Goal: Task Accomplishment & Management: Manage account settings

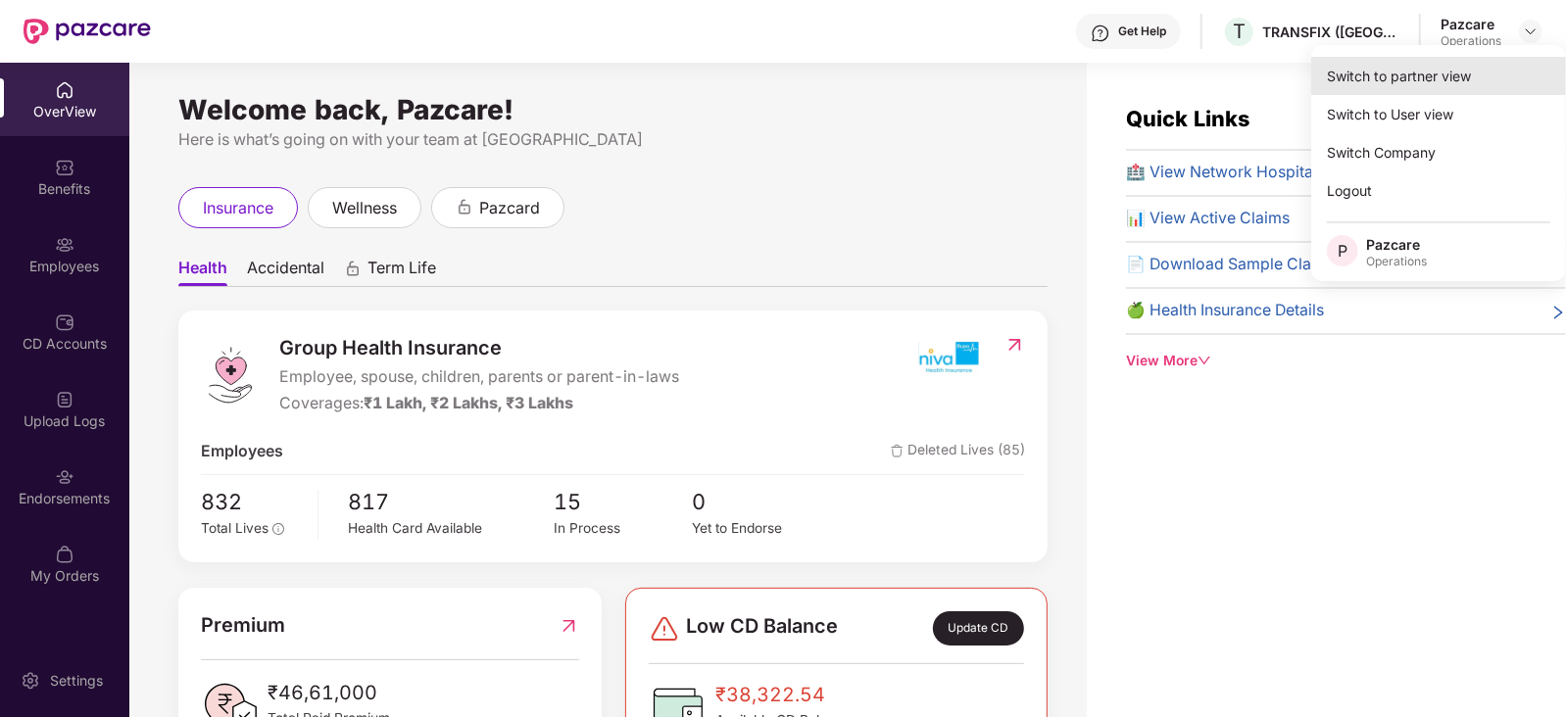
click at [1499, 59] on div "Switch to partner view" at bounding box center [1438, 76] width 255 height 38
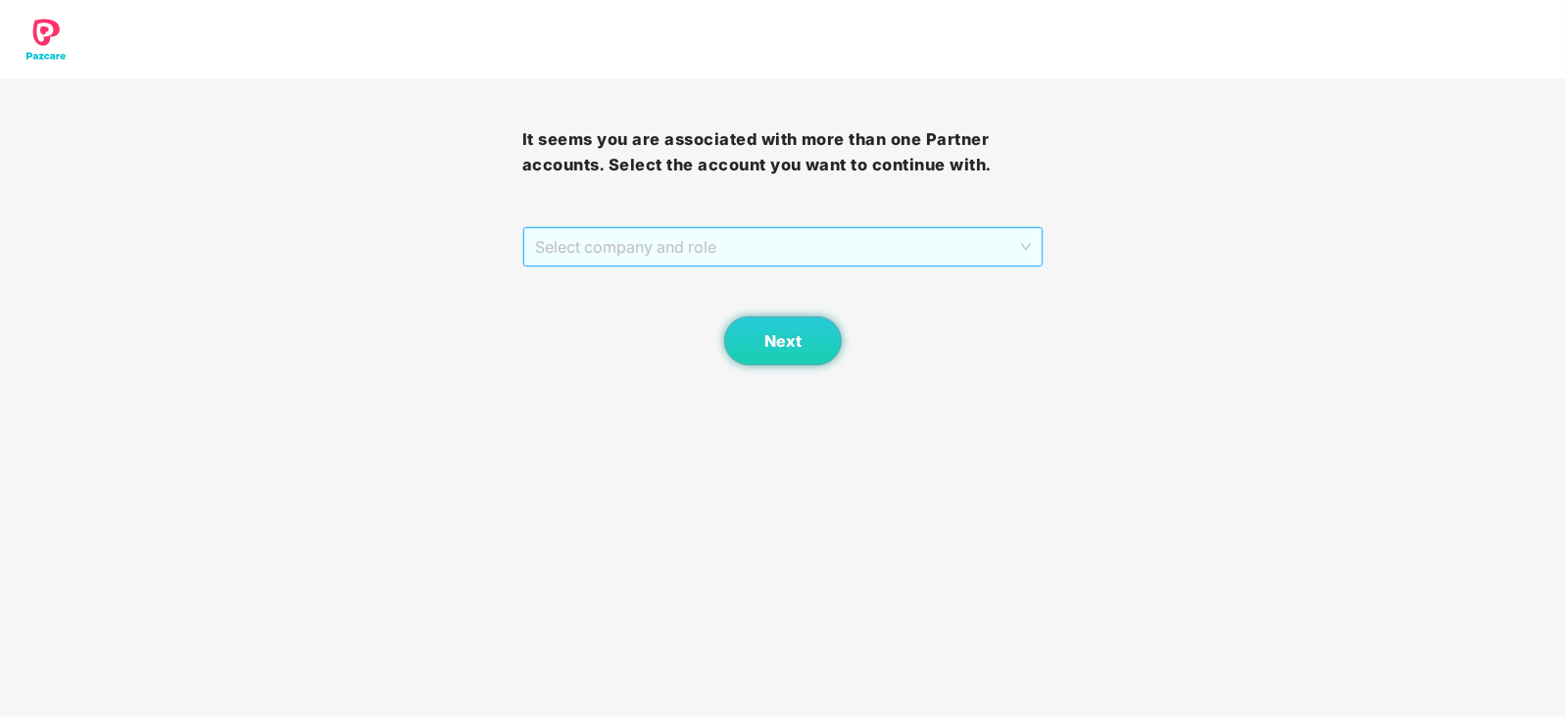
click at [647, 233] on span "Select company and role" at bounding box center [783, 246] width 497 height 37
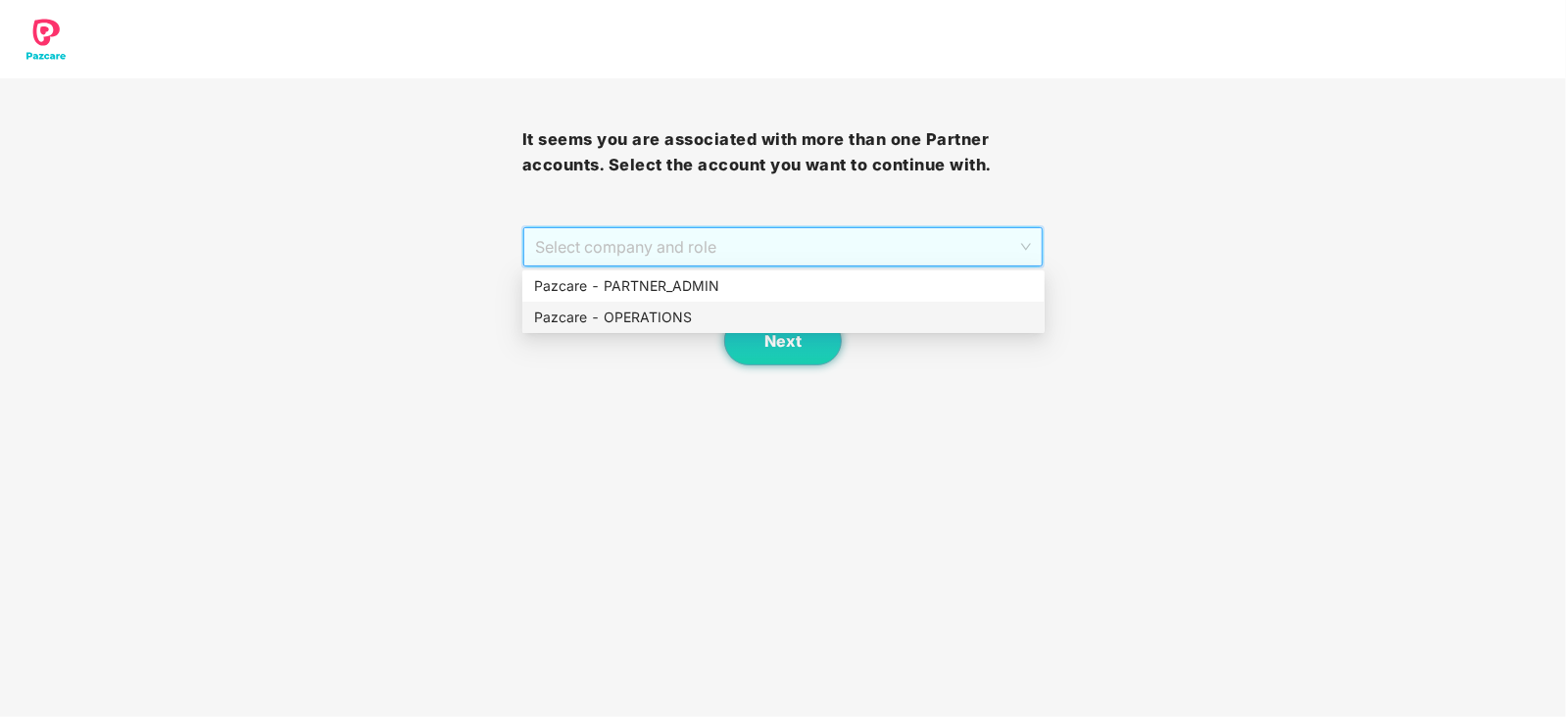
click at [639, 320] on div "Pazcare - OPERATIONS" at bounding box center [783, 318] width 499 height 22
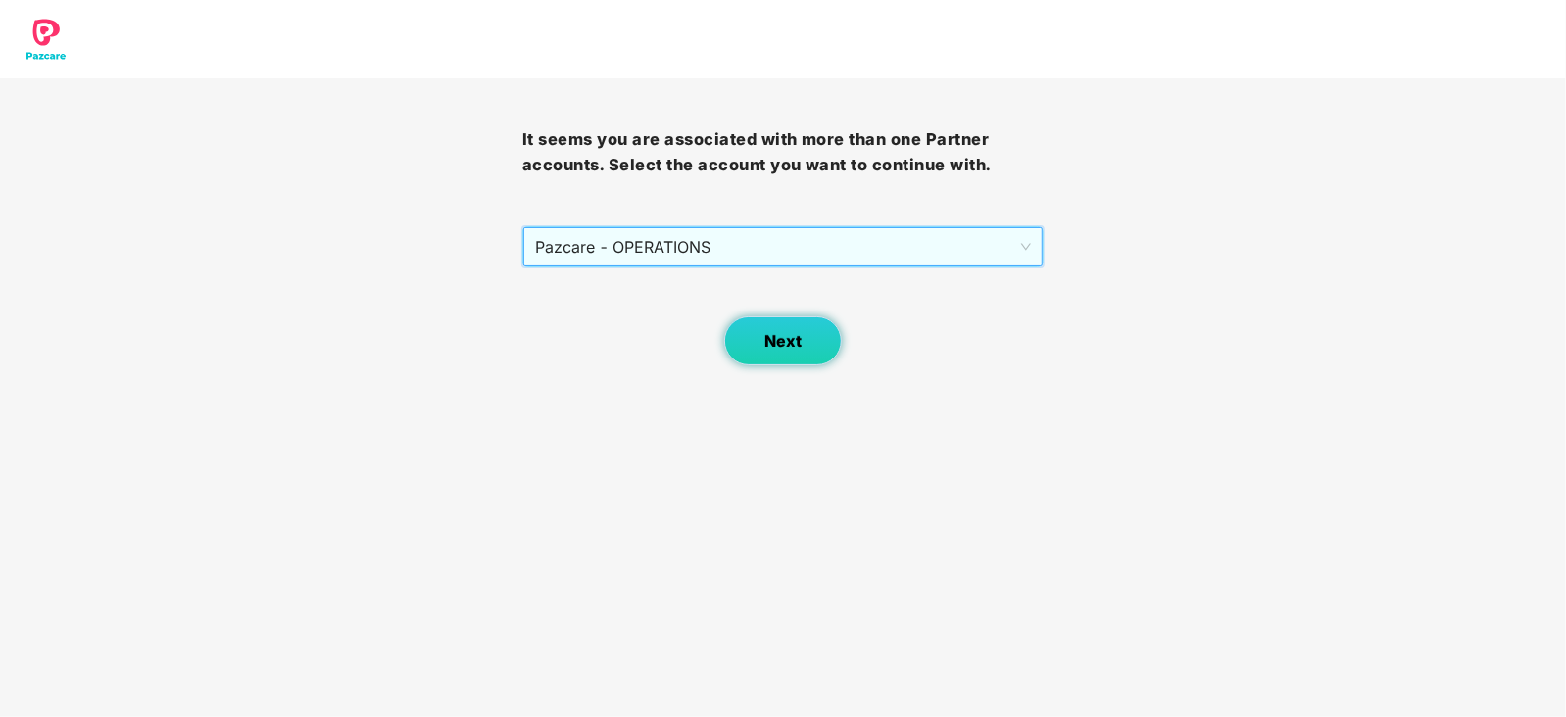
click at [757, 333] on button "Next" at bounding box center [783, 340] width 118 height 49
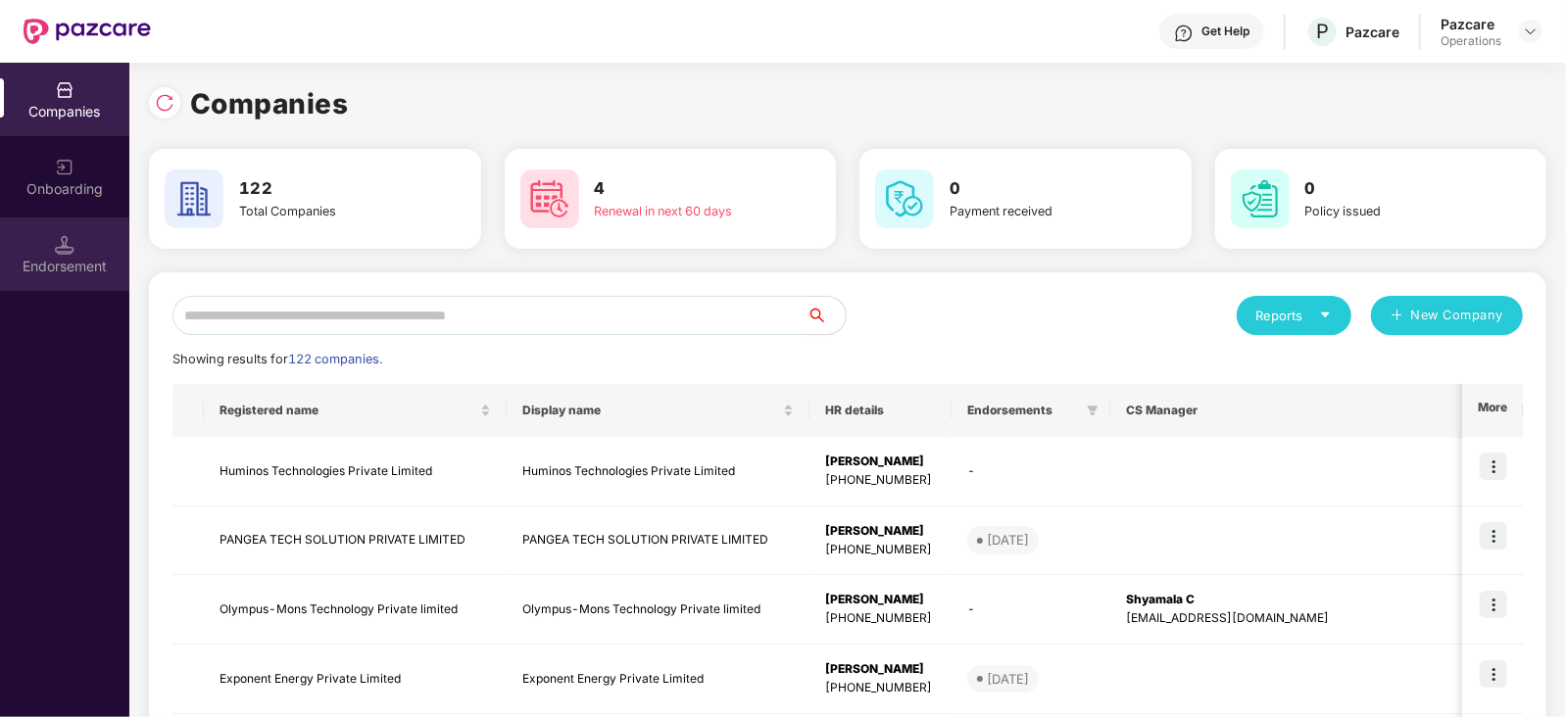
click at [41, 242] on div "Endorsement" at bounding box center [64, 254] width 129 height 73
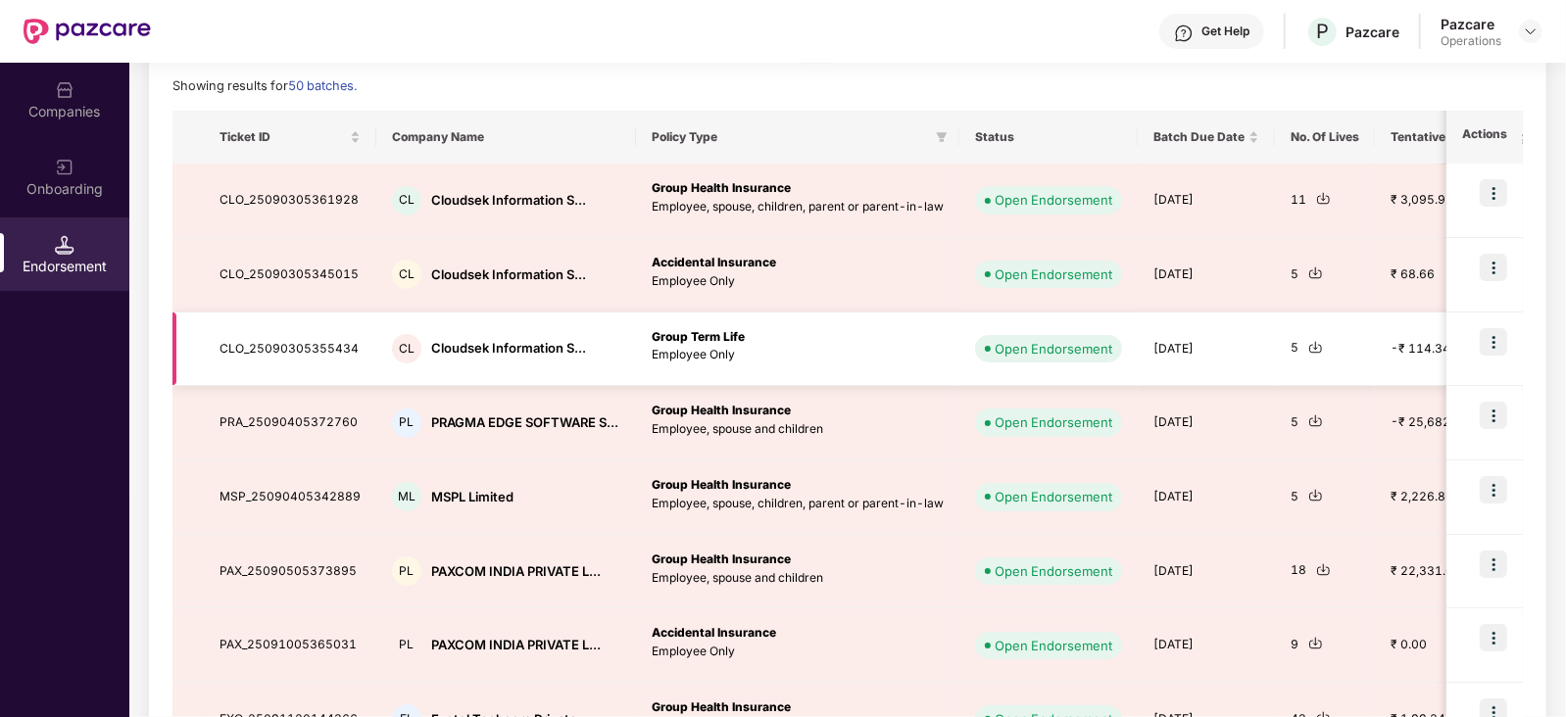
scroll to position [524, 0]
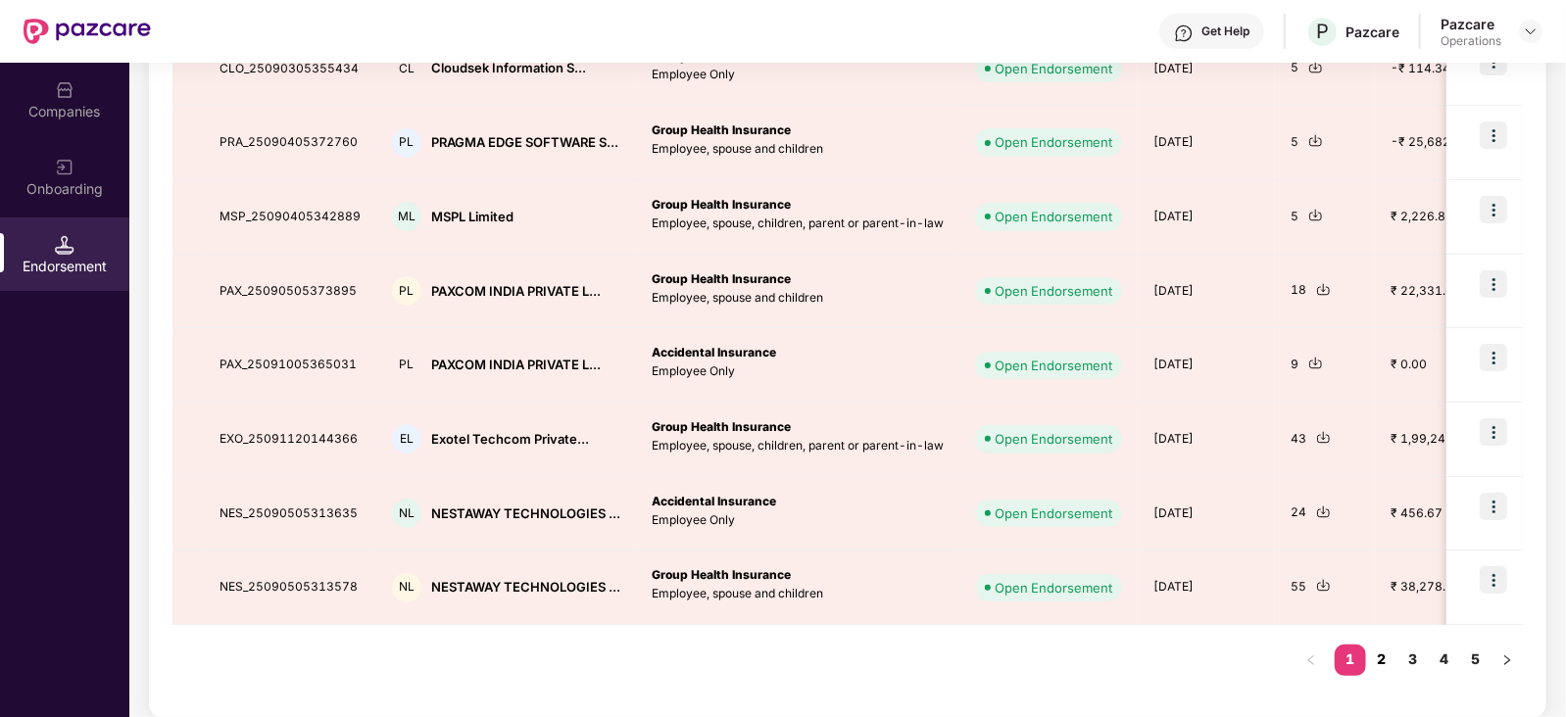
click at [1376, 661] on link "2" at bounding box center [1381, 659] width 31 height 29
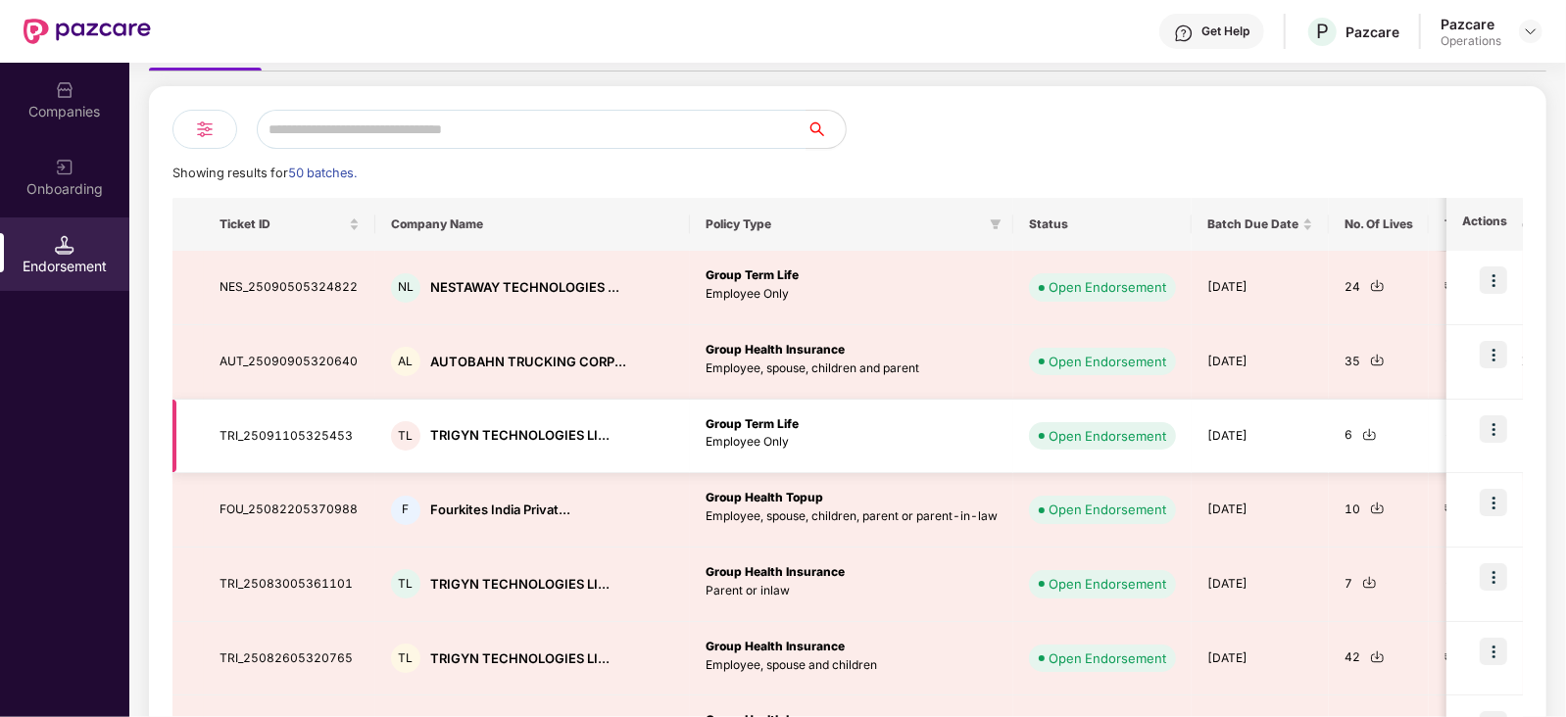
scroll to position [34, 0]
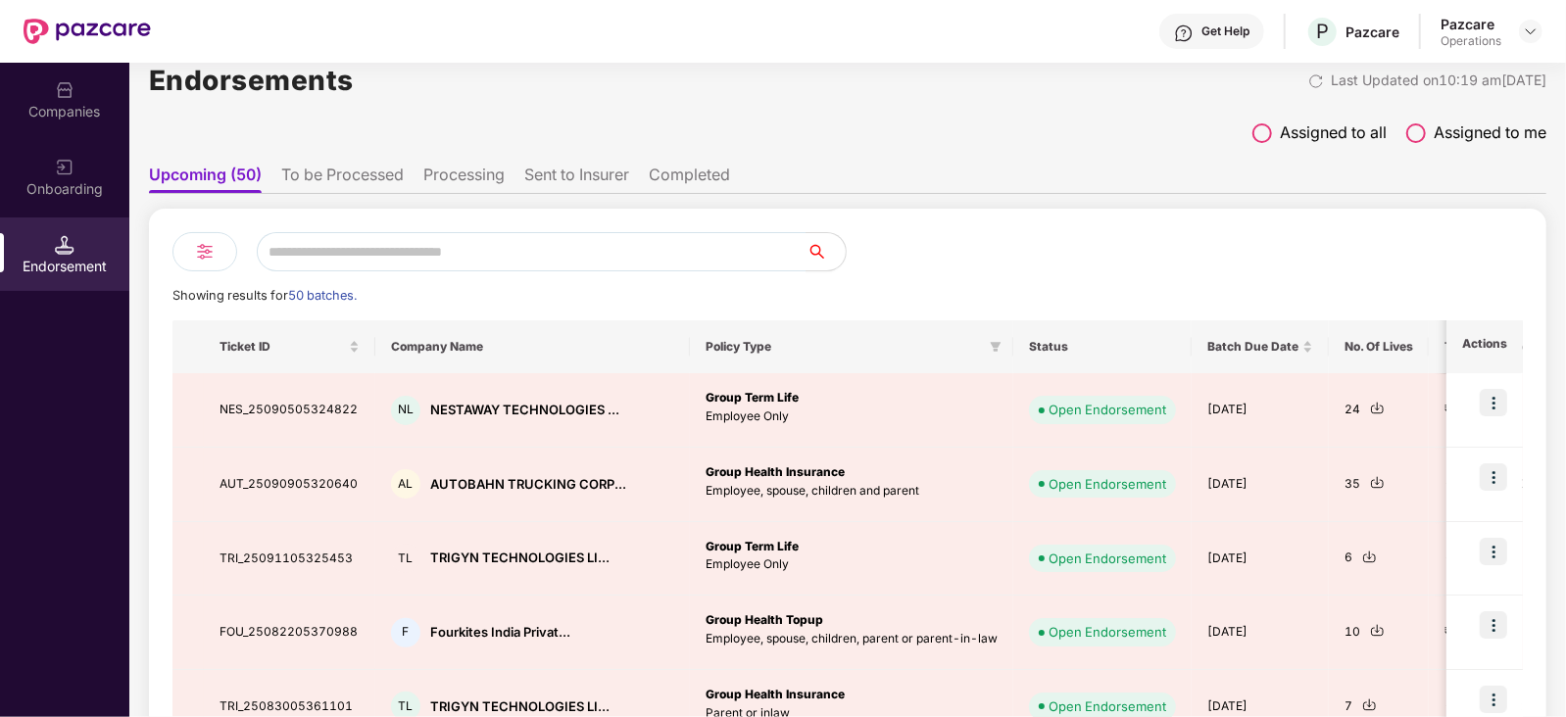
click at [353, 167] on li "To be Processed" at bounding box center [342, 179] width 122 height 28
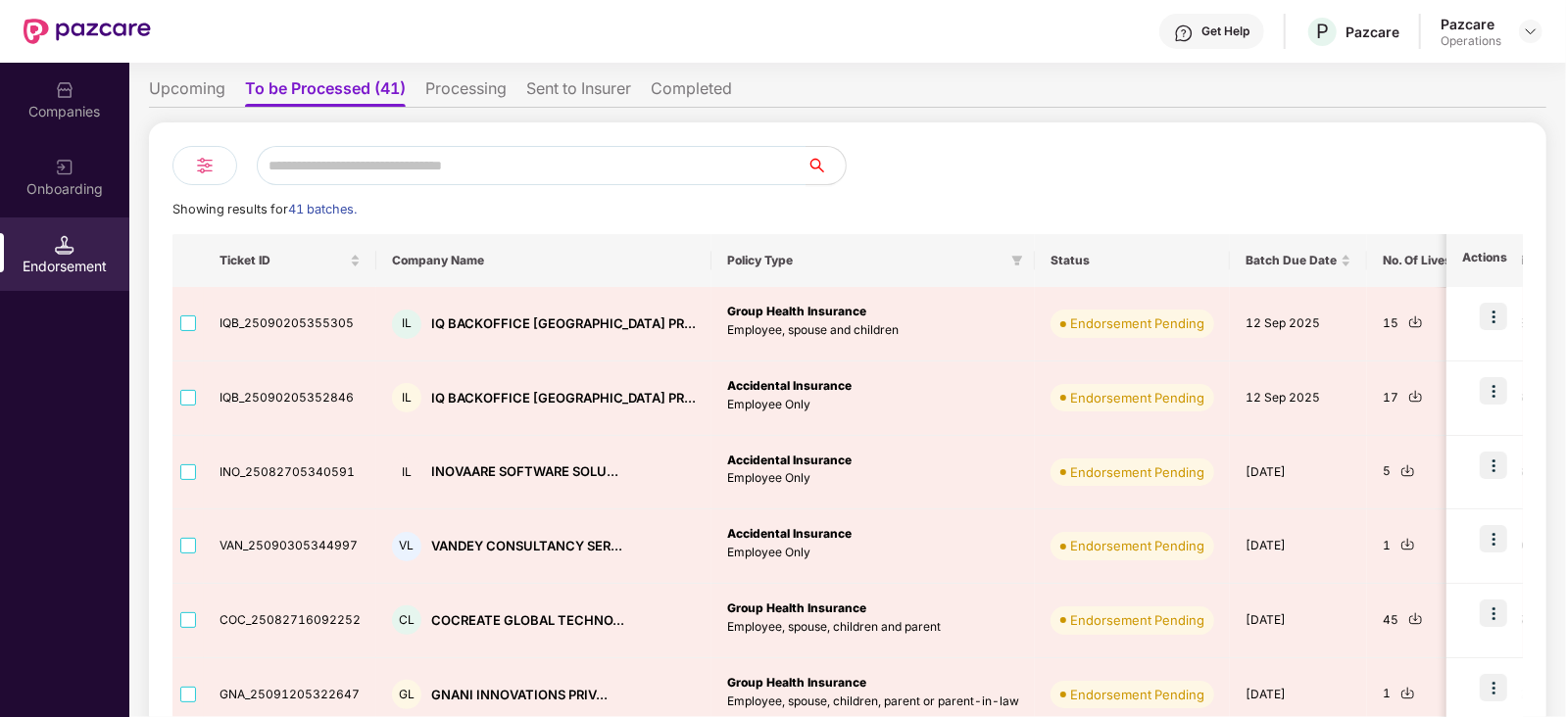
scroll to position [0, 0]
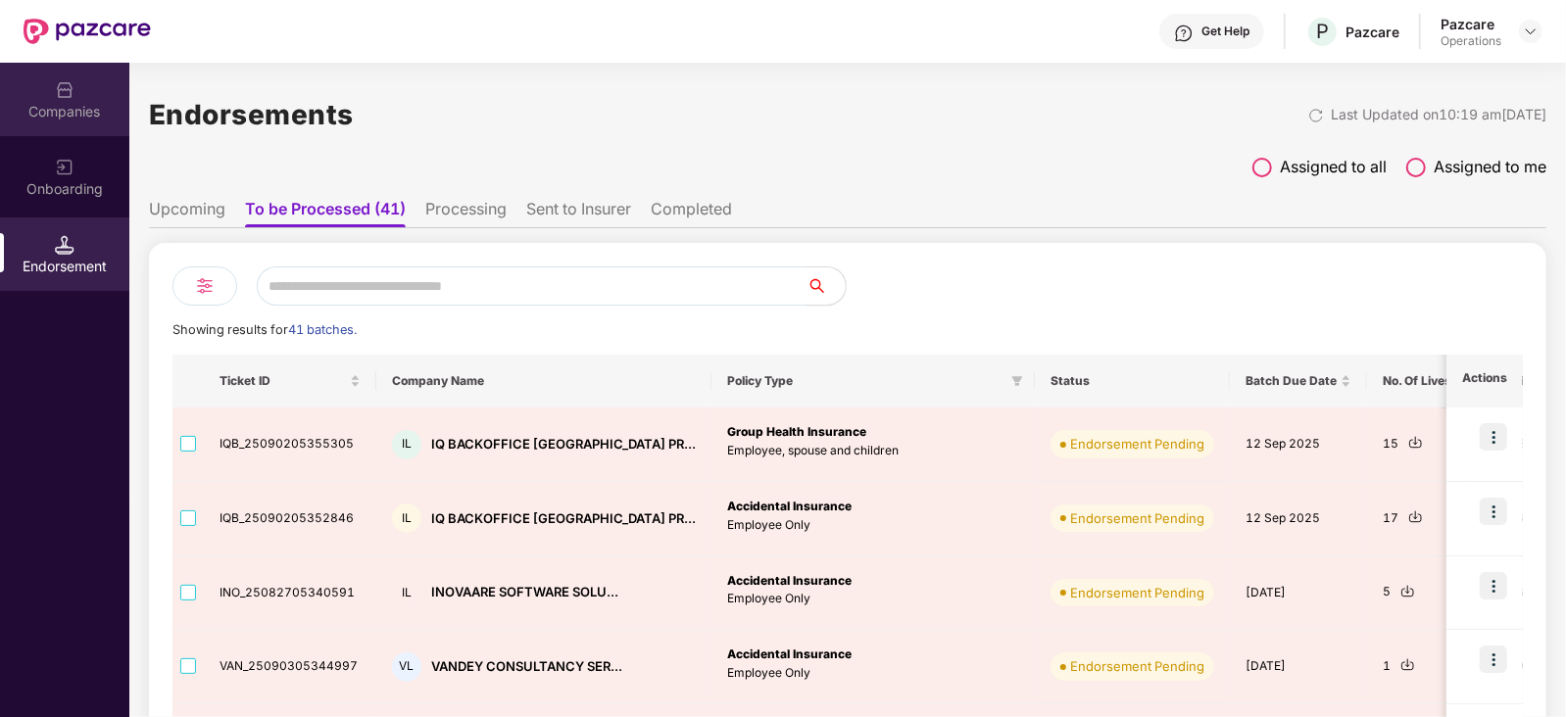
click at [94, 104] on div "Companies" at bounding box center [64, 112] width 129 height 20
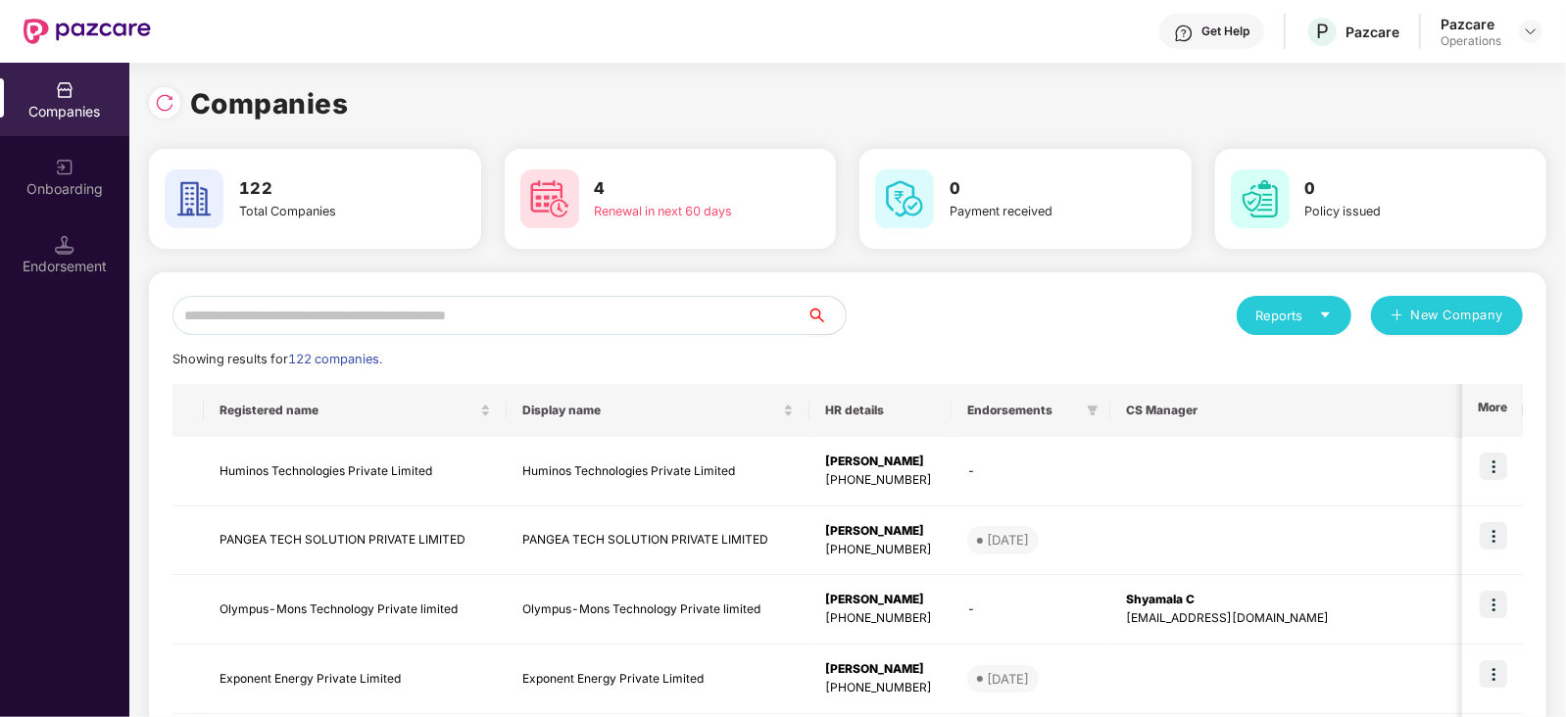
click at [346, 310] on input "text" at bounding box center [489, 315] width 634 height 39
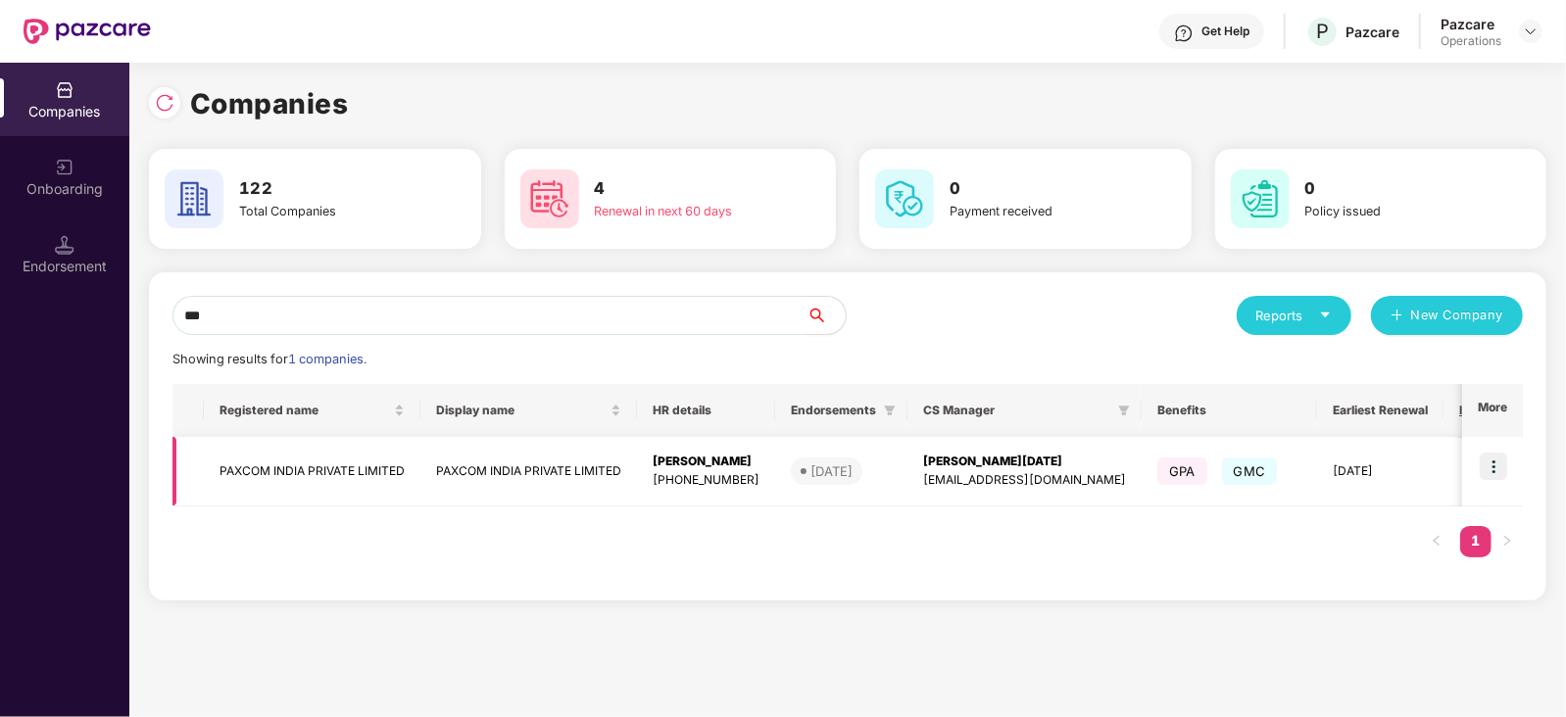
type input "***"
click at [1499, 471] on img at bounding box center [1492, 466] width 27 height 27
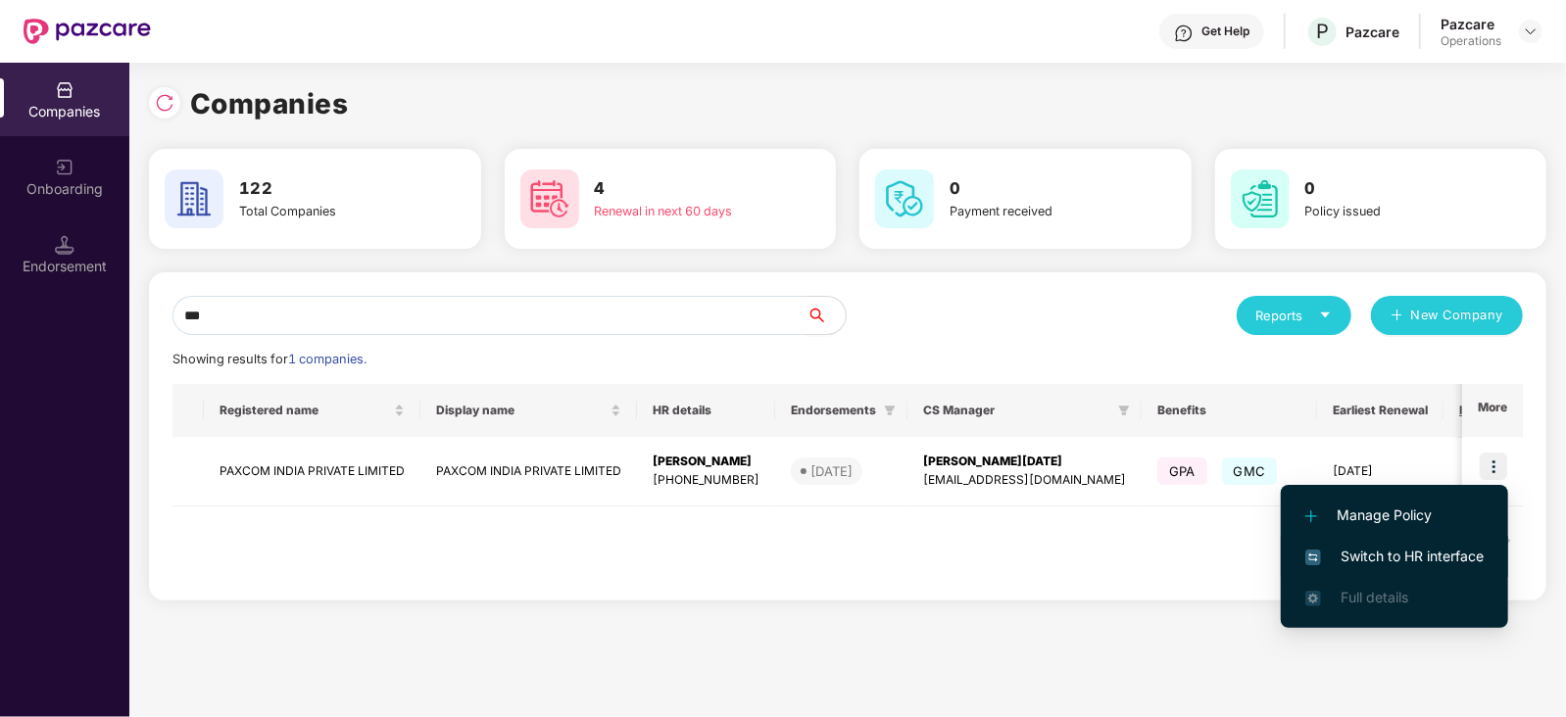
click at [1405, 565] on span "Switch to HR interface" at bounding box center [1394, 557] width 178 height 22
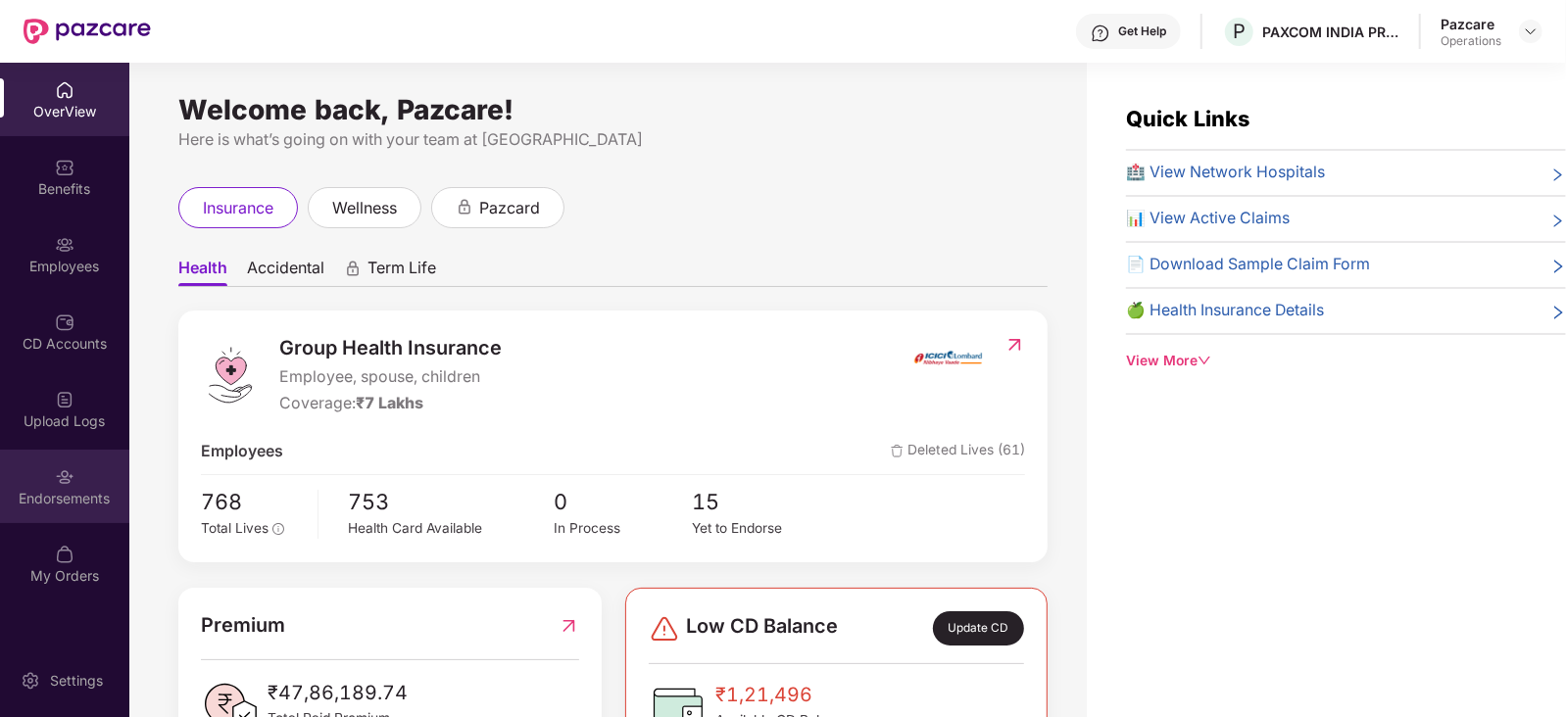
click at [87, 498] on div "Endorsements" at bounding box center [64, 499] width 129 height 20
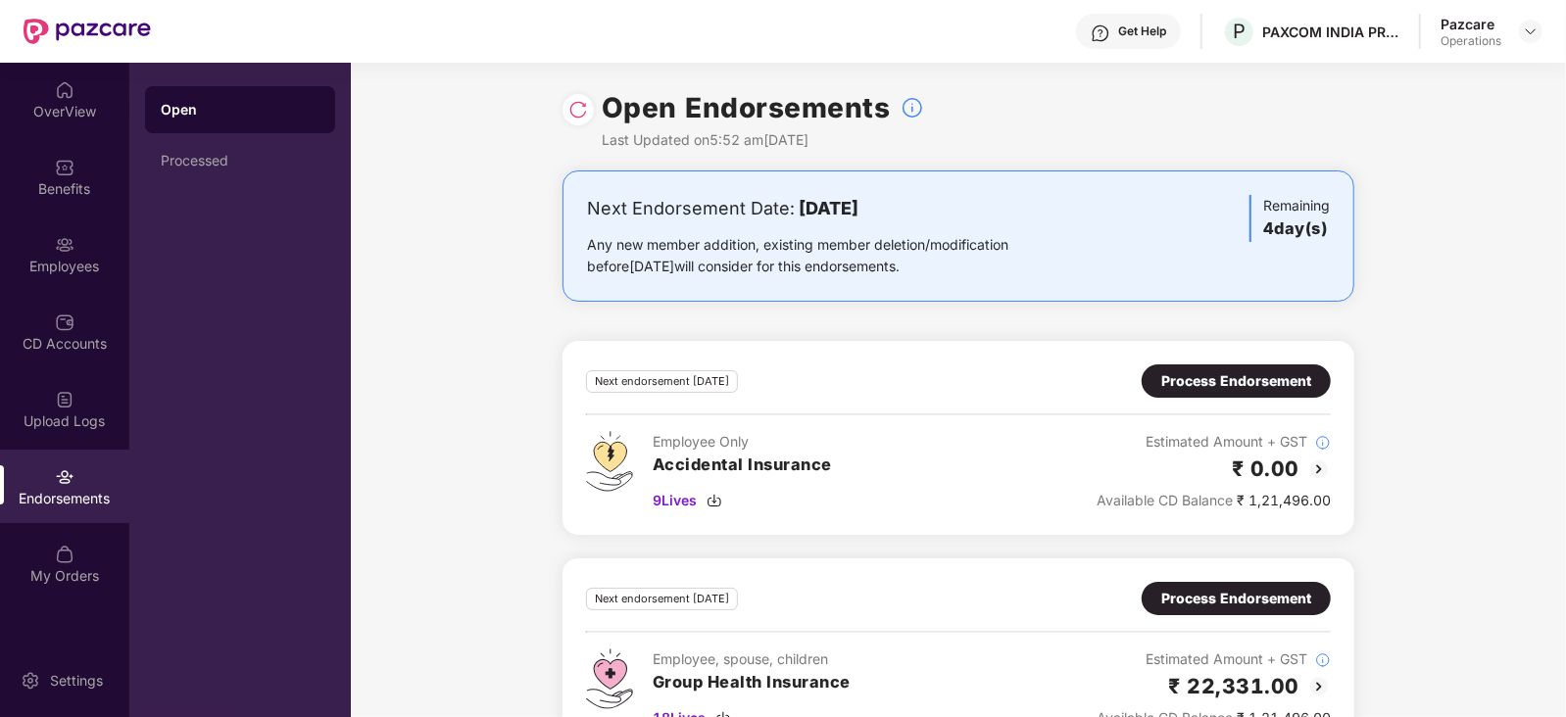
scroll to position [58, 0]
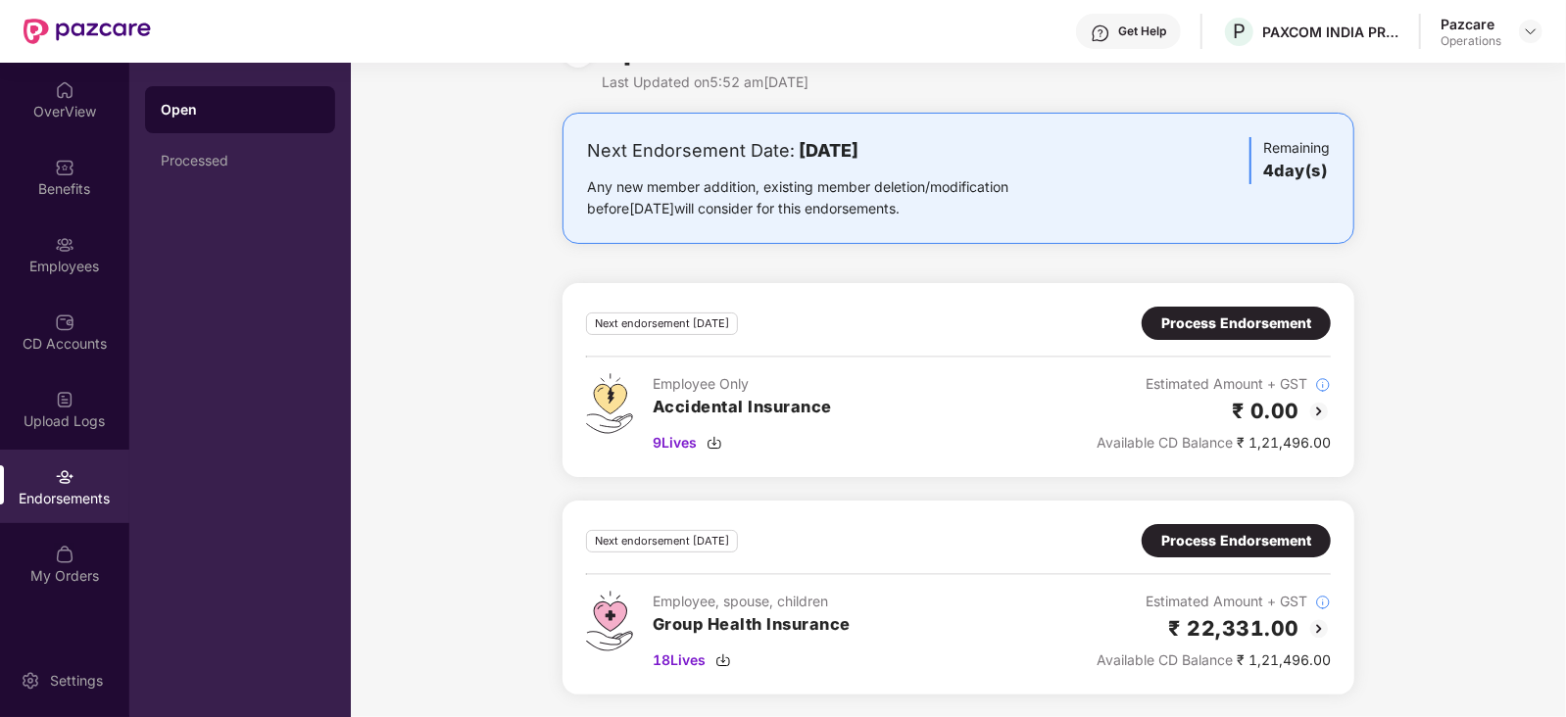
click at [1165, 553] on div "Process Endorsement" at bounding box center [1235, 540] width 189 height 33
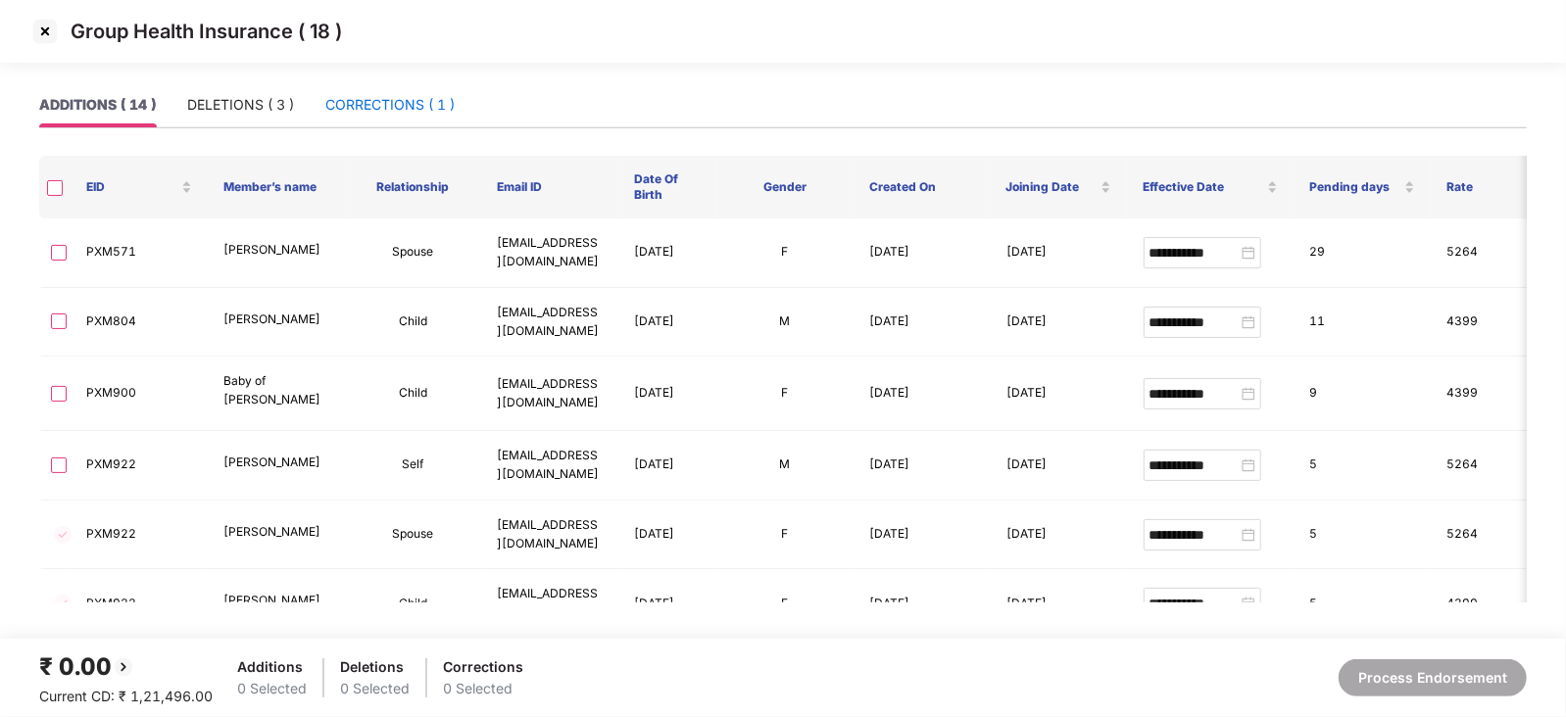
click at [397, 111] on div "CORRECTIONS ( 1 )" at bounding box center [389, 105] width 129 height 22
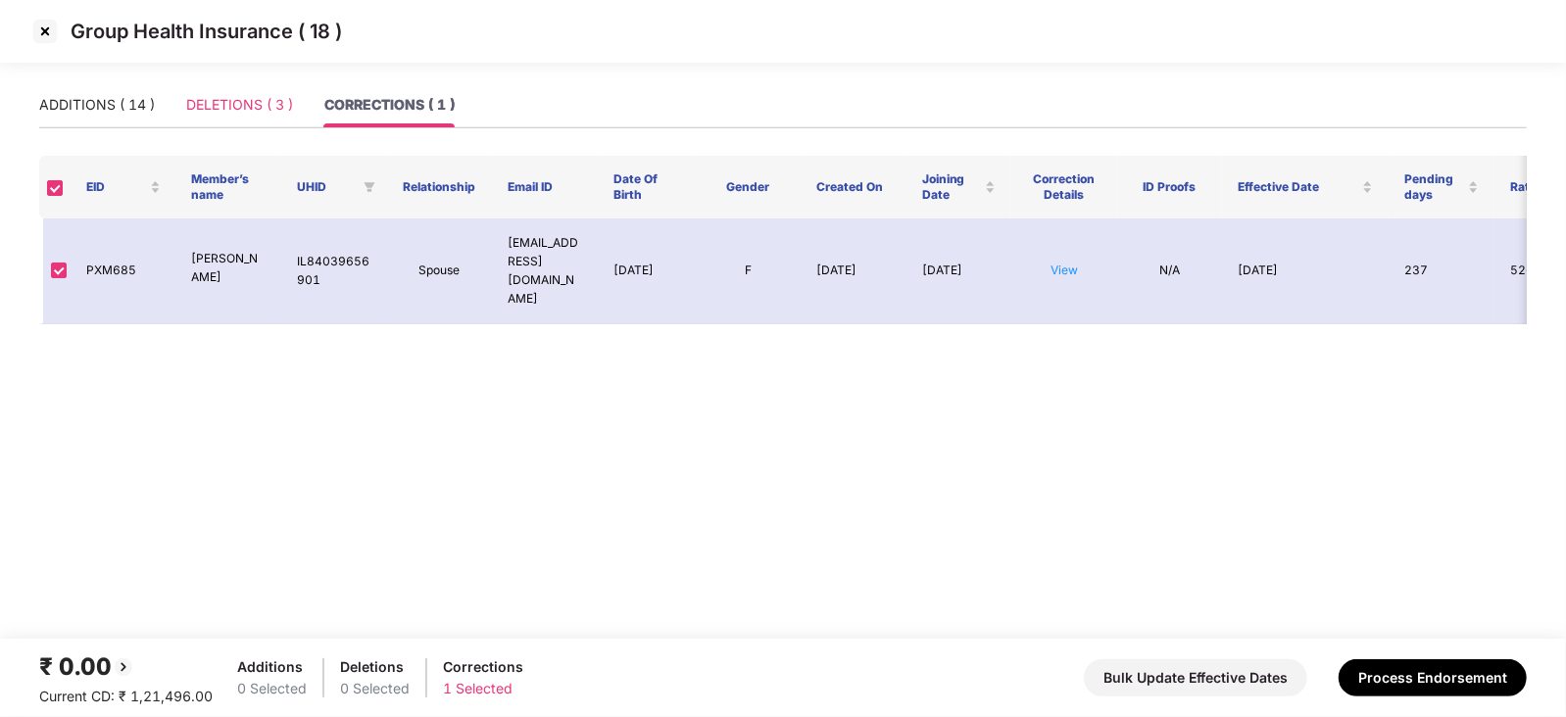
click at [233, 89] on div "DELETIONS ( 3 )" at bounding box center [239, 104] width 107 height 45
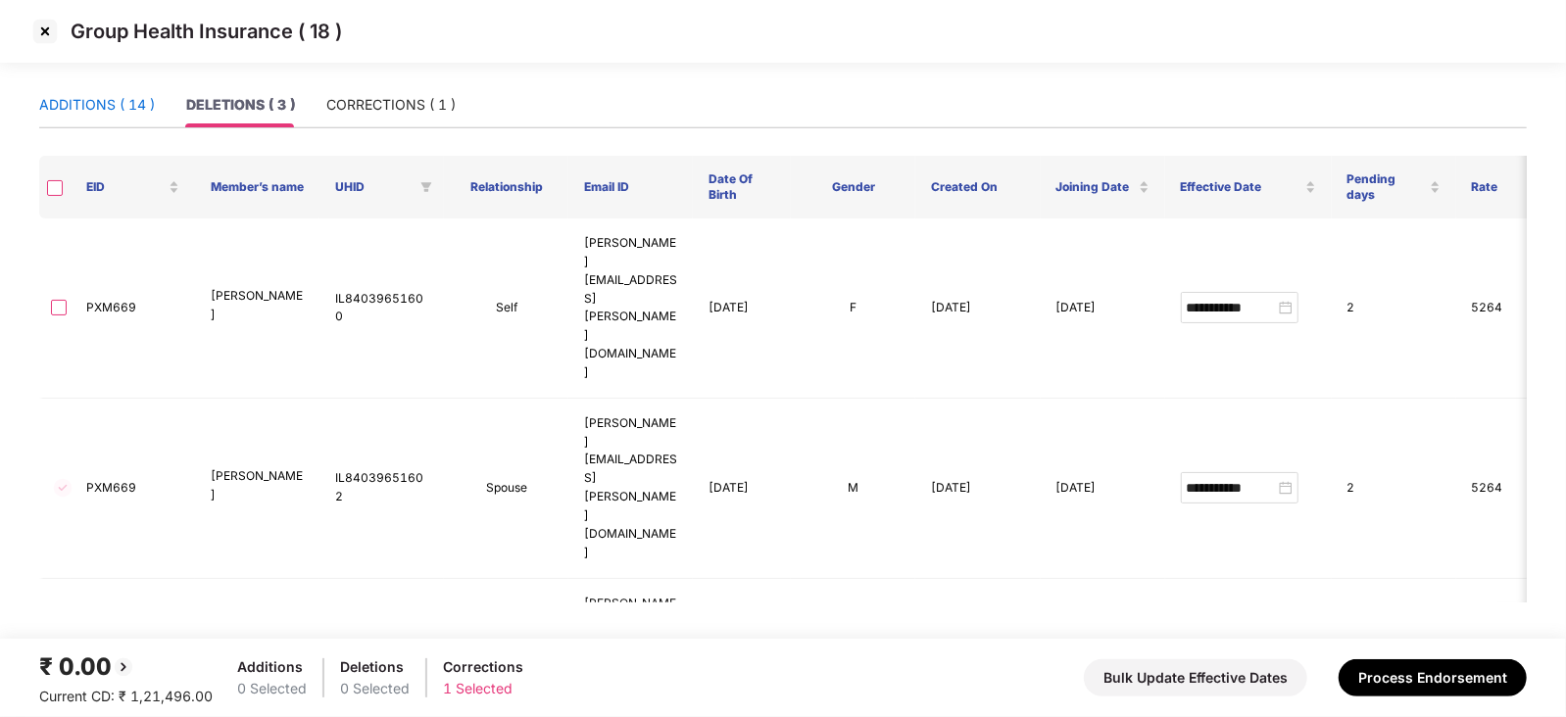
click at [85, 106] on div "ADDITIONS ( 14 )" at bounding box center [97, 105] width 116 height 22
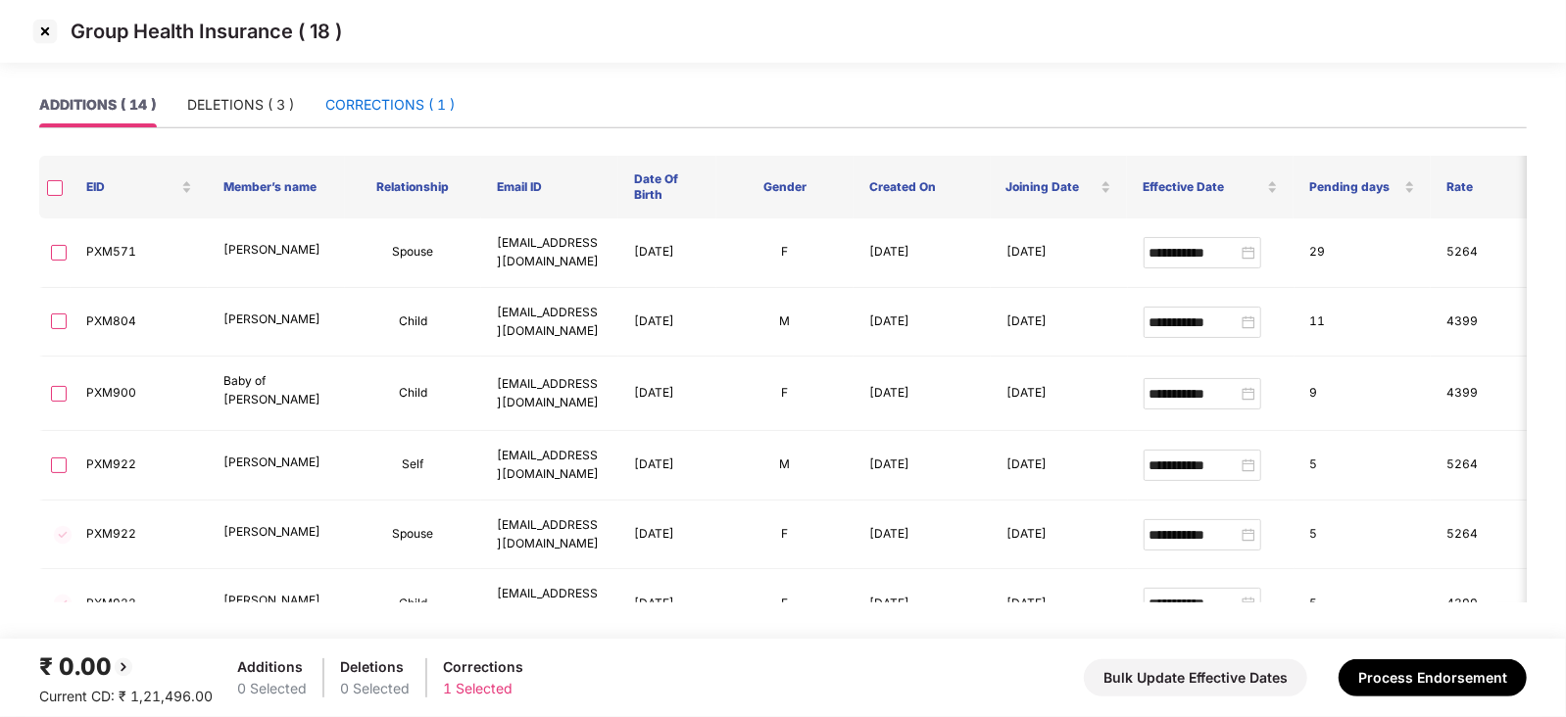
click at [349, 107] on div "CORRECTIONS ( 1 )" at bounding box center [389, 105] width 129 height 22
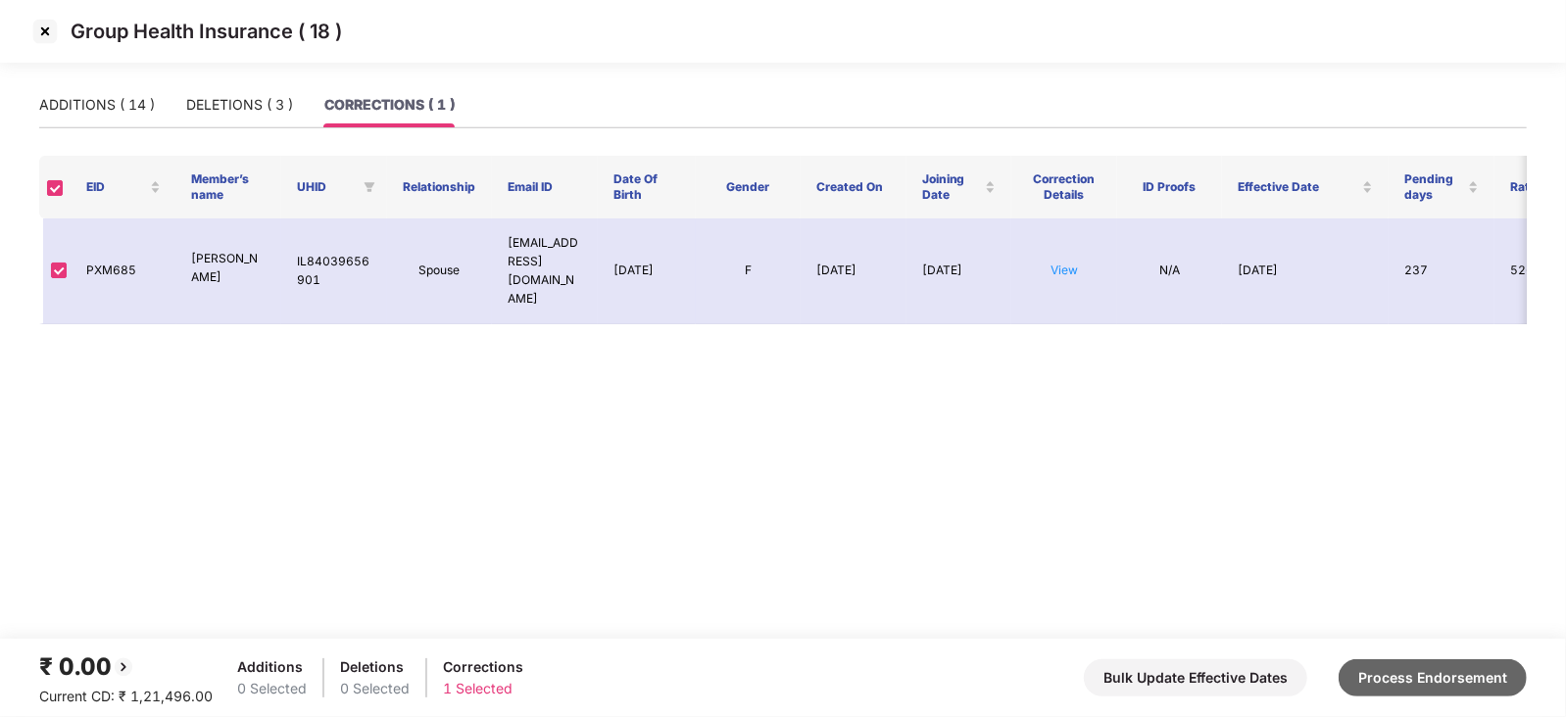
click at [1386, 672] on button "Process Endorsement" at bounding box center [1432, 677] width 188 height 37
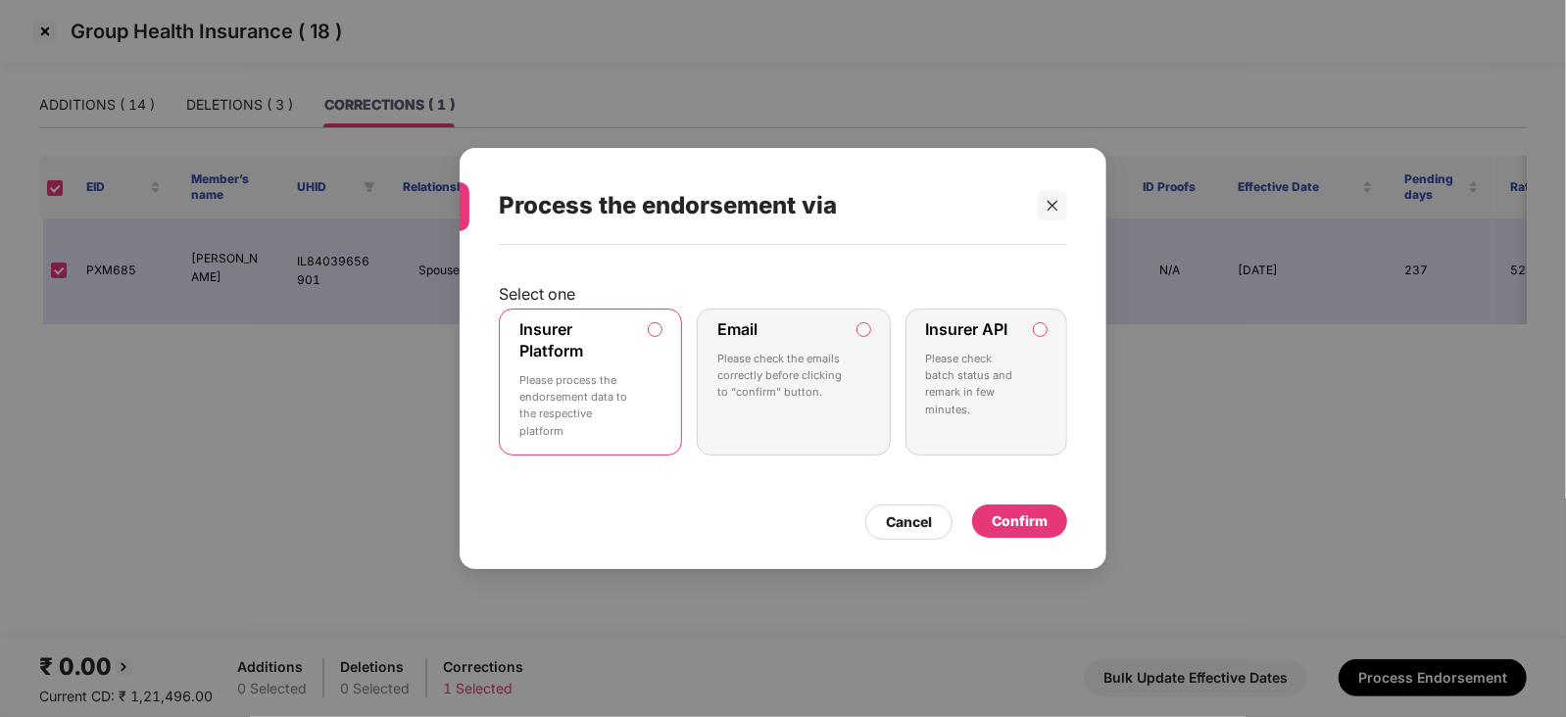
click at [1039, 534] on div "Confirm" at bounding box center [1019, 521] width 95 height 33
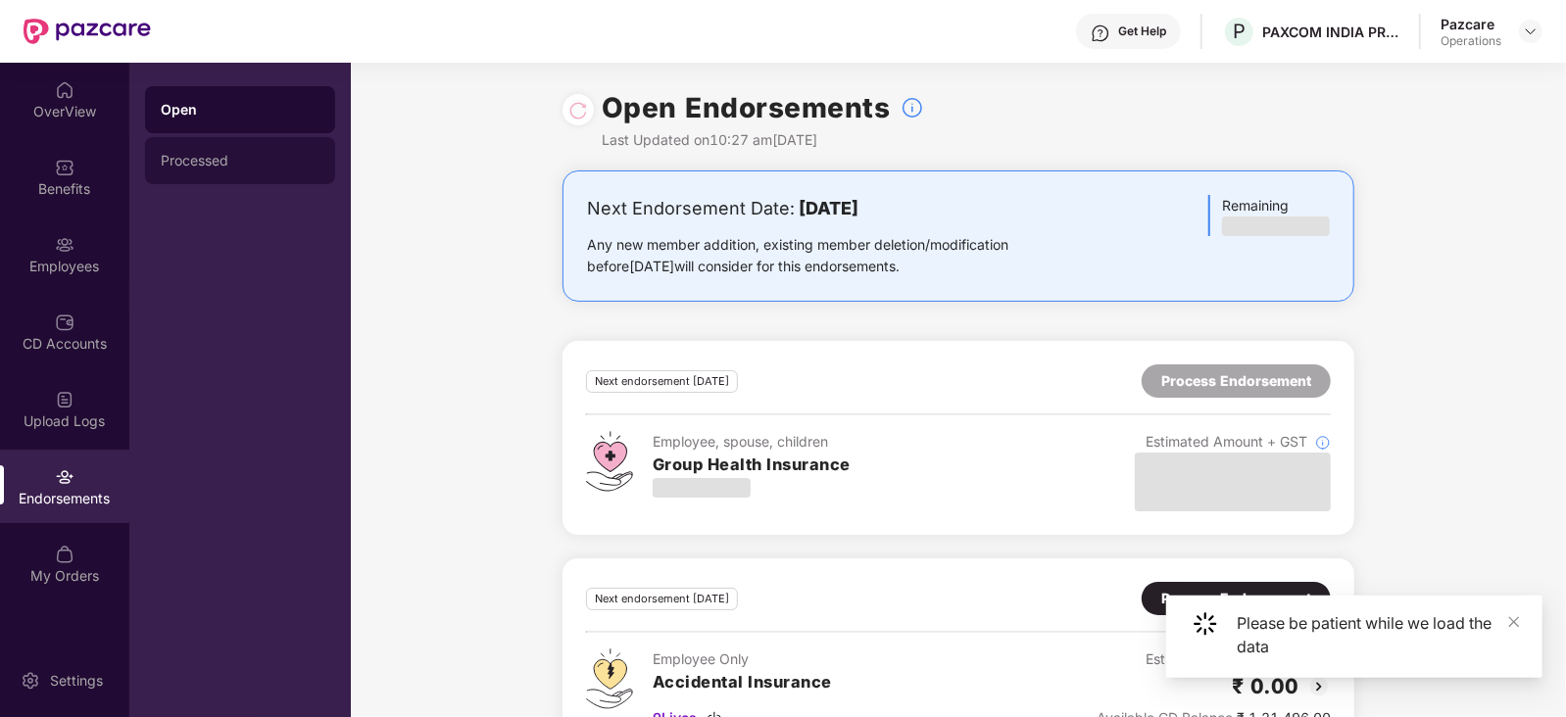
click at [239, 181] on div "Processed" at bounding box center [240, 160] width 190 height 47
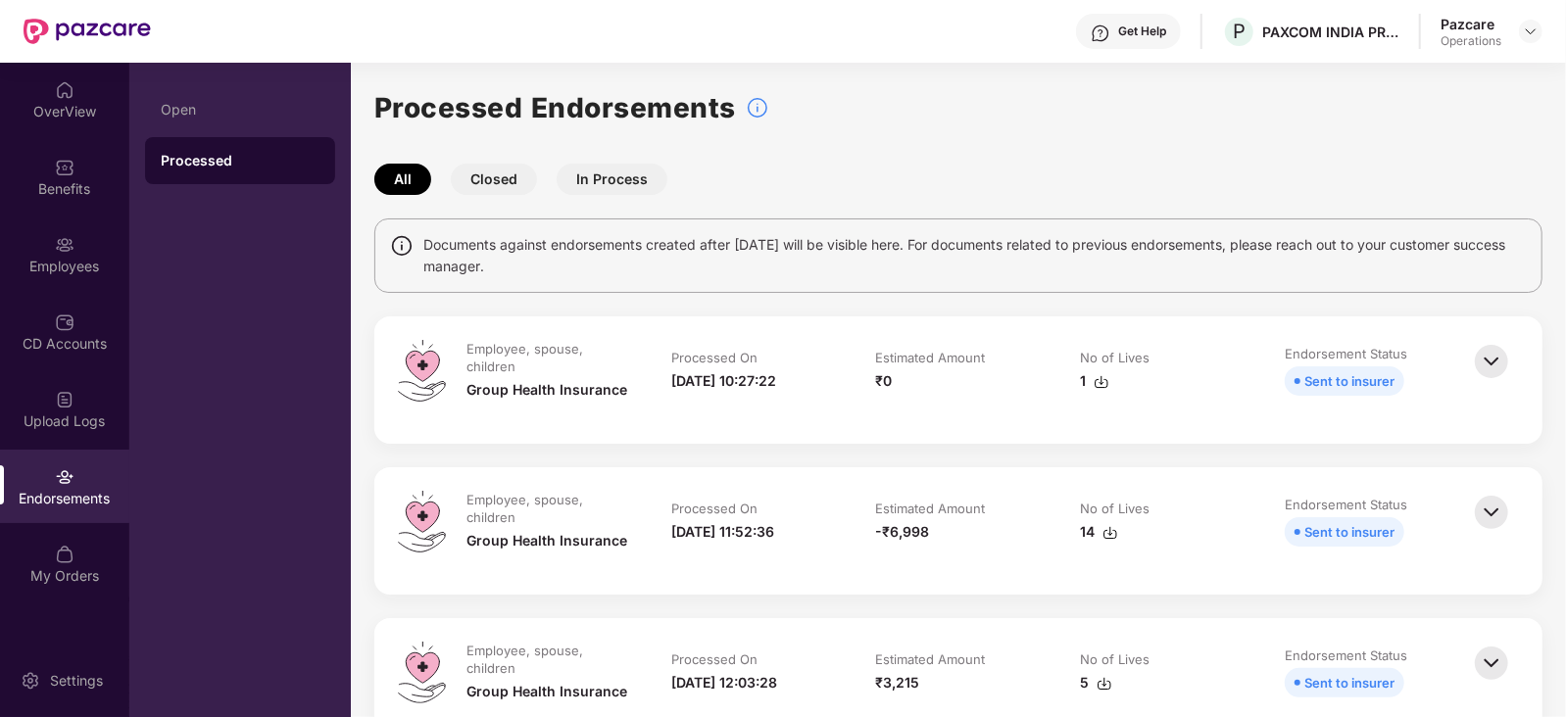
click at [1102, 382] on img at bounding box center [1101, 382] width 16 height 16
click at [64, 267] on div "Employees" at bounding box center [64, 267] width 129 height 20
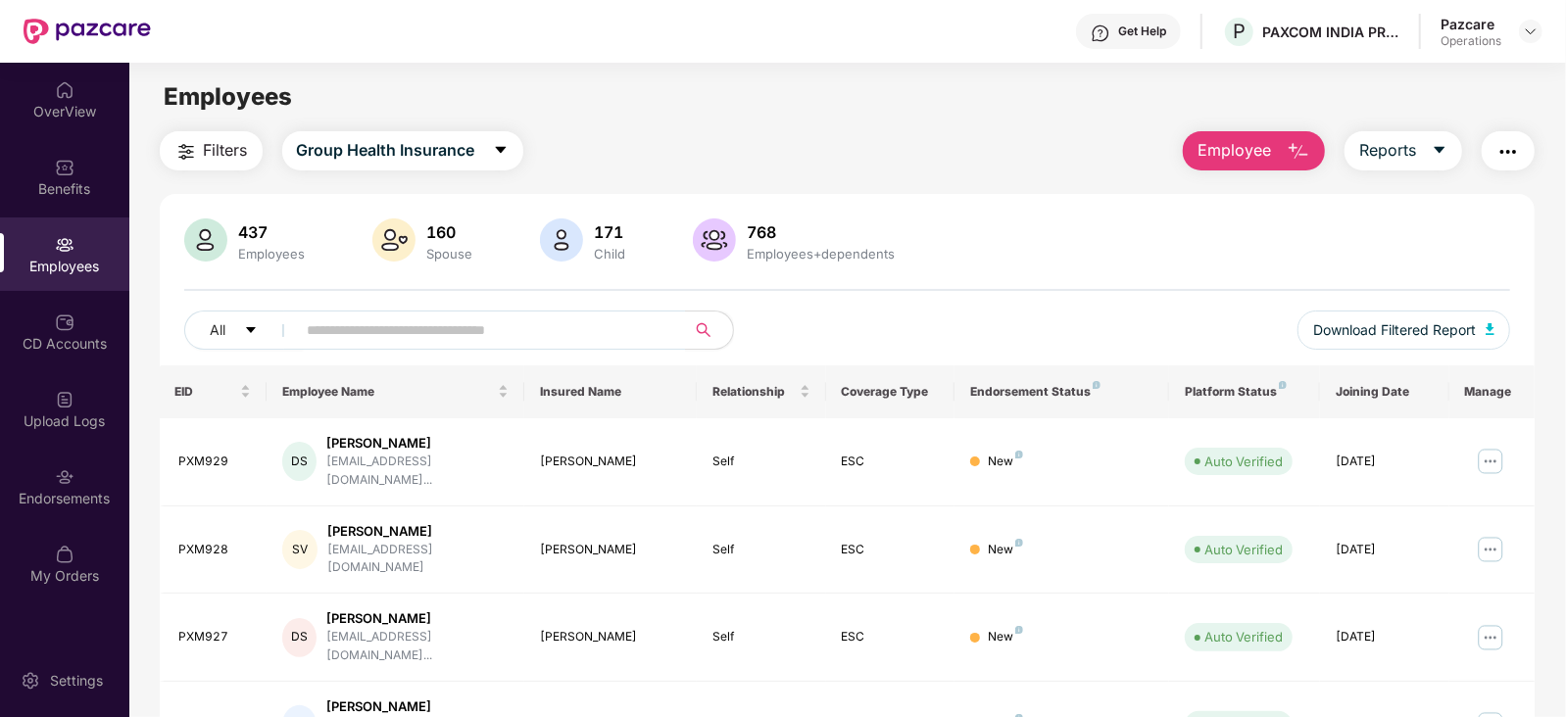
click at [1506, 155] on img "button" at bounding box center [1508, 152] width 24 height 24
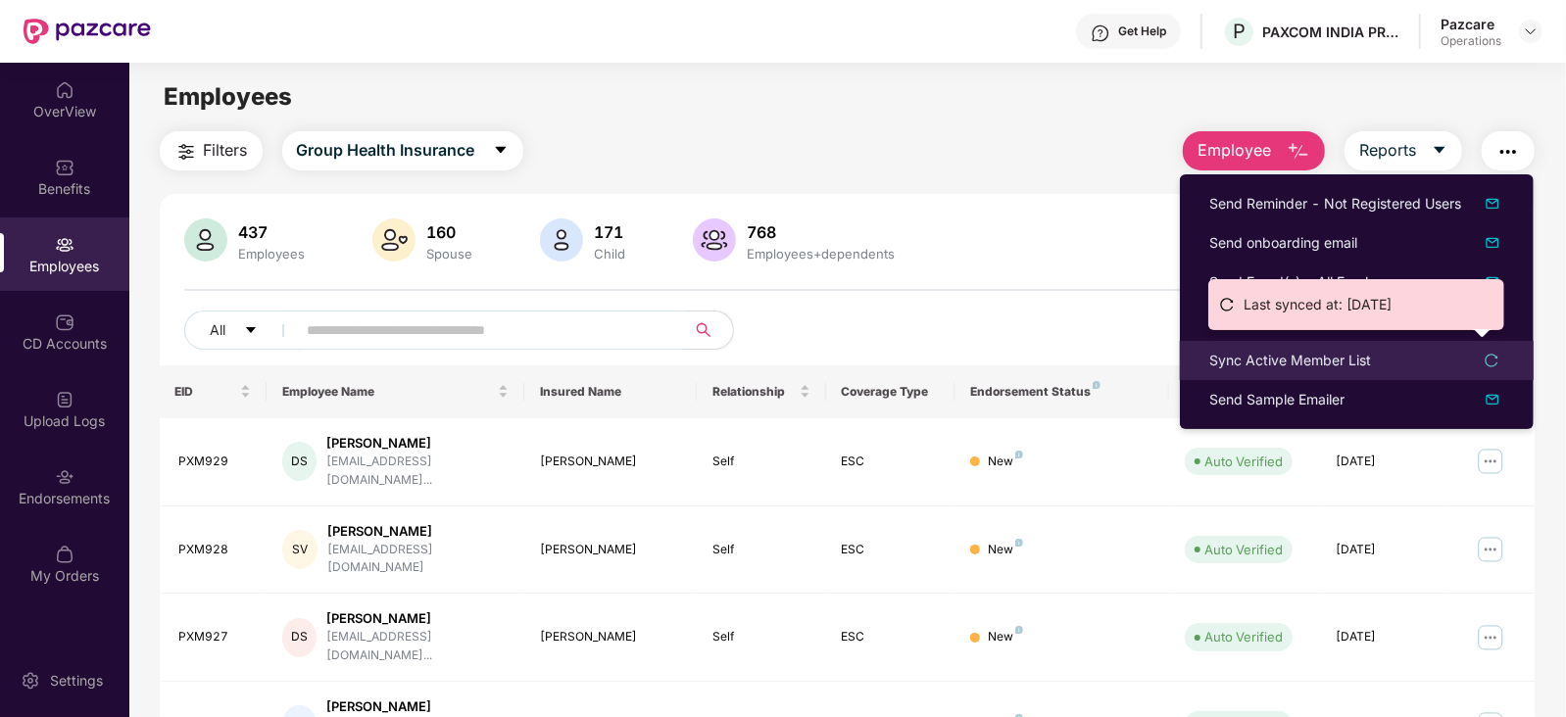
click at [1309, 356] on div "Sync Active Member List" at bounding box center [1290, 361] width 162 height 22
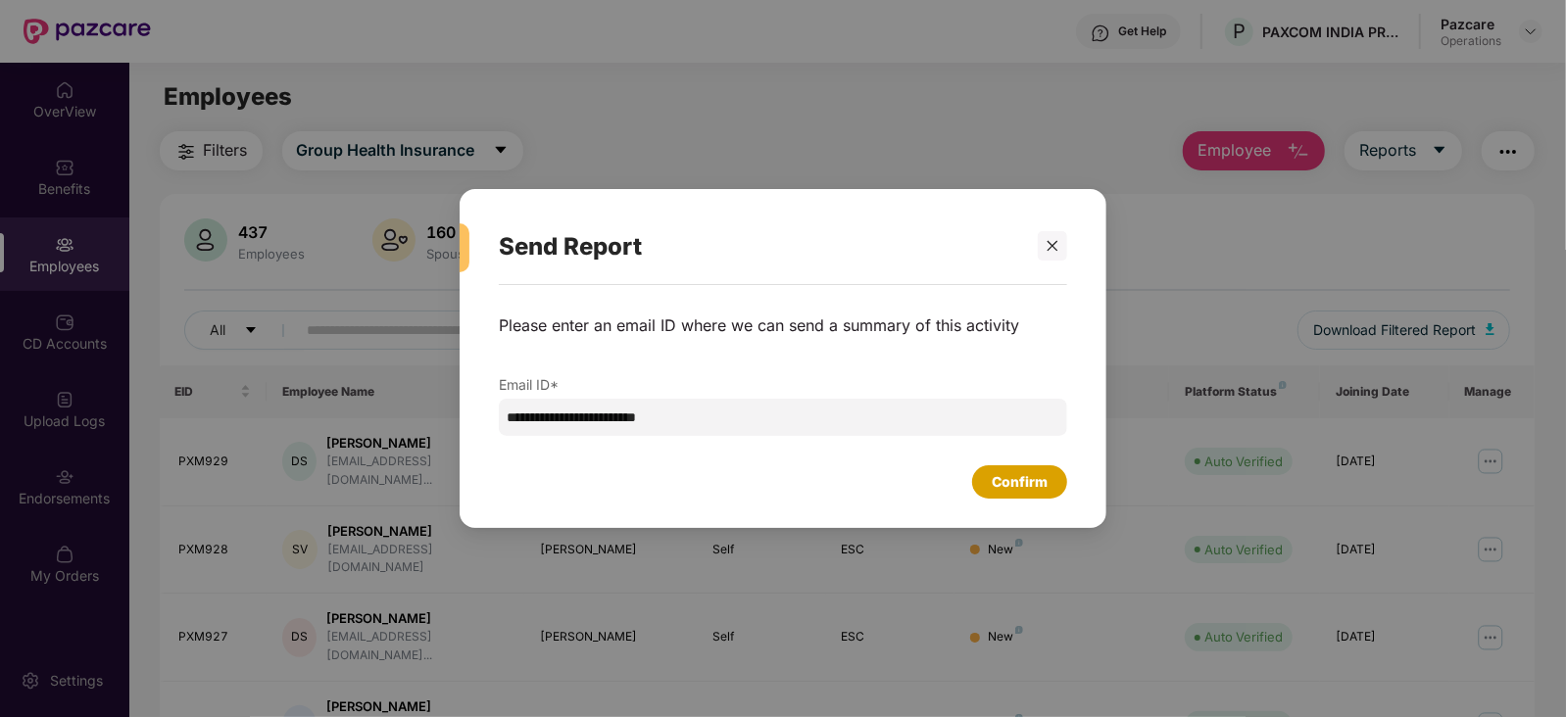
click at [1021, 489] on div "Confirm" at bounding box center [1020, 482] width 56 height 22
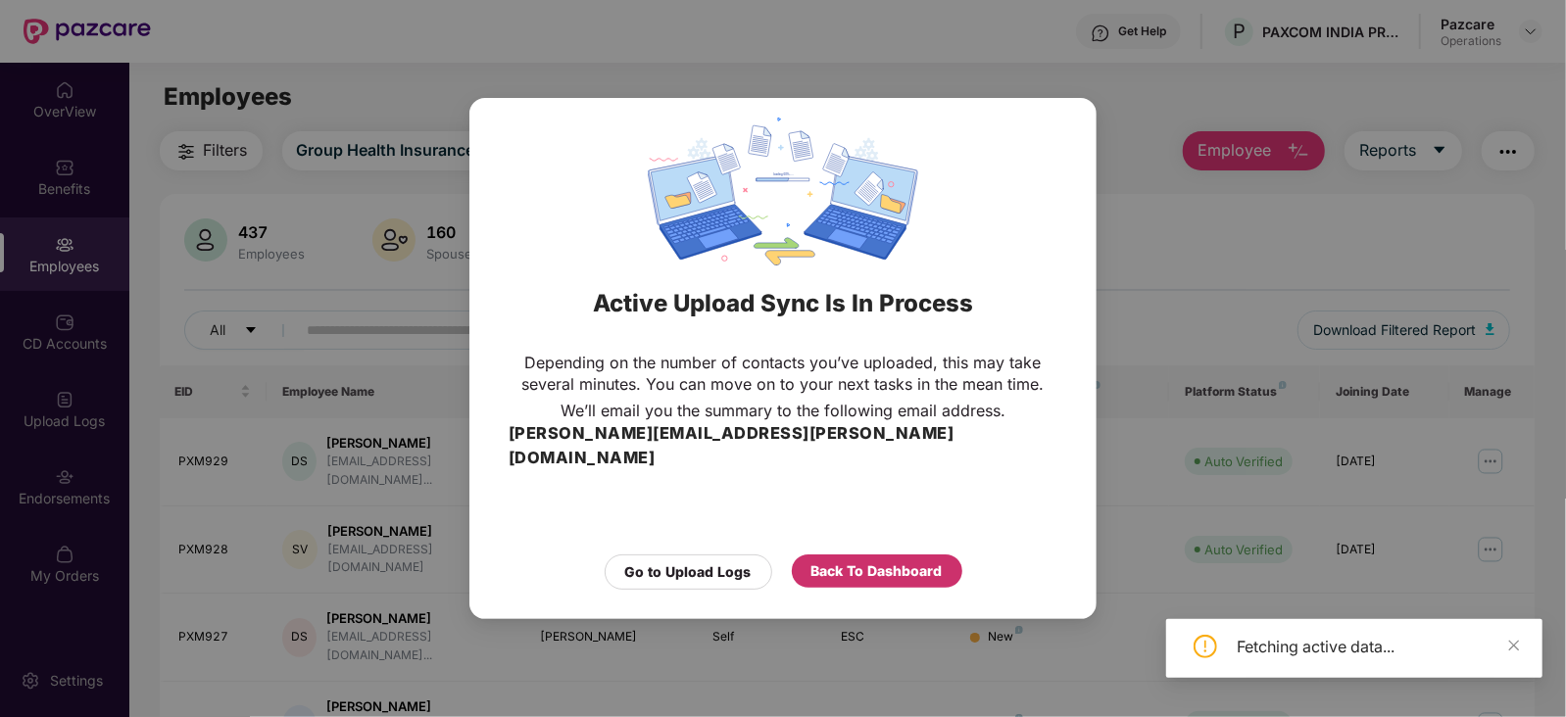
click at [888, 560] on div "Back To Dashboard" at bounding box center [876, 571] width 131 height 22
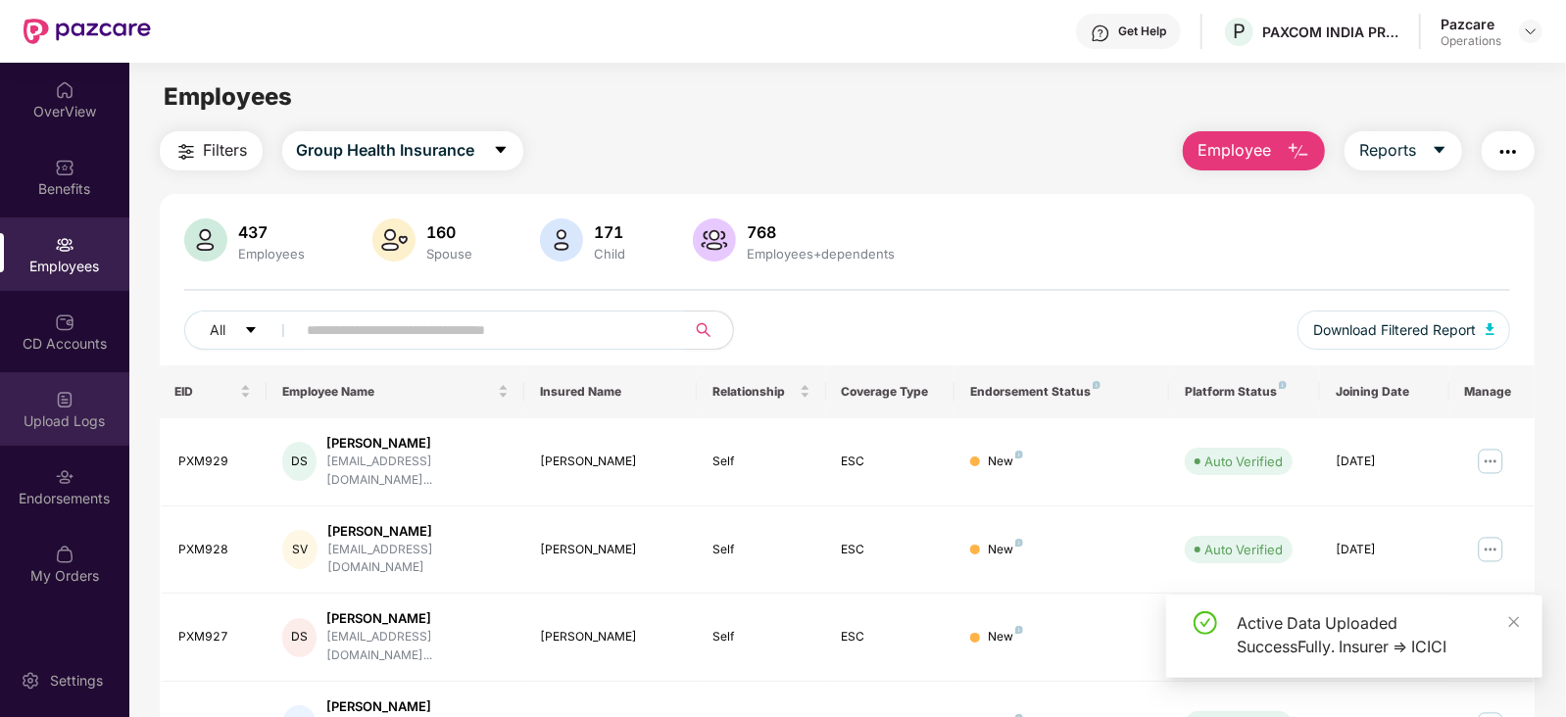
click at [68, 423] on div "Upload Logs" at bounding box center [64, 422] width 129 height 20
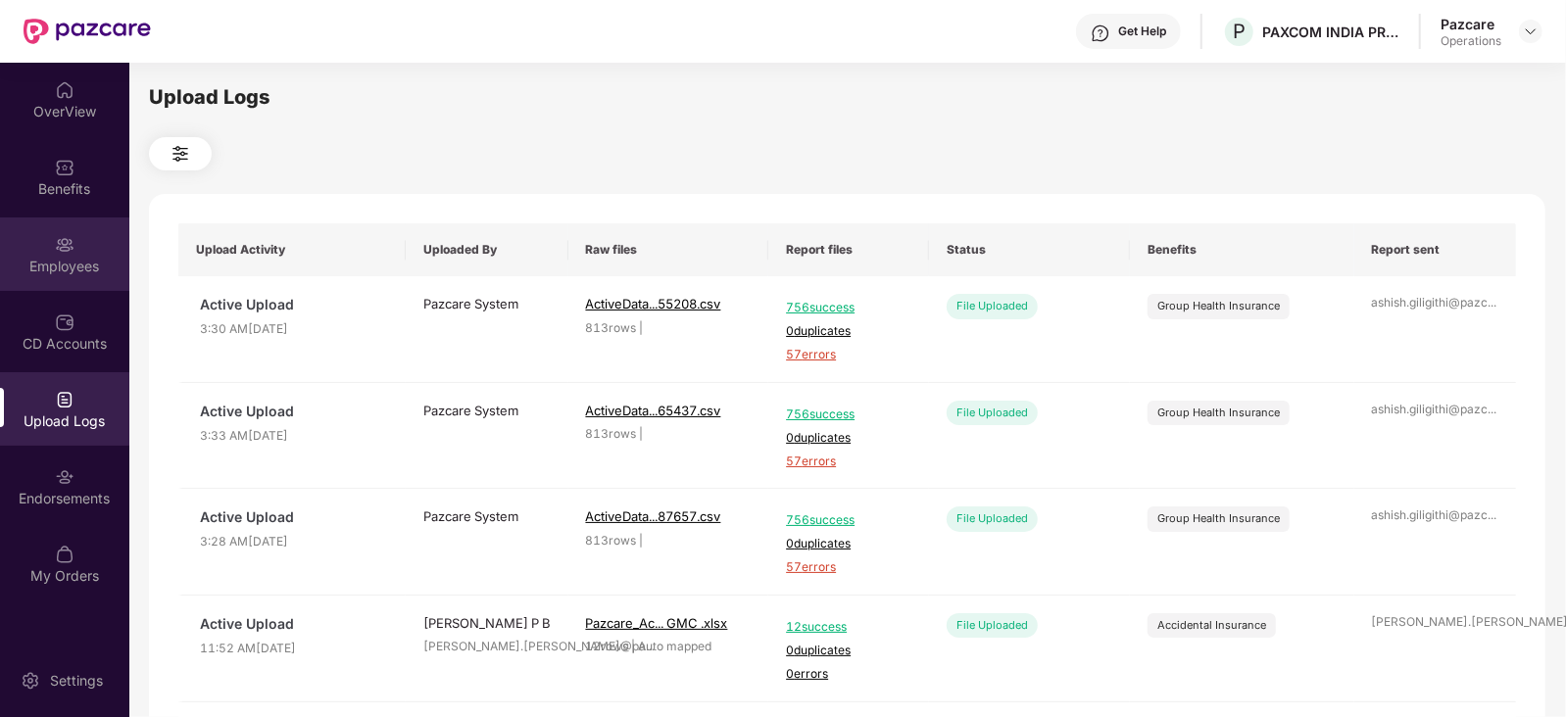
click at [73, 273] on div "Employees" at bounding box center [64, 267] width 129 height 20
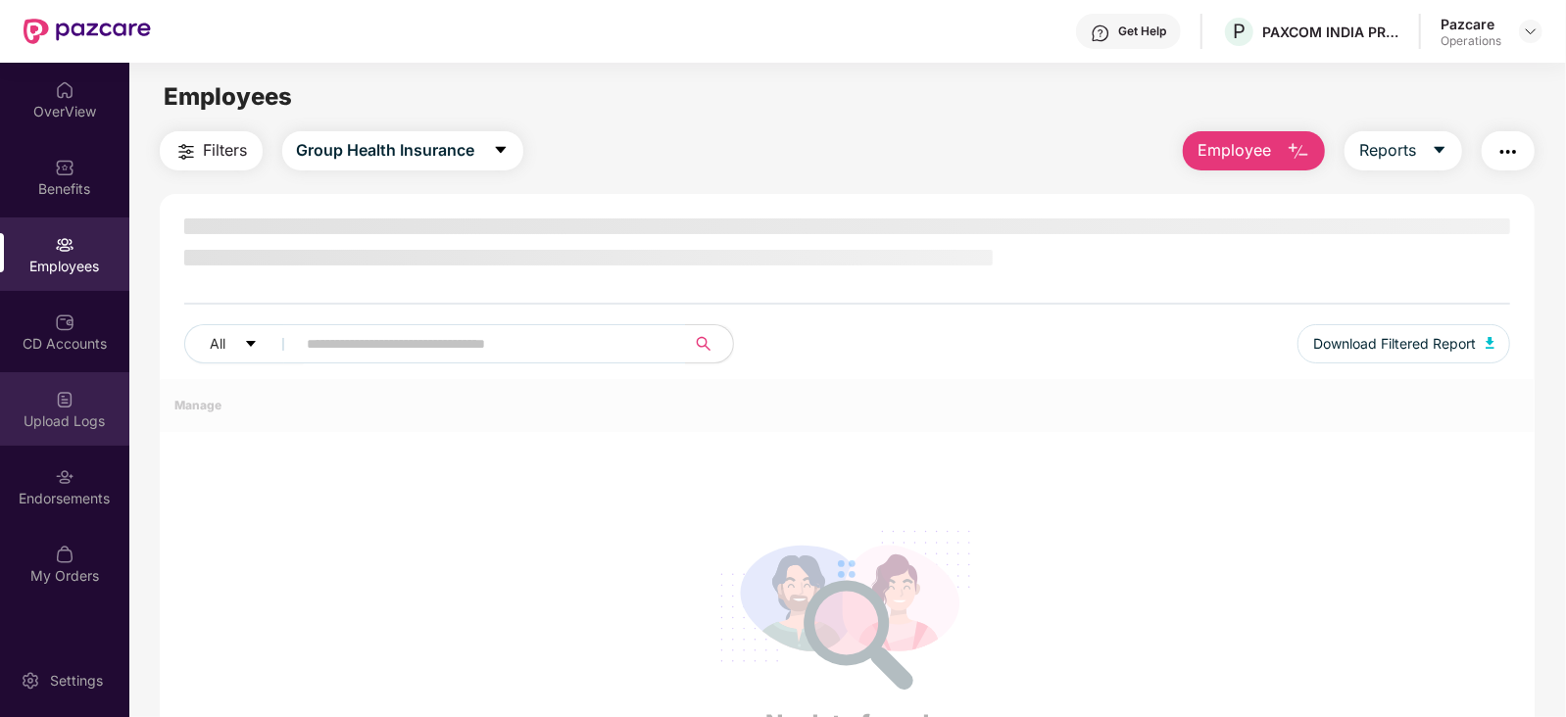
click at [84, 409] on div "Upload Logs" at bounding box center [64, 408] width 129 height 73
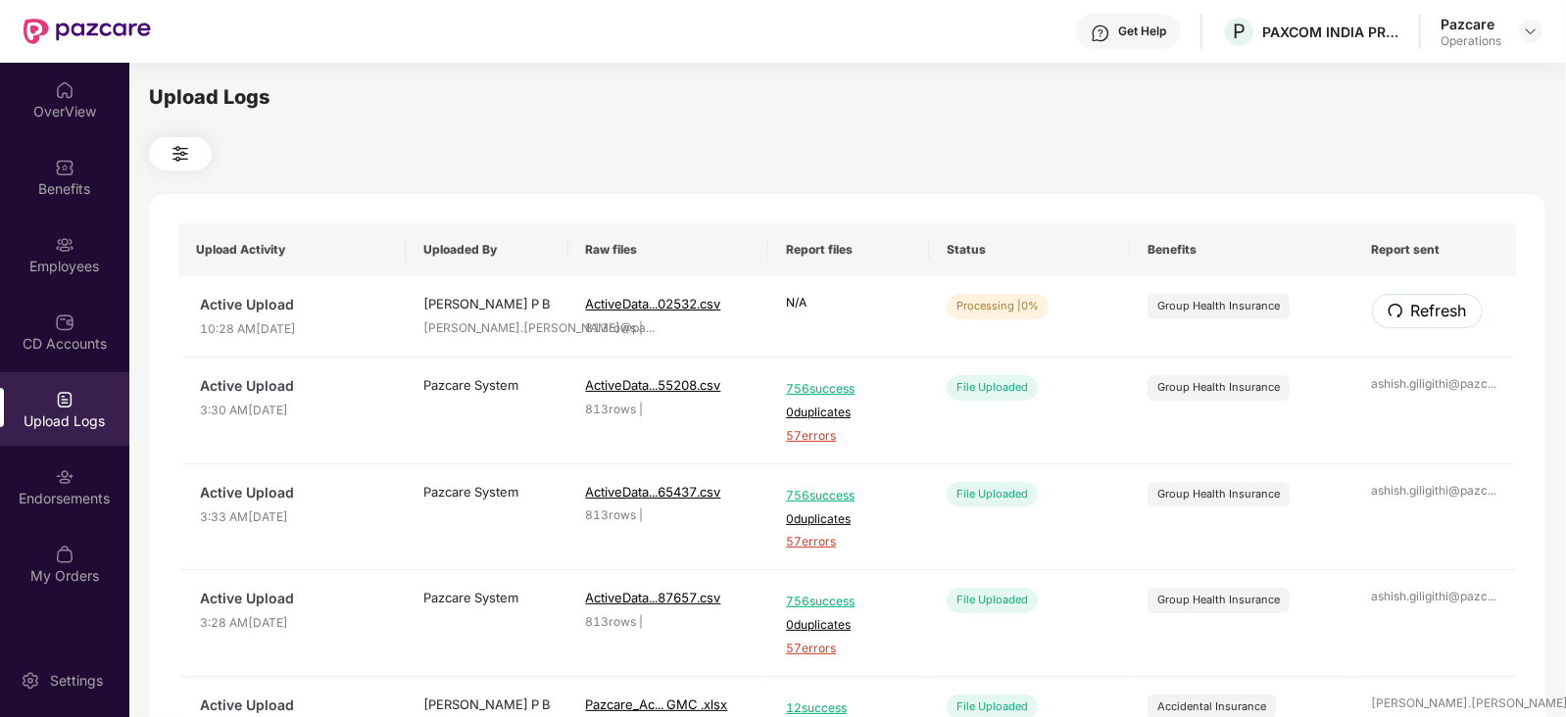
click at [1457, 301] on span "Refresh" at bounding box center [1439, 311] width 56 height 24
click at [1407, 323] on button "Refresh" at bounding box center [1426, 311] width 109 height 34
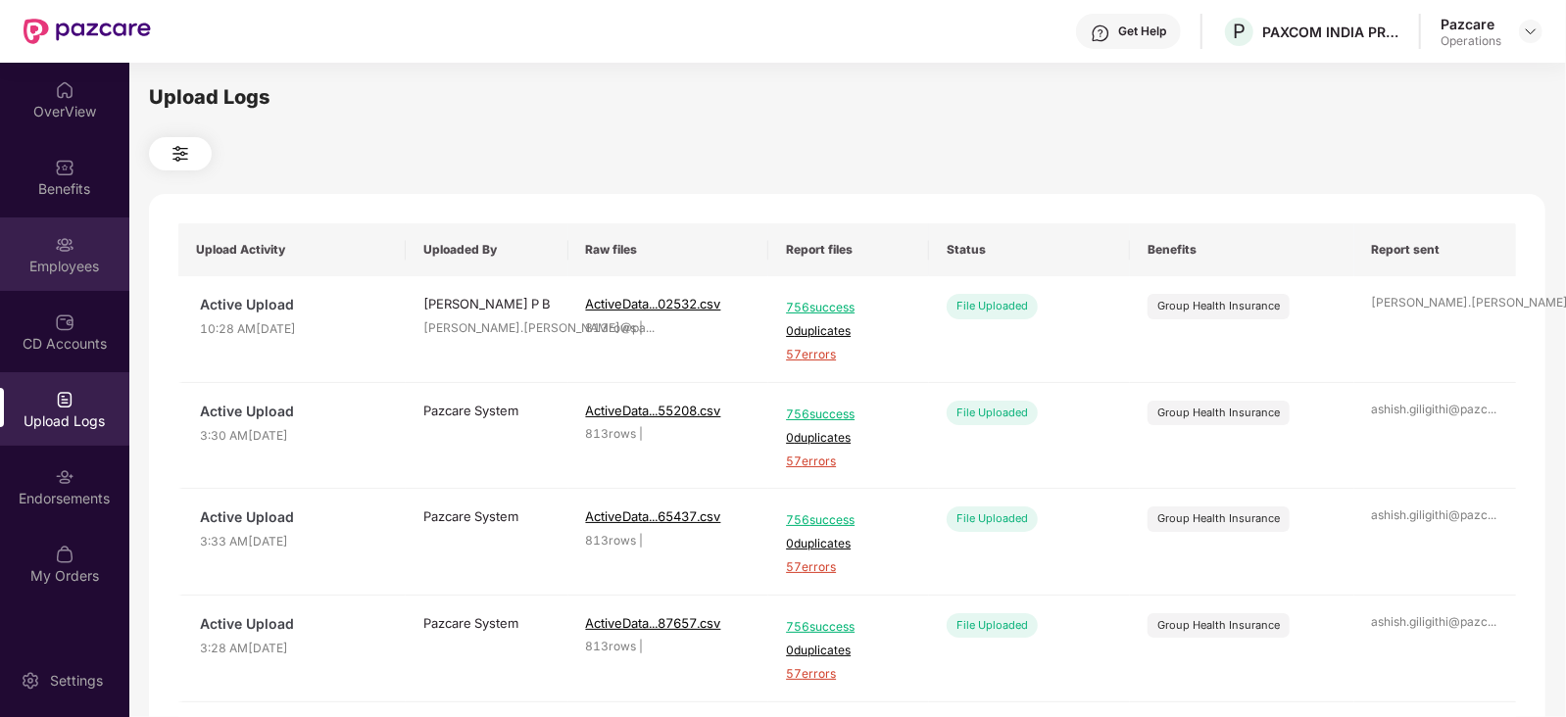
click at [38, 241] on div "Employees" at bounding box center [64, 254] width 129 height 73
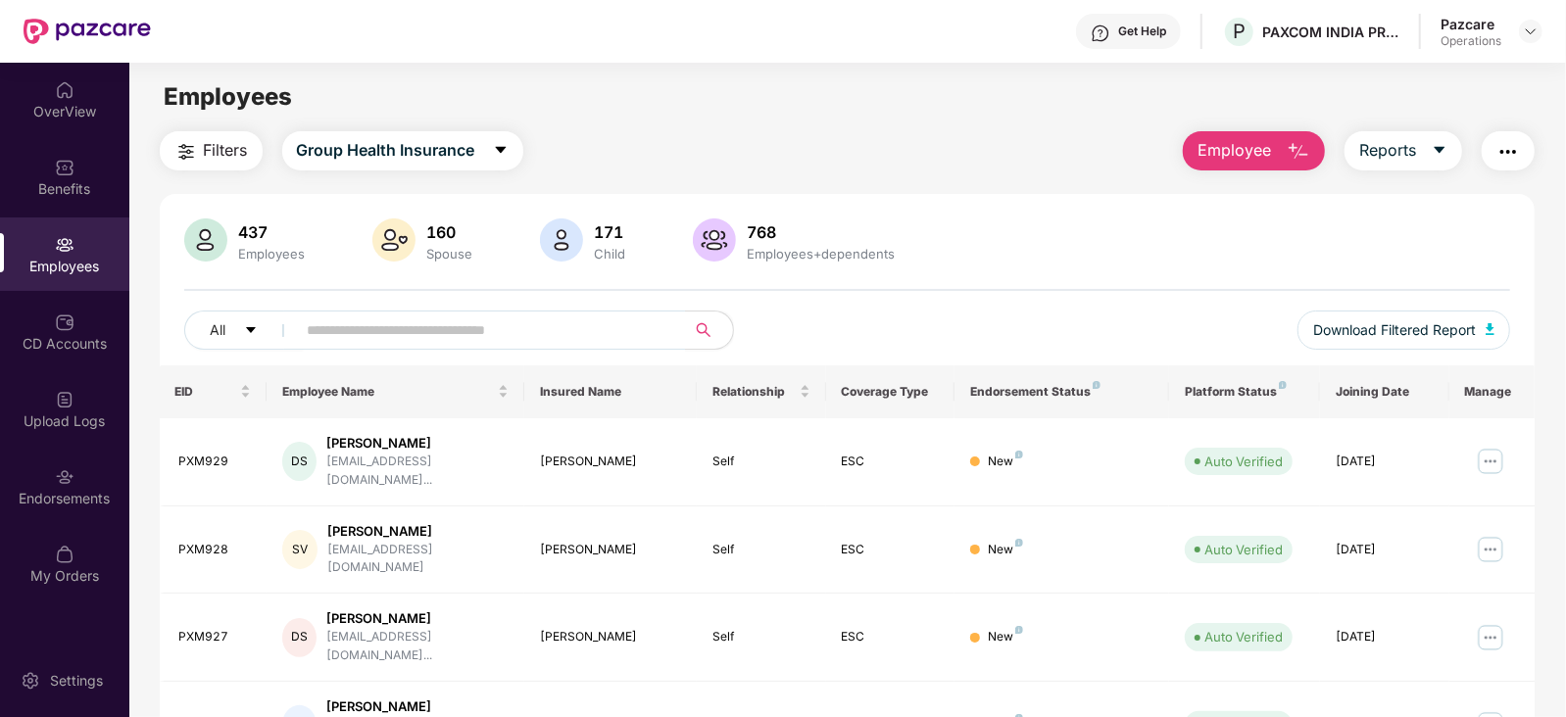
scroll to position [0, 0]
click at [1535, 35] on img at bounding box center [1531, 32] width 16 height 16
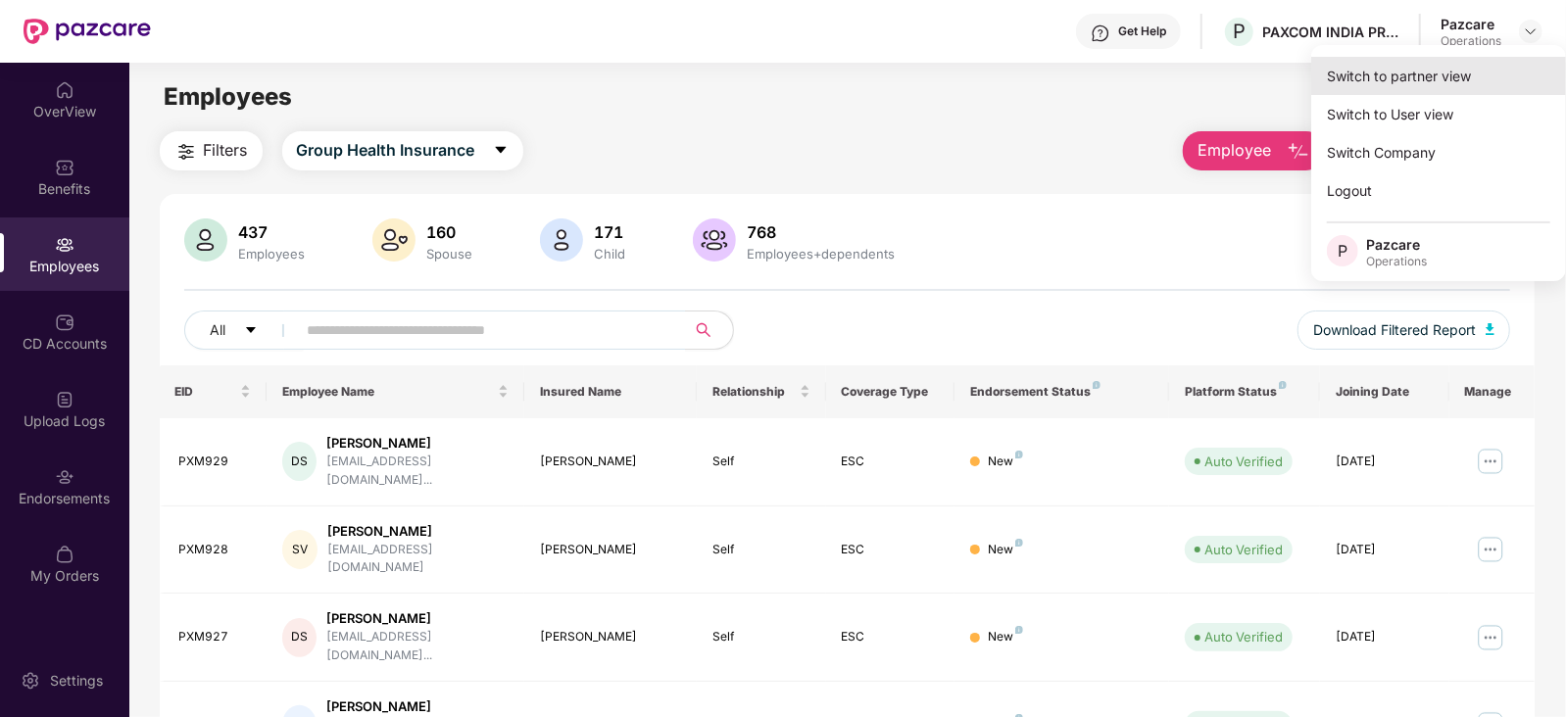
click at [1470, 66] on div "Switch to partner view" at bounding box center [1438, 76] width 255 height 38
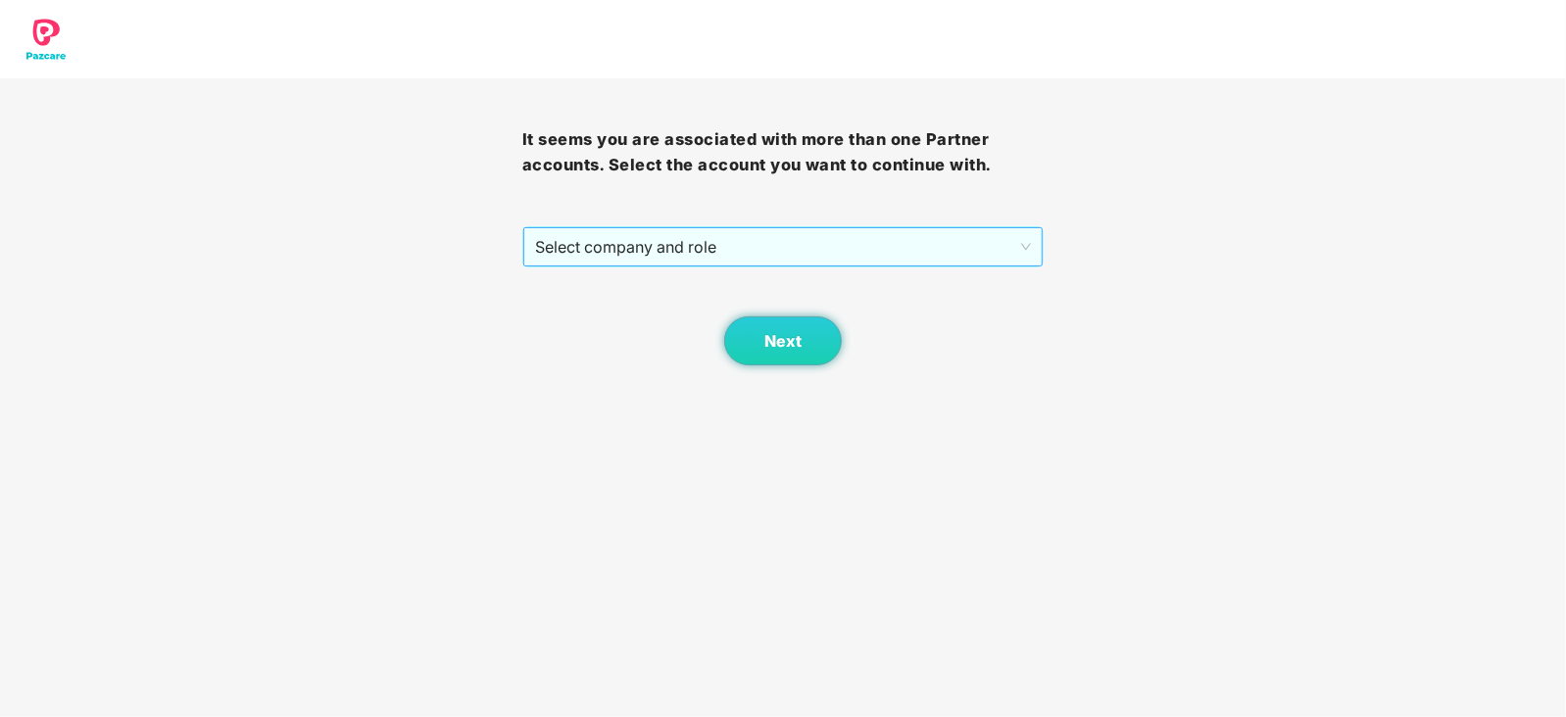
click at [681, 258] on span "Select company and role" at bounding box center [783, 246] width 497 height 37
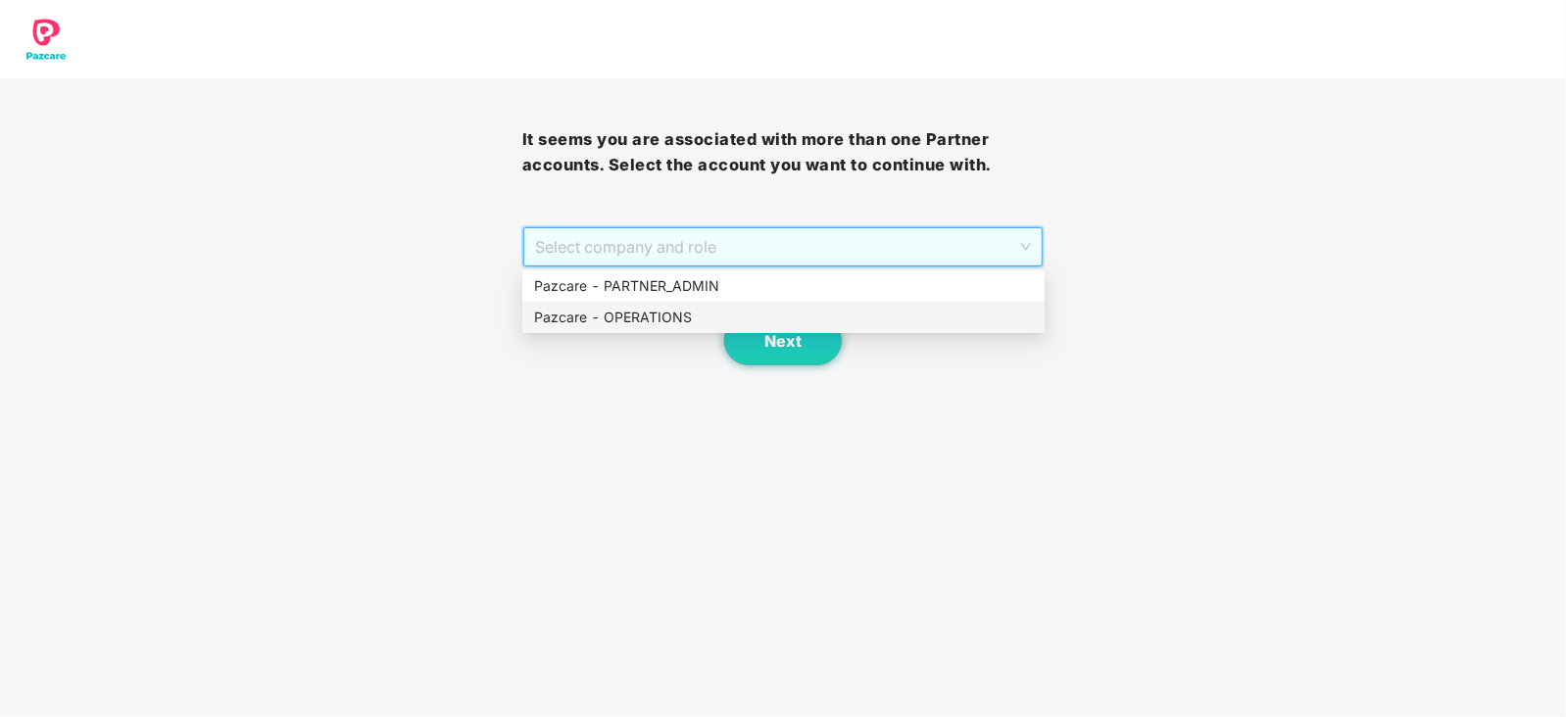
click at [632, 322] on div "Pazcare - OPERATIONS" at bounding box center [783, 318] width 499 height 22
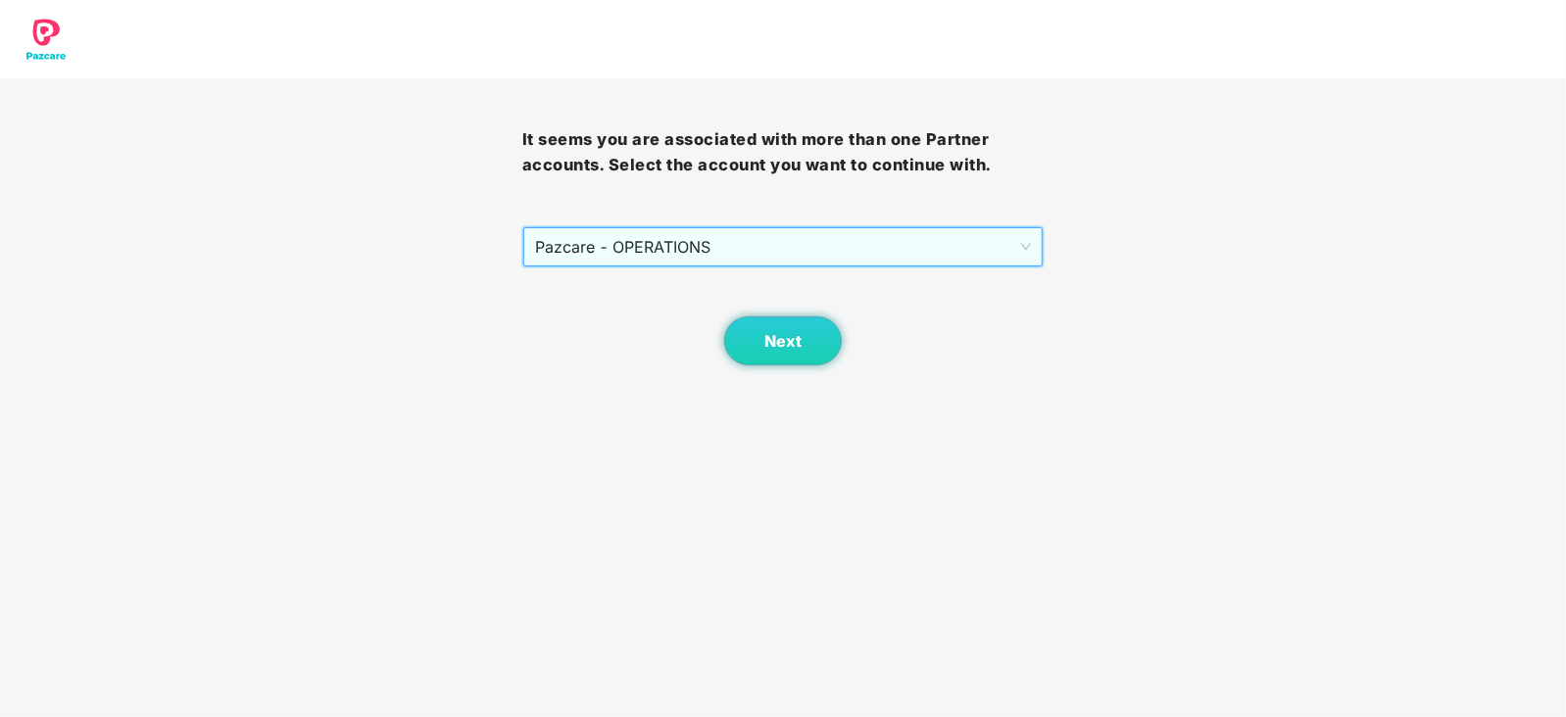
click at [713, 333] on div "Next" at bounding box center [783, 316] width 522 height 98
click at [756, 340] on button "Next" at bounding box center [783, 340] width 118 height 49
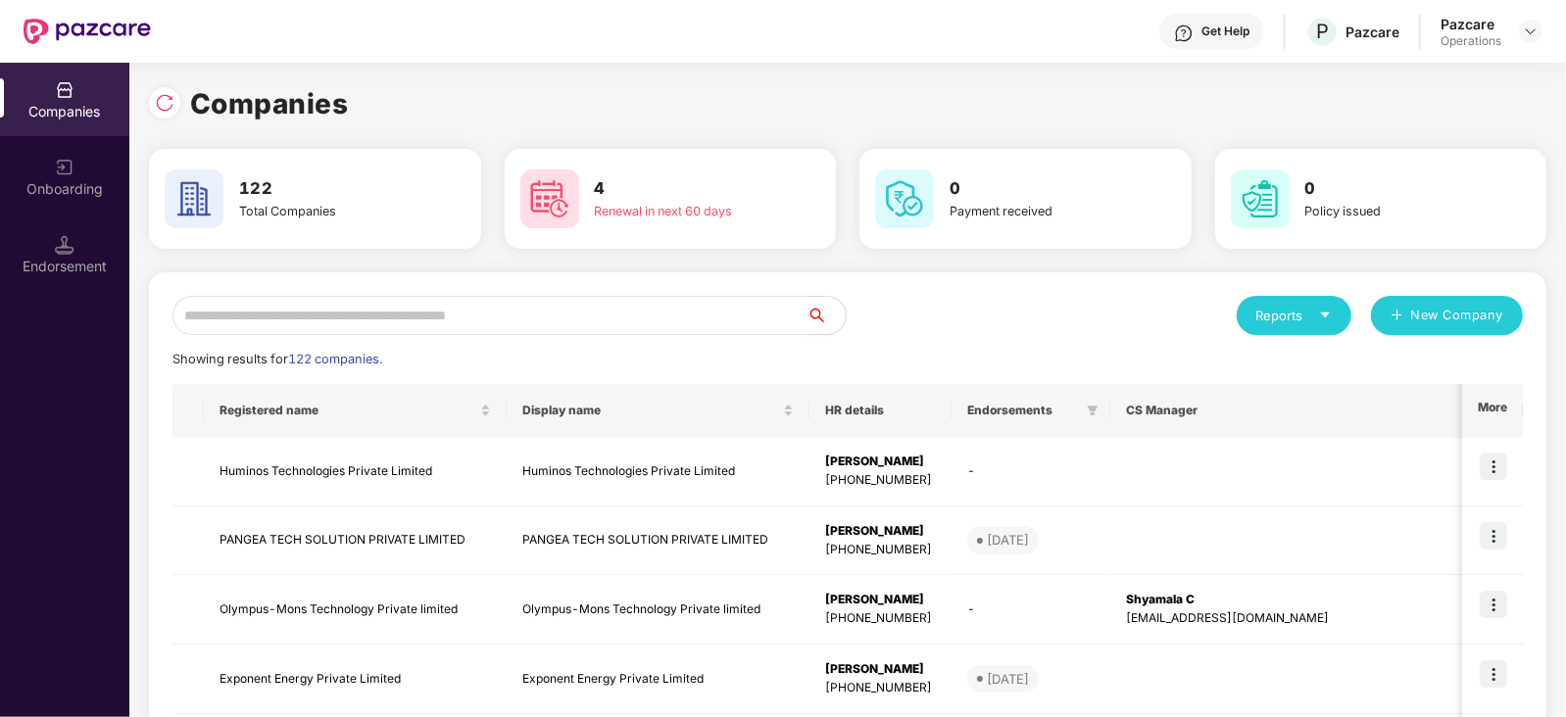
click at [476, 324] on input "text" at bounding box center [489, 315] width 634 height 39
paste input "**********"
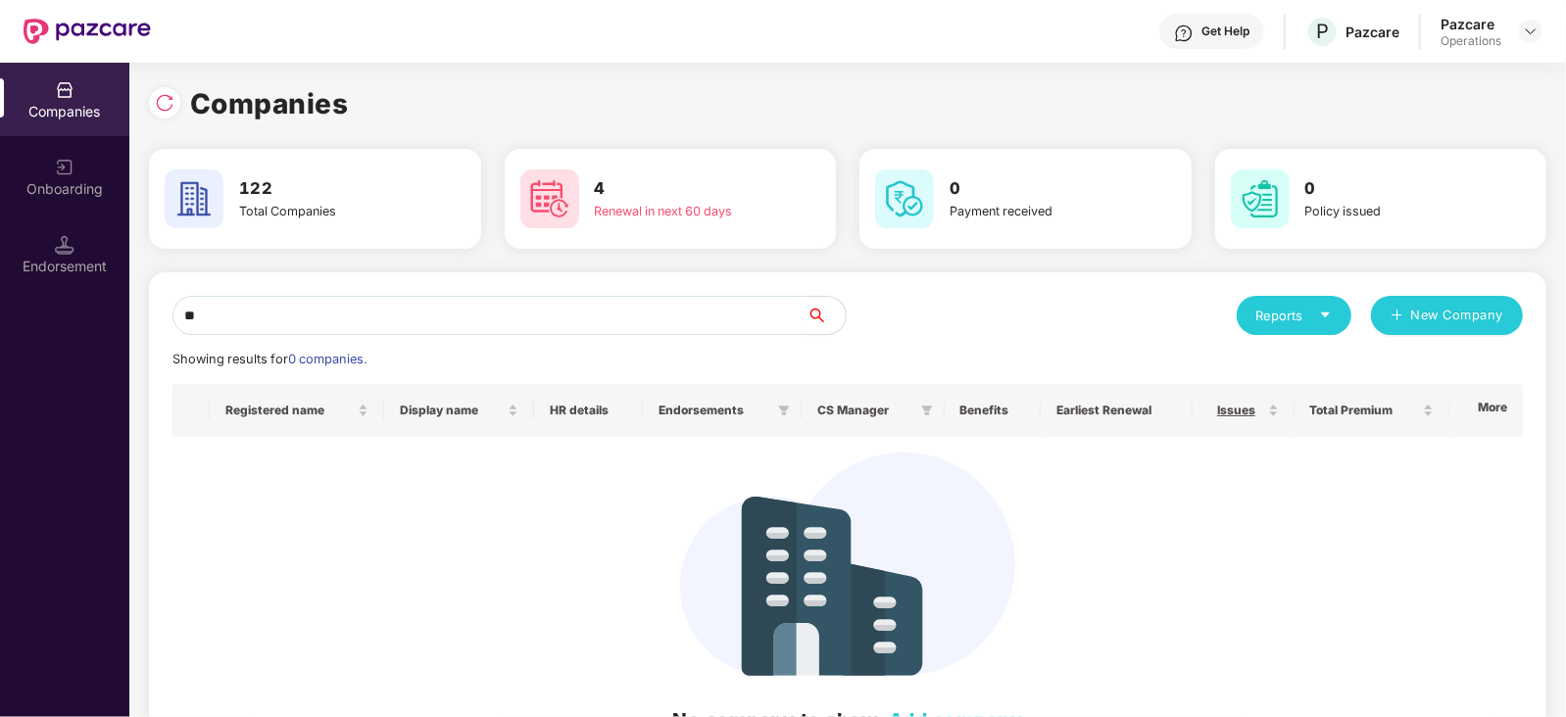
type input "*"
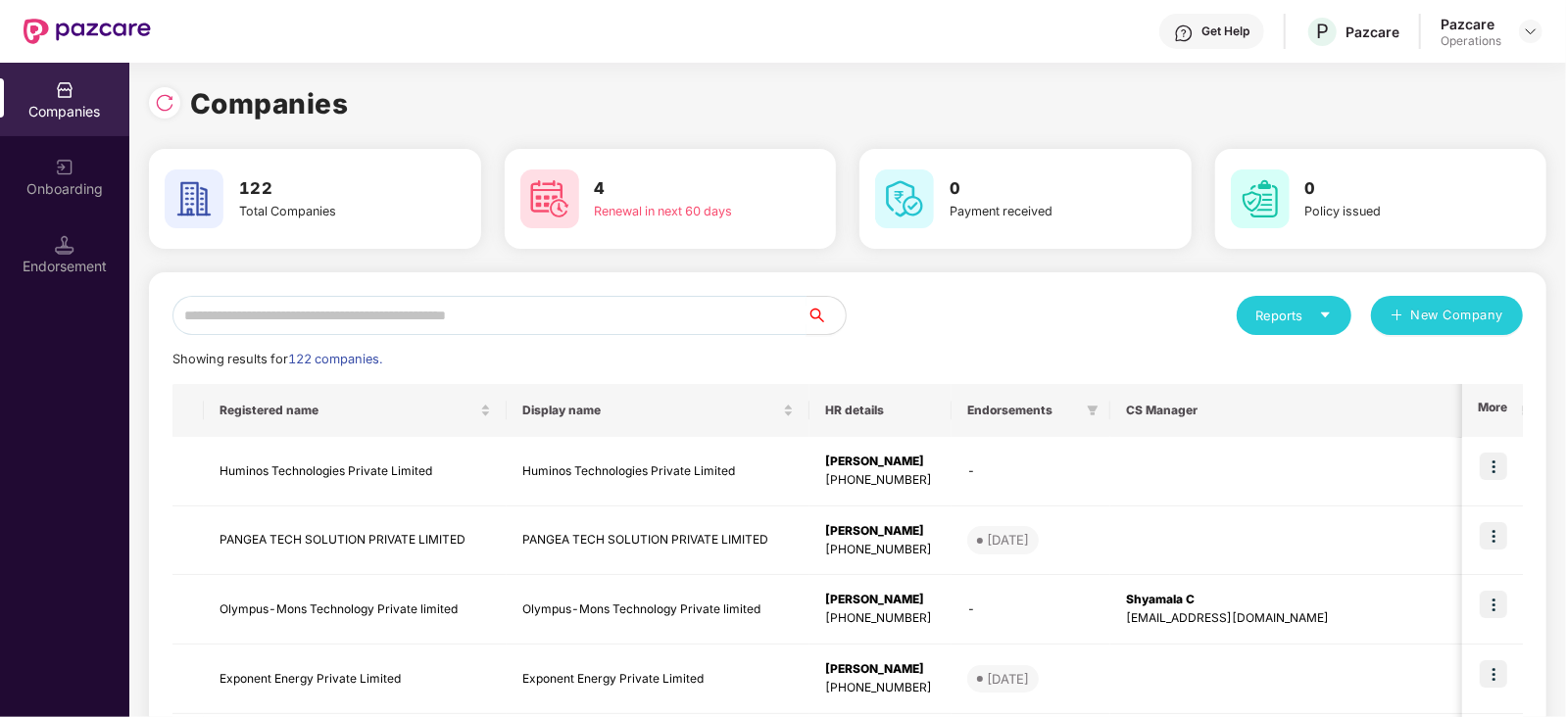
click at [539, 310] on input "text" at bounding box center [489, 315] width 634 height 39
paste input "*********"
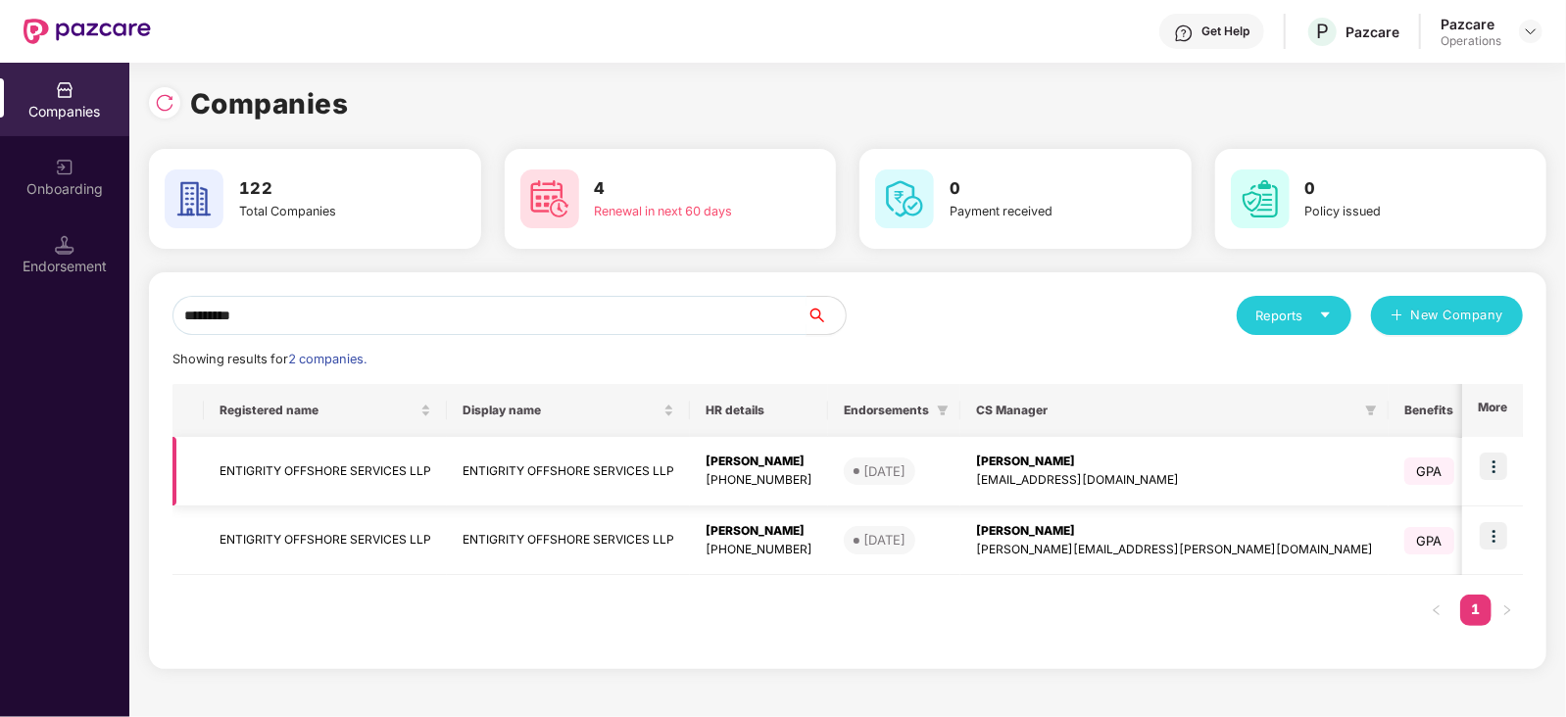
type input "*********"
click at [1491, 468] on img at bounding box center [1492, 466] width 27 height 27
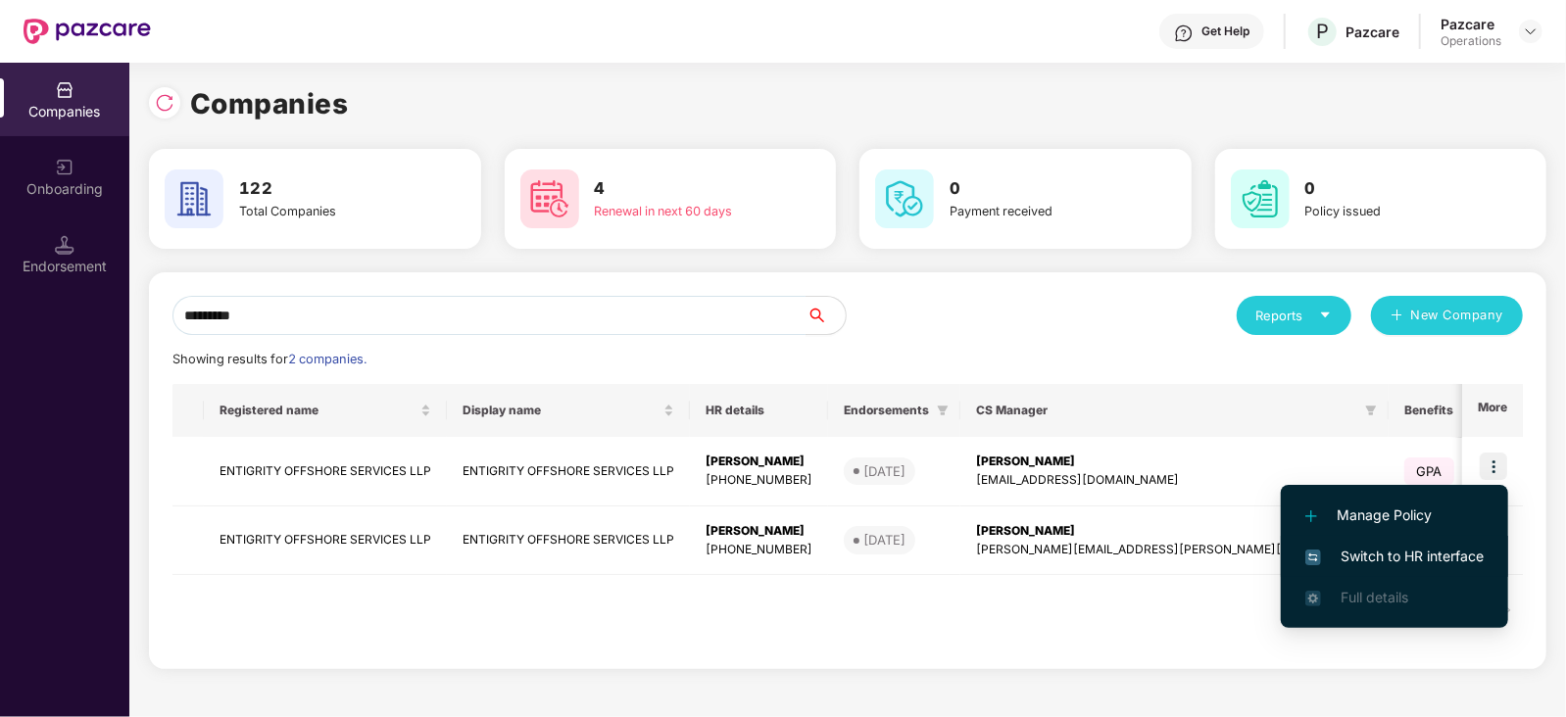
click at [1439, 551] on span "Switch to HR interface" at bounding box center [1394, 557] width 178 height 22
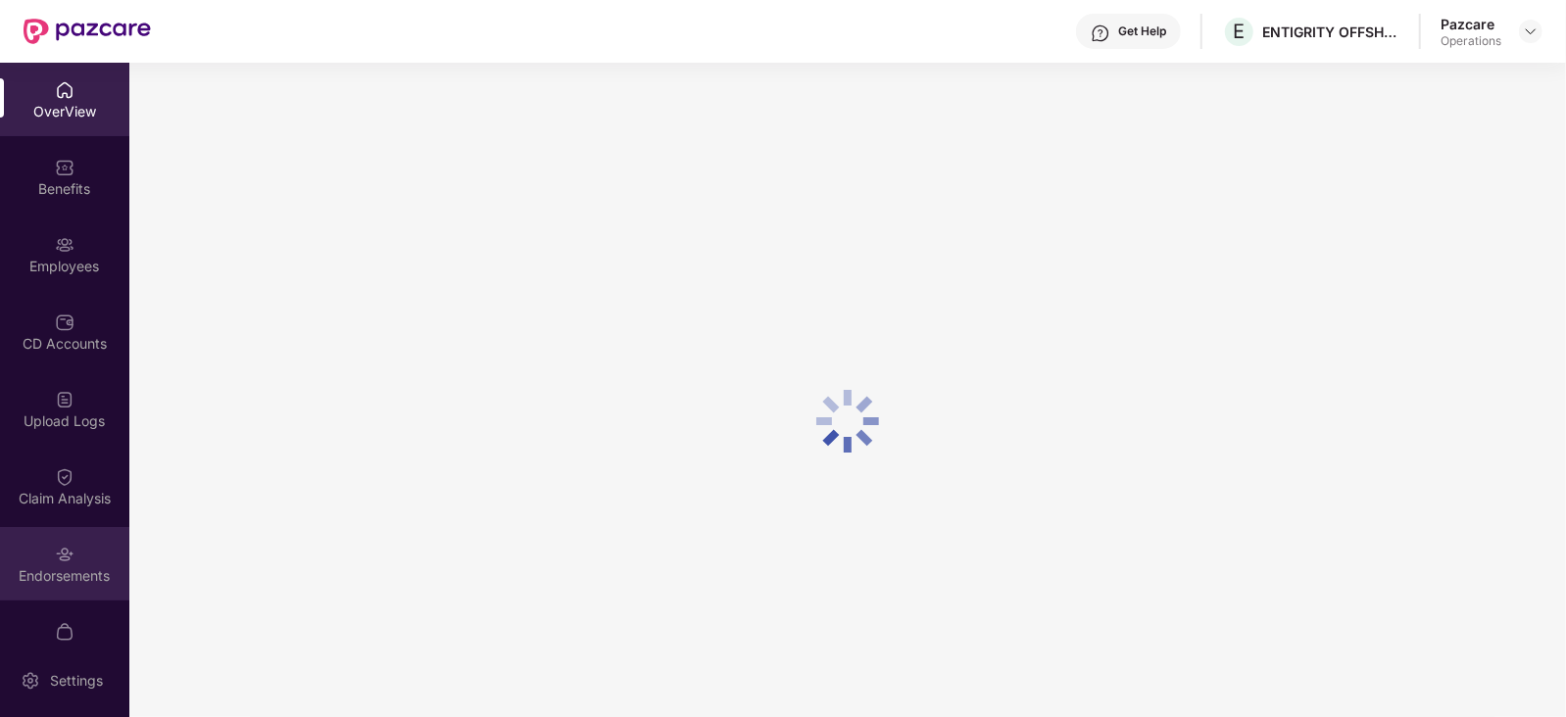
click at [93, 590] on div "Endorsements" at bounding box center [64, 563] width 129 height 73
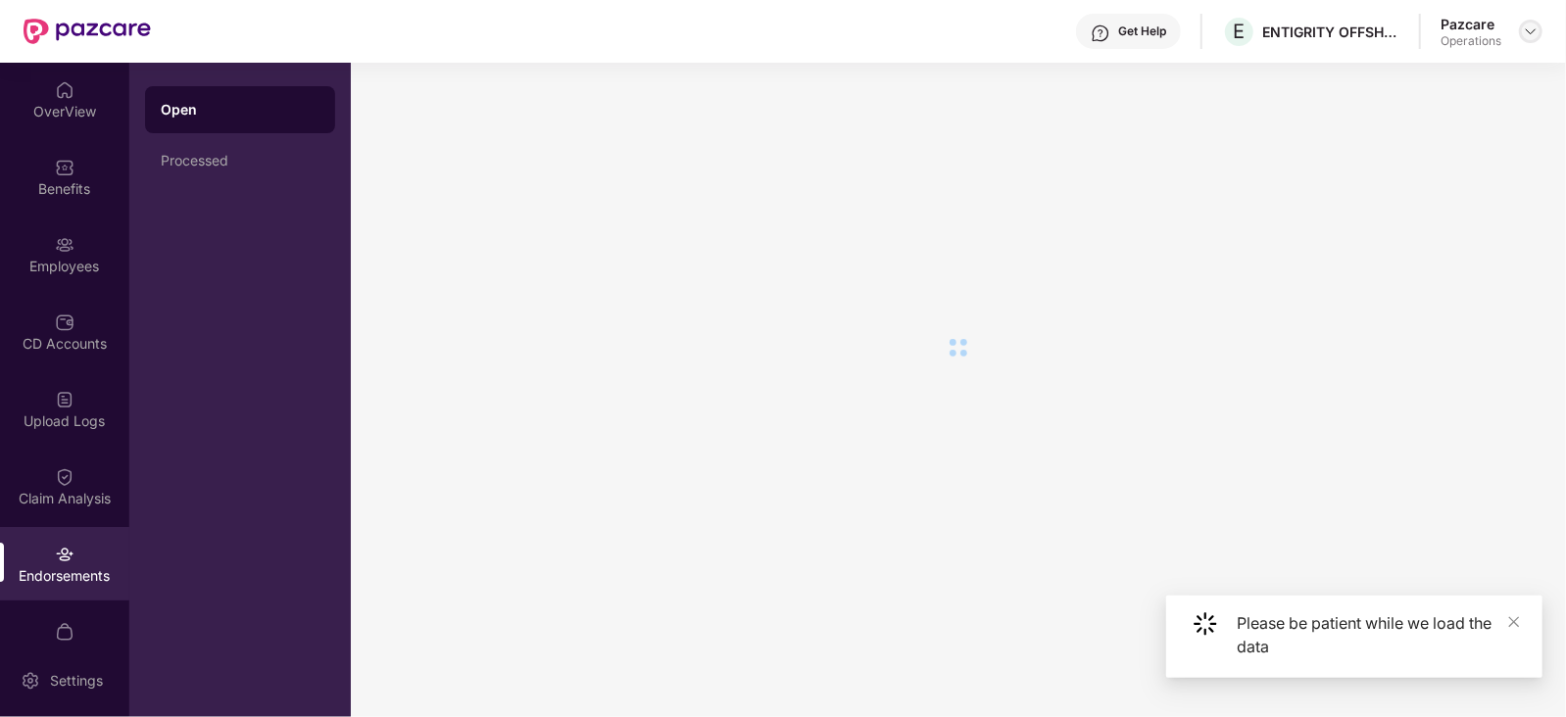
click at [1525, 35] on img at bounding box center [1531, 32] width 16 height 16
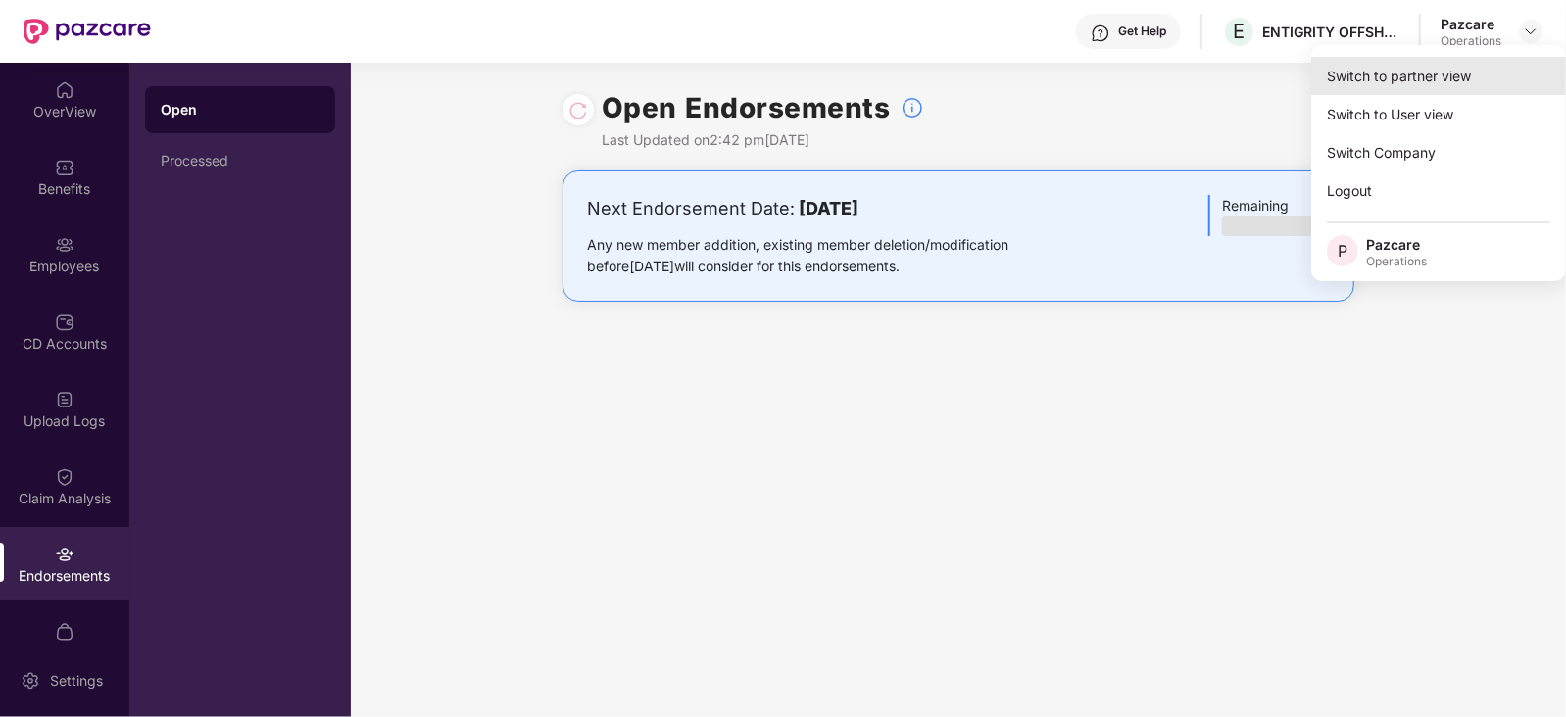
click at [1455, 73] on div "Switch to partner view" at bounding box center [1438, 76] width 255 height 38
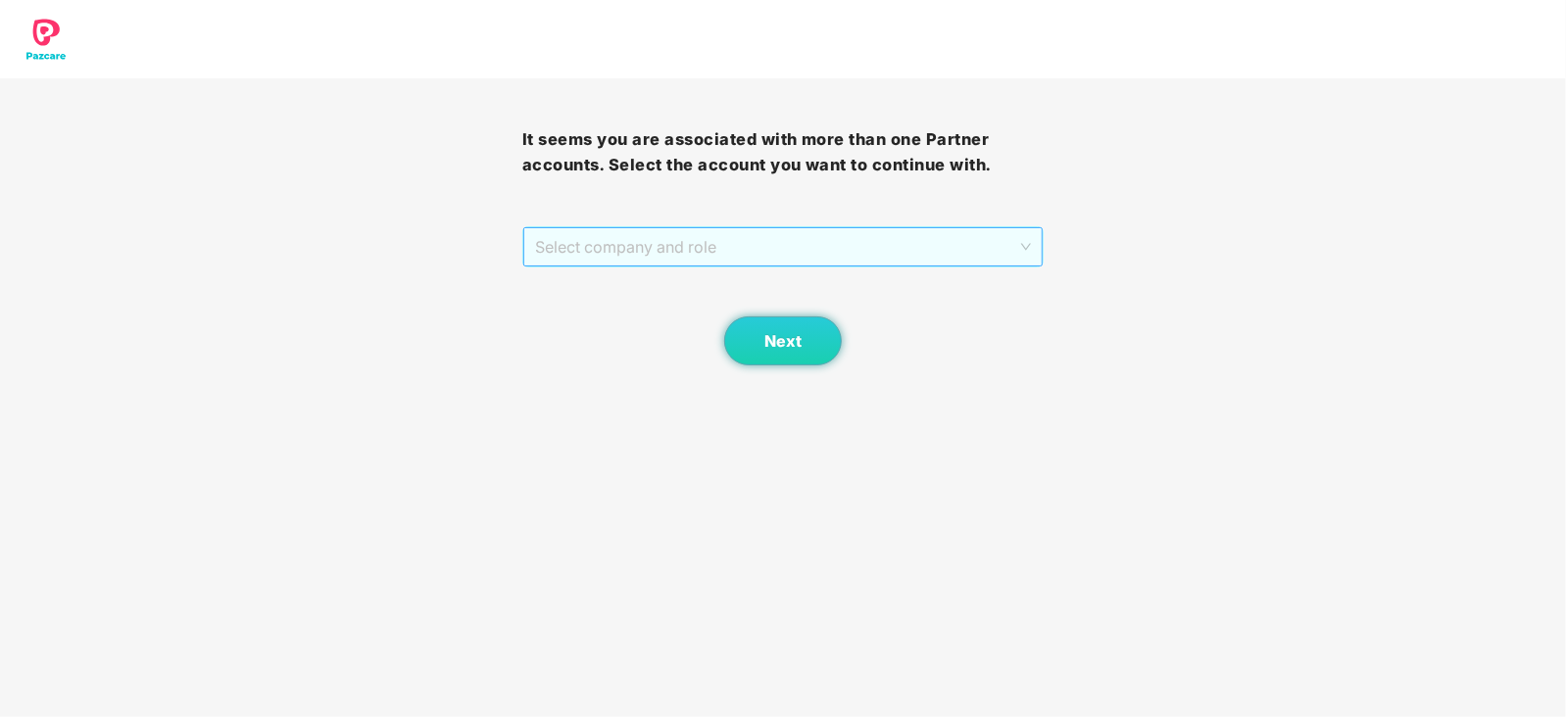
click at [751, 252] on span "Select company and role" at bounding box center [783, 246] width 497 height 37
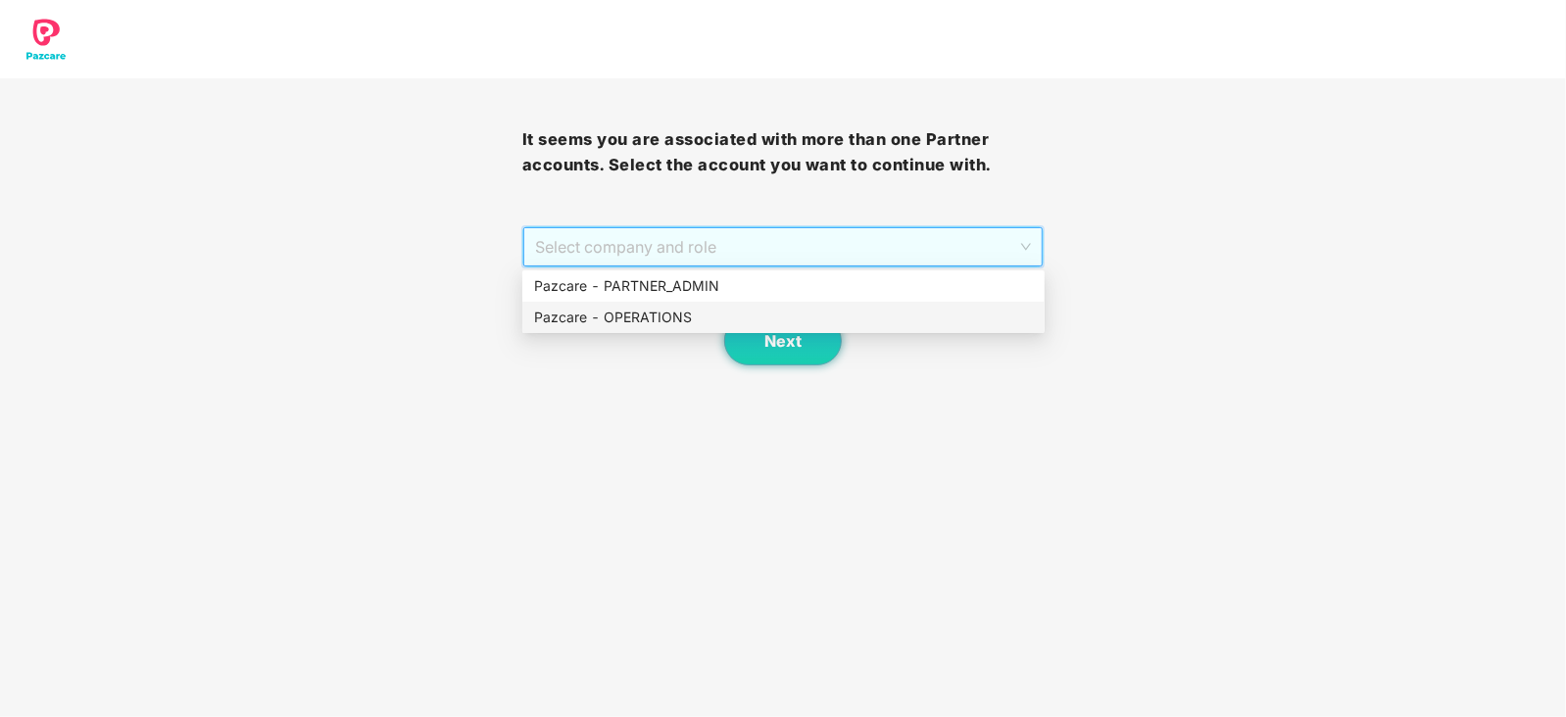
click at [645, 325] on div "Pazcare - OPERATIONS" at bounding box center [783, 318] width 499 height 22
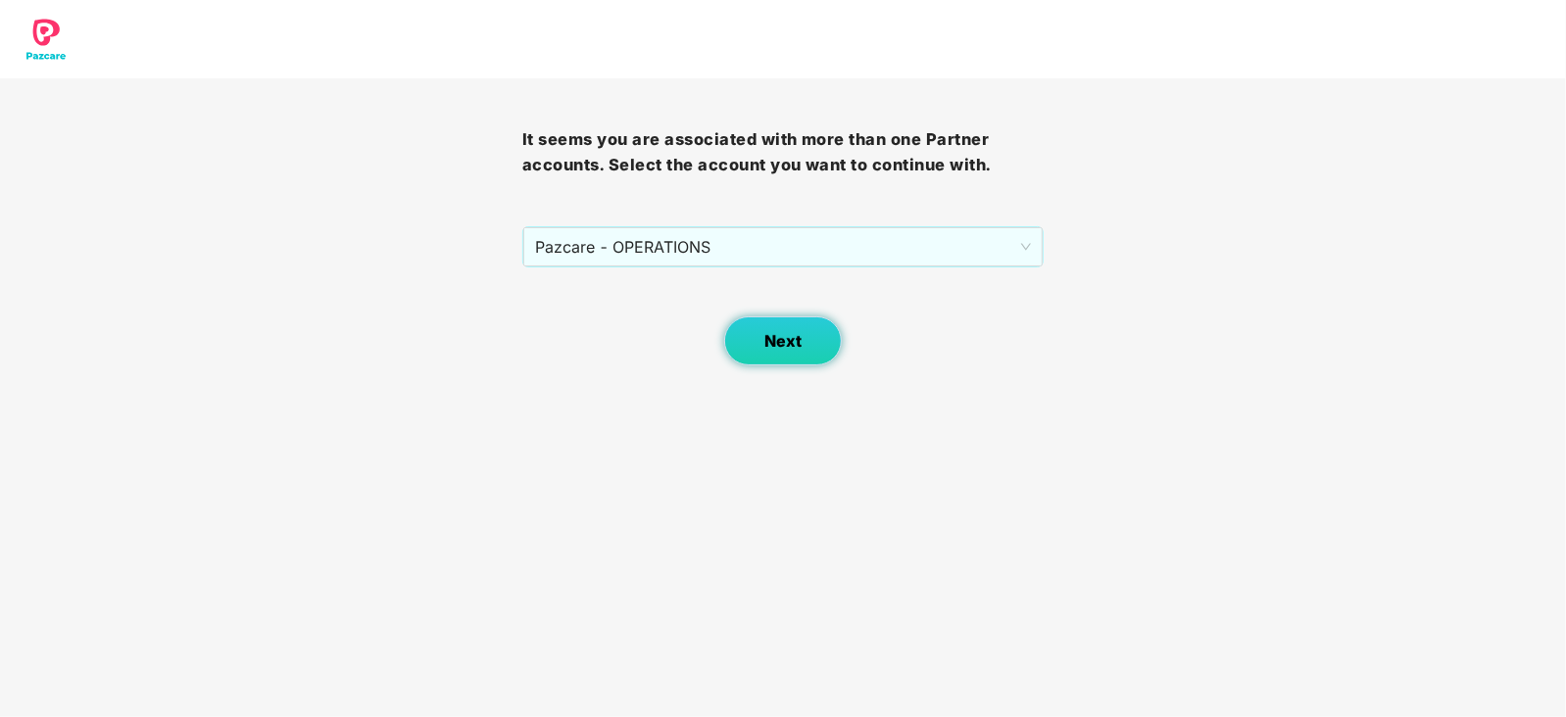
click at [773, 352] on button "Next" at bounding box center [783, 340] width 118 height 49
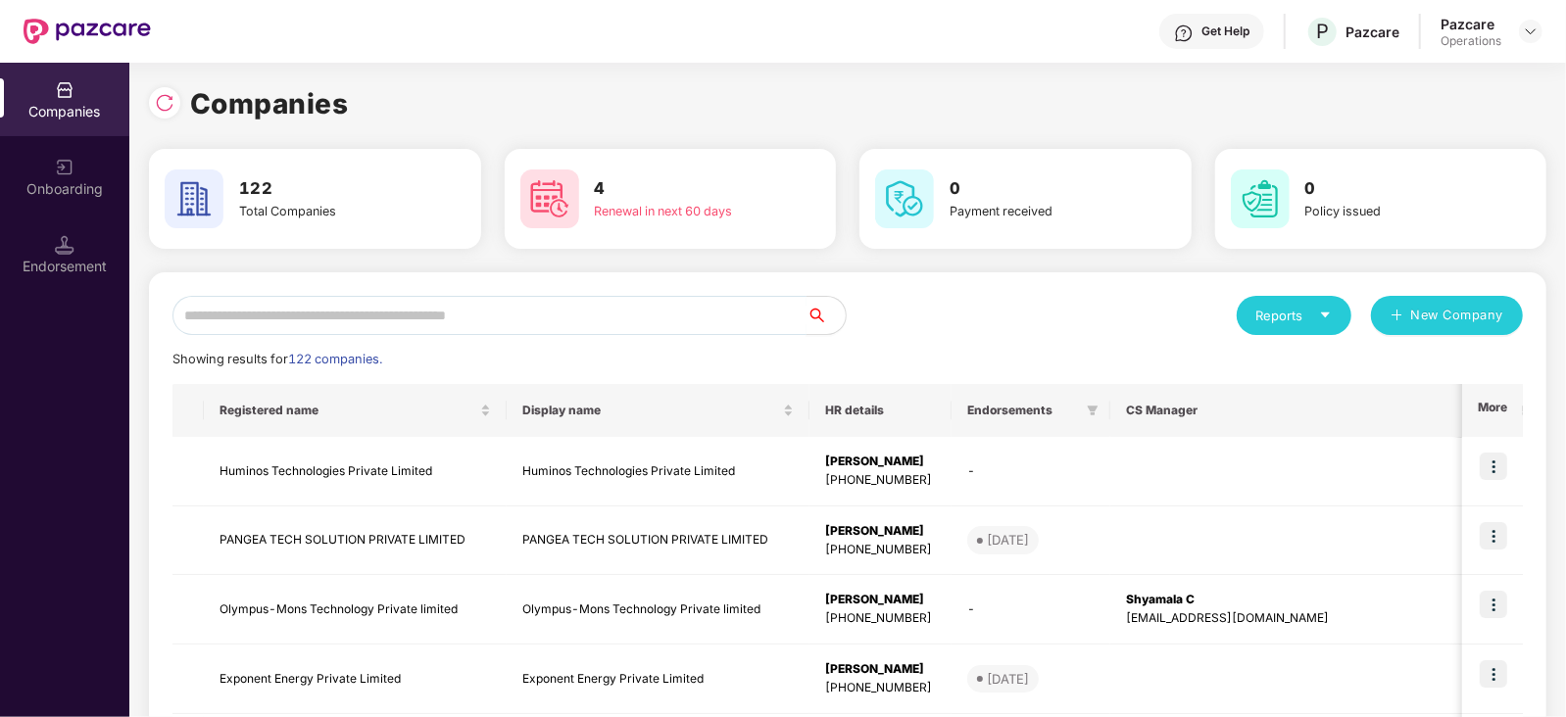
click at [627, 324] on input "text" at bounding box center [489, 315] width 634 height 39
paste input "*********"
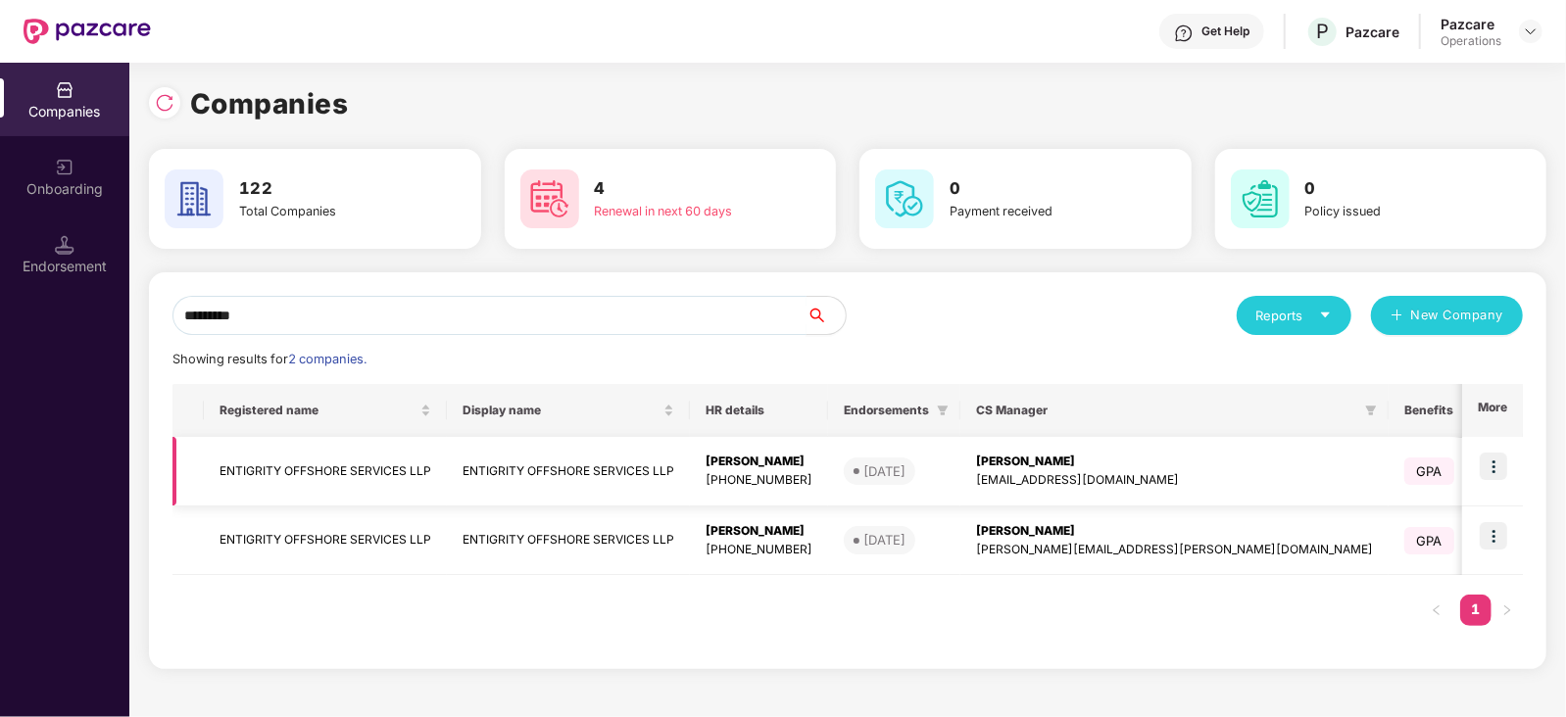
type input "*********"
click at [309, 458] on td "ENTIGRITY OFFSHORE SERVICES LLP" at bounding box center [325, 472] width 243 height 70
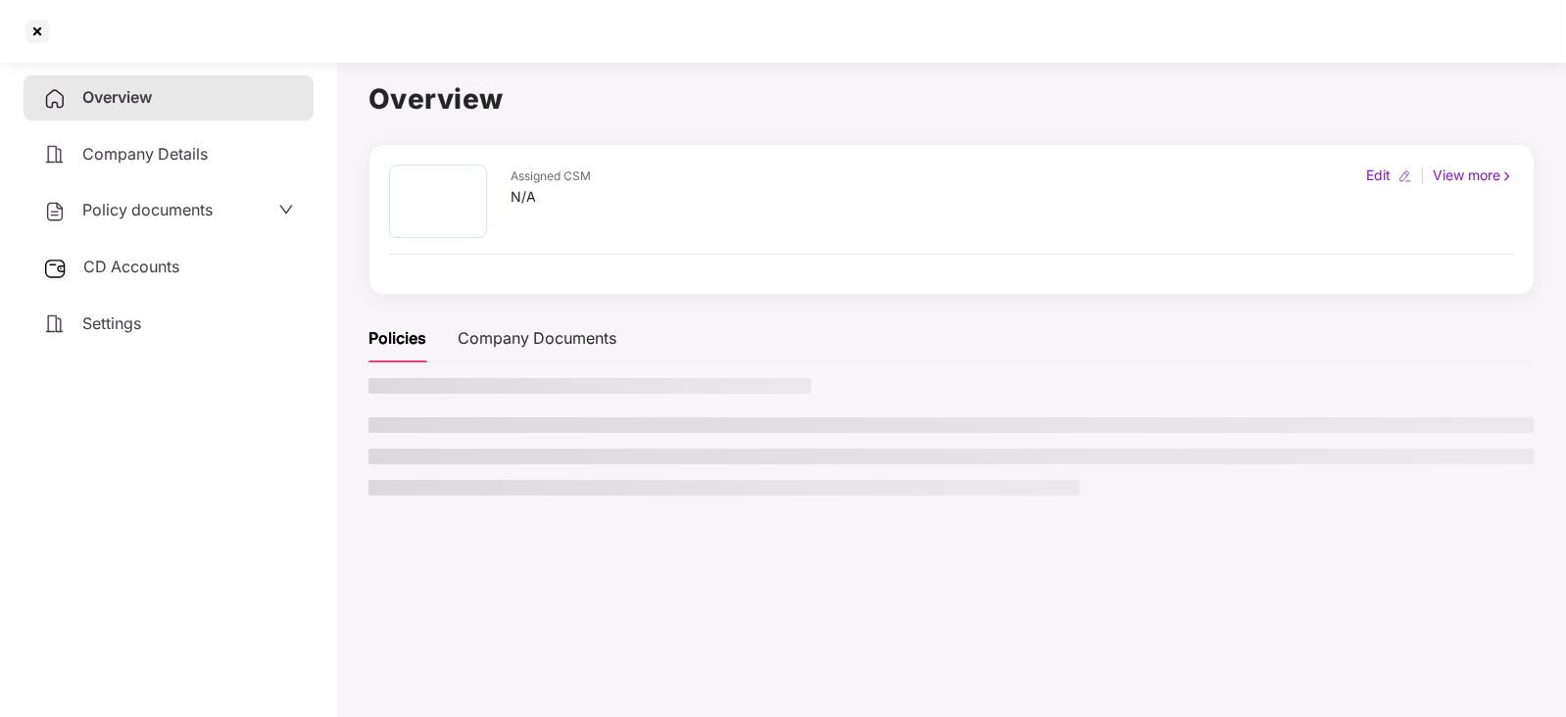
click at [159, 203] on span "Policy documents" at bounding box center [147, 210] width 130 height 20
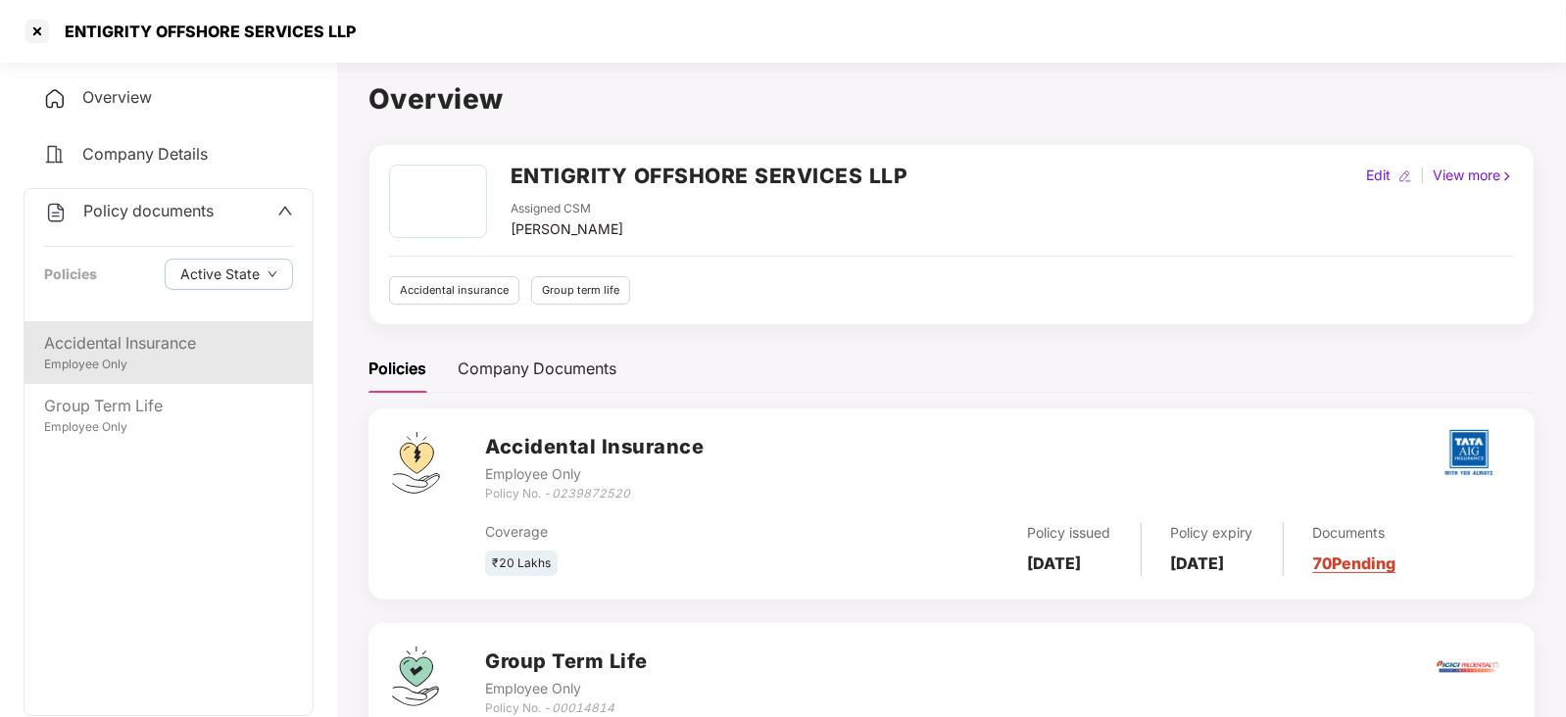
click at [132, 353] on div "Accidental Insurance" at bounding box center [168, 343] width 249 height 24
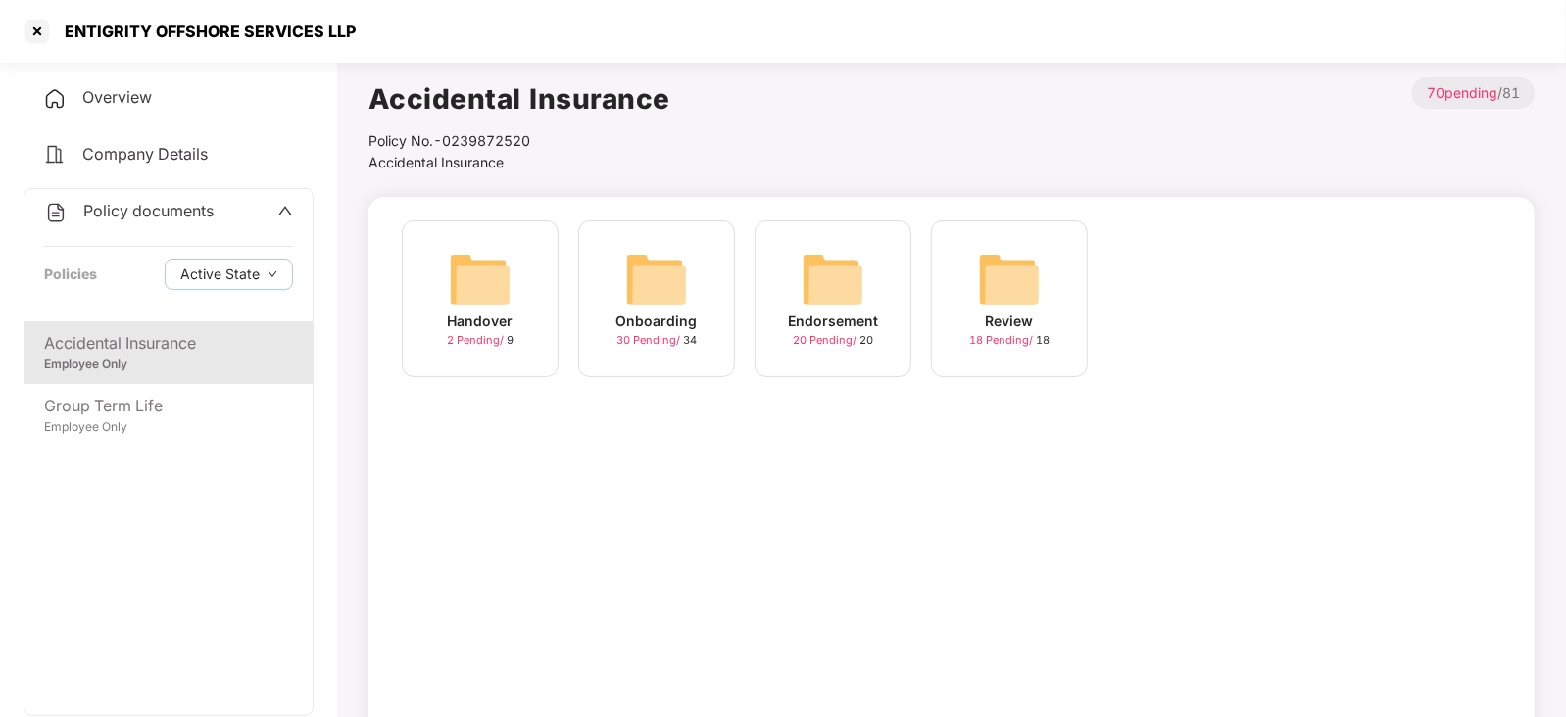
click at [808, 290] on img at bounding box center [832, 279] width 63 height 63
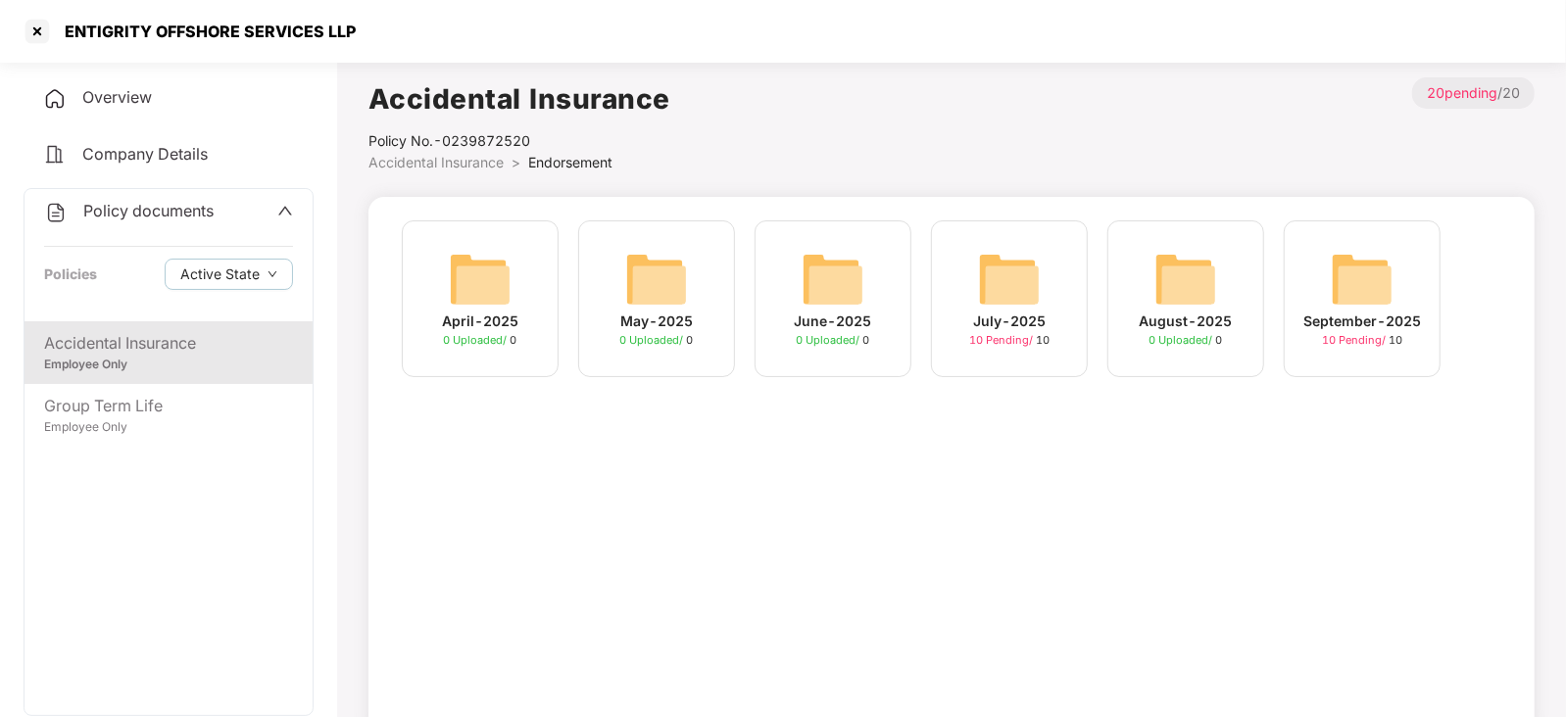
click at [1377, 285] on img at bounding box center [1362, 279] width 63 height 63
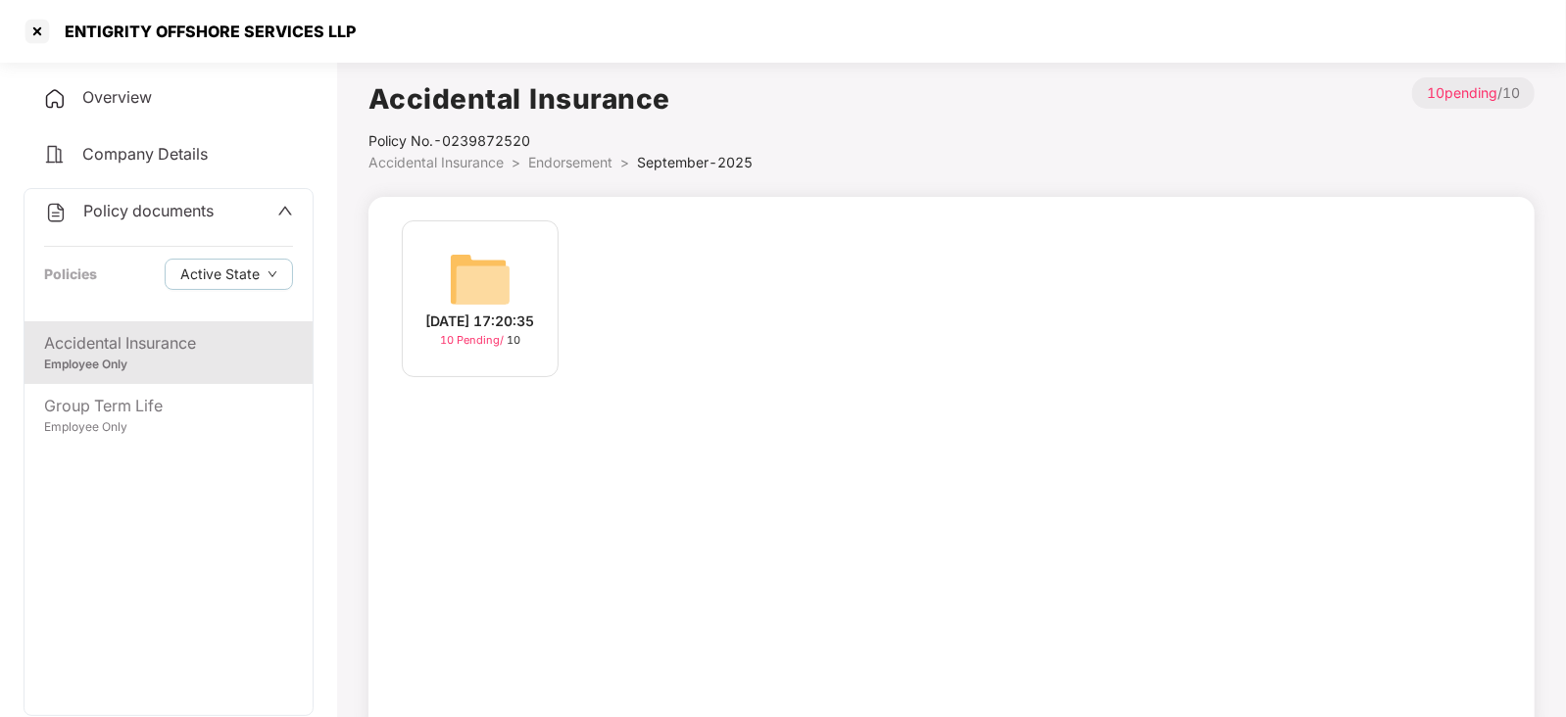
click at [475, 271] on img at bounding box center [480, 279] width 63 height 63
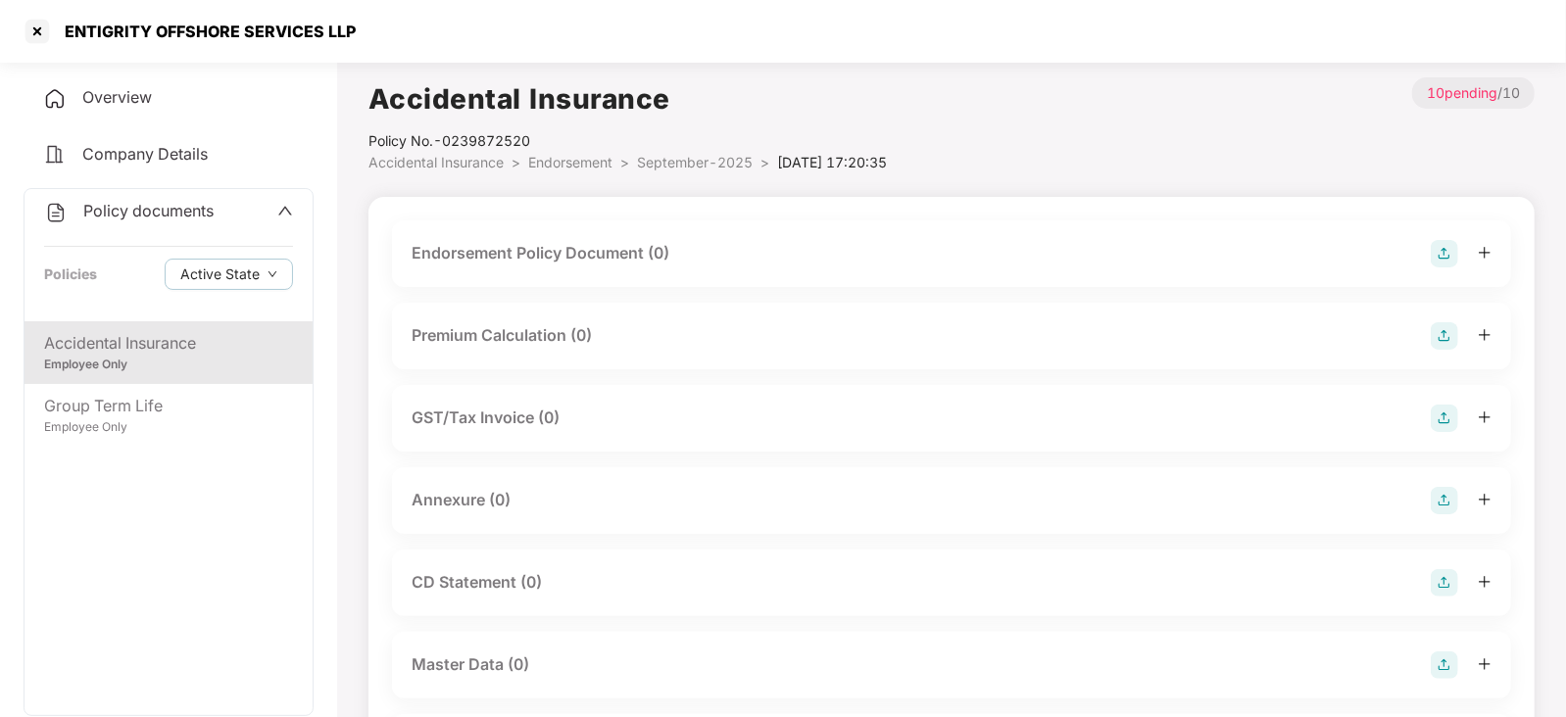
click at [1448, 252] on img at bounding box center [1443, 253] width 27 height 27
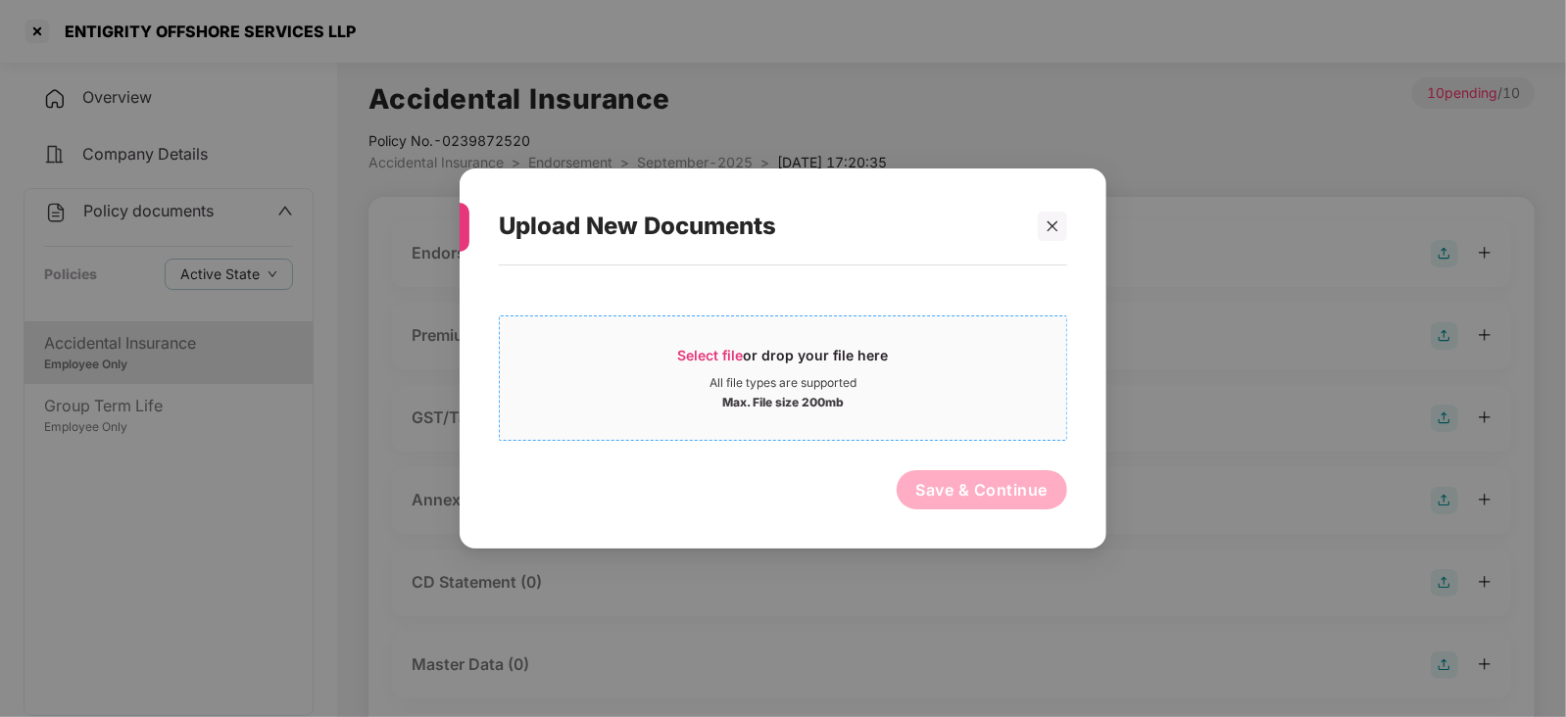
click at [698, 359] on span "Select file" at bounding box center [711, 355] width 66 height 17
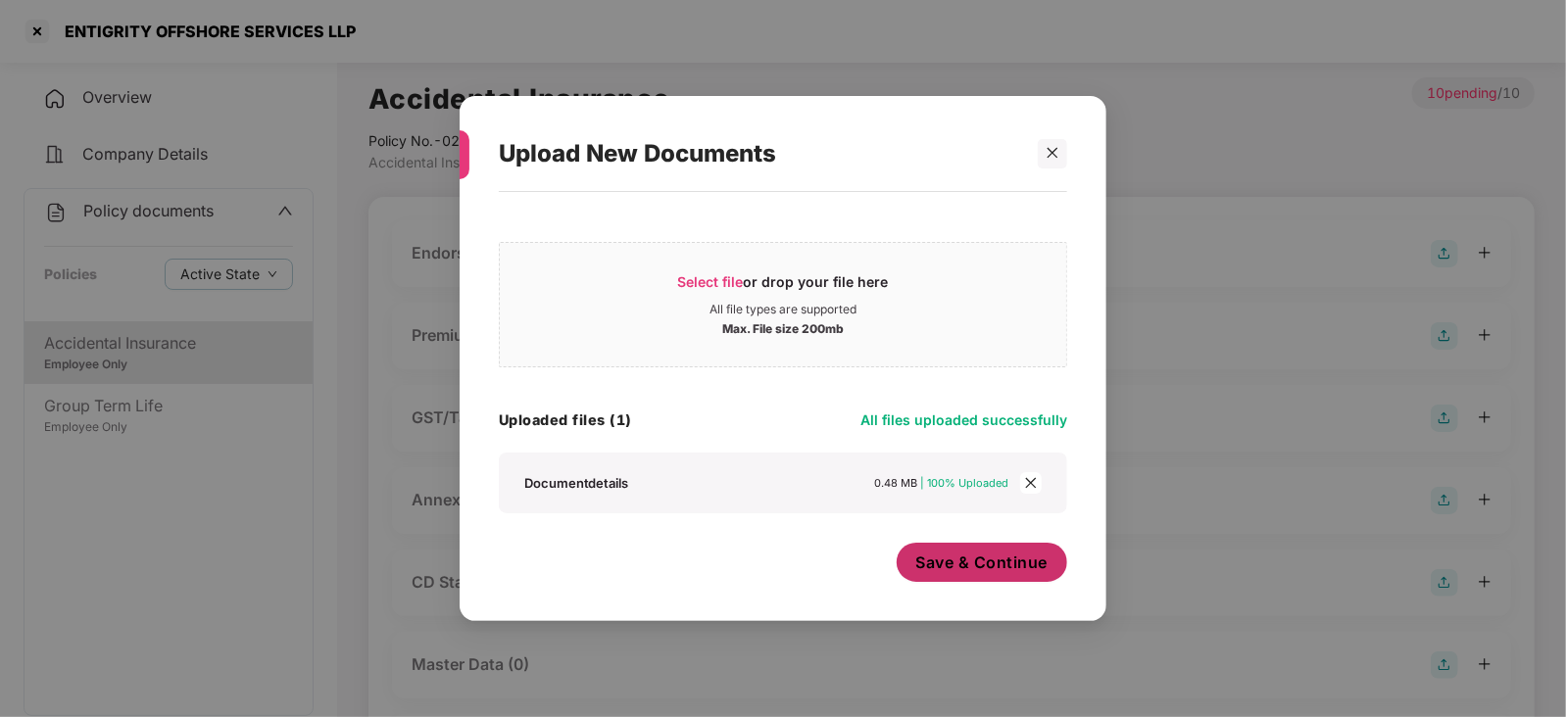
click at [961, 554] on span "Save & Continue" at bounding box center [982, 563] width 132 height 22
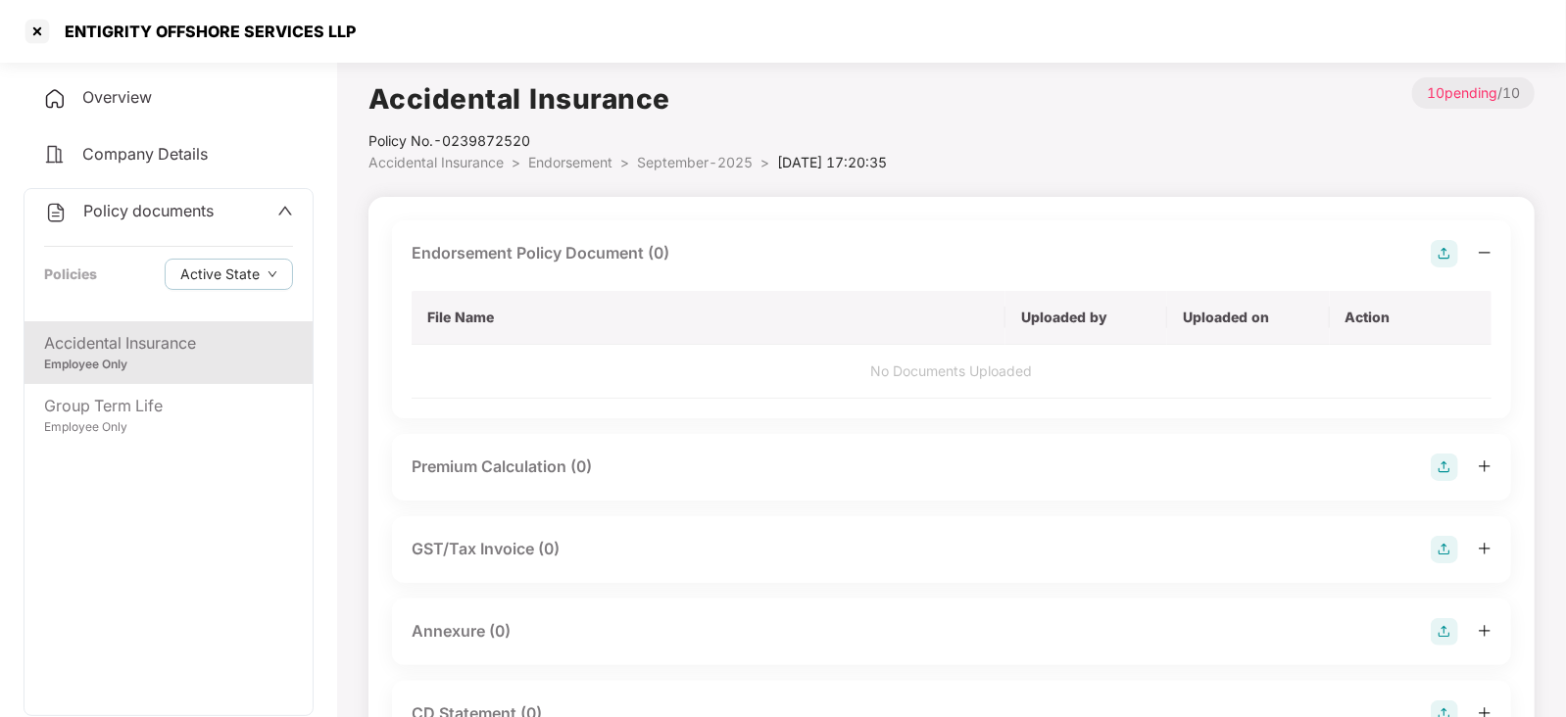
click at [1435, 462] on img at bounding box center [1443, 467] width 27 height 27
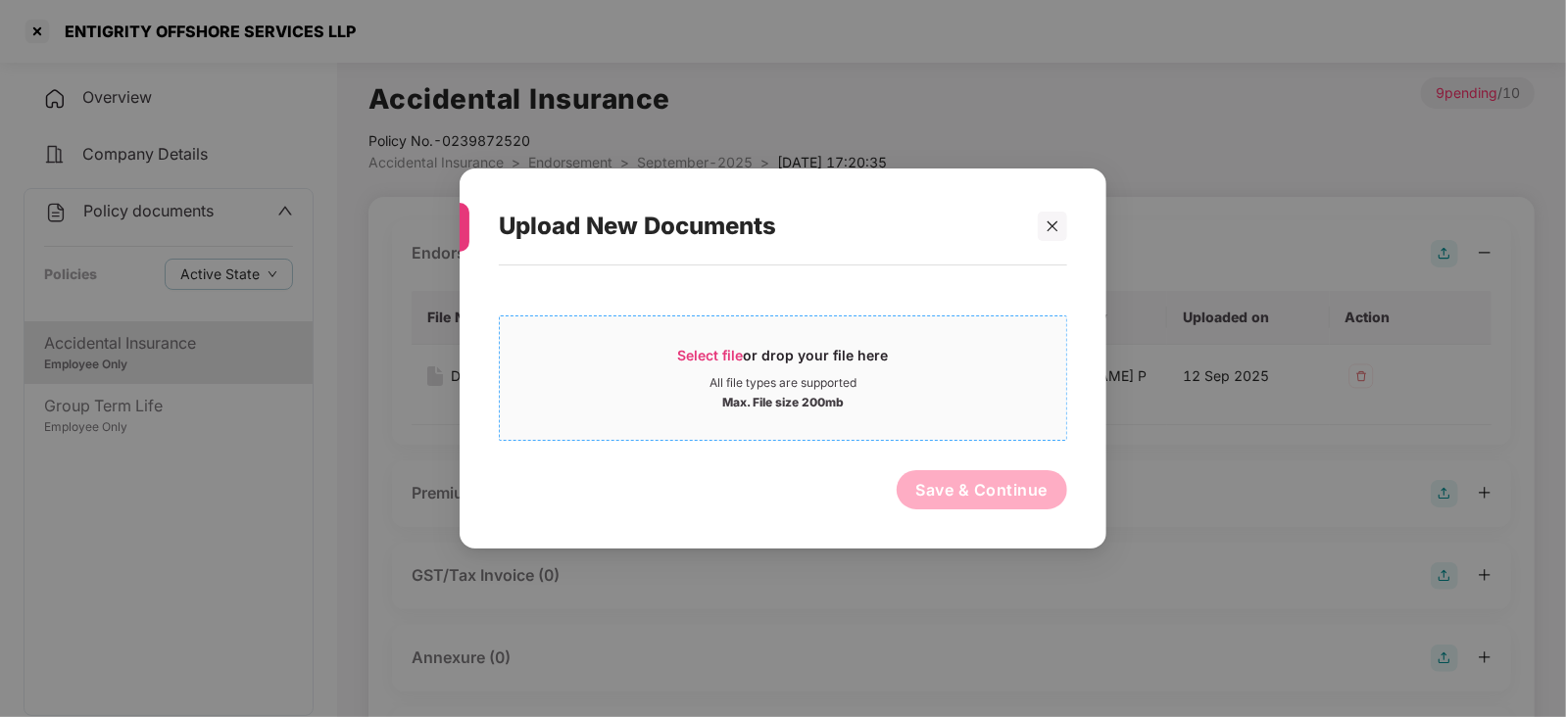
click at [701, 347] on span "Select file" at bounding box center [711, 355] width 66 height 17
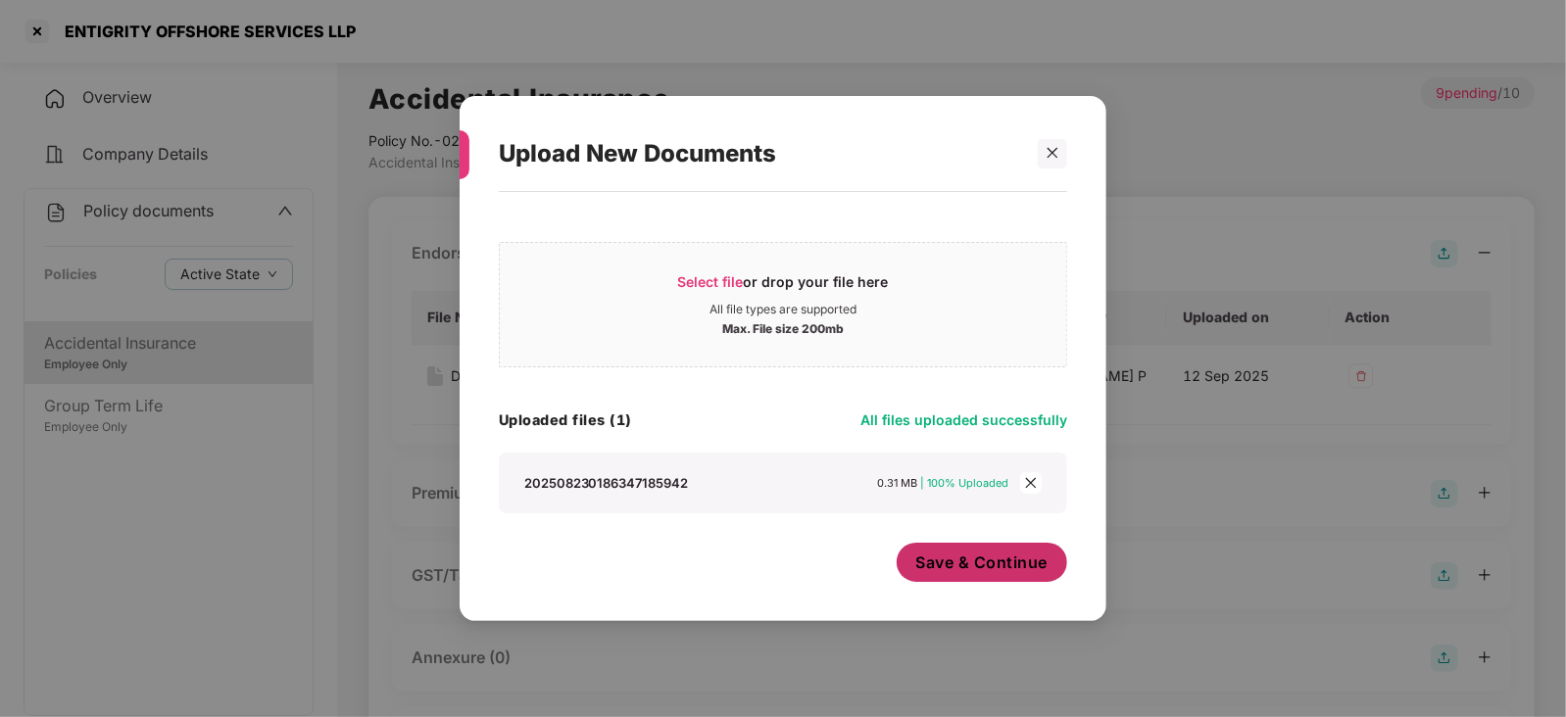
click at [949, 569] on span "Save & Continue" at bounding box center [982, 563] width 132 height 22
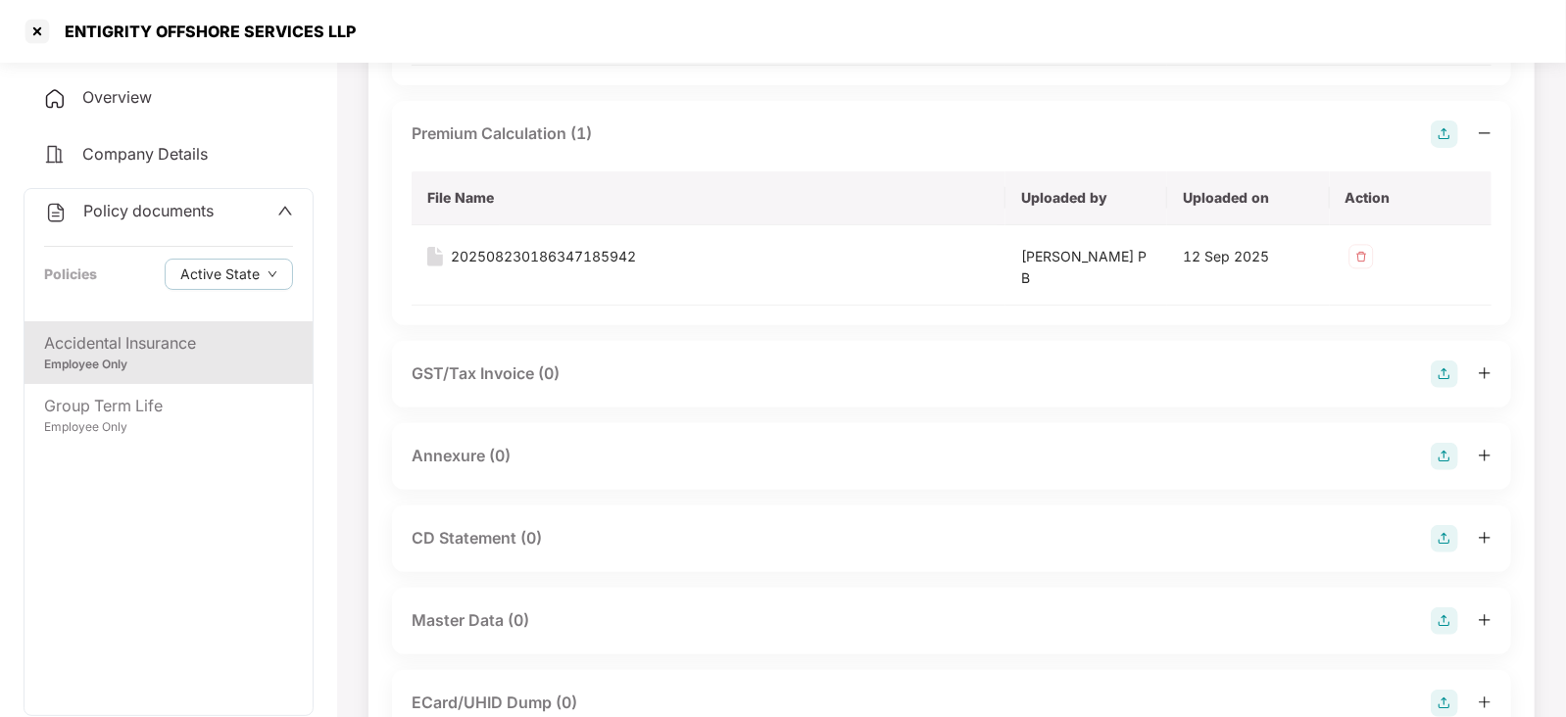
scroll to position [367, 0]
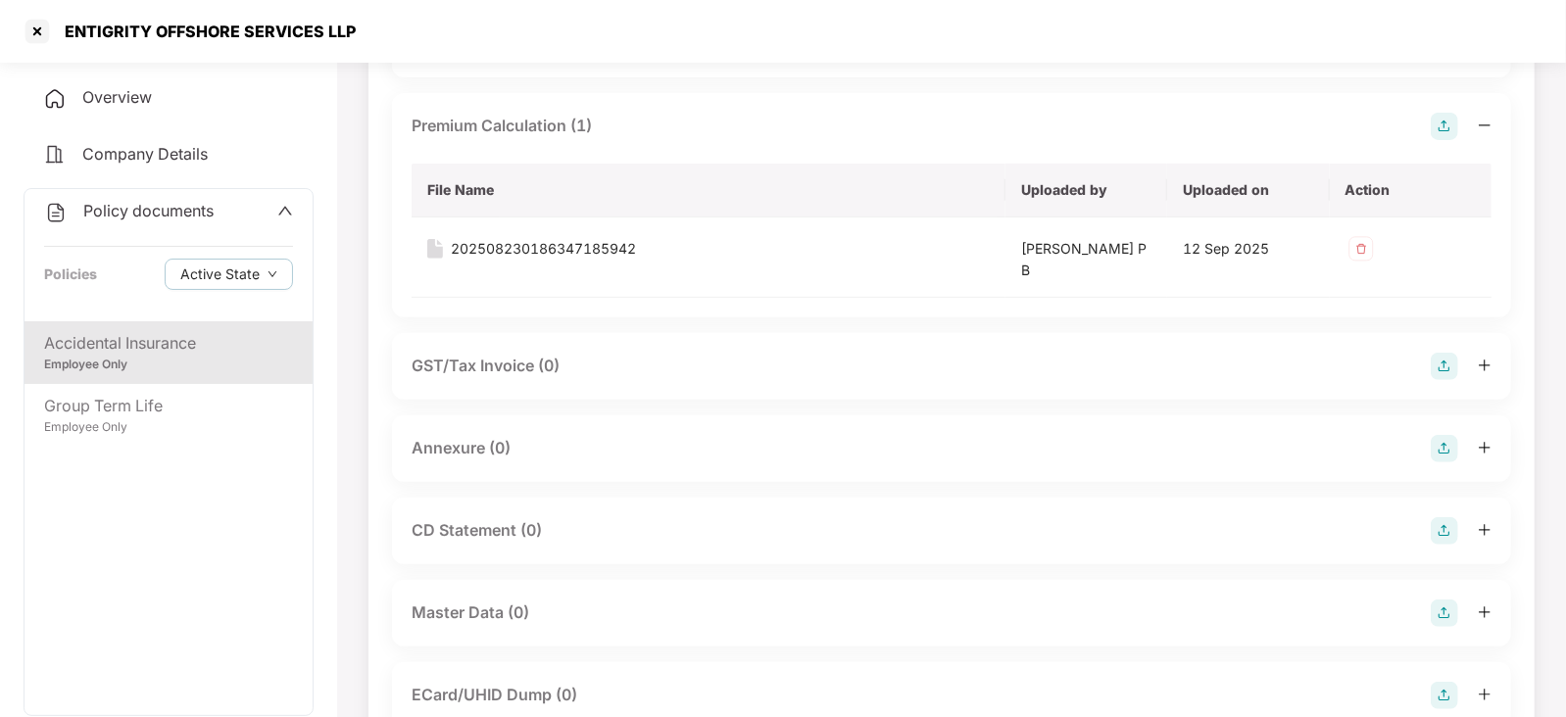
click at [1455, 436] on img at bounding box center [1443, 448] width 27 height 27
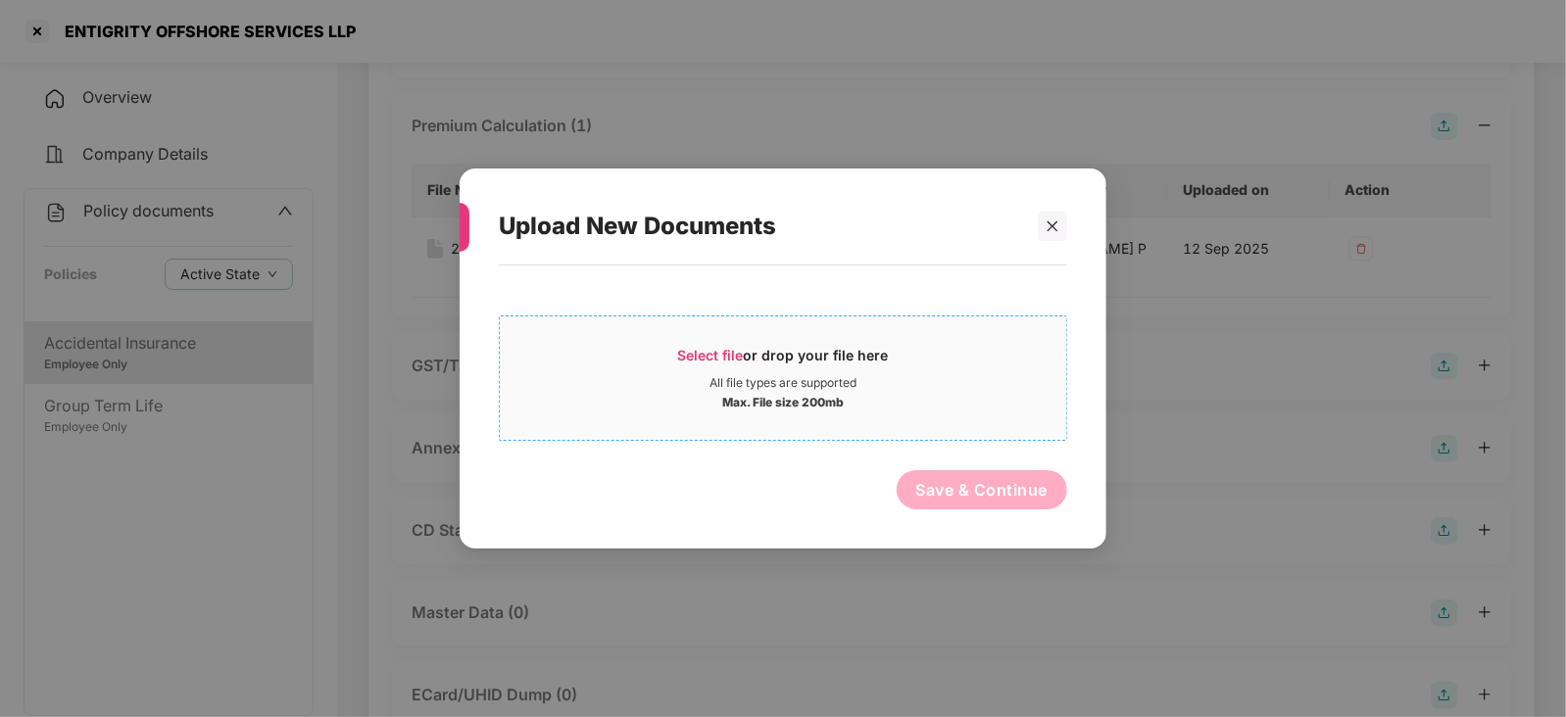
click at [705, 361] on span "Select file" at bounding box center [711, 355] width 66 height 17
click at [1068, 232] on div "Upload New Documents Select file or drop your file here All file types are supp…" at bounding box center [783, 359] width 647 height 380
click at [1049, 236] on div at bounding box center [1052, 226] width 29 height 29
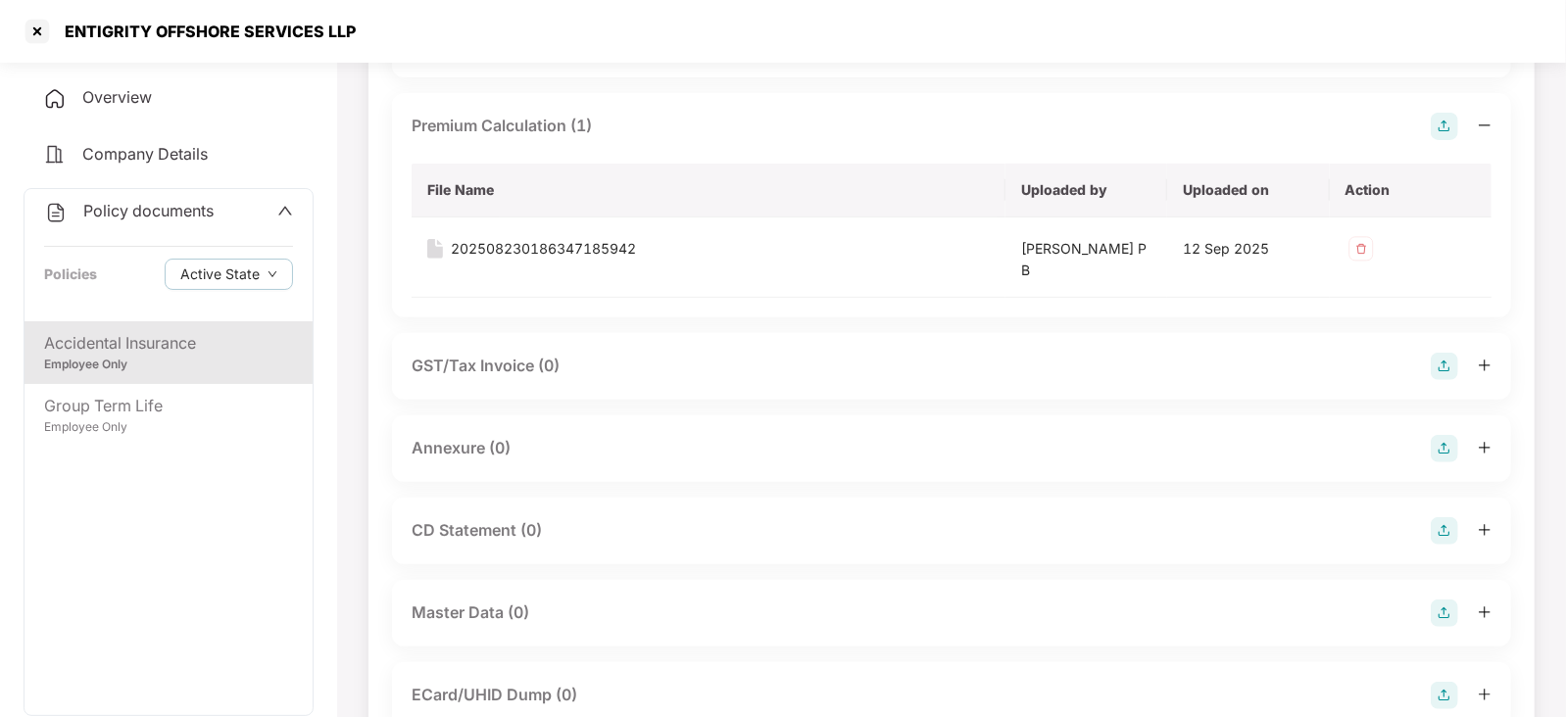
click at [1436, 450] on img at bounding box center [1443, 448] width 27 height 27
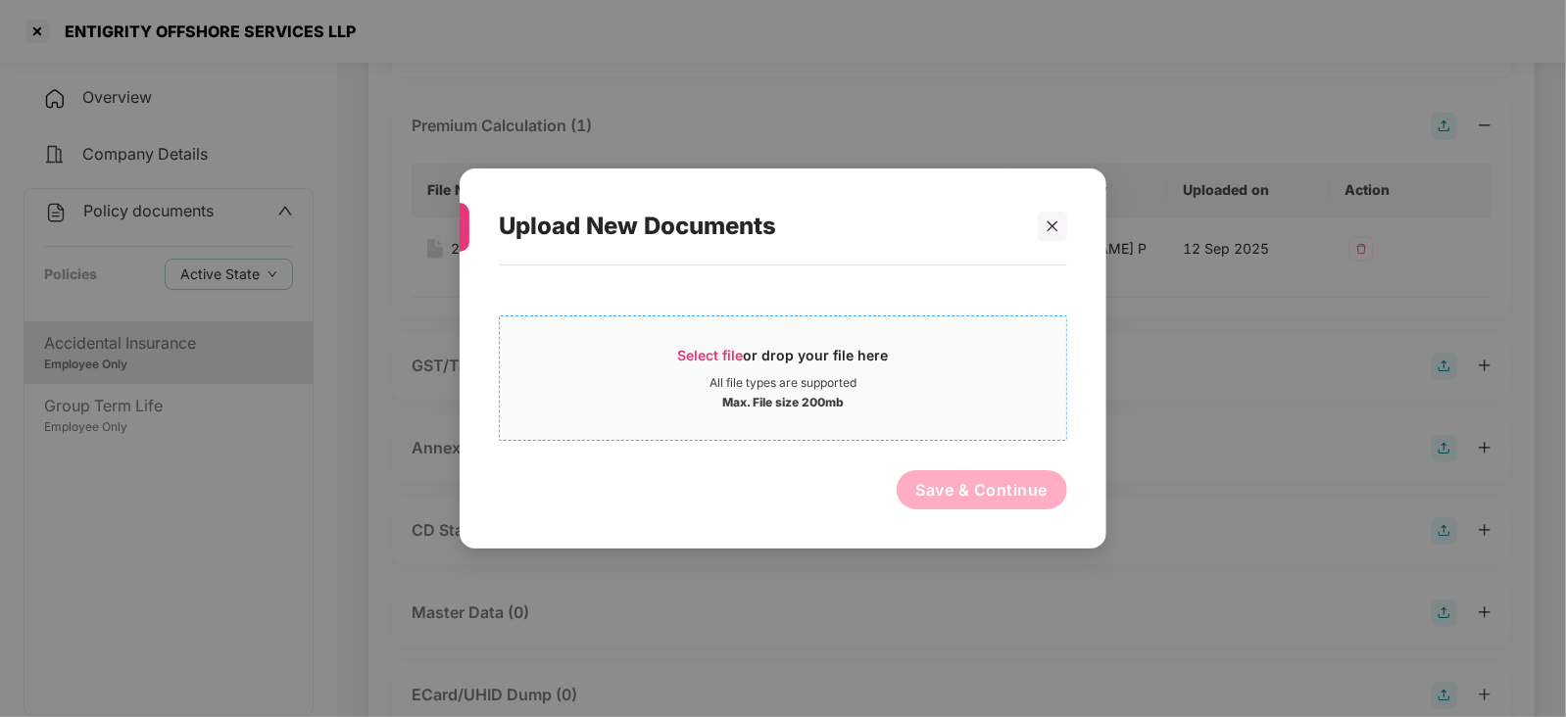
click at [734, 358] on span "Select file" at bounding box center [711, 355] width 66 height 17
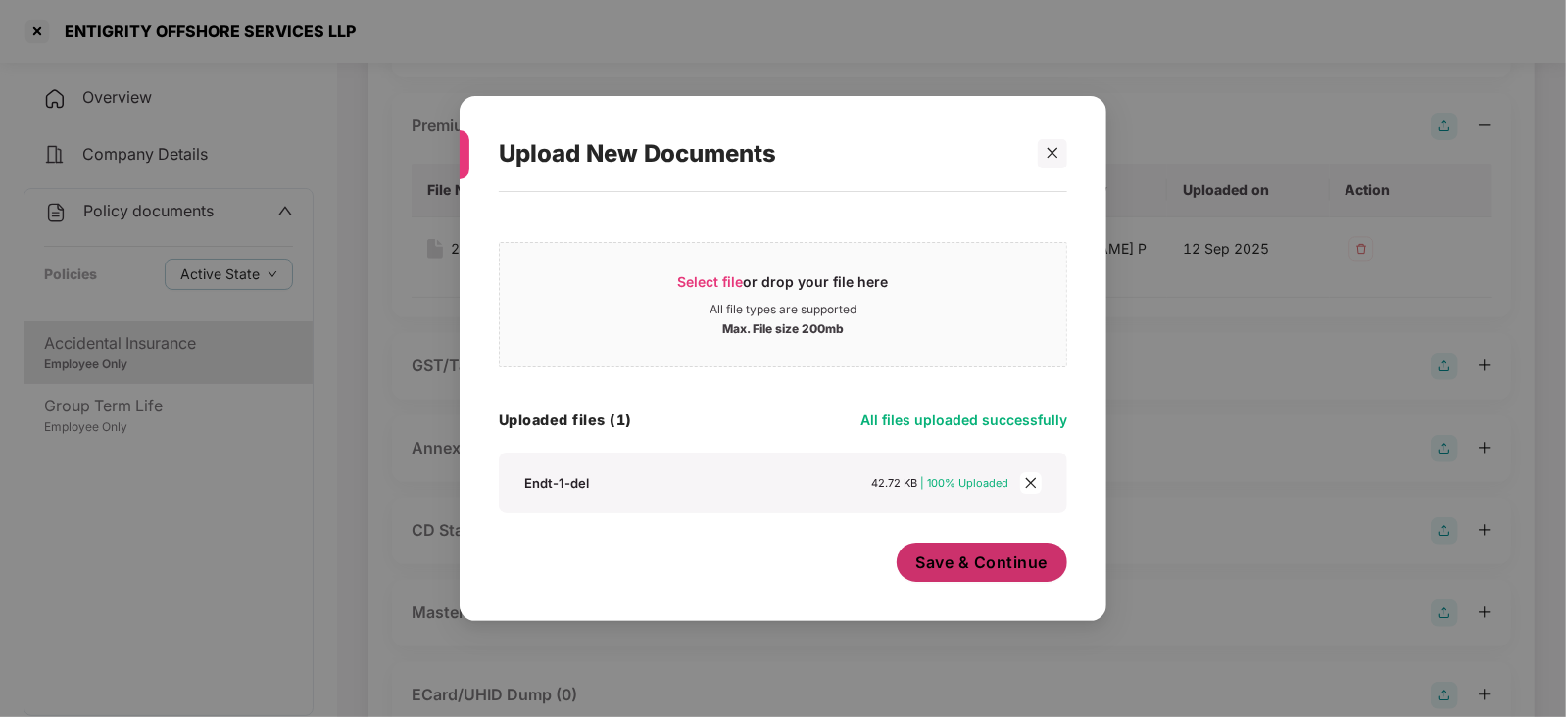
click at [934, 556] on span "Save & Continue" at bounding box center [982, 563] width 132 height 22
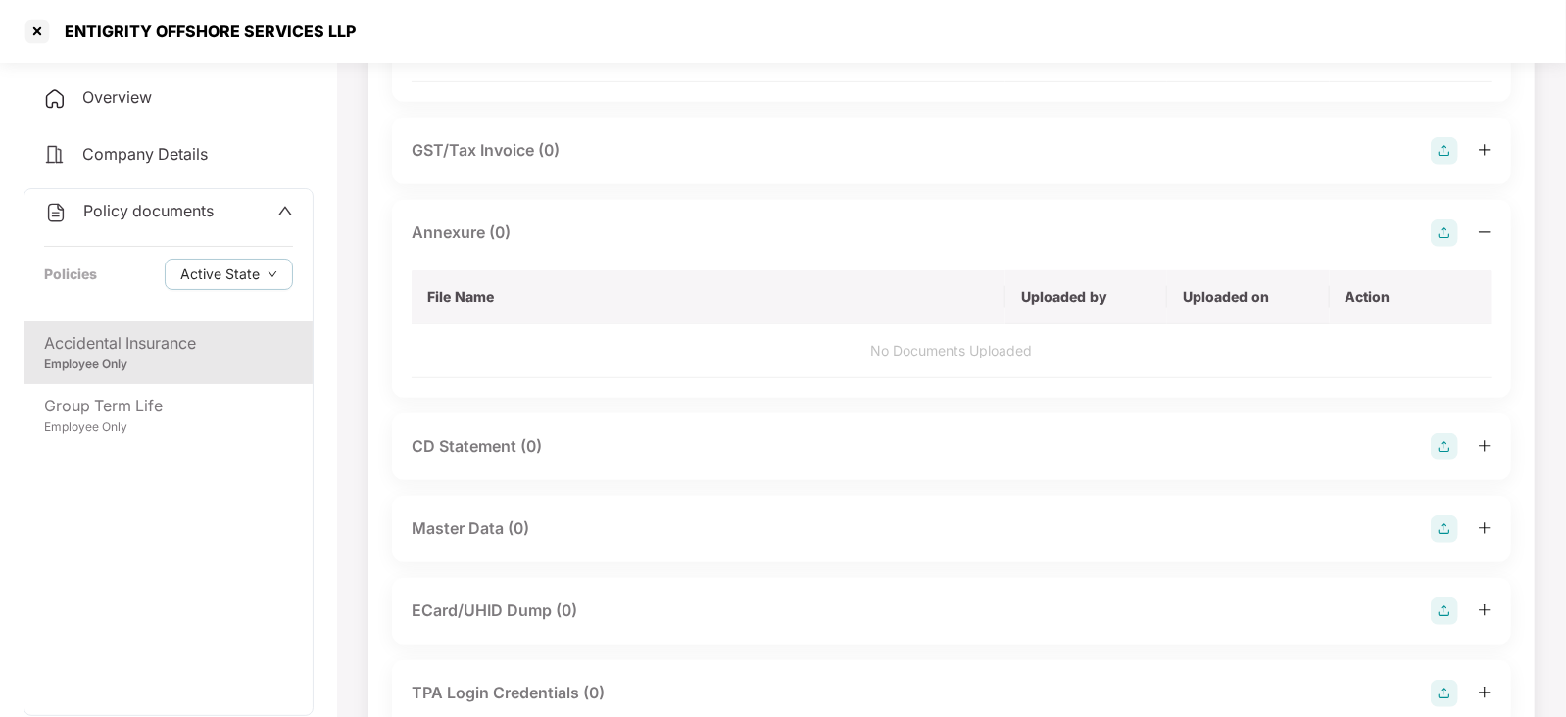
scroll to position [735, 0]
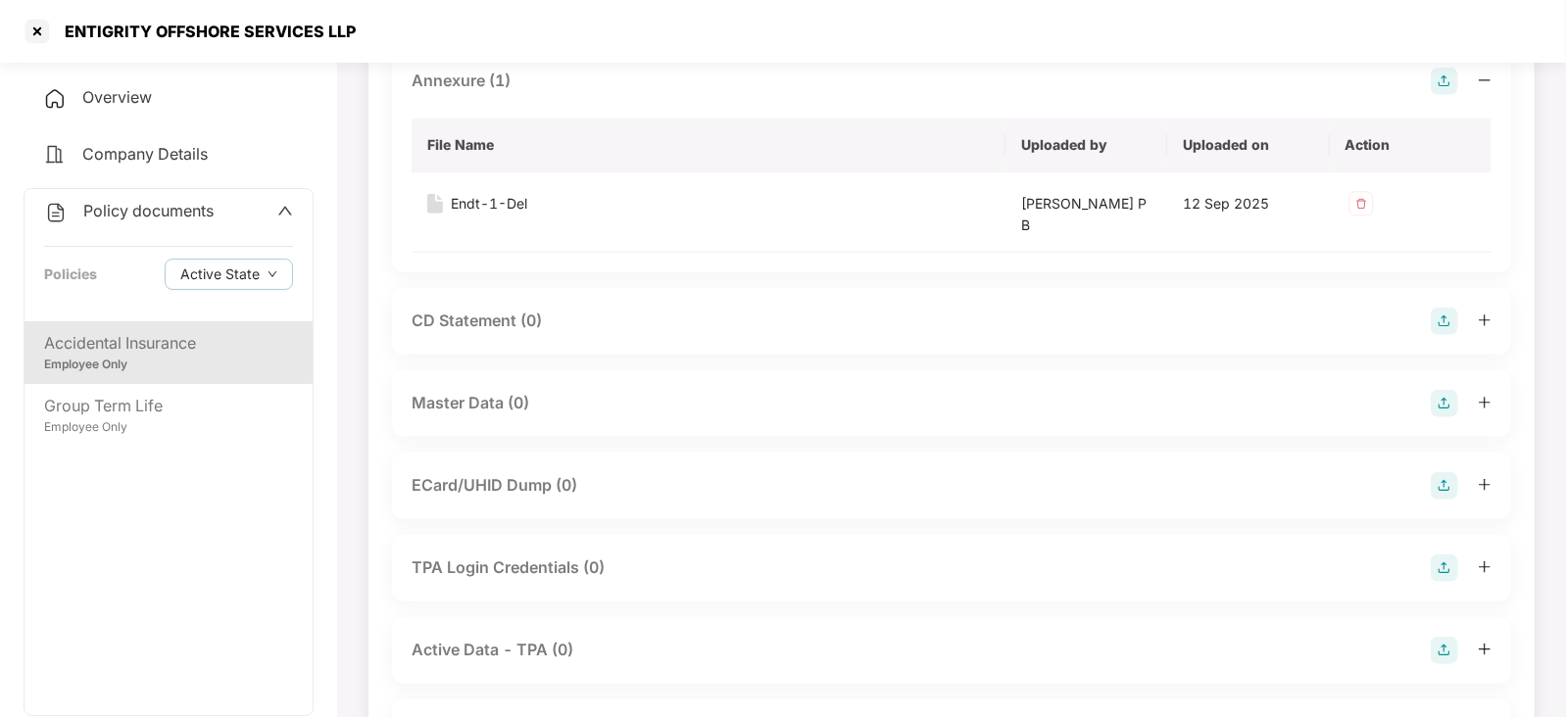
click at [1440, 407] on img at bounding box center [1443, 403] width 27 height 27
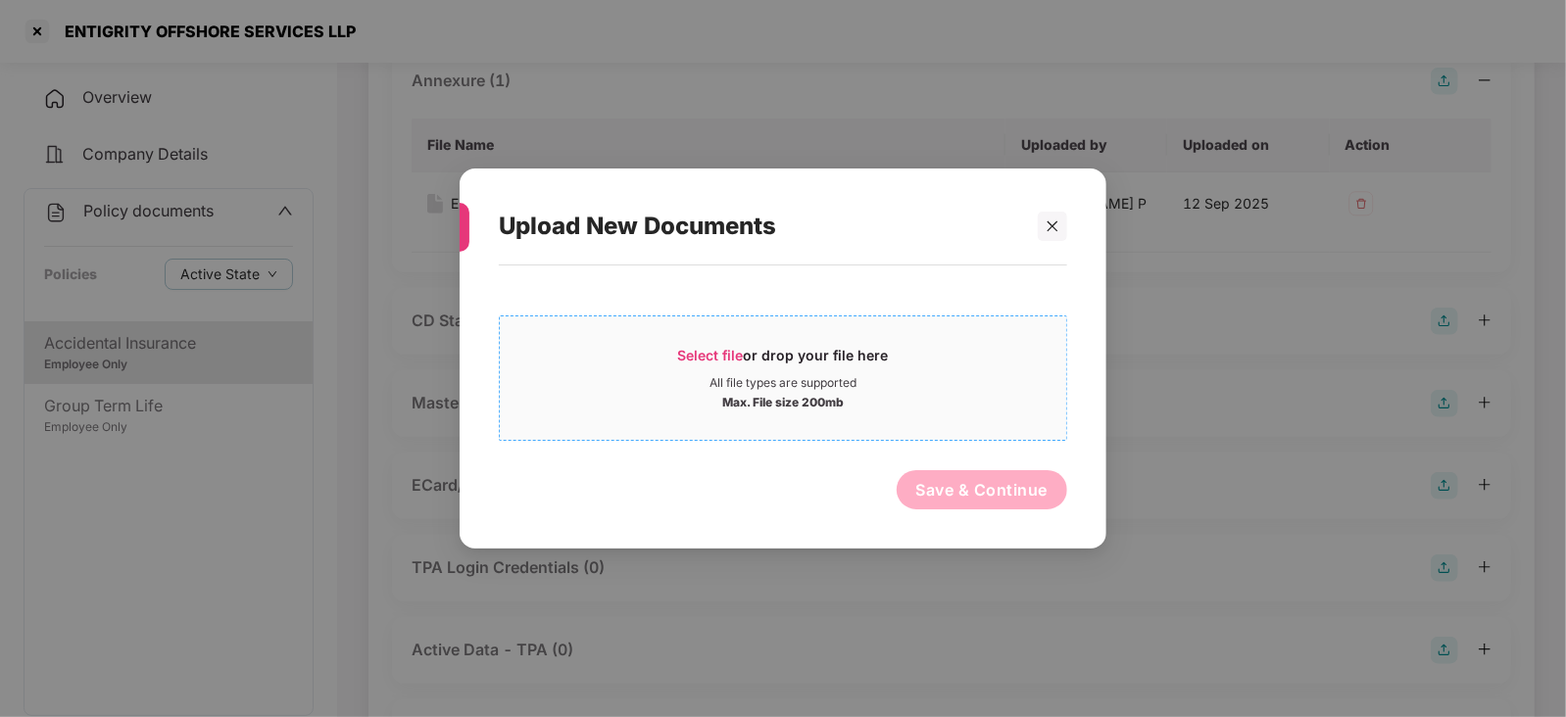
click at [701, 348] on span "Select file" at bounding box center [711, 355] width 66 height 17
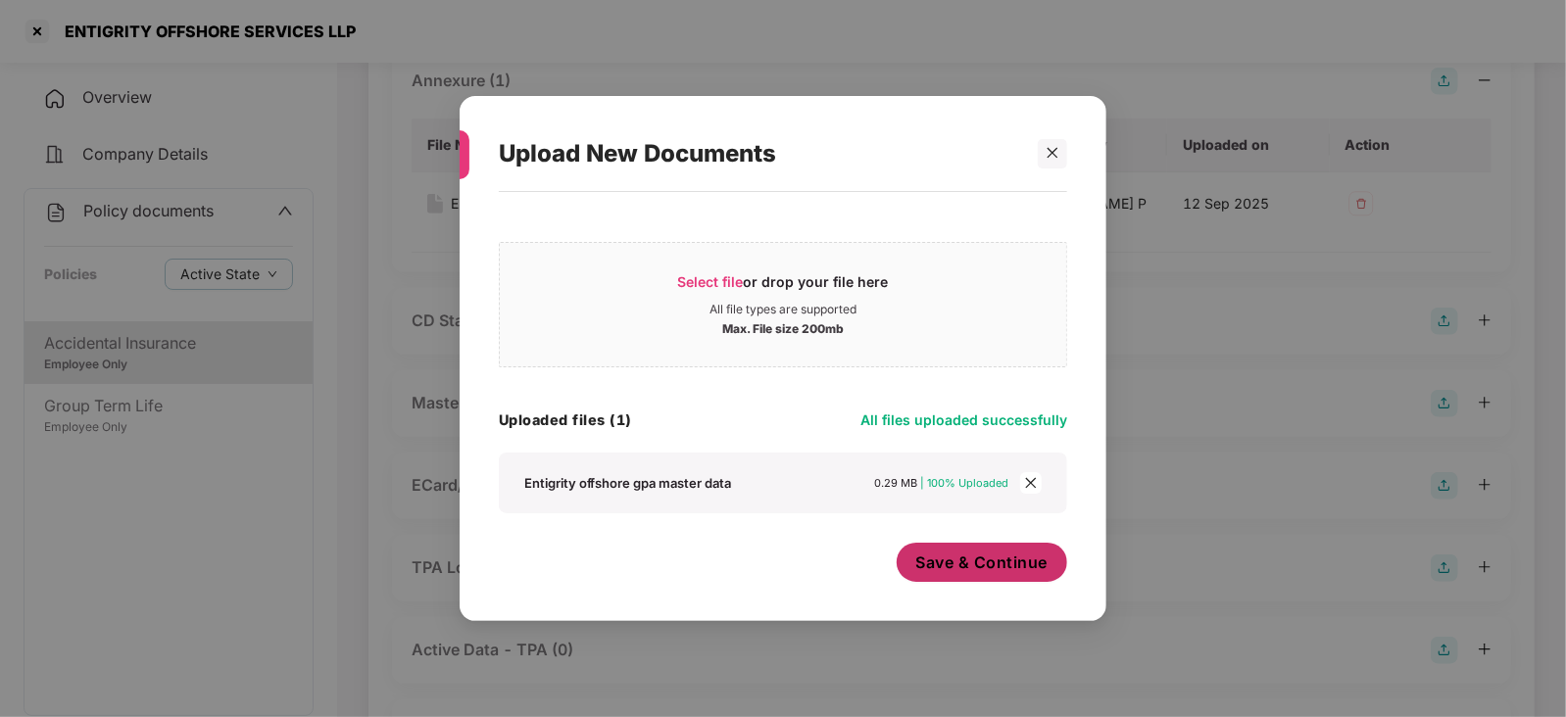
click at [975, 561] on span "Save & Continue" at bounding box center [982, 563] width 132 height 22
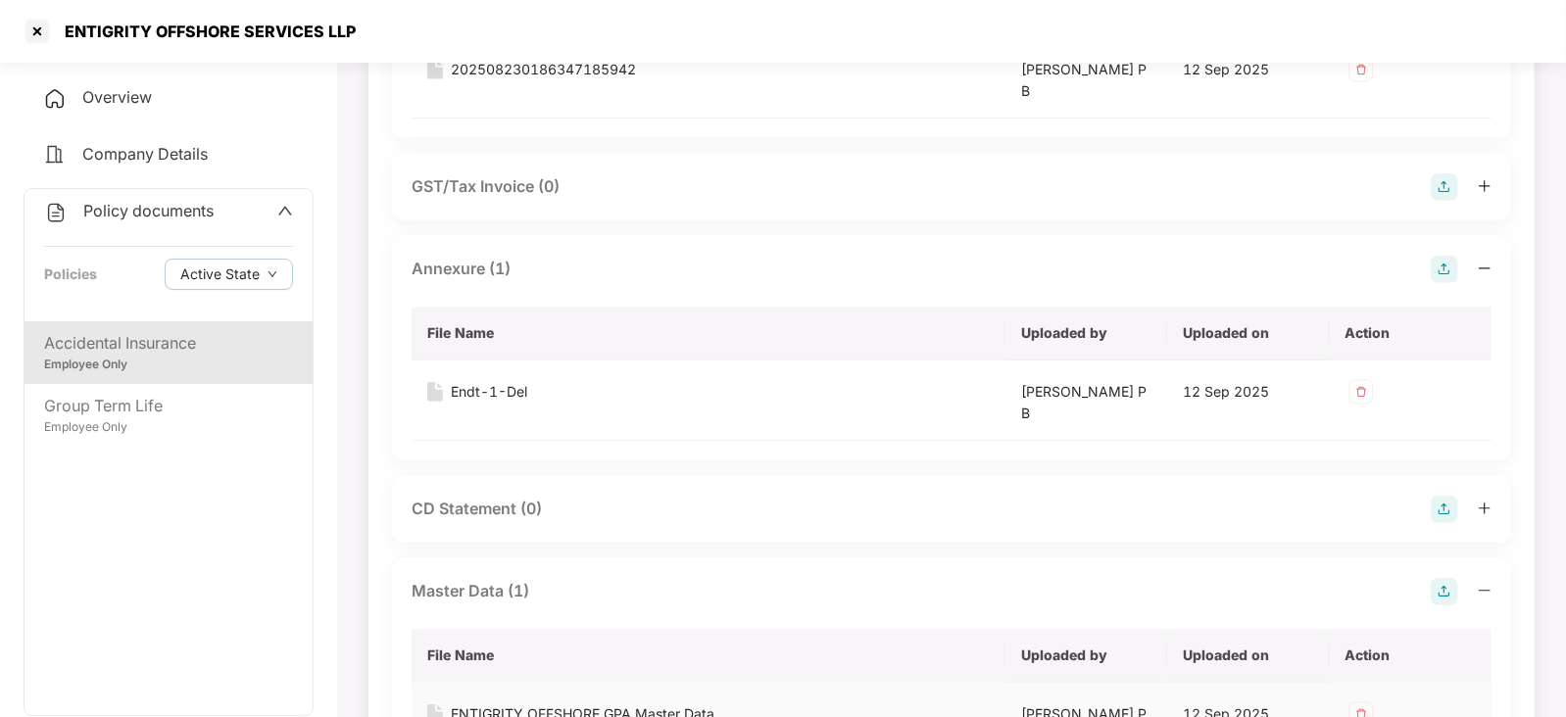
scroll to position [367, 0]
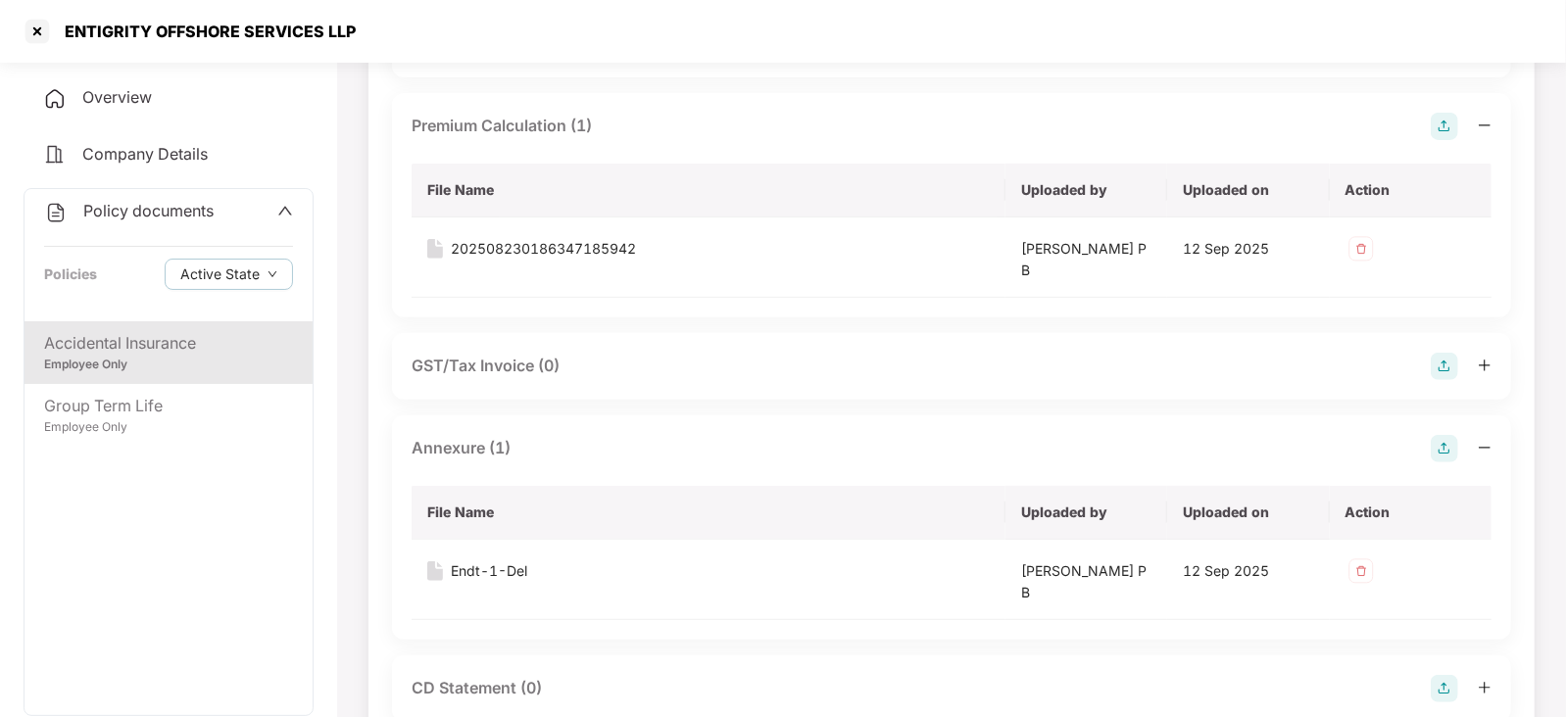
click at [127, 218] on span "Policy documents" at bounding box center [148, 211] width 130 height 20
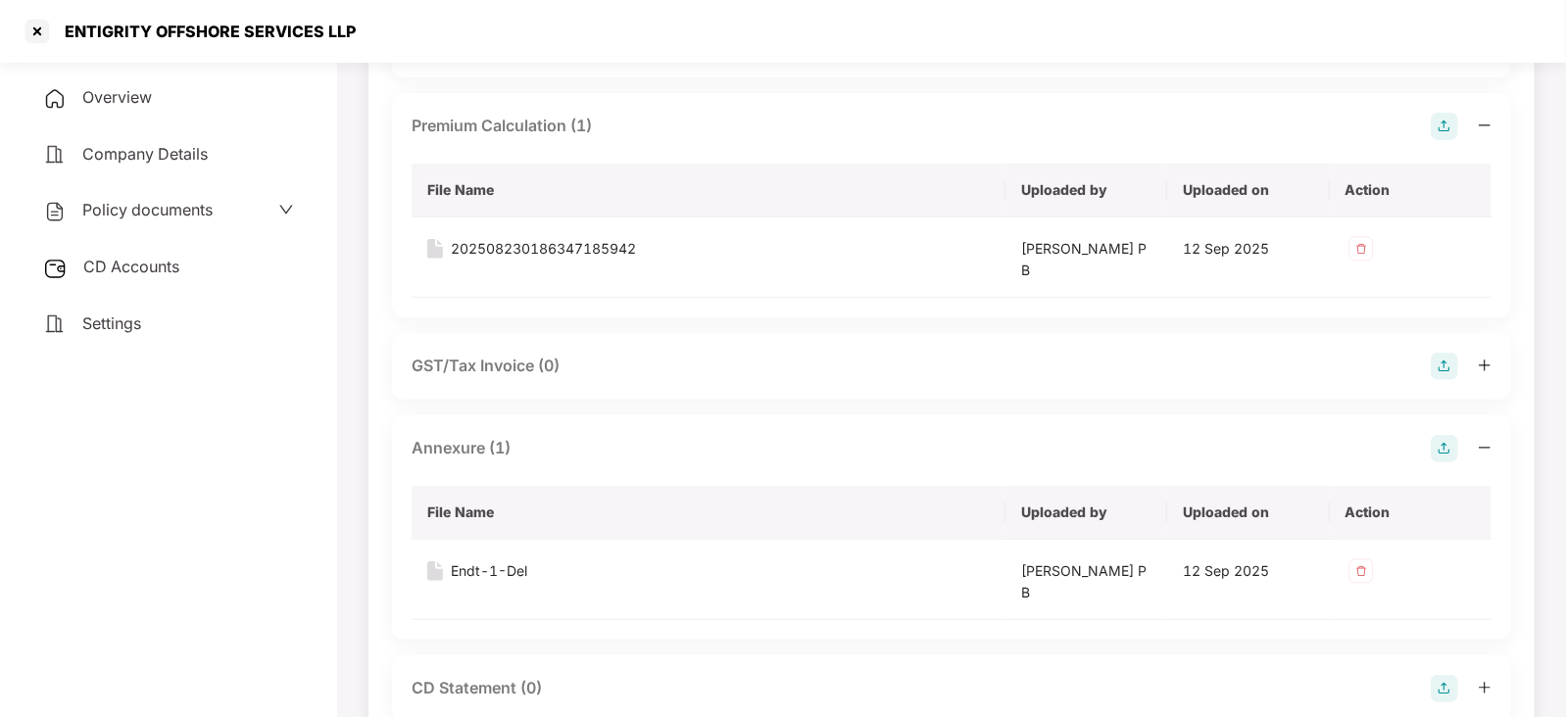
click at [127, 262] on span "CD Accounts" at bounding box center [131, 267] width 96 height 20
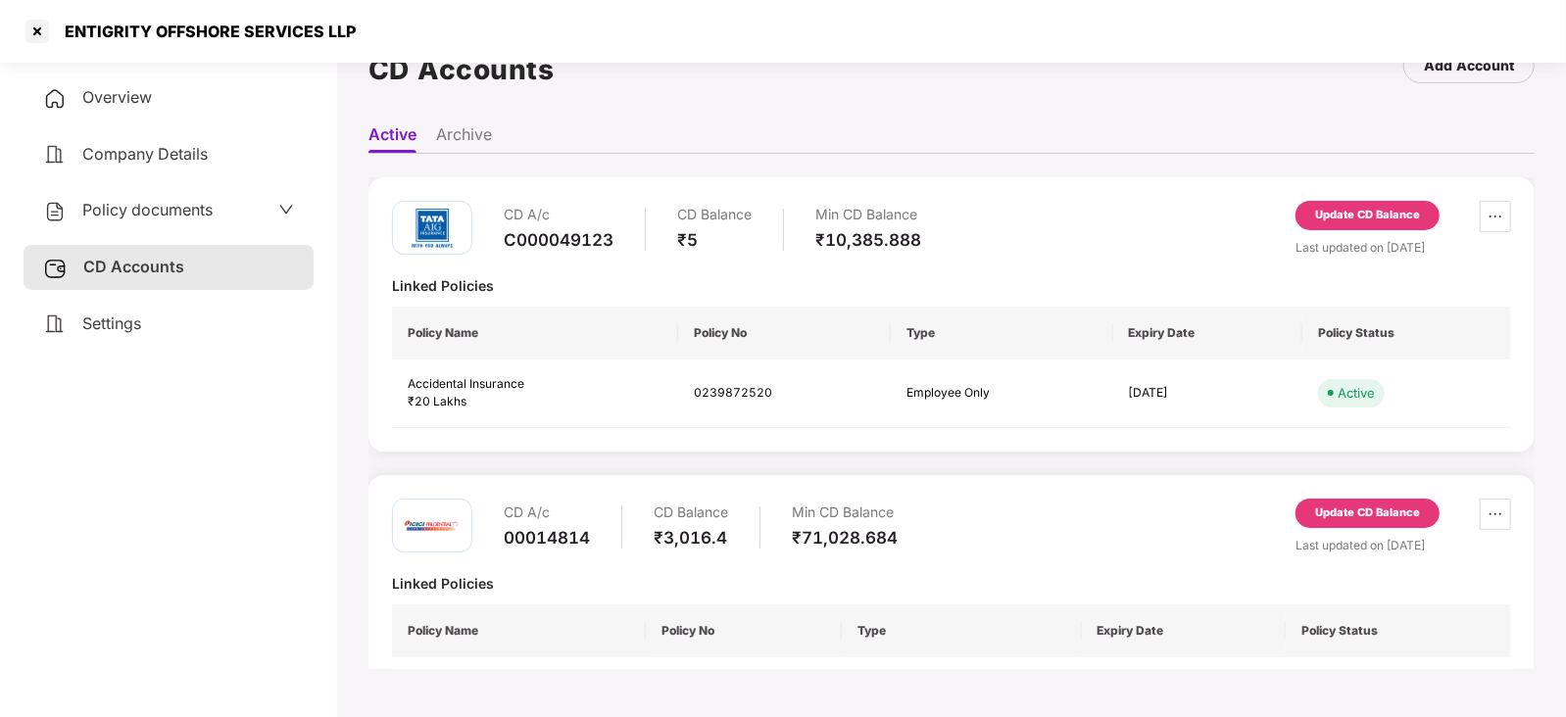
click at [1346, 207] on div "Update CD Balance" at bounding box center [1367, 216] width 105 height 18
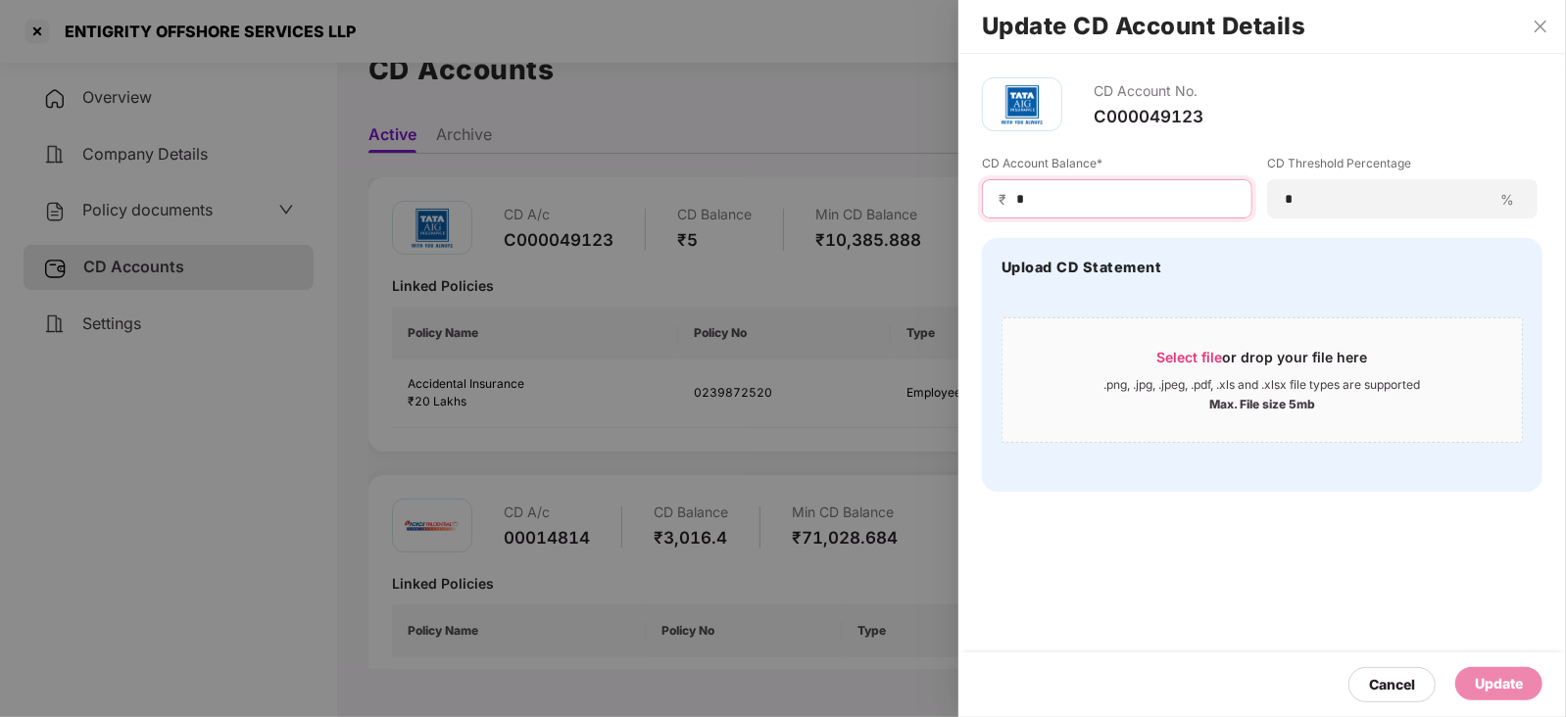
drag, startPoint x: 1040, startPoint y: 200, endPoint x: 977, endPoint y: 188, distance: 63.8
click at [977, 188] on div "CD Account No. C000049123 CD Account Balance* ₹ * CD Threshold Percentage * % U…" at bounding box center [1261, 284] width 607 height 461
paste input "****"
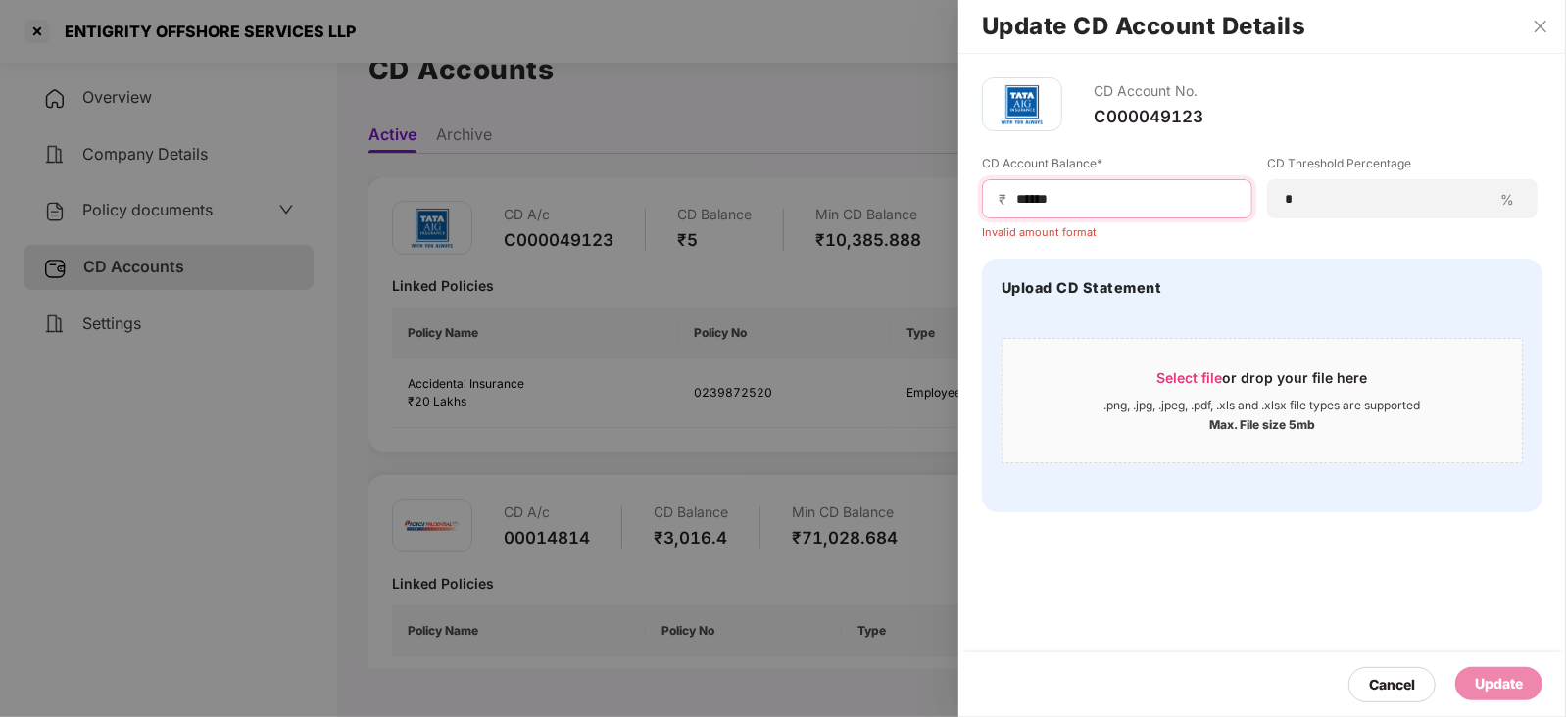
click at [1014, 205] on input "*****" at bounding box center [1124, 199] width 221 height 21
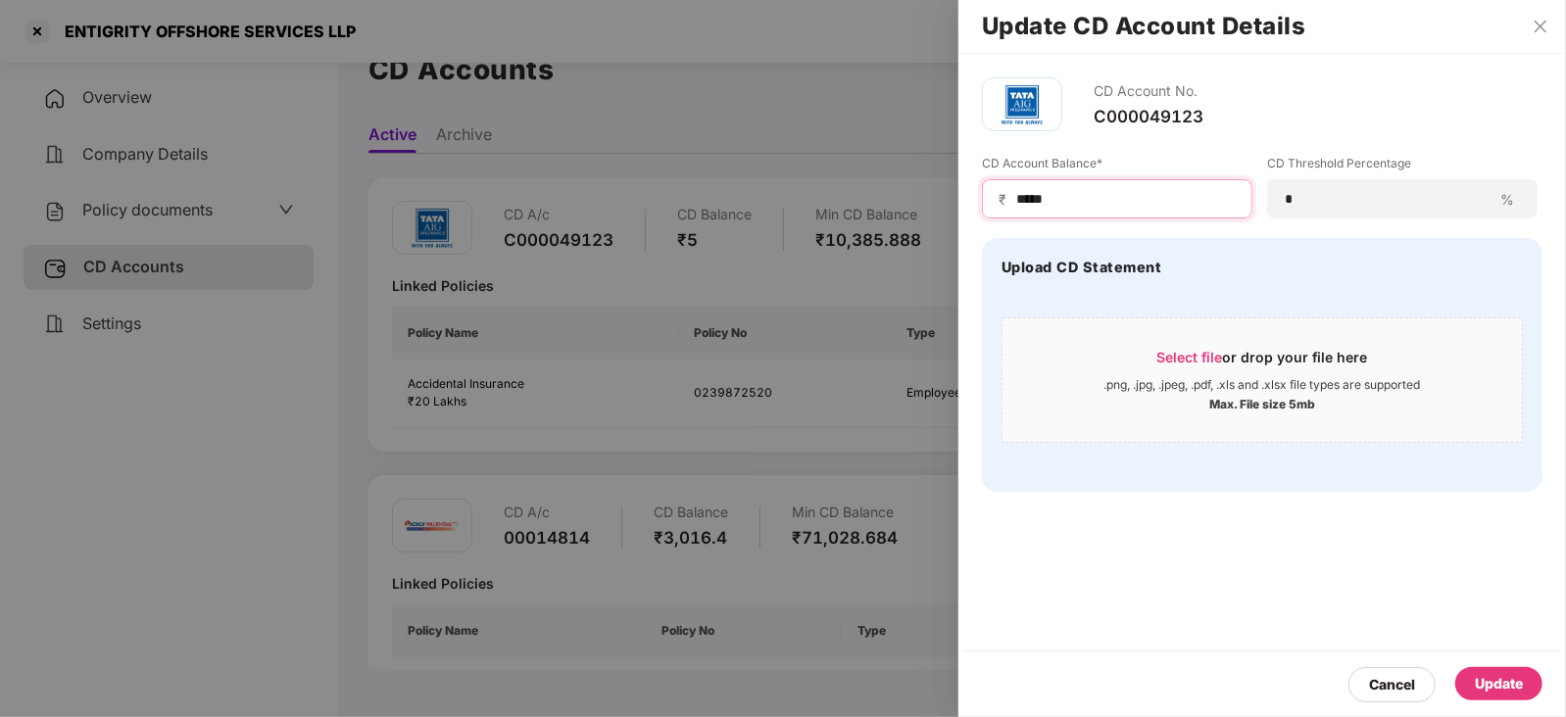
type input "*****"
click at [1512, 668] on div "Update" at bounding box center [1498, 683] width 87 height 33
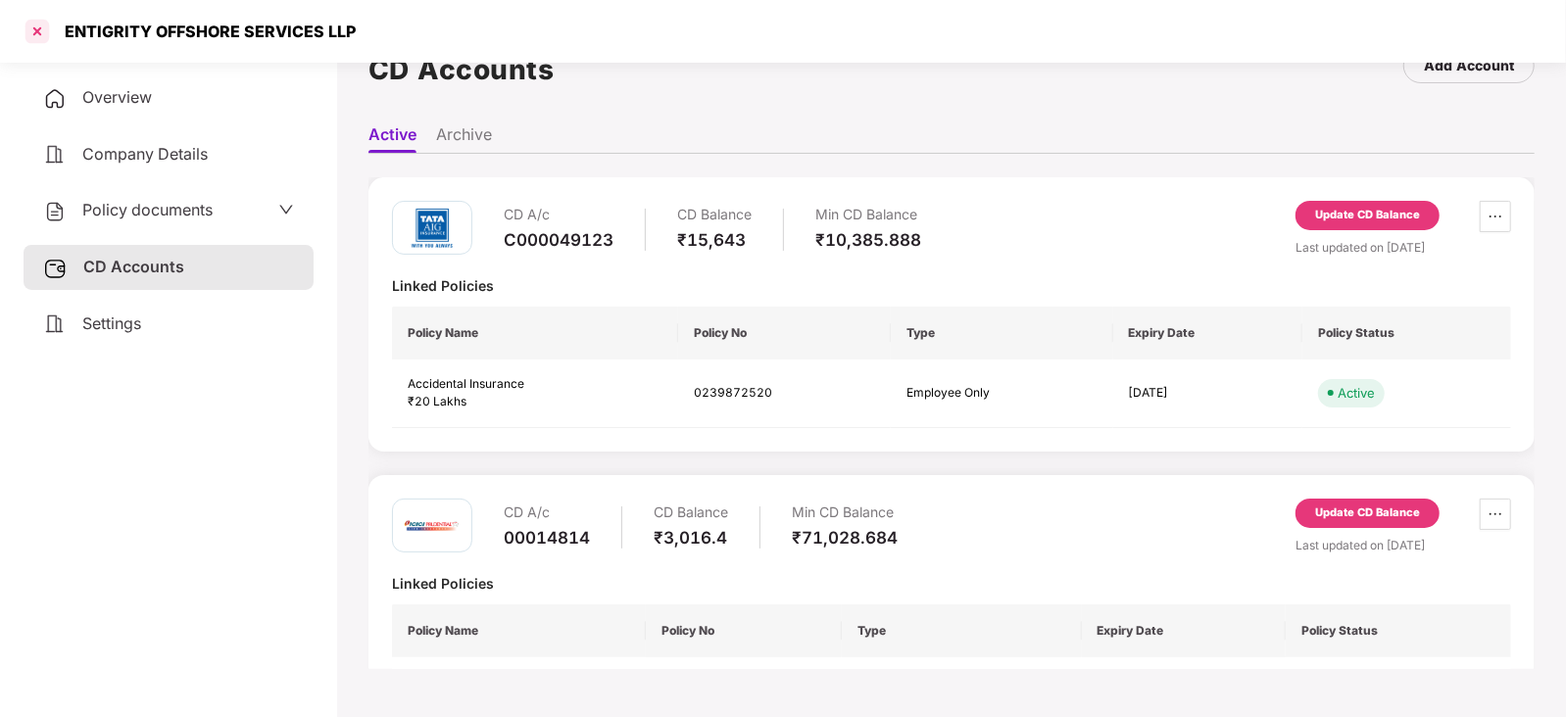
click at [41, 30] on div at bounding box center [37, 31] width 31 height 31
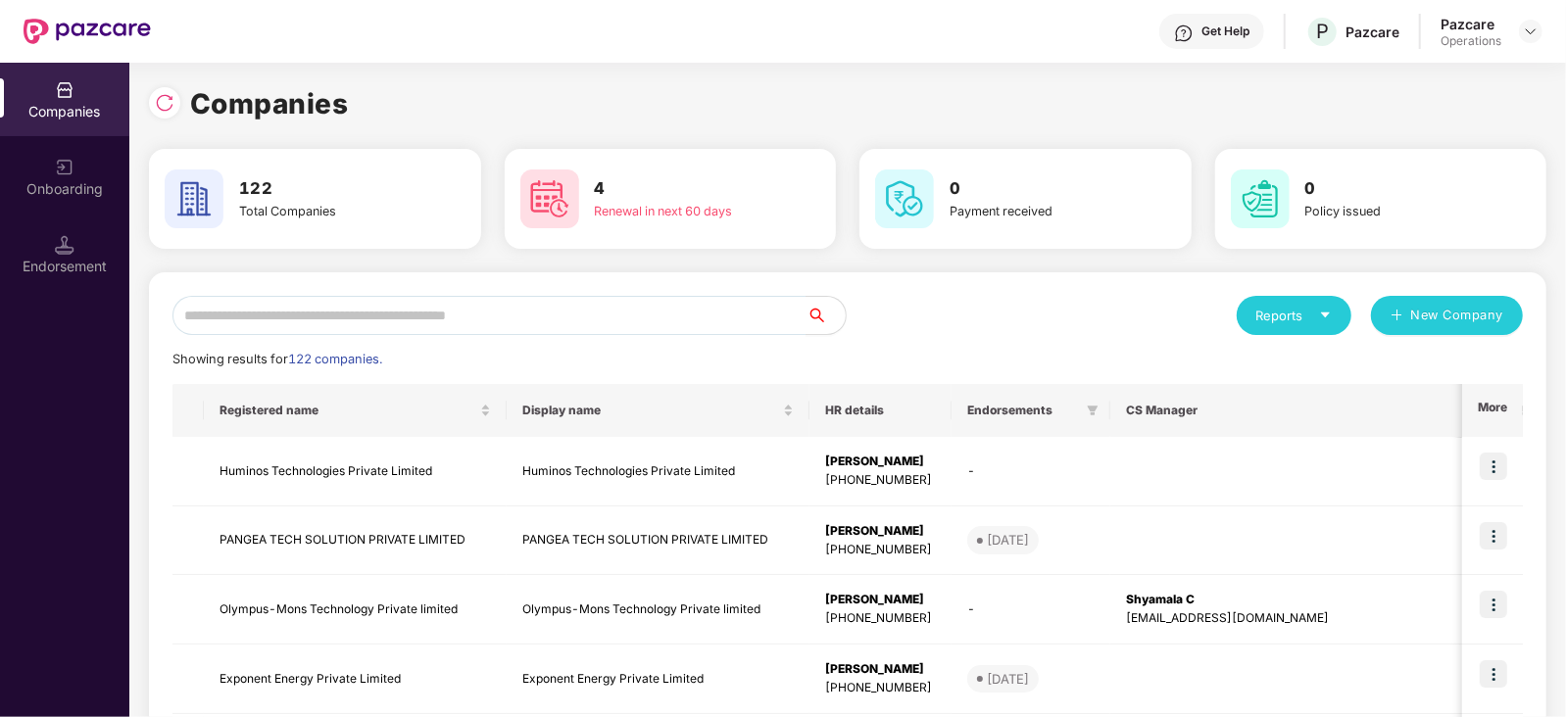
scroll to position [0, 0]
click at [590, 315] on input "text" at bounding box center [489, 315] width 634 height 39
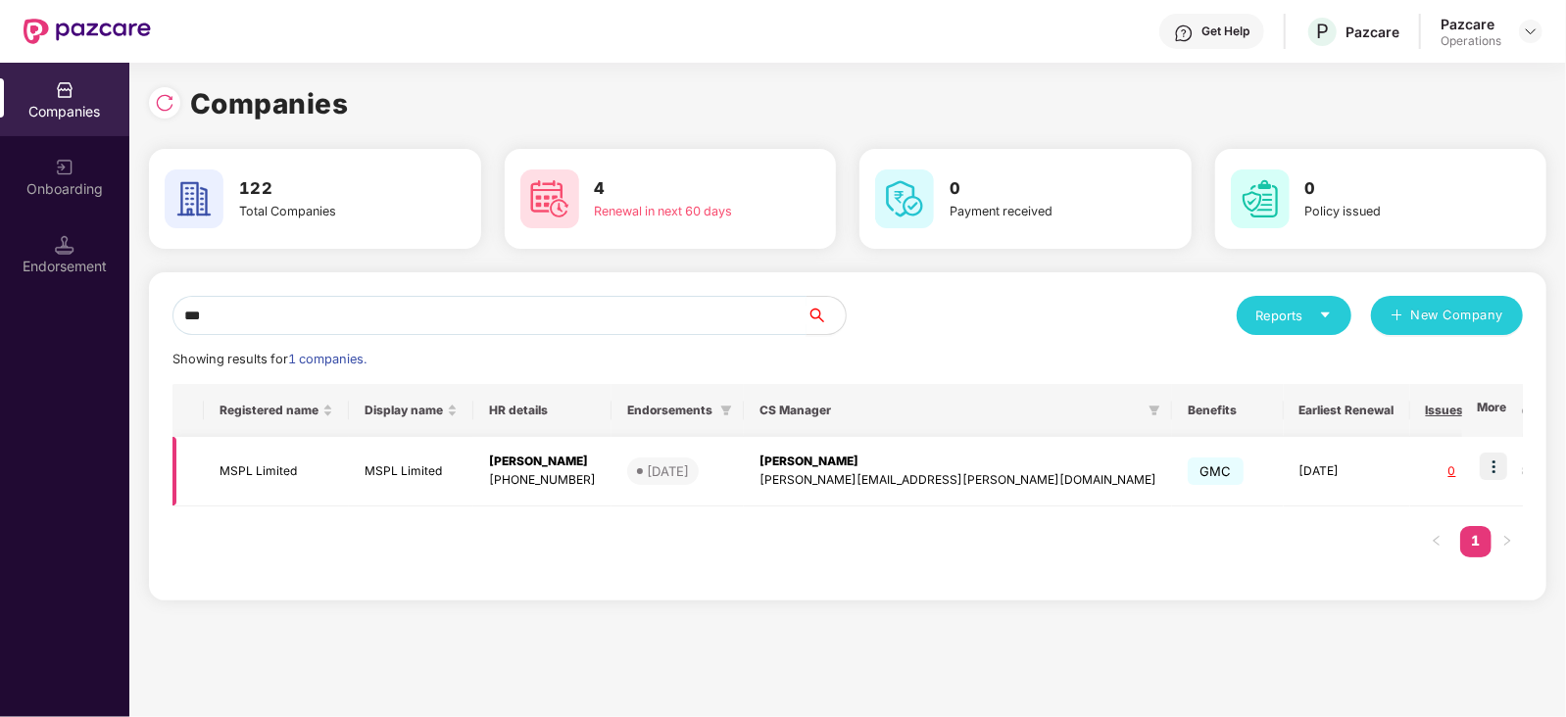
type input "***"
click at [1501, 467] on img at bounding box center [1492, 466] width 27 height 27
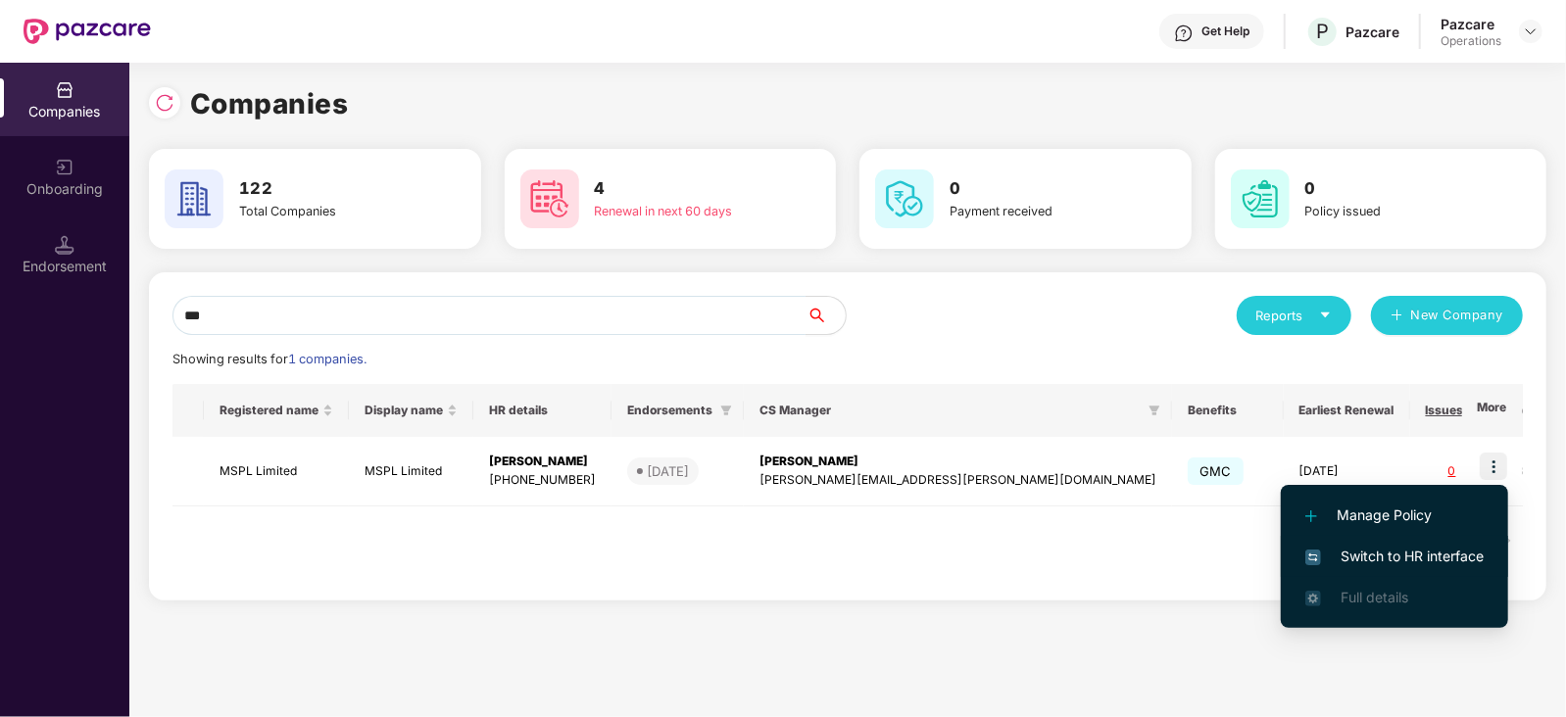
click at [1434, 565] on span "Switch to HR interface" at bounding box center [1394, 557] width 178 height 22
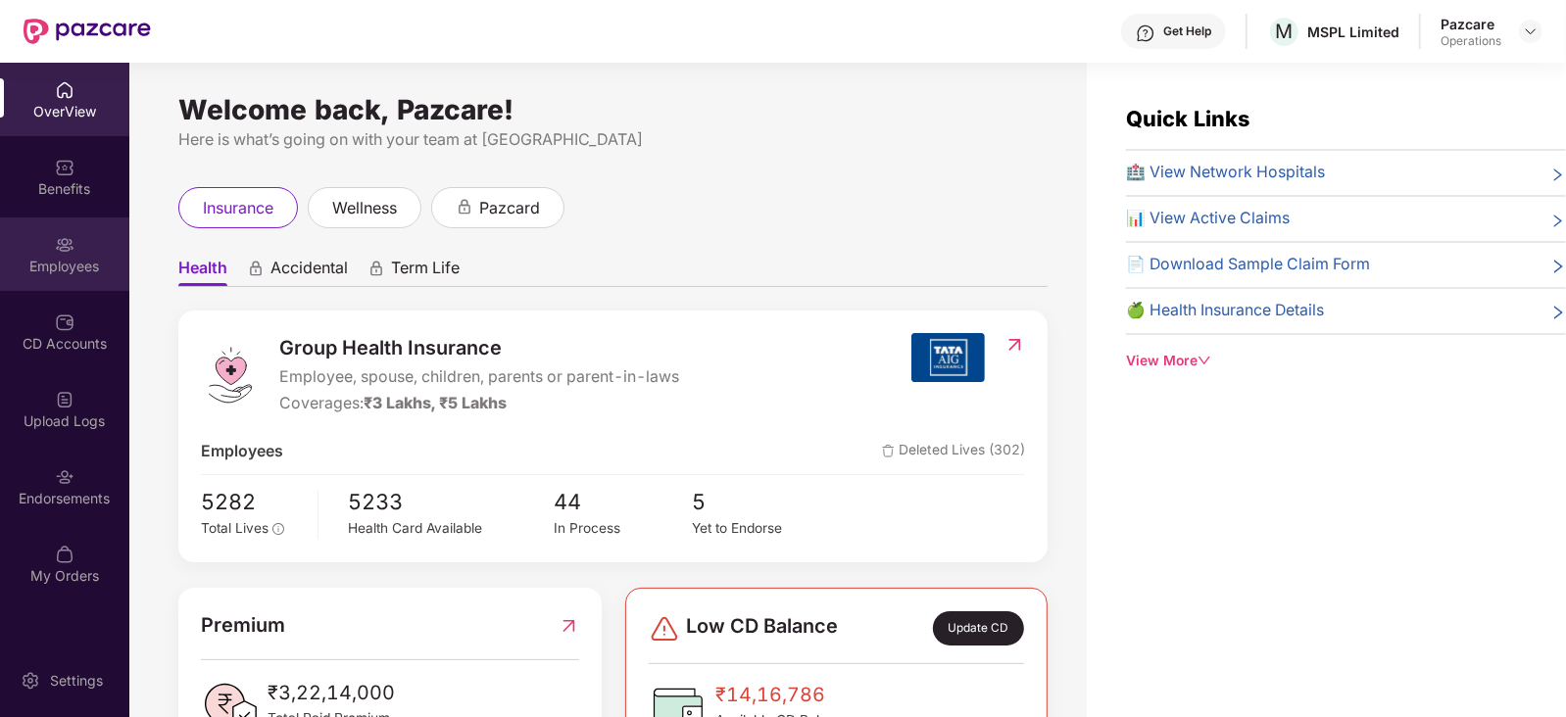
click at [67, 276] on div "Employees" at bounding box center [64, 254] width 129 height 73
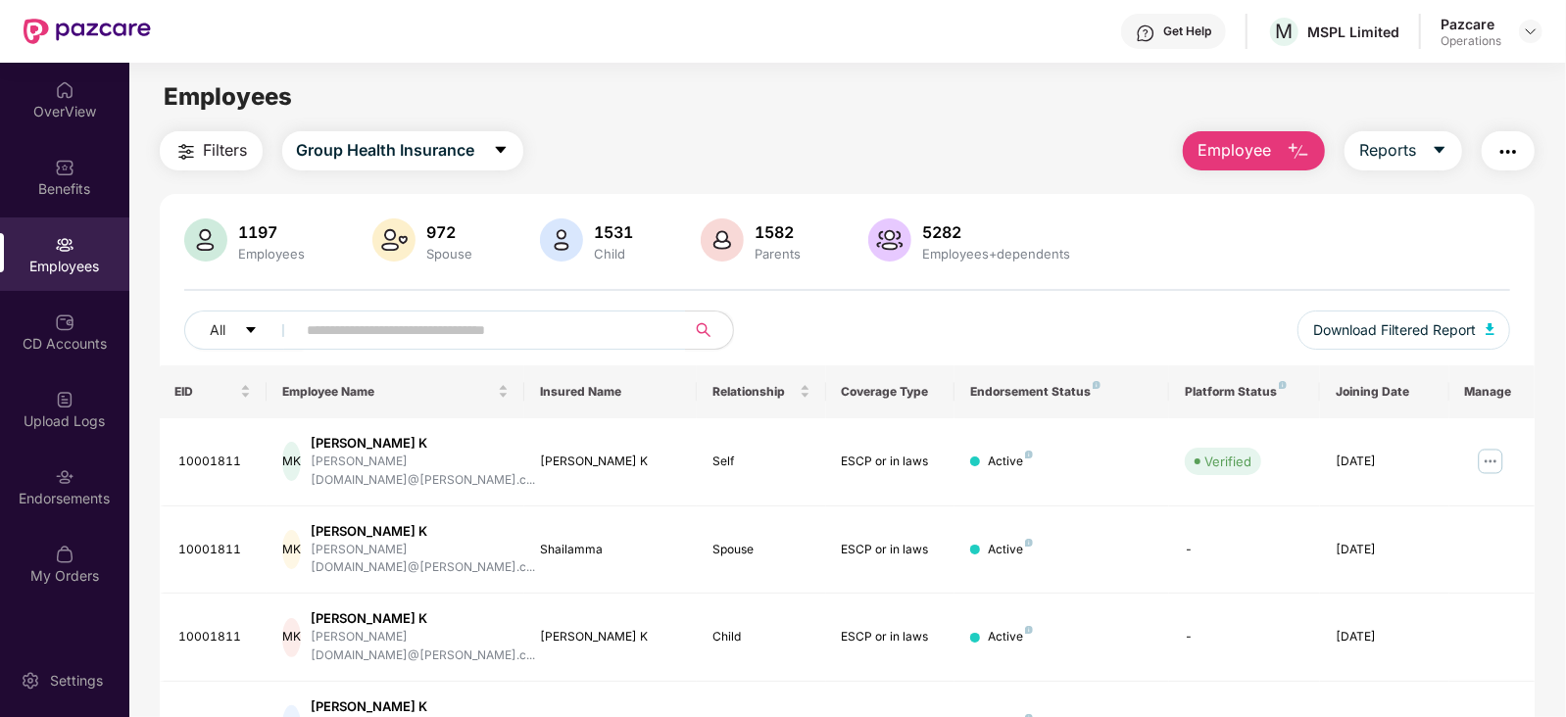
click at [204, 156] on span "Filters" at bounding box center [226, 150] width 44 height 24
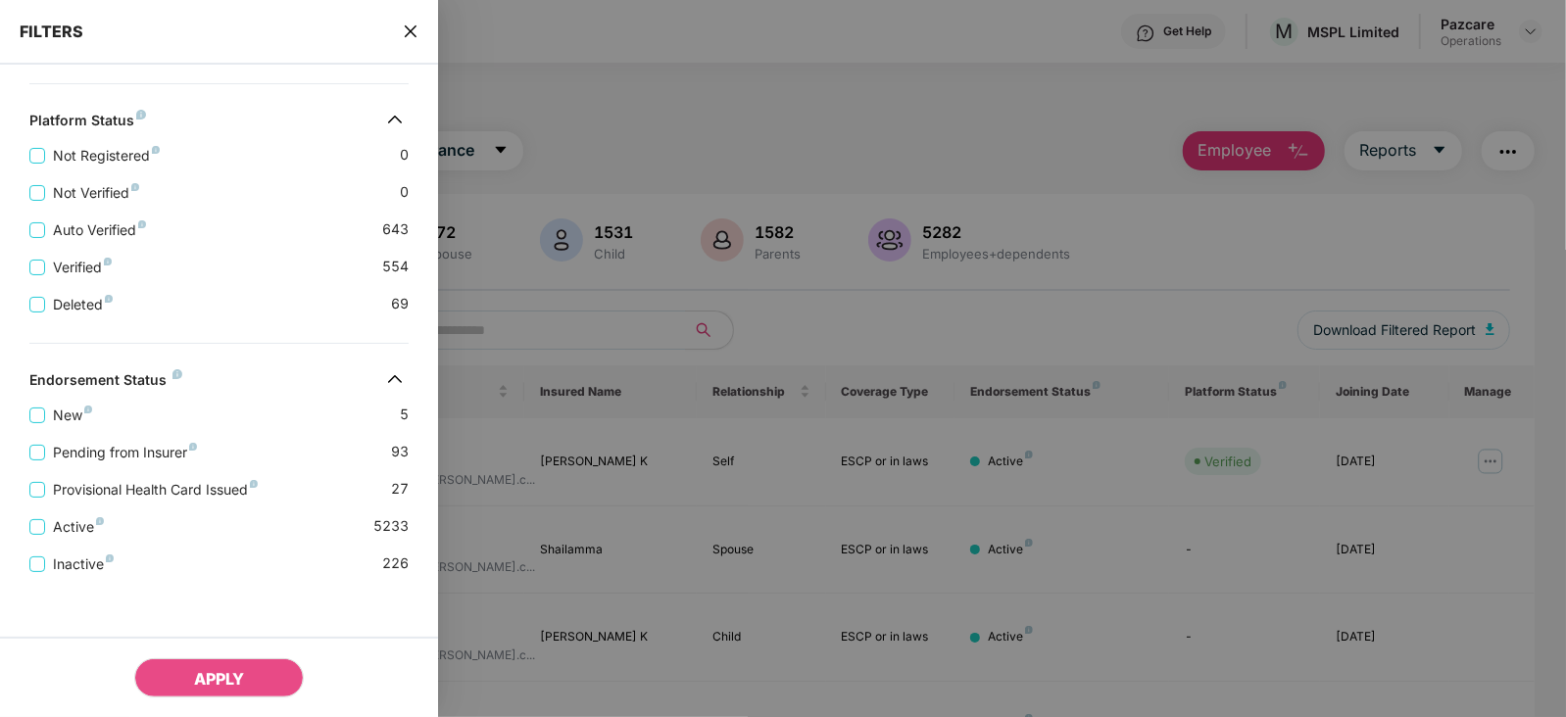
scroll to position [674, 0]
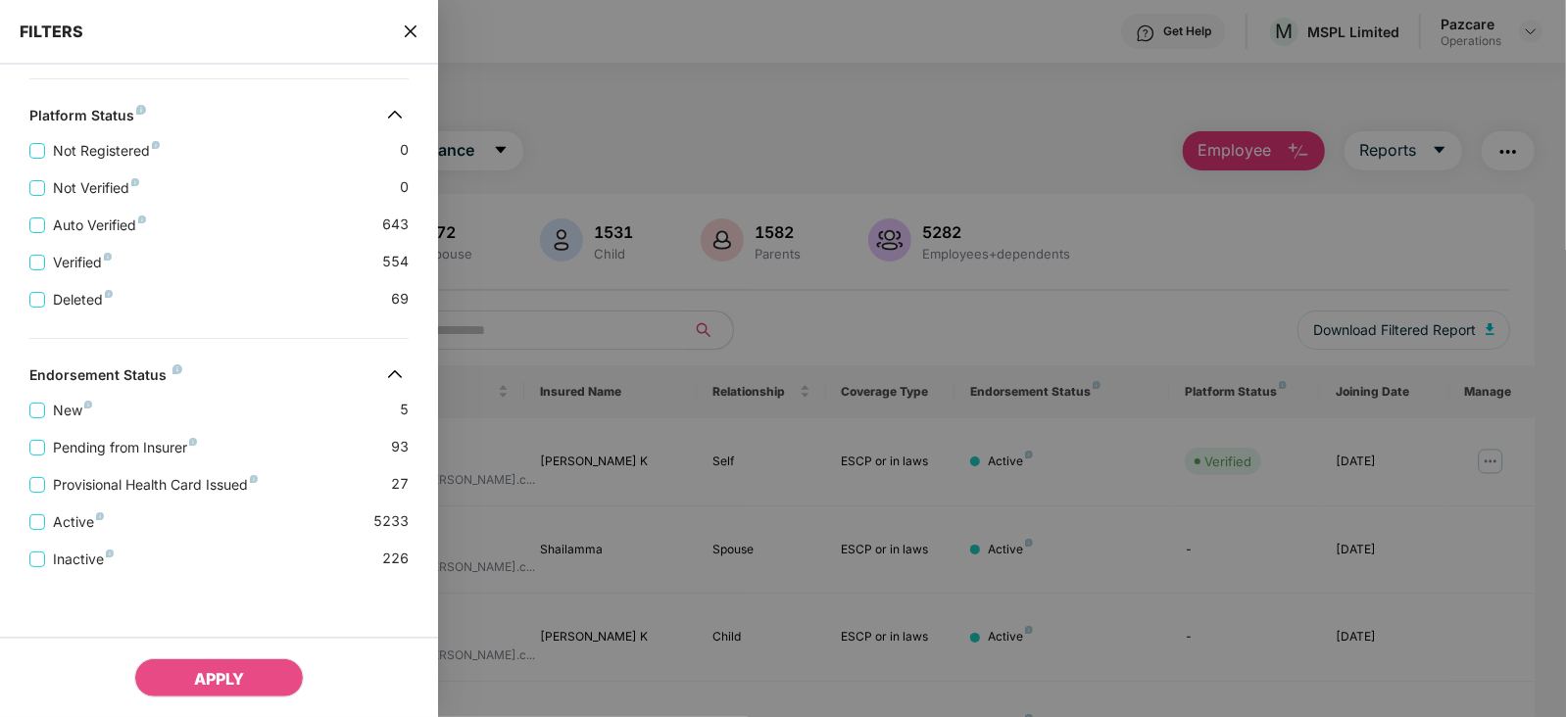
click at [402, 36] on div "FILTERS" at bounding box center [219, 32] width 438 height 65
click at [416, 31] on icon "close" at bounding box center [411, 32] width 16 height 16
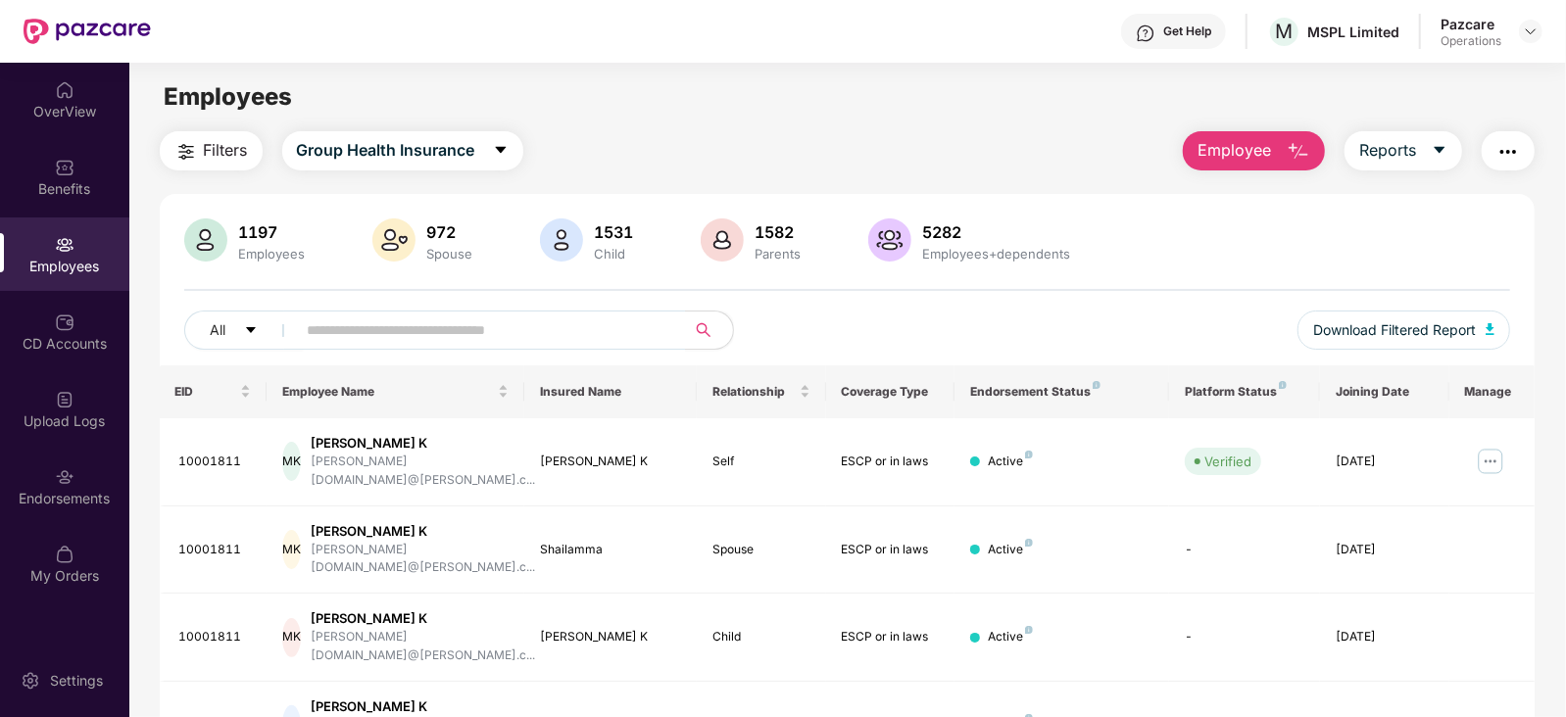
click at [1506, 157] on img "button" at bounding box center [1508, 152] width 24 height 24
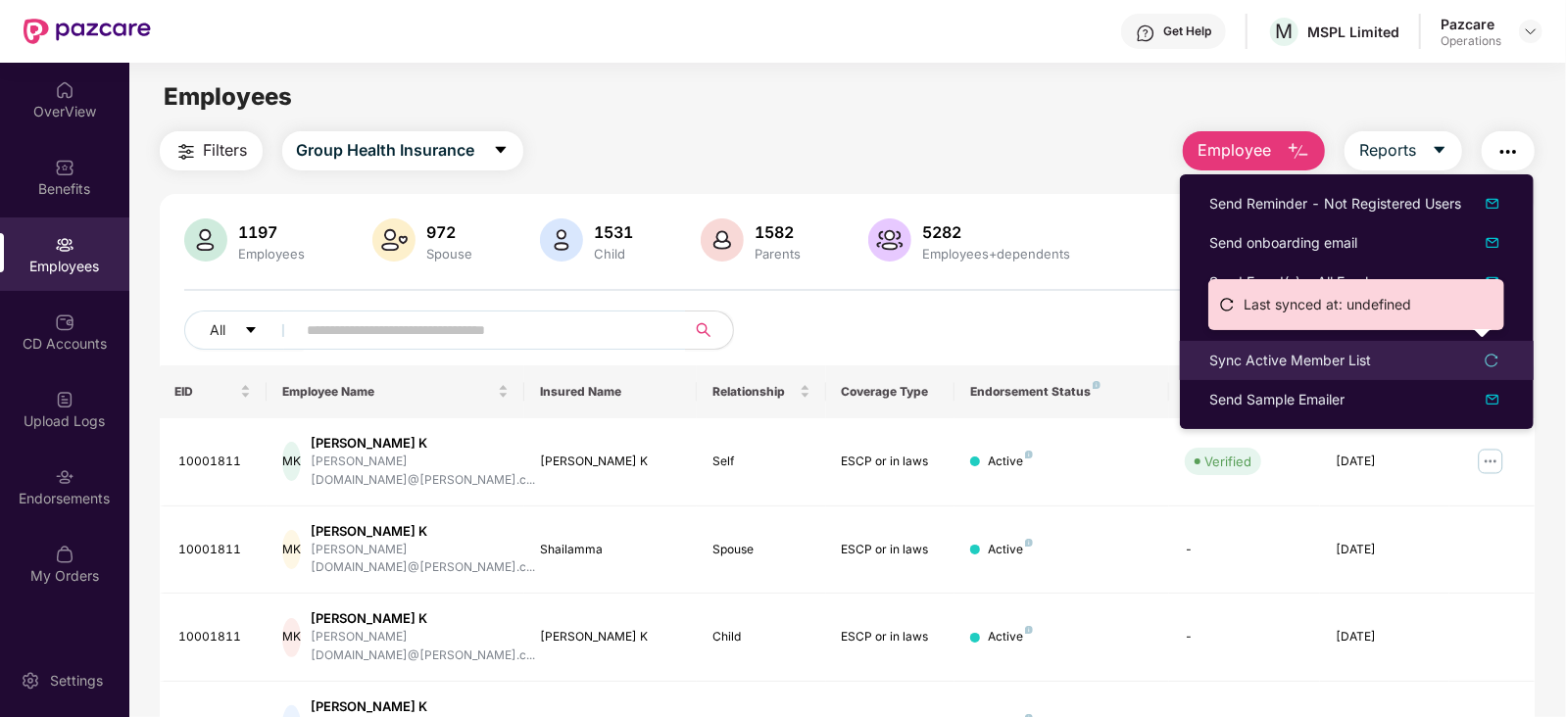
click at [1288, 352] on div "Sync Active Member List" at bounding box center [1290, 361] width 162 height 22
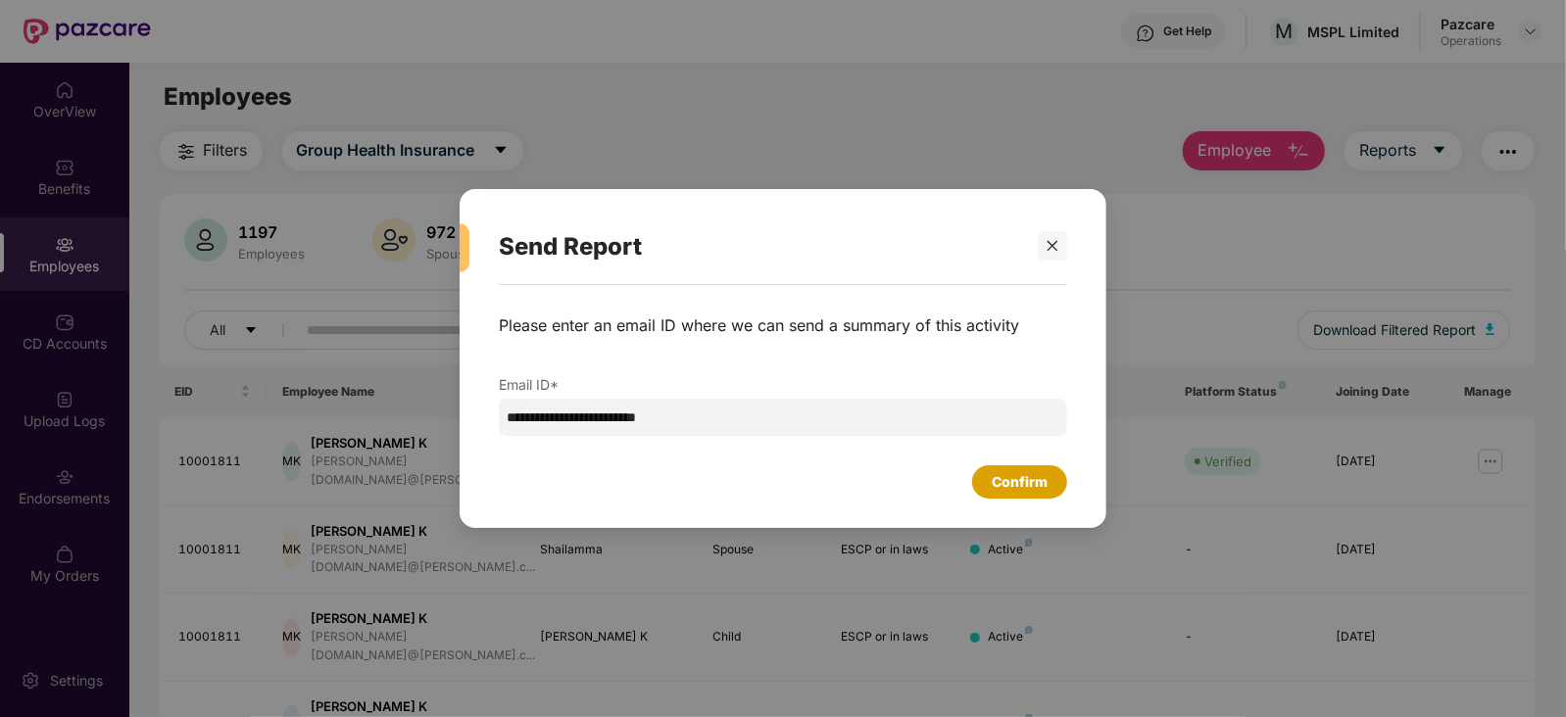
click at [1020, 472] on div "Confirm" at bounding box center [1020, 482] width 56 height 22
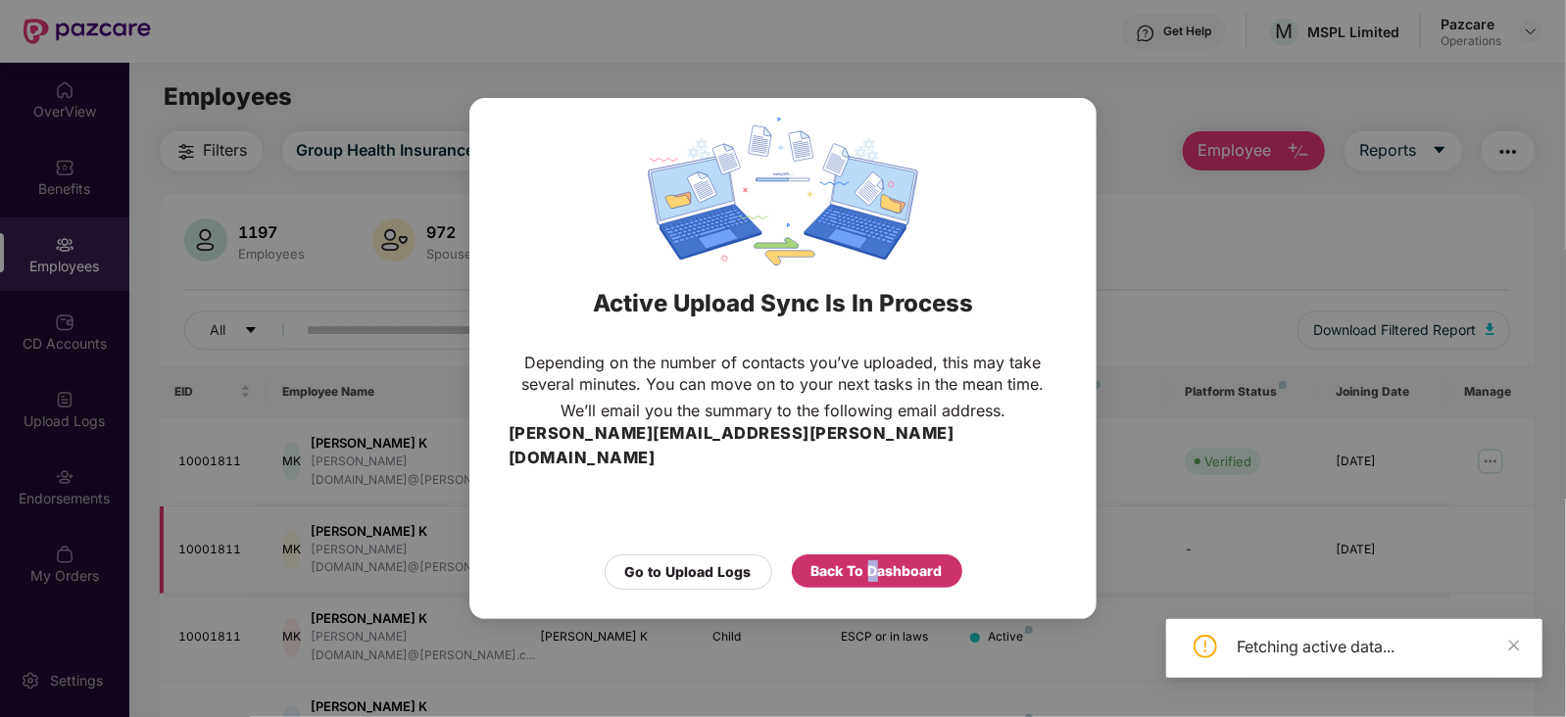
click at [869, 560] on div "Back To Dashboard" at bounding box center [876, 571] width 131 height 22
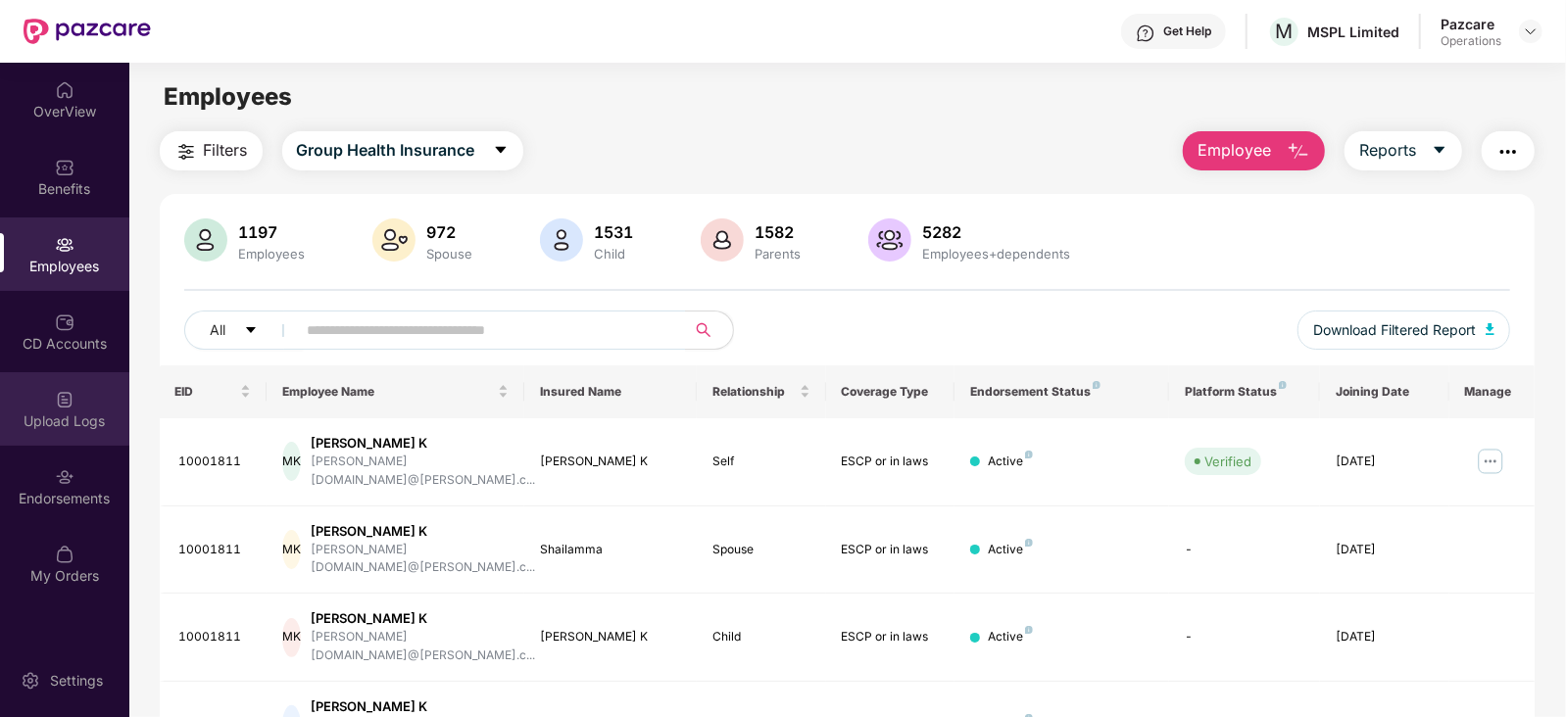
click at [47, 418] on div "Upload Logs" at bounding box center [64, 422] width 129 height 20
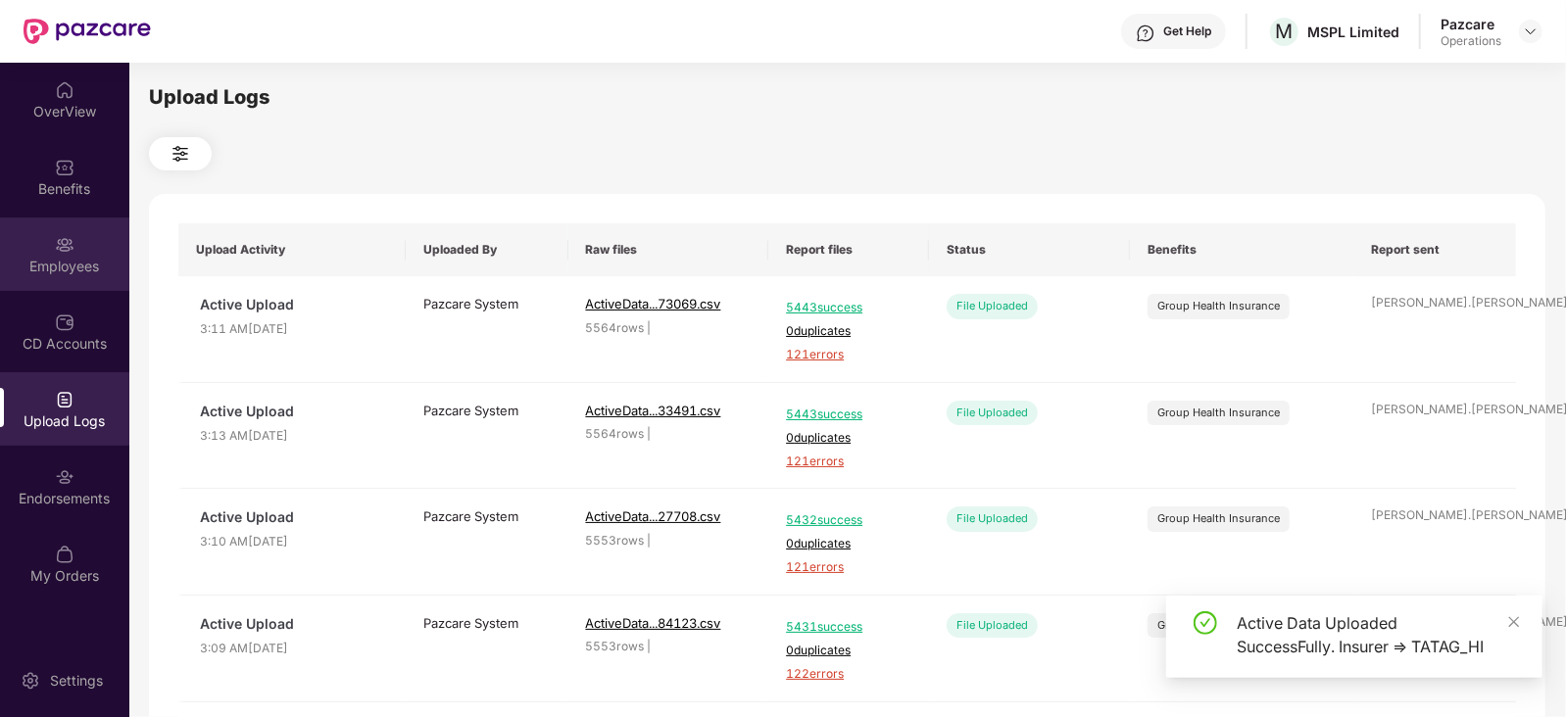
click at [57, 252] on img at bounding box center [65, 245] width 20 height 20
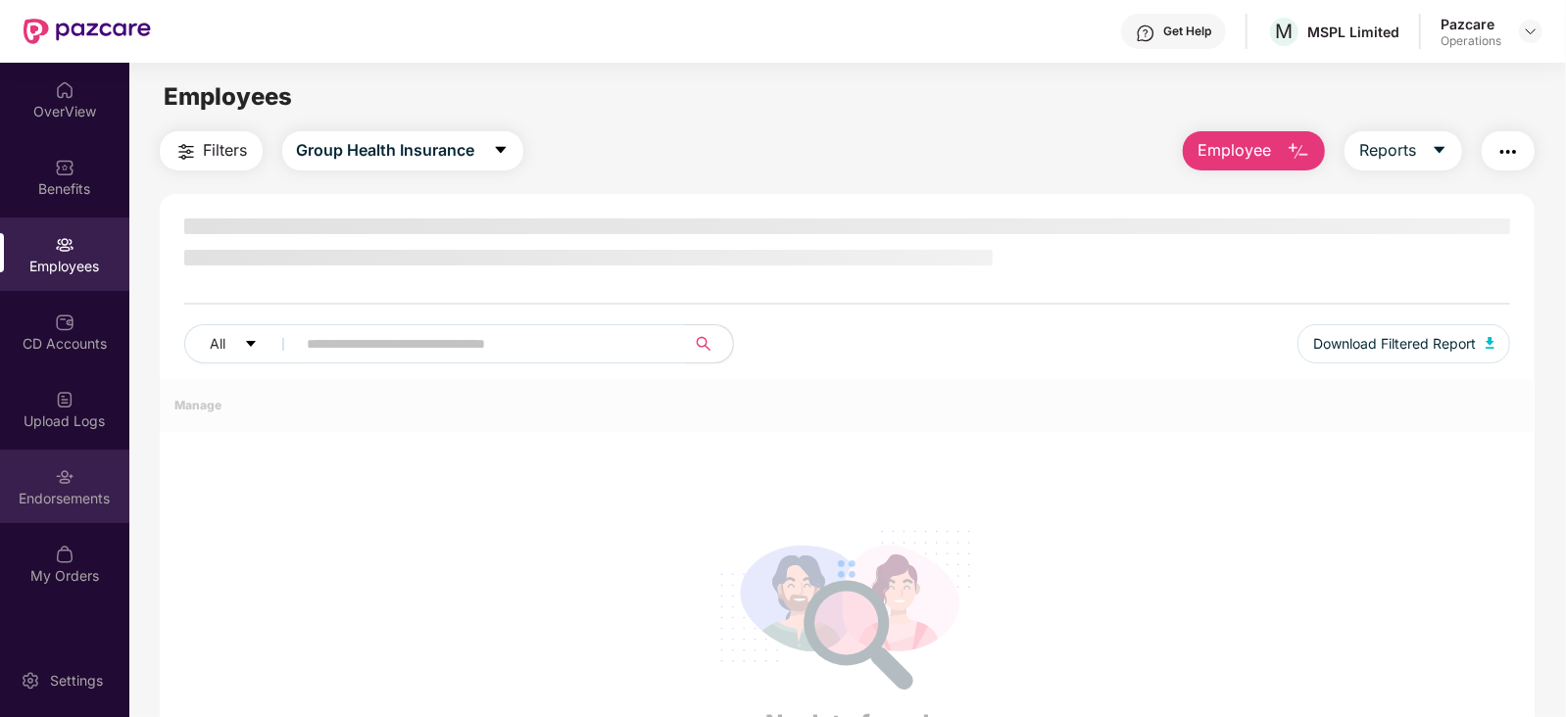
click at [93, 505] on div "Endorsements" at bounding box center [64, 499] width 129 height 20
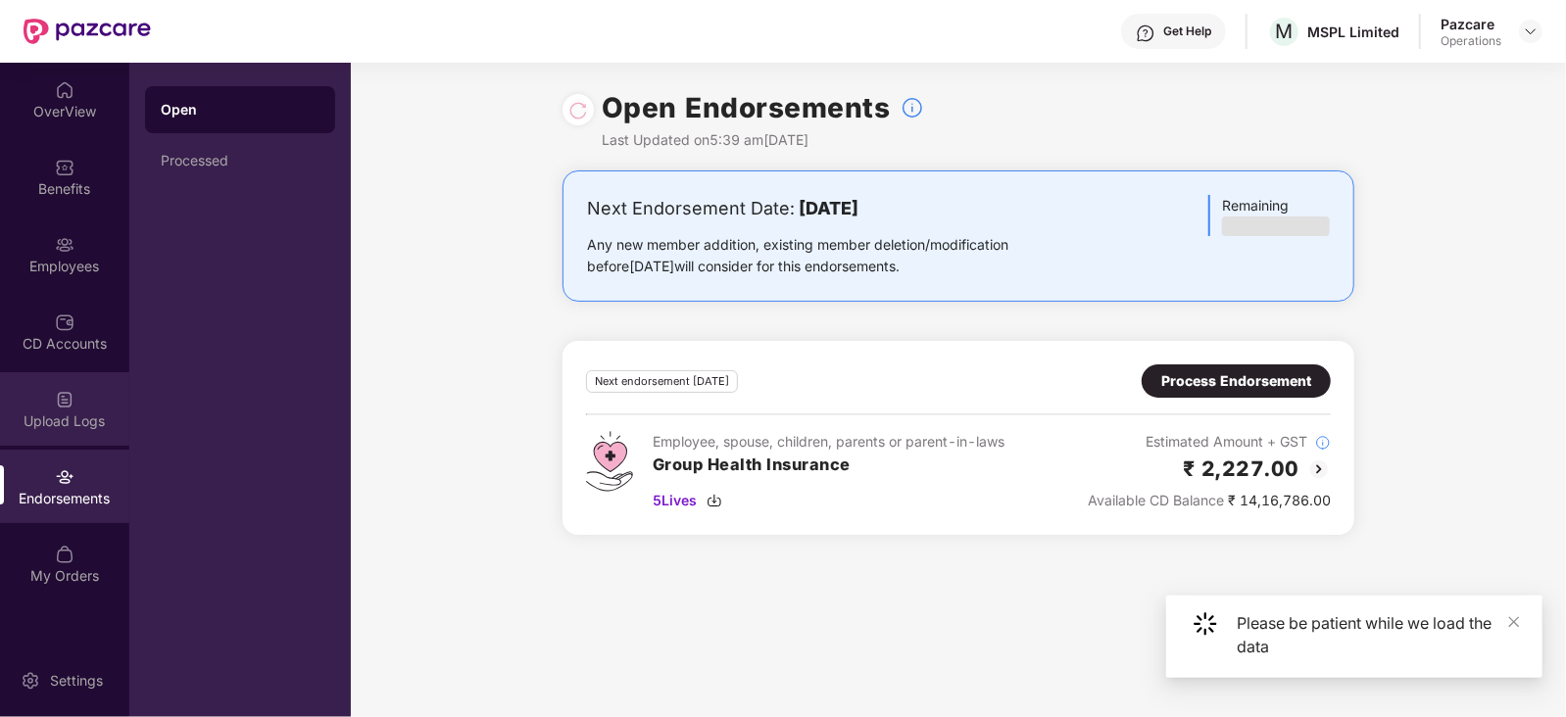
click at [69, 429] on div "Upload Logs" at bounding box center [64, 422] width 129 height 20
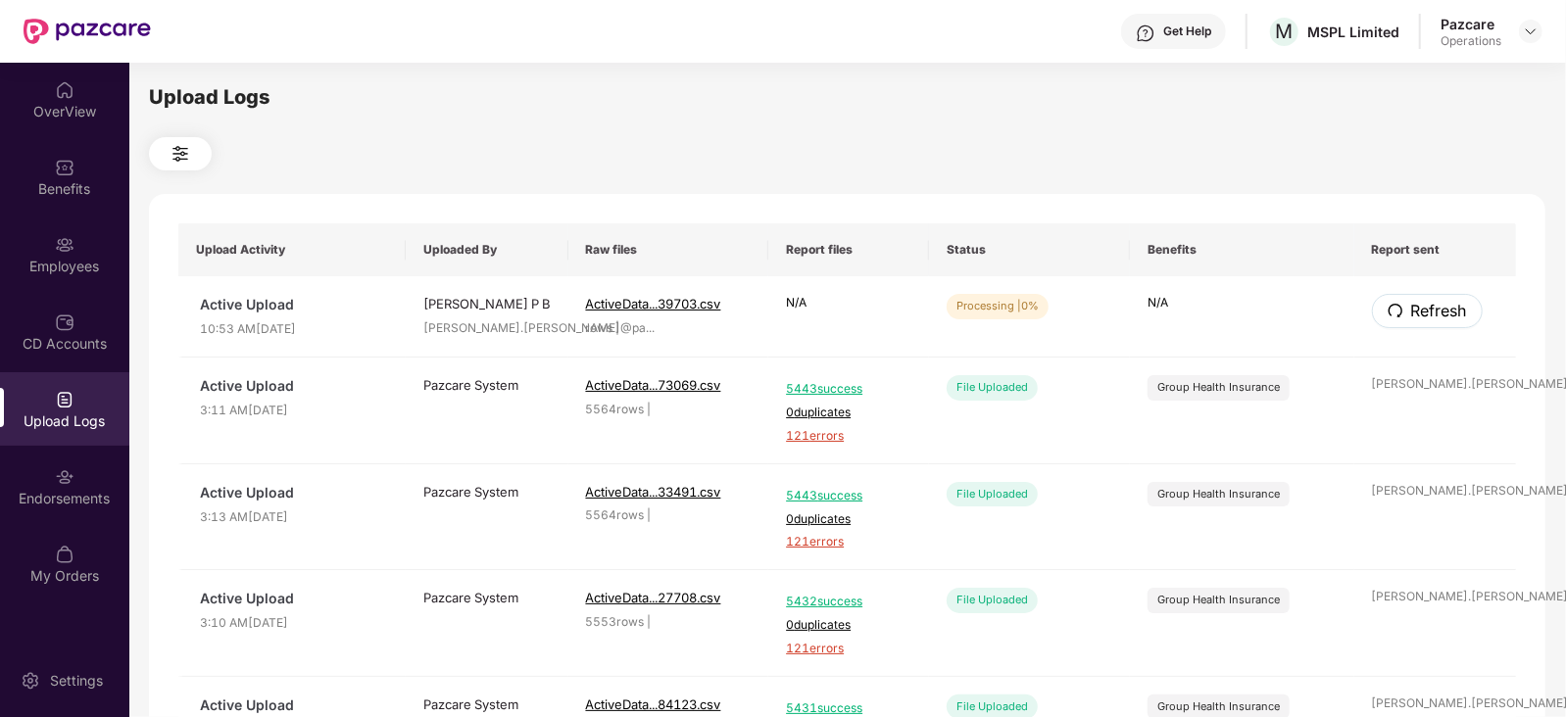
click at [1453, 296] on button "Refresh" at bounding box center [1427, 311] width 111 height 34
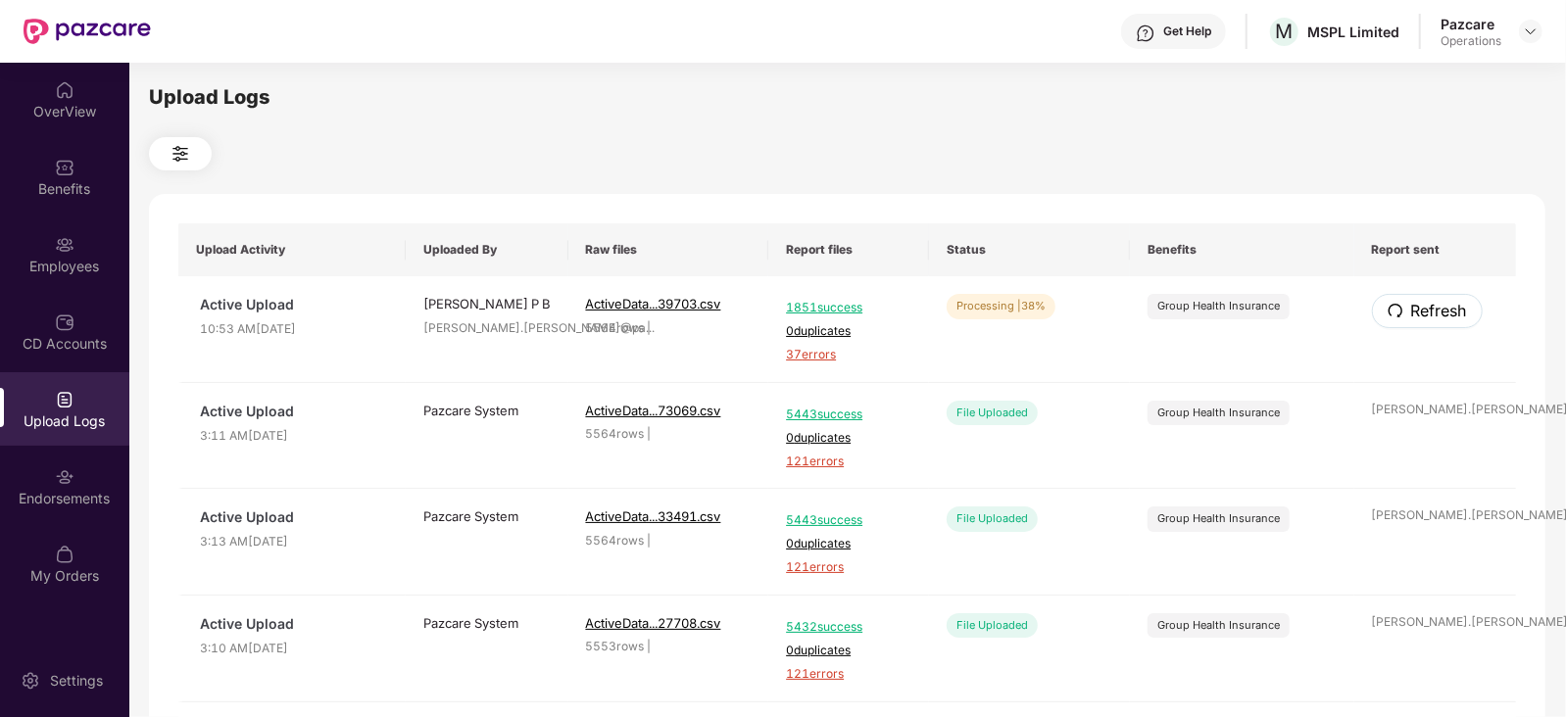
click at [1449, 297] on button "Refresh" at bounding box center [1427, 311] width 111 height 34
click at [1449, 299] on span "Refresh" at bounding box center [1439, 311] width 56 height 24
click at [1528, 22] on div at bounding box center [1531, 32] width 24 height 24
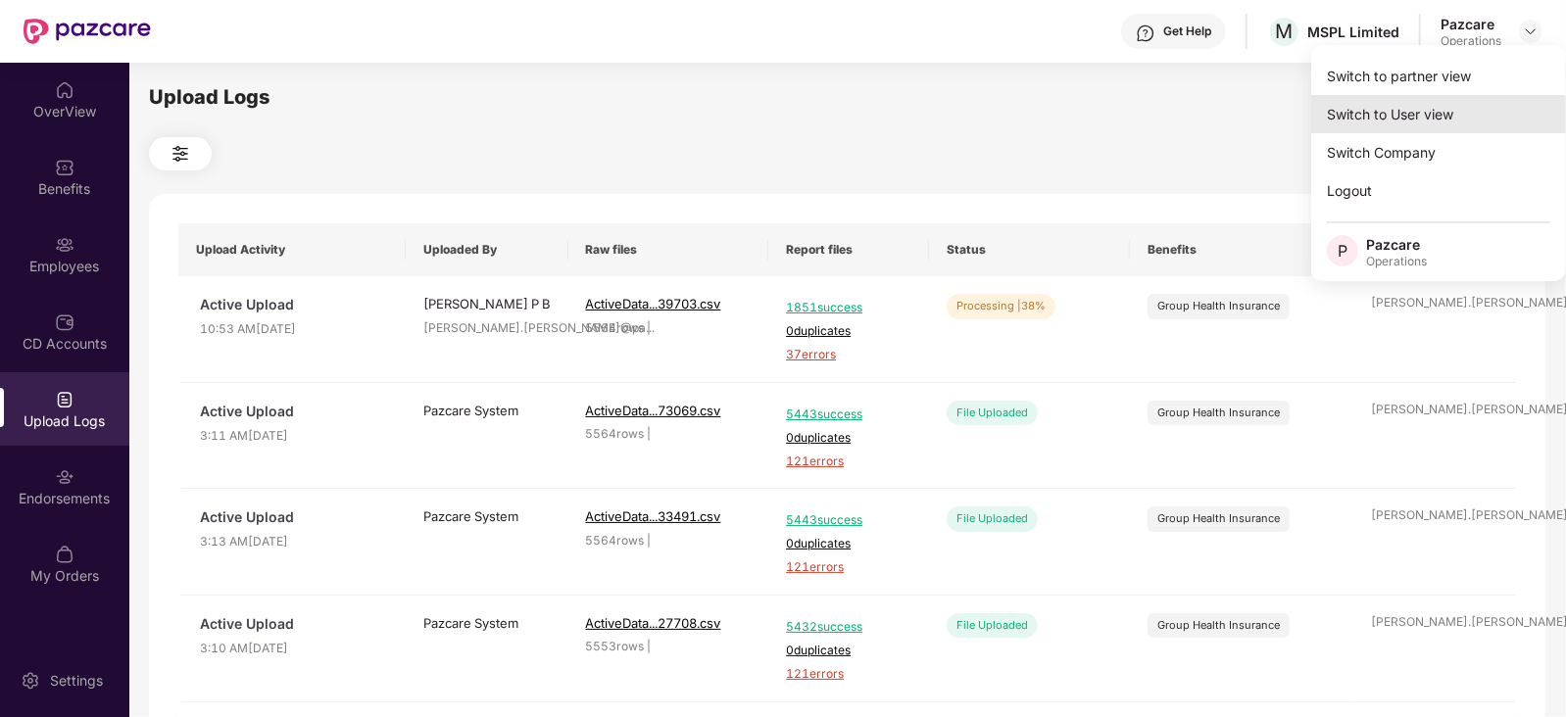
click at [1434, 95] on div "Switch to User view" at bounding box center [1438, 114] width 255 height 38
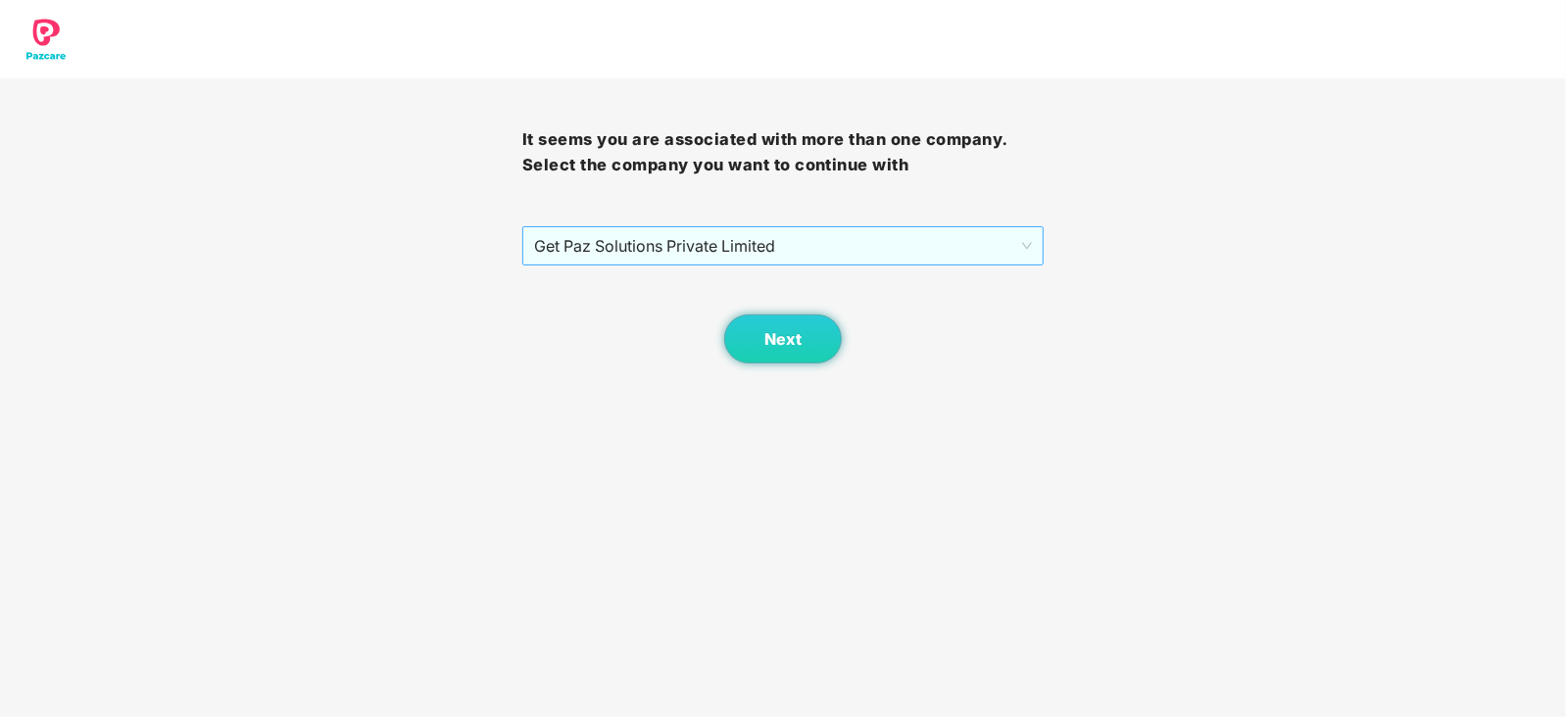
click at [755, 243] on span "Get Paz Solutions Private Limited" at bounding box center [783, 245] width 499 height 37
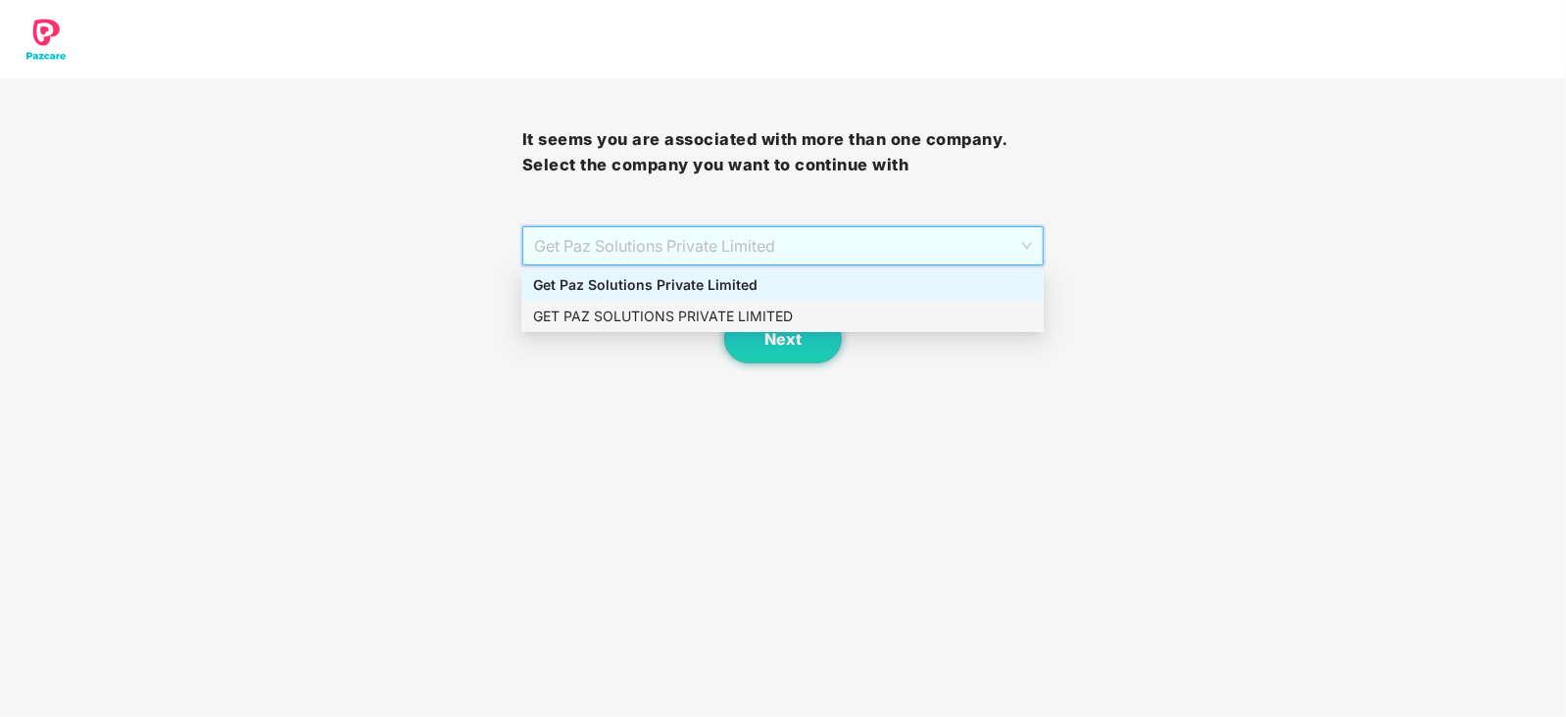
click at [698, 309] on div "GET PAZ SOLUTIONS PRIVATE LIMITED" at bounding box center [782, 317] width 499 height 22
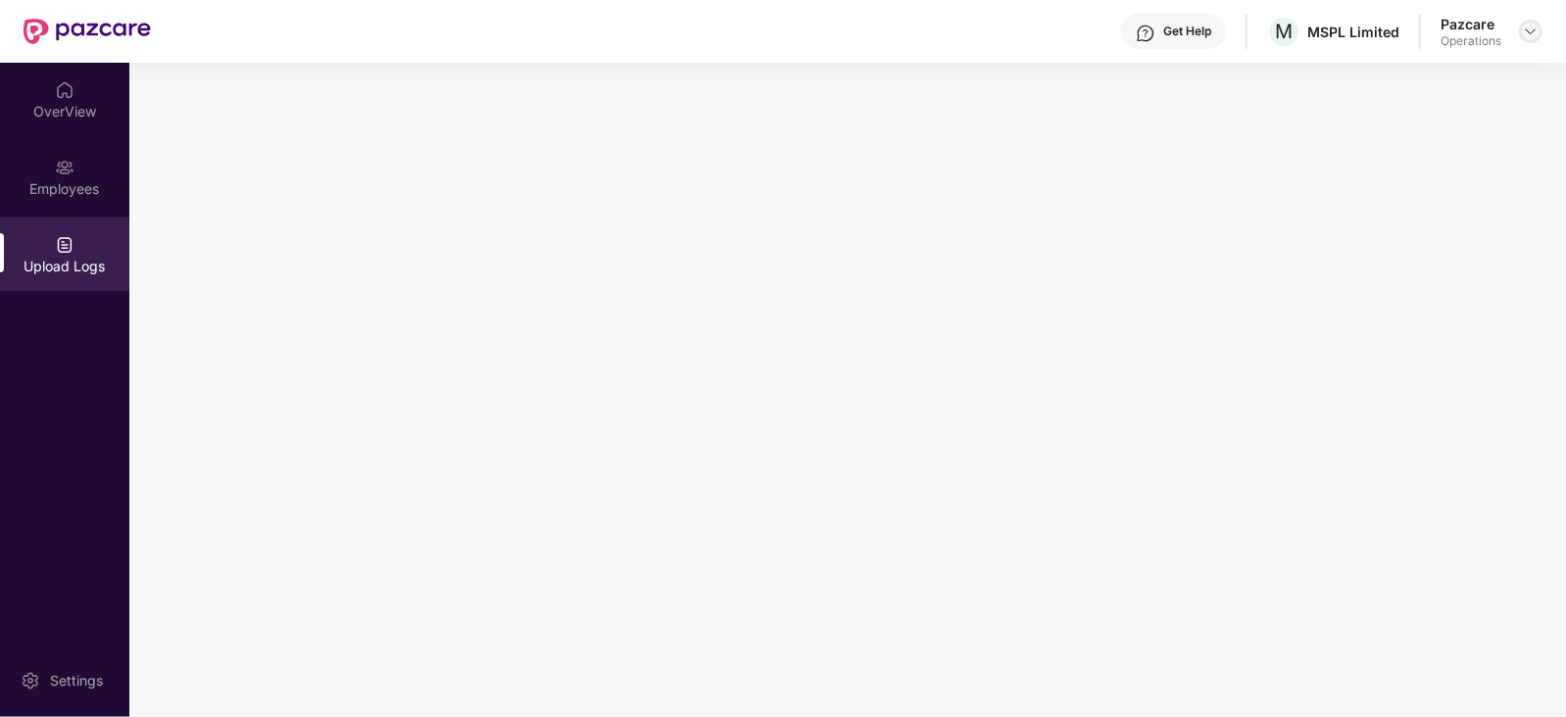
click at [1532, 28] on img at bounding box center [1531, 32] width 16 height 16
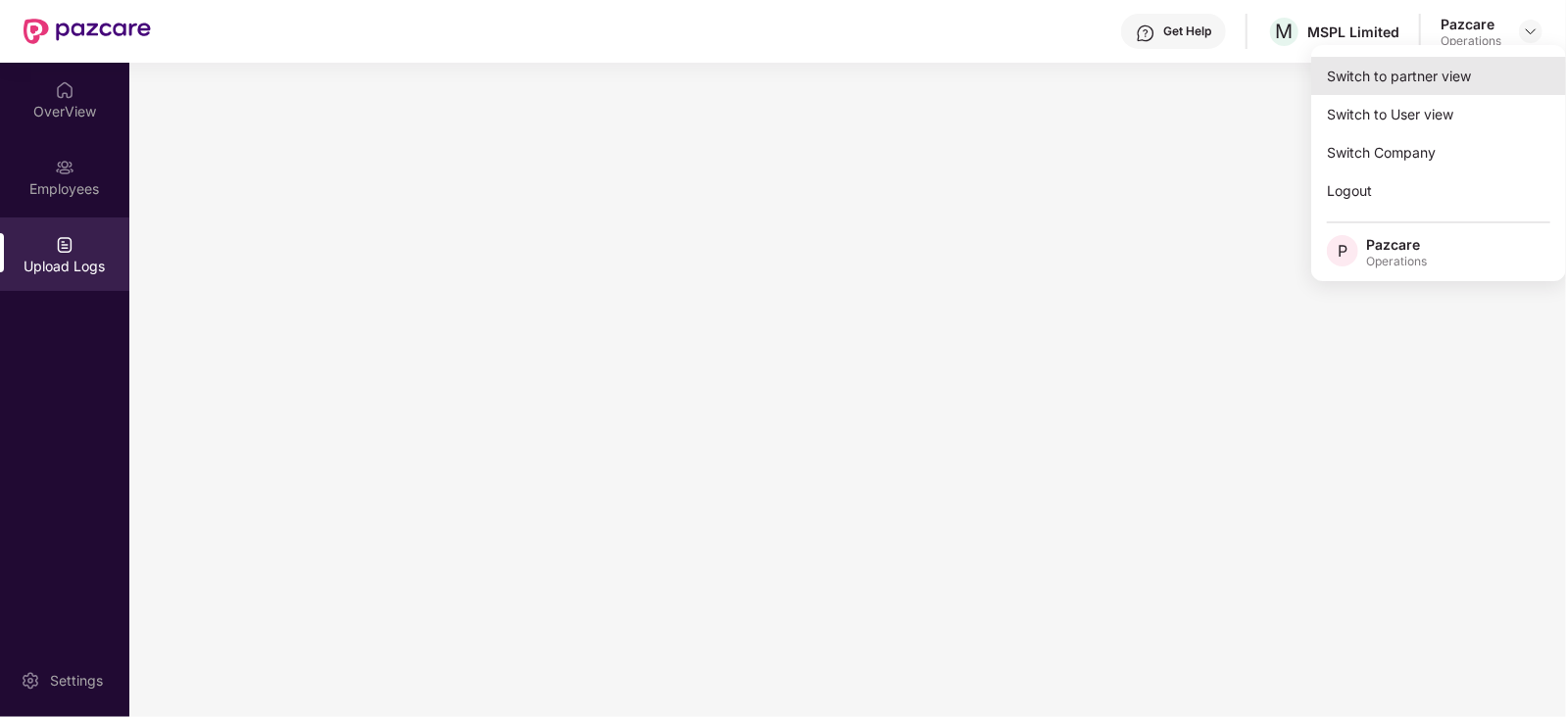
click at [1431, 73] on div "Switch to partner view" at bounding box center [1438, 76] width 255 height 38
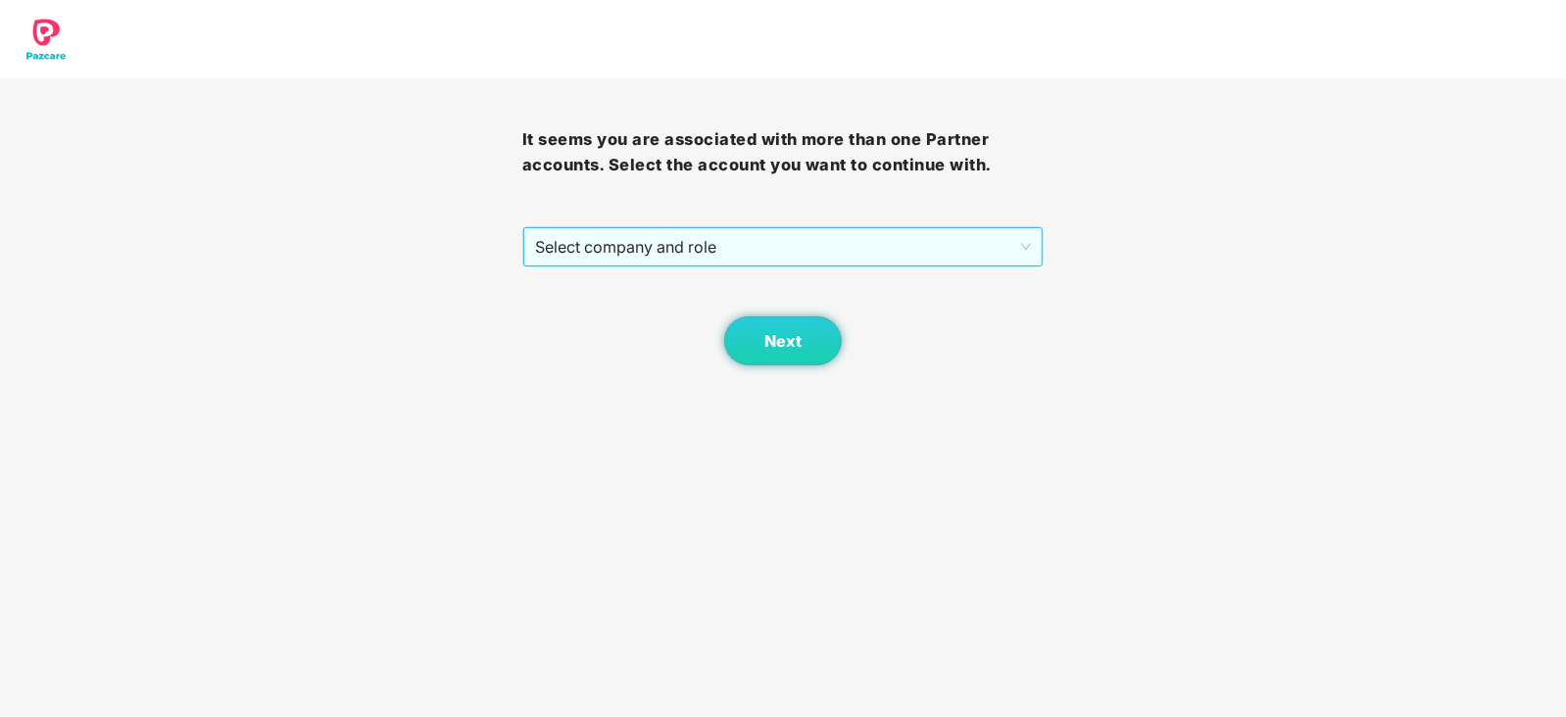
click at [804, 257] on span "Select company and role" at bounding box center [783, 246] width 497 height 37
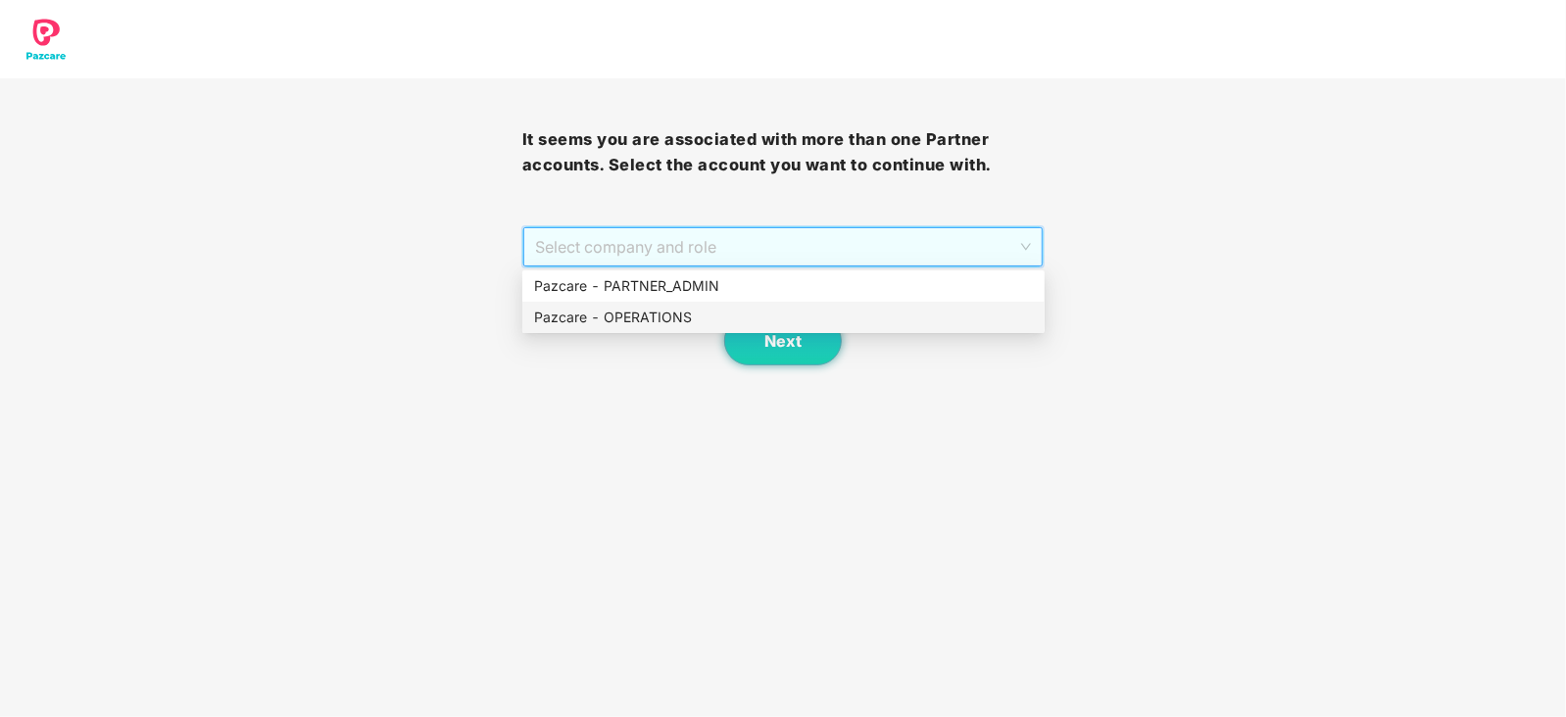
click at [656, 314] on div "Pazcare - OPERATIONS" at bounding box center [783, 318] width 499 height 22
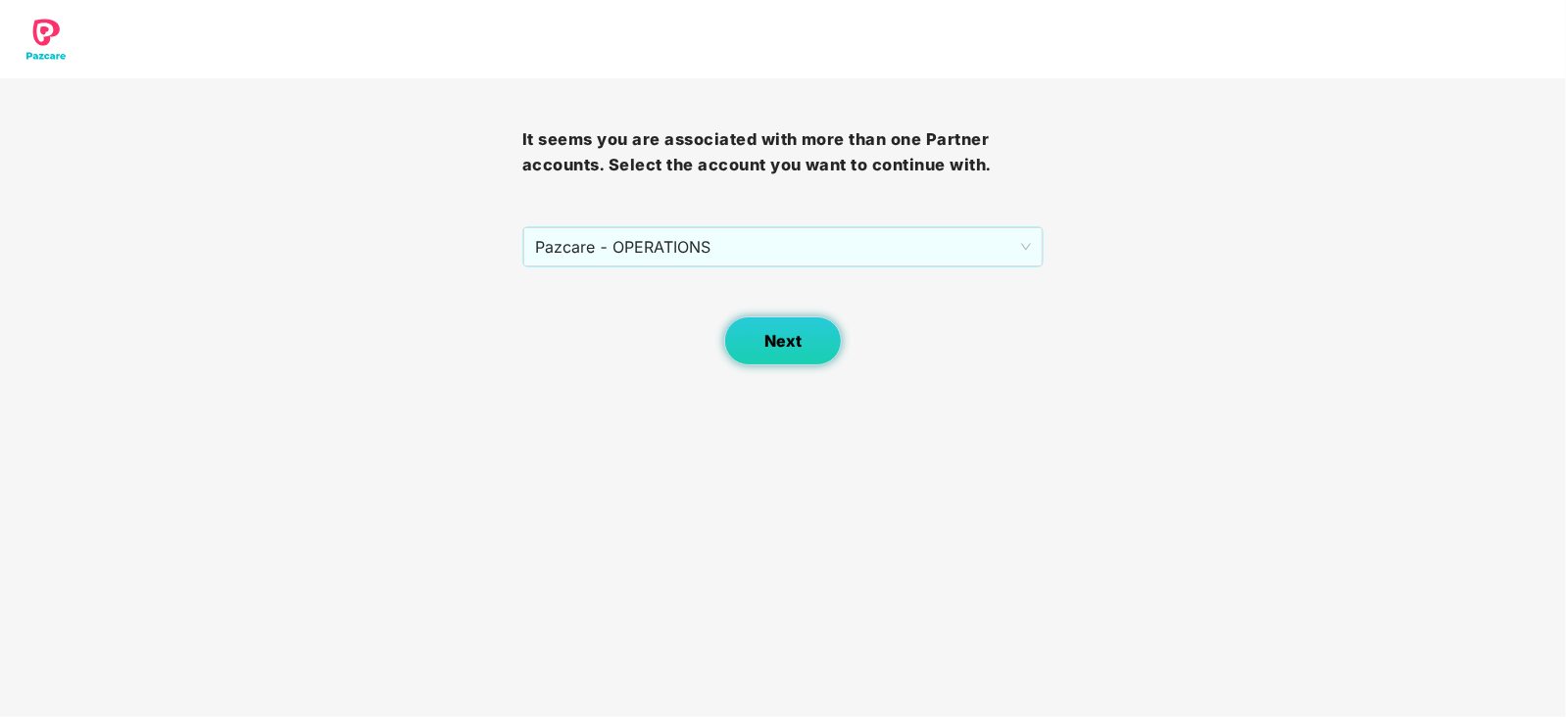
click at [816, 331] on button "Next" at bounding box center [783, 340] width 118 height 49
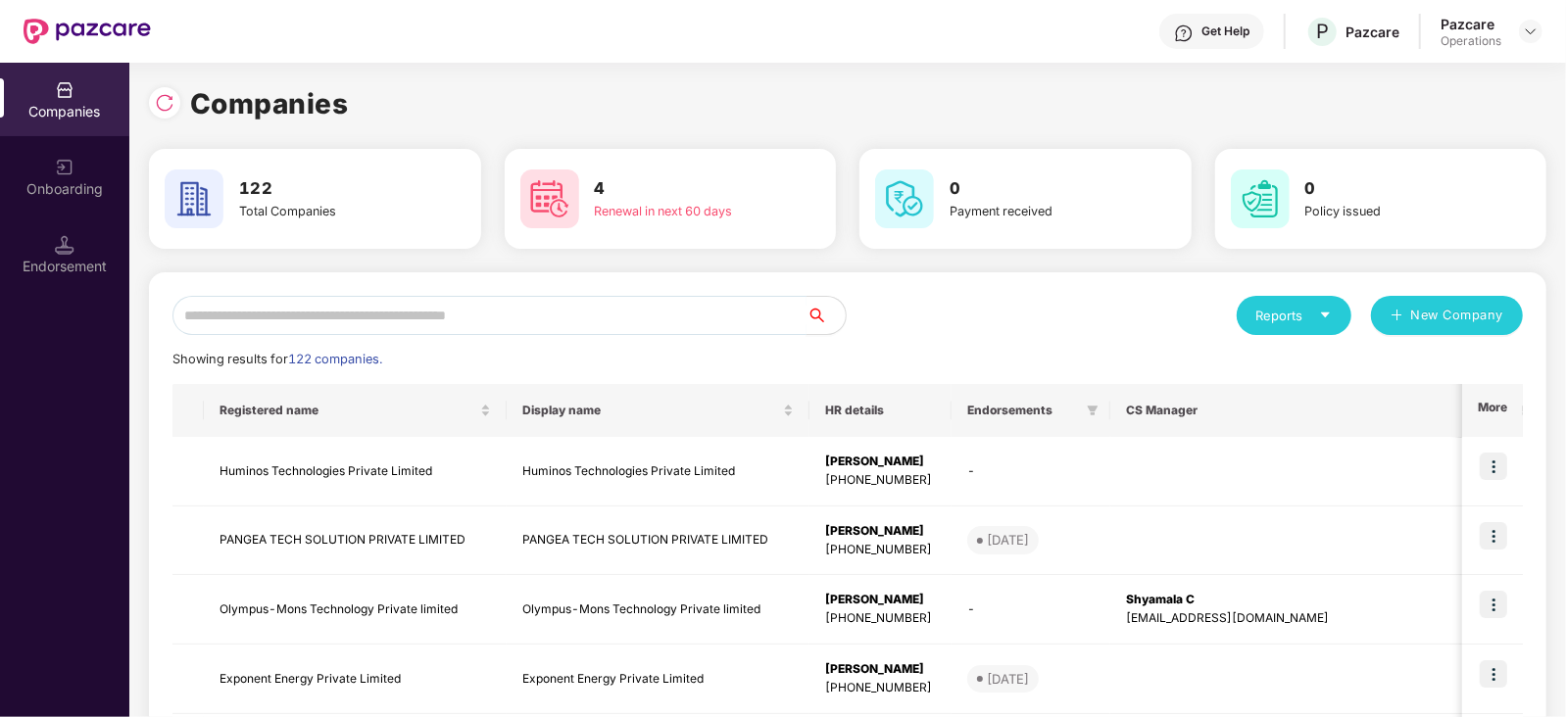
click at [387, 321] on input "text" at bounding box center [489, 315] width 634 height 39
paste input "**********"
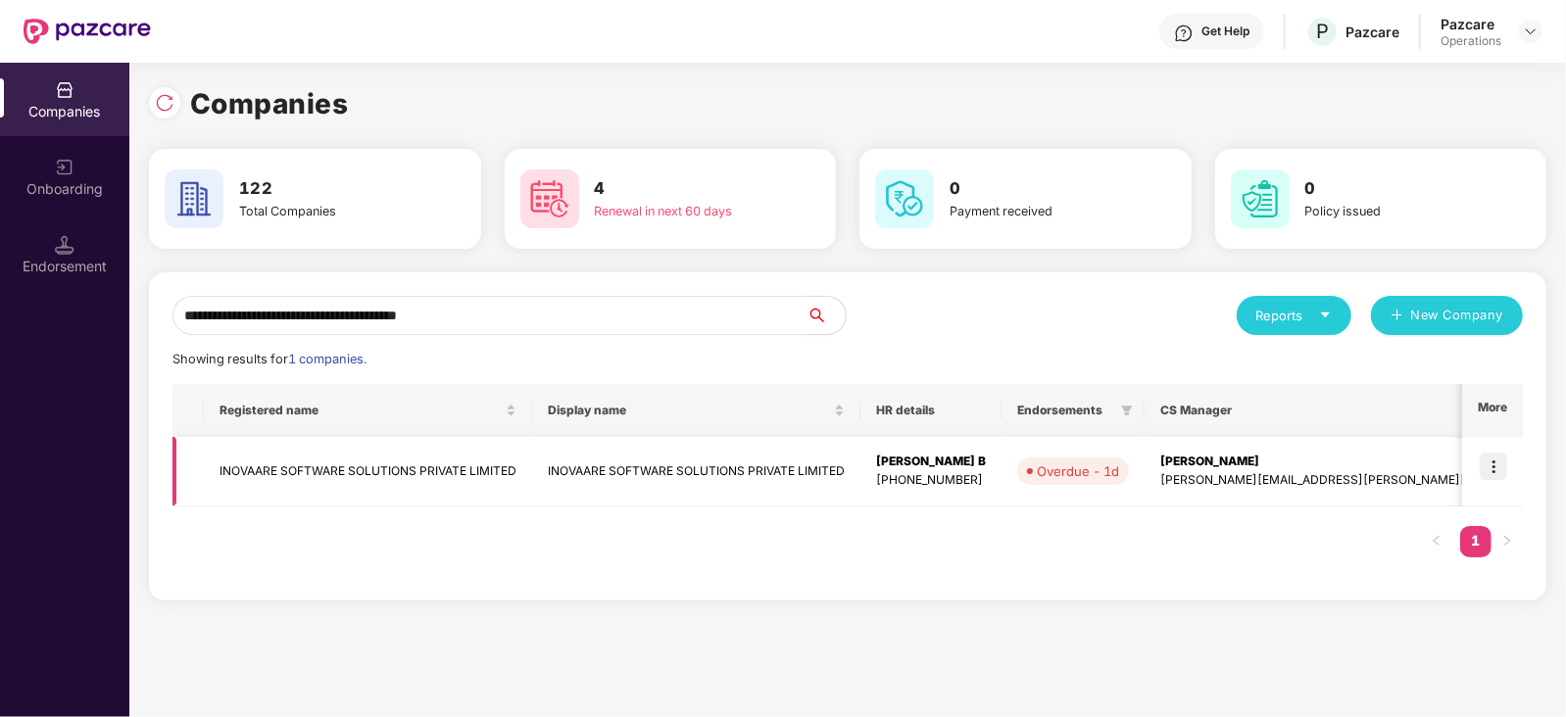
type input "**********"
click at [382, 466] on td "INOVAARE SOFTWARE SOLUTIONS PRIVATE LIMITED" at bounding box center [368, 472] width 328 height 70
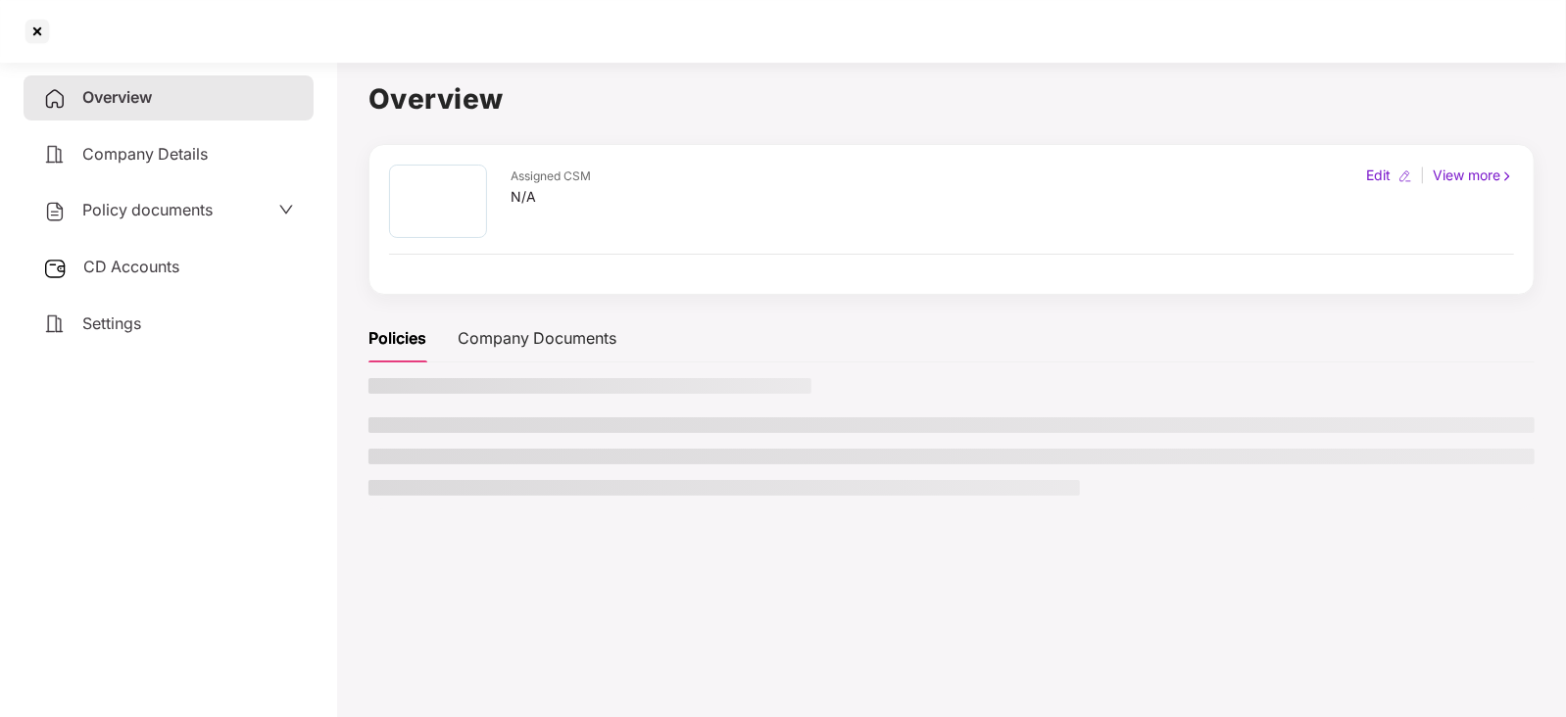
click at [128, 211] on span "Policy documents" at bounding box center [147, 210] width 130 height 20
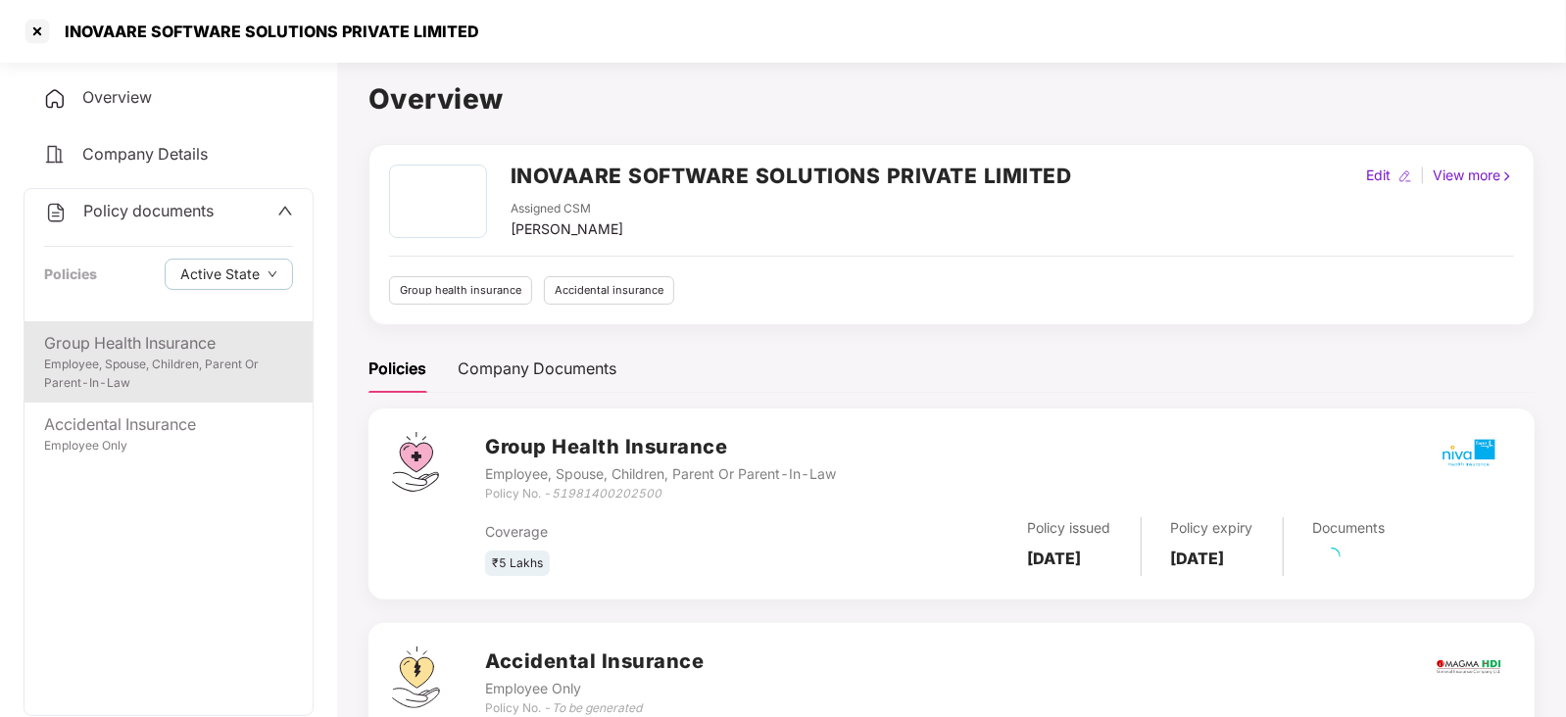
click at [212, 355] on div "Group Health Insurance" at bounding box center [168, 343] width 249 height 24
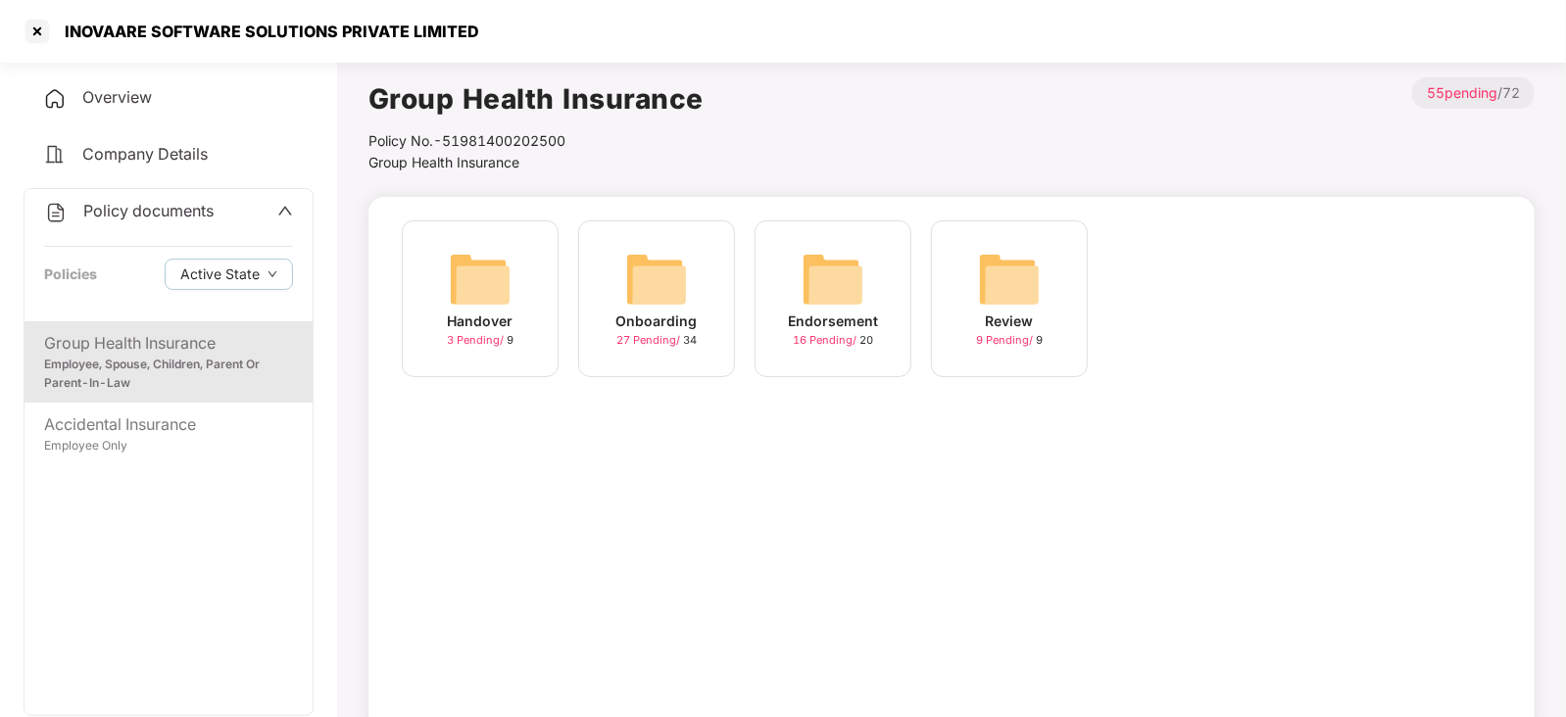
click at [843, 286] on img at bounding box center [832, 279] width 63 height 63
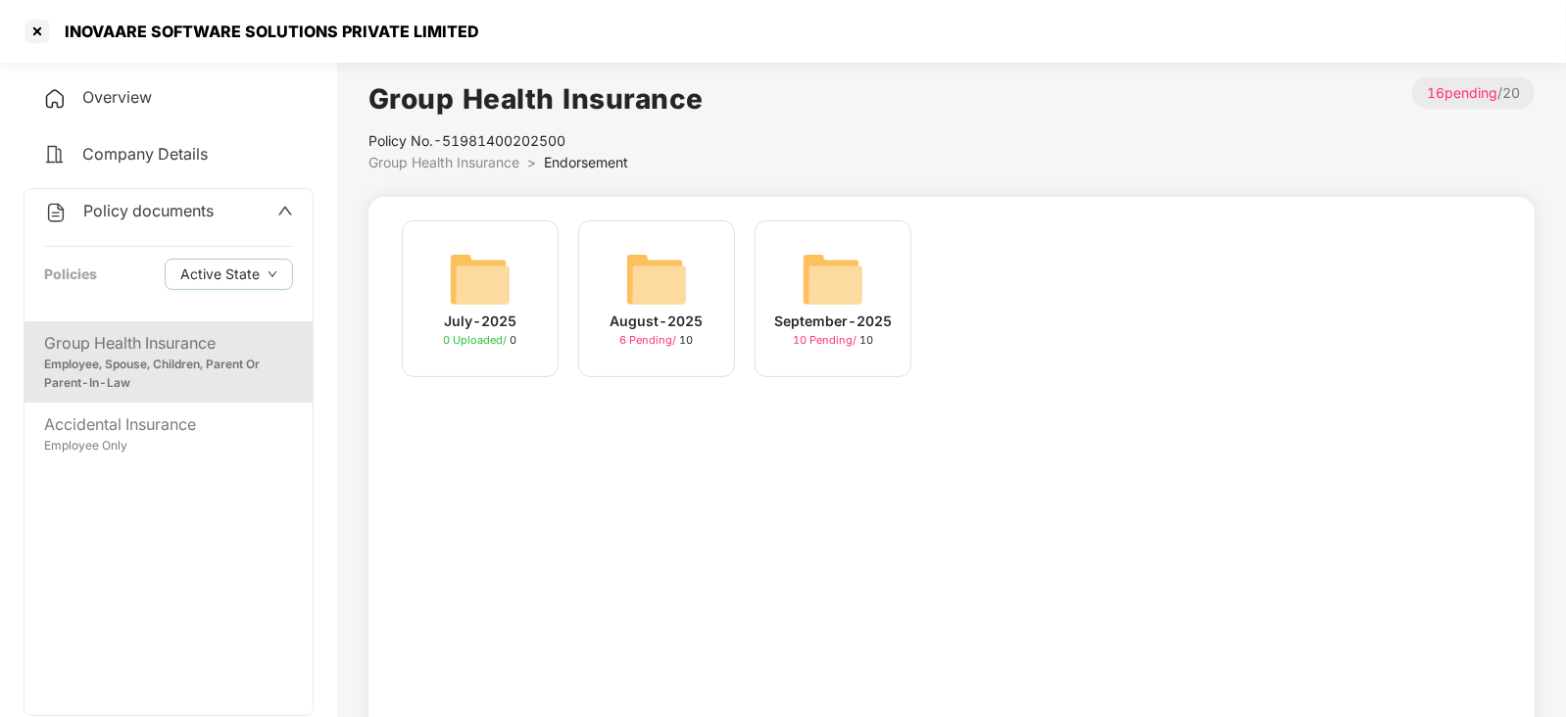
click at [852, 300] on img at bounding box center [832, 279] width 63 height 63
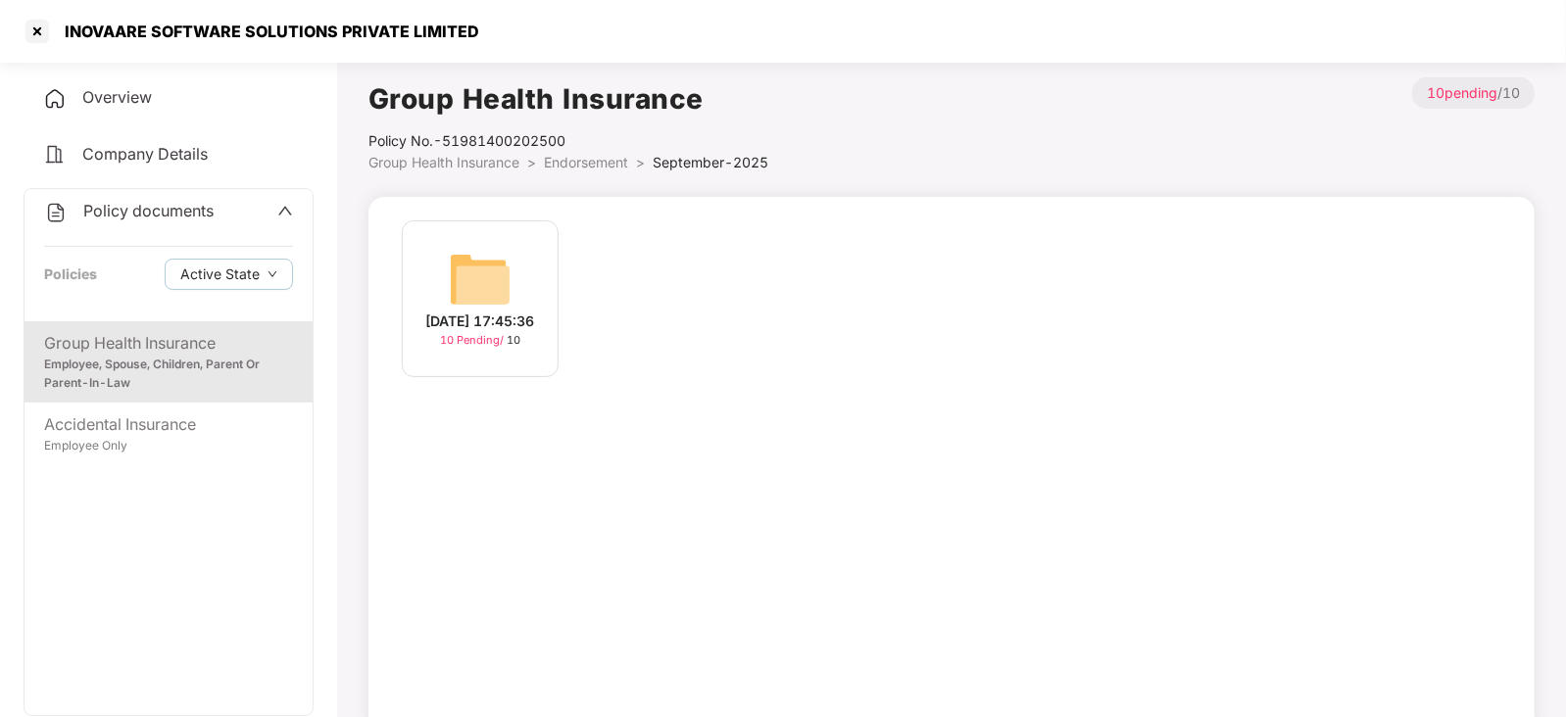
click at [501, 272] on img at bounding box center [480, 279] width 63 height 63
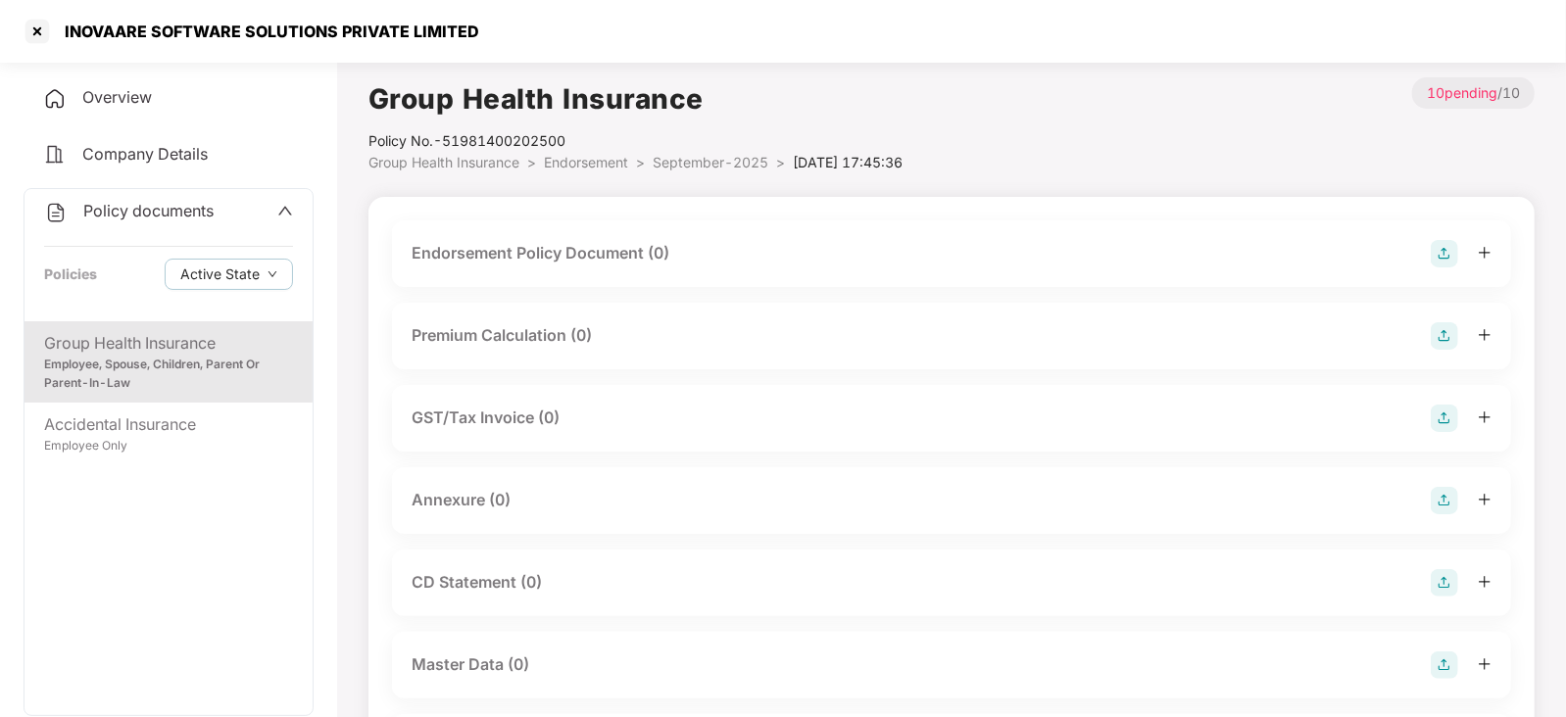
click at [1449, 252] on img at bounding box center [1443, 253] width 27 height 27
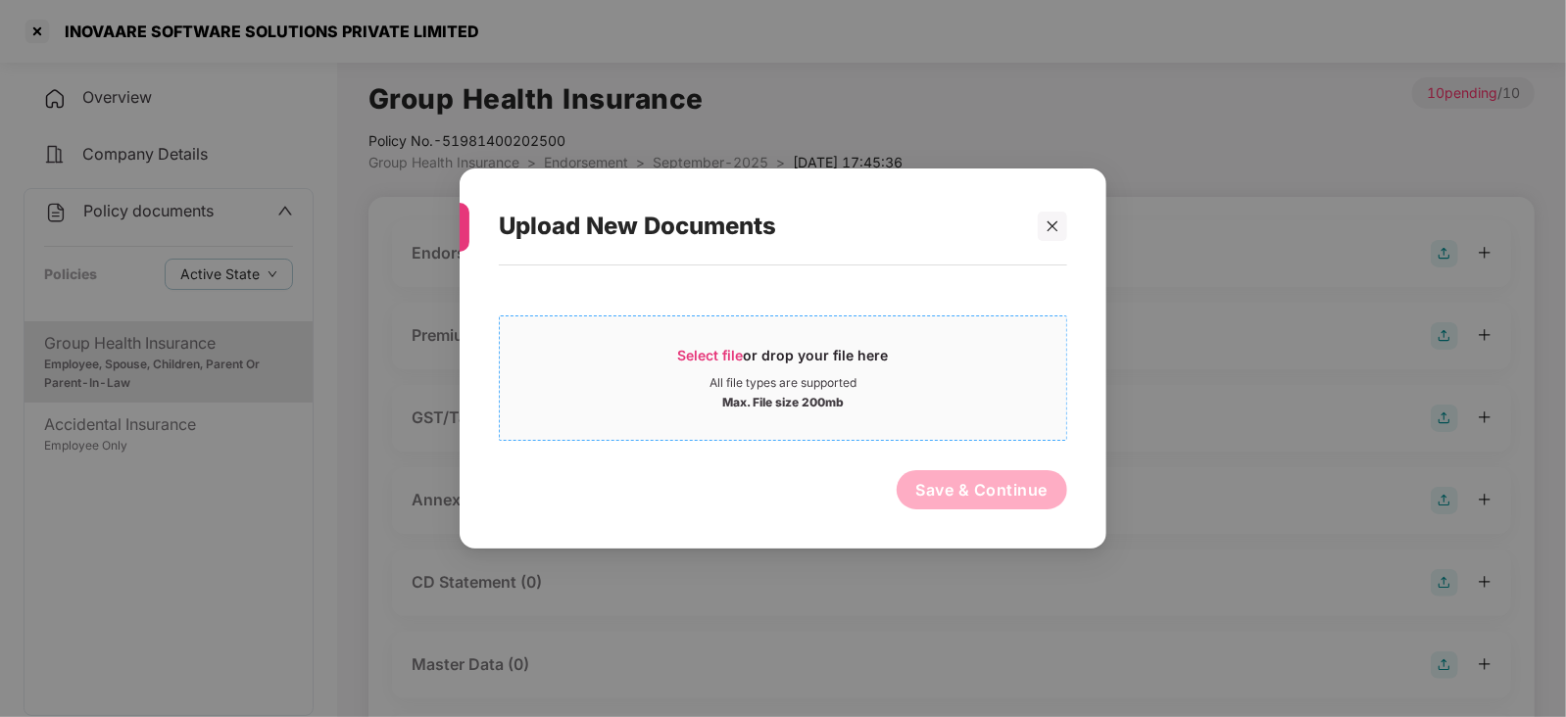
click at [732, 347] on span "Select file" at bounding box center [711, 355] width 66 height 17
click at [1040, 232] on div at bounding box center [1052, 226] width 29 height 29
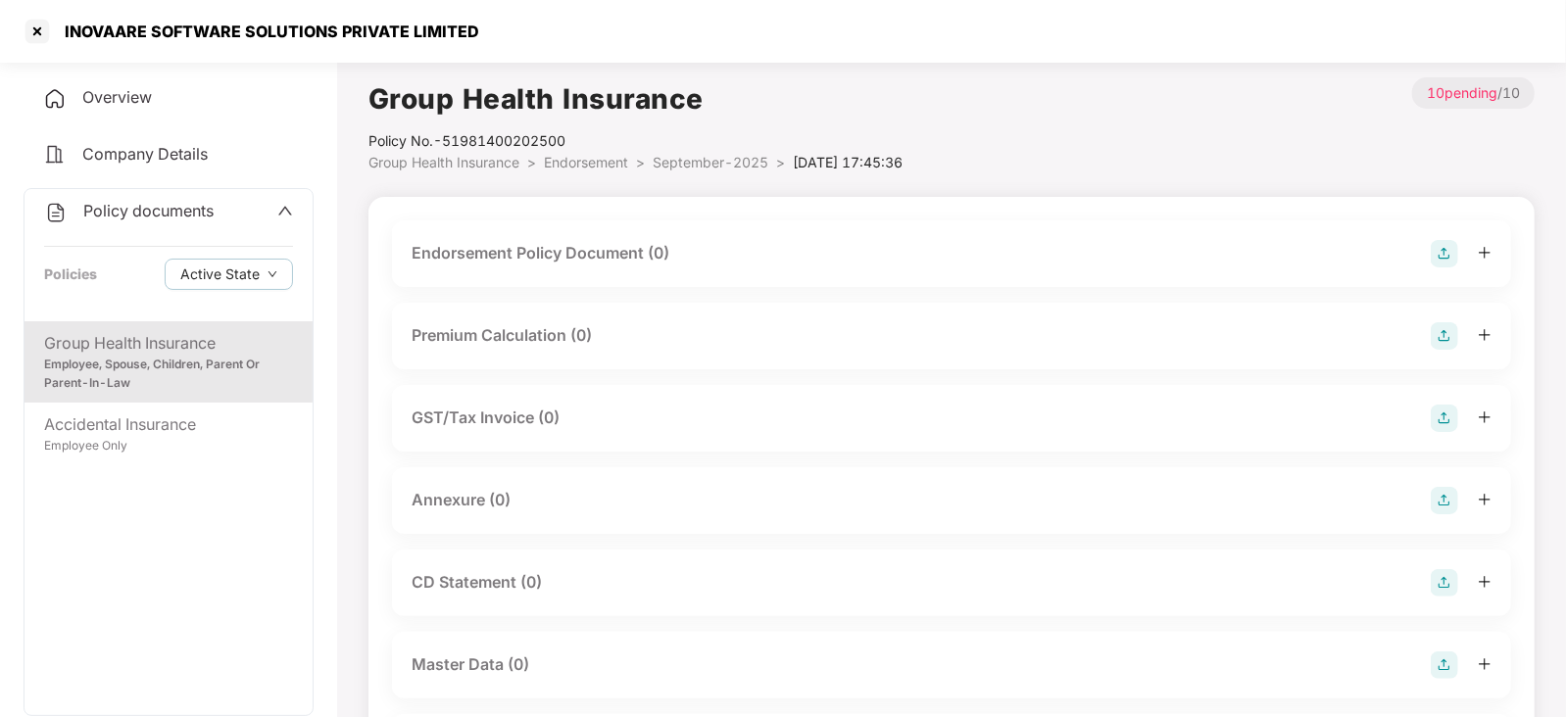
click at [279, 212] on icon "up" at bounding box center [285, 211] width 14 height 9
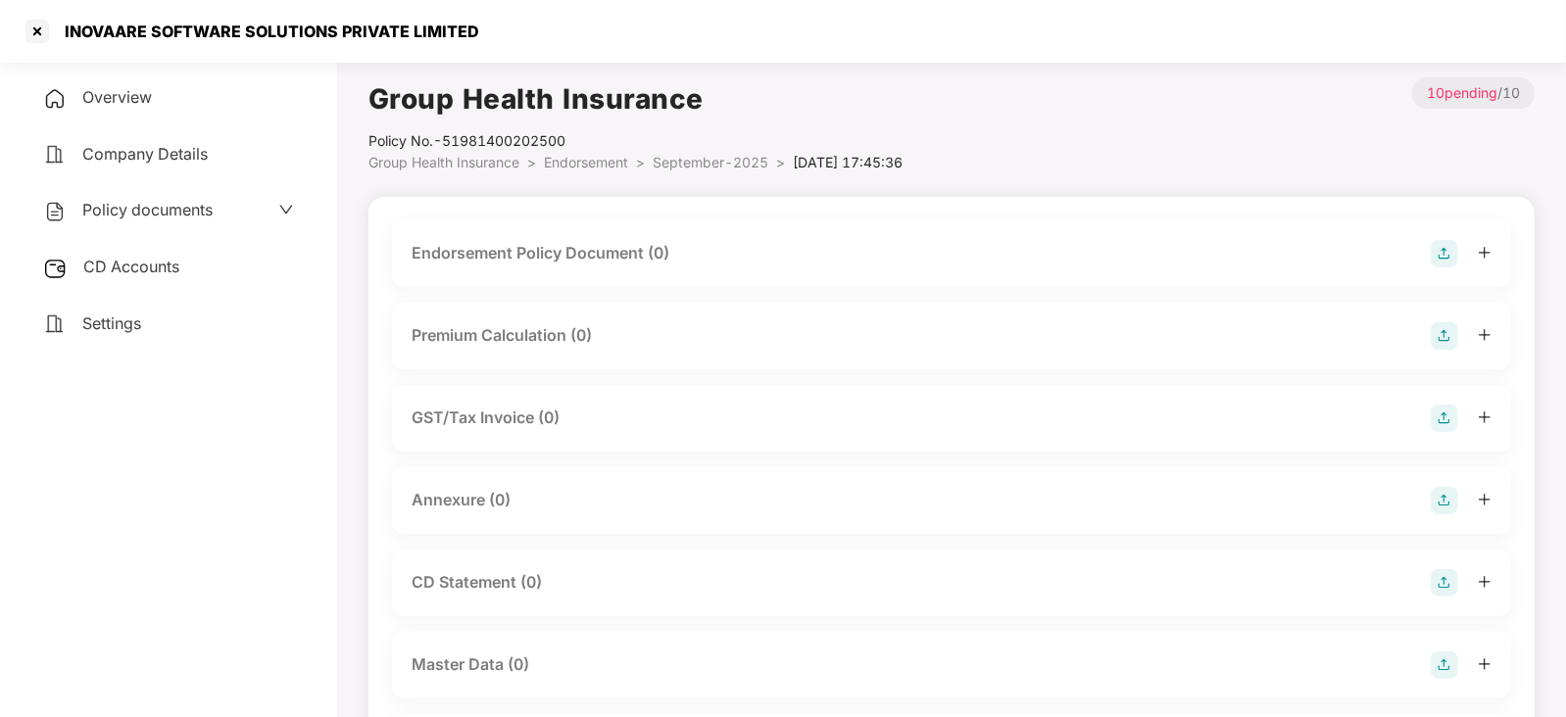
click at [169, 277] on div "CD Accounts" at bounding box center [169, 267] width 290 height 45
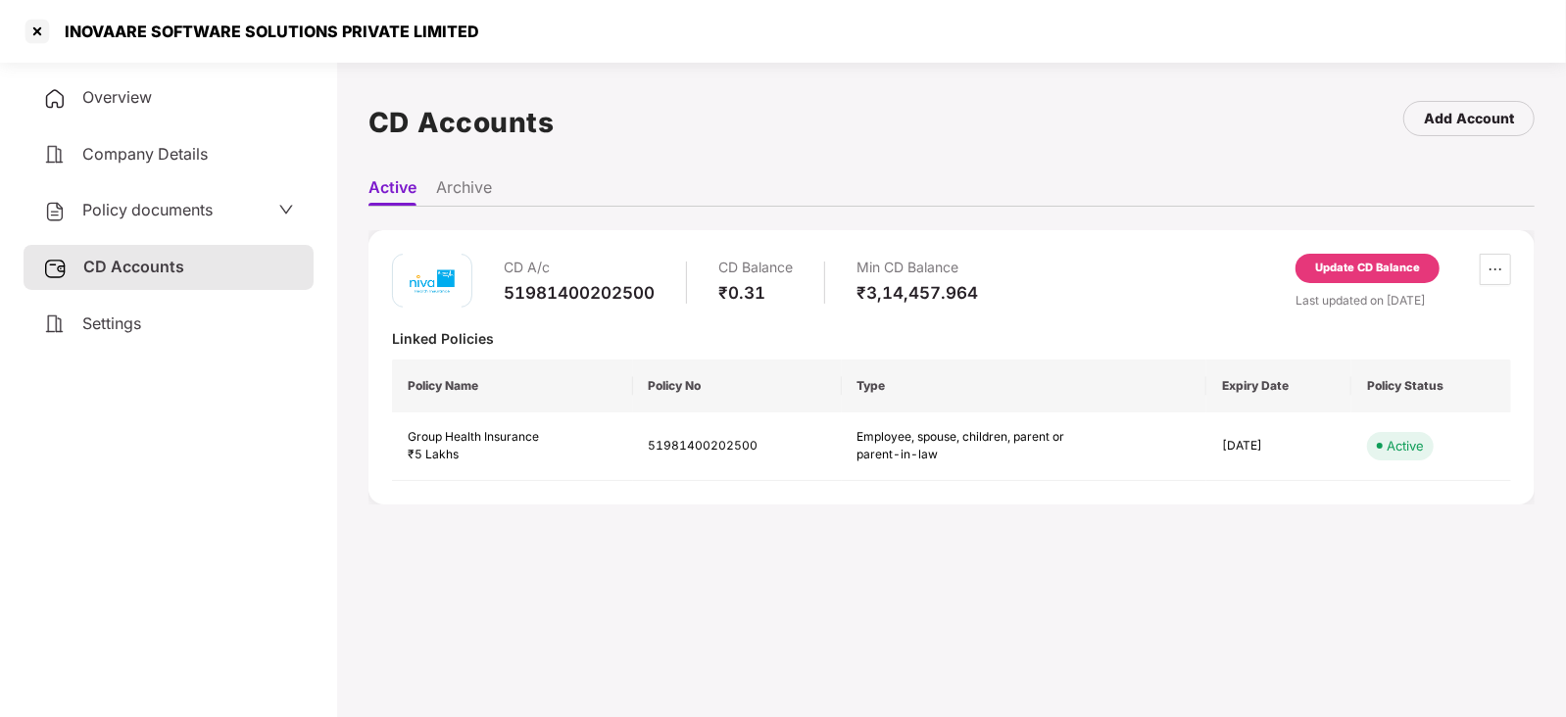
click at [1375, 287] on div "Update CD Balance" at bounding box center [1367, 272] width 144 height 37
click at [1367, 262] on div "Update CD Balance" at bounding box center [1367, 269] width 105 height 18
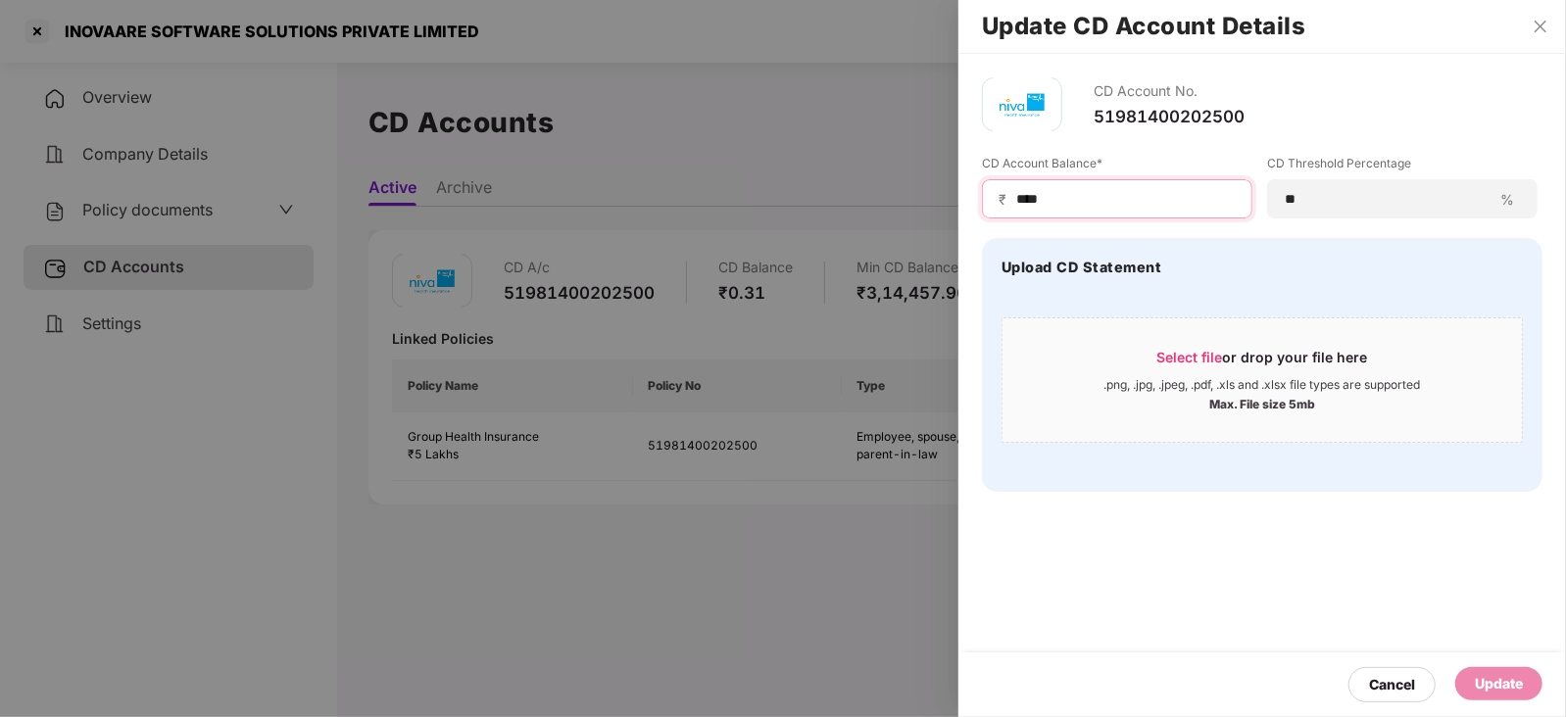
drag, startPoint x: 1098, startPoint y: 200, endPoint x: 980, endPoint y: 198, distance: 118.6
click at [980, 198] on div "CD Account No. 51981400202500 CD Account Balance* ₹ **** CD Threshold Percentag…" at bounding box center [1261, 284] width 607 height 461
paste input "**"
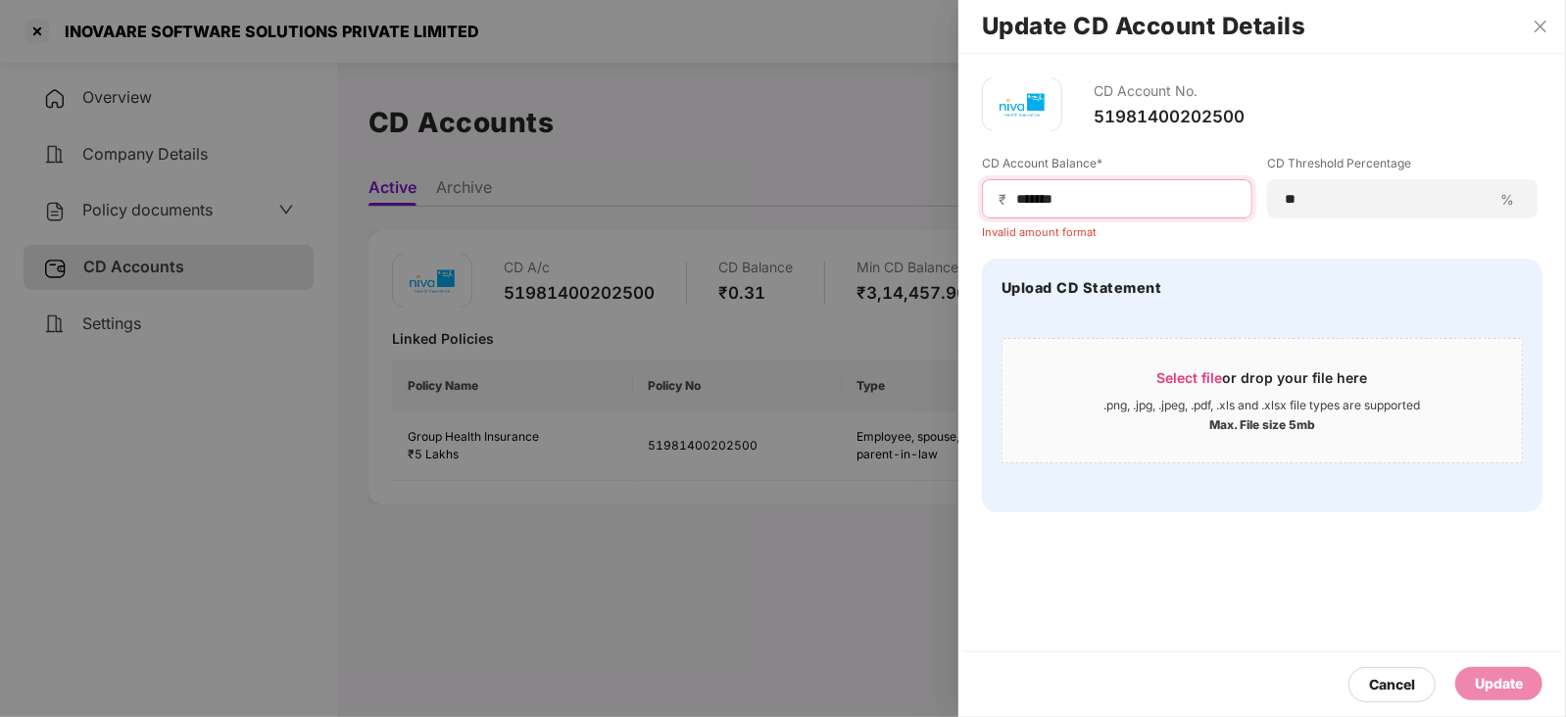
drag, startPoint x: 1019, startPoint y: 205, endPoint x: 1027, endPoint y: 236, distance: 32.3
click at [1019, 209] on div "₹ ******" at bounding box center [1117, 198] width 270 height 39
click at [1015, 195] on input "******" at bounding box center [1124, 199] width 221 height 21
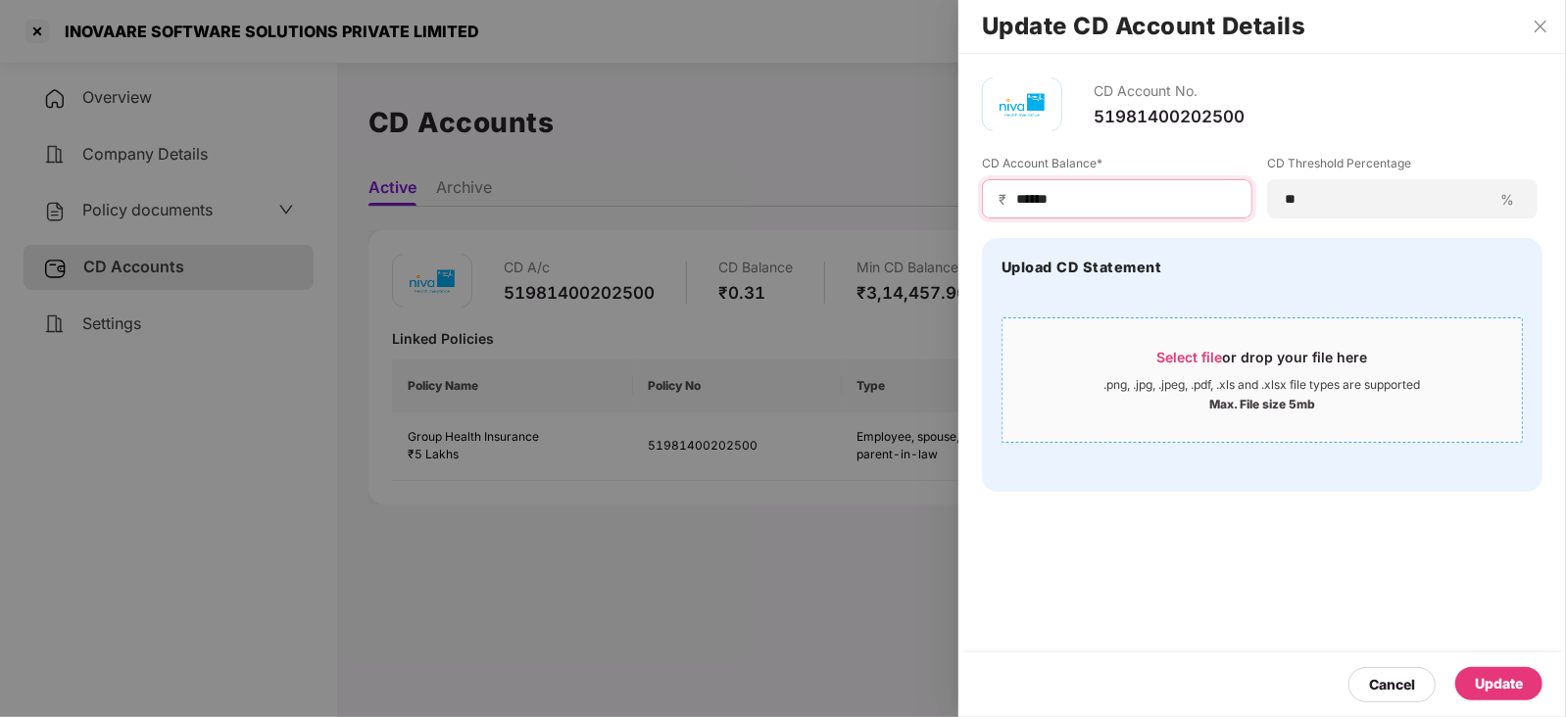
type input "******"
click at [1492, 673] on div "Update" at bounding box center [1499, 684] width 48 height 22
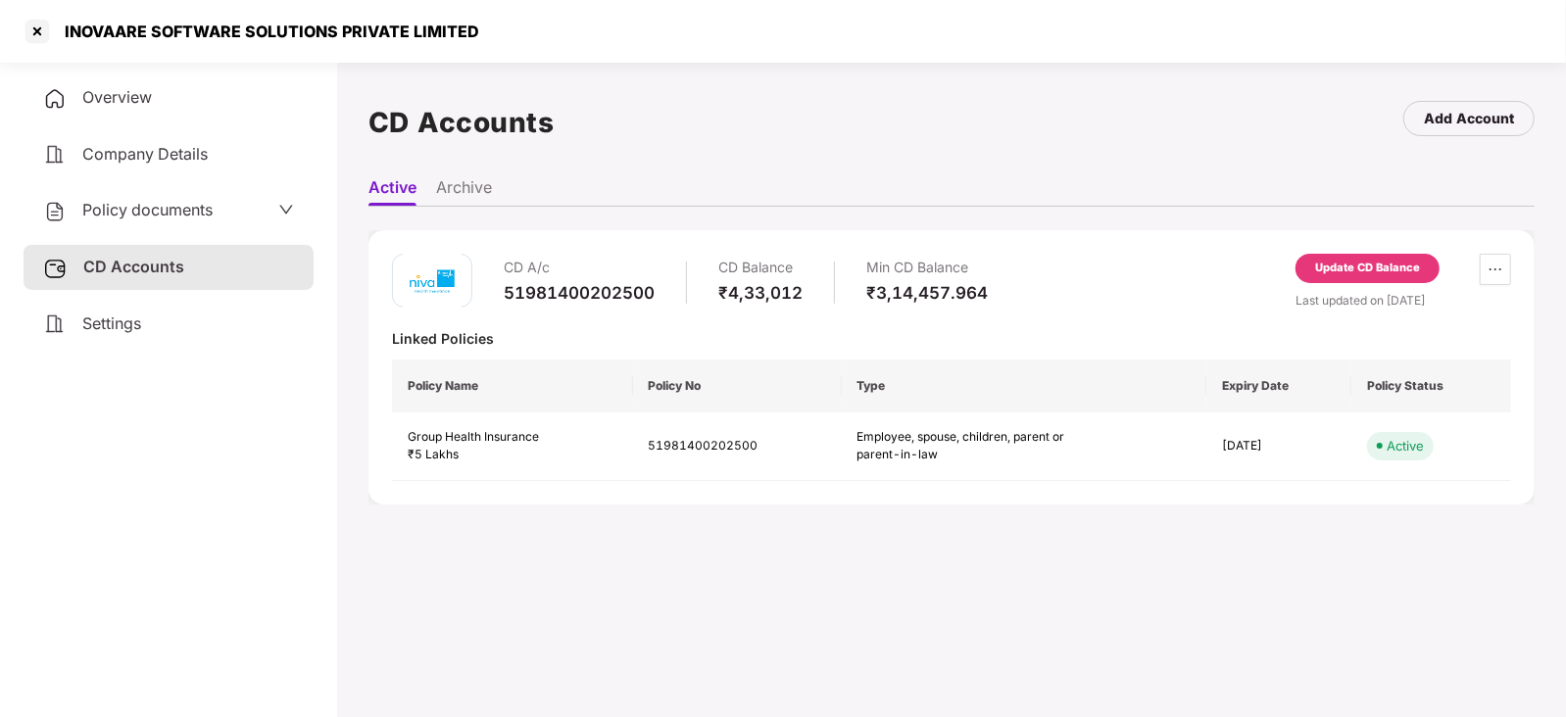
click at [132, 211] on span "Policy documents" at bounding box center [147, 210] width 130 height 20
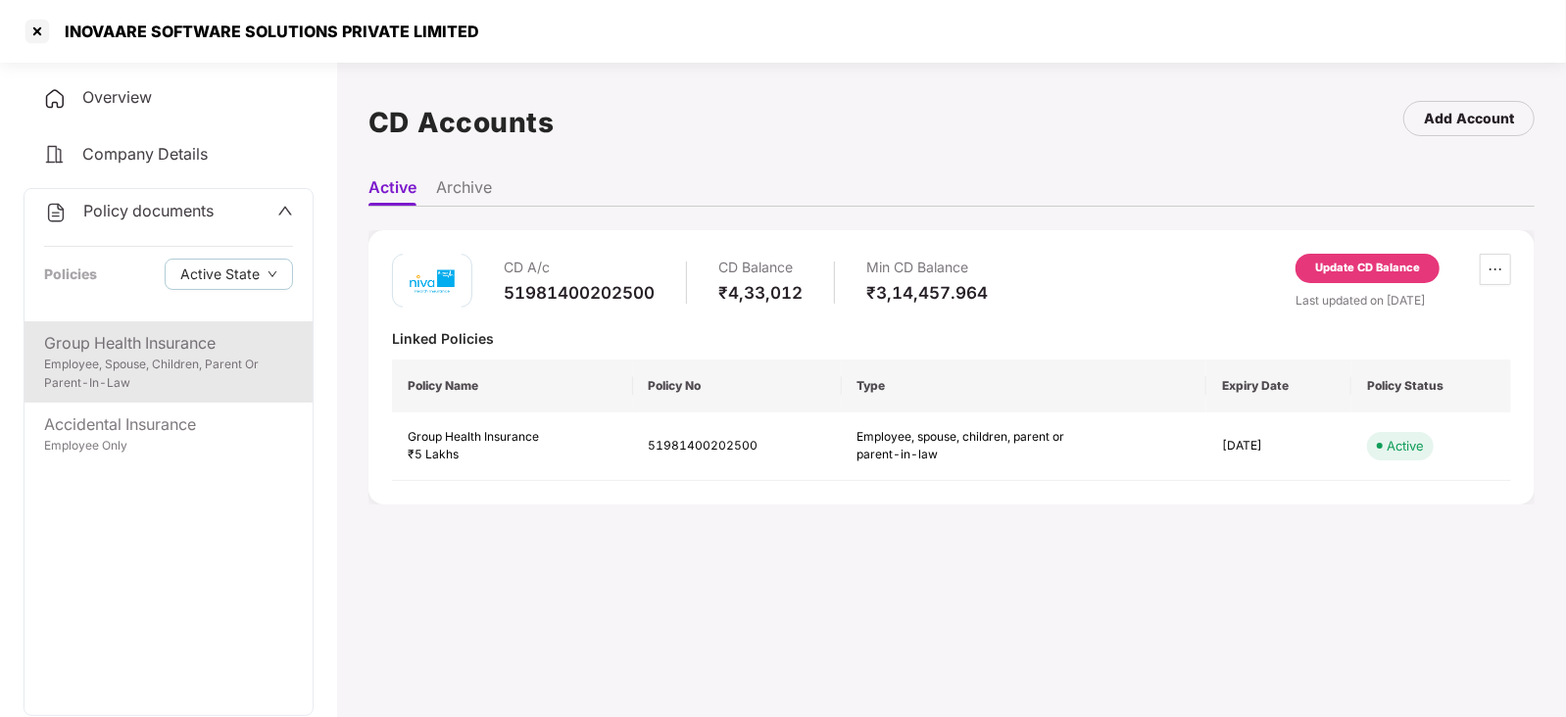
click at [160, 339] on div "Group Health Insurance" at bounding box center [168, 343] width 249 height 24
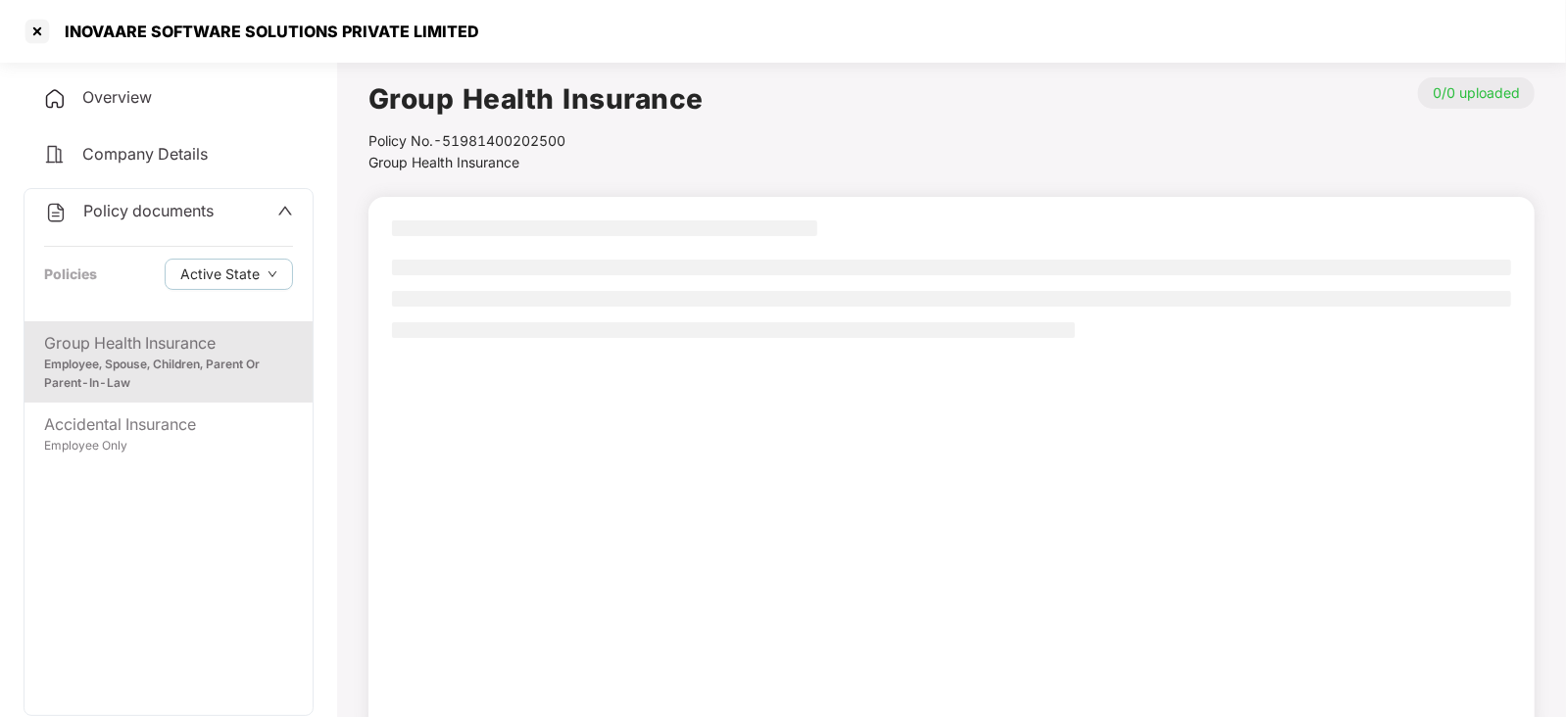
click at [174, 381] on div "Employee, Spouse, Children, Parent Or Parent-In-Law" at bounding box center [168, 374] width 249 height 37
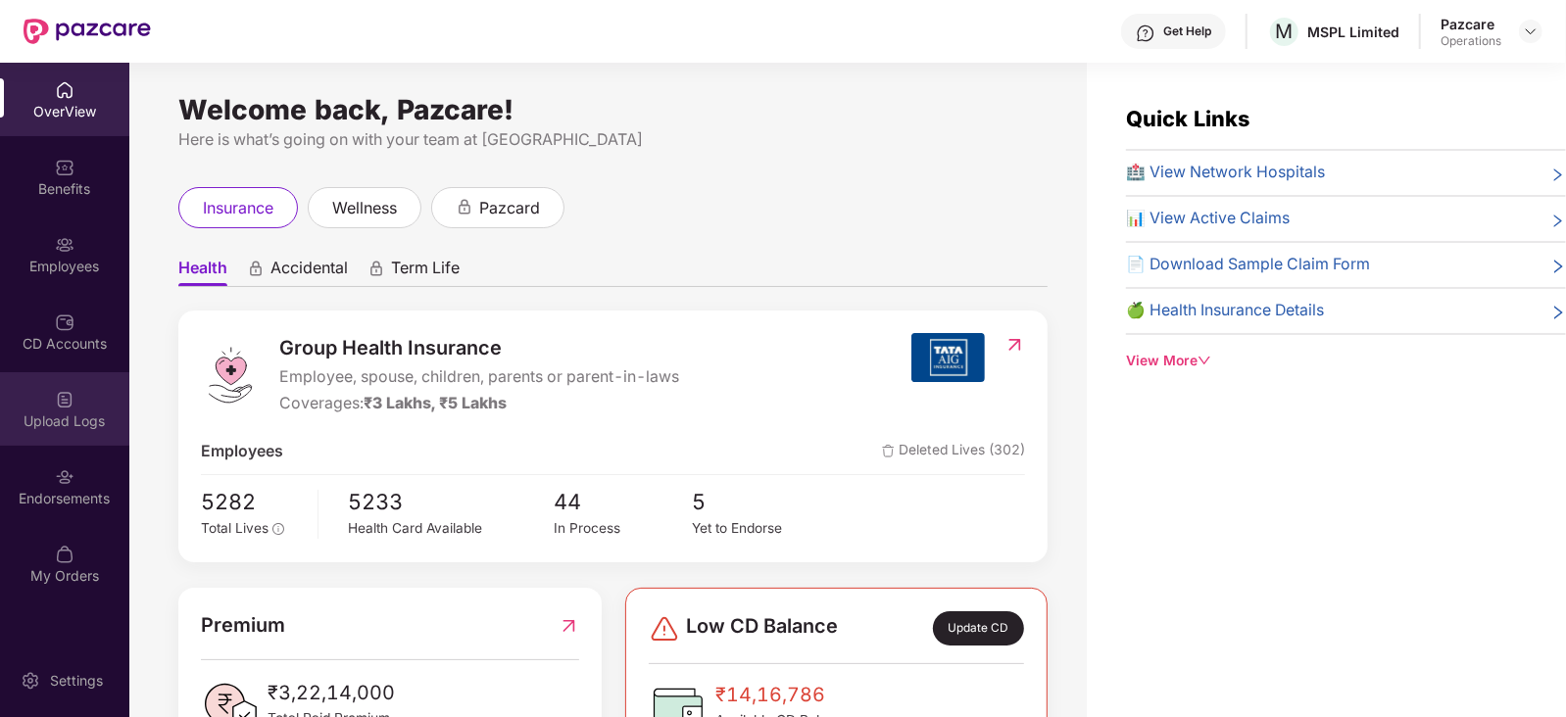
click at [69, 434] on div "Upload Logs" at bounding box center [64, 408] width 129 height 73
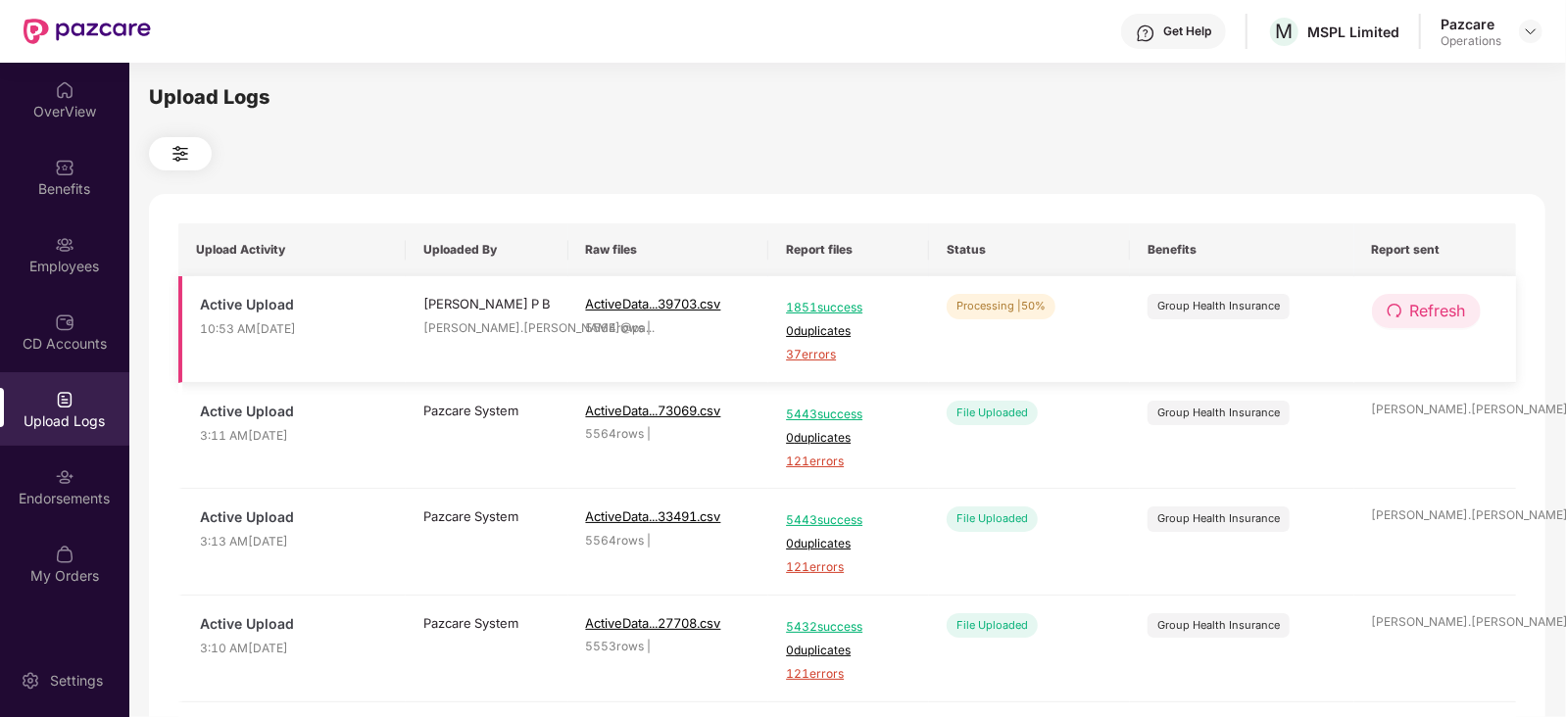
click at [1410, 317] on span "Refresh" at bounding box center [1438, 311] width 56 height 24
click at [1411, 317] on span "Refresh" at bounding box center [1439, 311] width 56 height 24
click at [1522, 23] on div at bounding box center [1531, 32] width 24 height 24
click at [1527, 32] on img at bounding box center [1531, 32] width 16 height 16
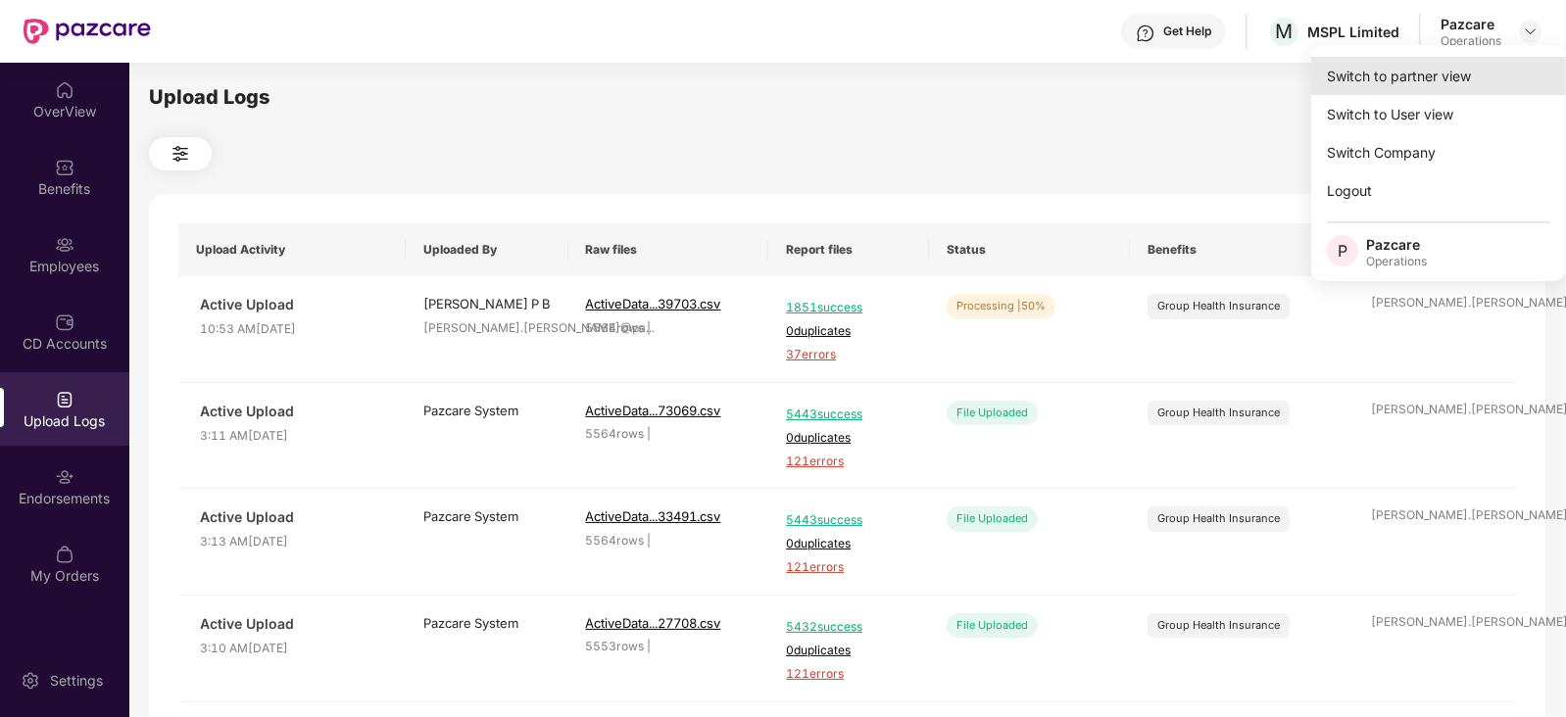
click at [1475, 66] on div "Switch to partner view" at bounding box center [1438, 76] width 255 height 38
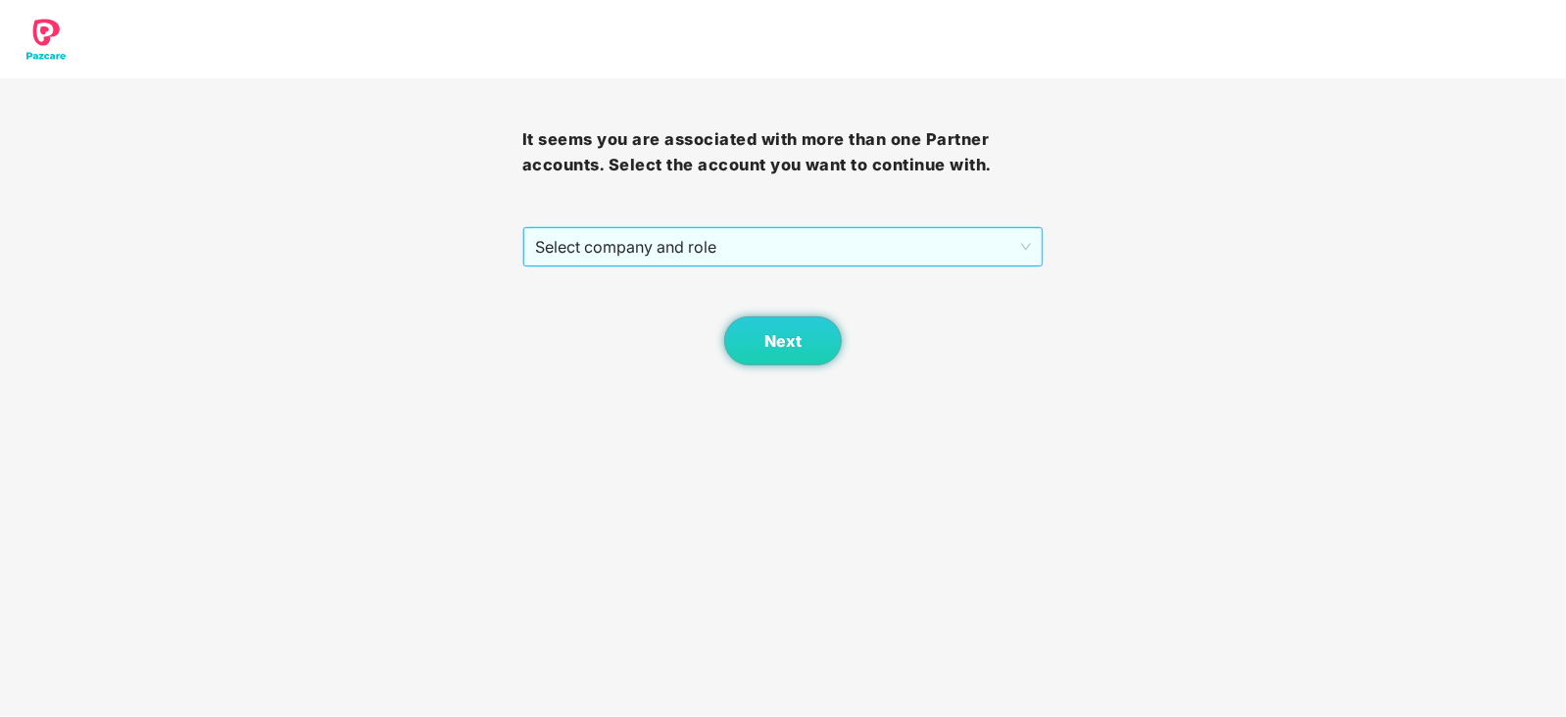
click at [641, 247] on span "Select company and role" at bounding box center [783, 246] width 497 height 37
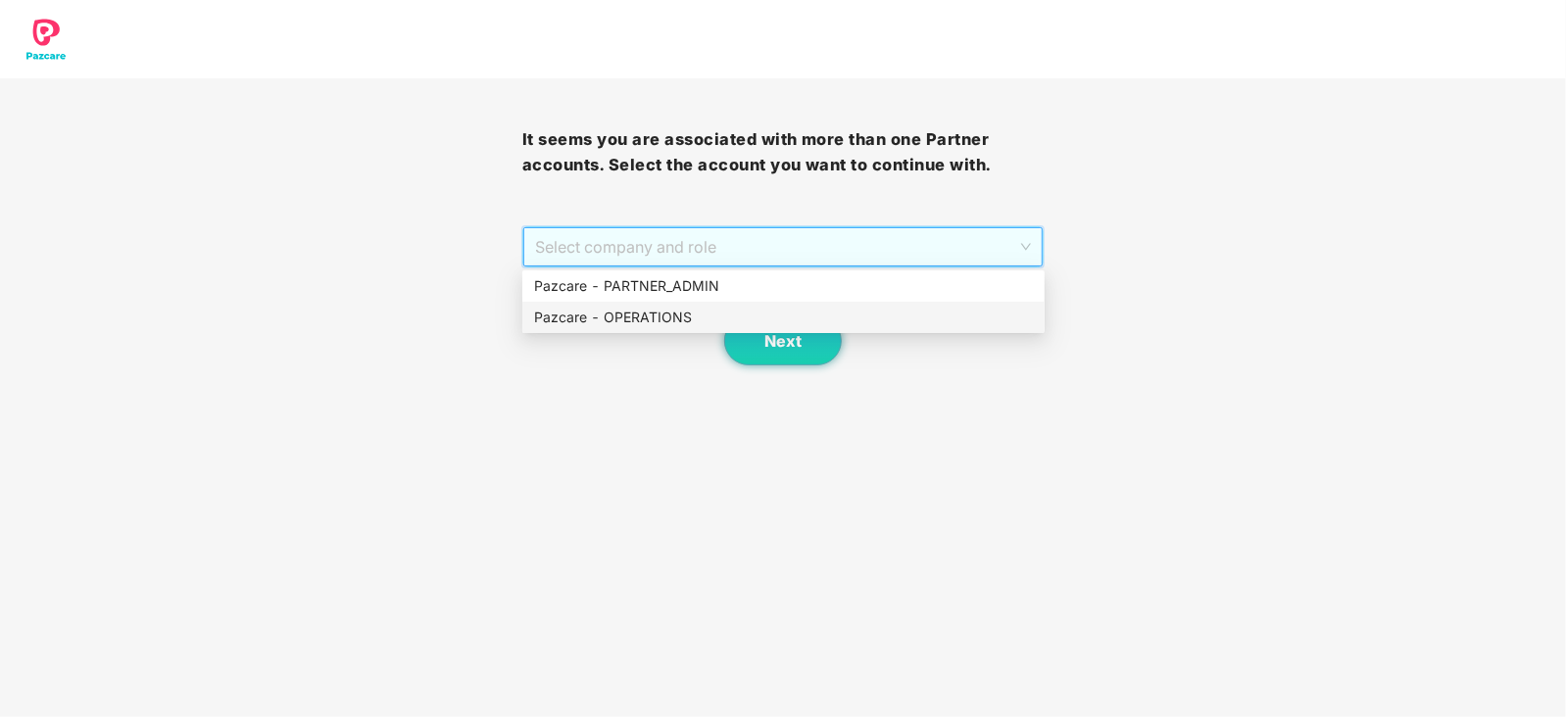
click at [629, 309] on div "Pazcare - OPERATIONS" at bounding box center [783, 318] width 499 height 22
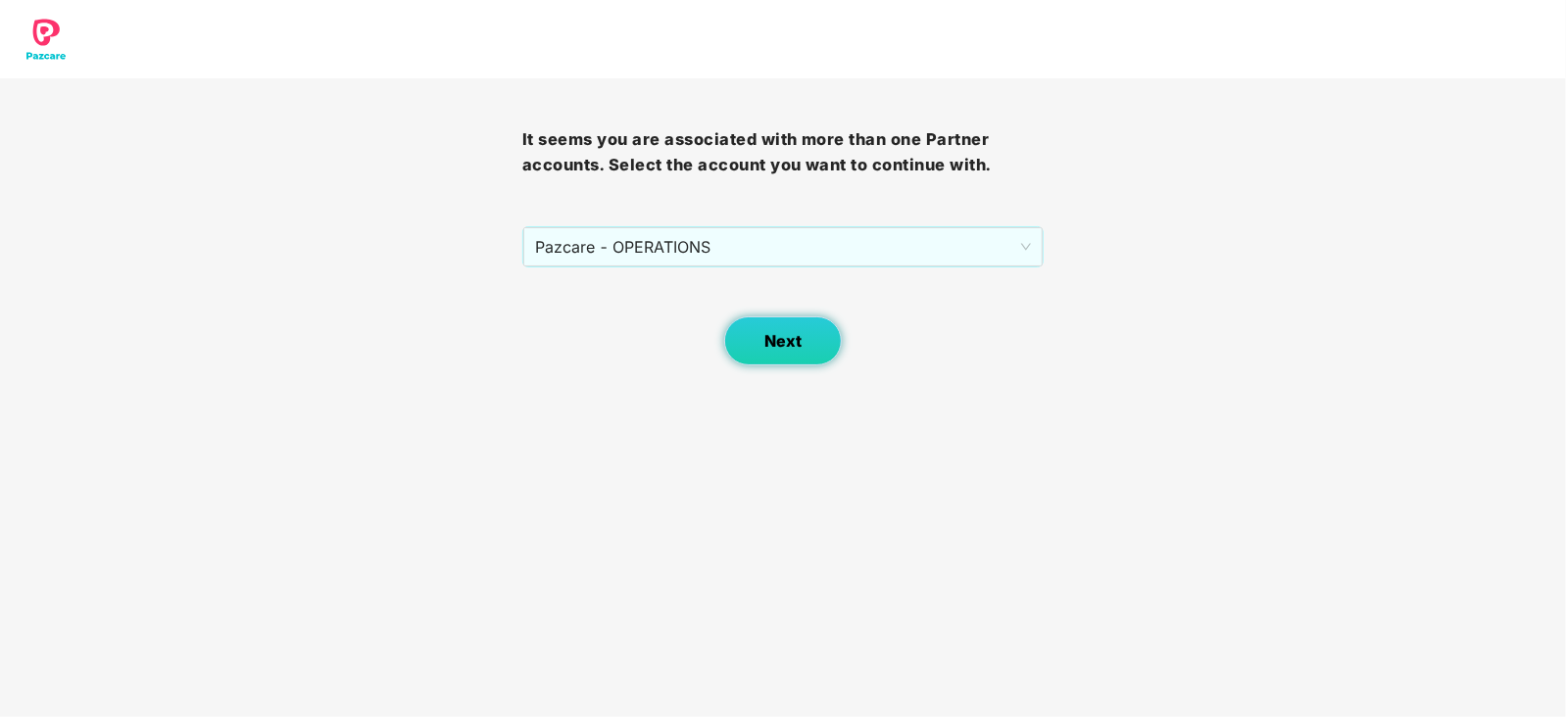
click at [804, 362] on button "Next" at bounding box center [783, 340] width 118 height 49
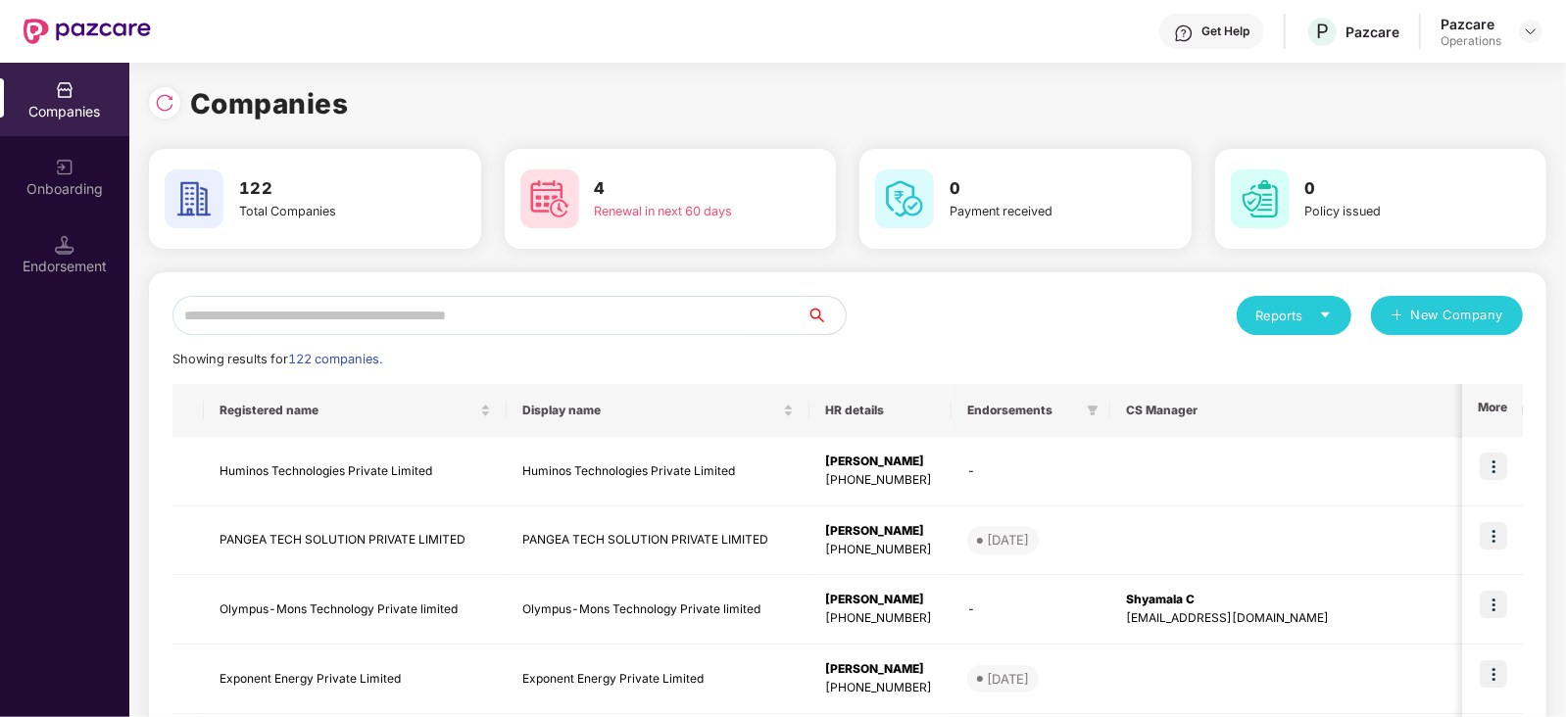
click at [794, 350] on div "Showing results for 122 companies." at bounding box center [847, 360] width 1350 height 20
click at [387, 316] on input "text" at bounding box center [489, 315] width 634 height 39
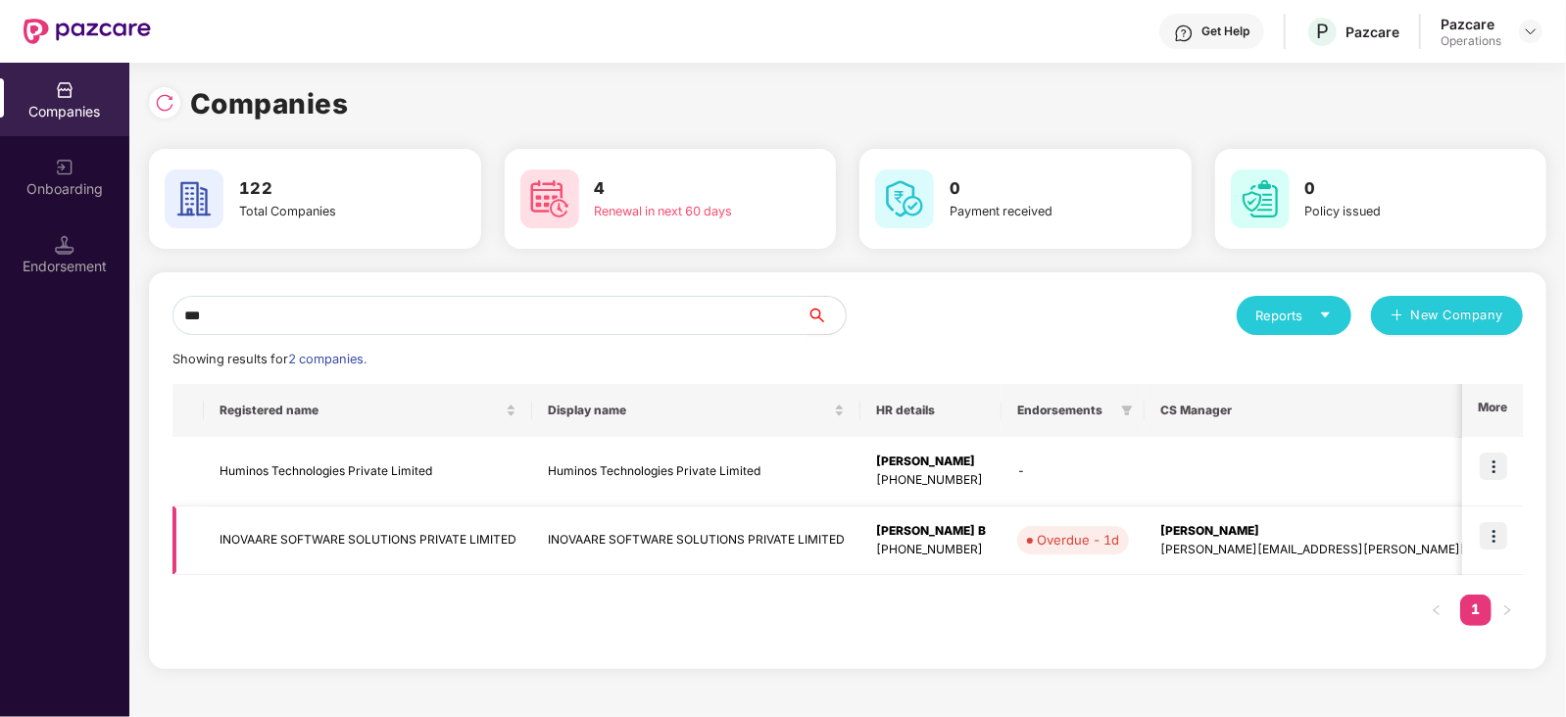
type input "***"
click at [285, 541] on td "INOVAARE SOFTWARE SOLUTIONS PRIVATE LIMITED" at bounding box center [368, 542] width 328 height 70
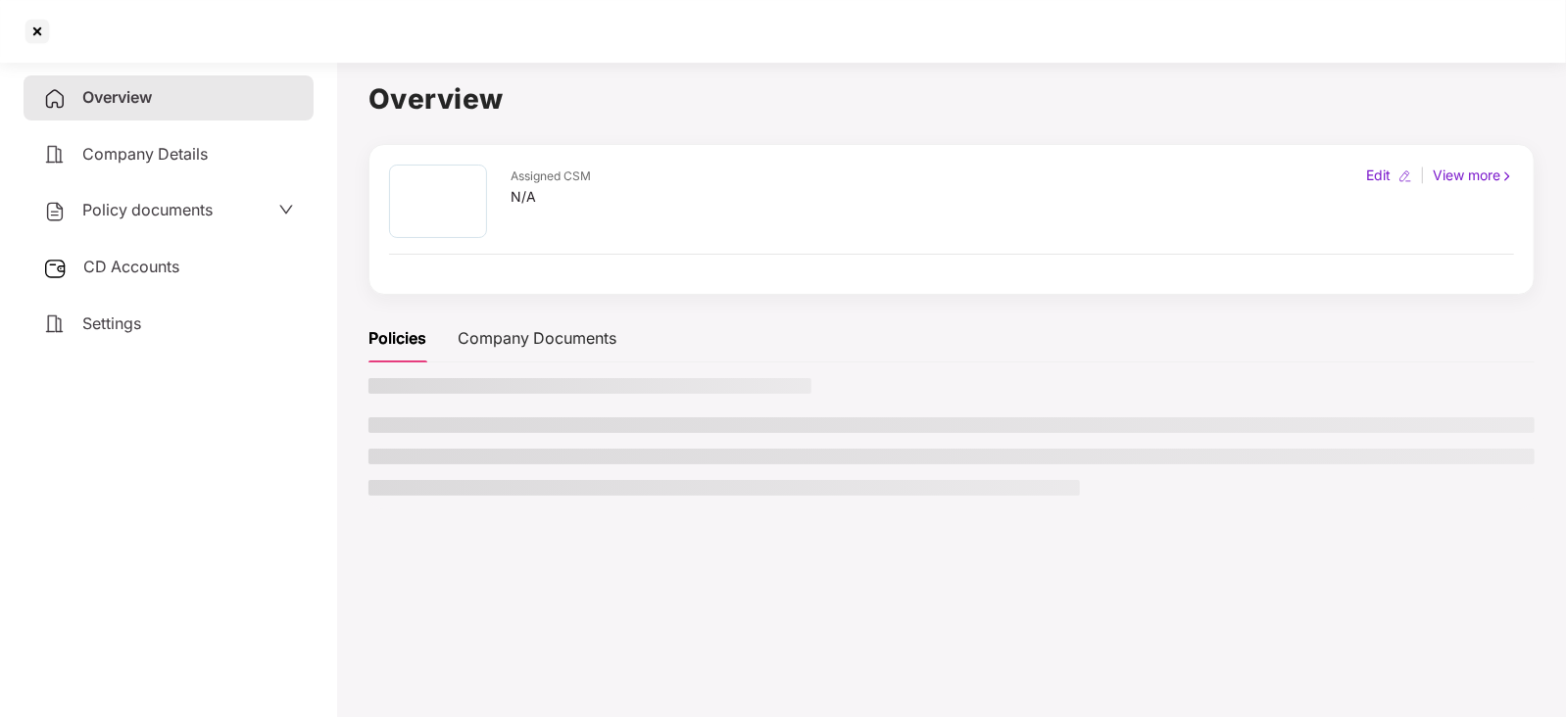
click at [108, 276] on span "CD Accounts" at bounding box center [131, 267] width 96 height 20
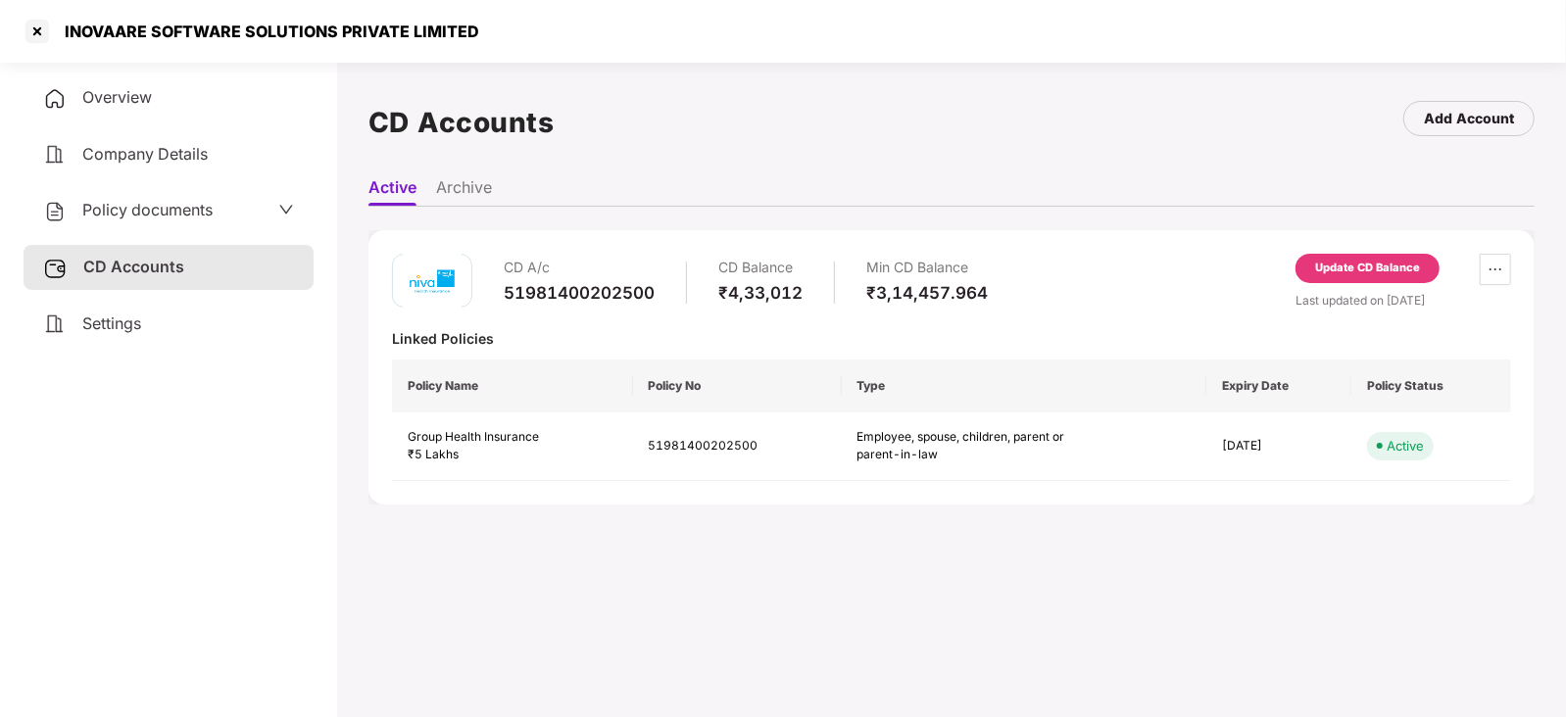
click at [125, 202] on span "Policy documents" at bounding box center [147, 210] width 130 height 20
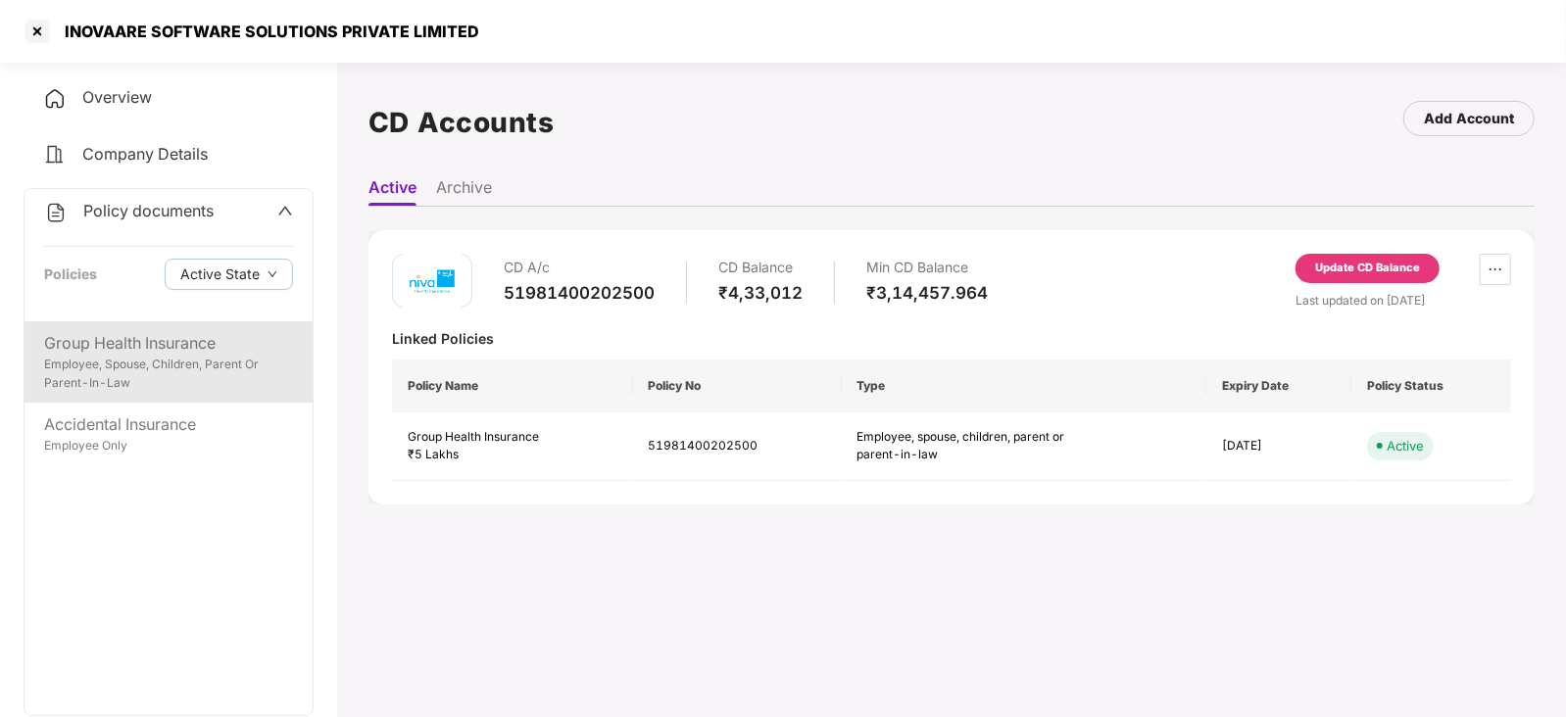
click at [142, 334] on div "Group Health Insurance" at bounding box center [168, 343] width 249 height 24
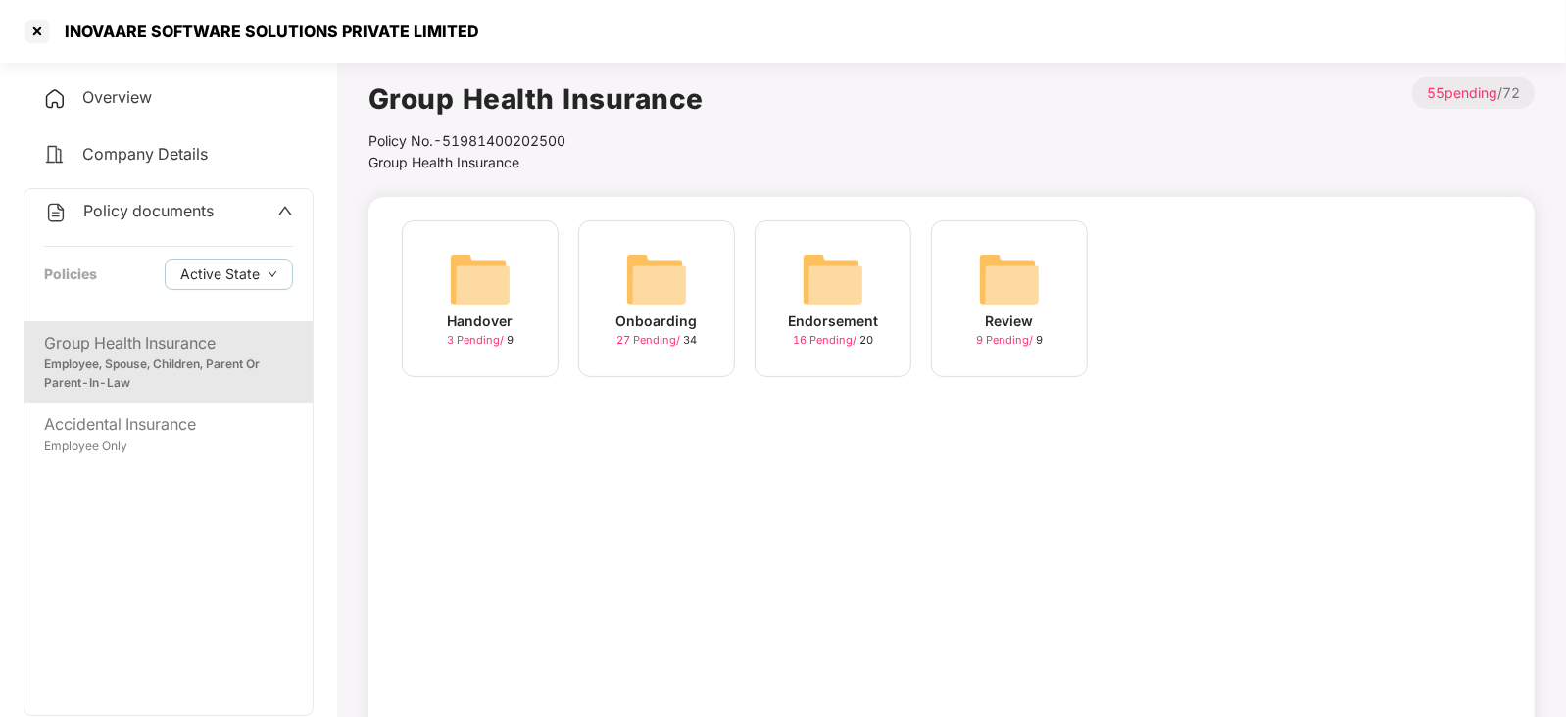
click at [846, 299] on img at bounding box center [832, 279] width 63 height 63
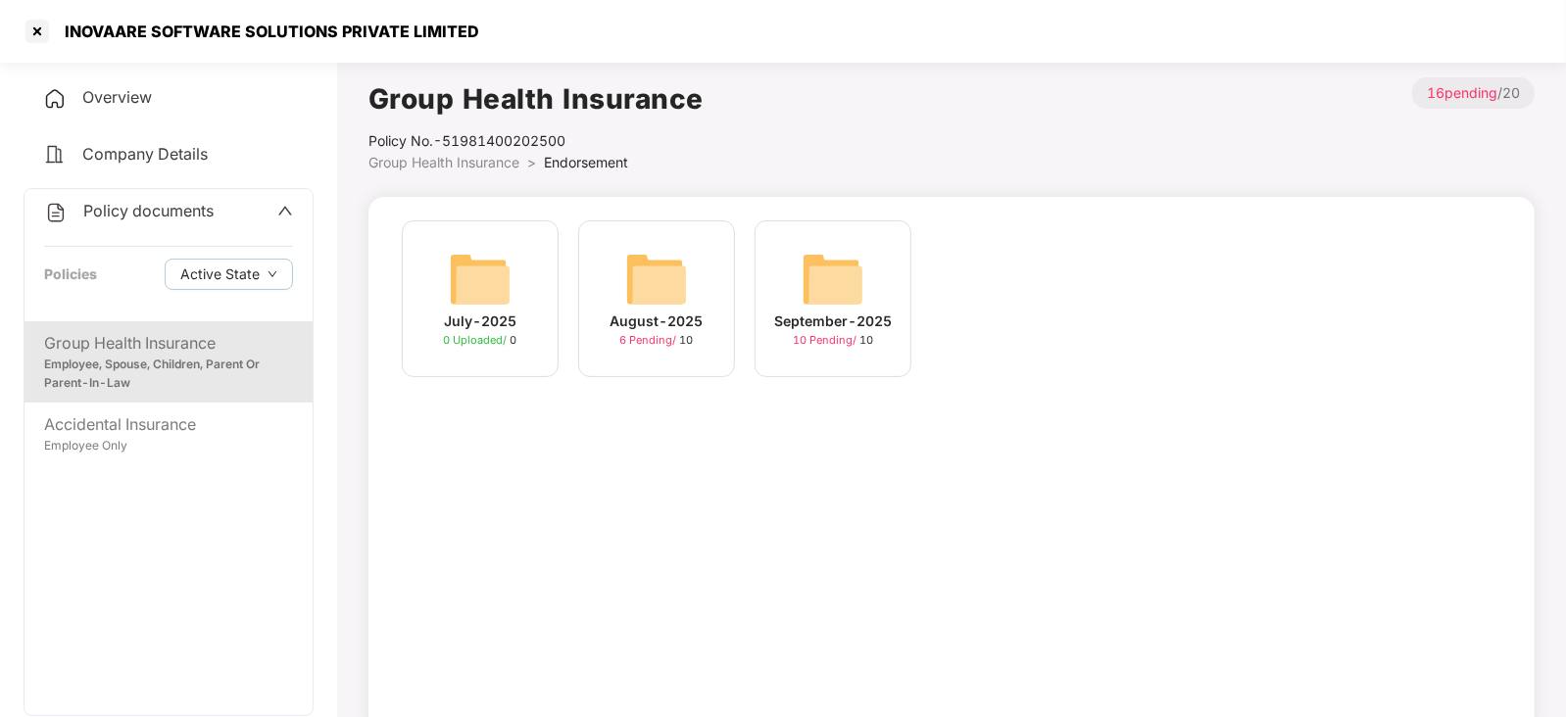
click at [823, 281] on img at bounding box center [832, 279] width 63 height 63
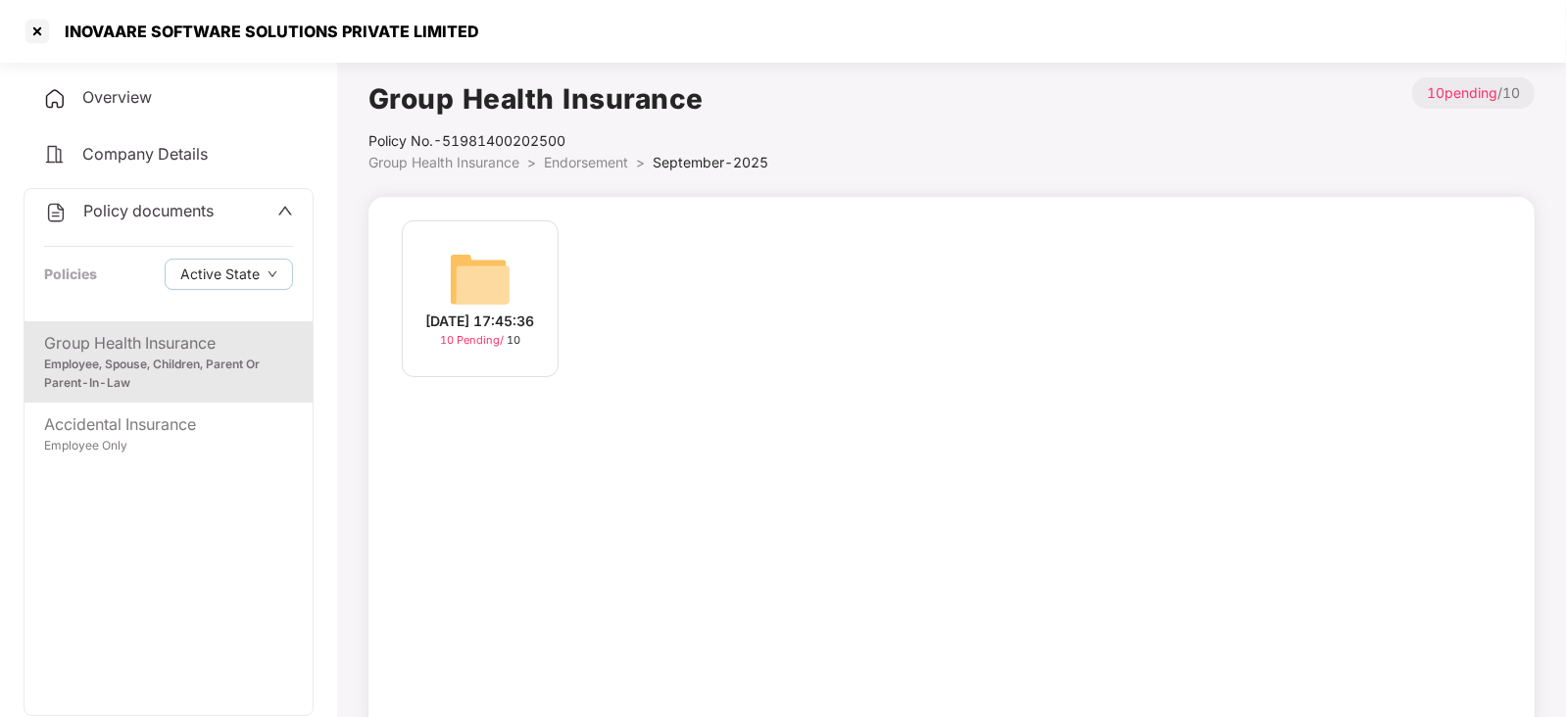
click at [509, 273] on img at bounding box center [480, 279] width 63 height 63
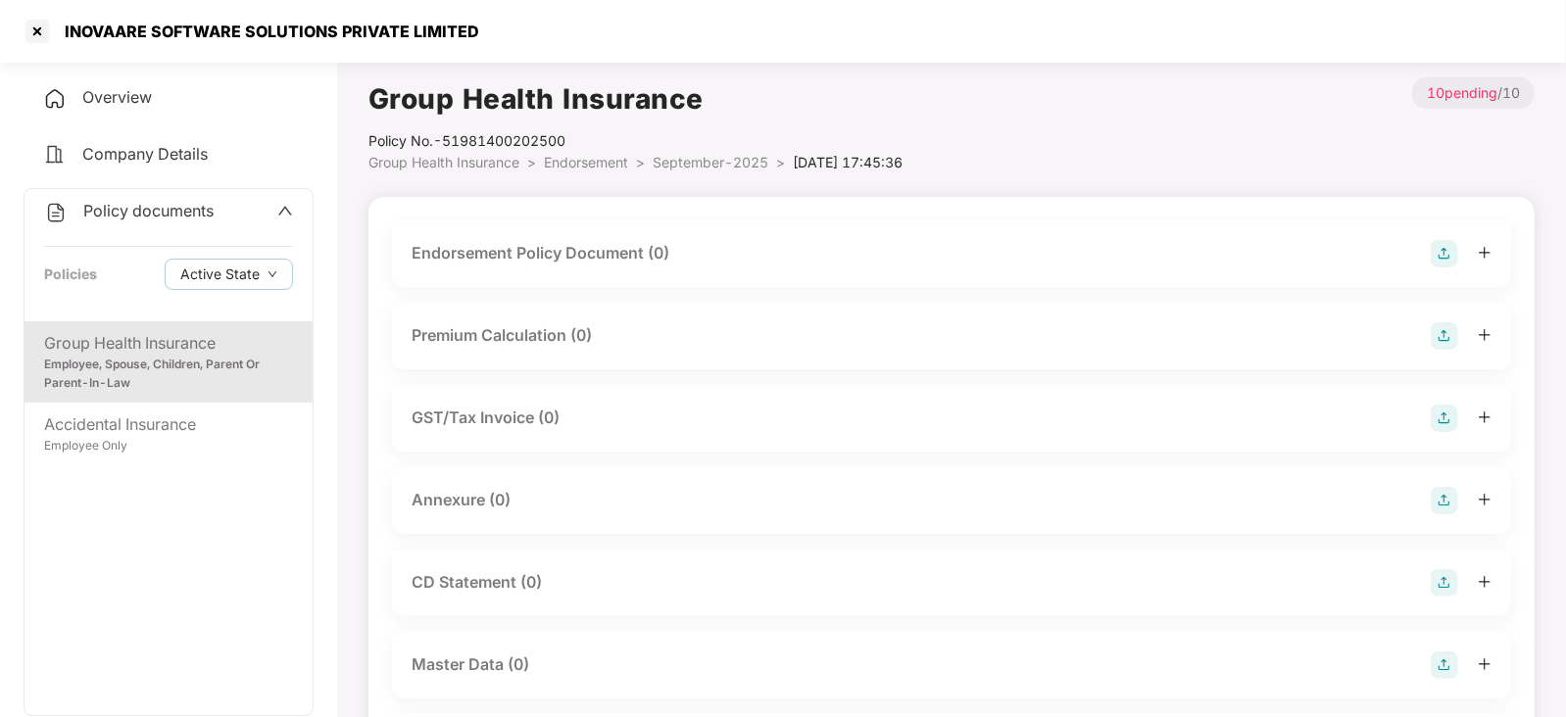
click at [1444, 252] on img at bounding box center [1443, 253] width 27 height 27
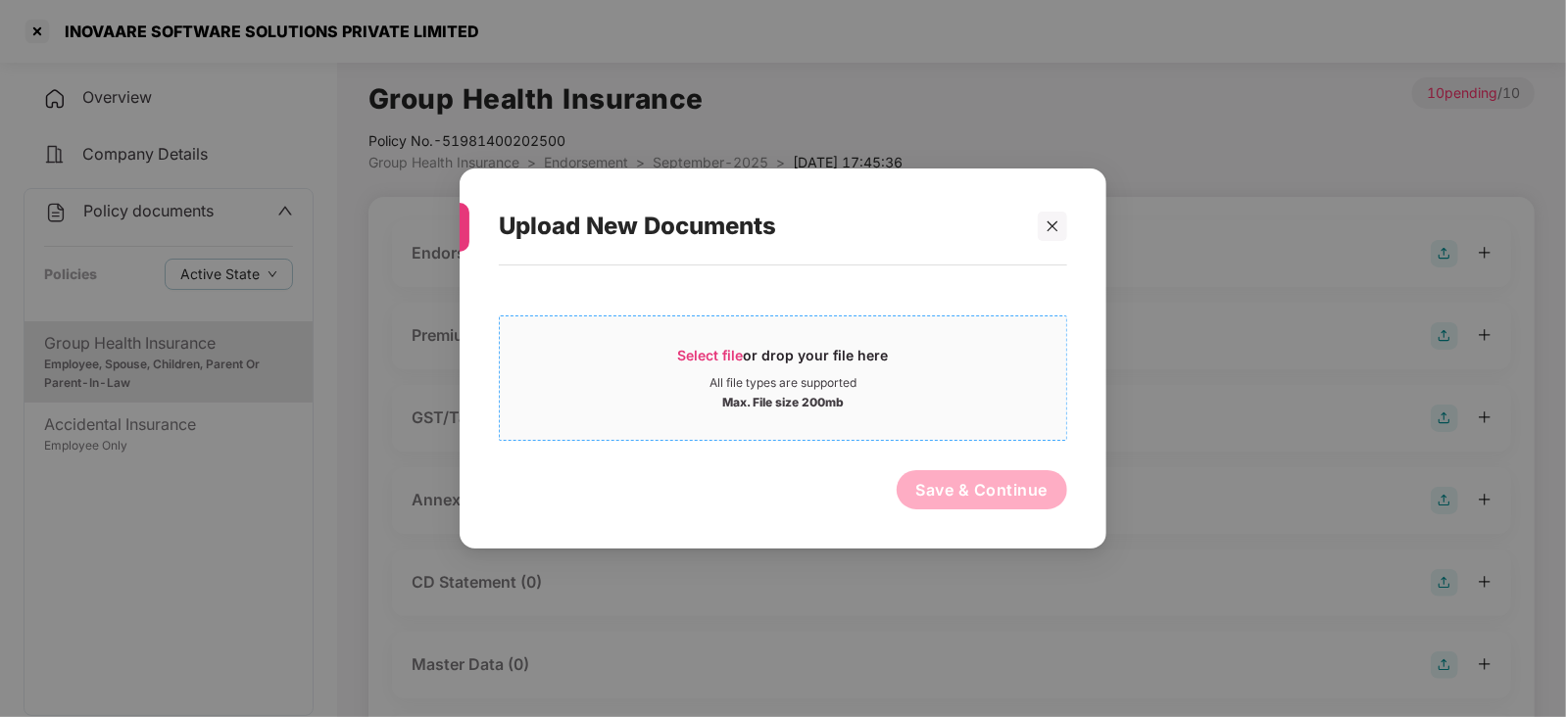
click at [718, 347] on span "Select file" at bounding box center [711, 355] width 66 height 17
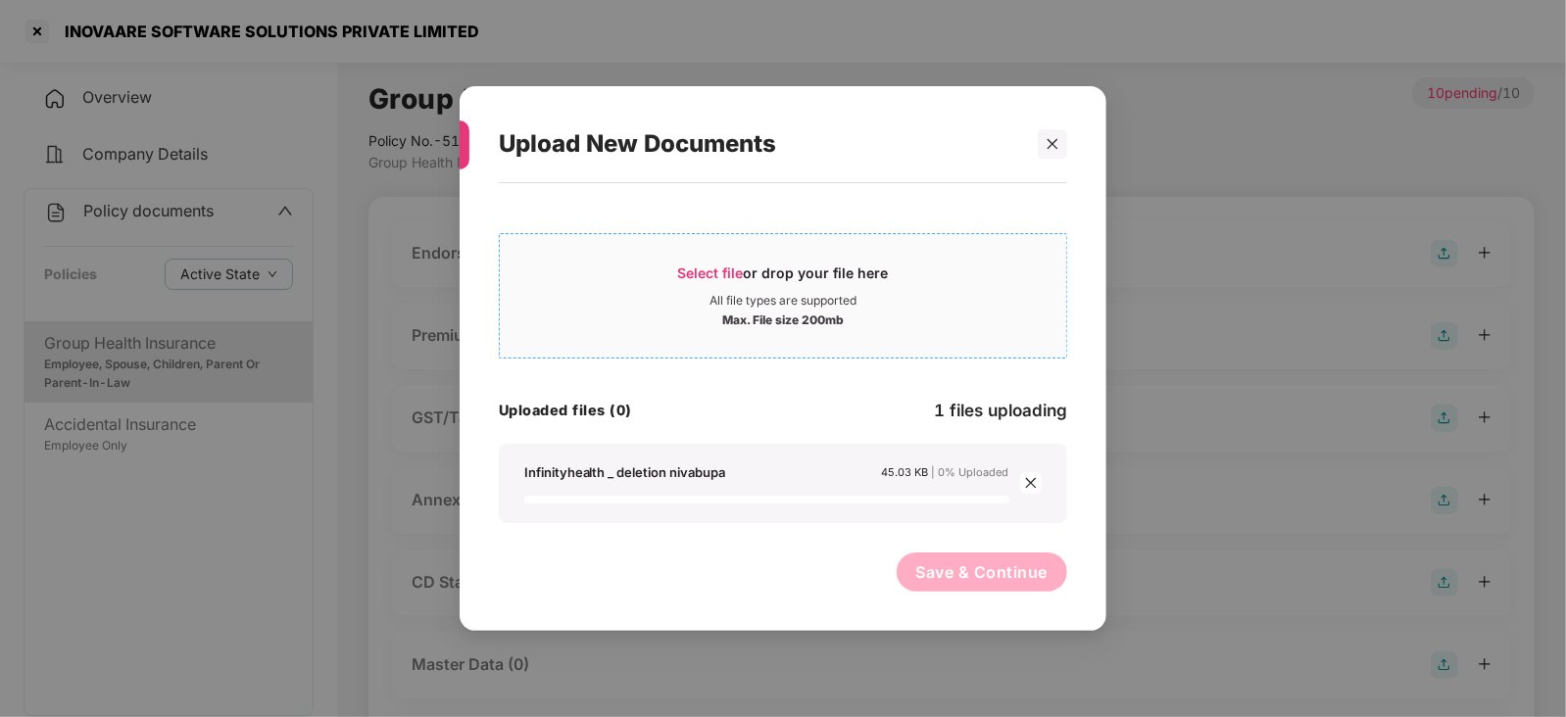
click at [714, 259] on span "Select file or drop your file here All file types are supported Max. File size …" at bounding box center [783, 296] width 566 height 94
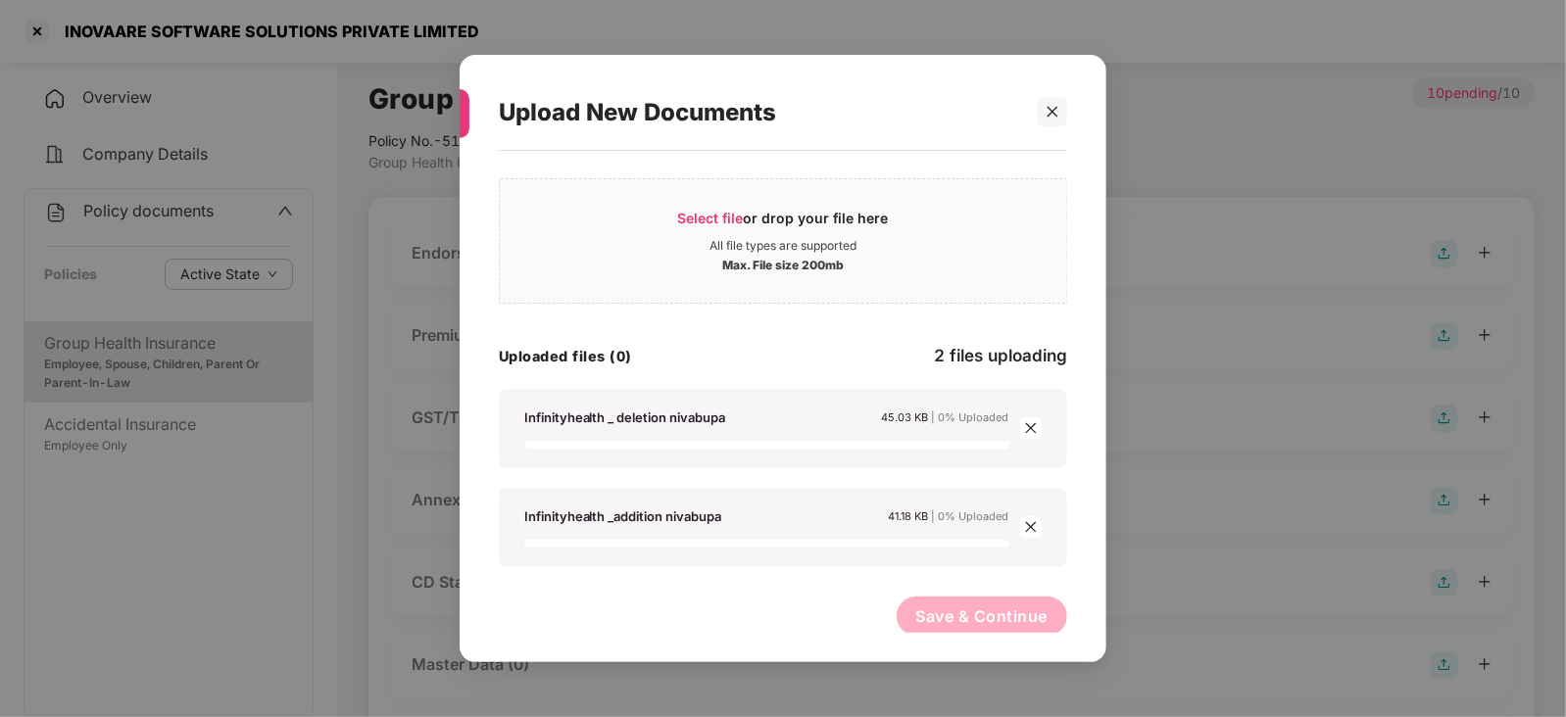
scroll to position [34, 0]
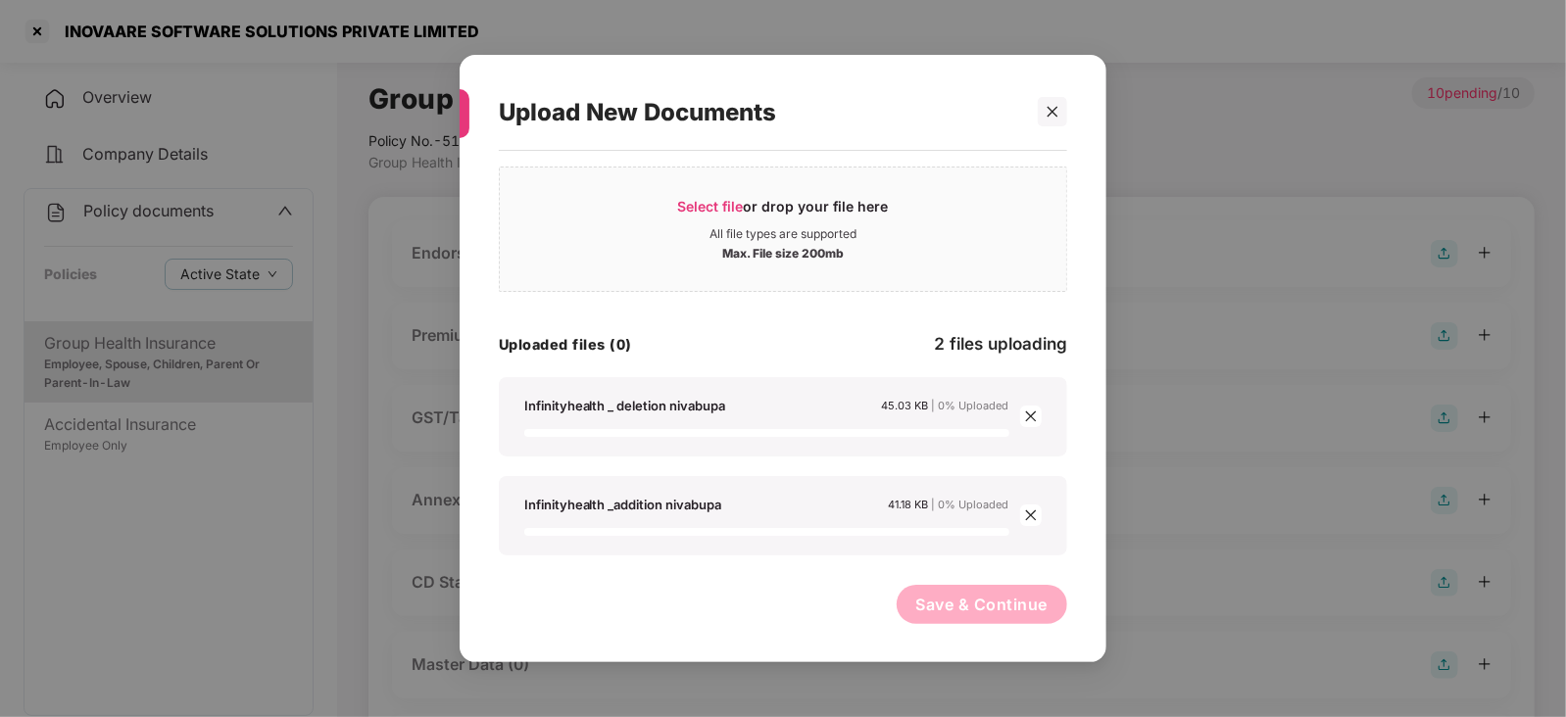
click at [946, 631] on div "Save & Continue" at bounding box center [982, 609] width 171 height 49
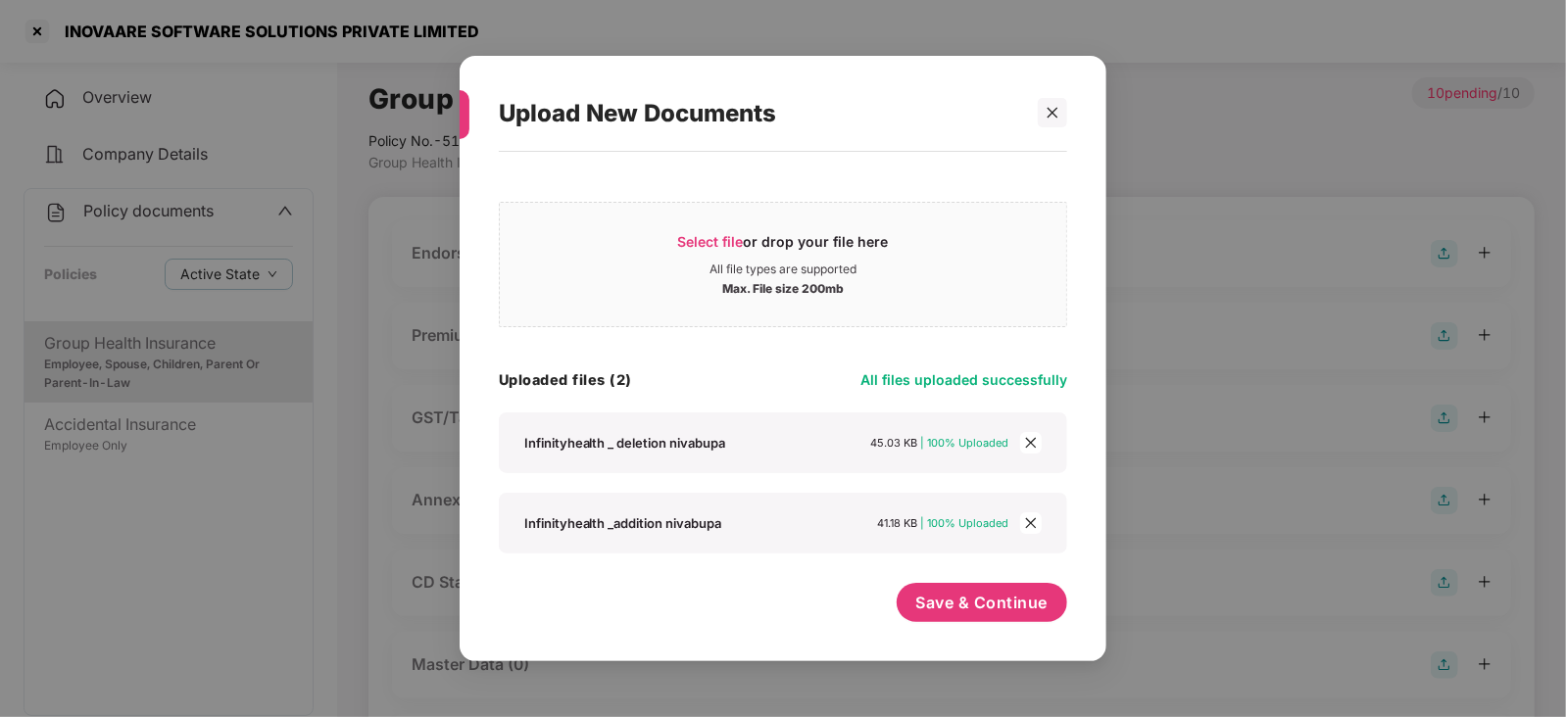
scroll to position [0, 0]
click at [934, 624] on div "Save & Continue" at bounding box center [982, 607] width 171 height 49
click at [934, 616] on button "Save & Continue" at bounding box center [982, 602] width 171 height 39
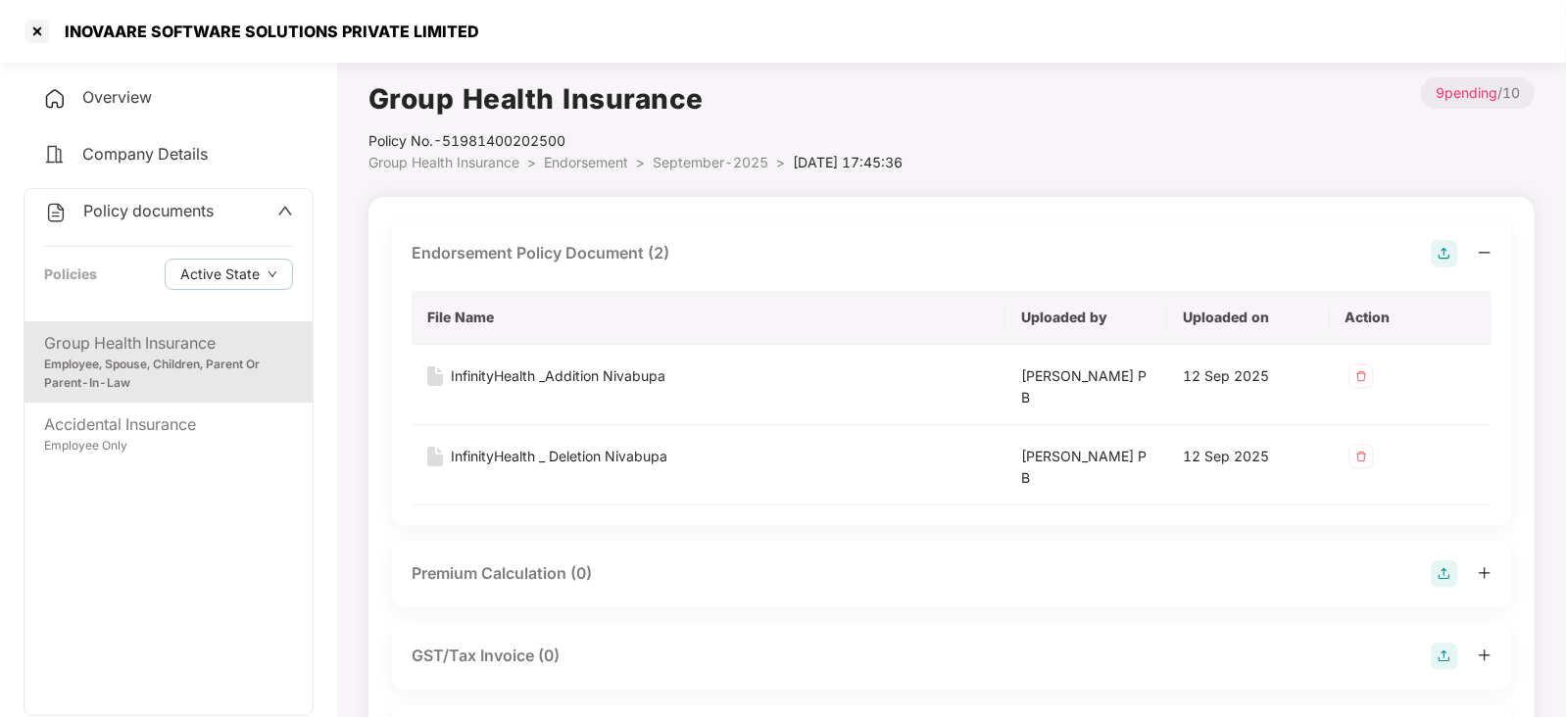
click at [1436, 582] on img at bounding box center [1443, 573] width 27 height 27
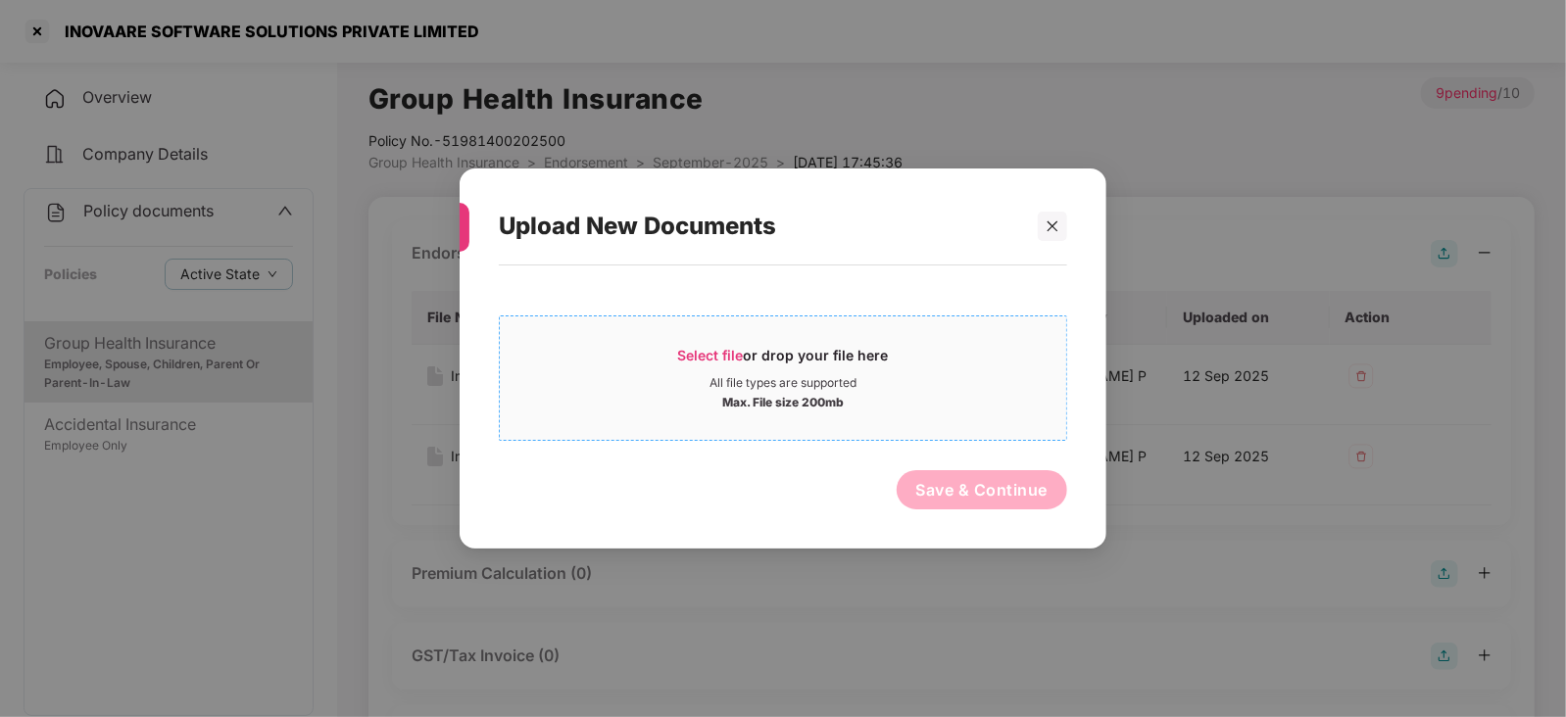
click at [717, 335] on span "Select file or drop your file here All file types are supported Max. File size …" at bounding box center [783, 378] width 566 height 94
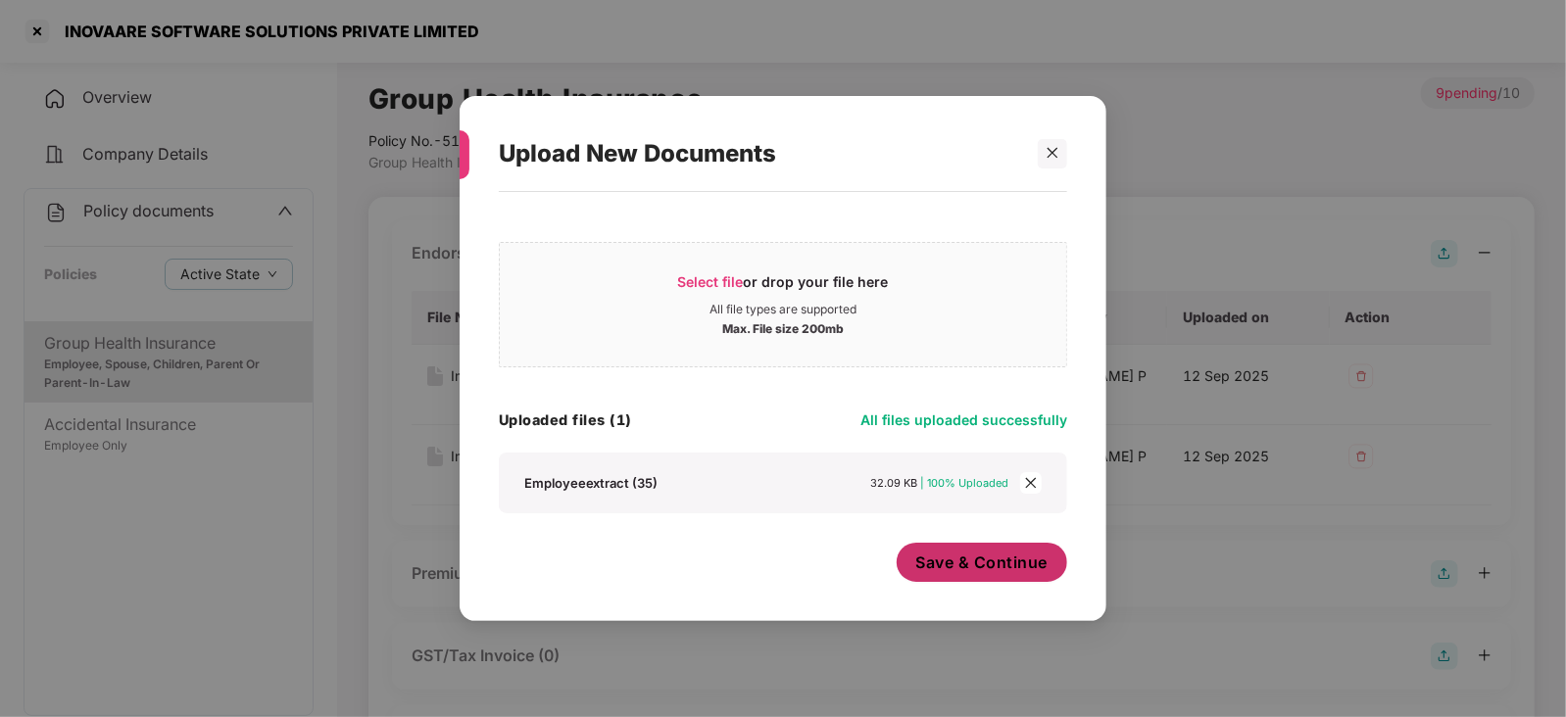
click at [926, 575] on button "Save & Continue" at bounding box center [982, 562] width 171 height 39
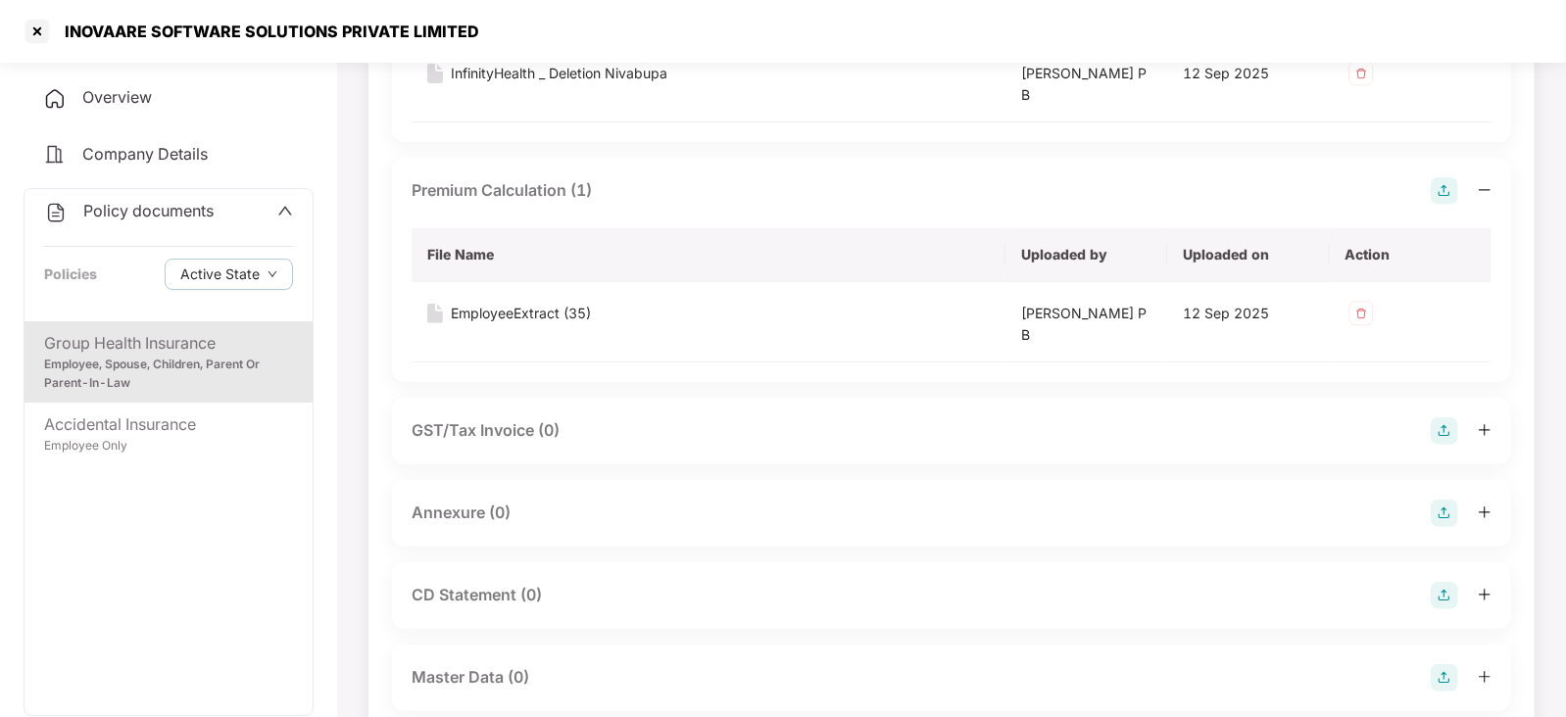
scroll to position [489, 0]
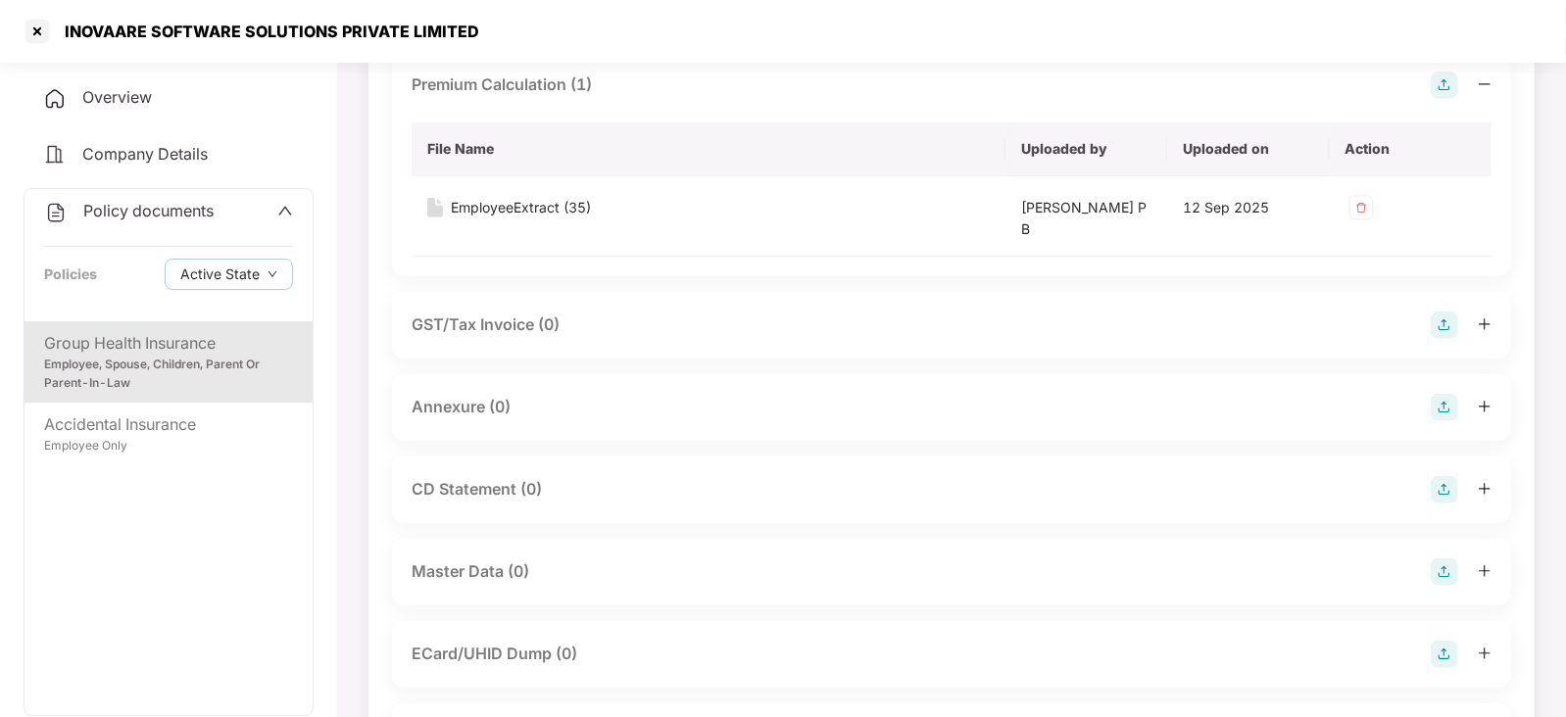
click at [1435, 403] on img at bounding box center [1443, 407] width 27 height 27
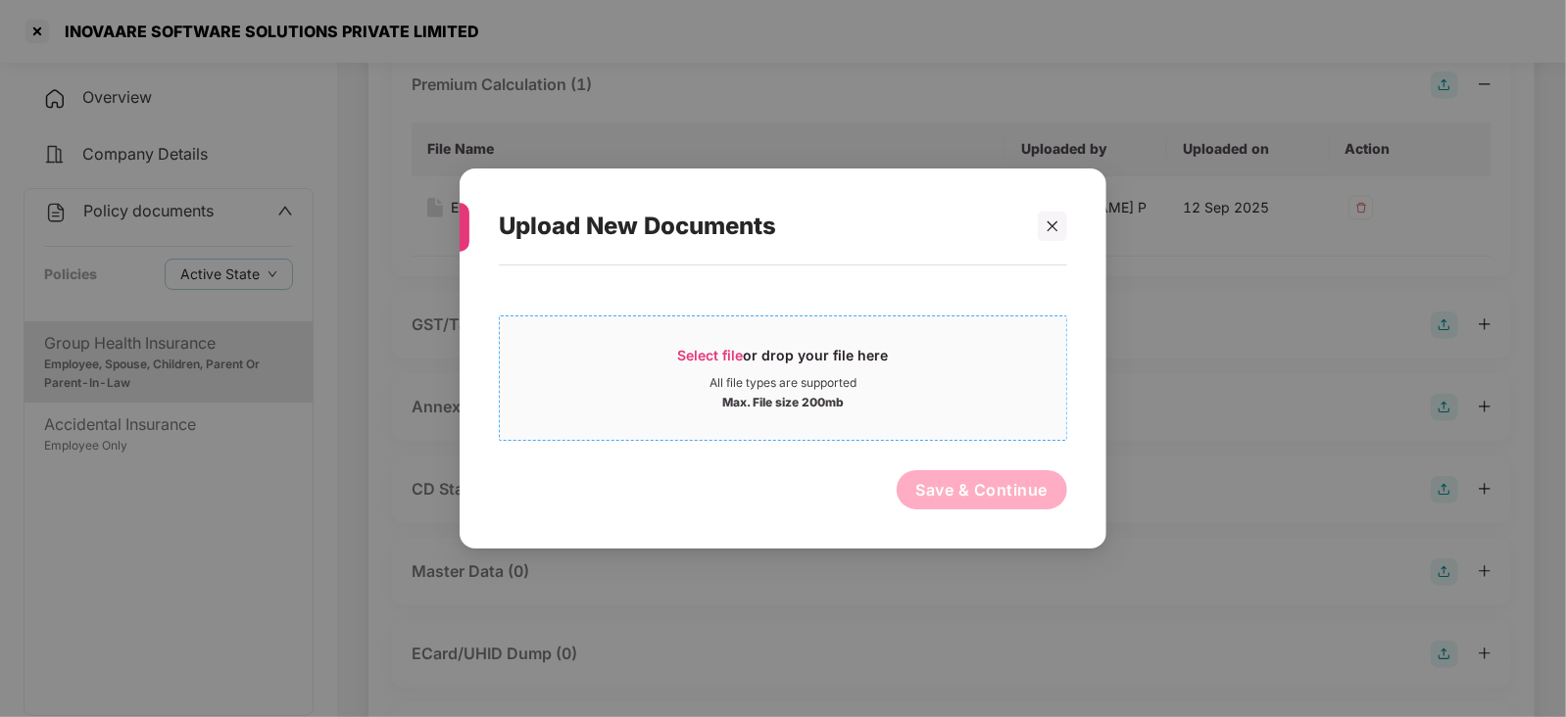
click at [754, 352] on div "Select file or drop your file here" at bounding box center [783, 360] width 211 height 29
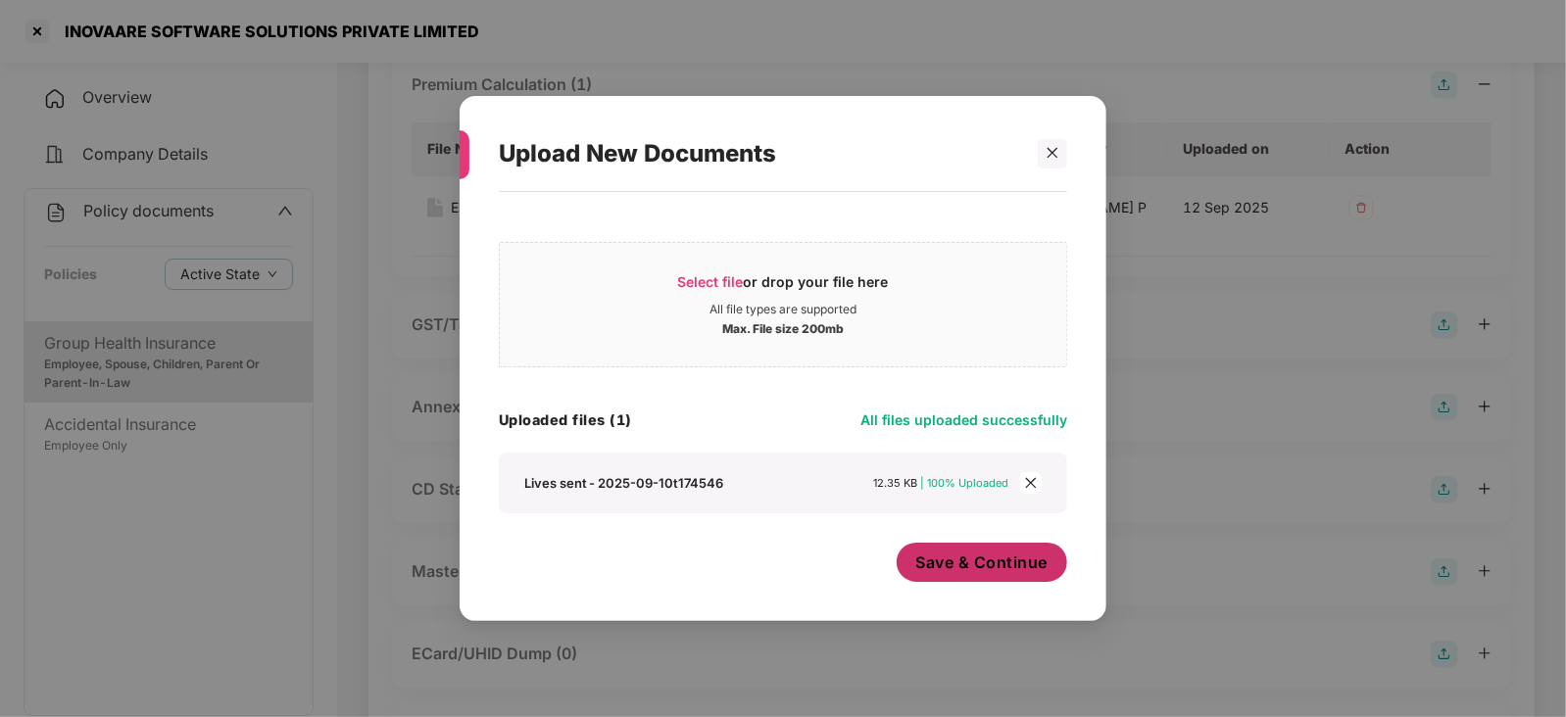
click at [934, 562] on span "Save & Continue" at bounding box center [982, 563] width 132 height 22
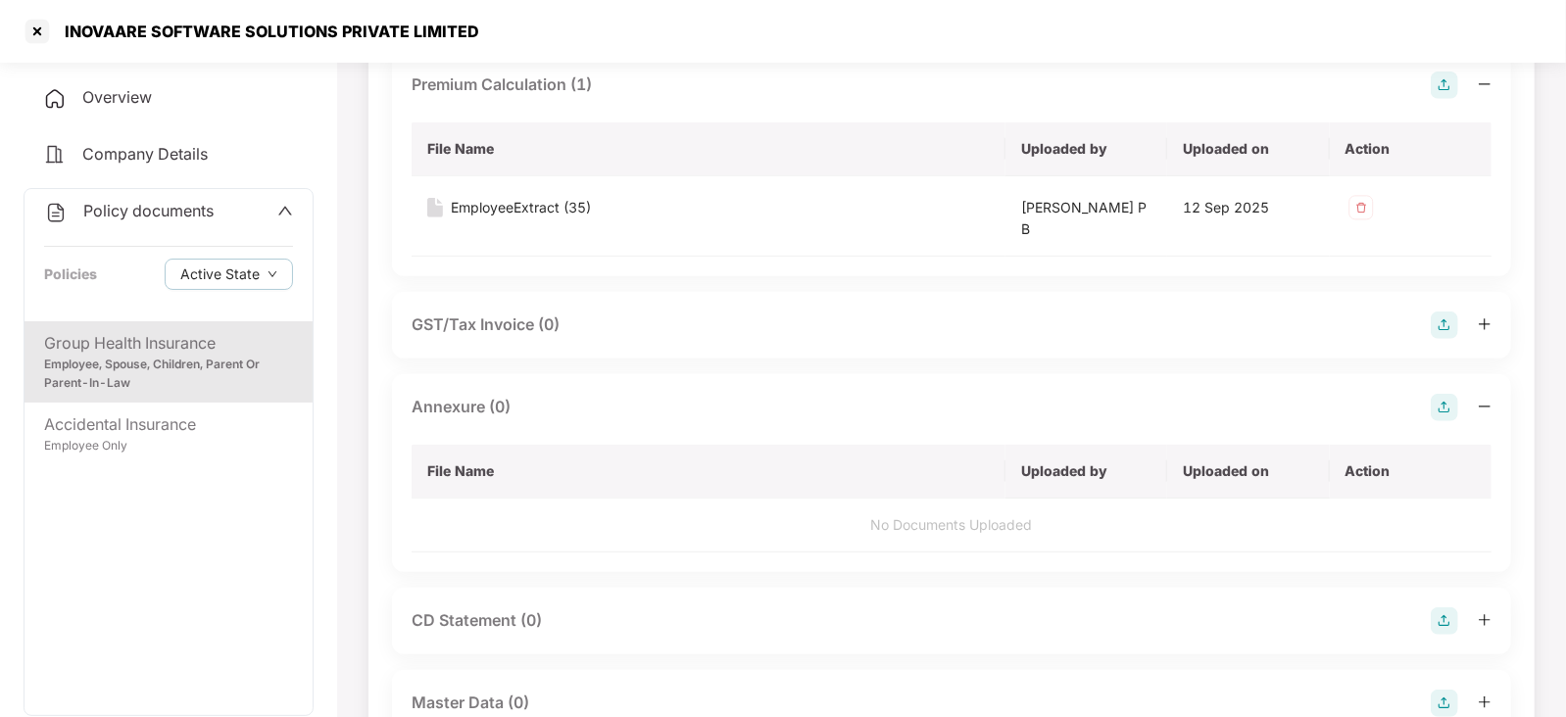
scroll to position [612, 0]
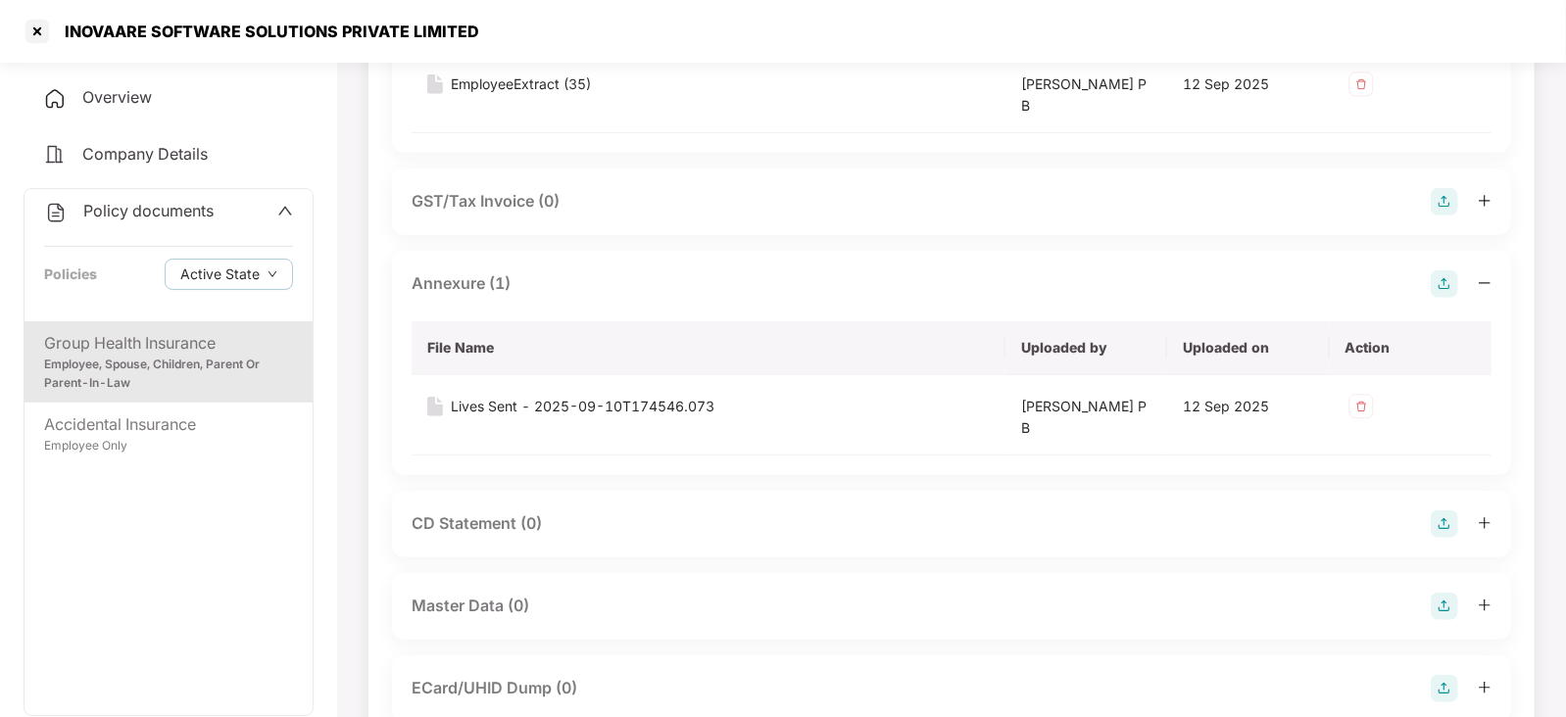
click at [1433, 526] on img at bounding box center [1443, 523] width 27 height 27
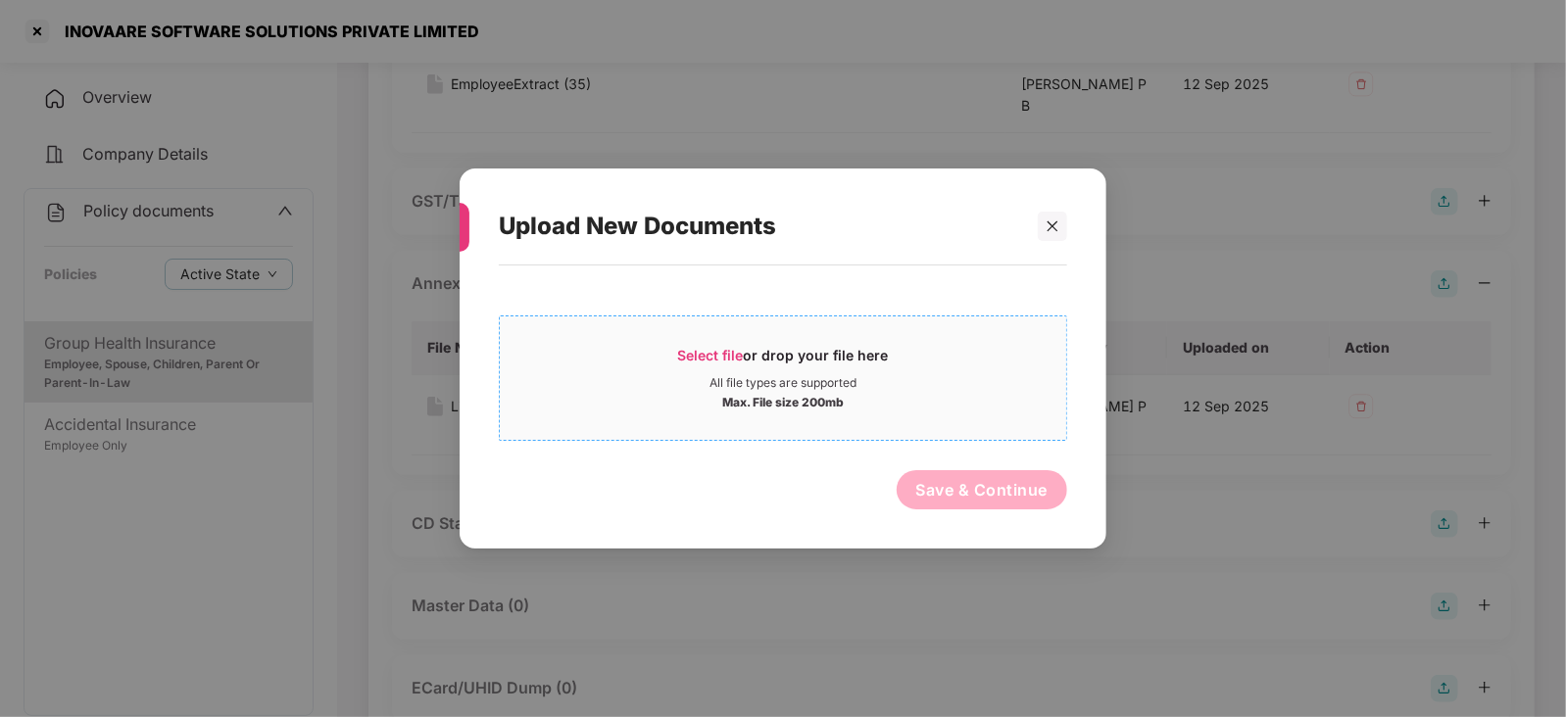
click at [677, 363] on div "Select file or drop your file here" at bounding box center [783, 360] width 566 height 29
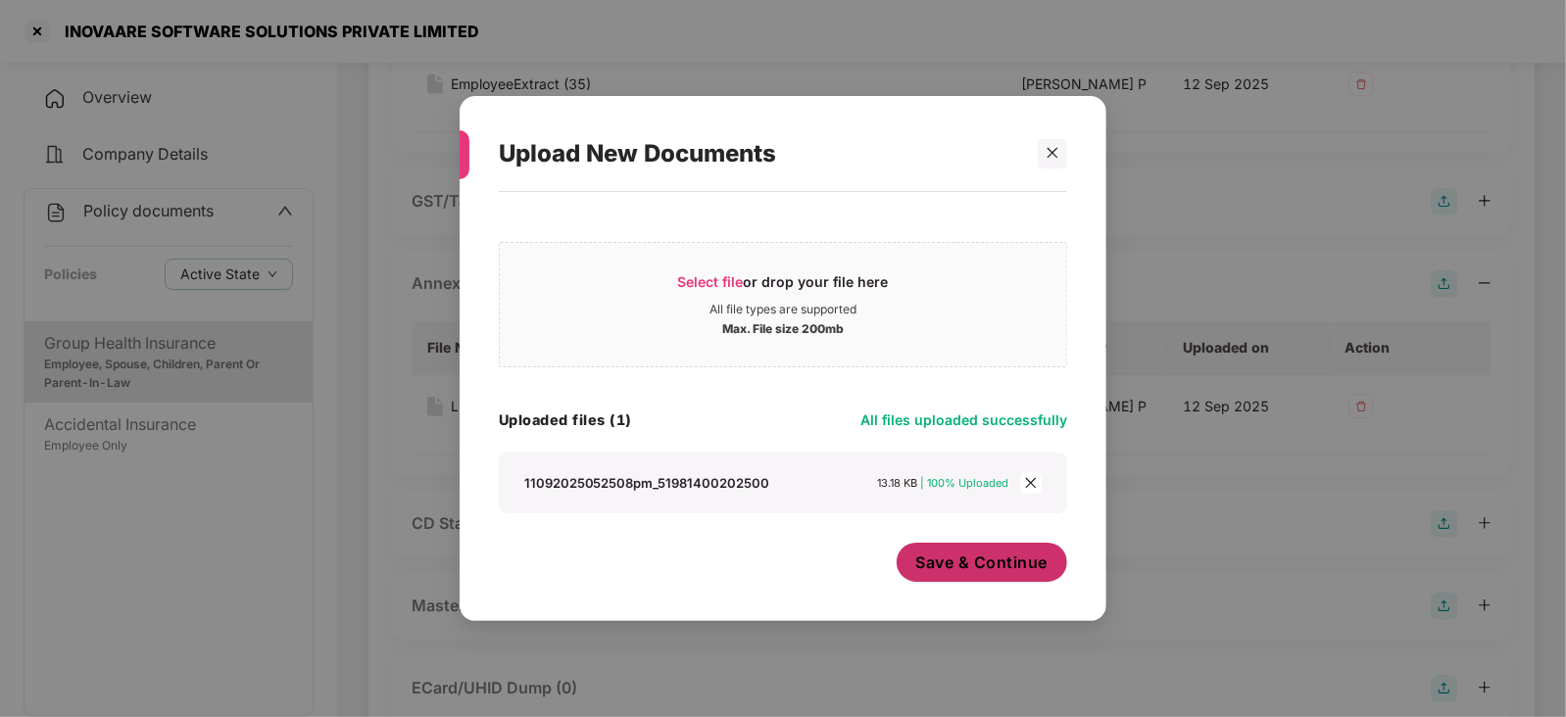
click at [975, 564] on span "Save & Continue" at bounding box center [982, 563] width 132 height 22
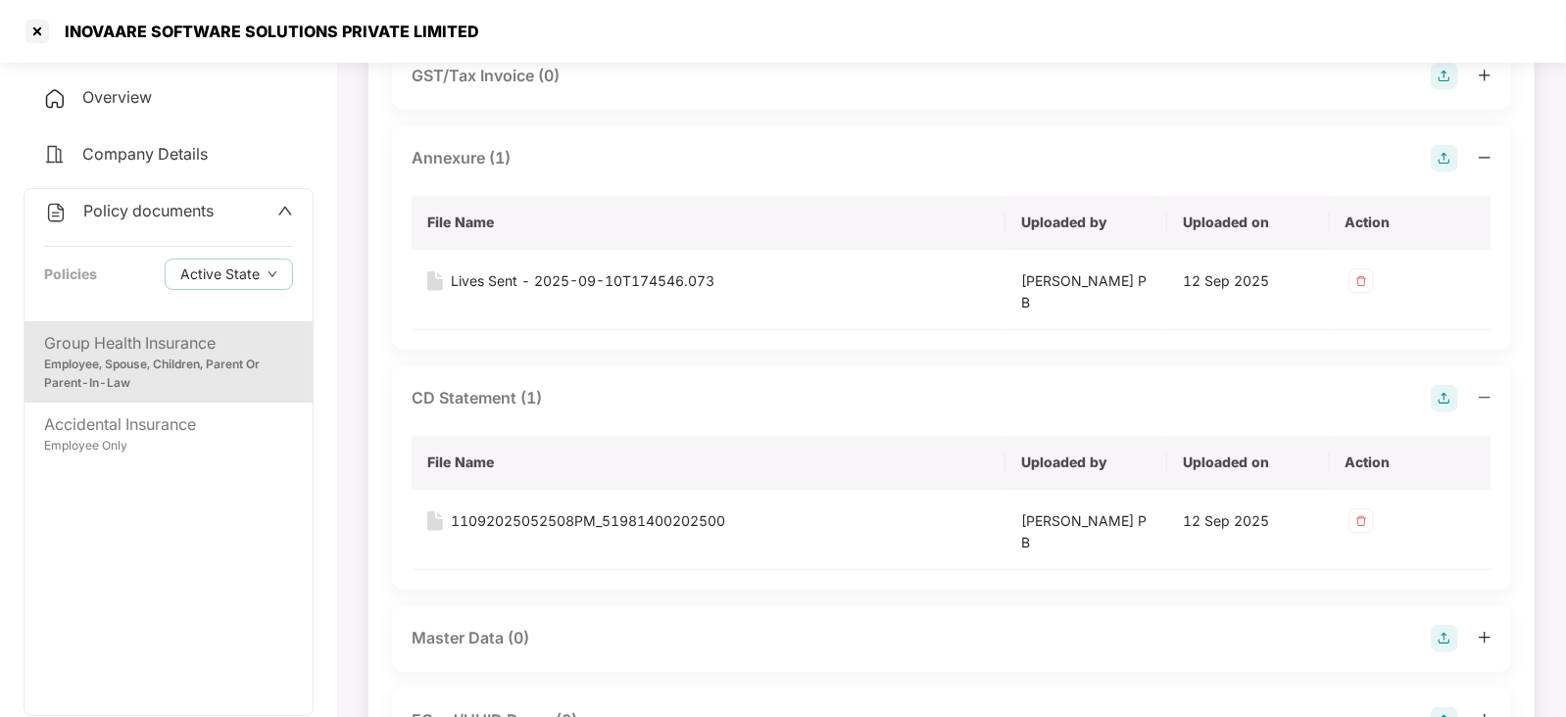
scroll to position [856, 0]
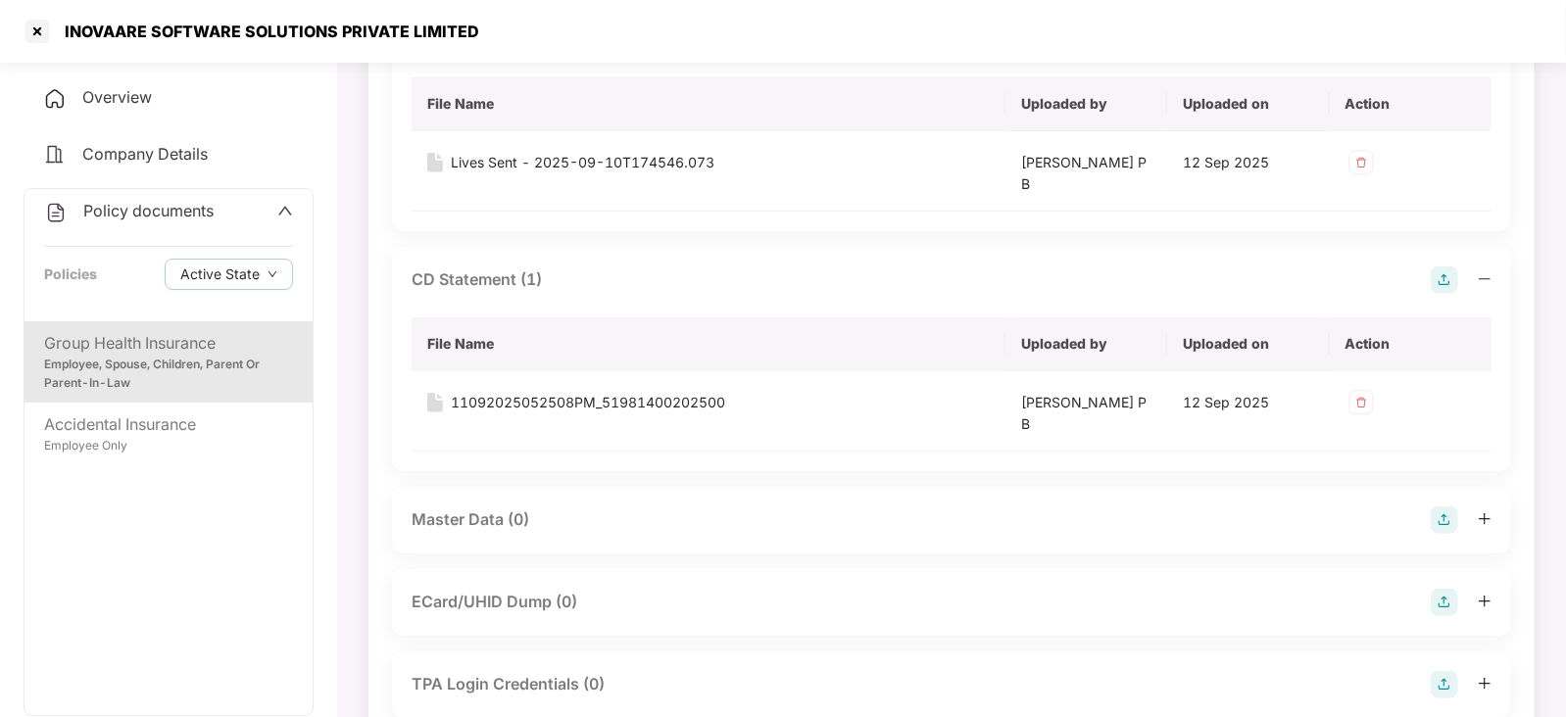
click at [1443, 516] on img at bounding box center [1443, 520] width 27 height 27
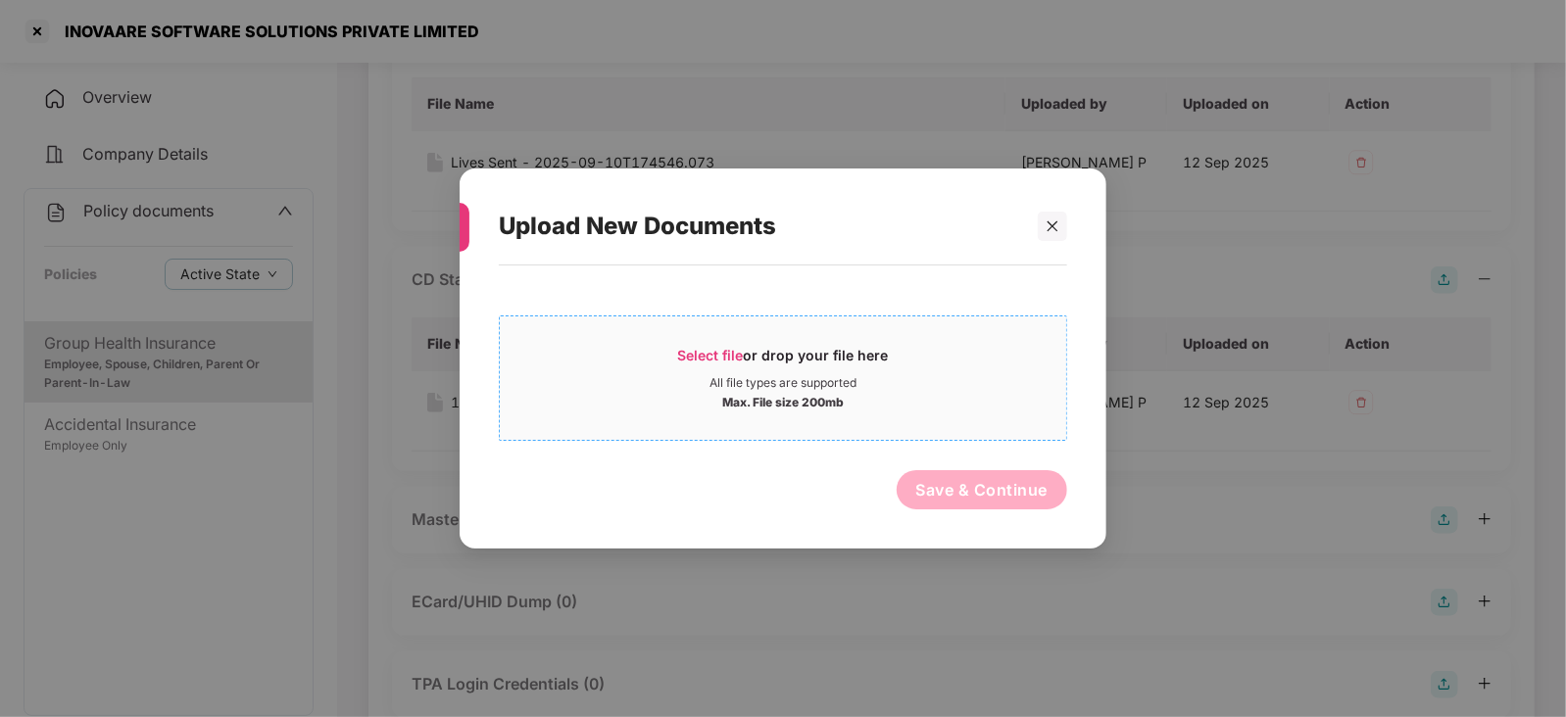
click at [730, 360] on span "Select file" at bounding box center [711, 355] width 66 height 17
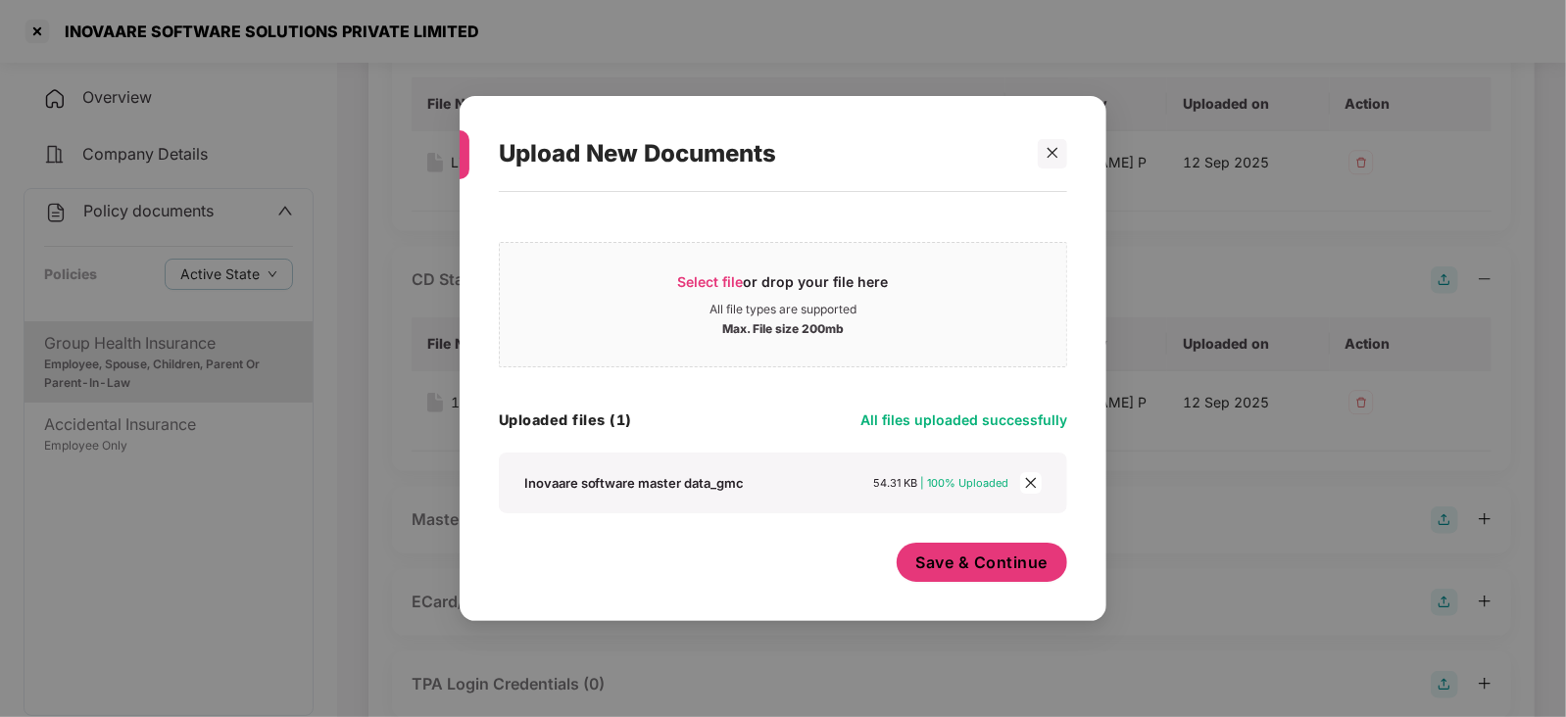
click at [949, 550] on button "Save & Continue" at bounding box center [982, 562] width 171 height 39
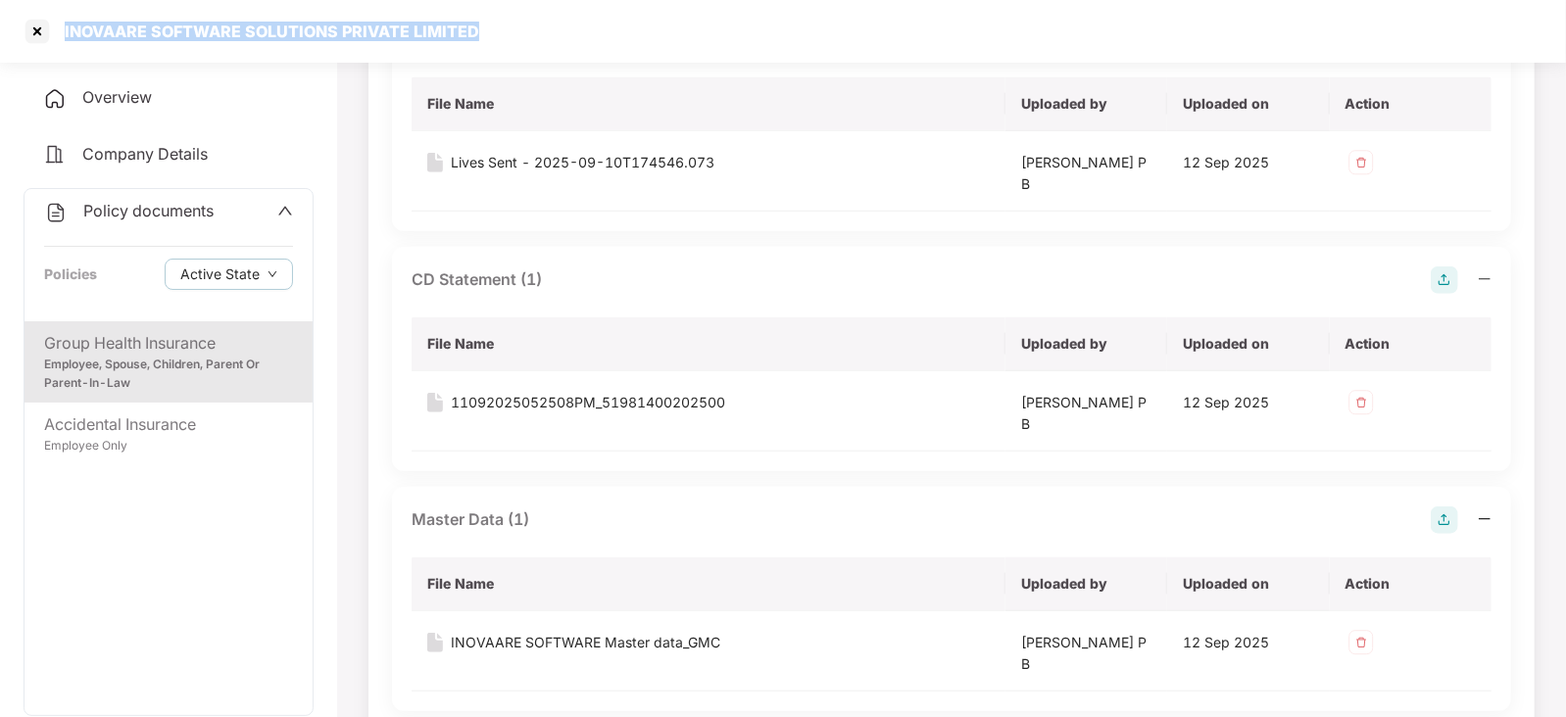
drag, startPoint x: 60, startPoint y: 35, endPoint x: 480, endPoint y: 46, distance: 420.5
click at [480, 46] on div "INOVAARE SOFTWARE SOLUTIONS PRIVATE LIMITED" at bounding box center [783, 31] width 1566 height 63
copy div "INOVAARE SOFTWARE SOLUTIONS PRIVATE LIMITED"
click at [27, 38] on div at bounding box center [37, 31] width 31 height 31
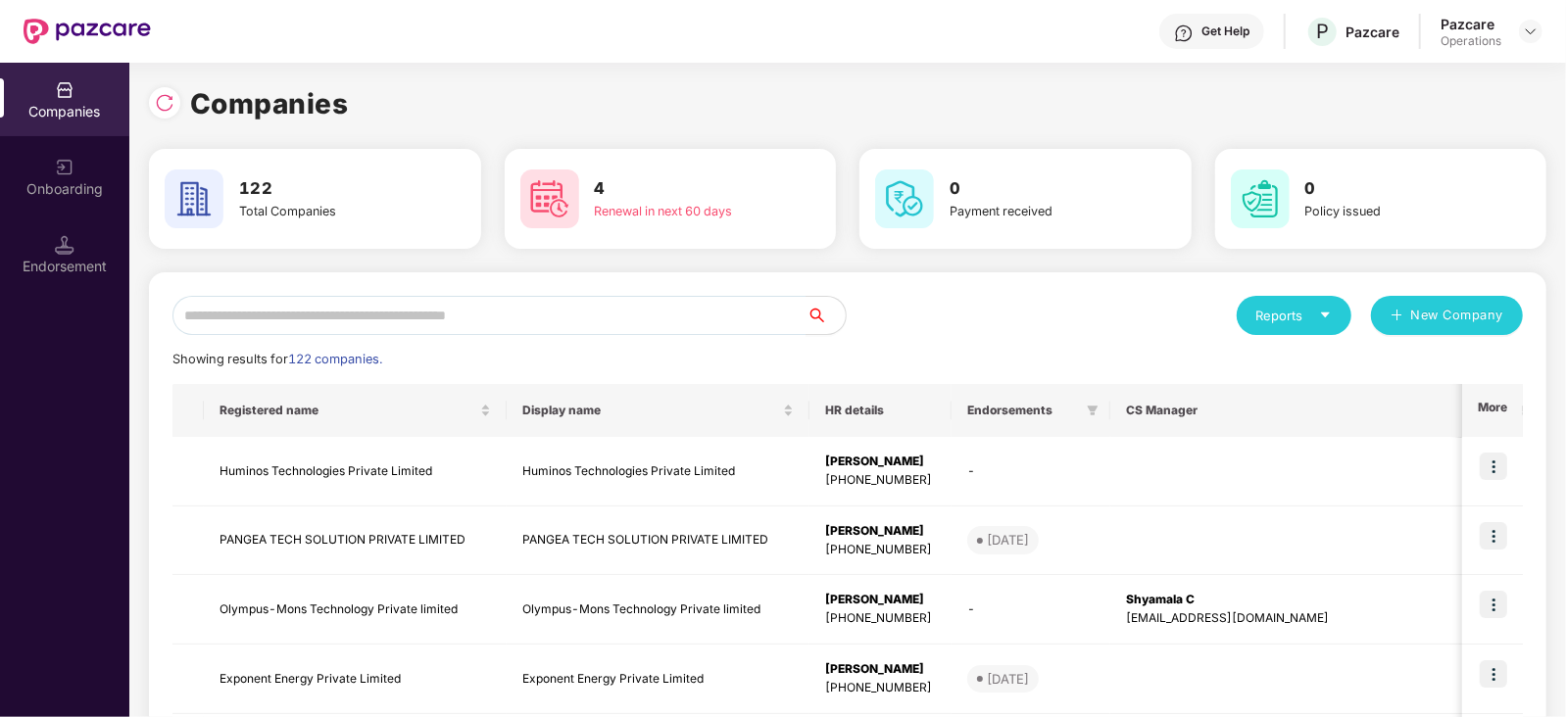
scroll to position [0, 0]
click at [420, 306] on input "text" at bounding box center [489, 315] width 634 height 39
paste input "**********"
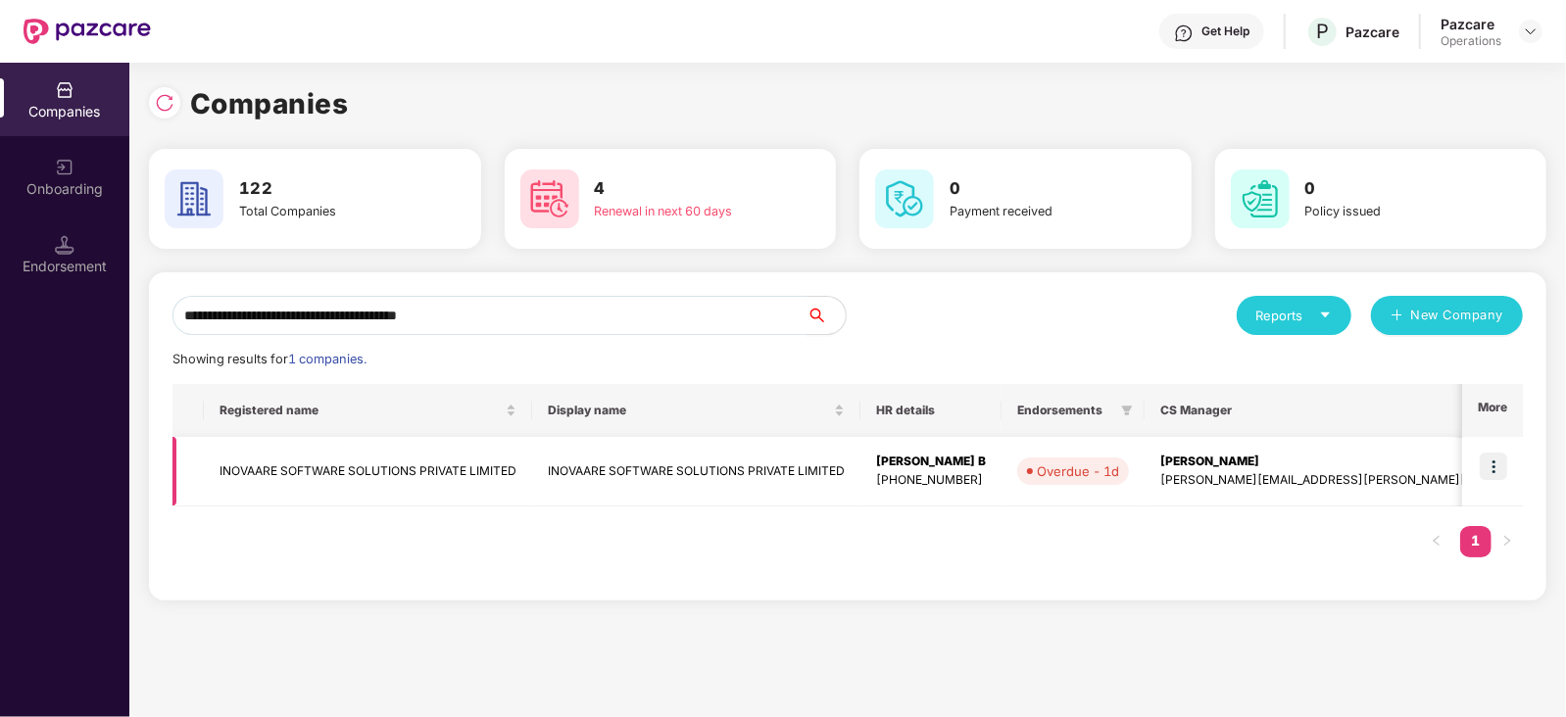
type input "**********"
click at [1483, 472] on img at bounding box center [1492, 466] width 27 height 27
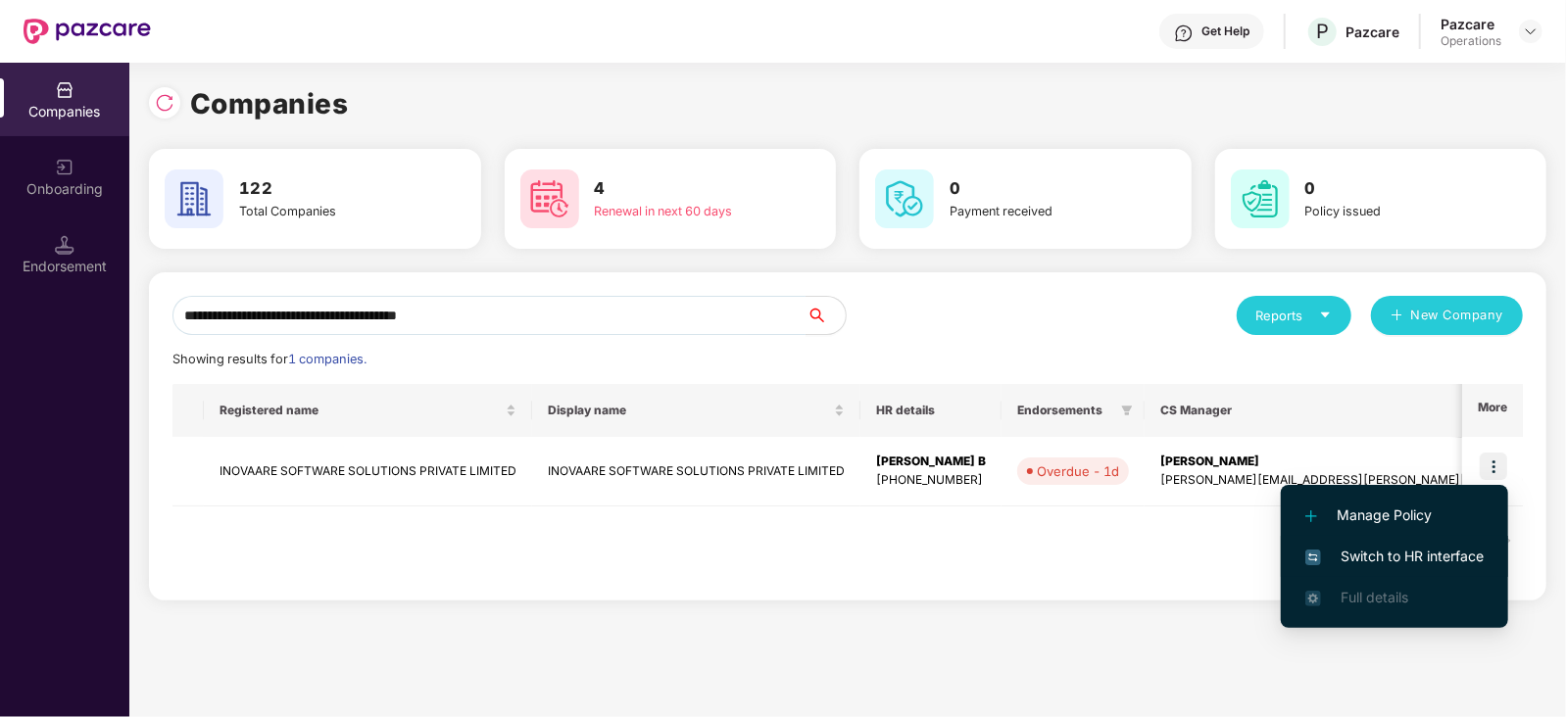
click at [1445, 562] on span "Switch to HR interface" at bounding box center [1394, 557] width 178 height 22
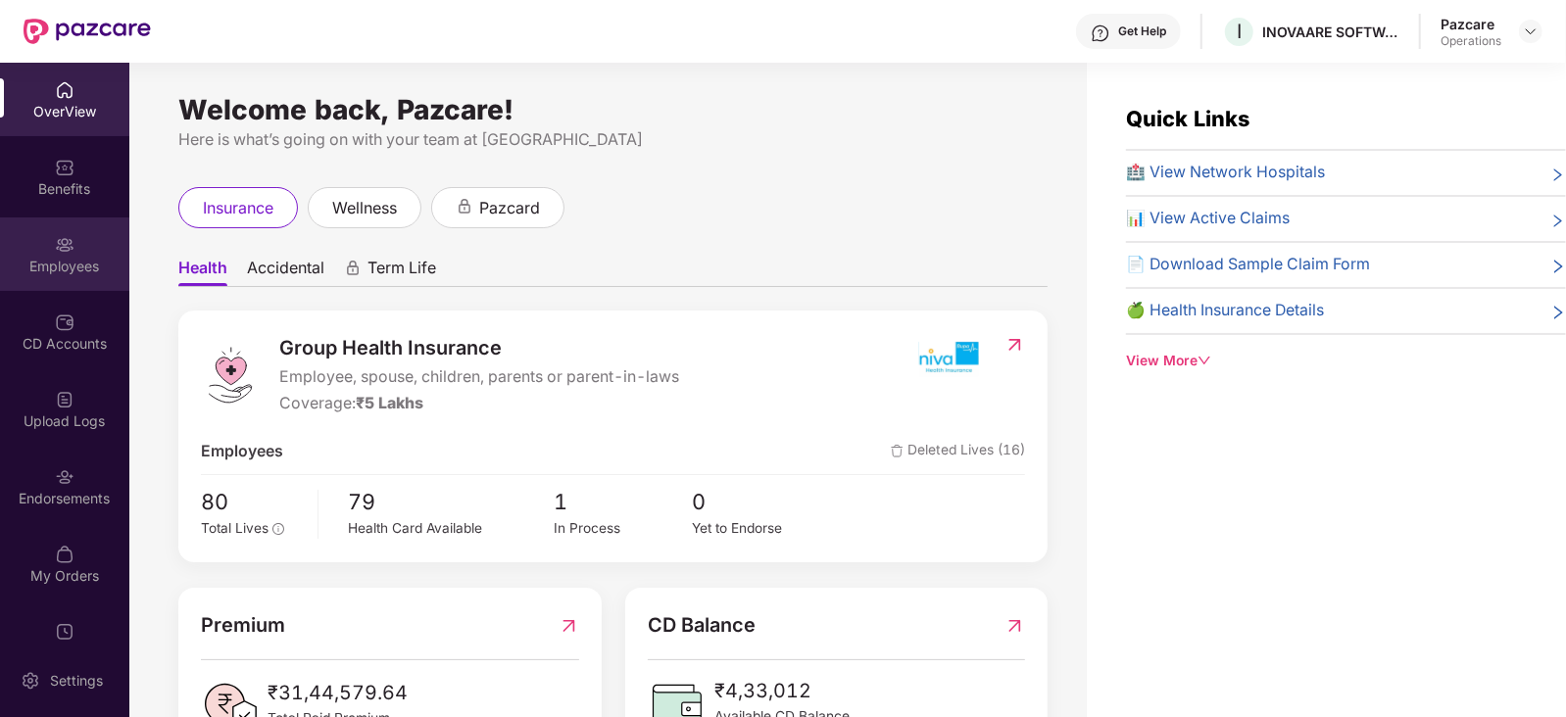
click at [49, 265] on div "Employees" at bounding box center [64, 267] width 129 height 20
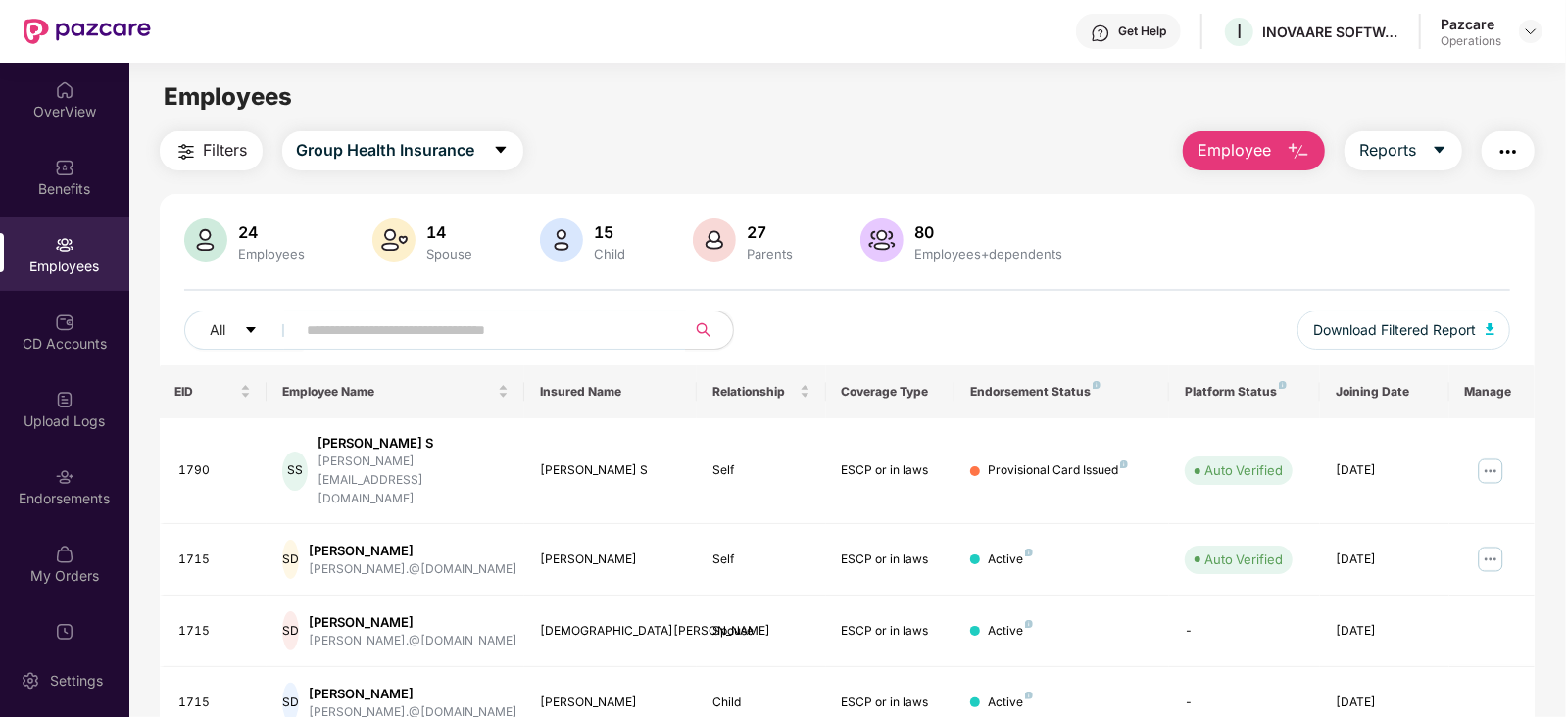
click at [208, 156] on span "Filters" at bounding box center [226, 150] width 44 height 24
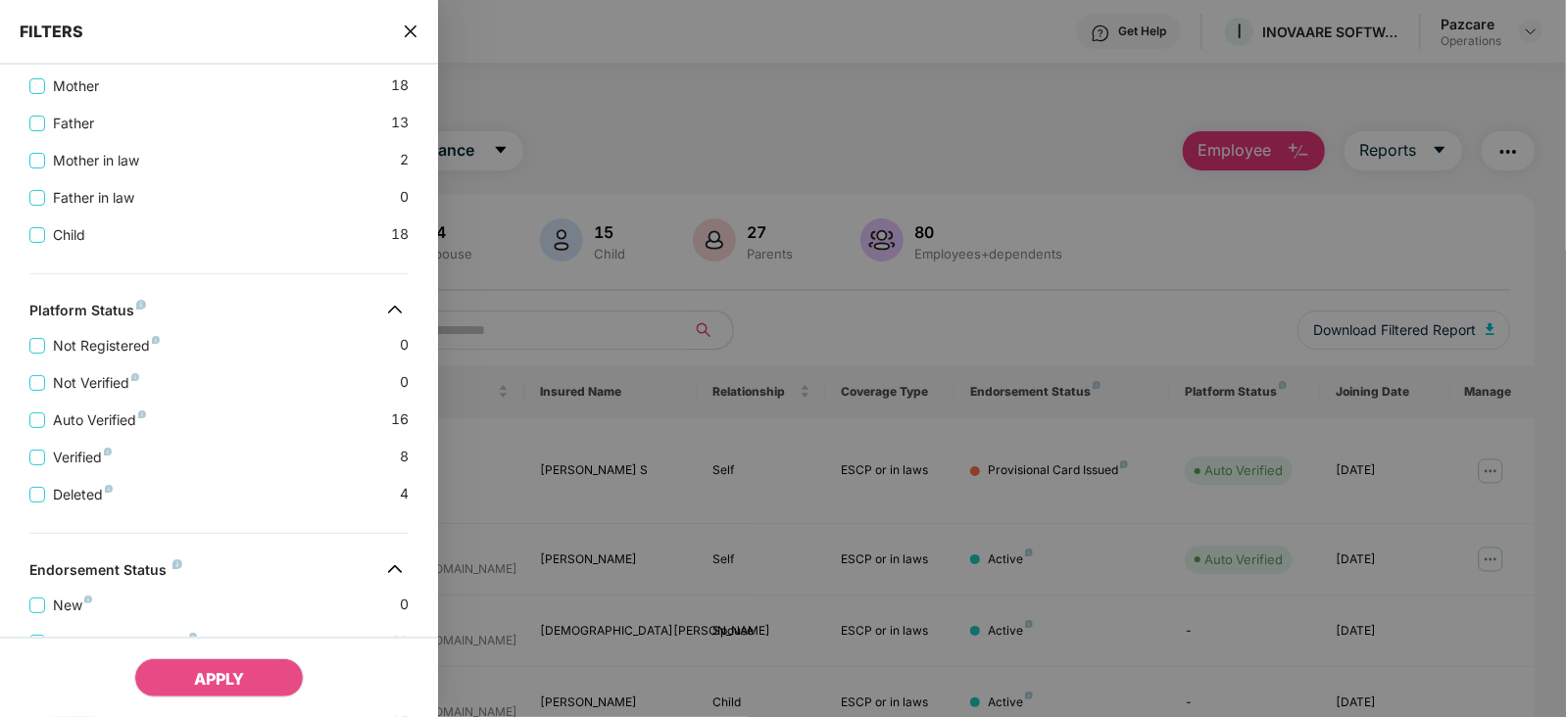
scroll to position [612, 0]
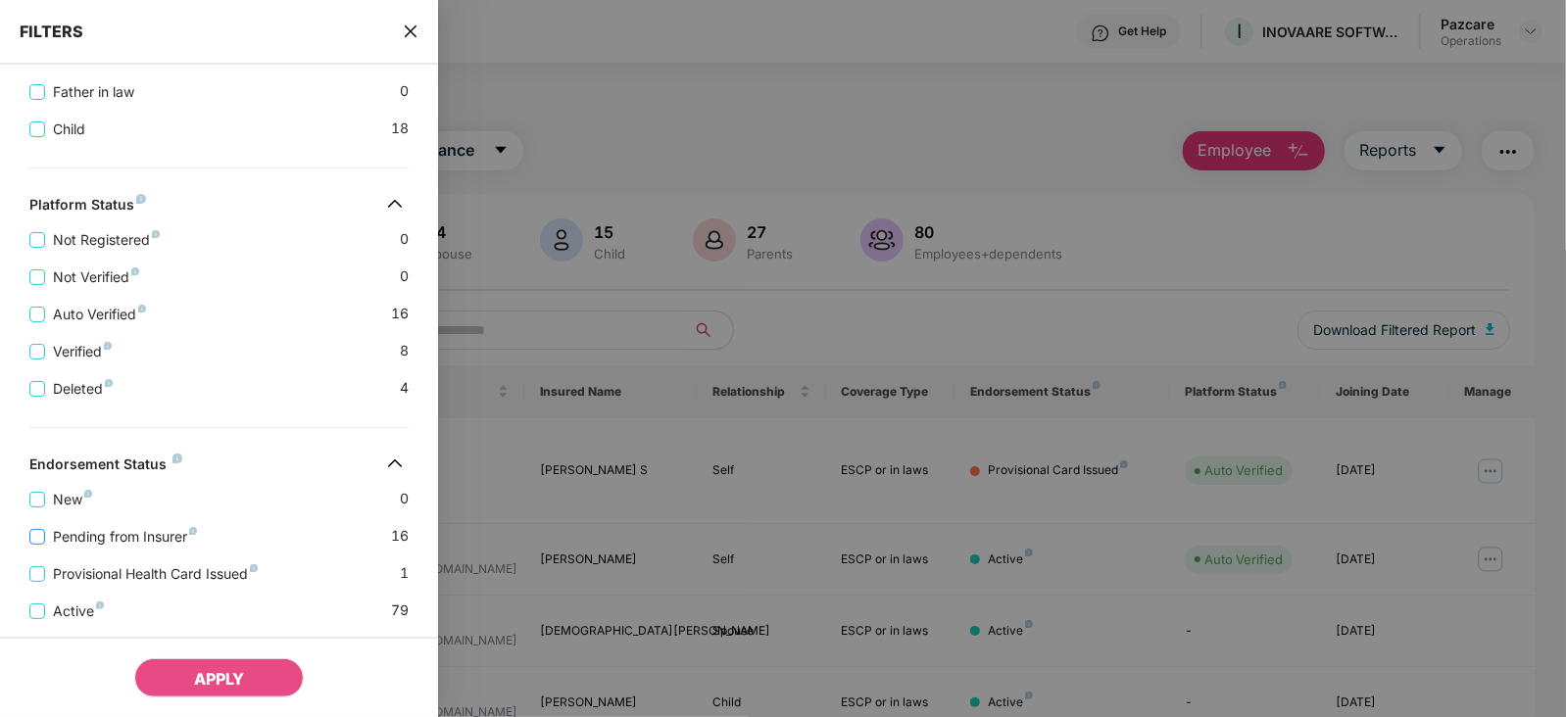
click at [123, 544] on span "Pending from Insurer" at bounding box center [125, 537] width 160 height 22
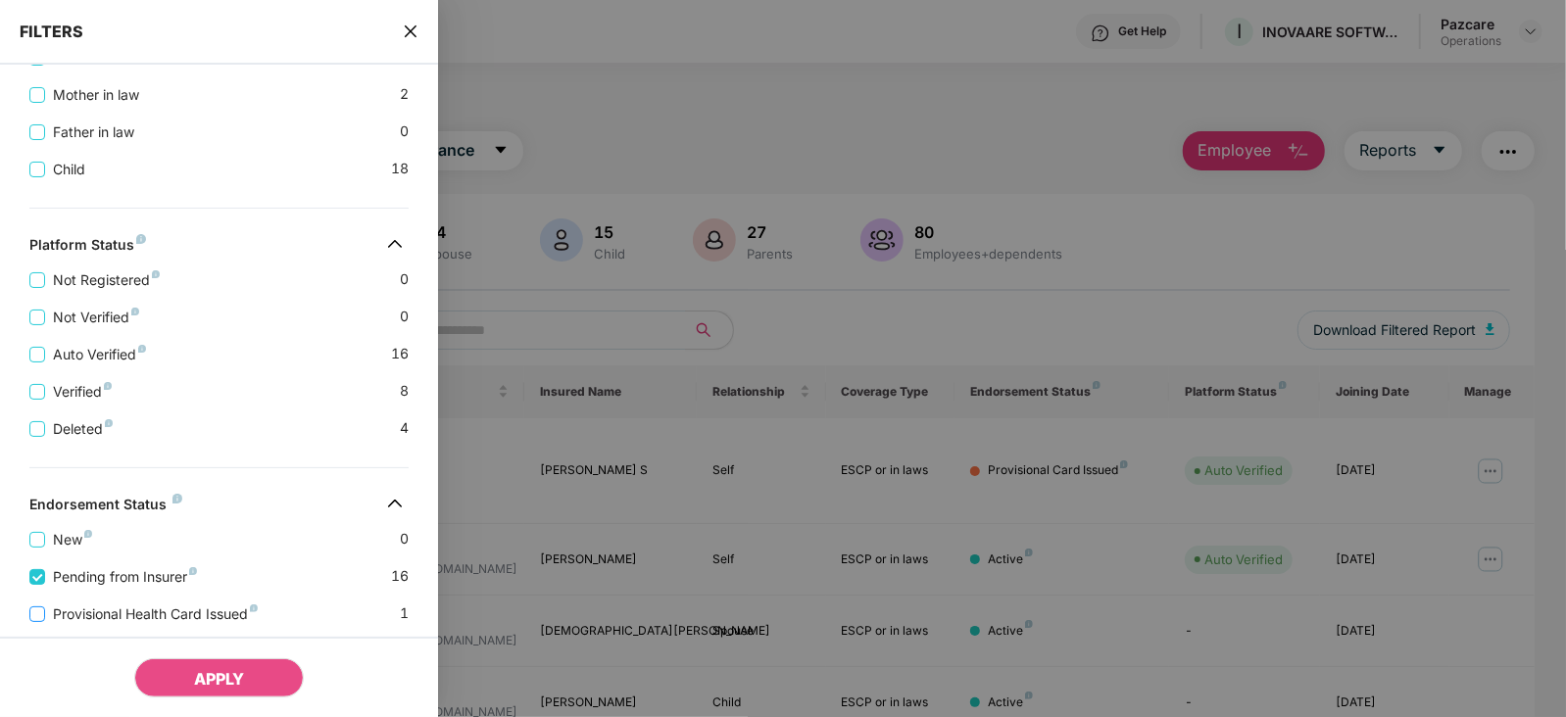
click at [135, 609] on span "Provisional Health Card Issued" at bounding box center [155, 615] width 220 height 22
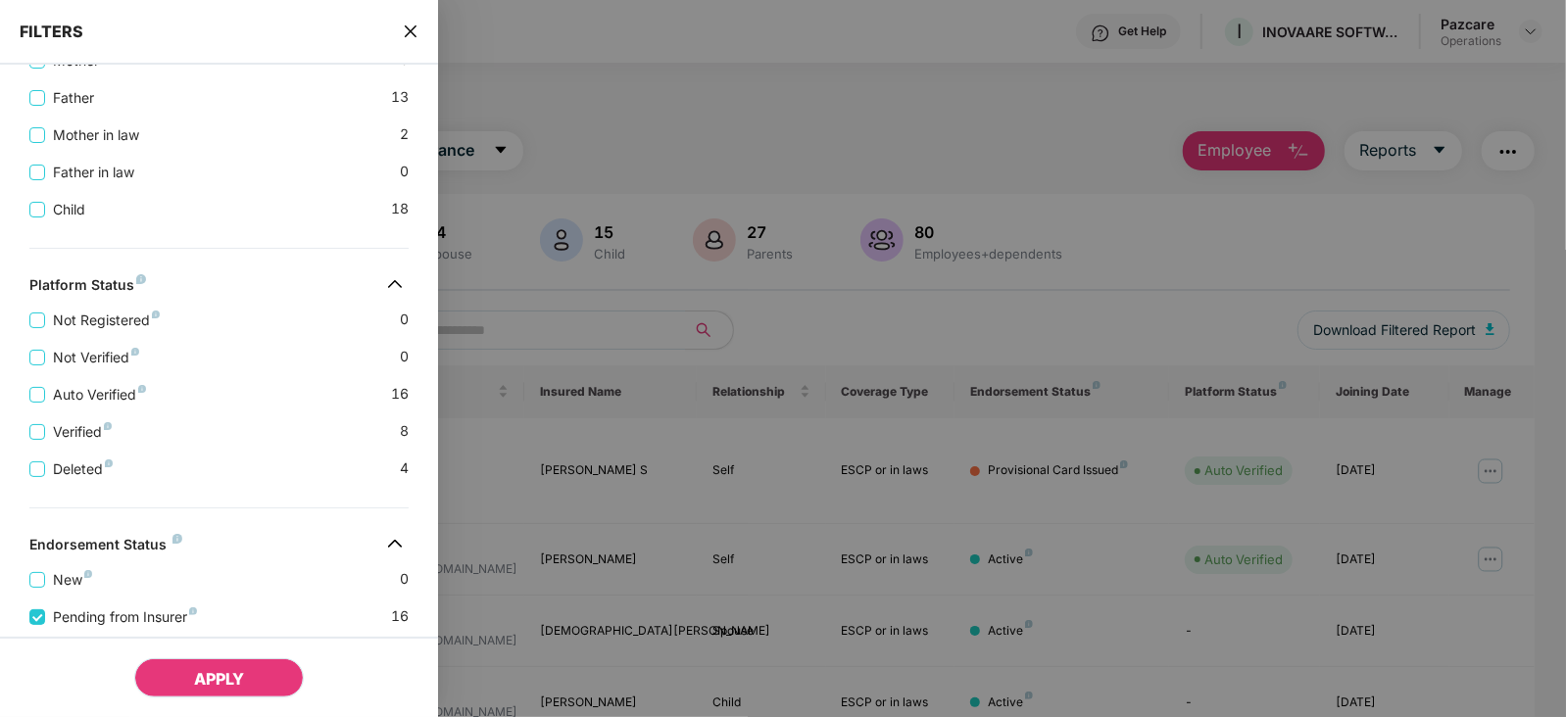
click at [179, 661] on button "APPLY" at bounding box center [219, 677] width 170 height 39
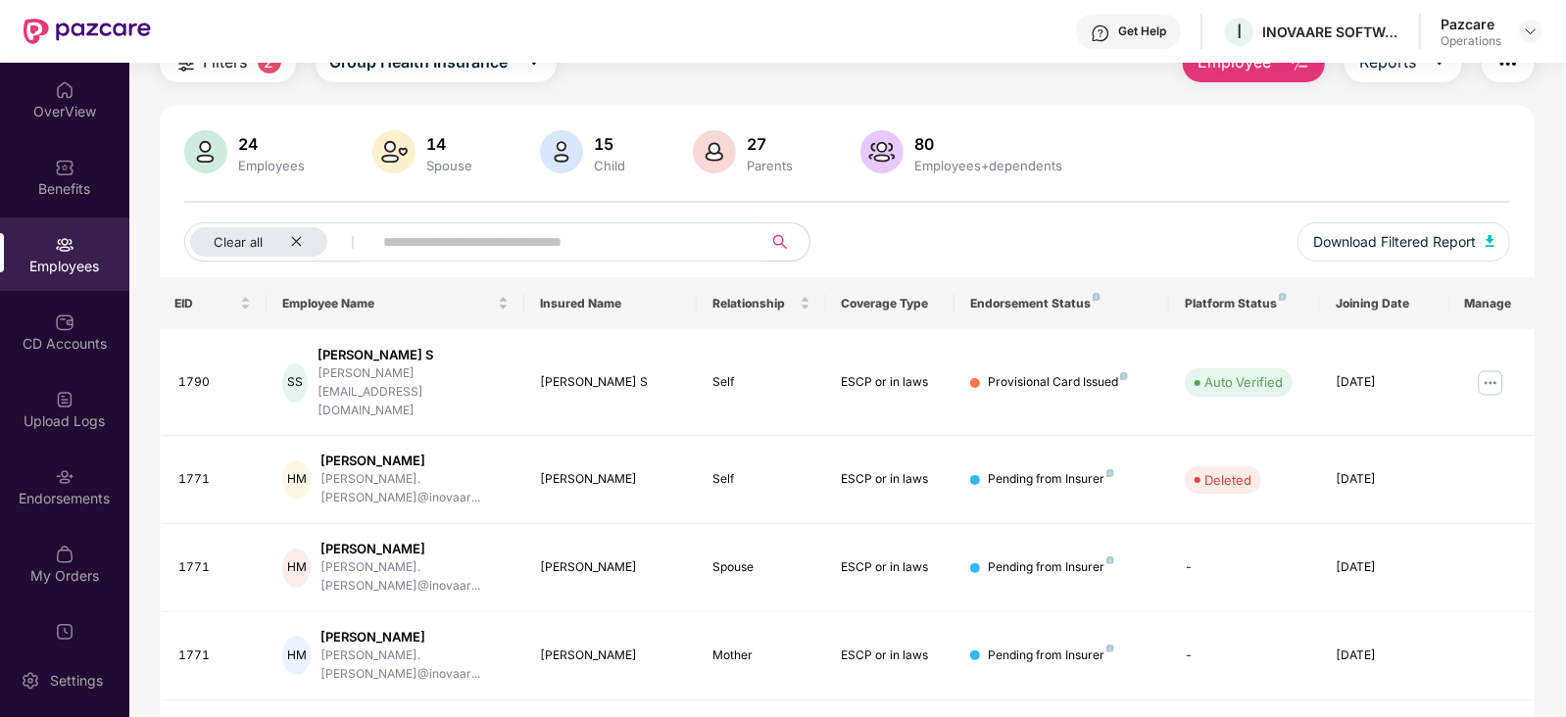
scroll to position [0, 0]
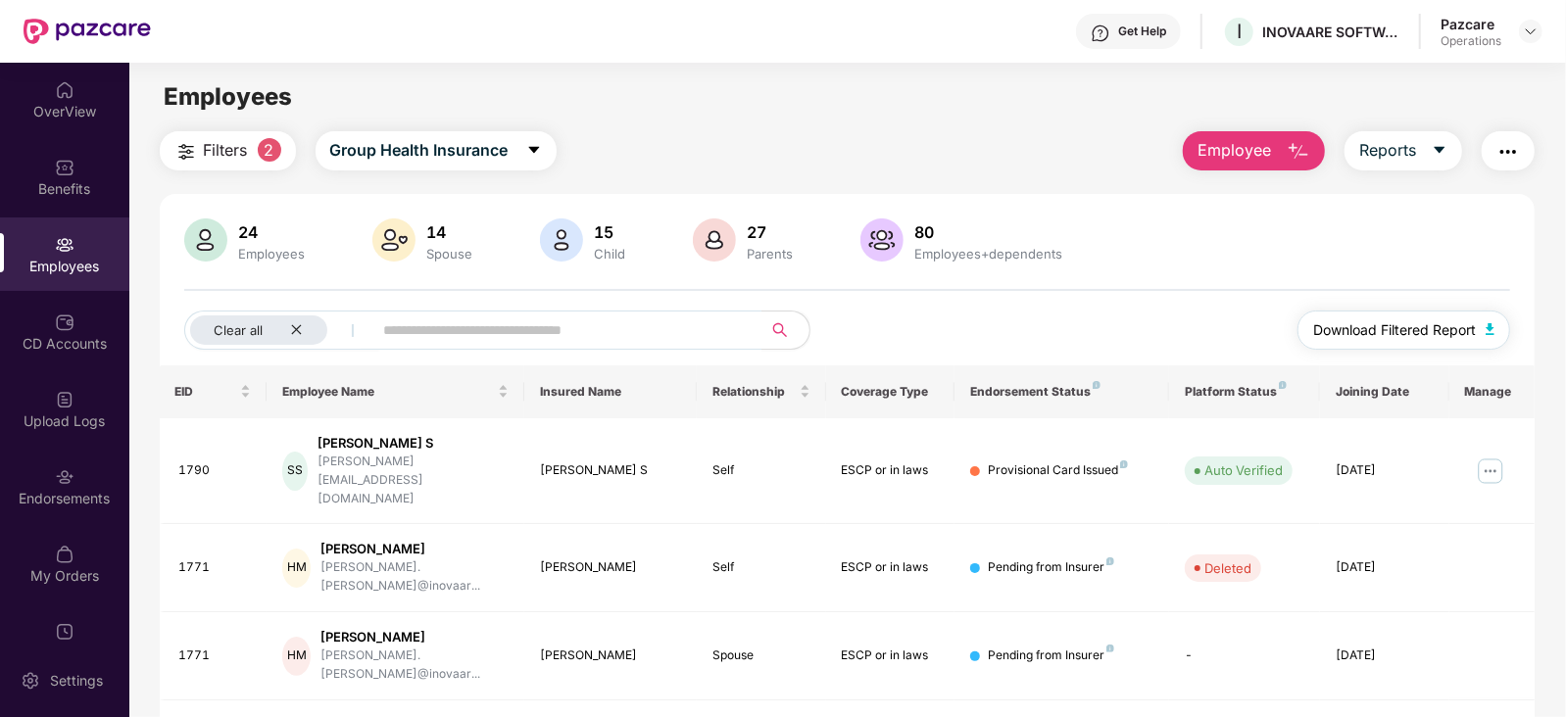
click at [1492, 338] on button "Download Filtered Report" at bounding box center [1404, 330] width 214 height 39
click at [1519, 149] on img "button" at bounding box center [1508, 152] width 24 height 24
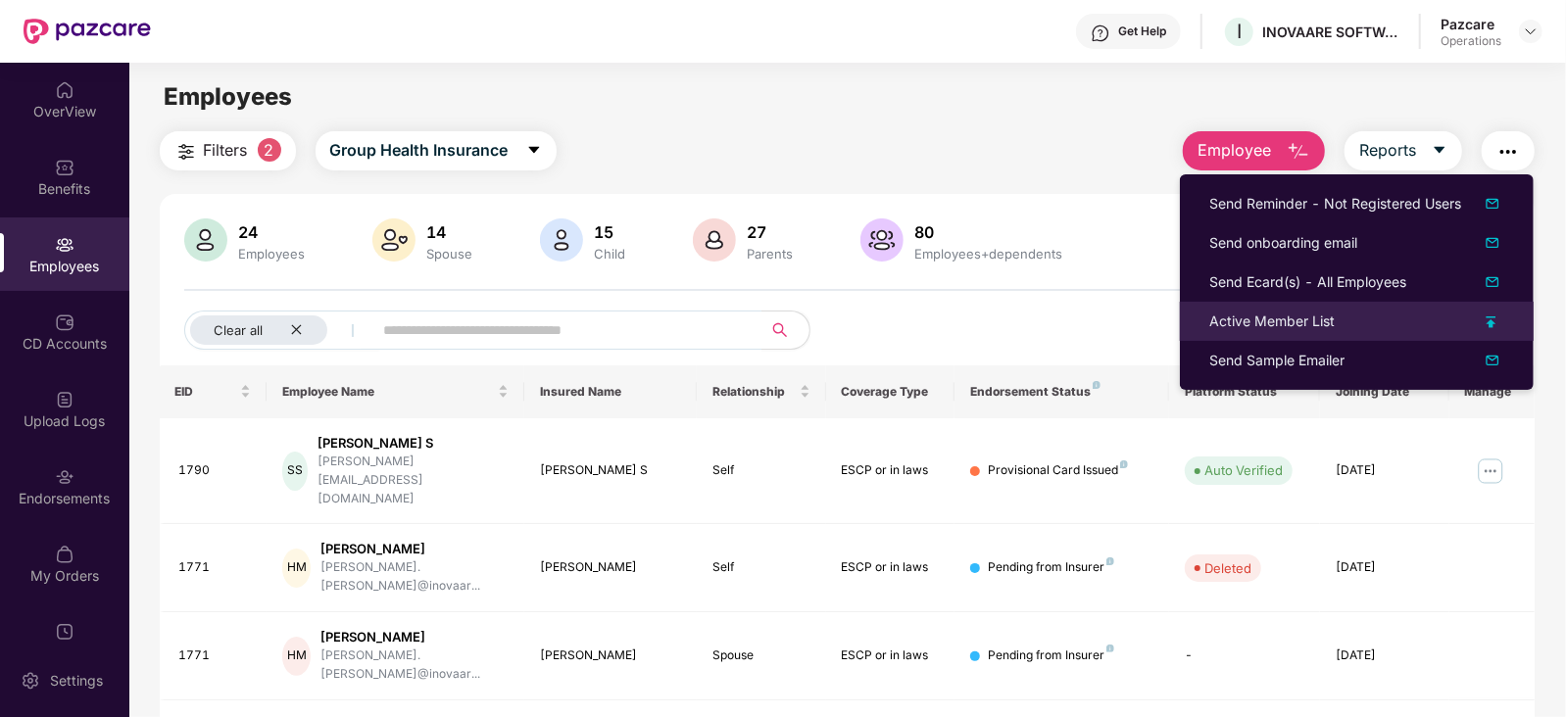
click at [1275, 328] on div "Active Member List" at bounding box center [1271, 322] width 125 height 22
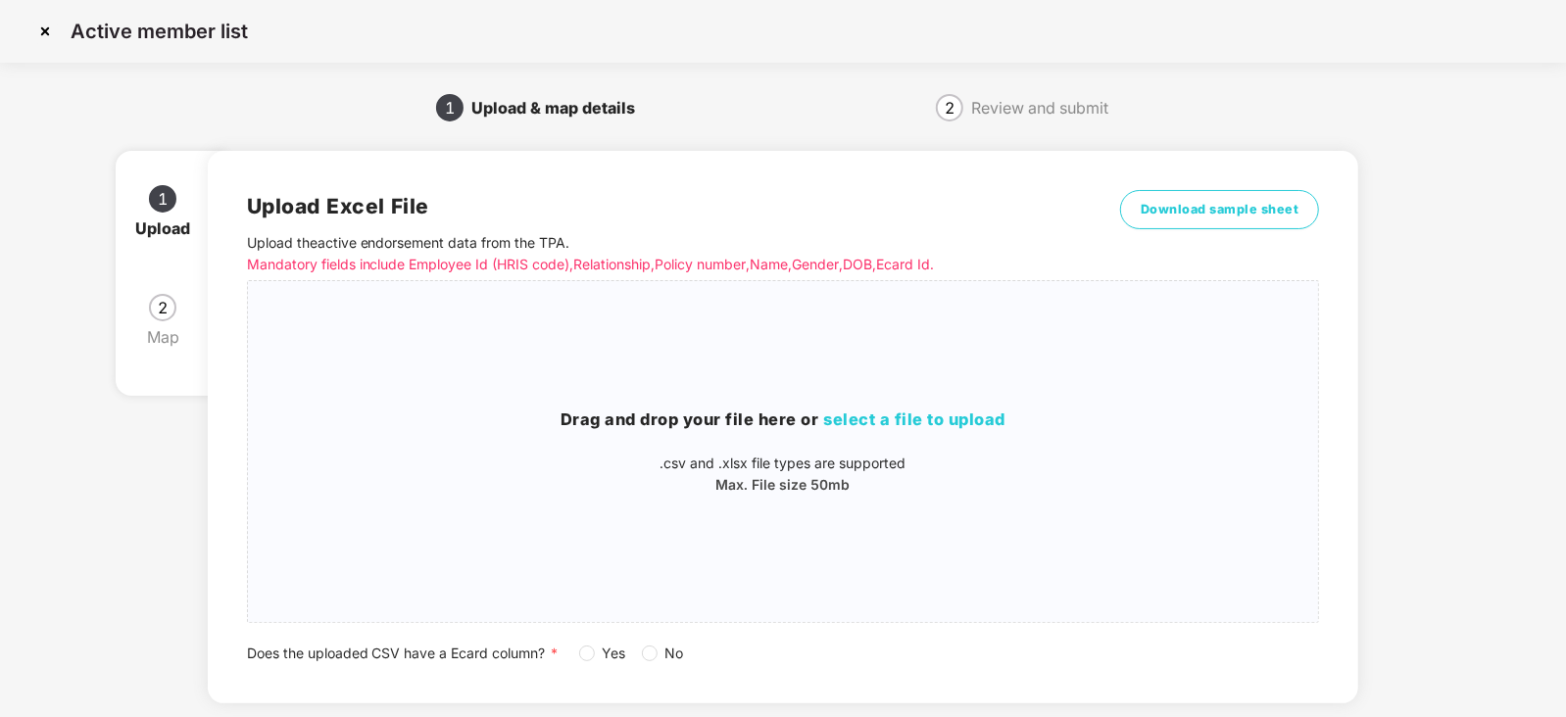
click at [578, 659] on div "Does the uploaded CSV have a Ecard column? * Yes No" at bounding box center [783, 654] width 1073 height 22
click at [893, 408] on h3 "Drag and drop your file here or select a file to upload" at bounding box center [783, 420] width 1071 height 25
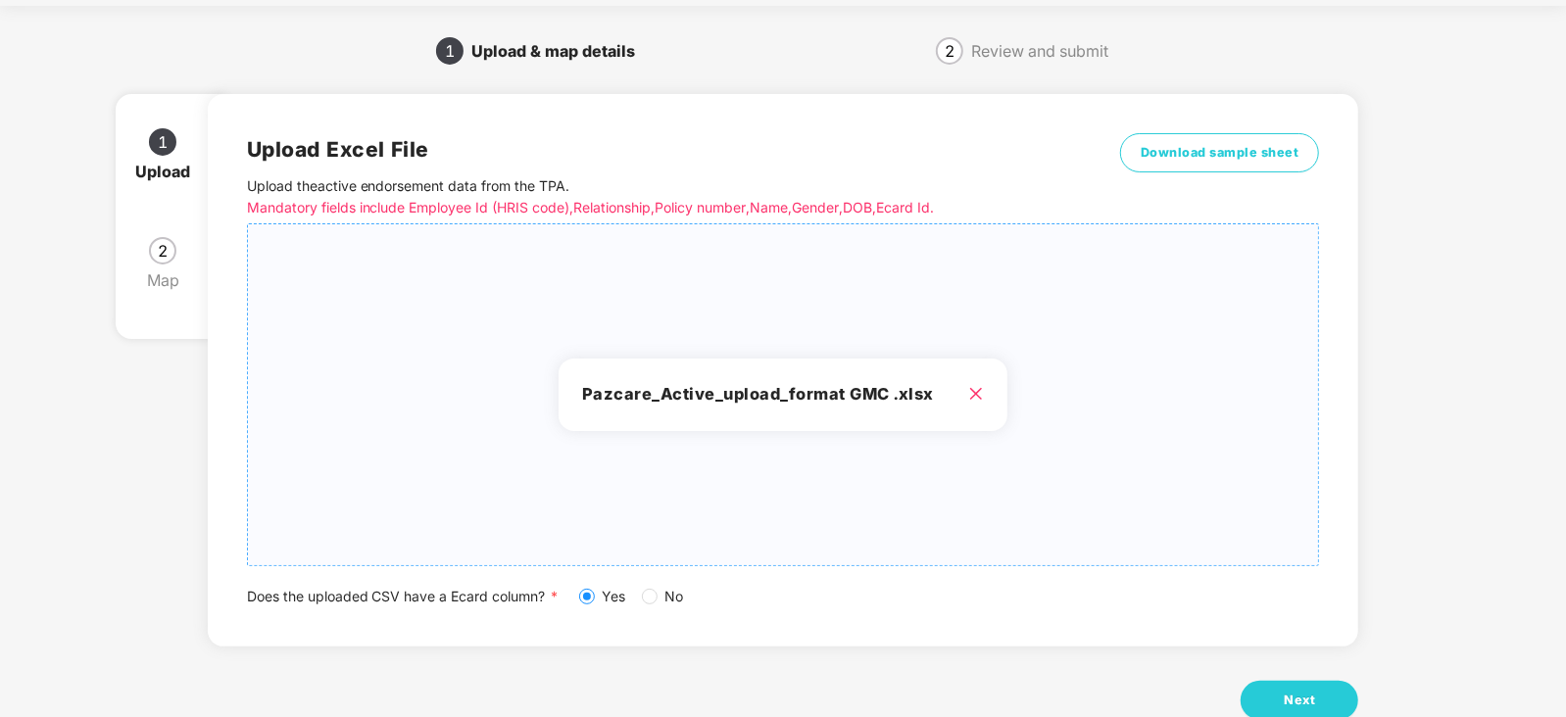
scroll to position [109, 0]
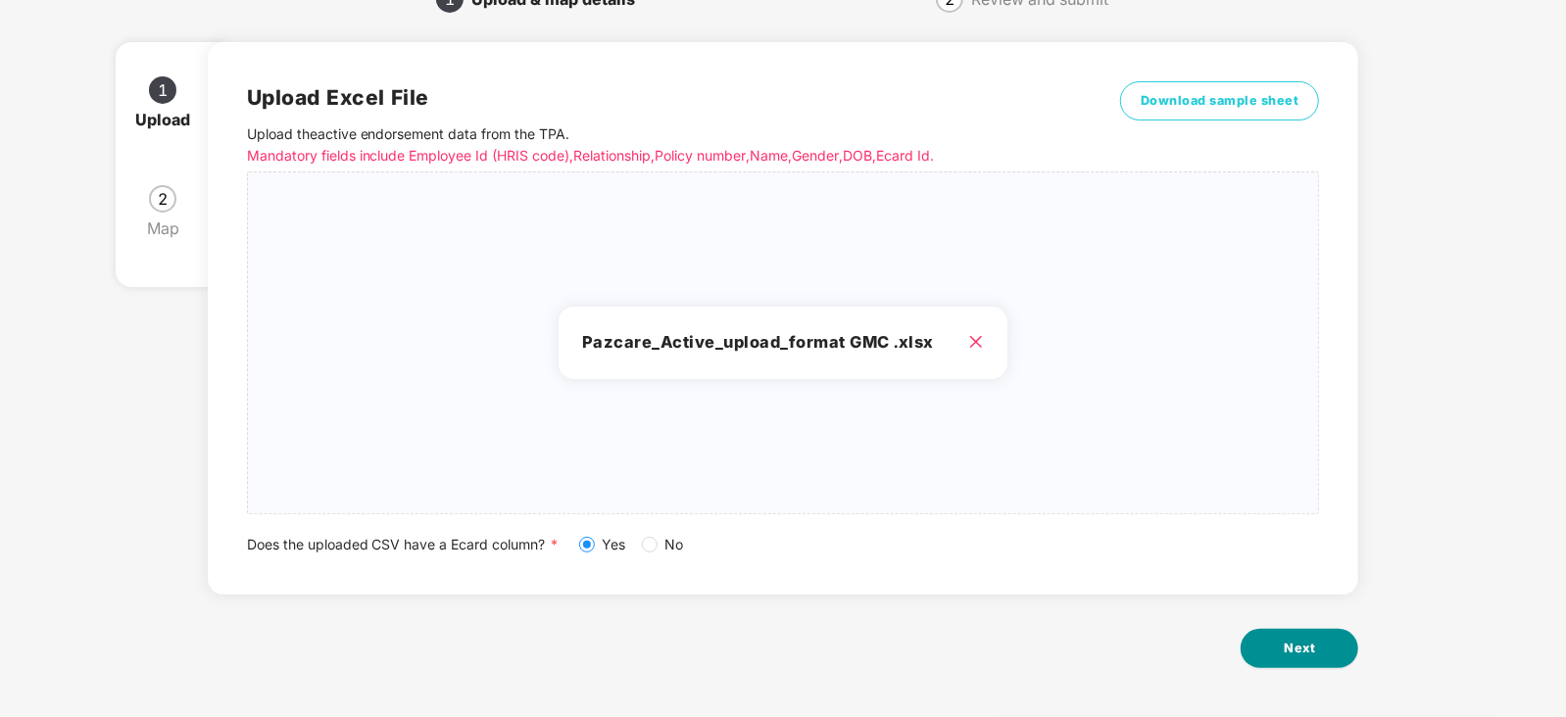
click at [1290, 644] on span "Next" at bounding box center [1299, 649] width 31 height 20
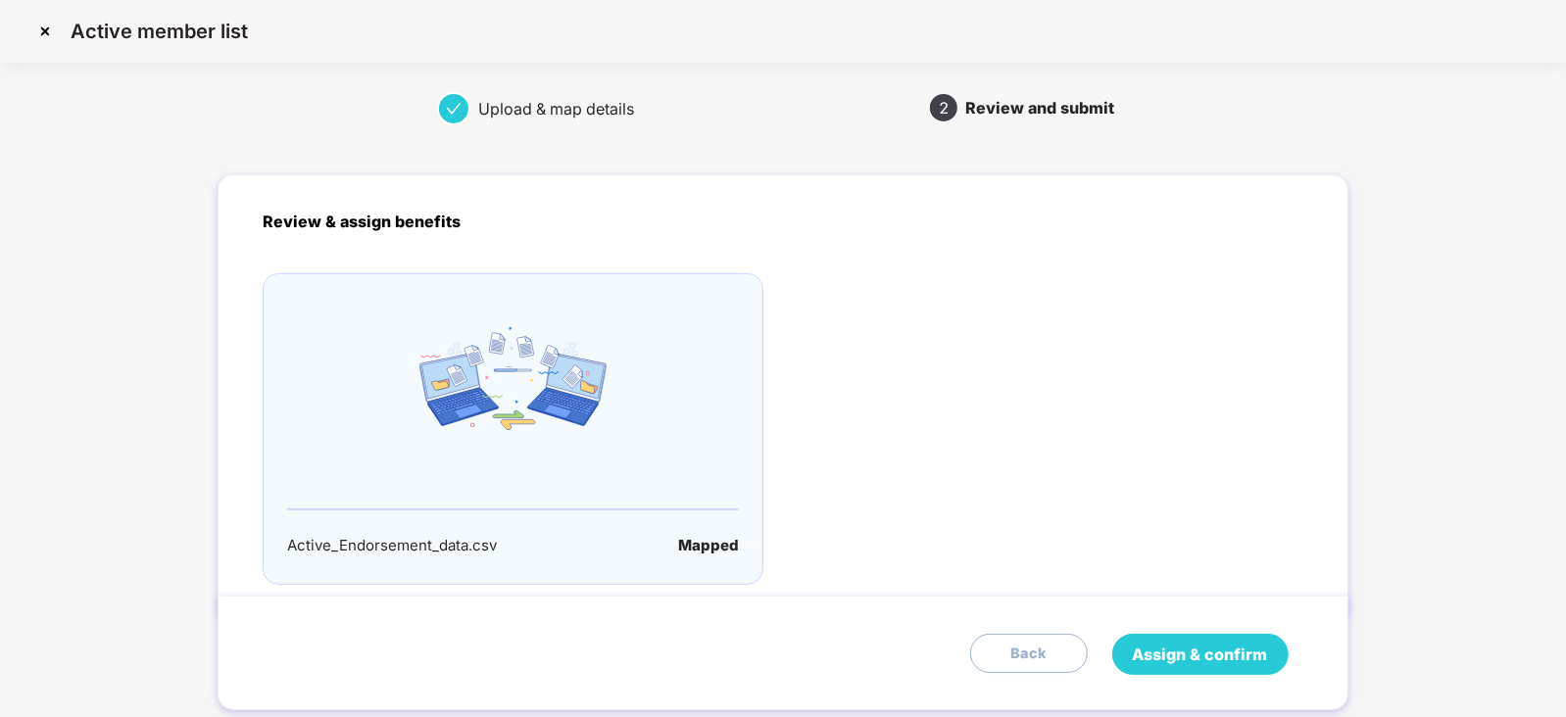
click at [1173, 655] on span "Assign & confirm" at bounding box center [1200, 655] width 135 height 24
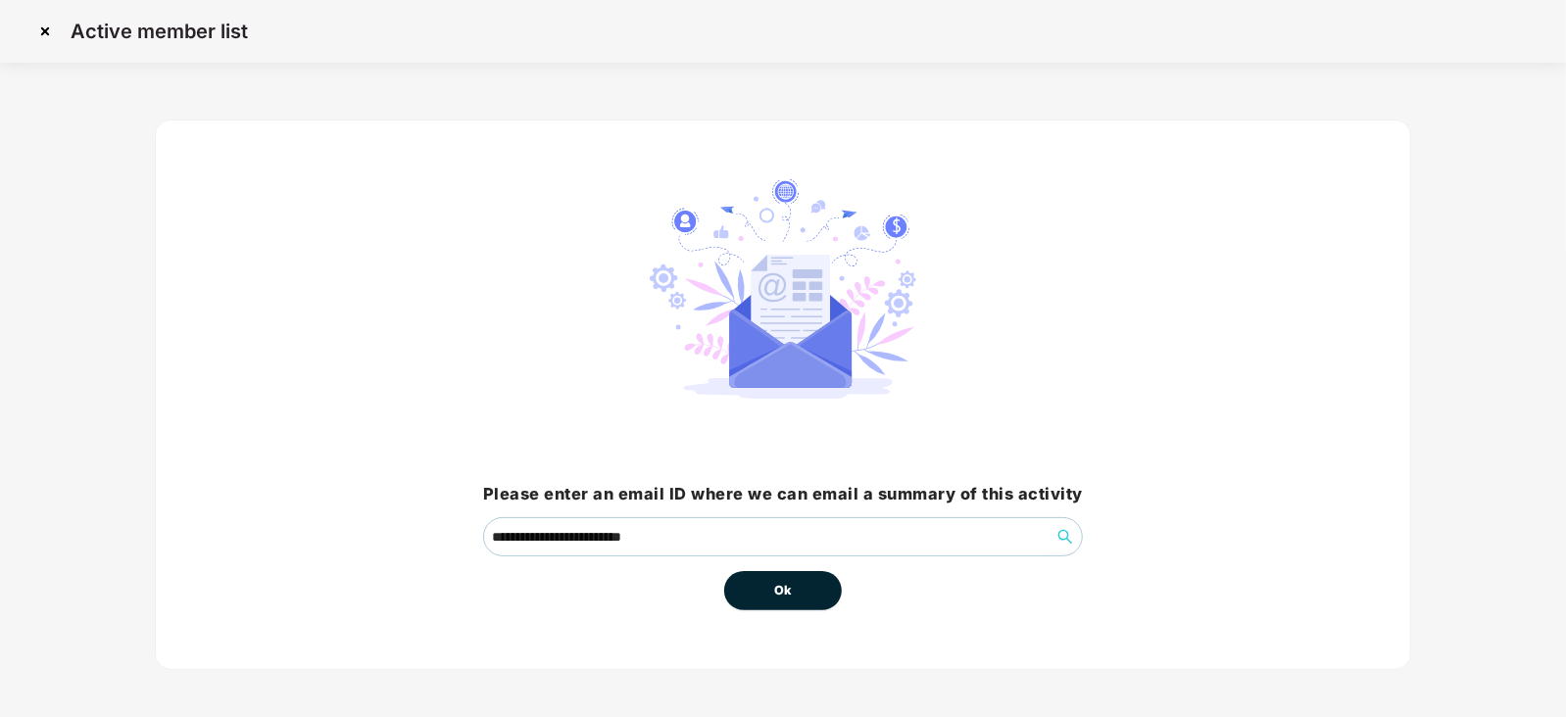
click at [768, 585] on button "Ok" at bounding box center [783, 590] width 118 height 39
click at [795, 590] on button "Ok" at bounding box center [783, 590] width 118 height 39
click at [788, 593] on span "Ok" at bounding box center [783, 591] width 18 height 20
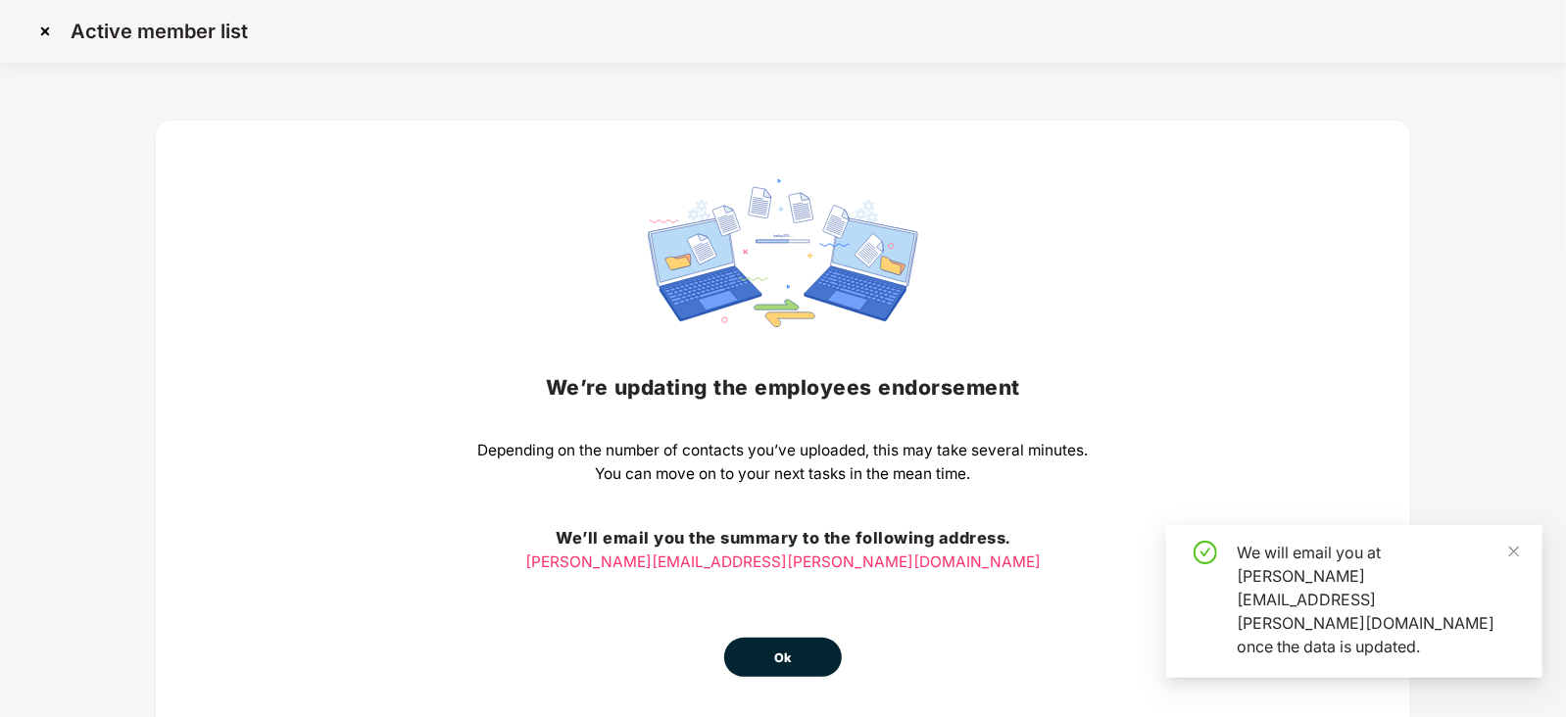
click at [769, 653] on button "Ok" at bounding box center [783, 657] width 118 height 39
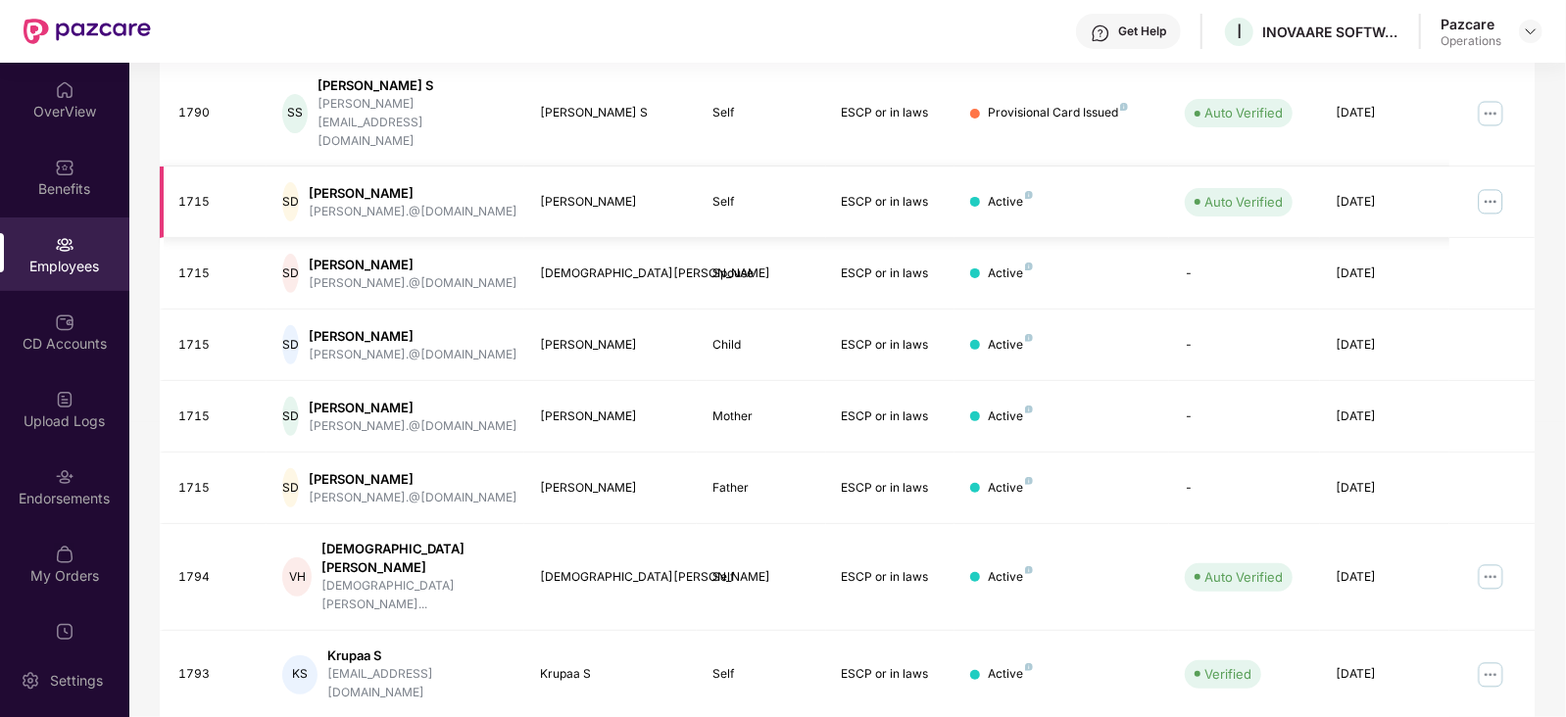
scroll to position [367, 0]
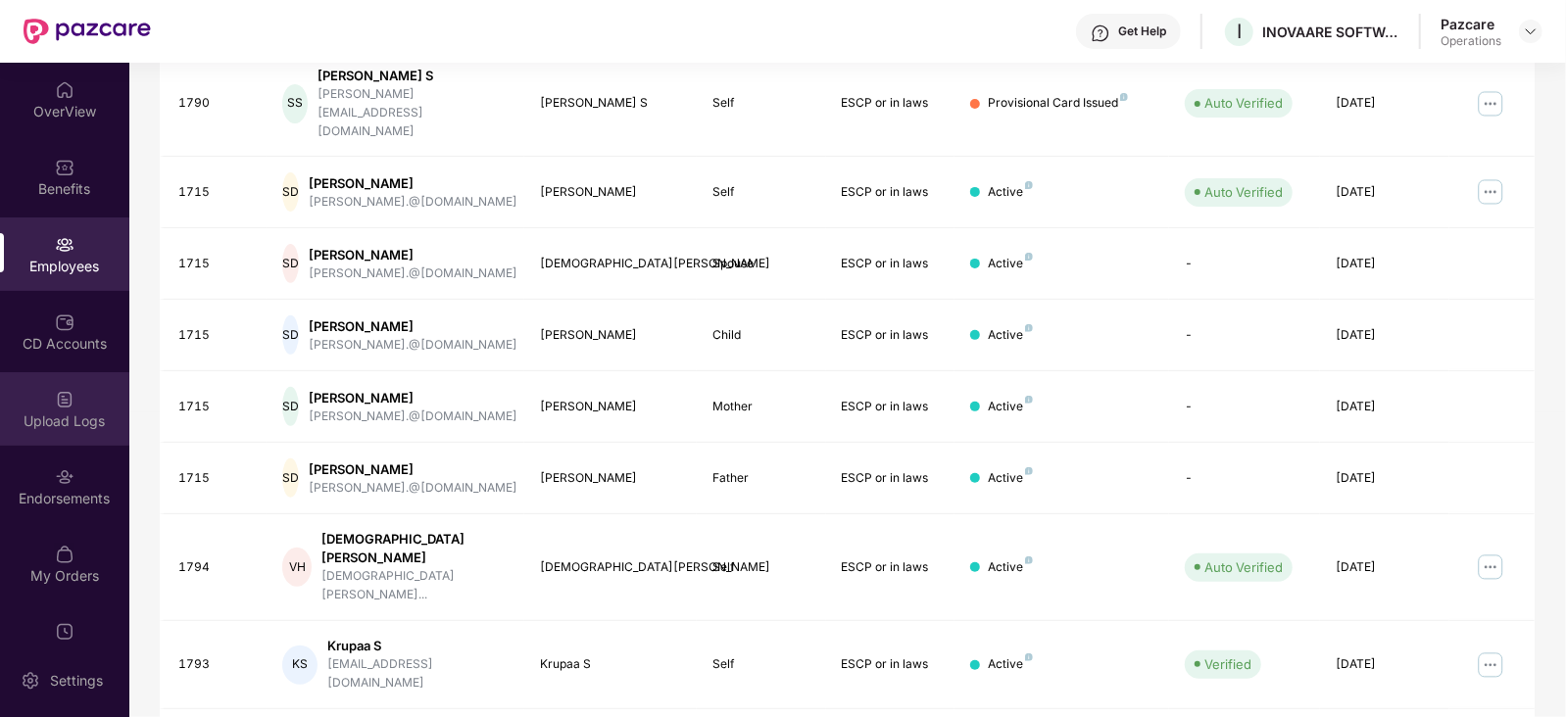
click at [60, 426] on div "Upload Logs" at bounding box center [64, 422] width 129 height 20
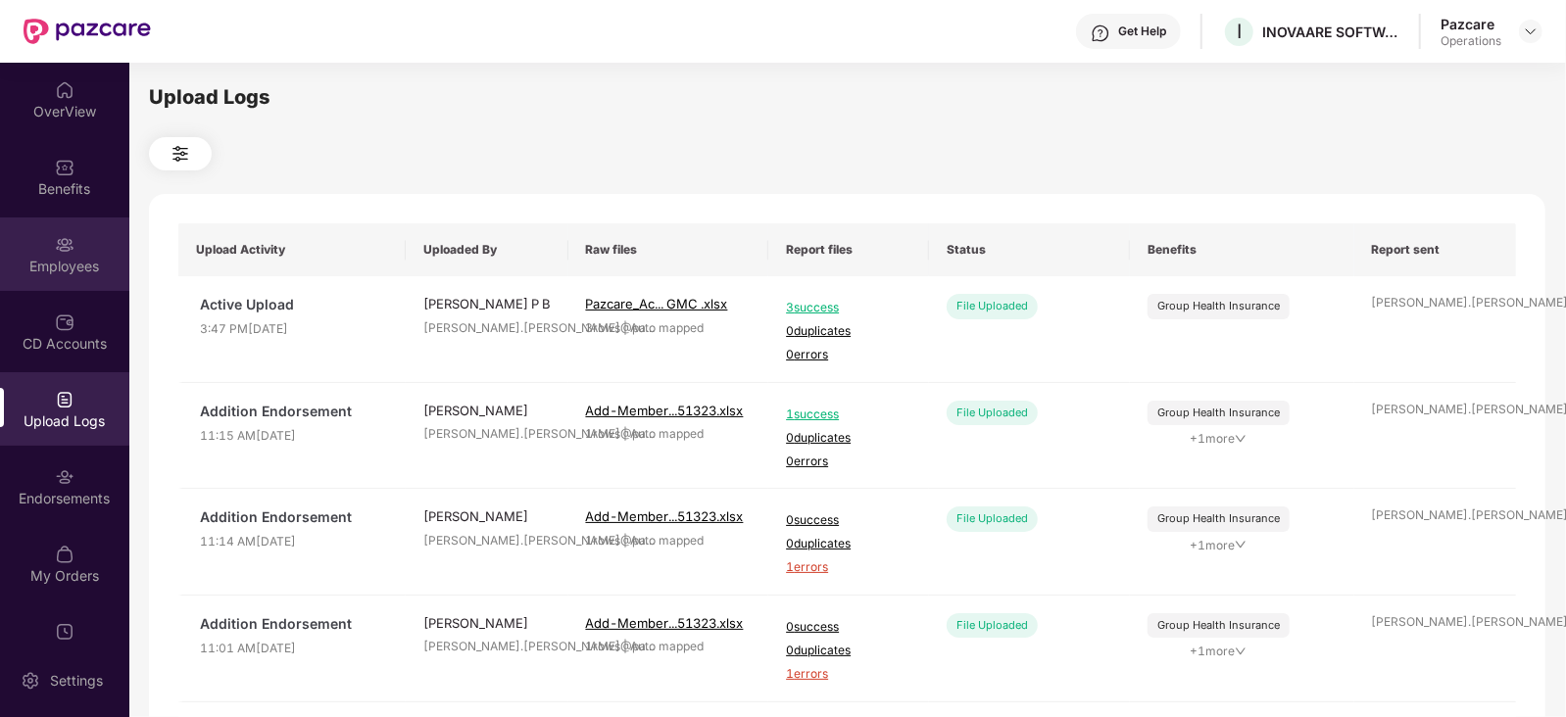
click at [76, 247] on div "Employees" at bounding box center [64, 254] width 129 height 73
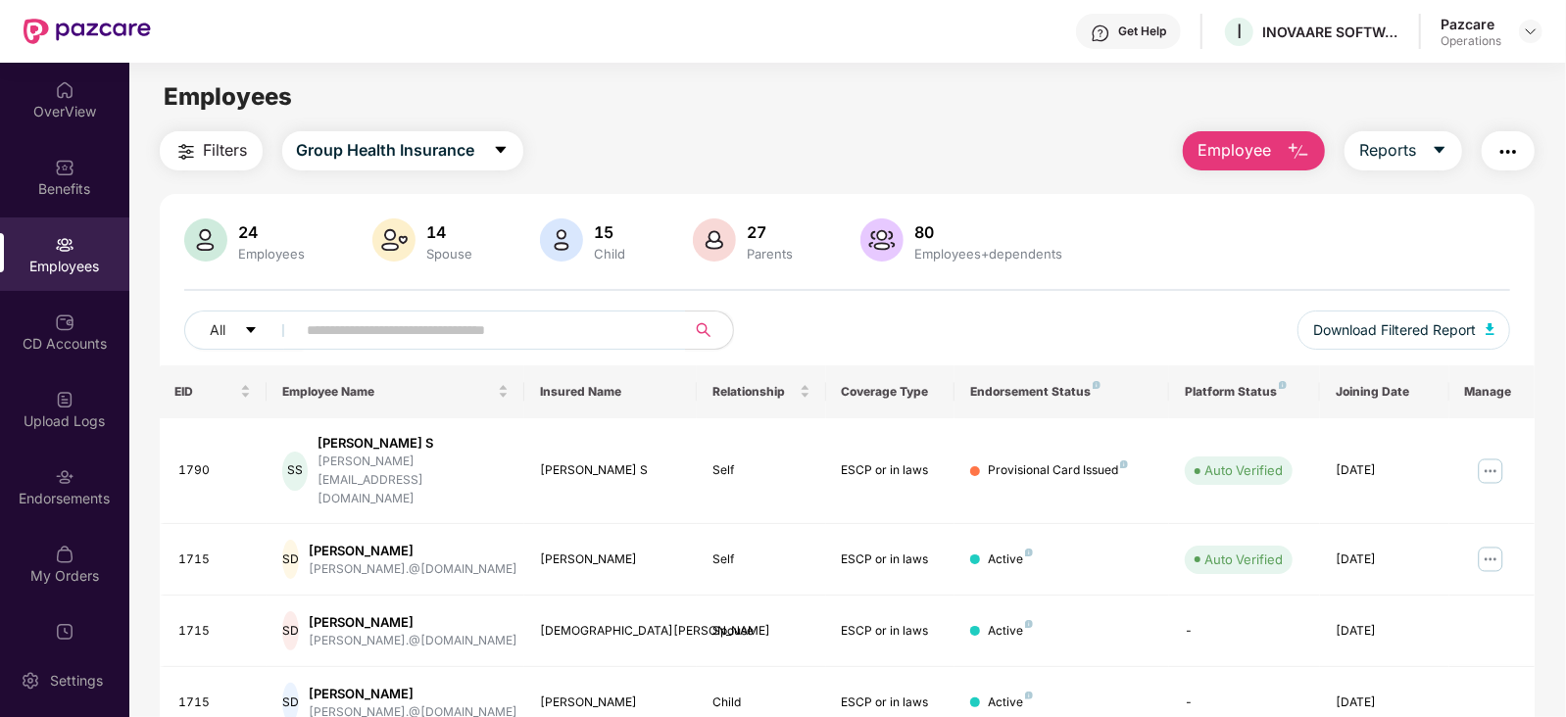
click at [1498, 156] on img "button" at bounding box center [1508, 152] width 24 height 24
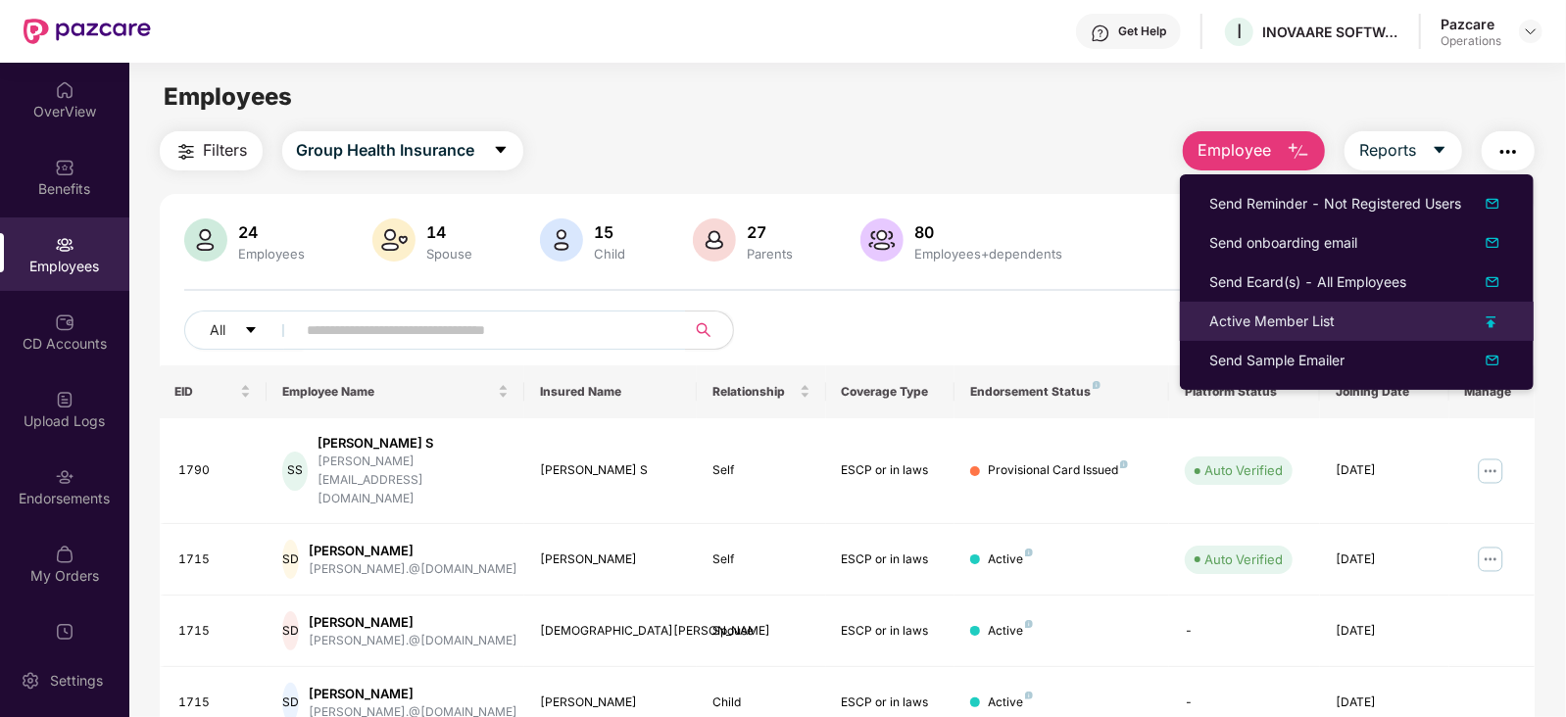
click at [1304, 317] on div "Active Member List" at bounding box center [1271, 322] width 125 height 22
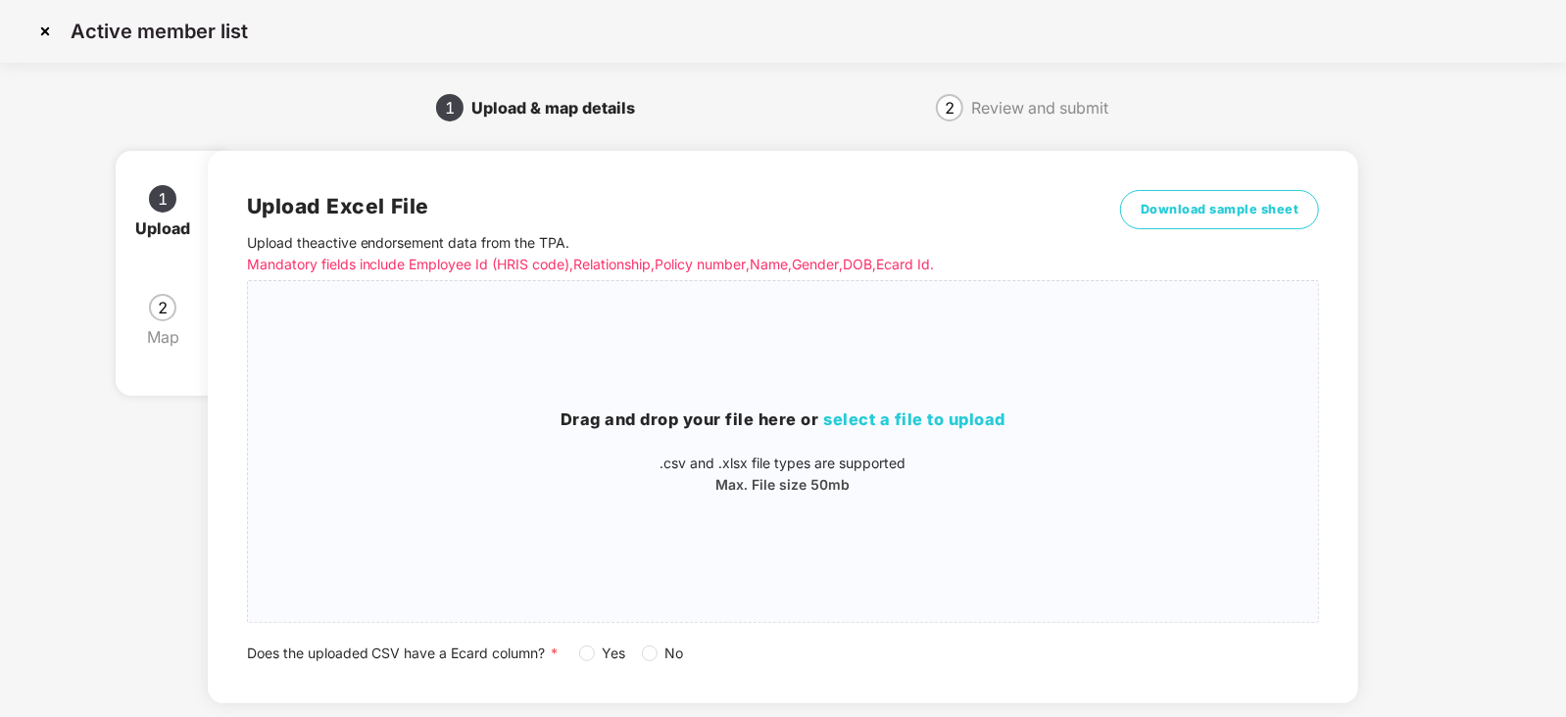
click at [573, 662] on div "Does the uploaded CSV have a Ecard column? * Yes No" at bounding box center [783, 654] width 1073 height 22
click at [862, 412] on span "select a file to upload" at bounding box center [915, 420] width 182 height 20
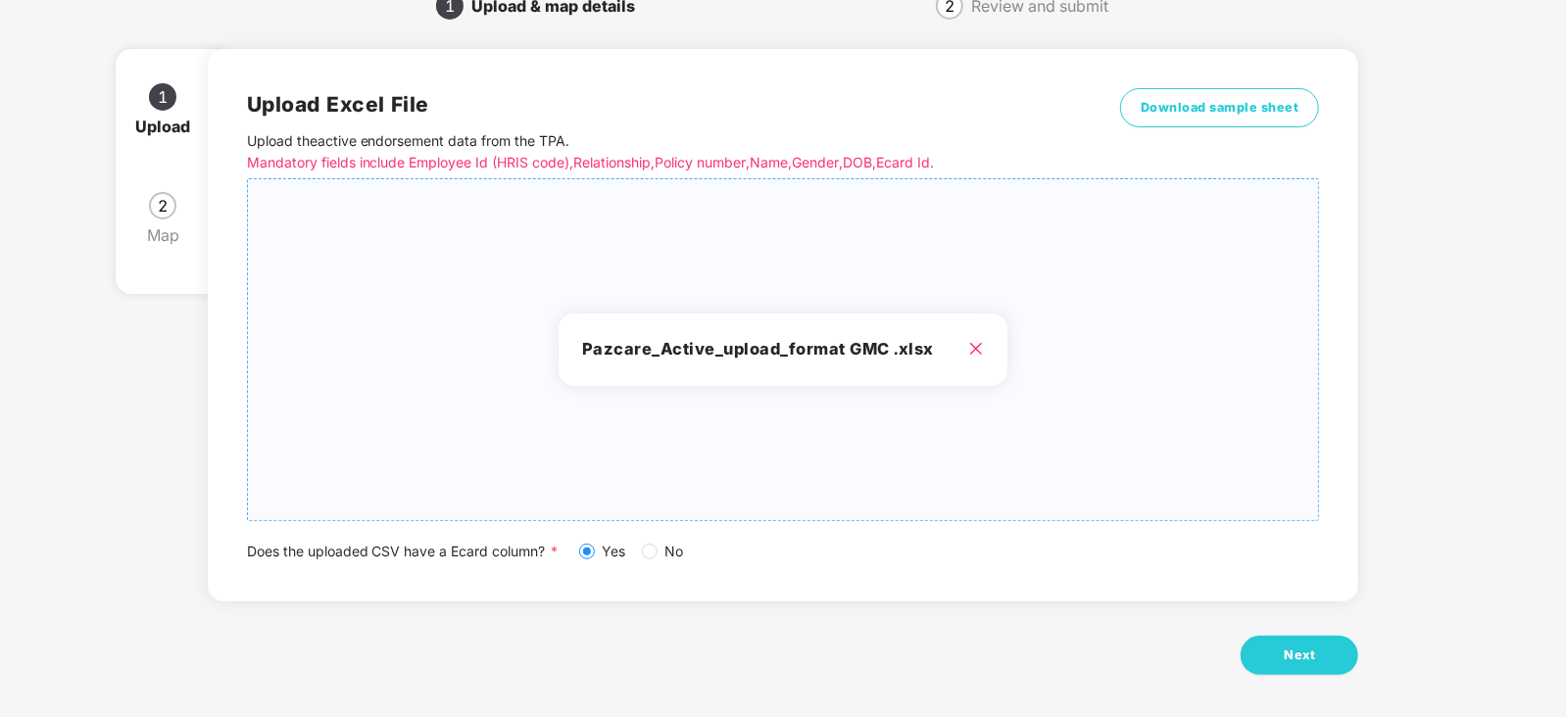
scroll to position [109, 0]
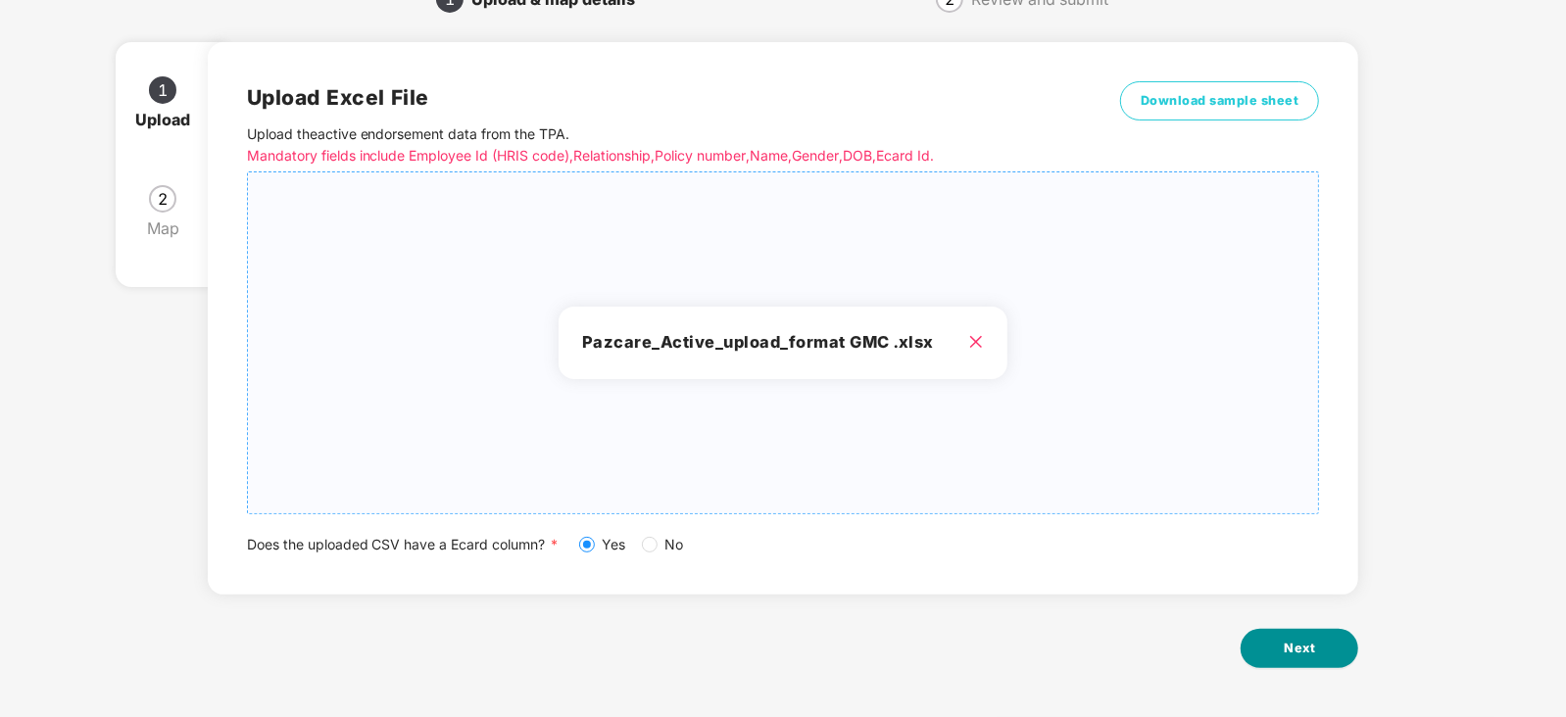
click at [1294, 658] on button "Next" at bounding box center [1299, 648] width 118 height 39
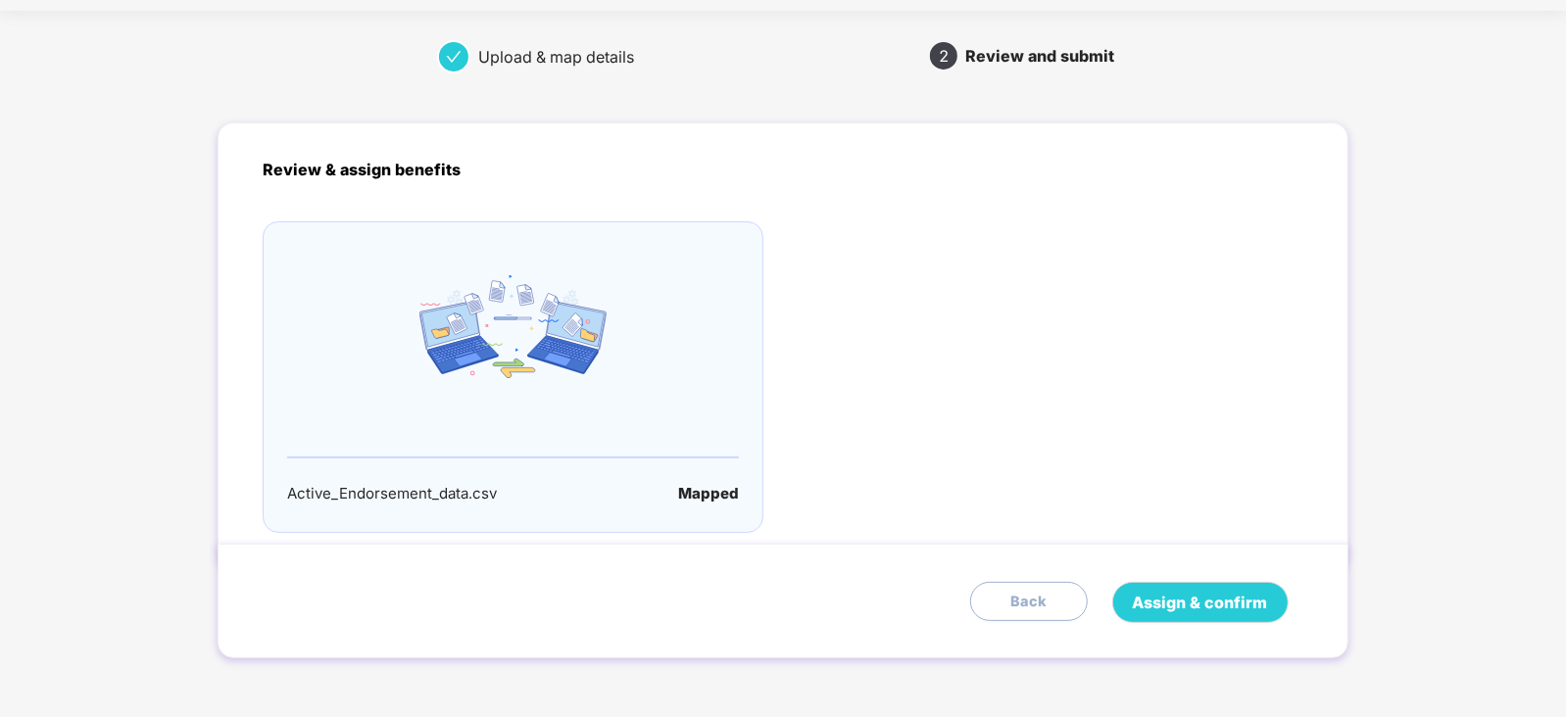
scroll to position [0, 0]
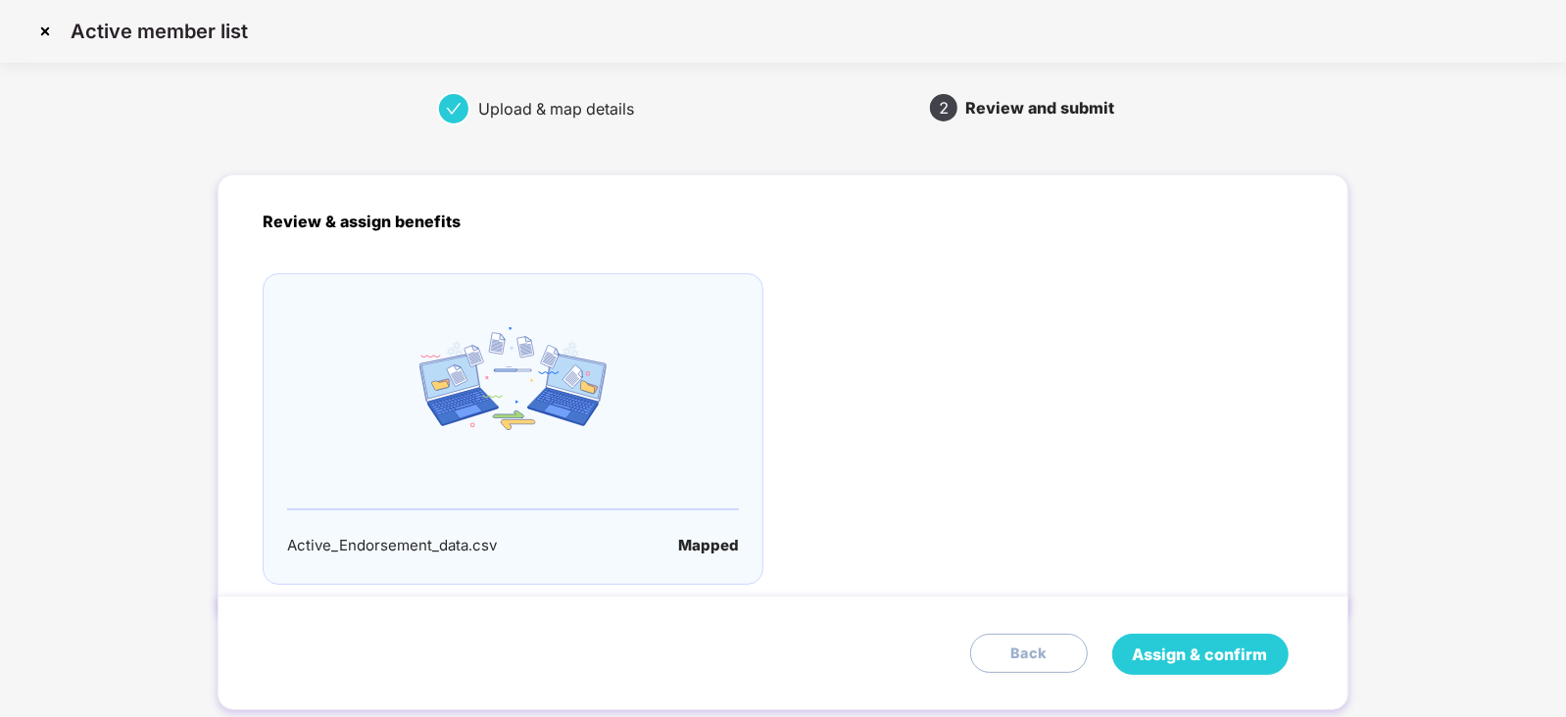
click at [1170, 662] on span "Assign & confirm" at bounding box center [1200, 655] width 135 height 24
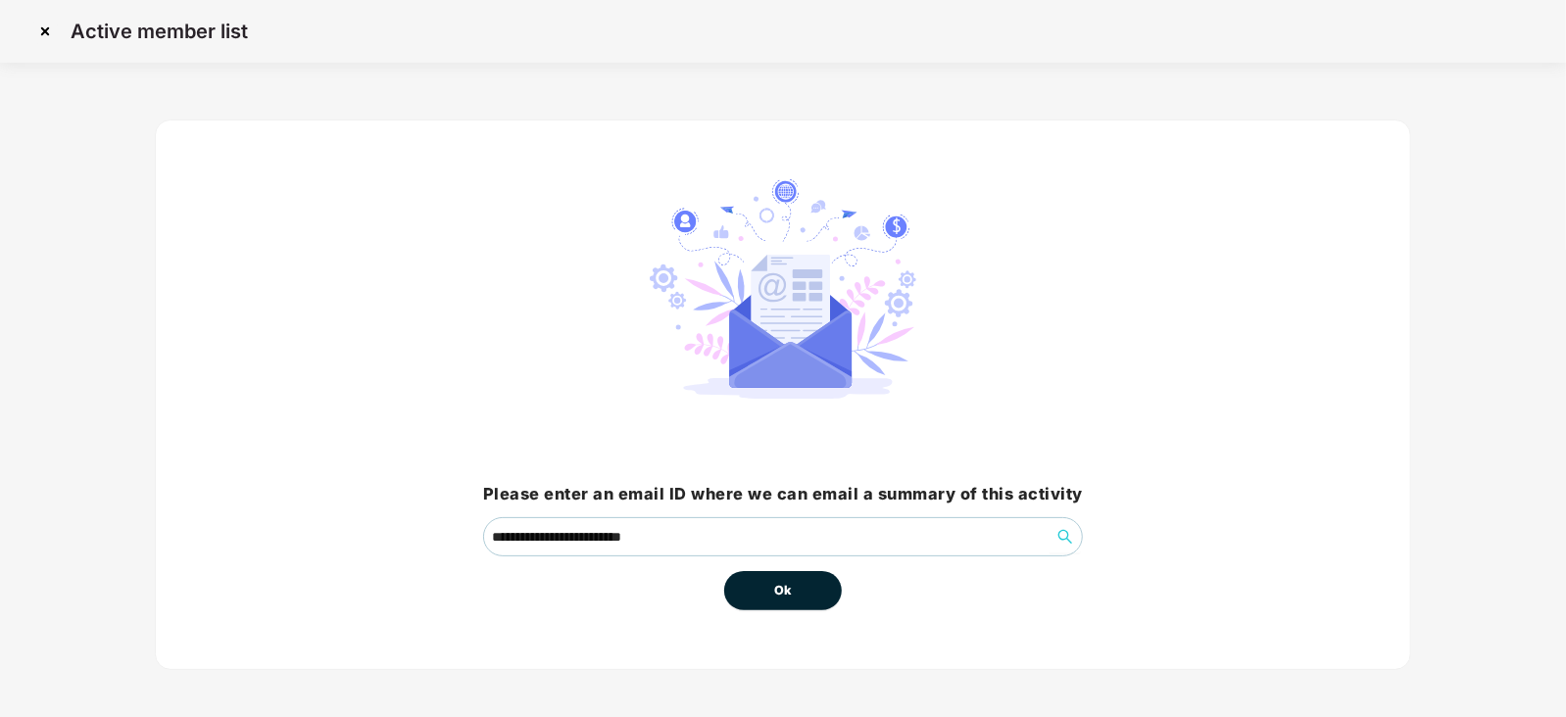
click at [790, 606] on button "Ok" at bounding box center [783, 590] width 118 height 39
click at [780, 595] on span "Ok" at bounding box center [783, 591] width 18 height 20
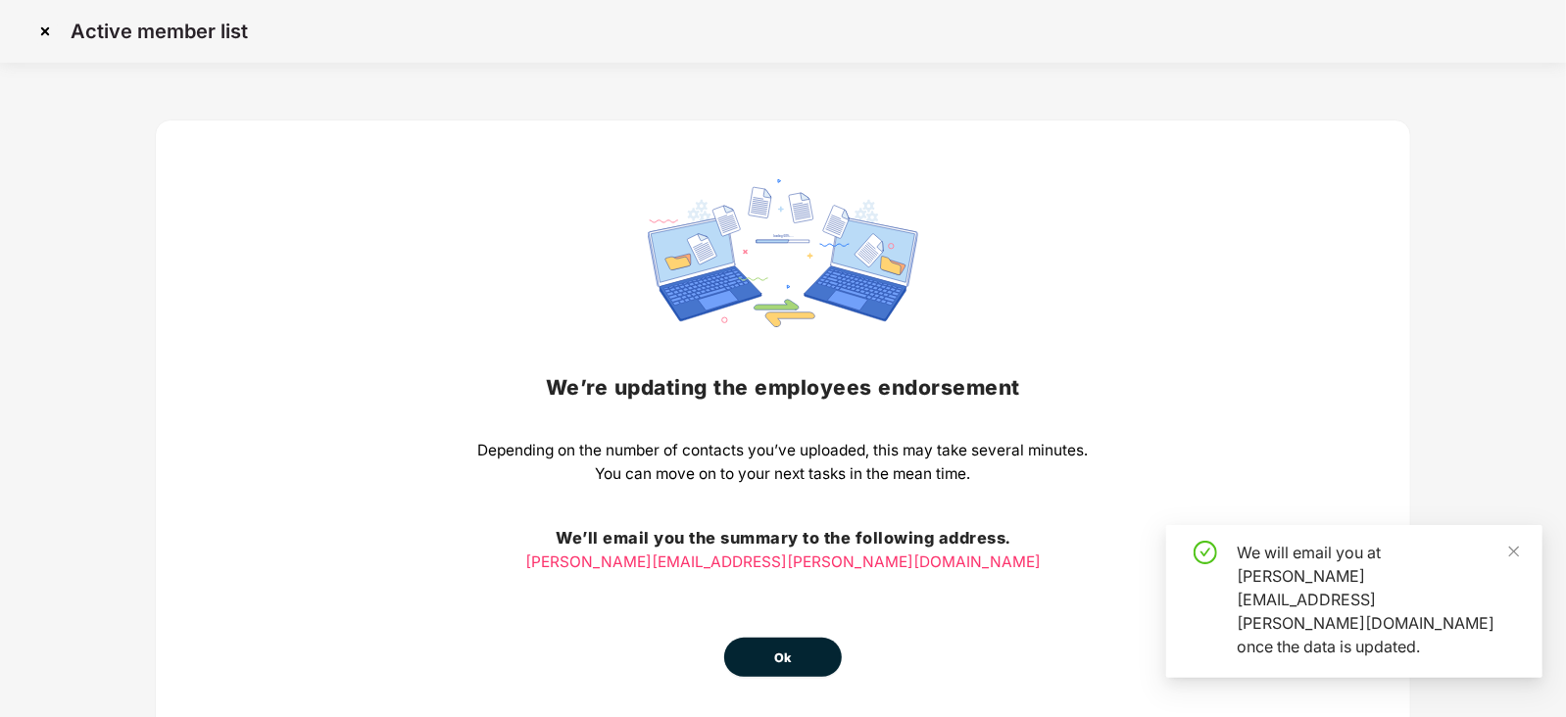
click at [780, 661] on span "Ok" at bounding box center [783, 659] width 18 height 20
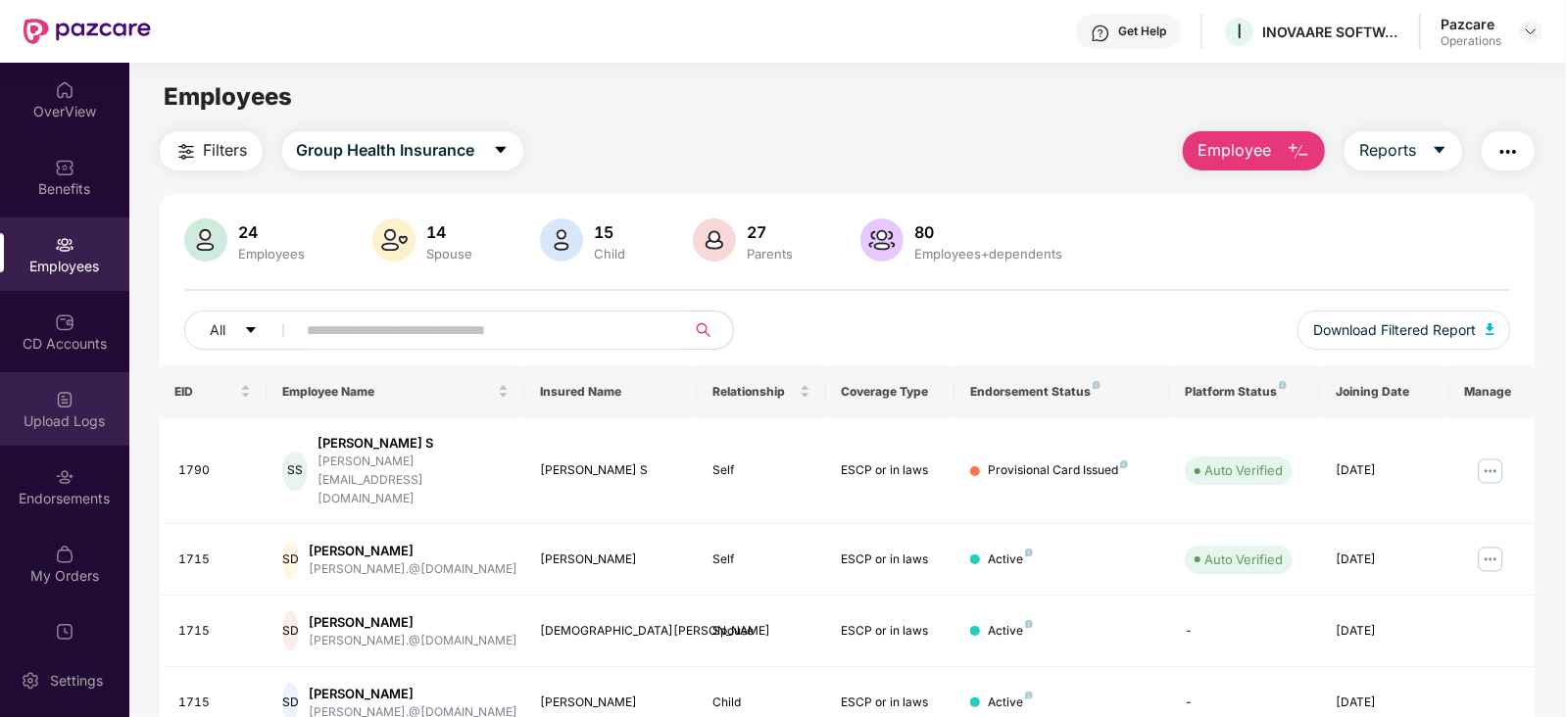
click at [61, 419] on div "Upload Logs" at bounding box center [64, 422] width 129 height 20
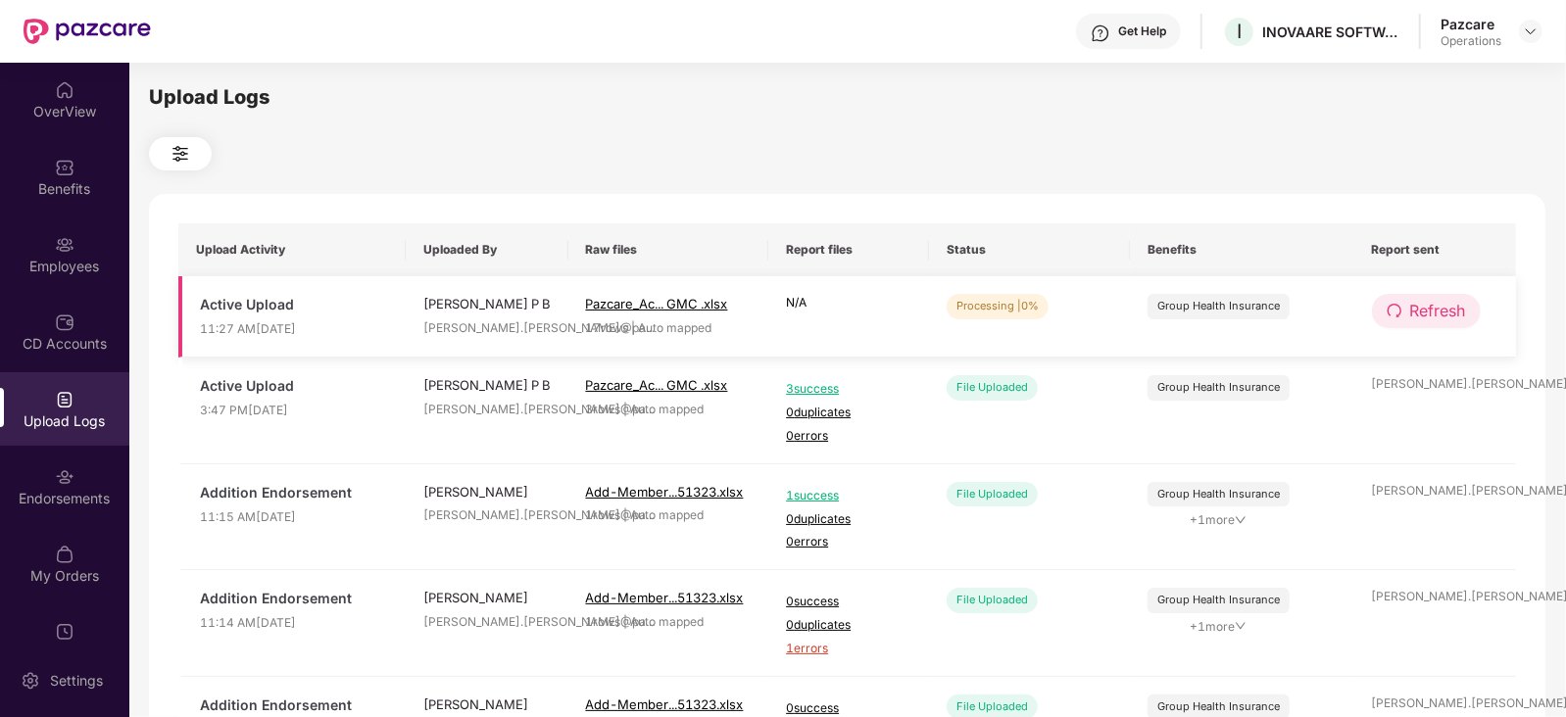
click at [1448, 304] on span "Refresh" at bounding box center [1438, 311] width 56 height 24
click at [1448, 304] on span "Refresh" at bounding box center [1439, 311] width 56 height 24
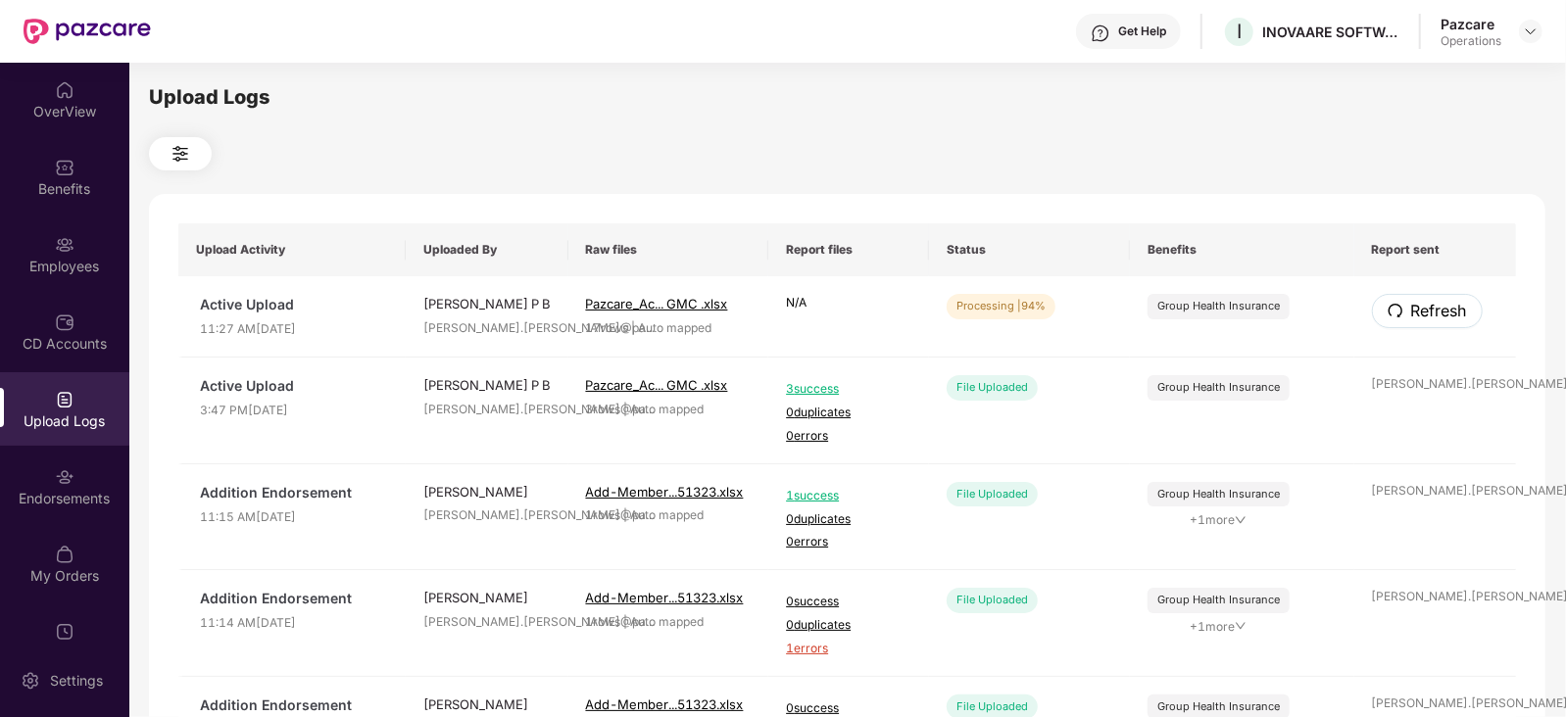
click at [1448, 304] on span "Refresh" at bounding box center [1439, 311] width 56 height 24
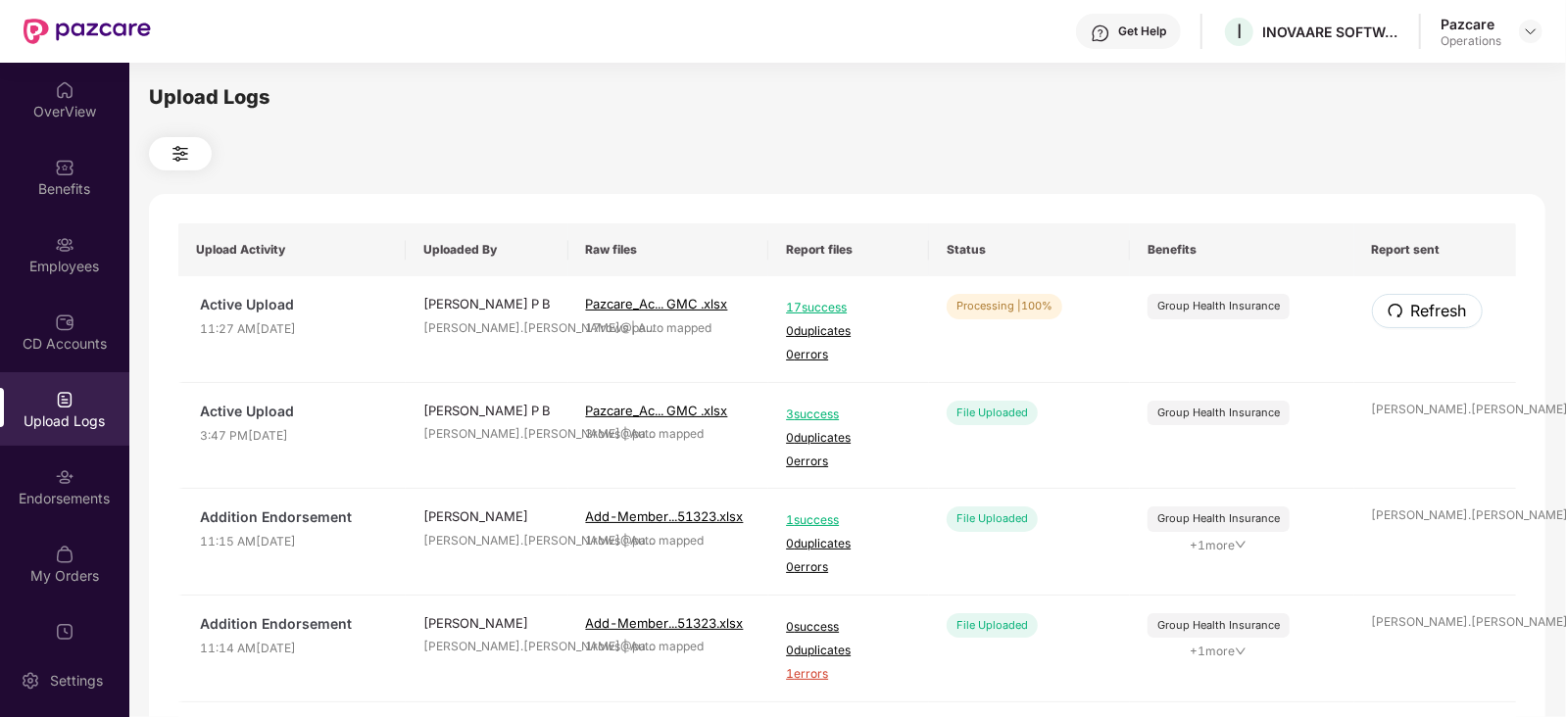
click at [1448, 304] on span "Refresh" at bounding box center [1439, 311] width 56 height 24
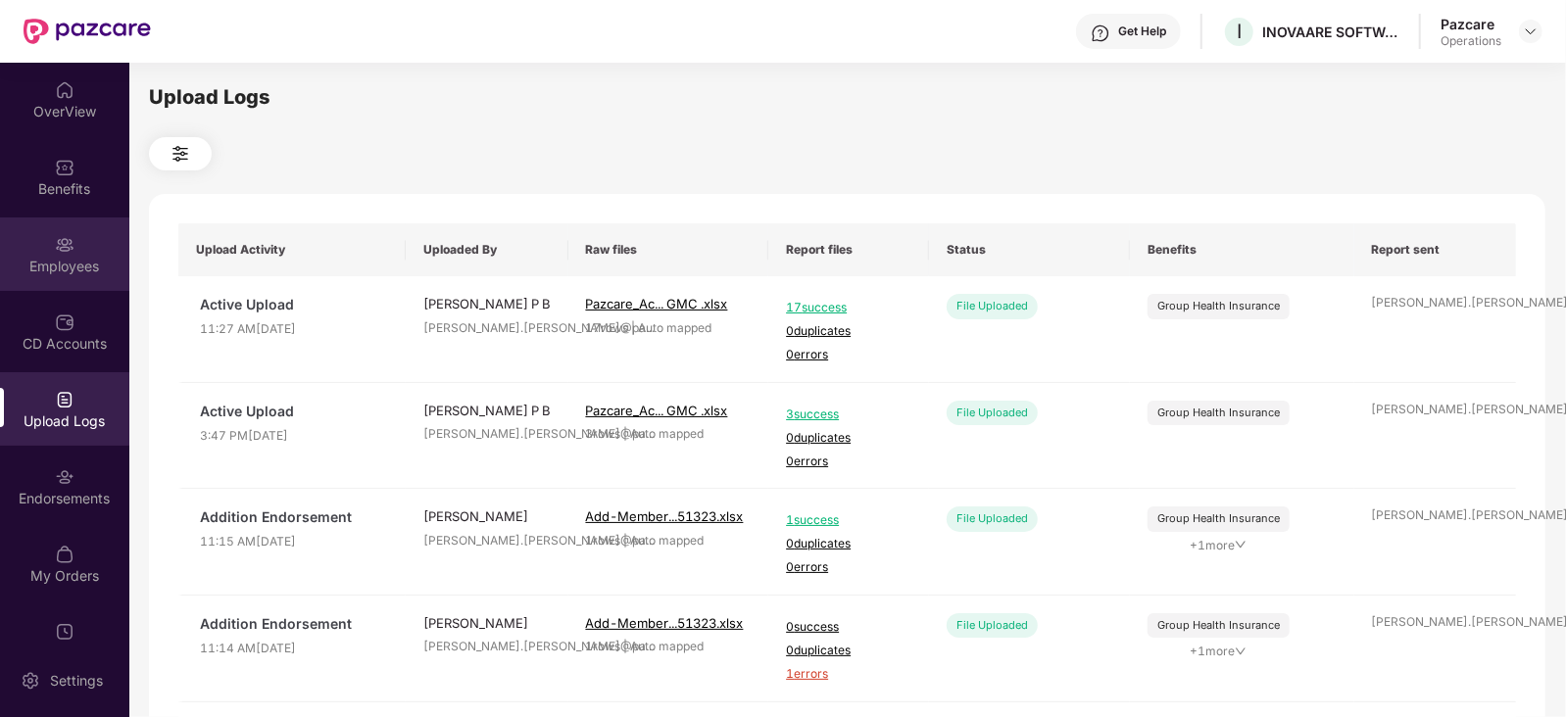
click at [73, 269] on div "Employees" at bounding box center [64, 267] width 129 height 20
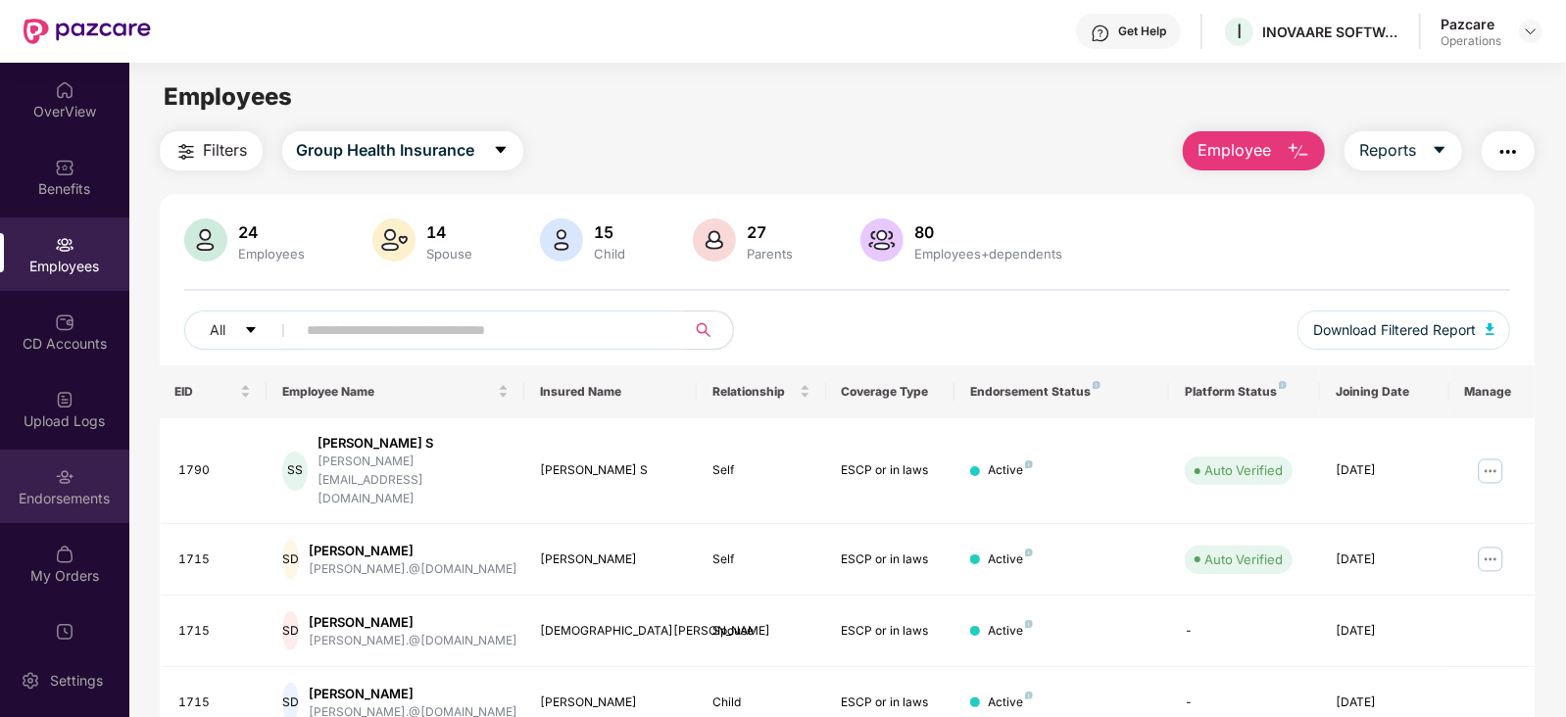
click at [35, 519] on div "Endorsements" at bounding box center [64, 486] width 129 height 73
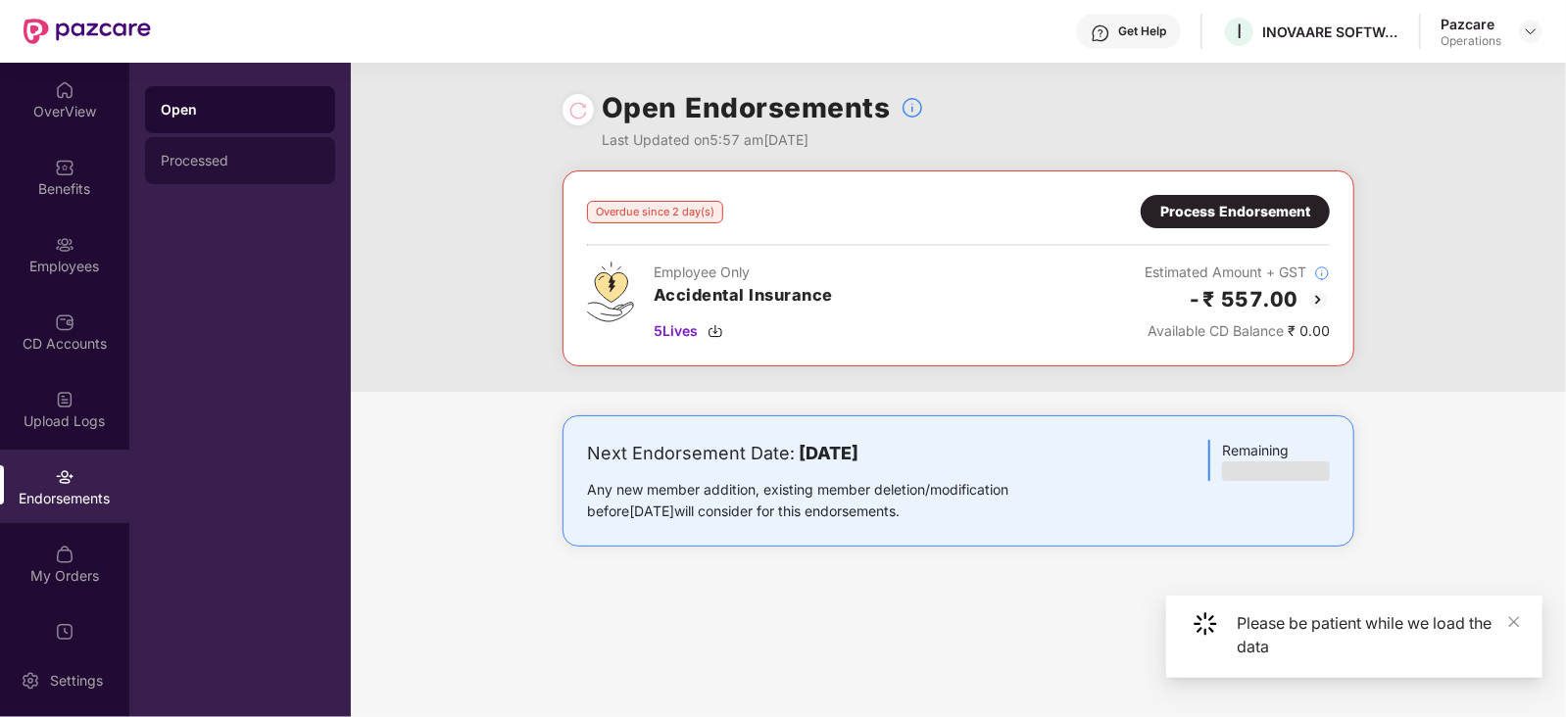
click at [182, 164] on div "Processed" at bounding box center [240, 161] width 159 height 16
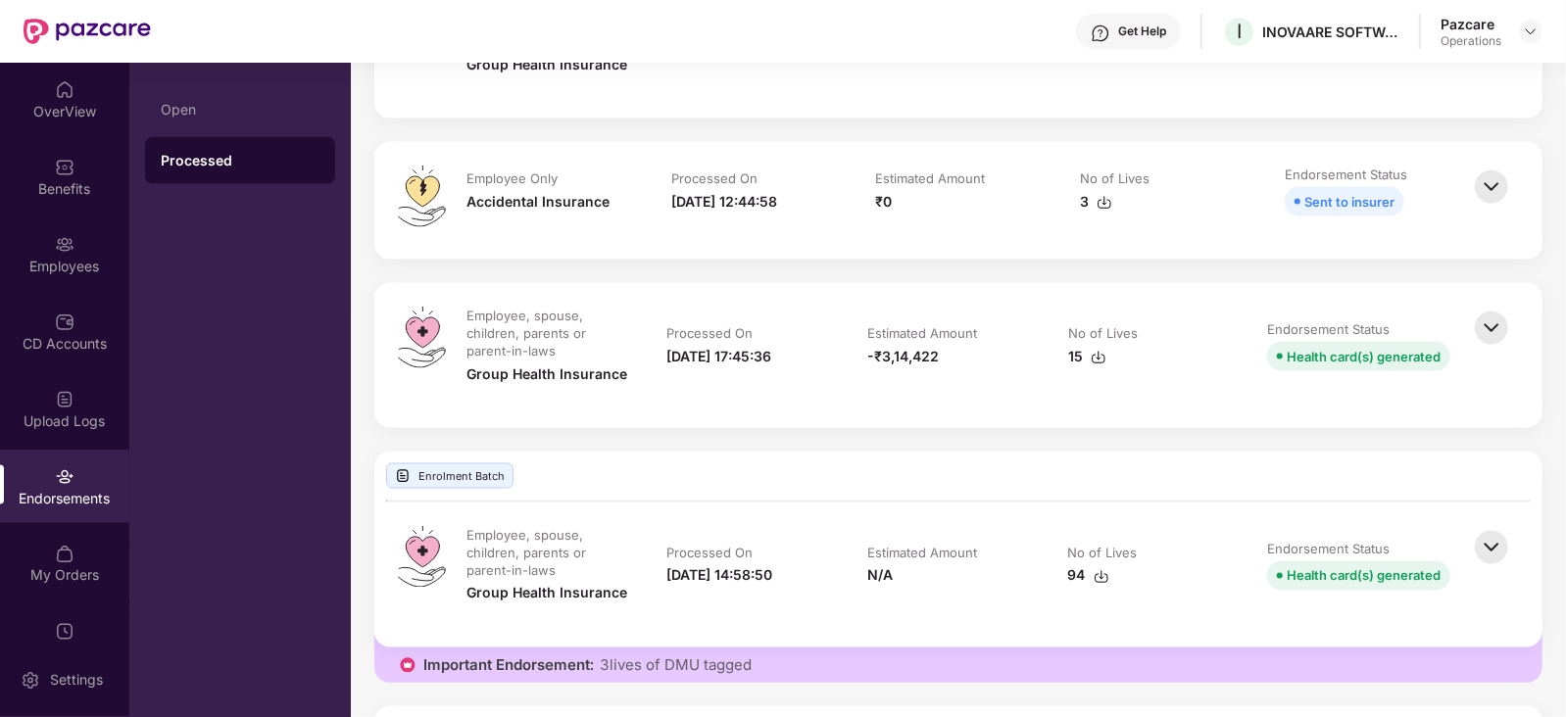
scroll to position [1836, 0]
click at [1485, 551] on img at bounding box center [1491, 547] width 43 height 43
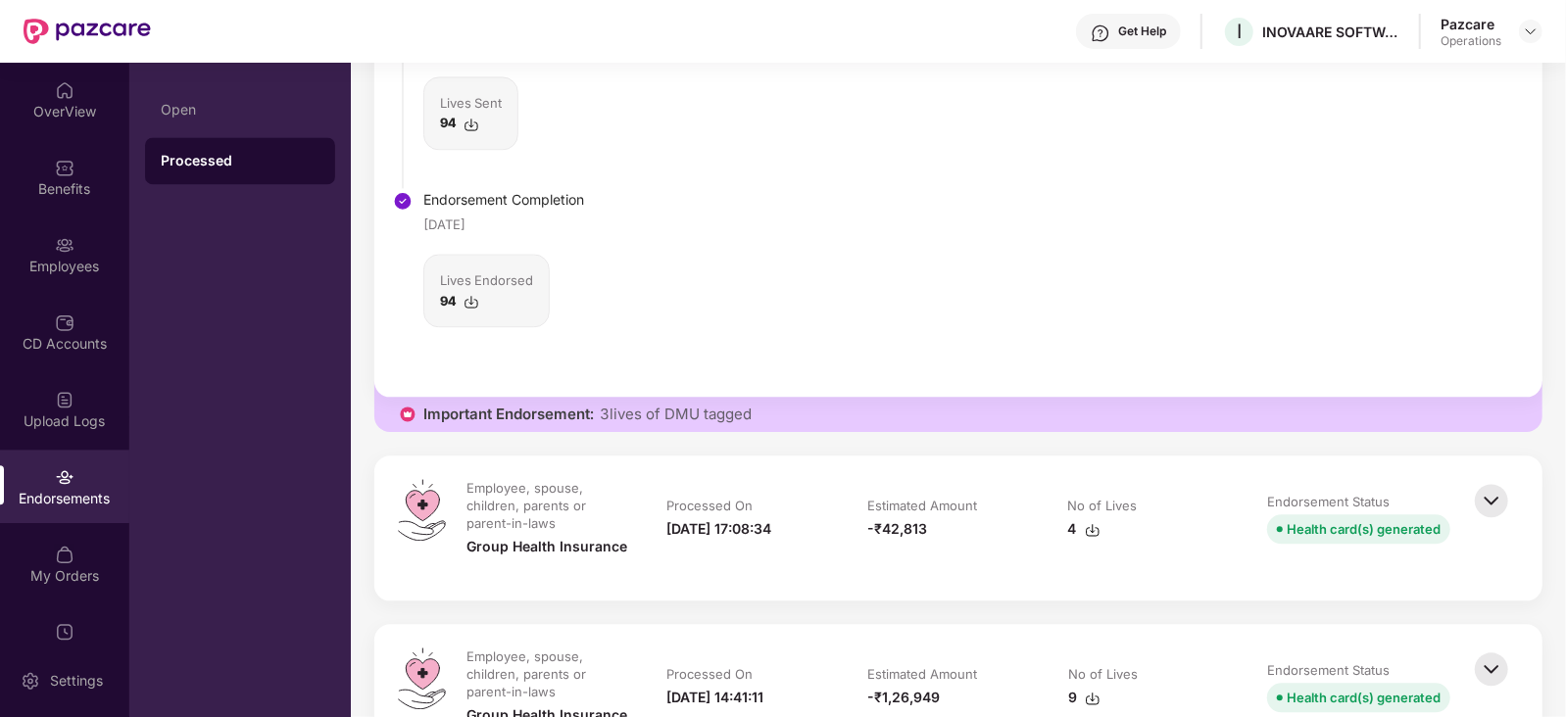
scroll to position [2694, 0]
click at [1496, 516] on img at bounding box center [1491, 498] width 43 height 43
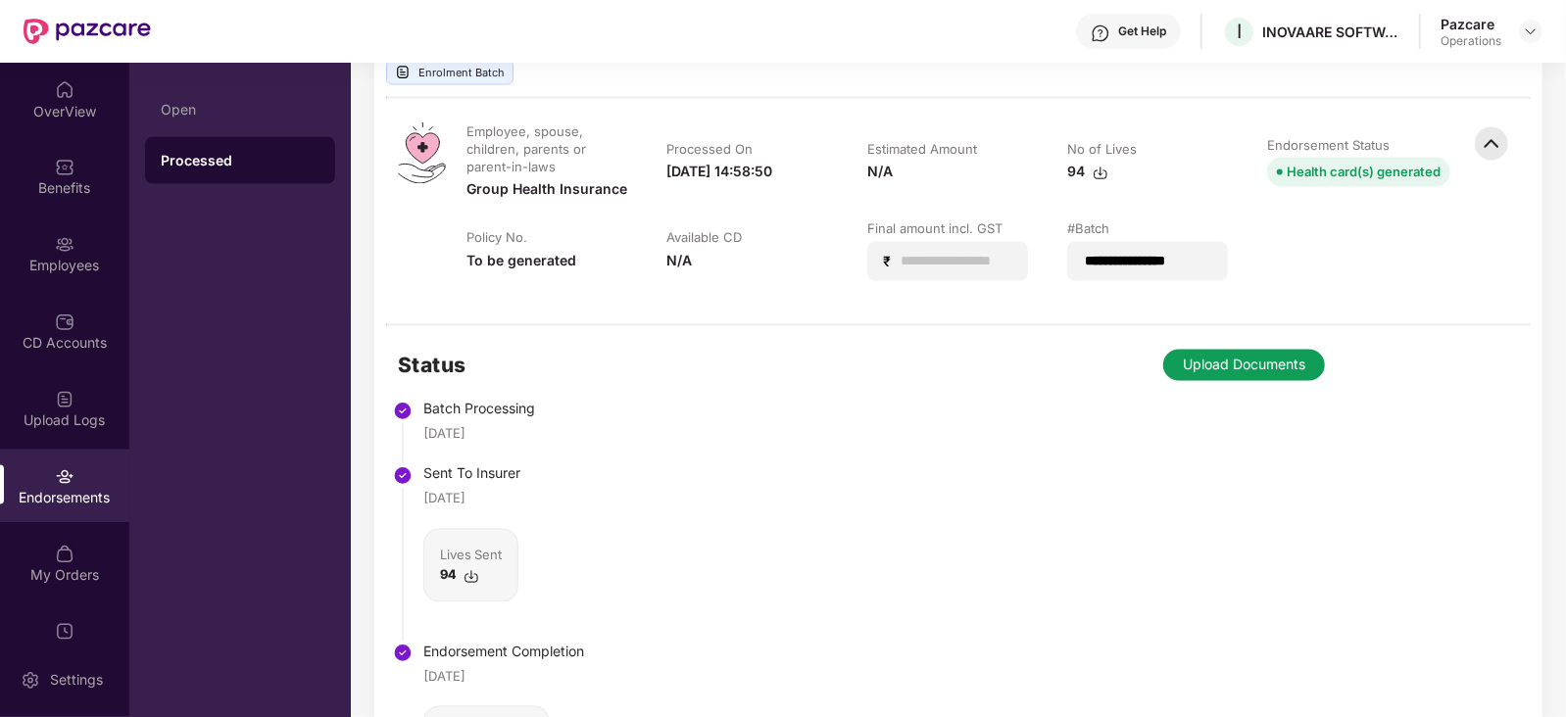
scroll to position [2205, 0]
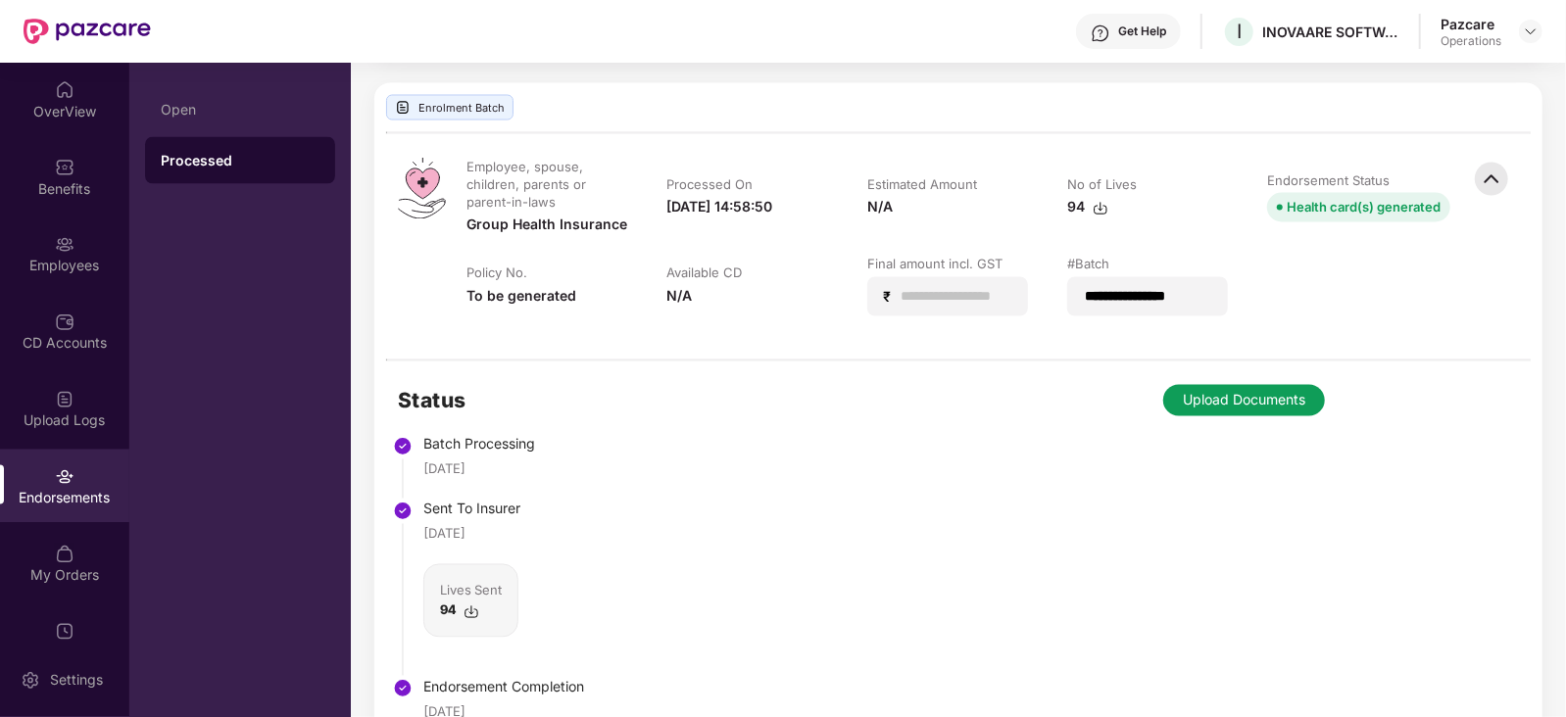
click at [1206, 399] on button "Upload Documents" at bounding box center [1244, 400] width 162 height 31
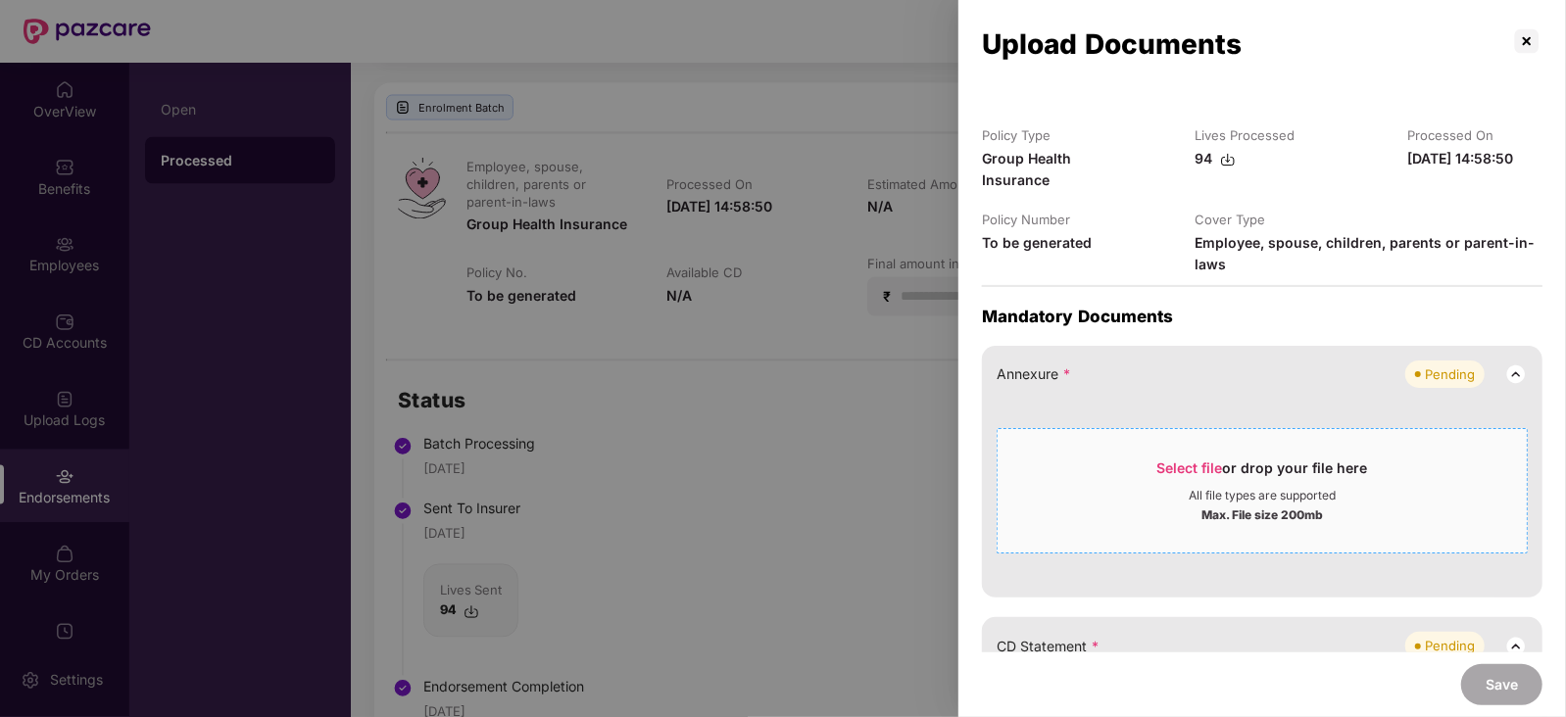
click at [1181, 458] on span "Select file or drop your file here All file types are supported Max. File size …" at bounding box center [1261, 491] width 529 height 94
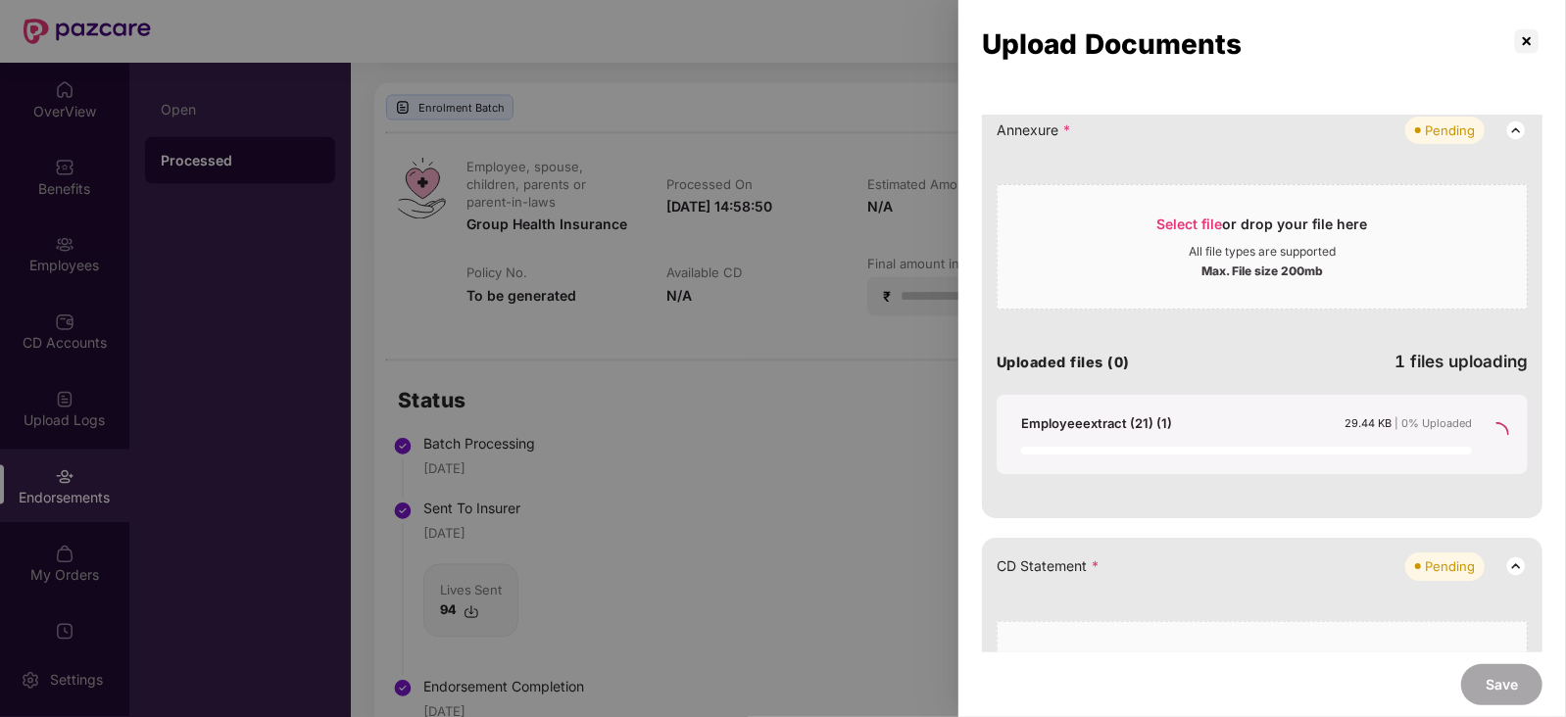
scroll to position [244, 0]
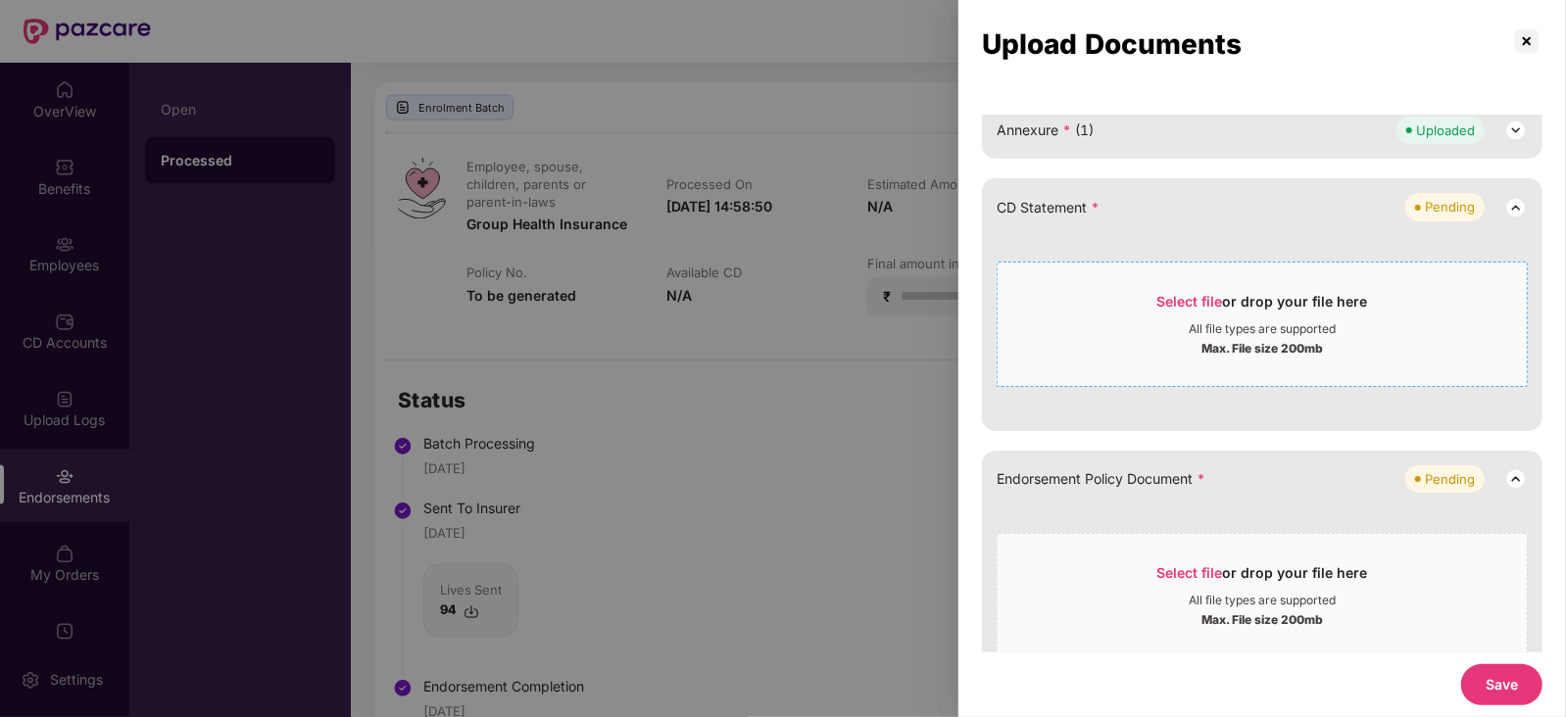
click at [1209, 289] on span "Select file or drop your file here All file types are supported Max. File size …" at bounding box center [1261, 324] width 529 height 94
click at [1209, 579] on span "Select file" at bounding box center [1190, 572] width 66 height 17
click at [1509, 129] on img at bounding box center [1516, 131] width 24 height 24
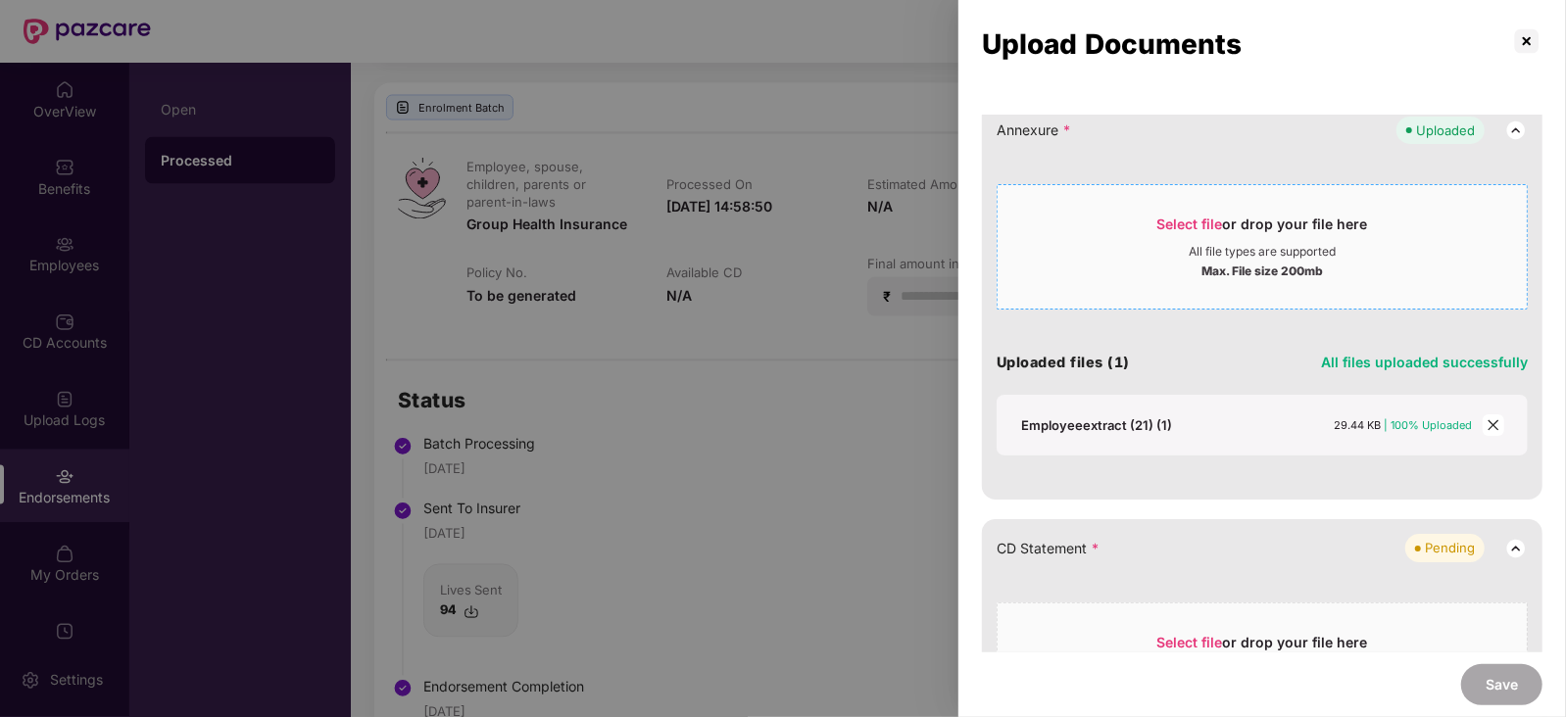
click at [1186, 218] on span "Select file" at bounding box center [1190, 224] width 66 height 17
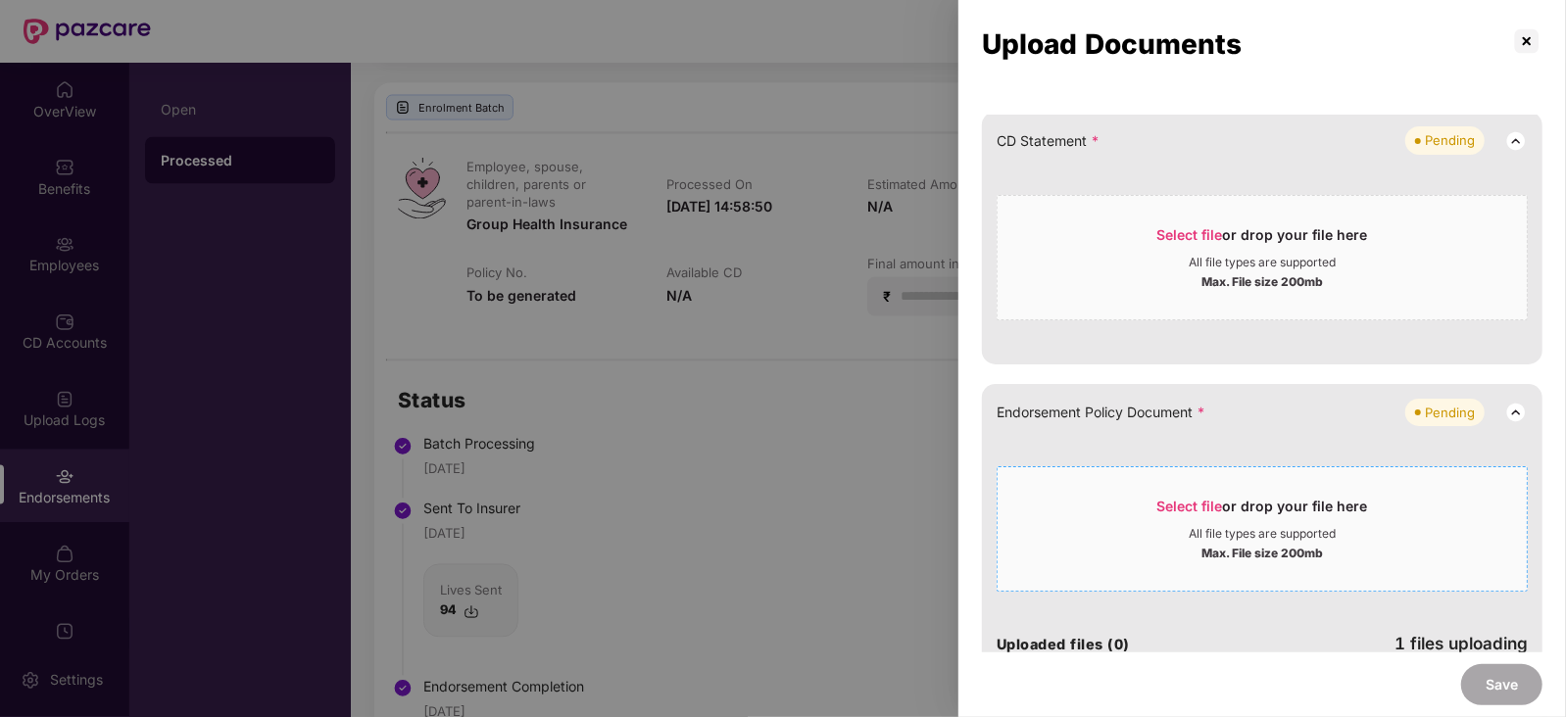
scroll to position [612, 0]
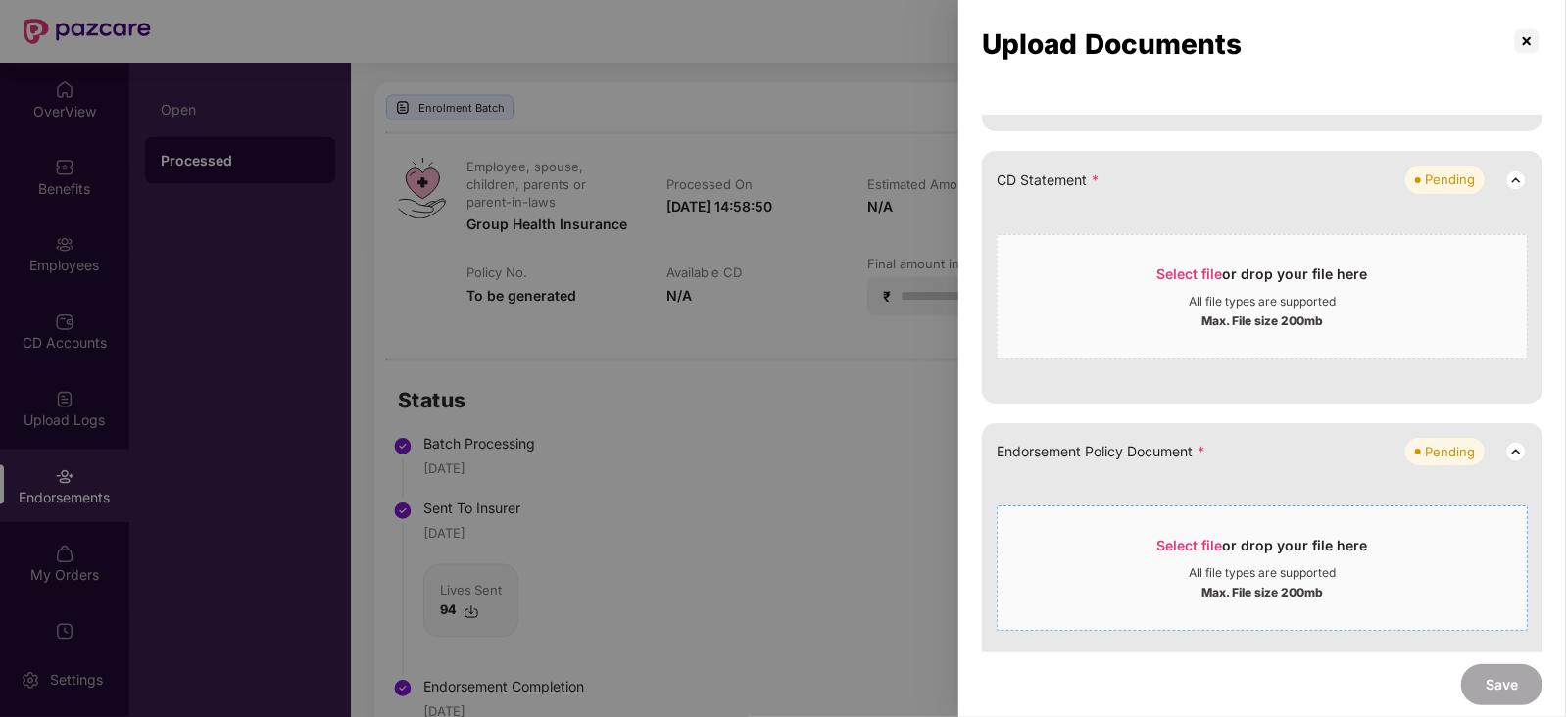
click at [1184, 536] on div "Select file or drop your file here" at bounding box center [1262, 550] width 211 height 29
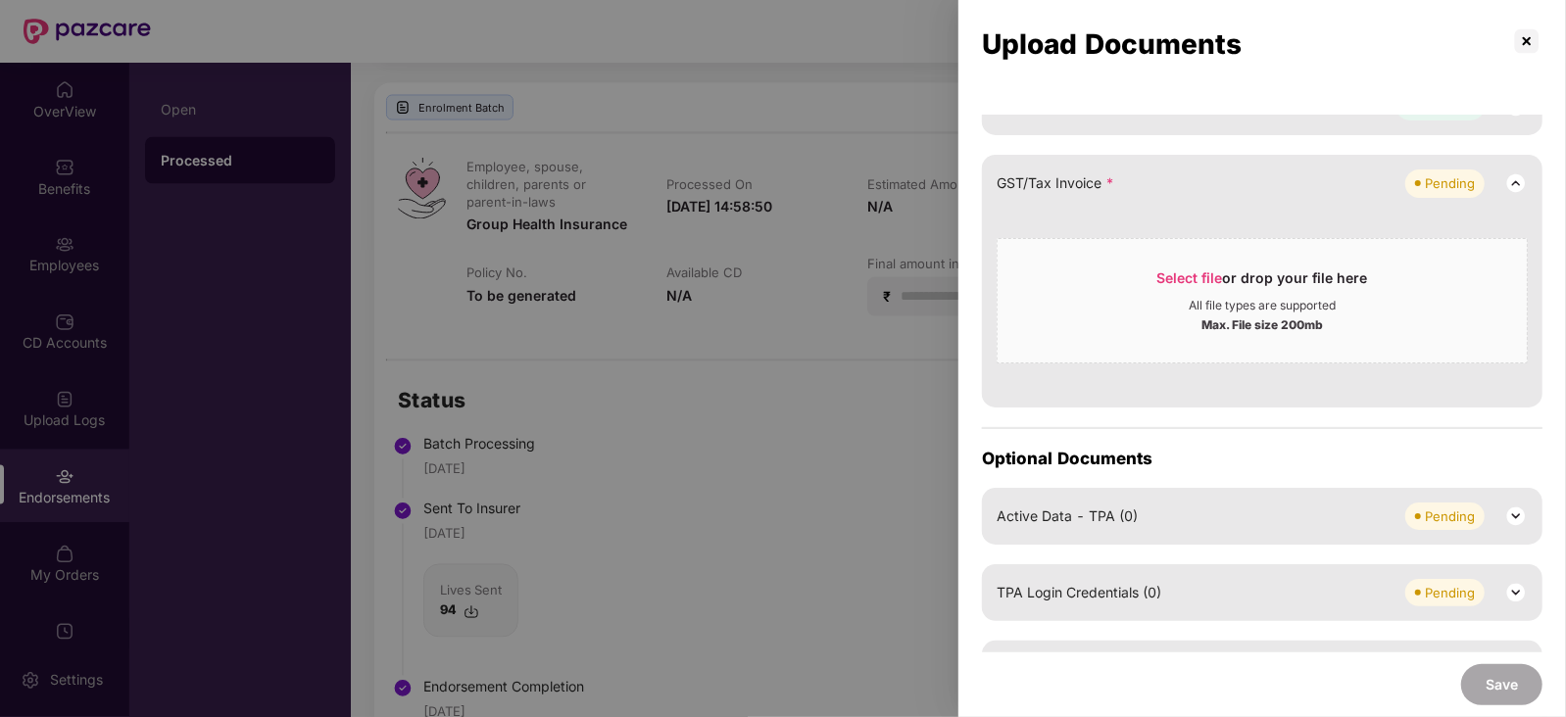
scroll to position [735, 0]
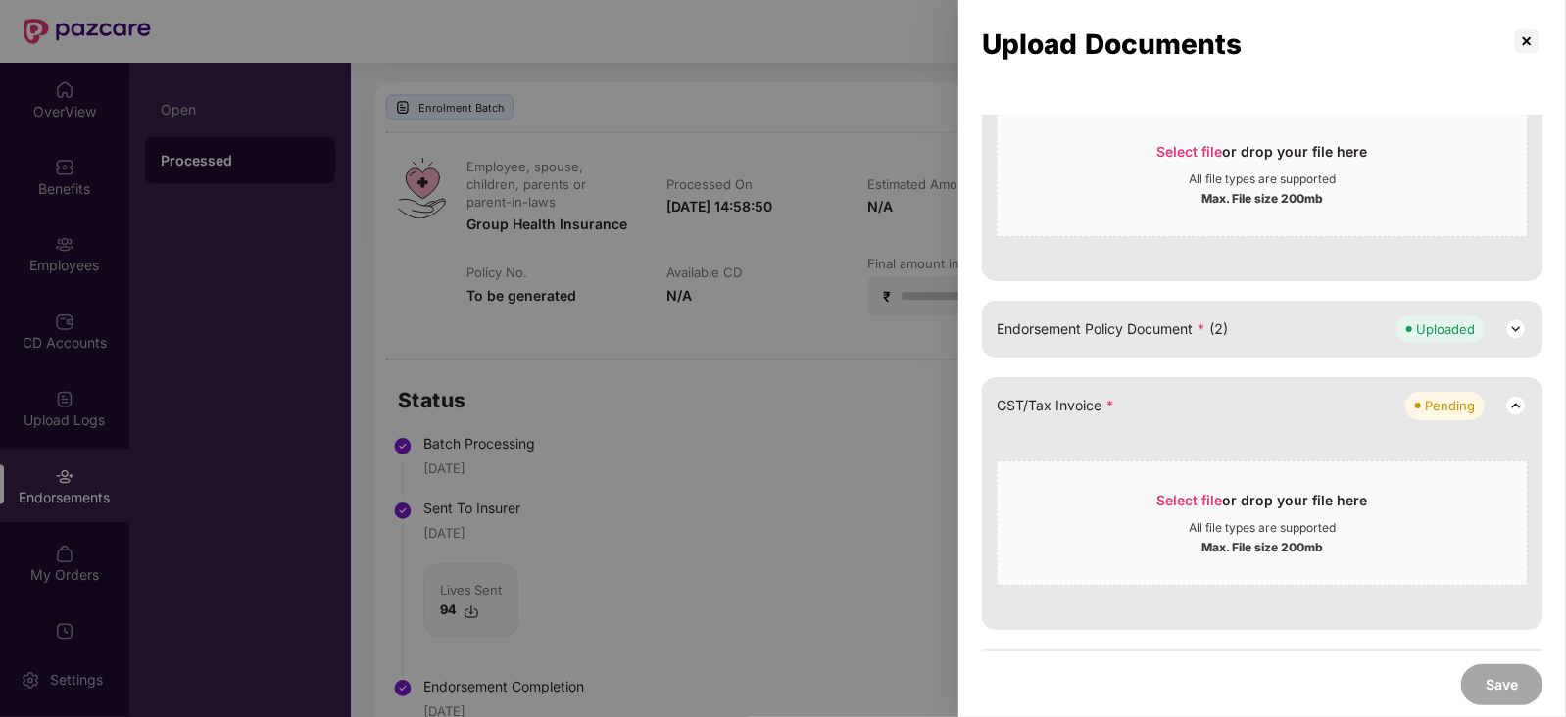
click at [1514, 320] on img at bounding box center [1516, 329] width 24 height 24
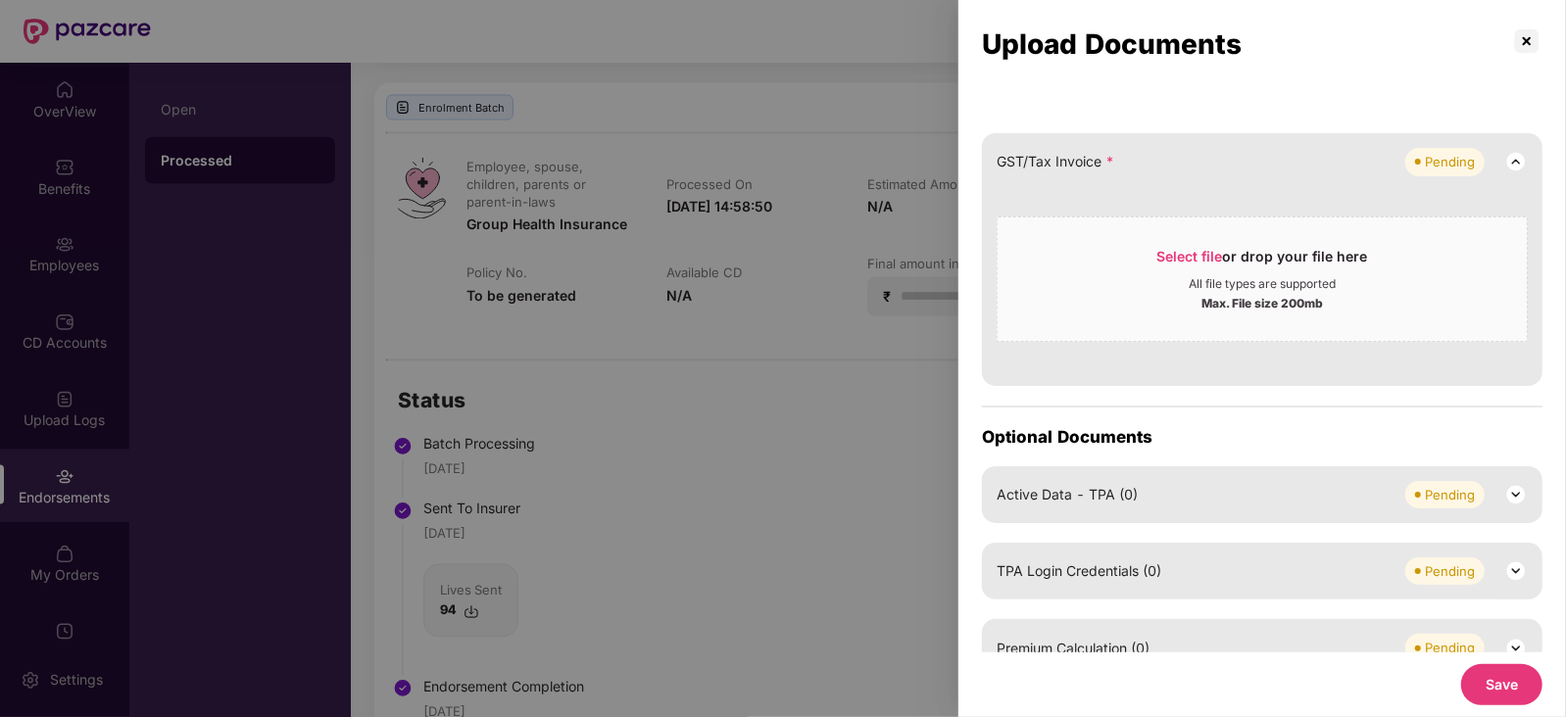
scroll to position [612, 0]
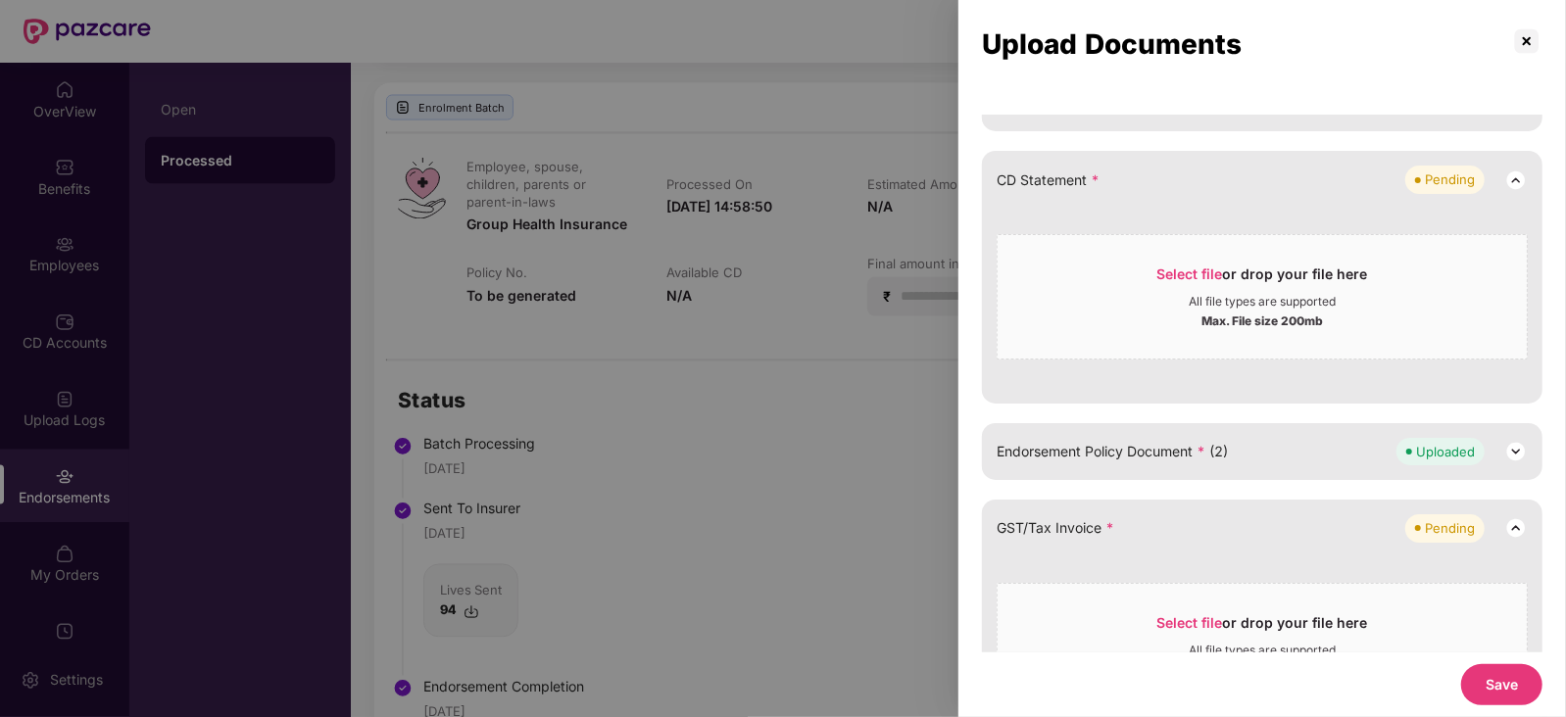
click at [1507, 434] on div "Endorsement Policy Document * (2) Uploaded" at bounding box center [1262, 451] width 560 height 57
click at [1504, 449] on img at bounding box center [1516, 452] width 24 height 24
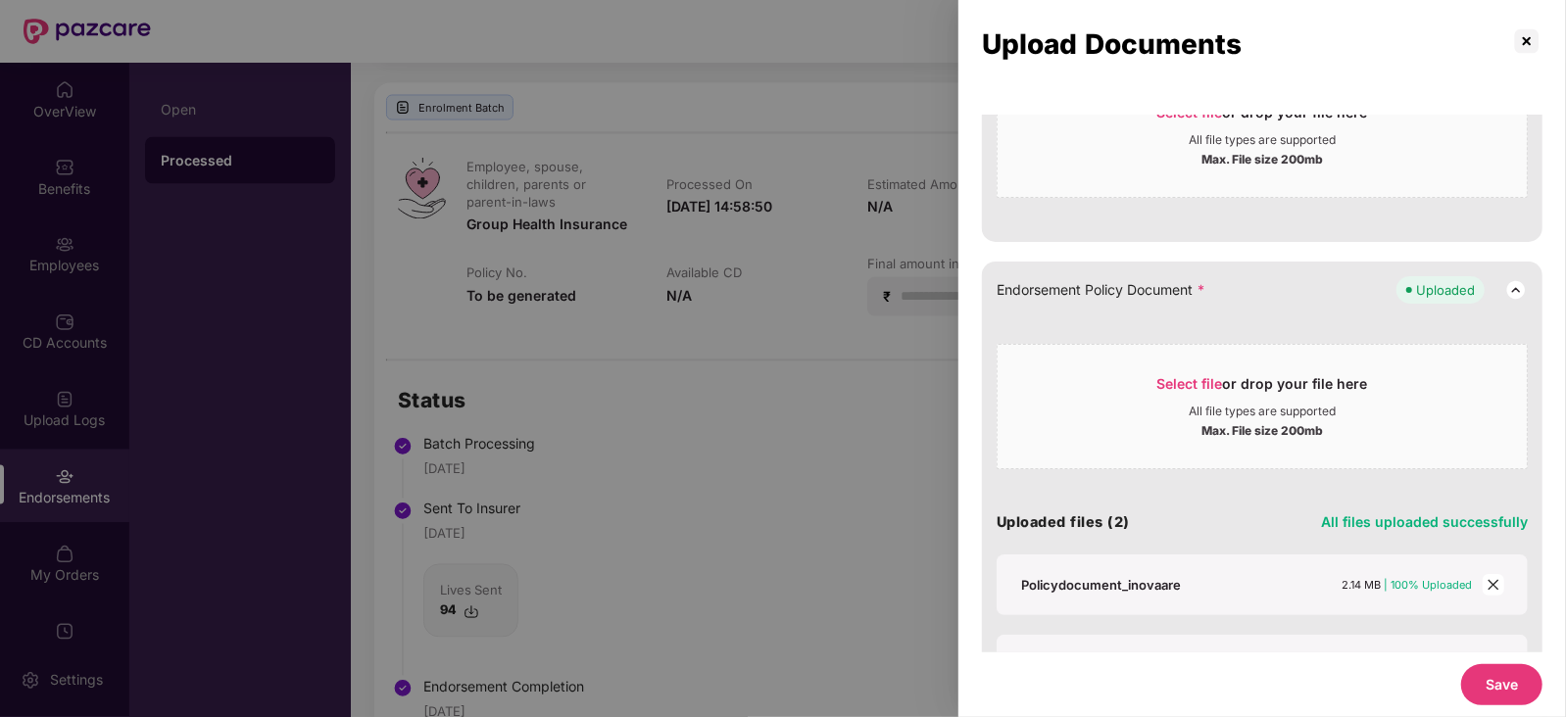
scroll to position [856, 0]
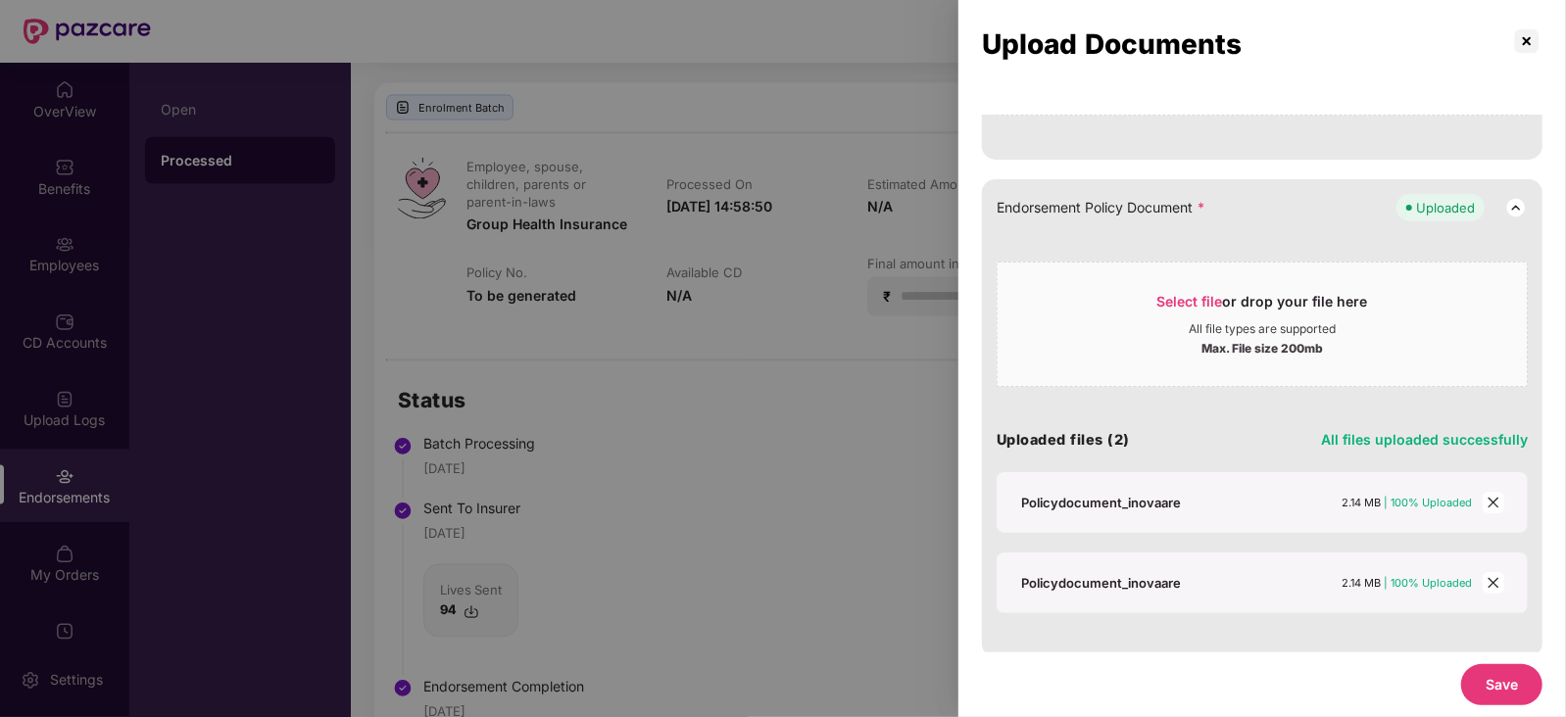
click at [1495, 657] on div "Save" at bounding box center [1261, 685] width 607 height 65
click at [1508, 709] on div "Save" at bounding box center [1261, 685] width 607 height 65
click at [1502, 692] on button "Save" at bounding box center [1501, 684] width 81 height 41
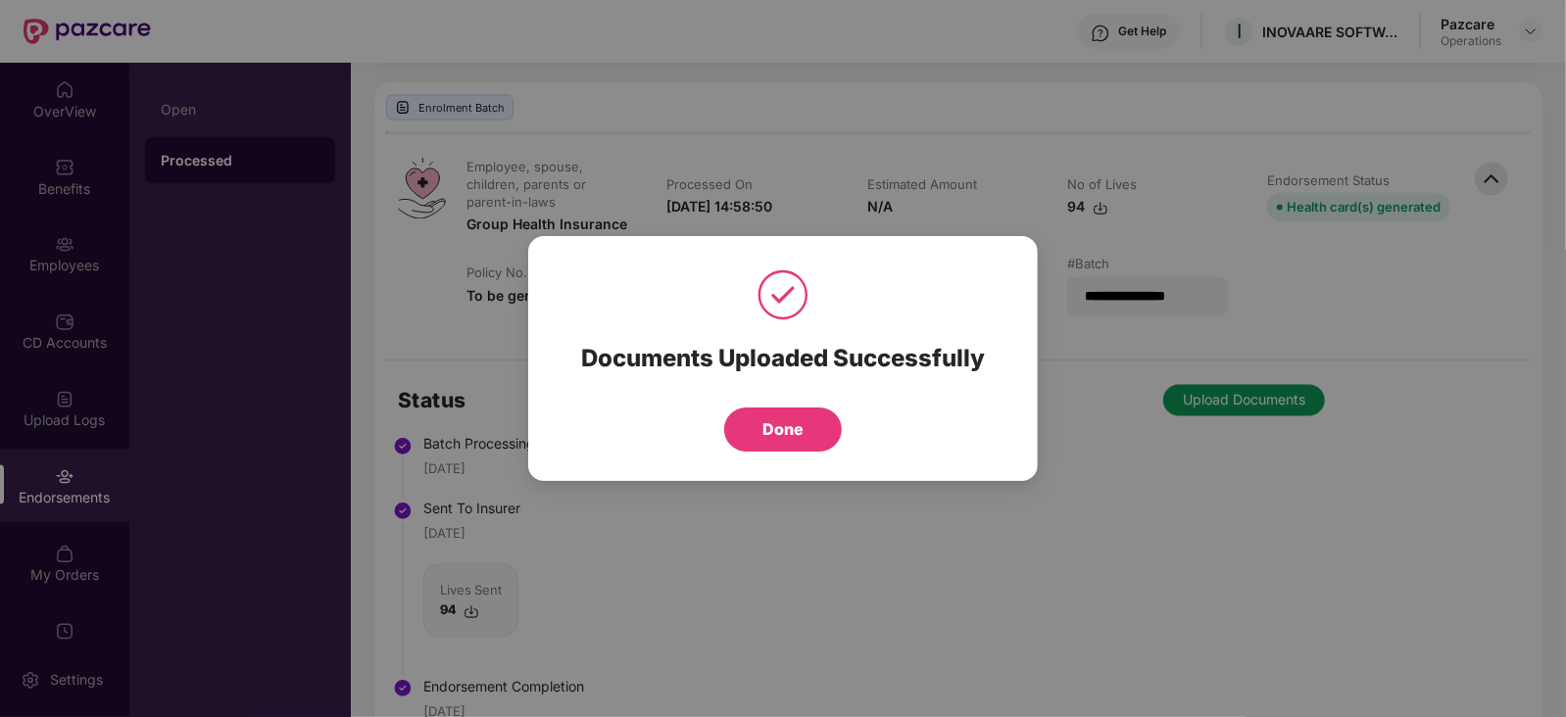
click at [775, 439] on button "Done" at bounding box center [783, 430] width 118 height 44
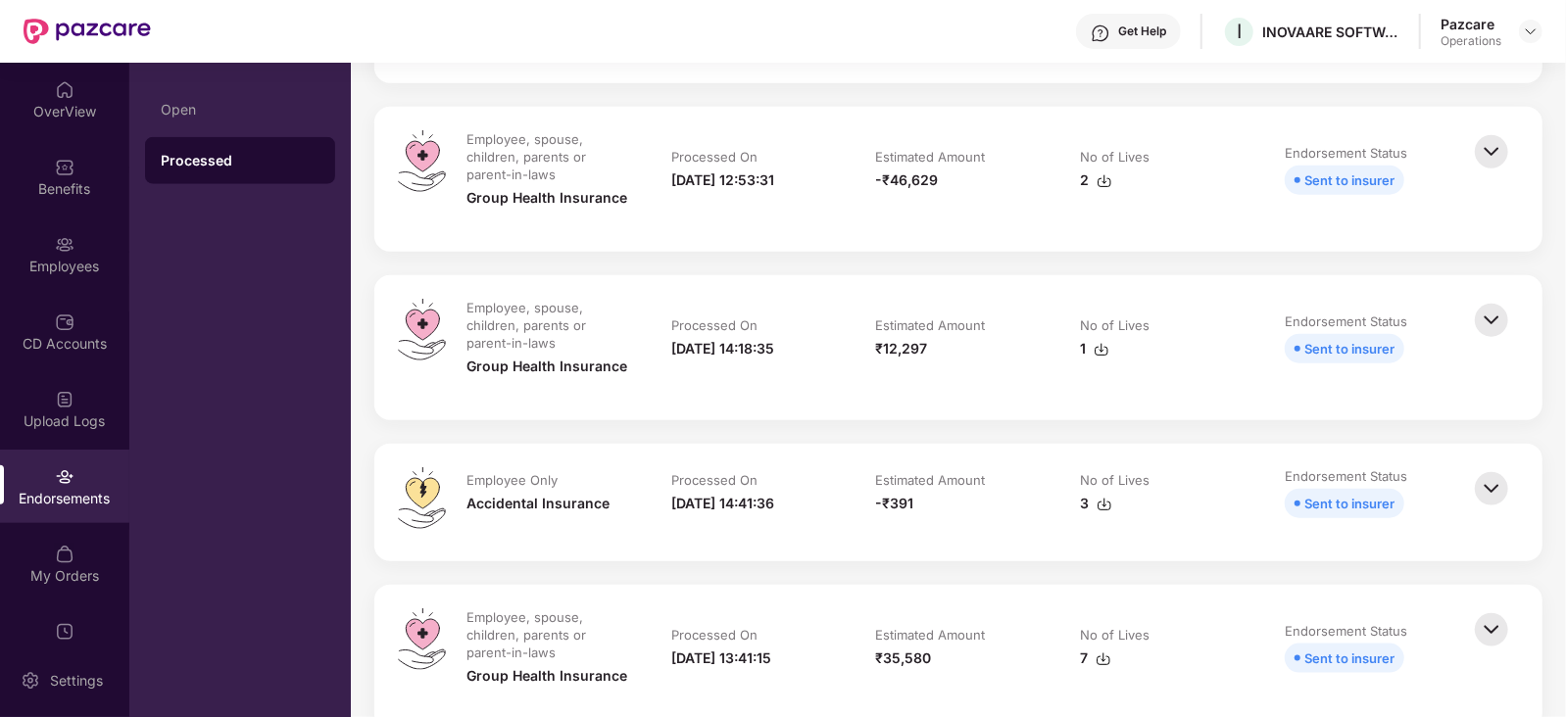
scroll to position [979, 0]
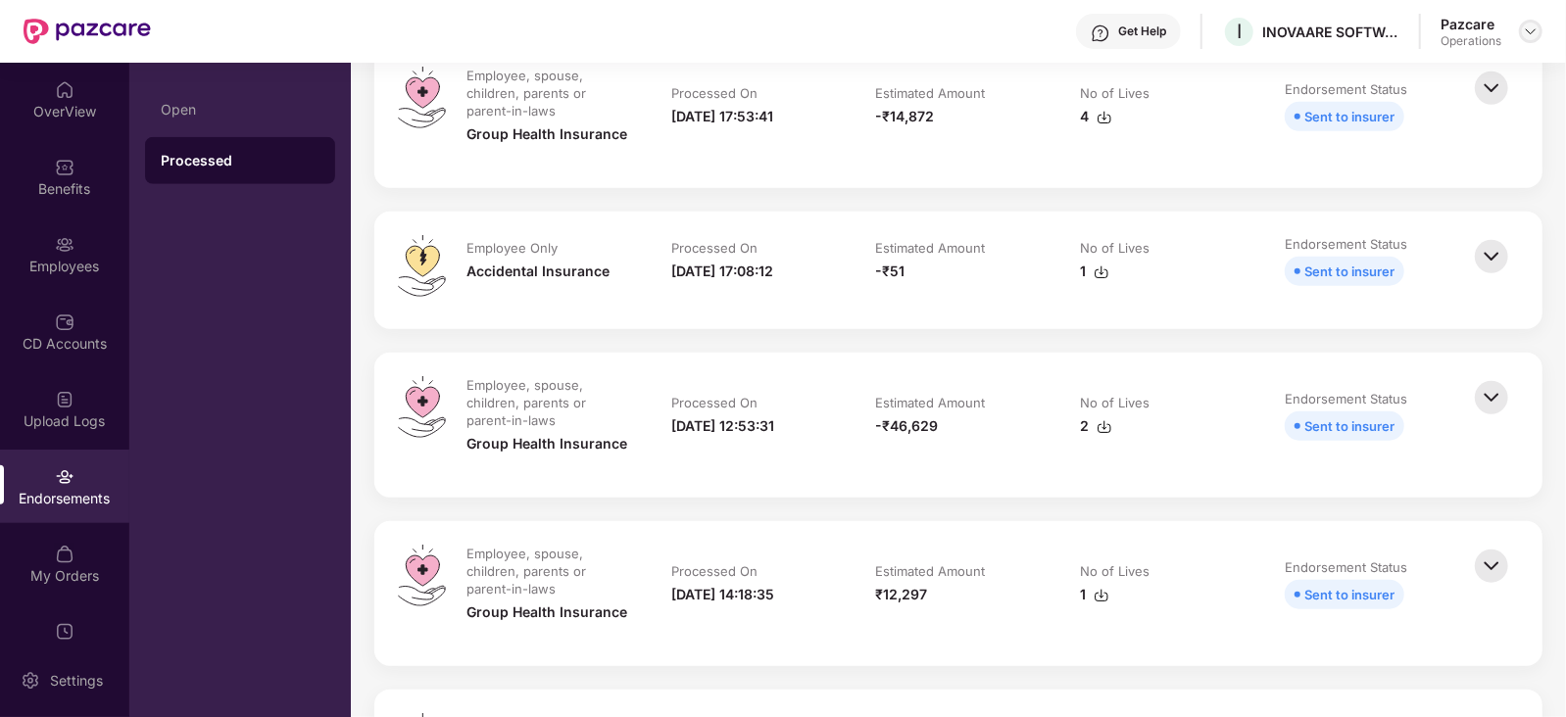
click at [1535, 33] on img at bounding box center [1531, 32] width 16 height 16
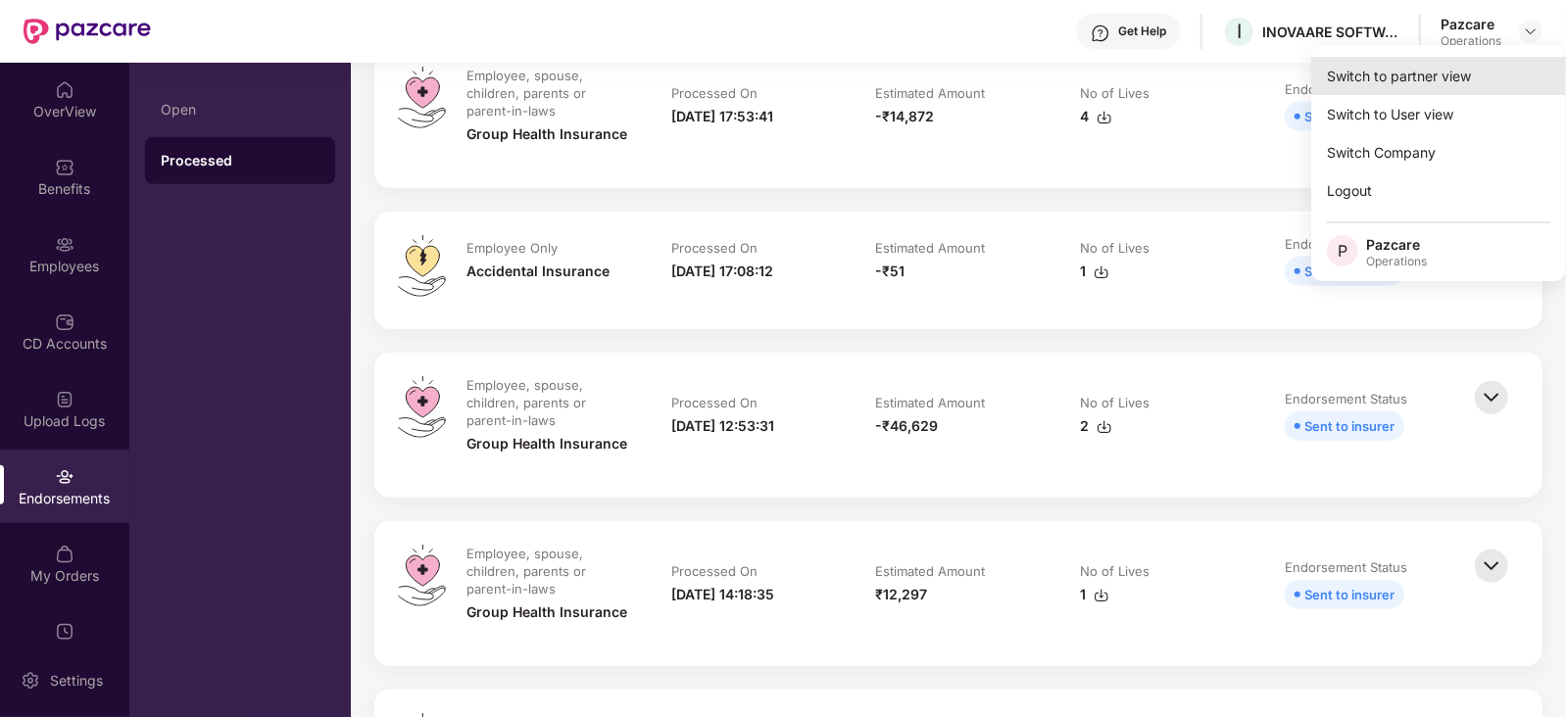
click at [1439, 73] on div "Switch to partner view" at bounding box center [1438, 76] width 255 height 38
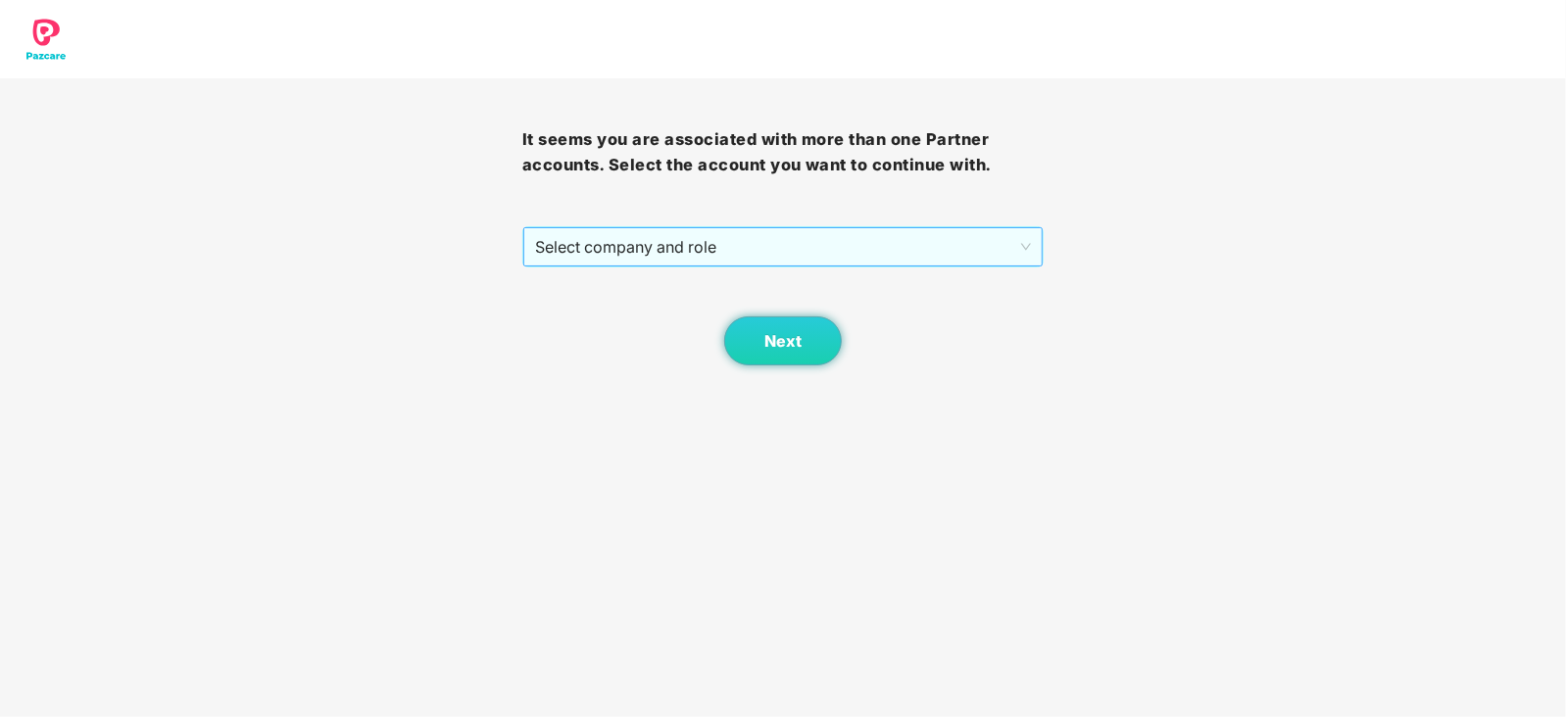
drag, startPoint x: 664, startPoint y: 240, endPoint x: 643, endPoint y: 267, distance: 34.1
click at [659, 246] on span "Select company and role" at bounding box center [783, 246] width 497 height 37
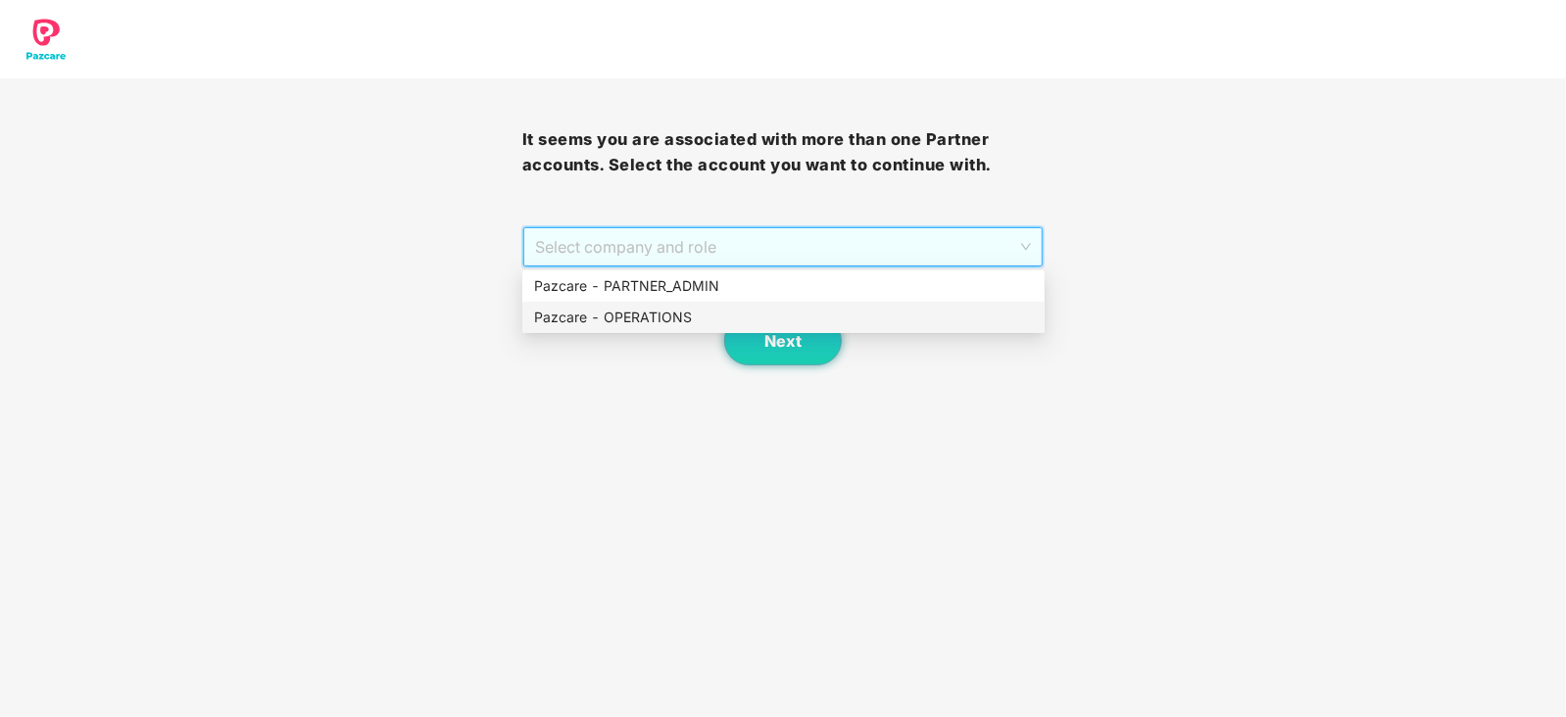
click at [587, 329] on div "Pazcare - OPERATIONS" at bounding box center [783, 317] width 522 height 31
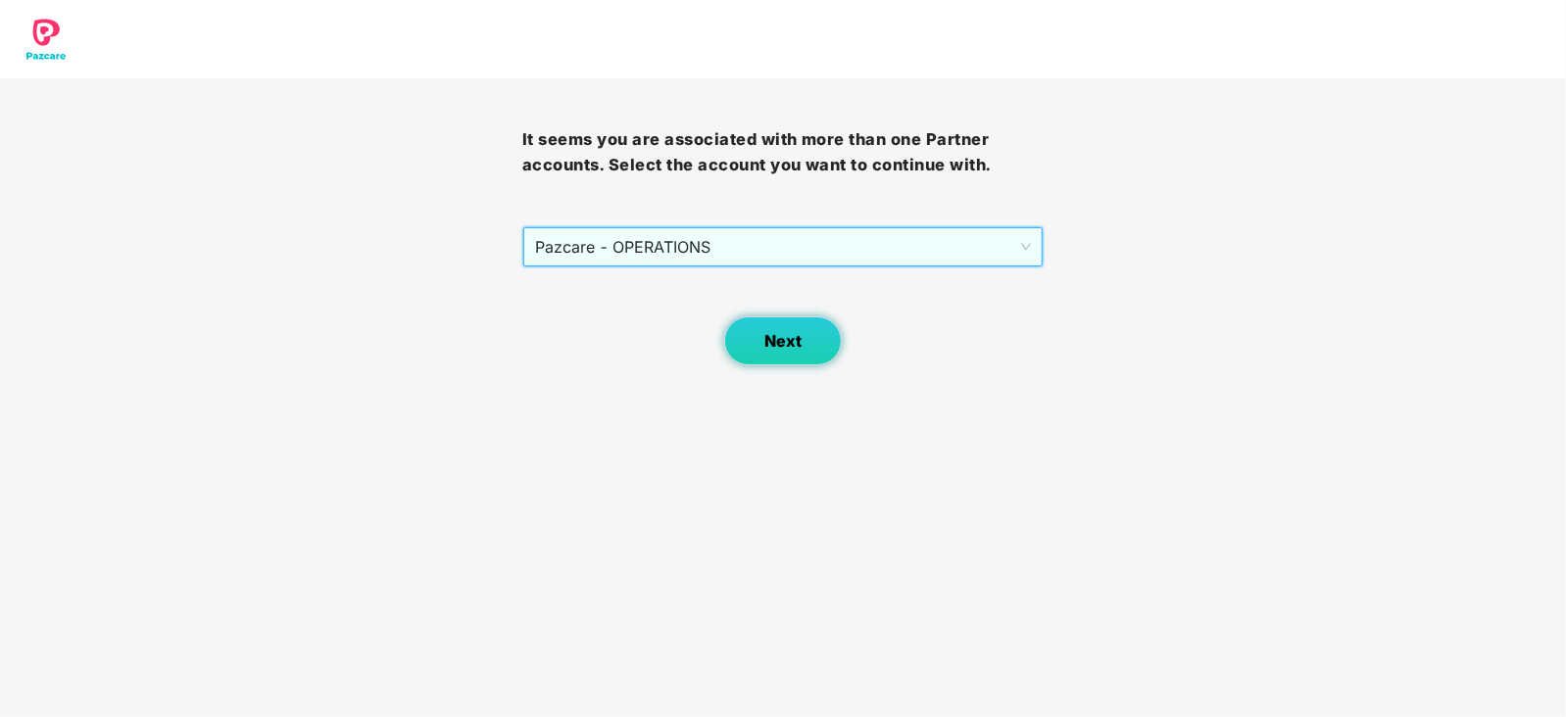
click at [746, 339] on button "Next" at bounding box center [783, 340] width 118 height 49
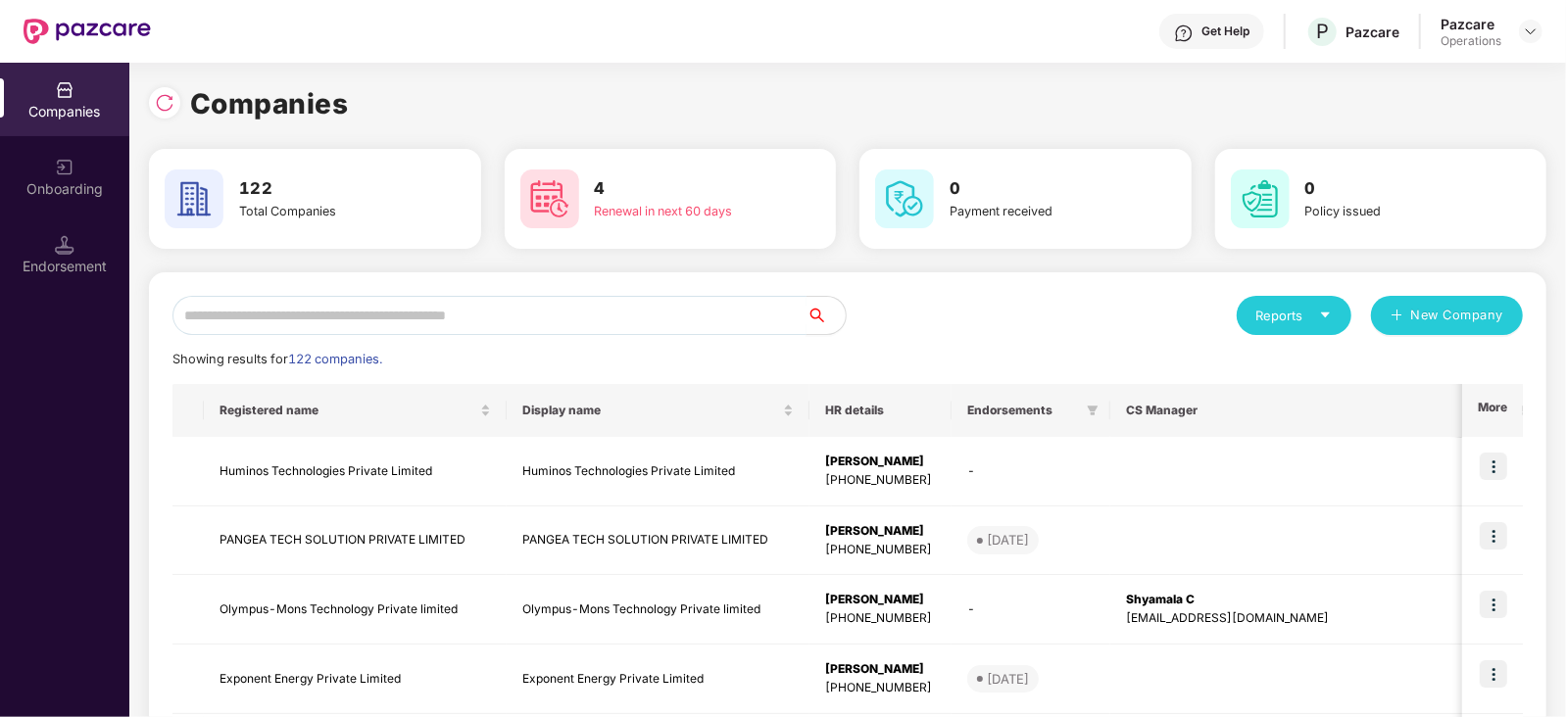
click at [532, 315] on input "text" at bounding box center [489, 315] width 634 height 39
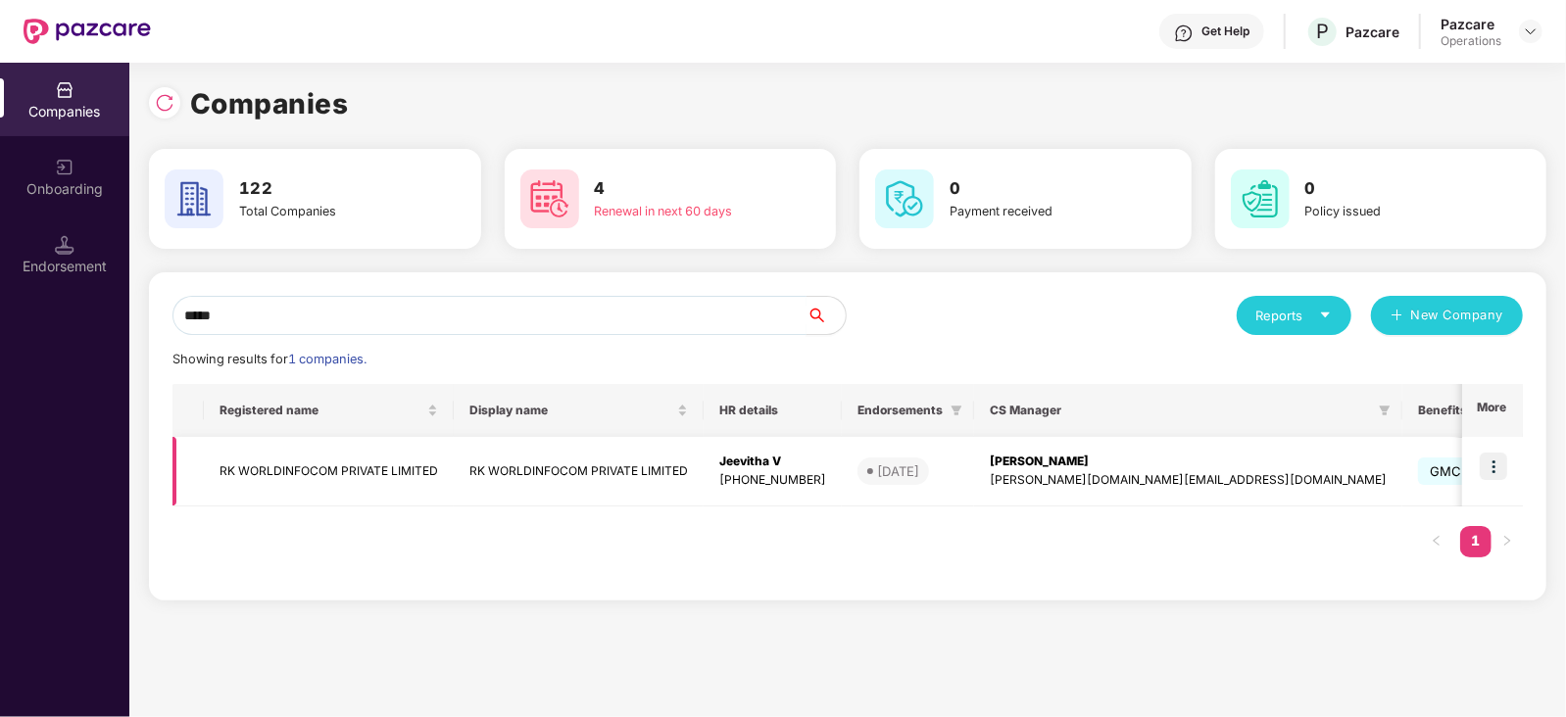
type input "*****"
click at [395, 469] on td "RK WORLDINFOCOM PRIVATE LIMITED" at bounding box center [329, 472] width 250 height 70
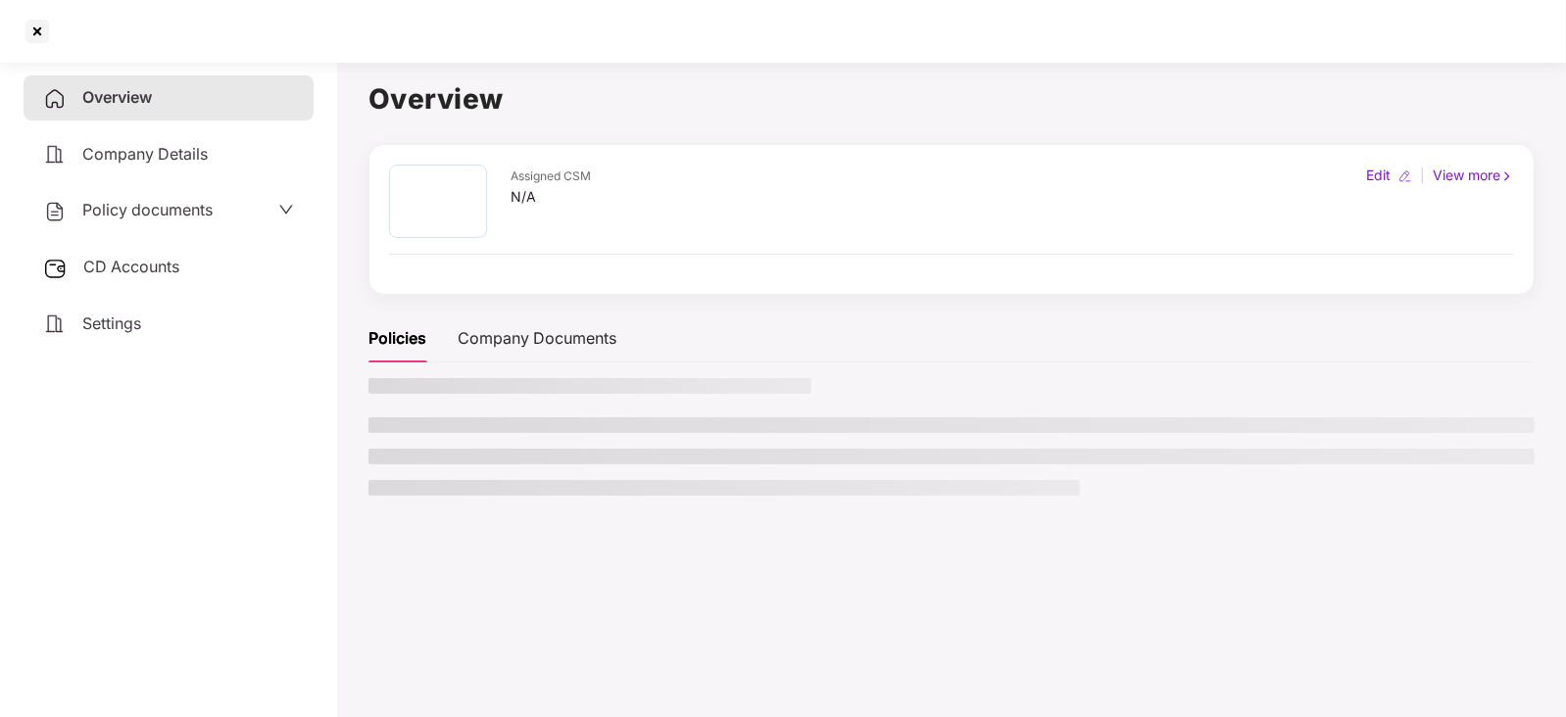
click at [157, 272] on span "CD Accounts" at bounding box center [131, 267] width 96 height 20
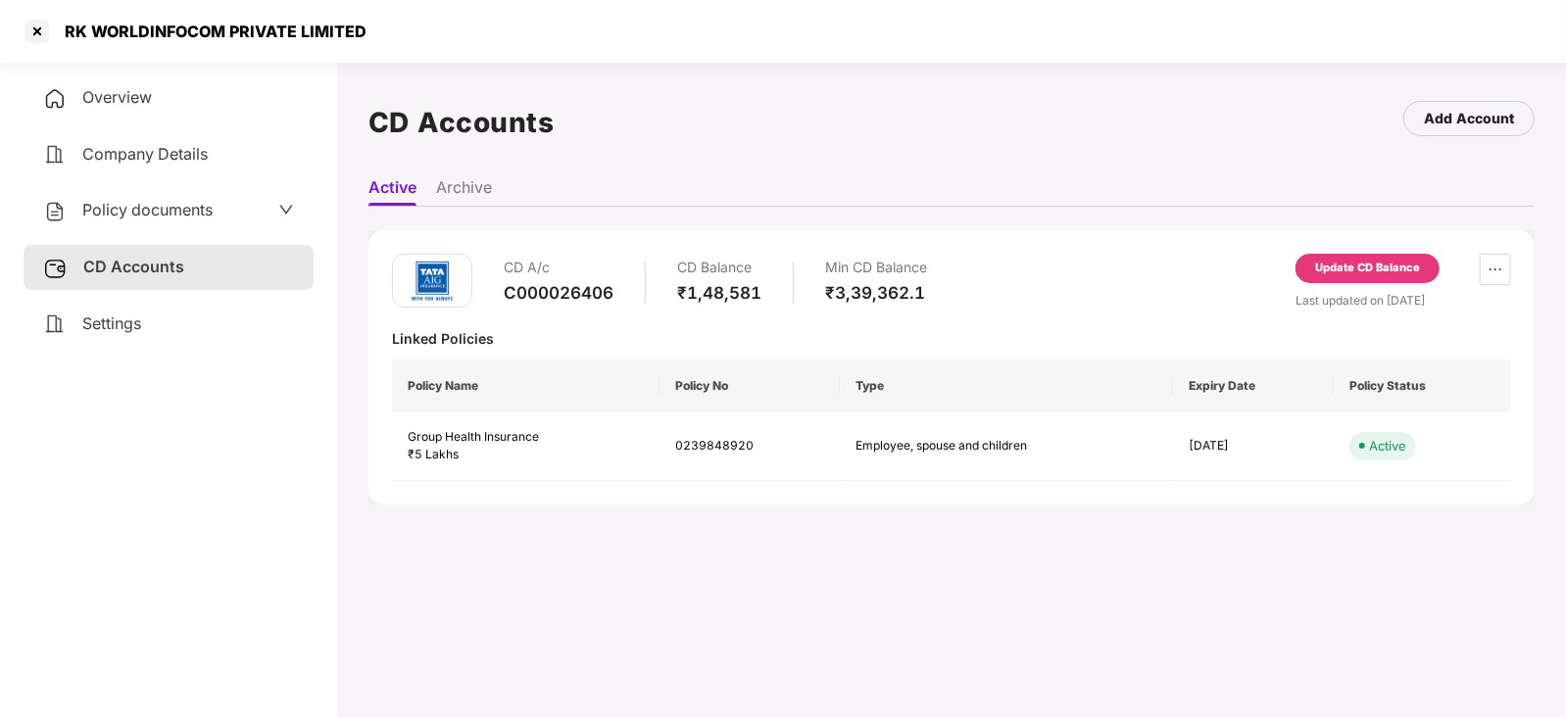
click at [1375, 275] on div "Update CD Balance" at bounding box center [1367, 269] width 105 height 18
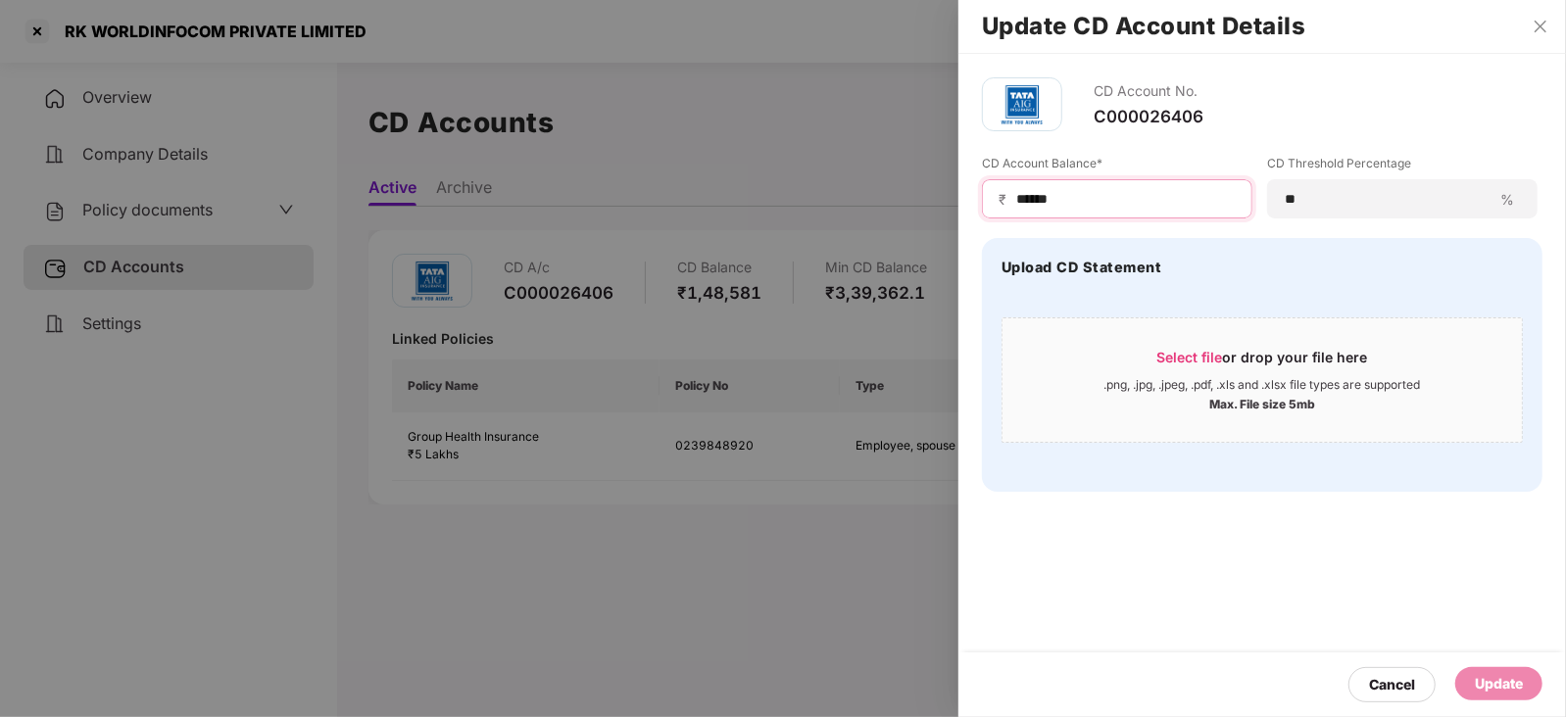
drag, startPoint x: 1123, startPoint y: 198, endPoint x: 931, endPoint y: 202, distance: 192.1
click at [936, 197] on div "Update CD Account Details CD Account No. C000026406 CD Account Balance* ₹ *****…" at bounding box center [783, 358] width 1566 height 717
paste input
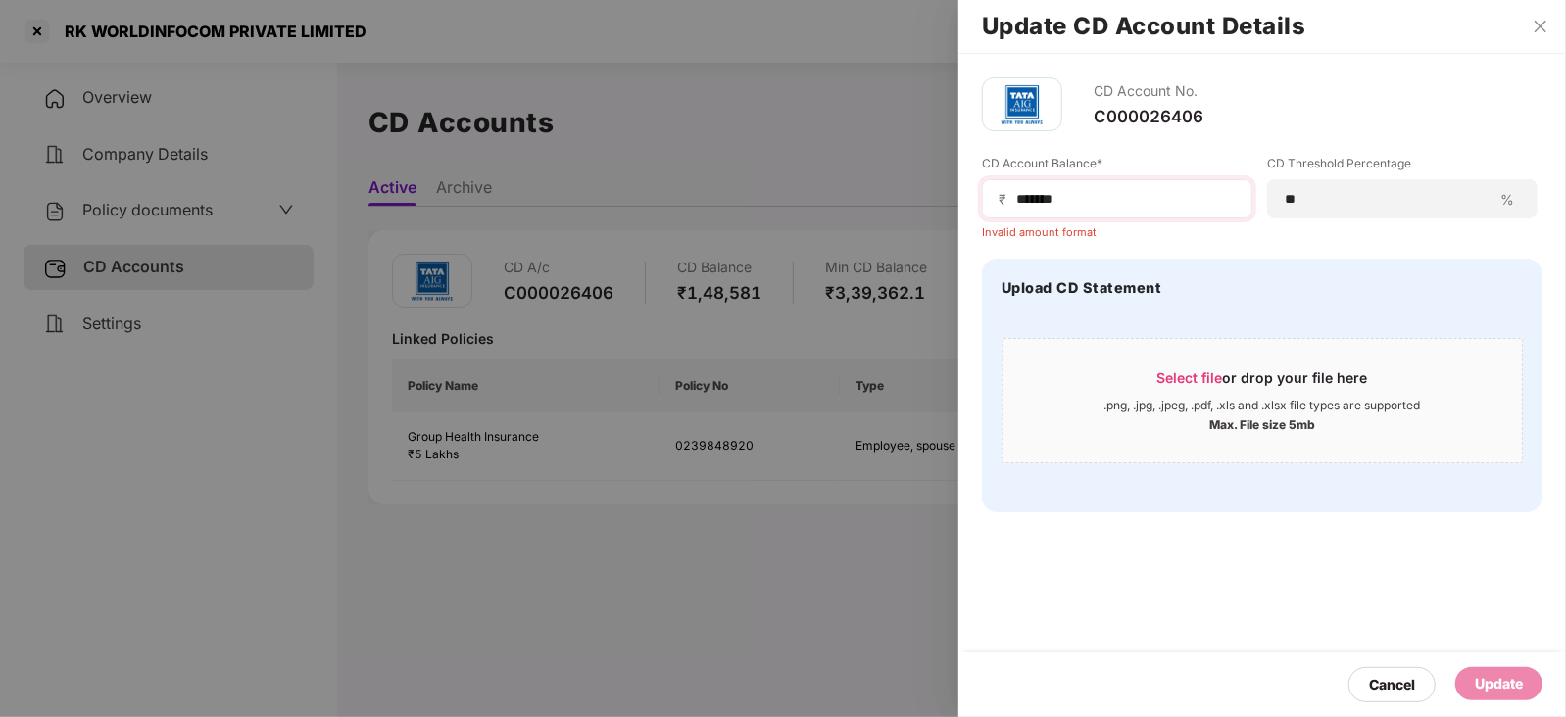
click at [1011, 204] on span "₹" at bounding box center [1006, 199] width 16 height 19
click at [1015, 204] on input "*****" at bounding box center [1124, 199] width 221 height 21
click at [1102, 200] on input "*****" at bounding box center [1124, 199] width 221 height 21
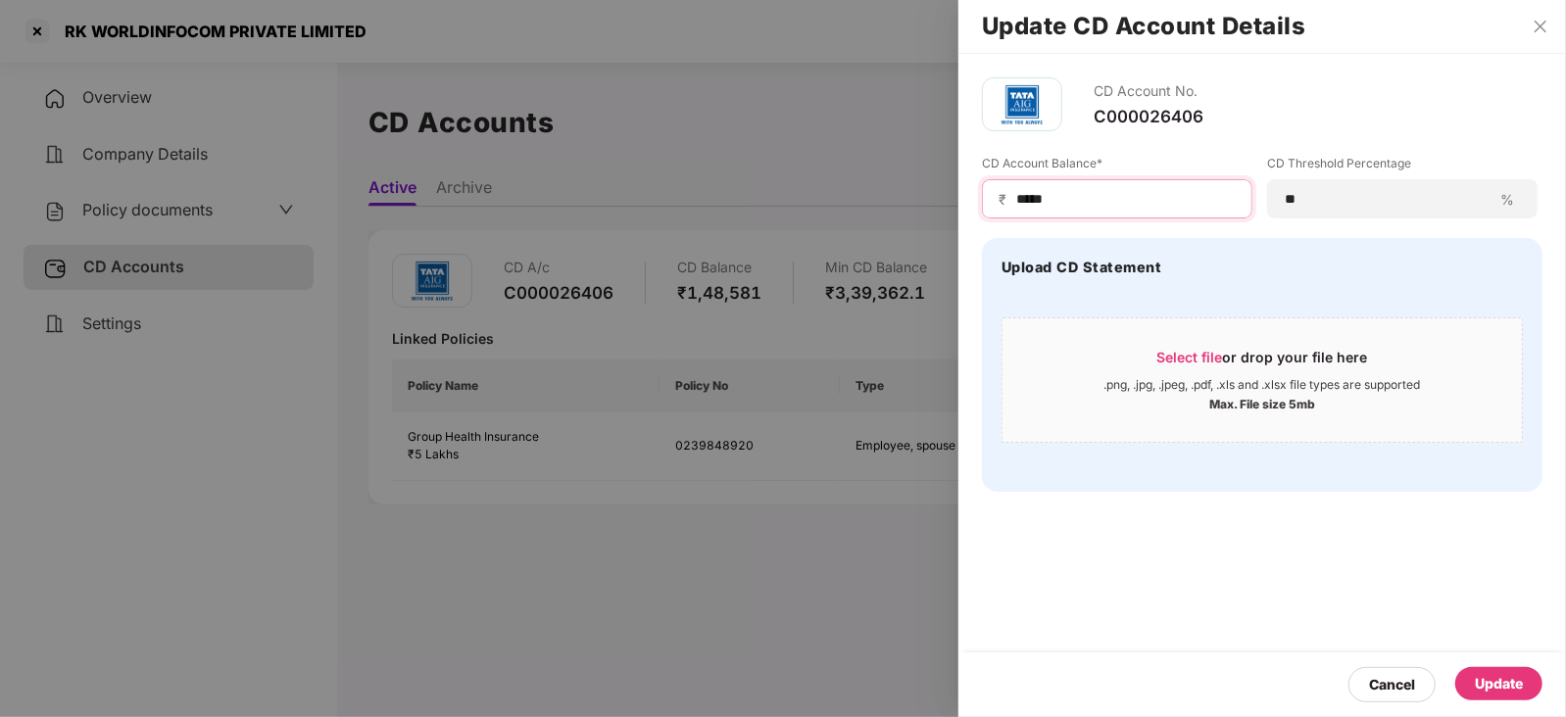
type input "*****"
click at [1501, 667] on div "Update" at bounding box center [1498, 683] width 87 height 33
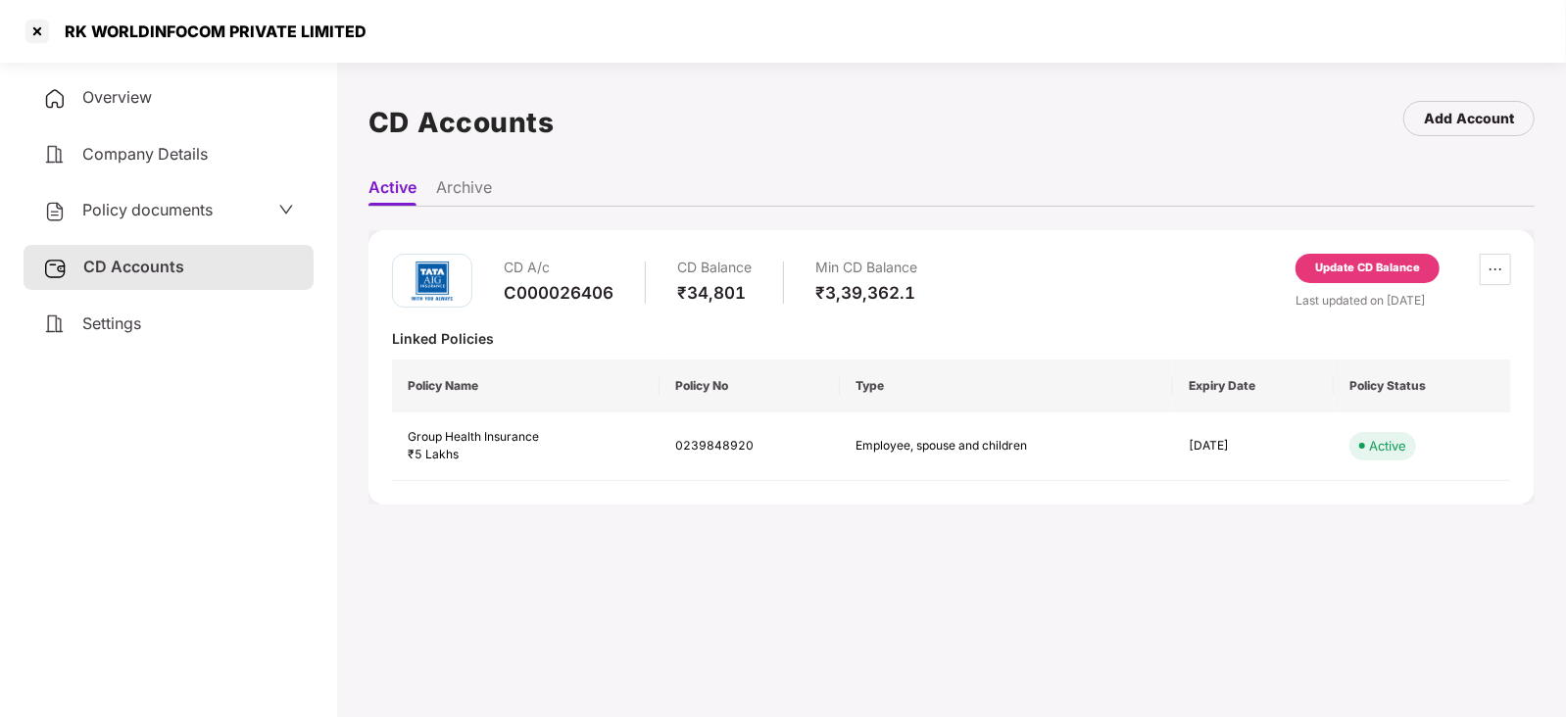
click at [203, 216] on span "Policy documents" at bounding box center [147, 210] width 130 height 20
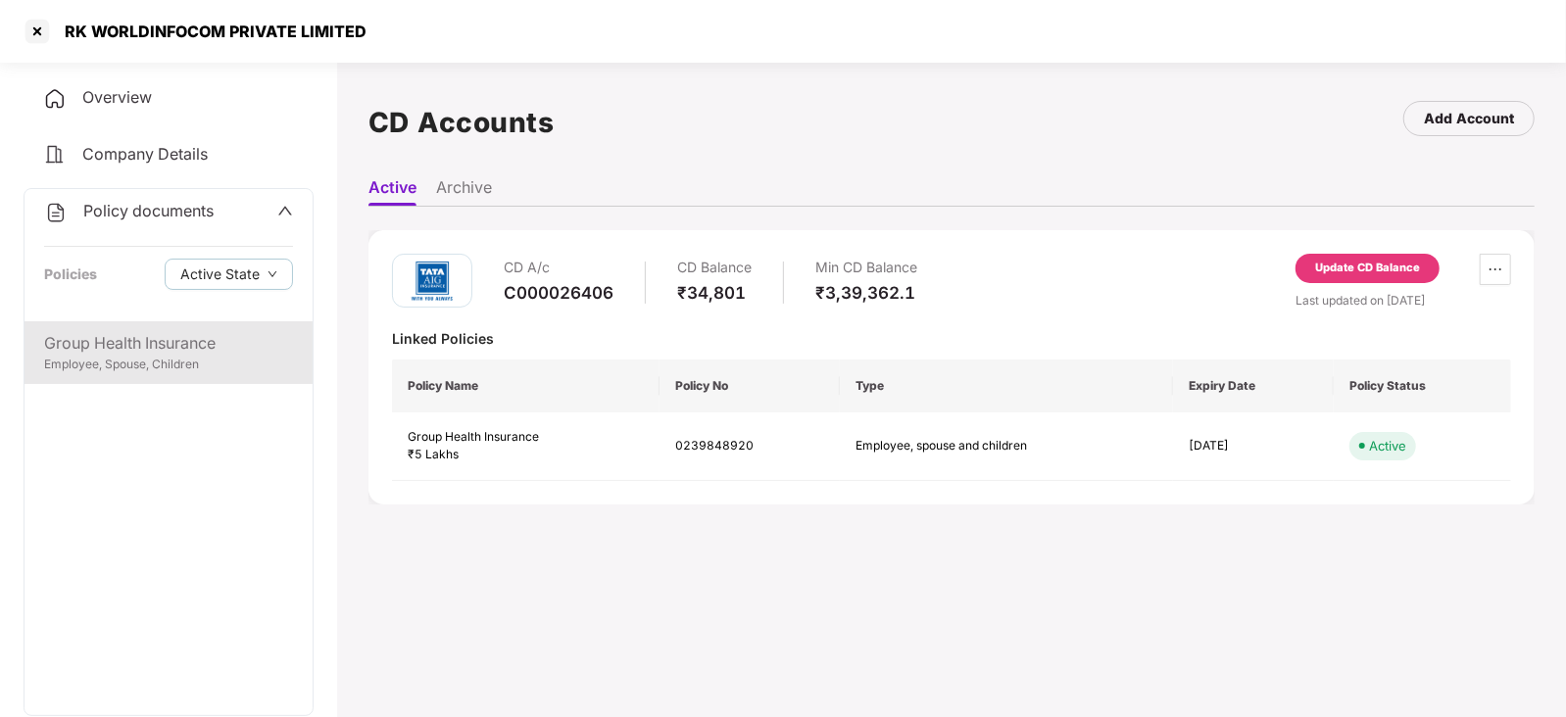
click at [172, 330] on div "Group Health Insurance Employee, Spouse, Children" at bounding box center [168, 352] width 288 height 63
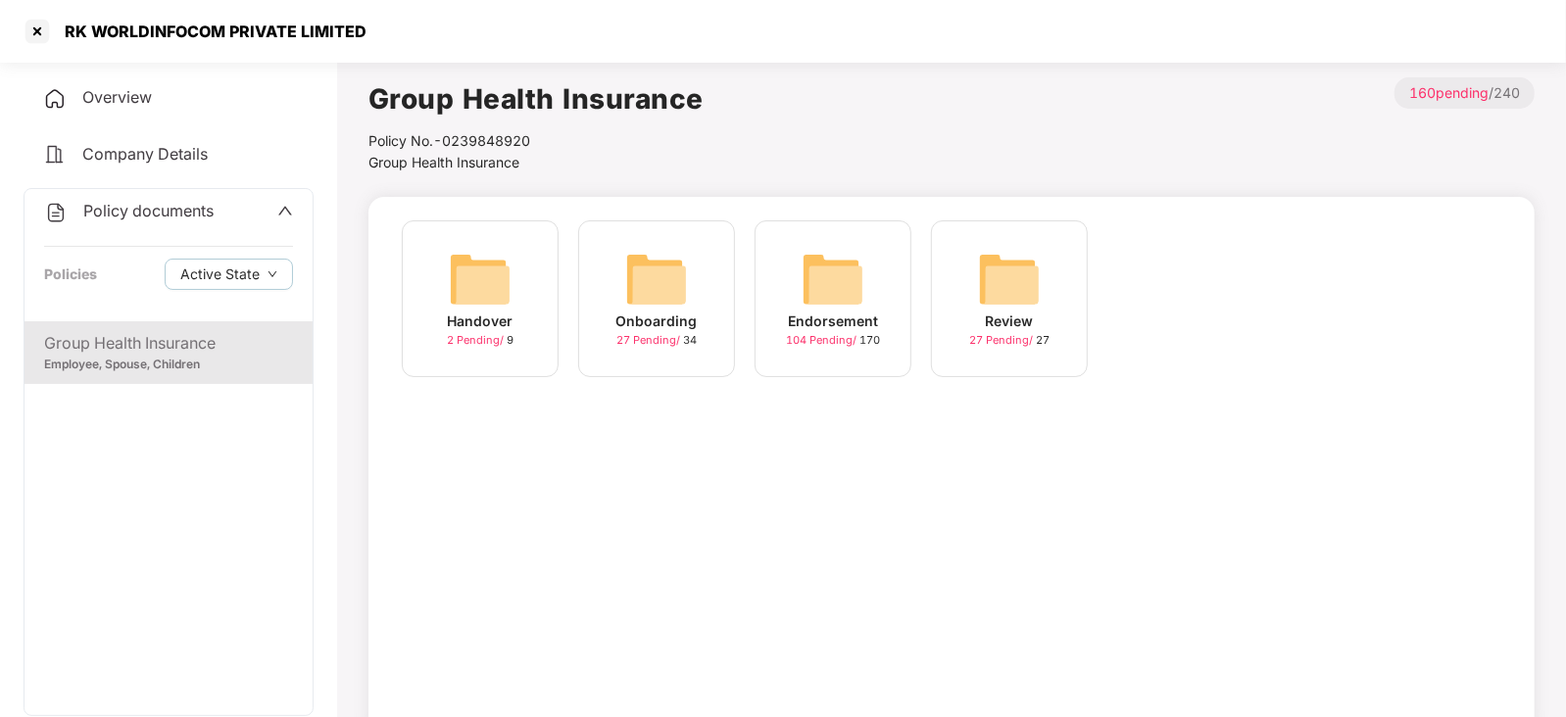
click at [823, 285] on img at bounding box center [832, 279] width 63 height 63
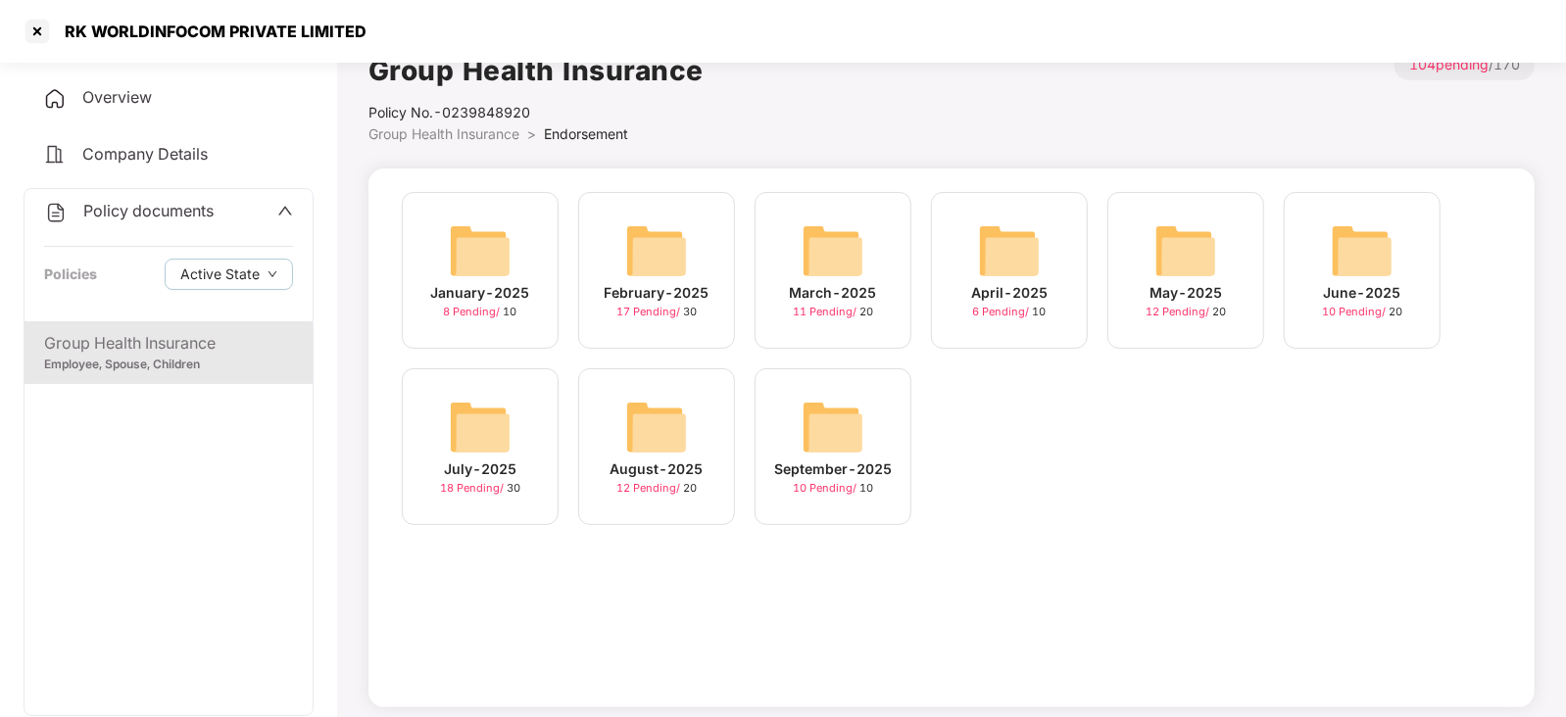
scroll to position [53, 0]
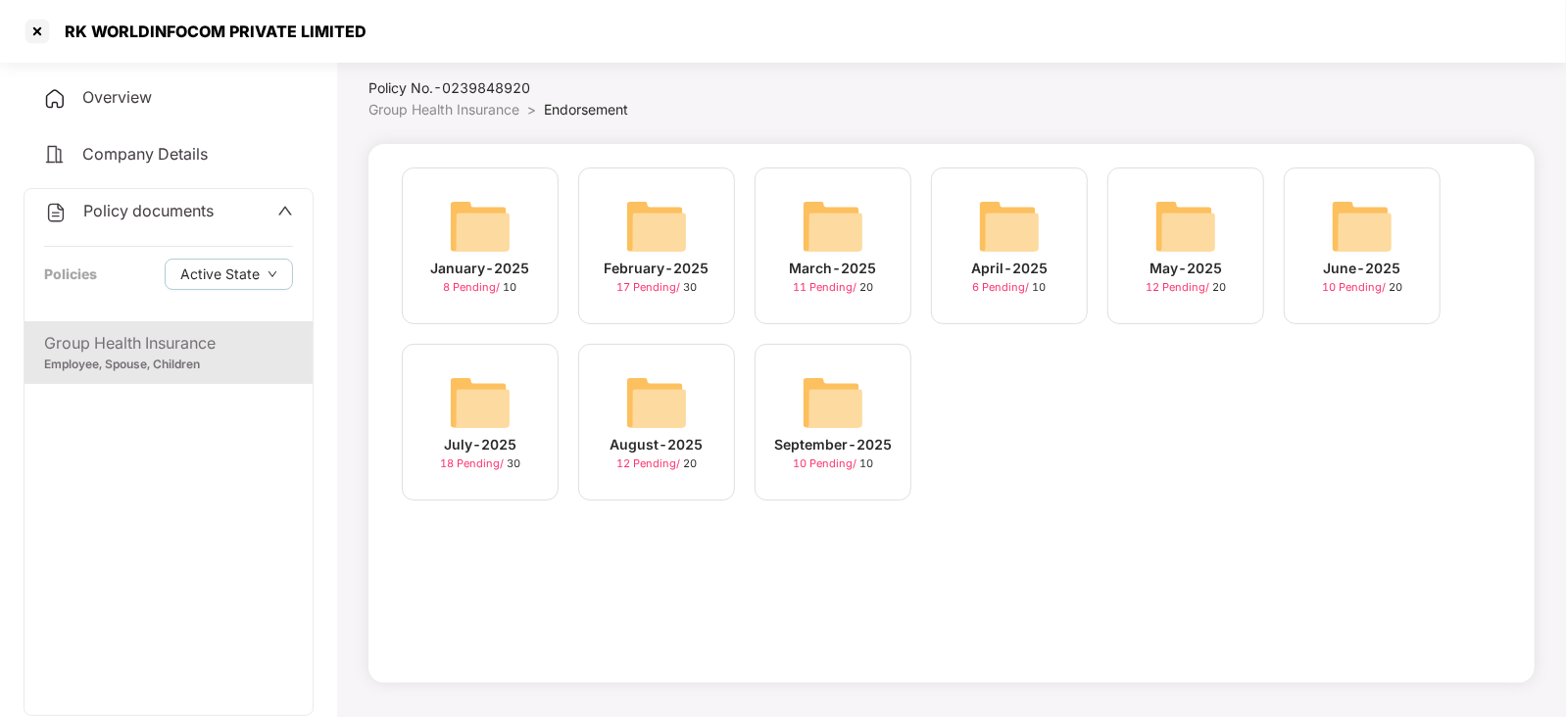
click at [844, 399] on img at bounding box center [832, 402] width 63 height 63
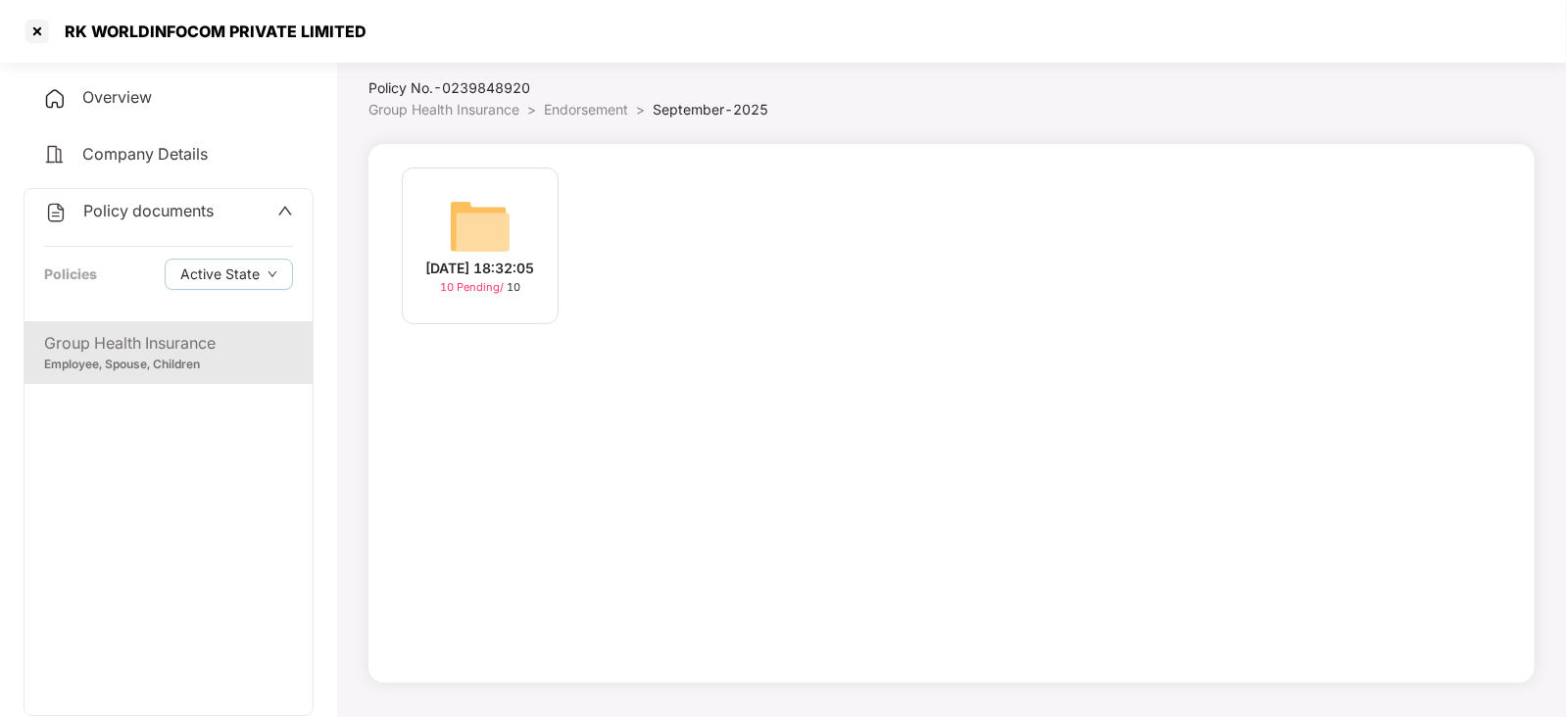
click at [464, 223] on img at bounding box center [480, 226] width 63 height 63
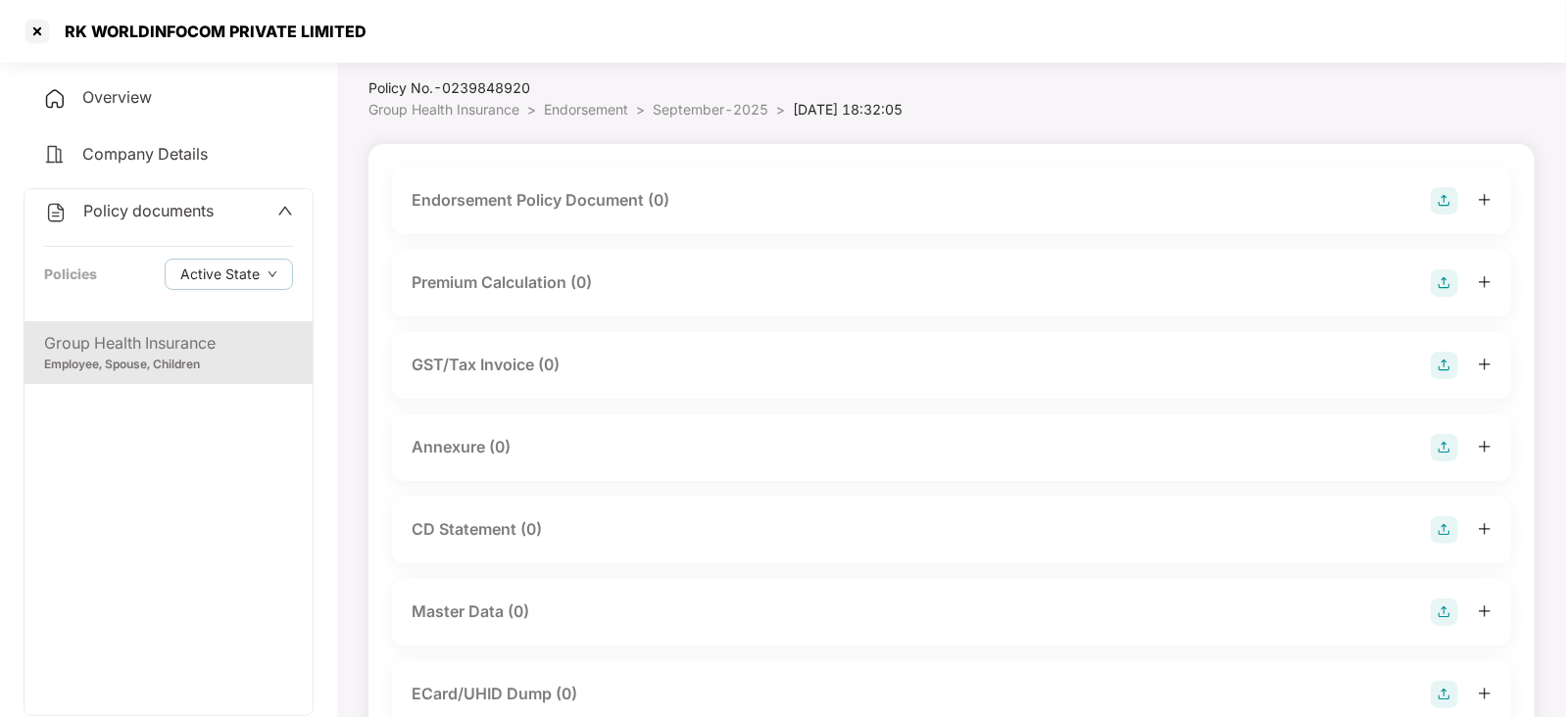
click at [1445, 190] on img at bounding box center [1443, 200] width 27 height 27
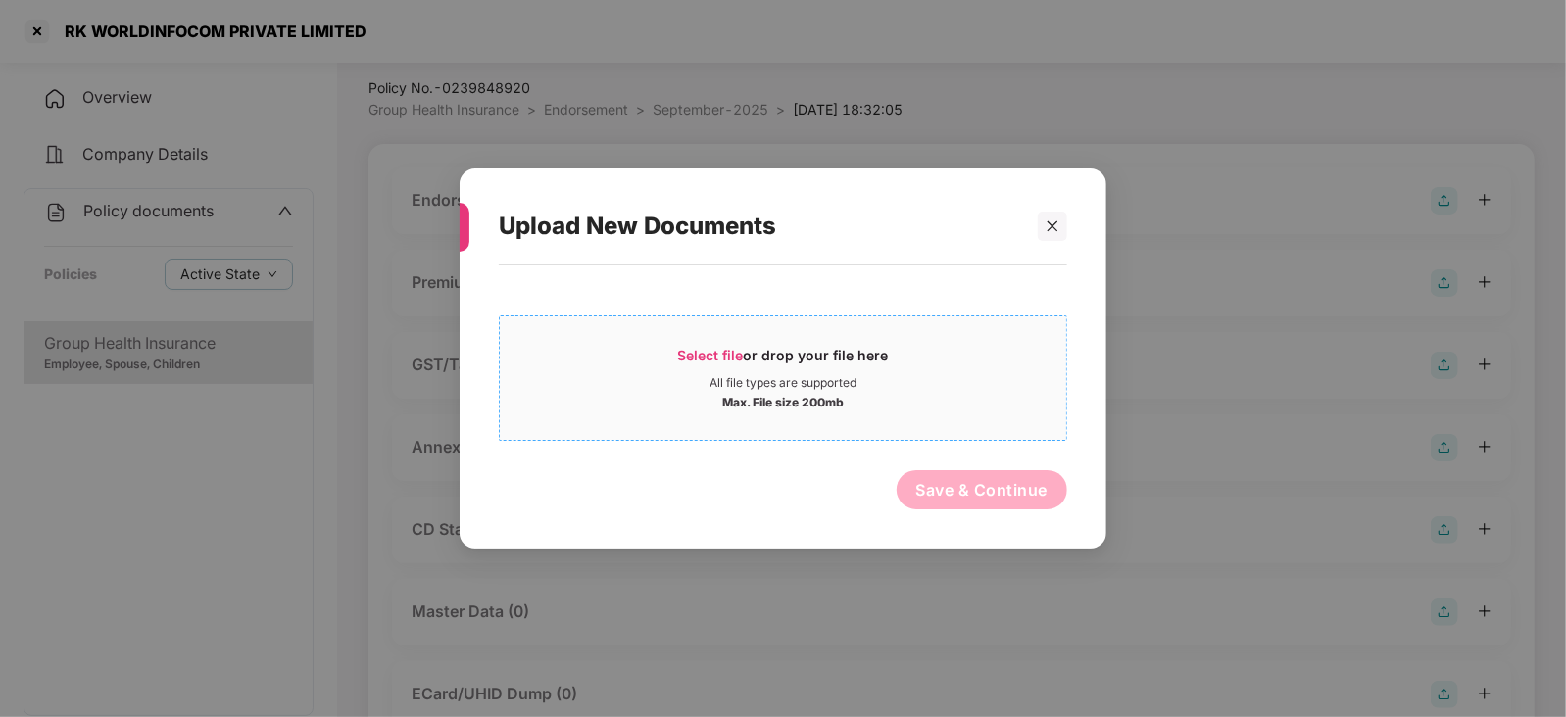
click at [710, 354] on span "Select file" at bounding box center [711, 355] width 66 height 17
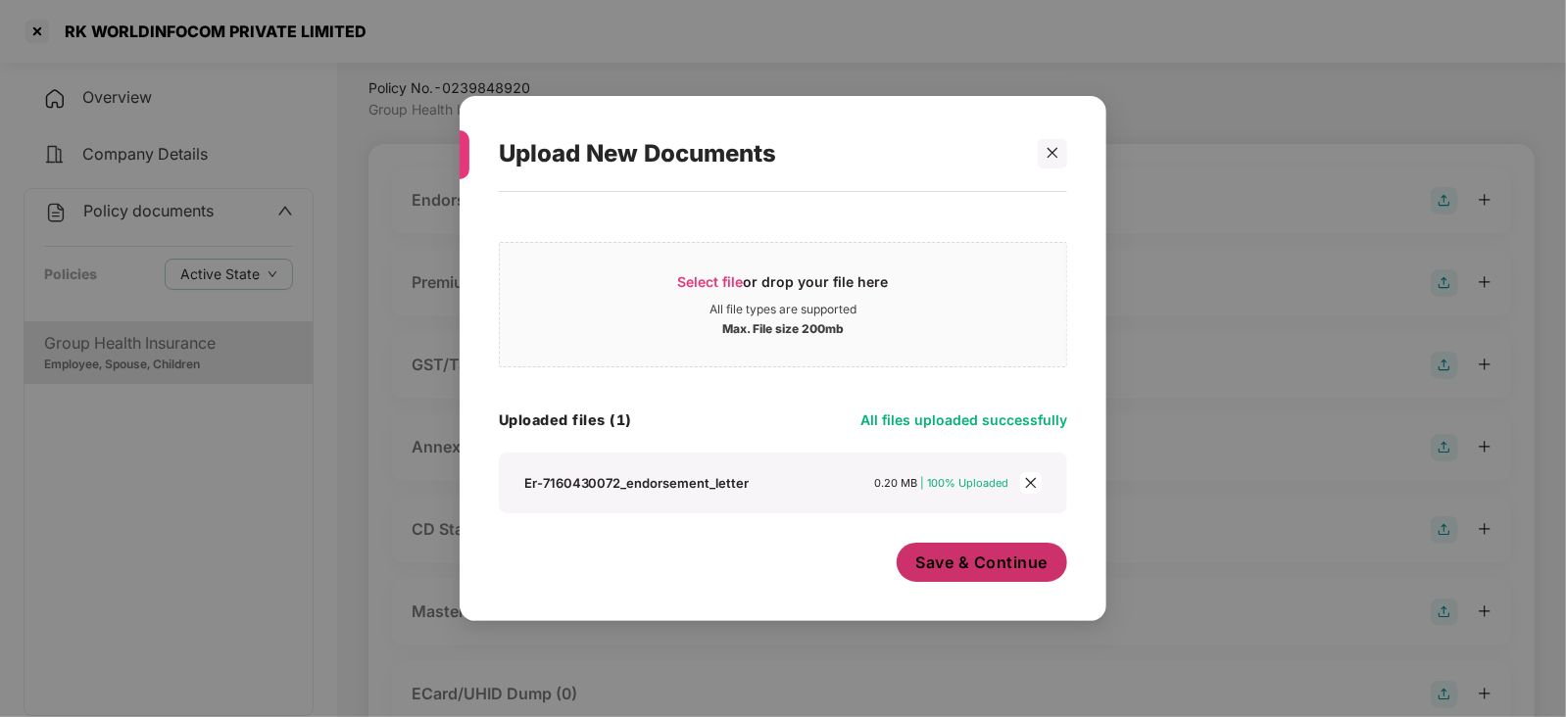
click at [962, 577] on button "Save & Continue" at bounding box center [982, 562] width 171 height 39
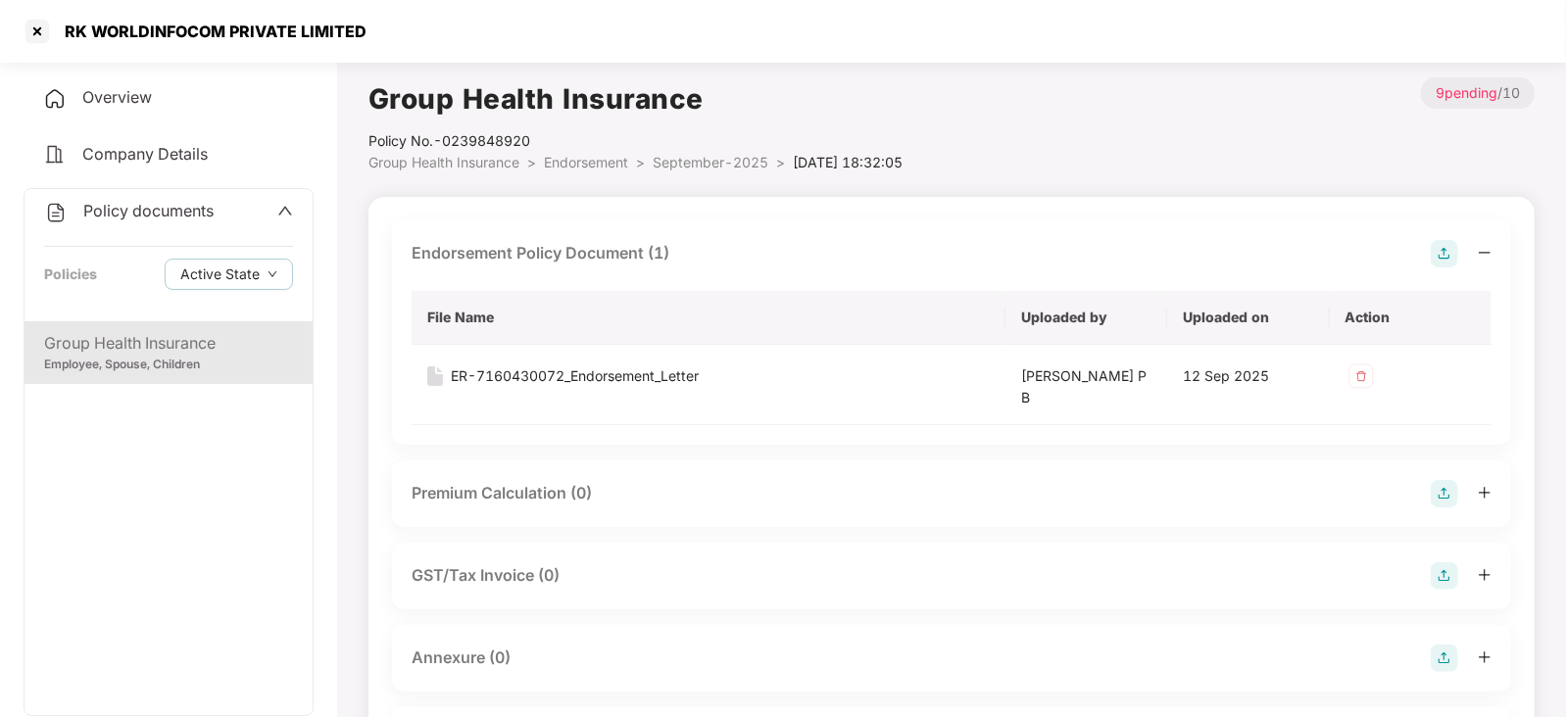
click at [1455, 493] on img at bounding box center [1443, 493] width 27 height 27
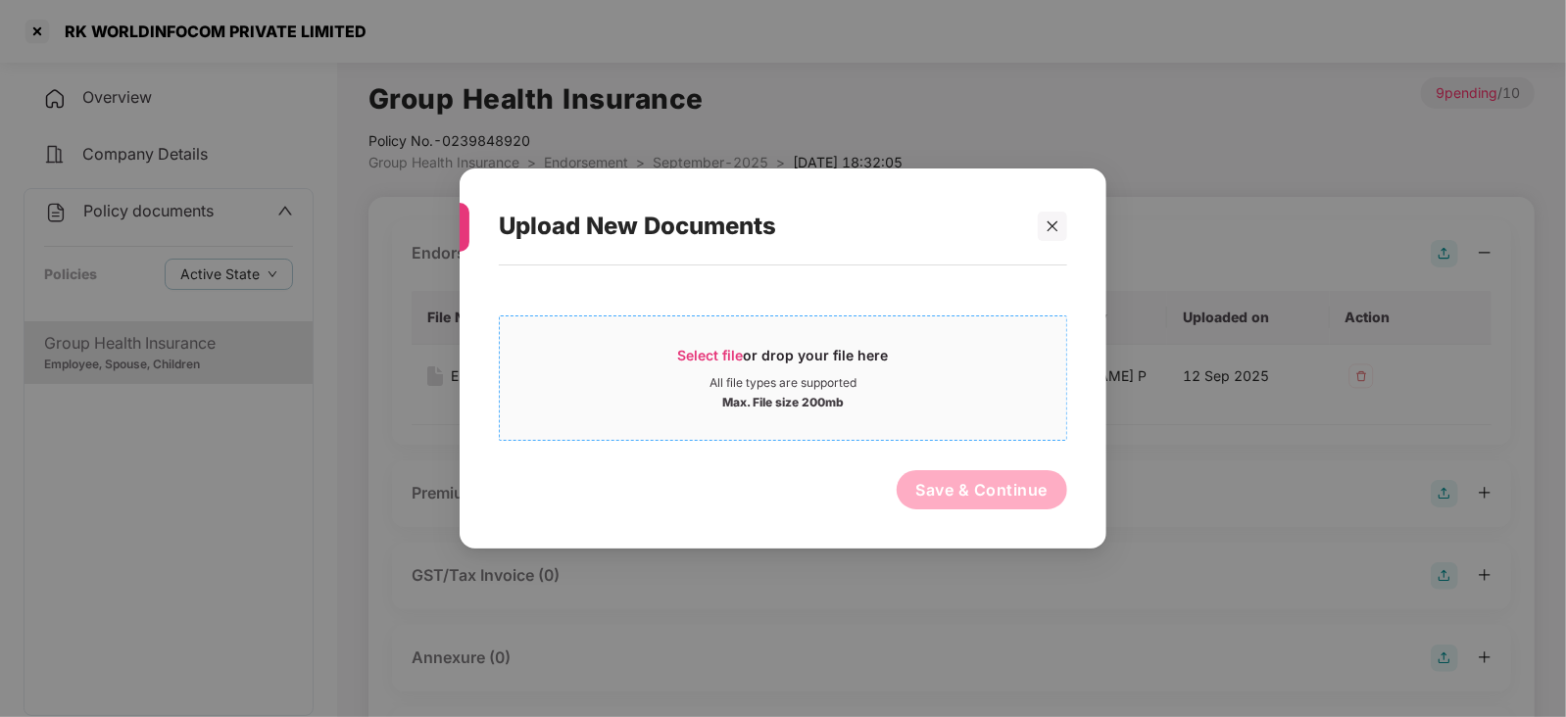
click at [728, 356] on span "Select file" at bounding box center [711, 355] width 66 height 17
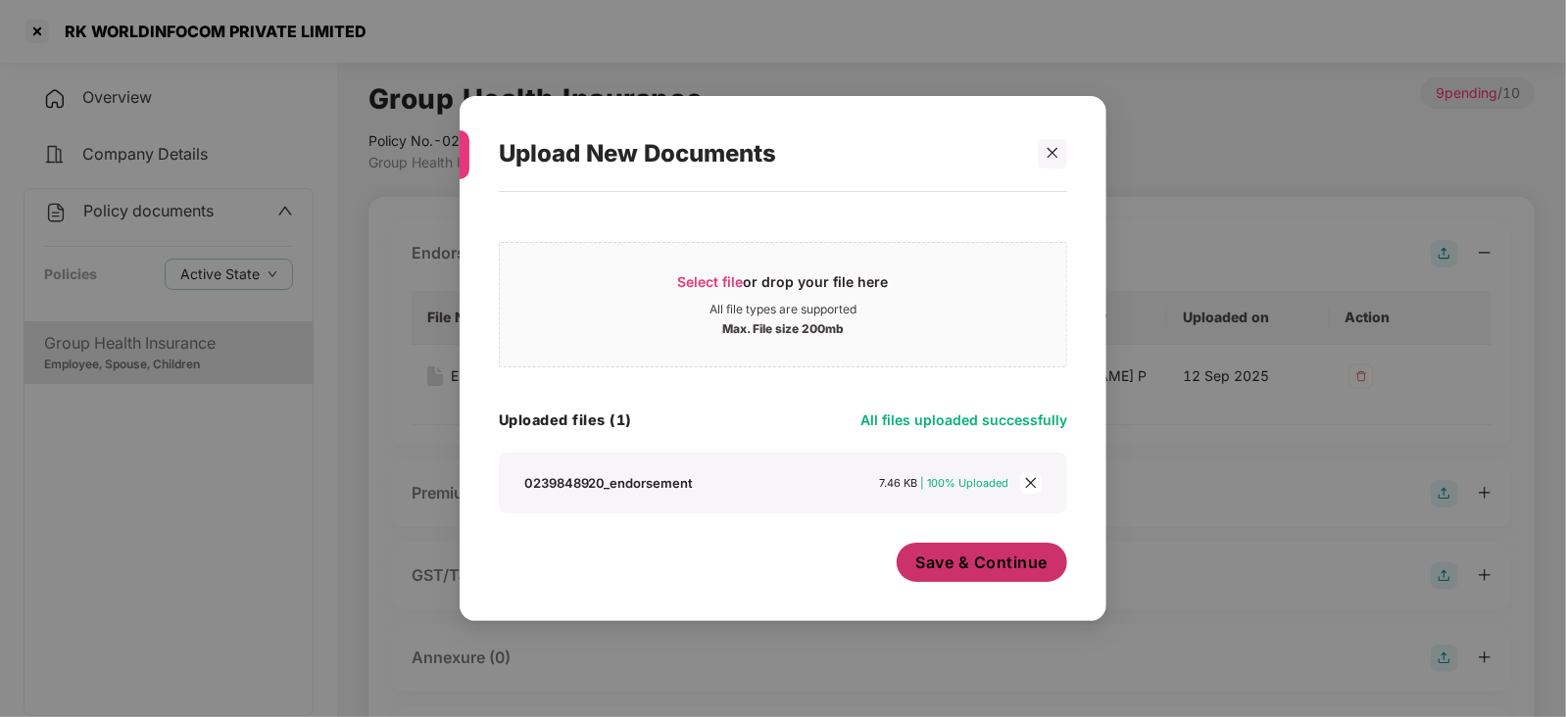
click at [964, 567] on span "Save & Continue" at bounding box center [982, 563] width 132 height 22
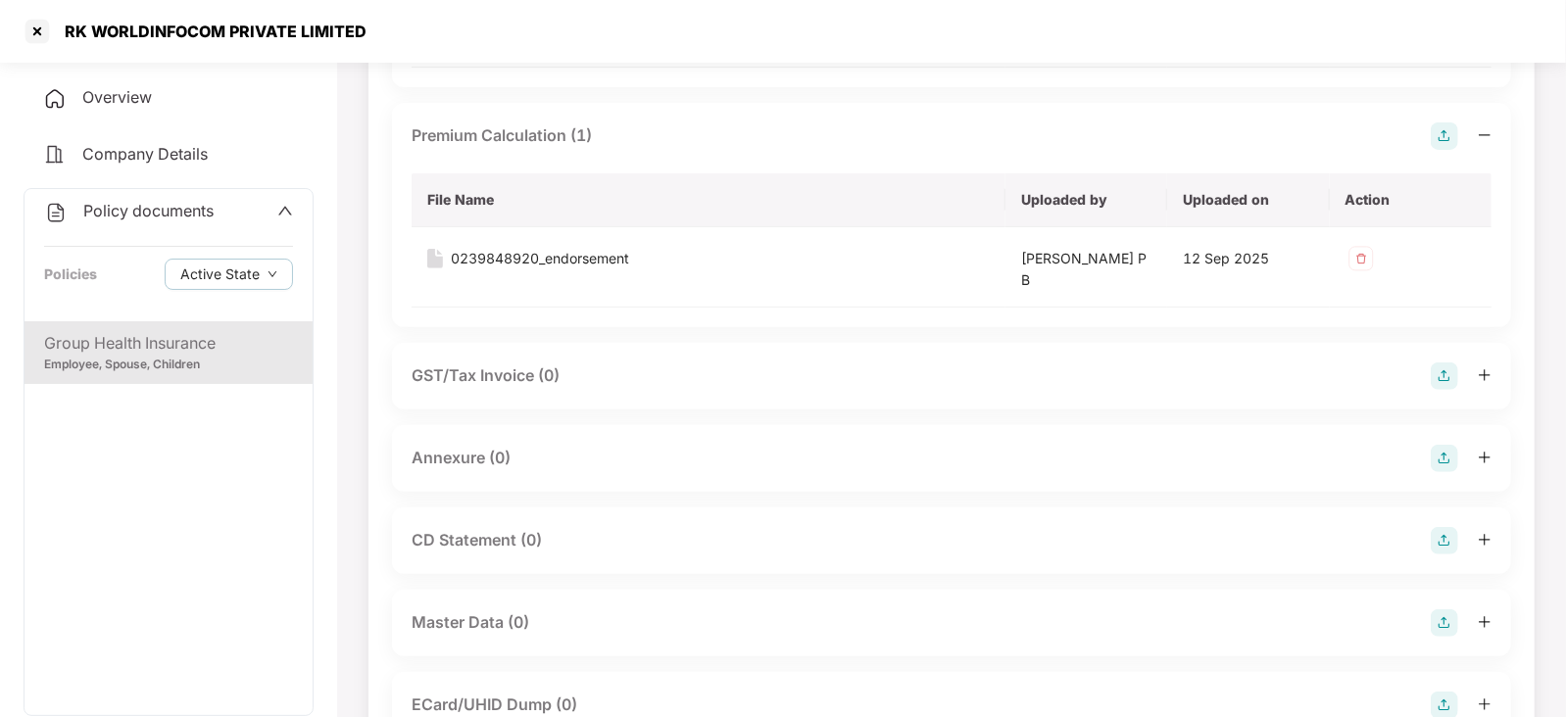
scroll to position [367, 0]
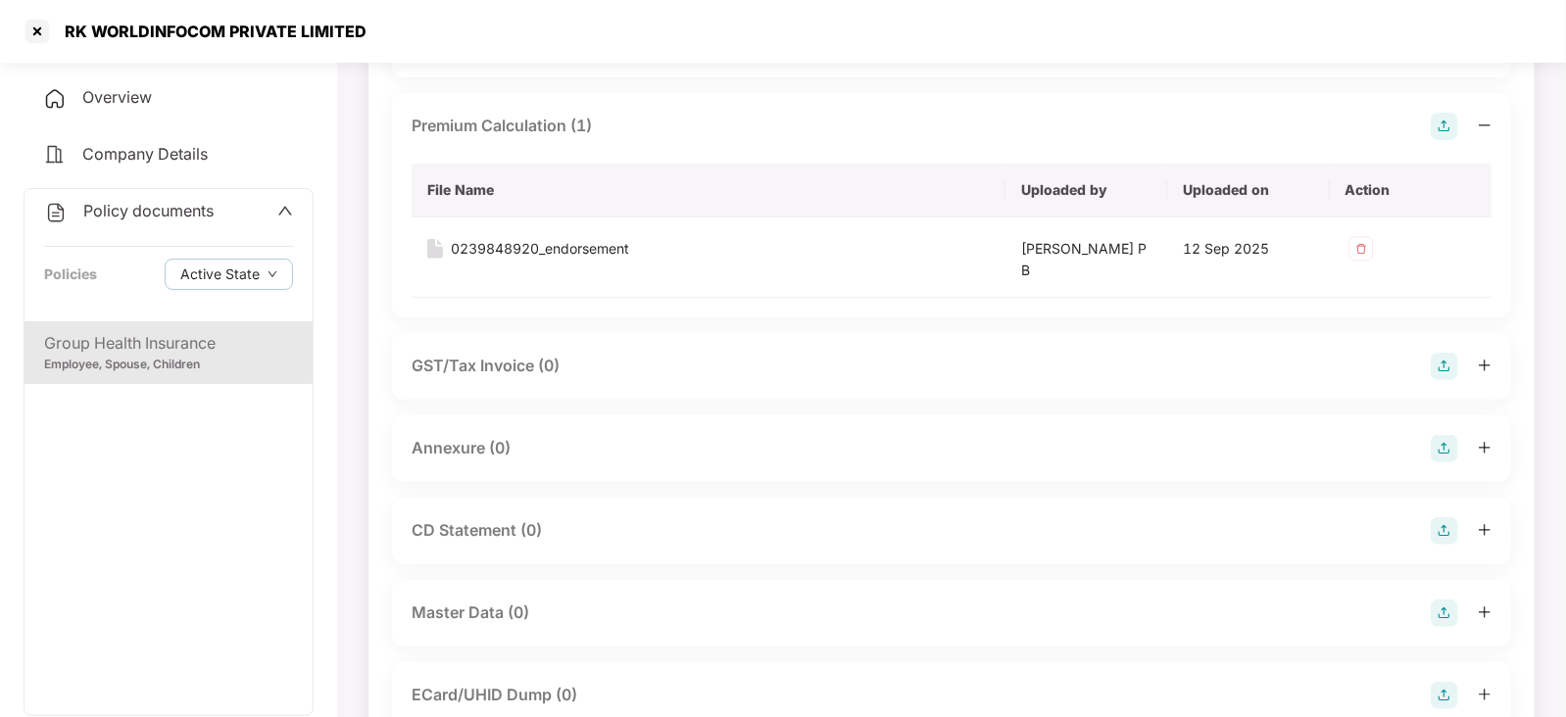
click at [1432, 456] on img at bounding box center [1443, 448] width 27 height 27
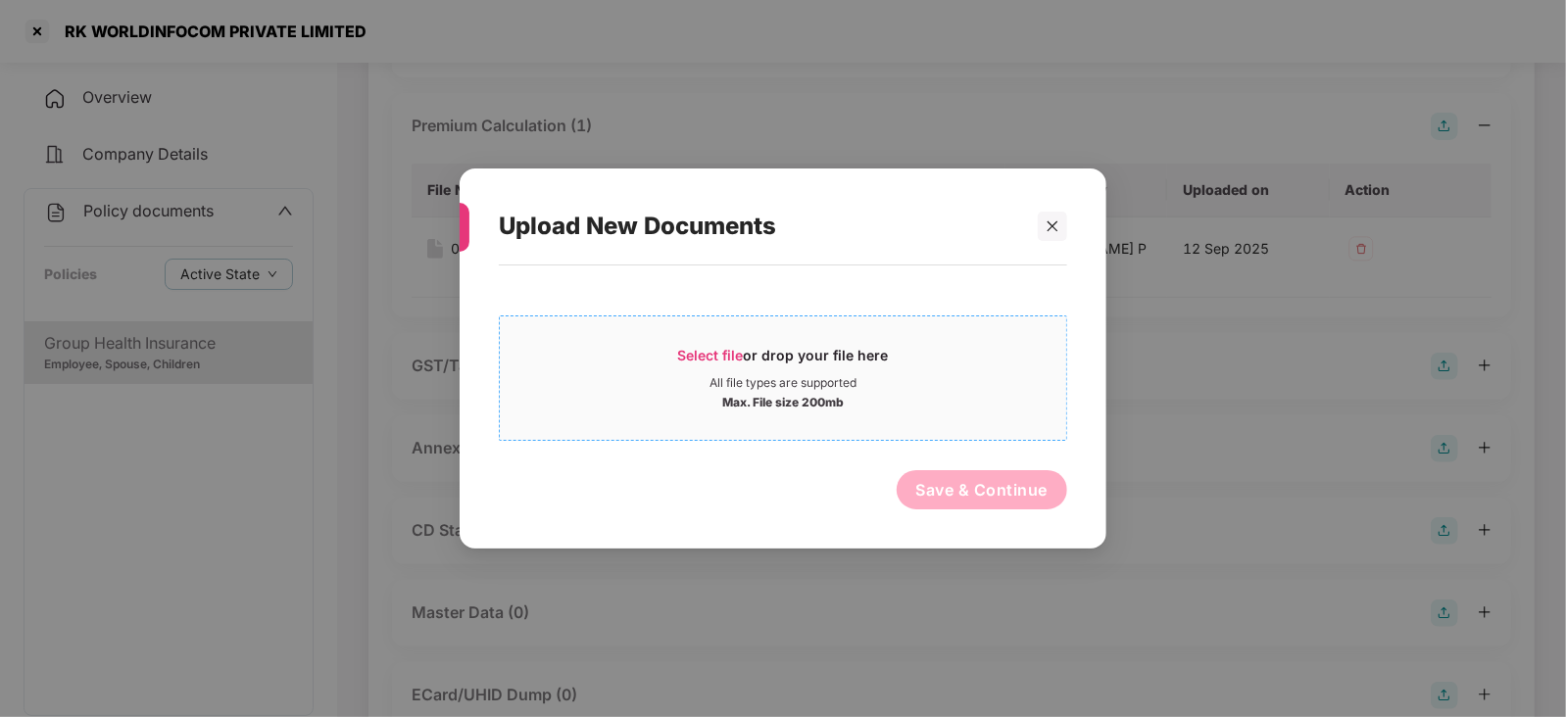
click at [705, 363] on div "Select file or drop your file here" at bounding box center [783, 360] width 211 height 29
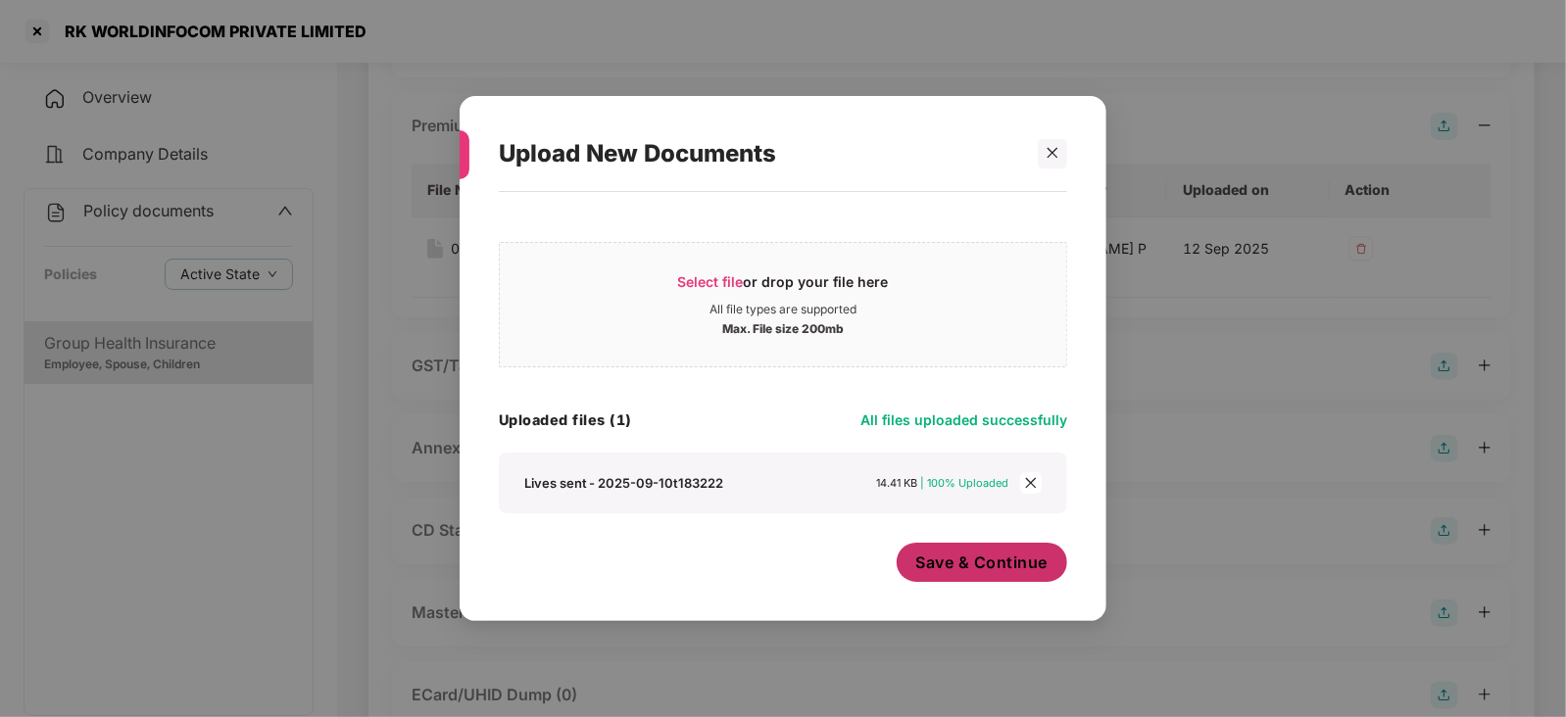
click at [934, 565] on span "Save & Continue" at bounding box center [982, 563] width 132 height 22
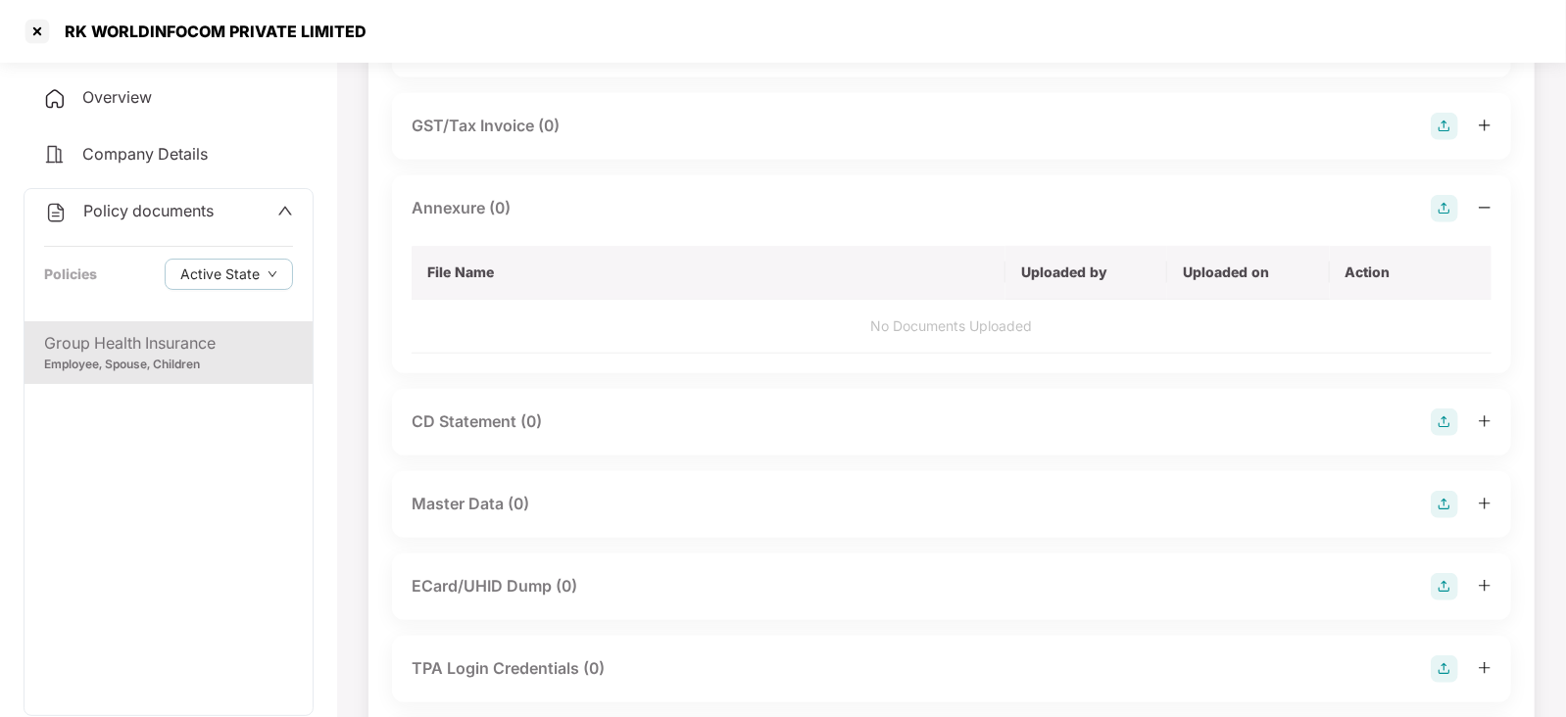
scroll to position [612, 0]
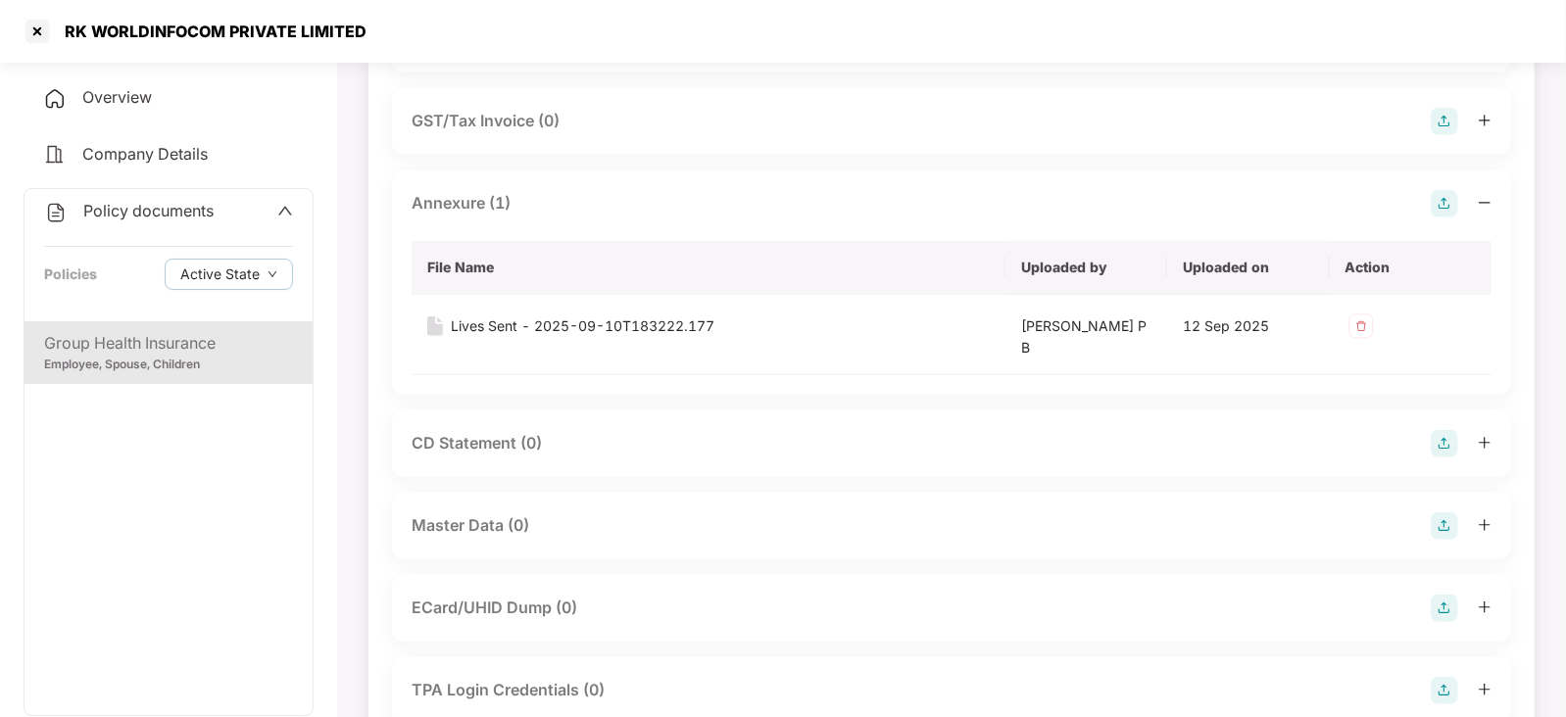
click at [1435, 526] on img at bounding box center [1443, 525] width 27 height 27
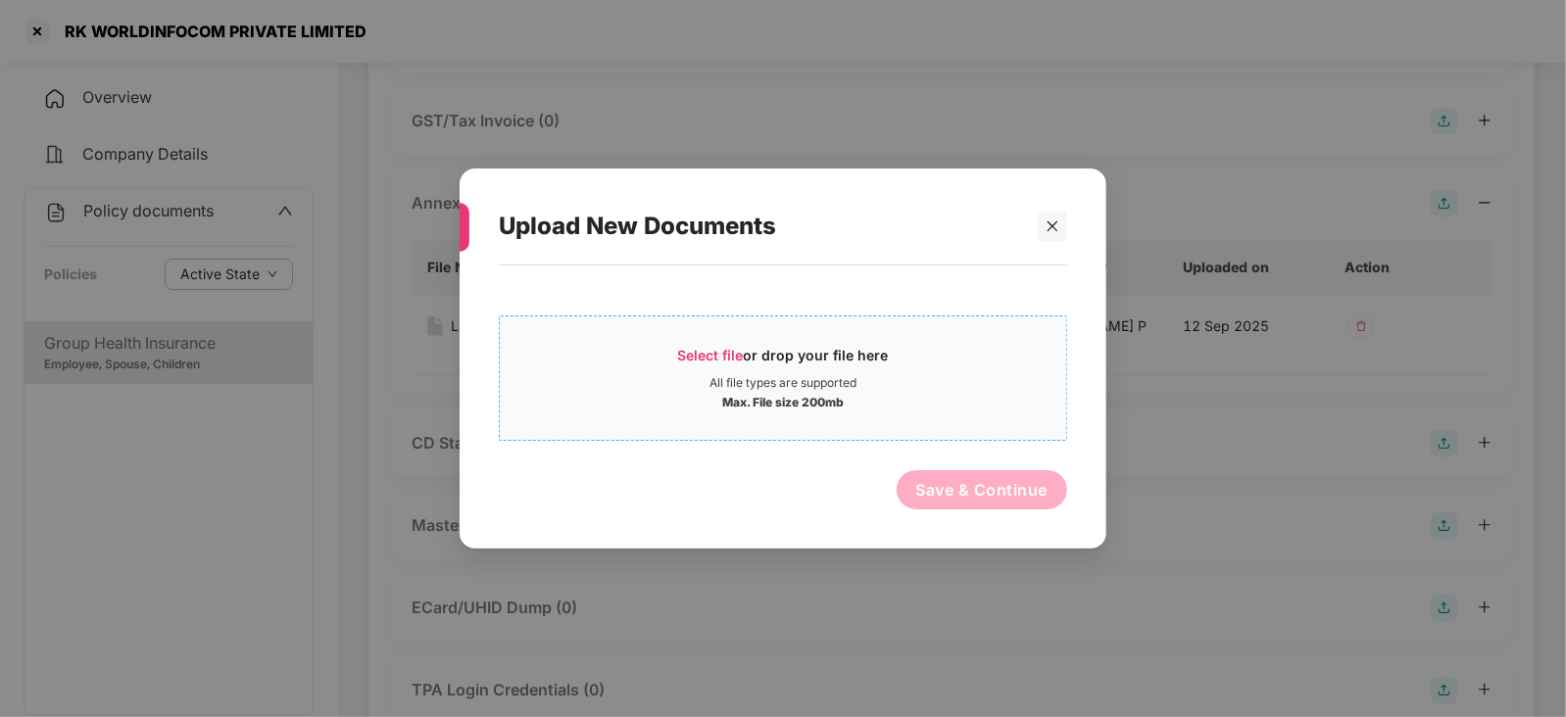
click at [706, 347] on span "Select file" at bounding box center [711, 355] width 66 height 17
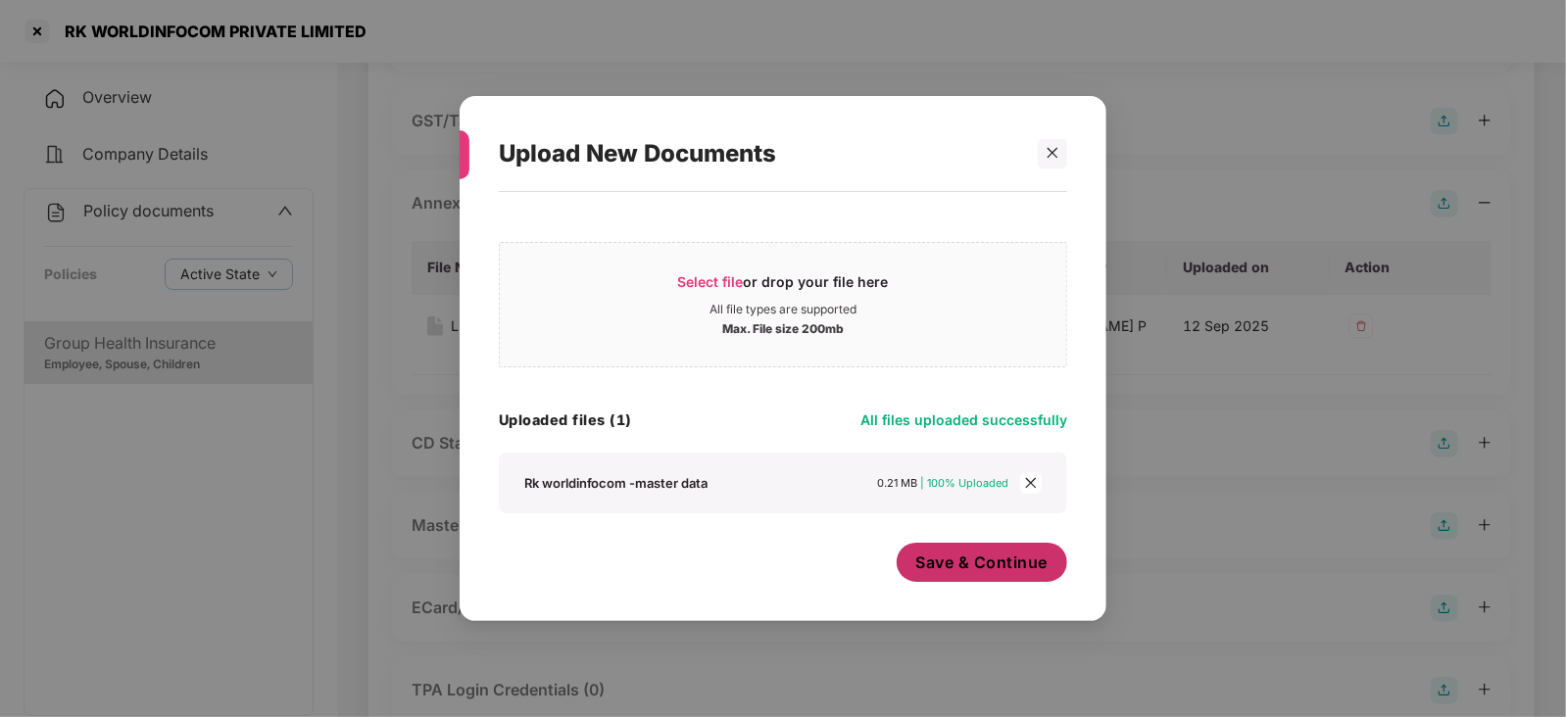
click at [969, 570] on span "Save & Continue" at bounding box center [982, 563] width 132 height 22
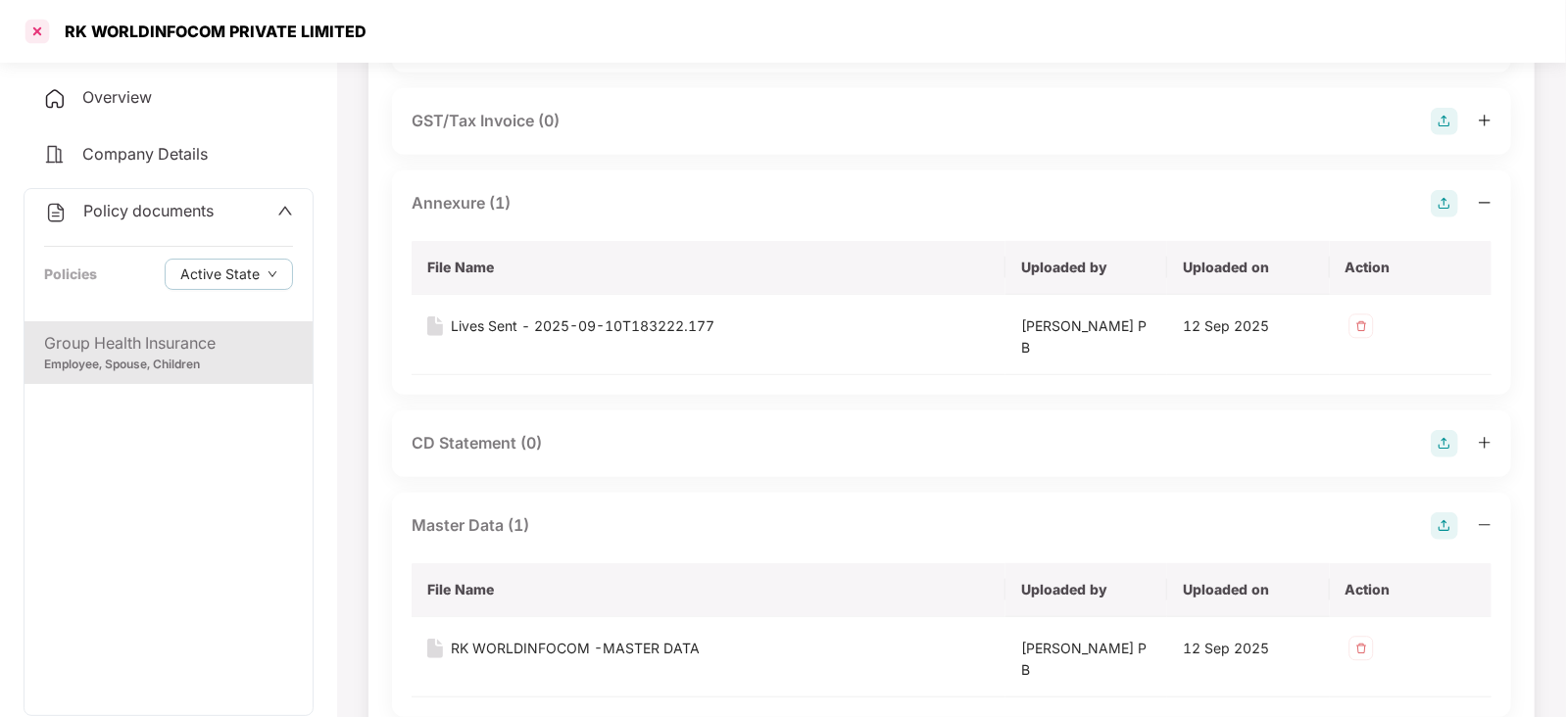
click at [40, 29] on div at bounding box center [37, 31] width 31 height 31
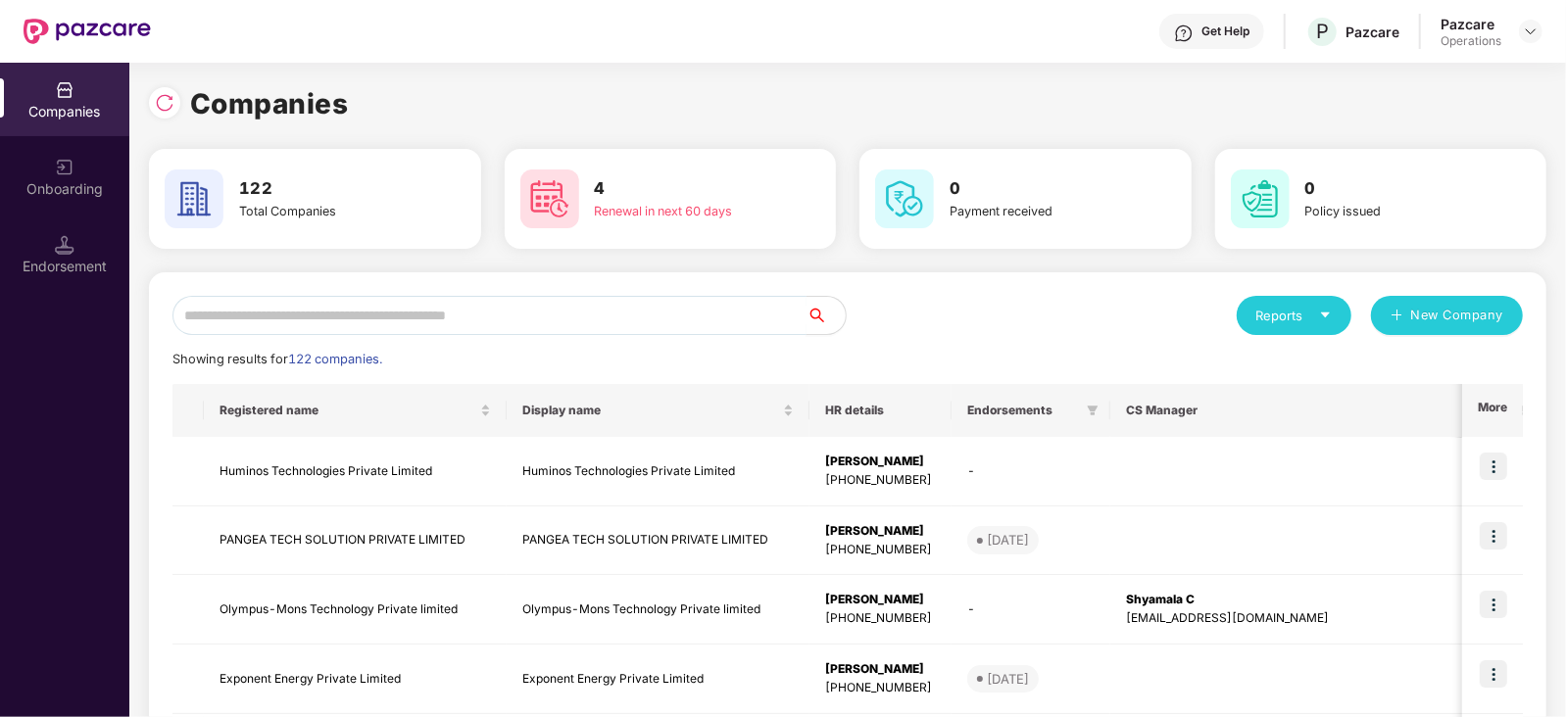
click at [422, 320] on input "text" at bounding box center [489, 315] width 634 height 39
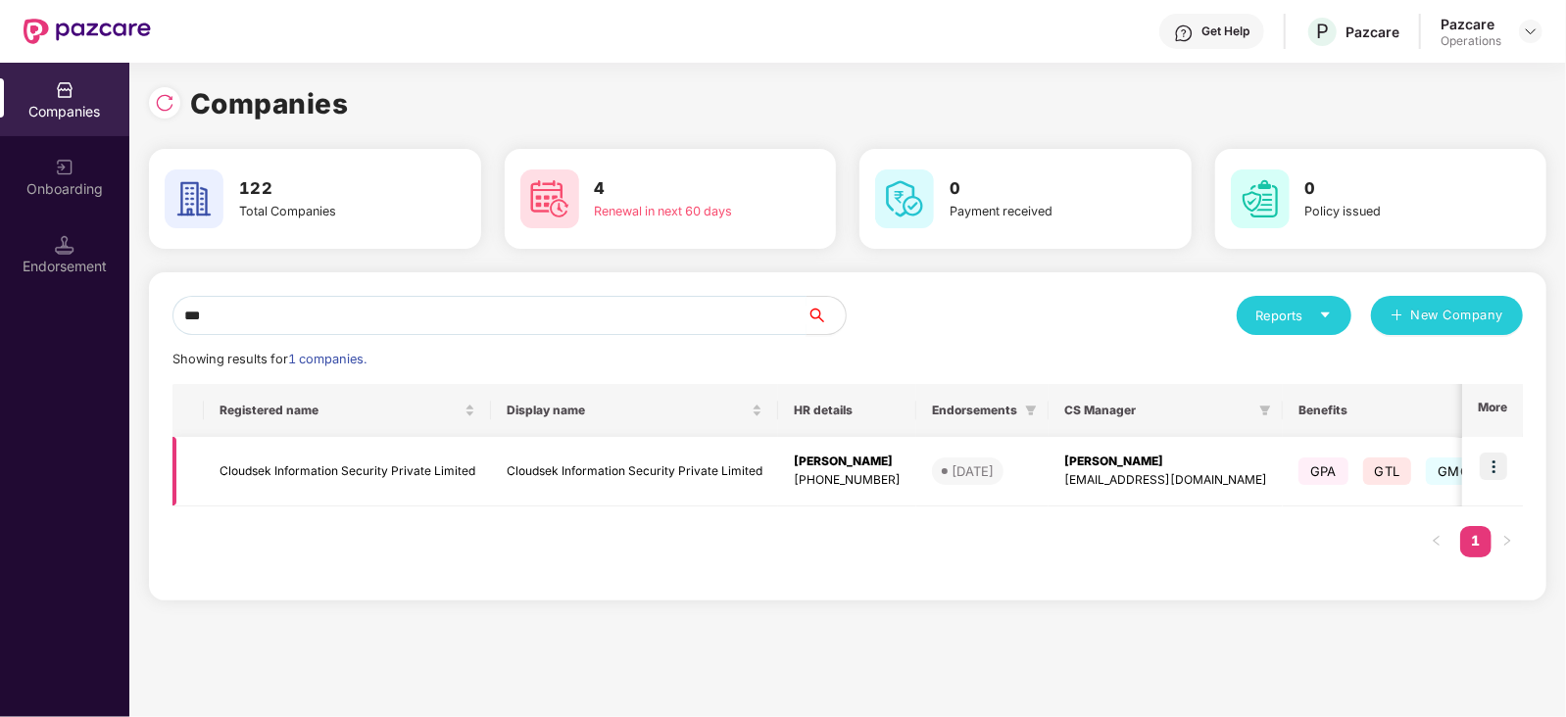
type input "***"
click at [295, 479] on td "Cloudsek Information Security Private Limited" at bounding box center [347, 472] width 287 height 70
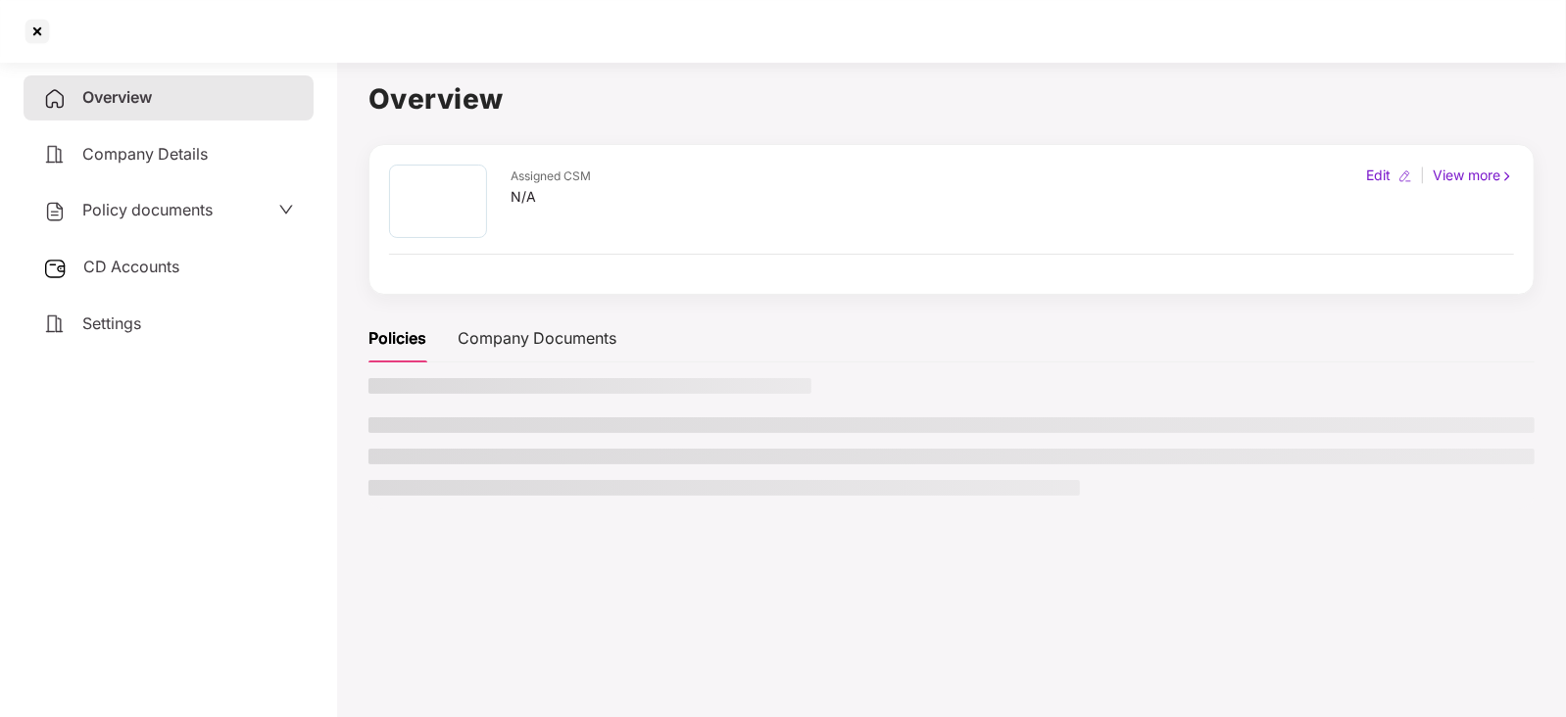
click at [145, 254] on div "CD Accounts" at bounding box center [169, 267] width 290 height 45
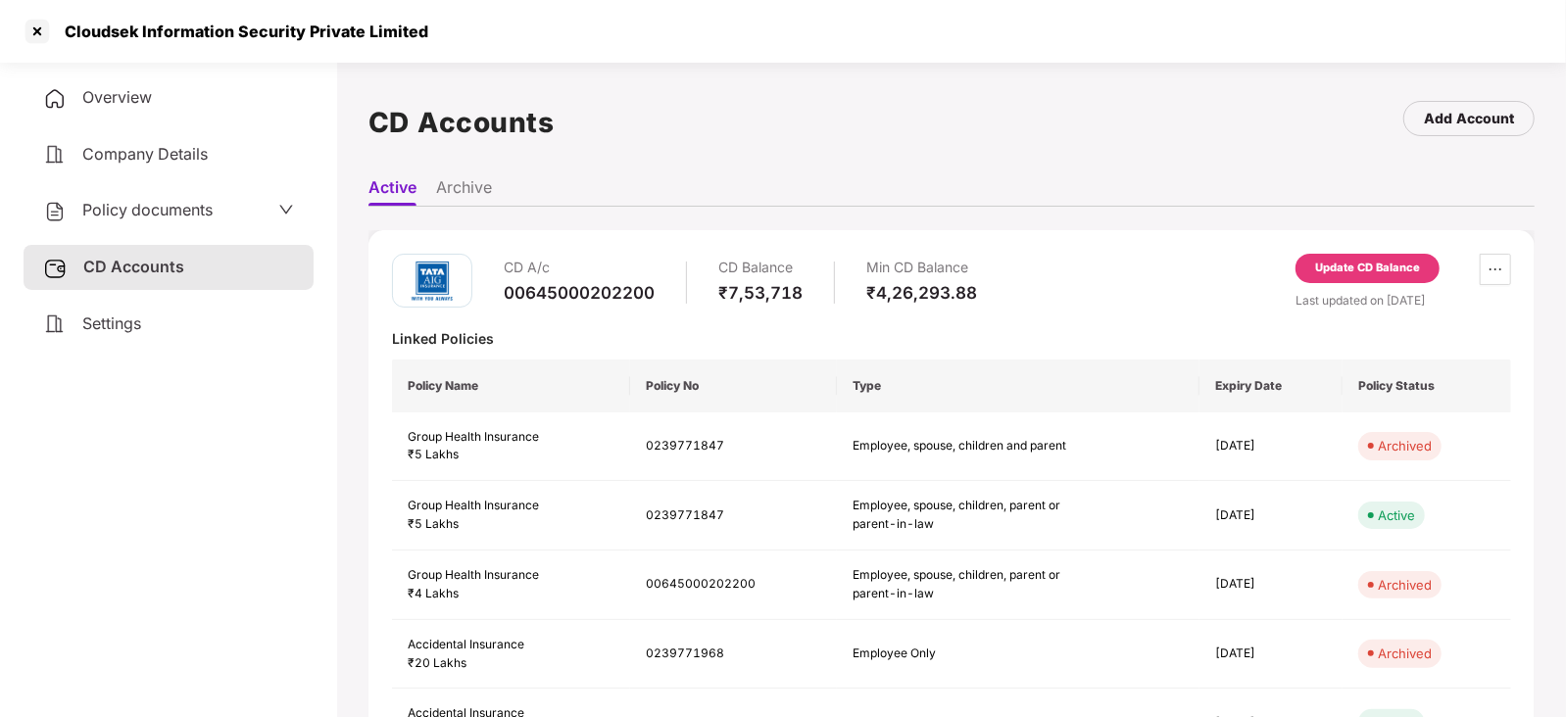
click at [195, 222] on div "Policy documents" at bounding box center [128, 210] width 170 height 25
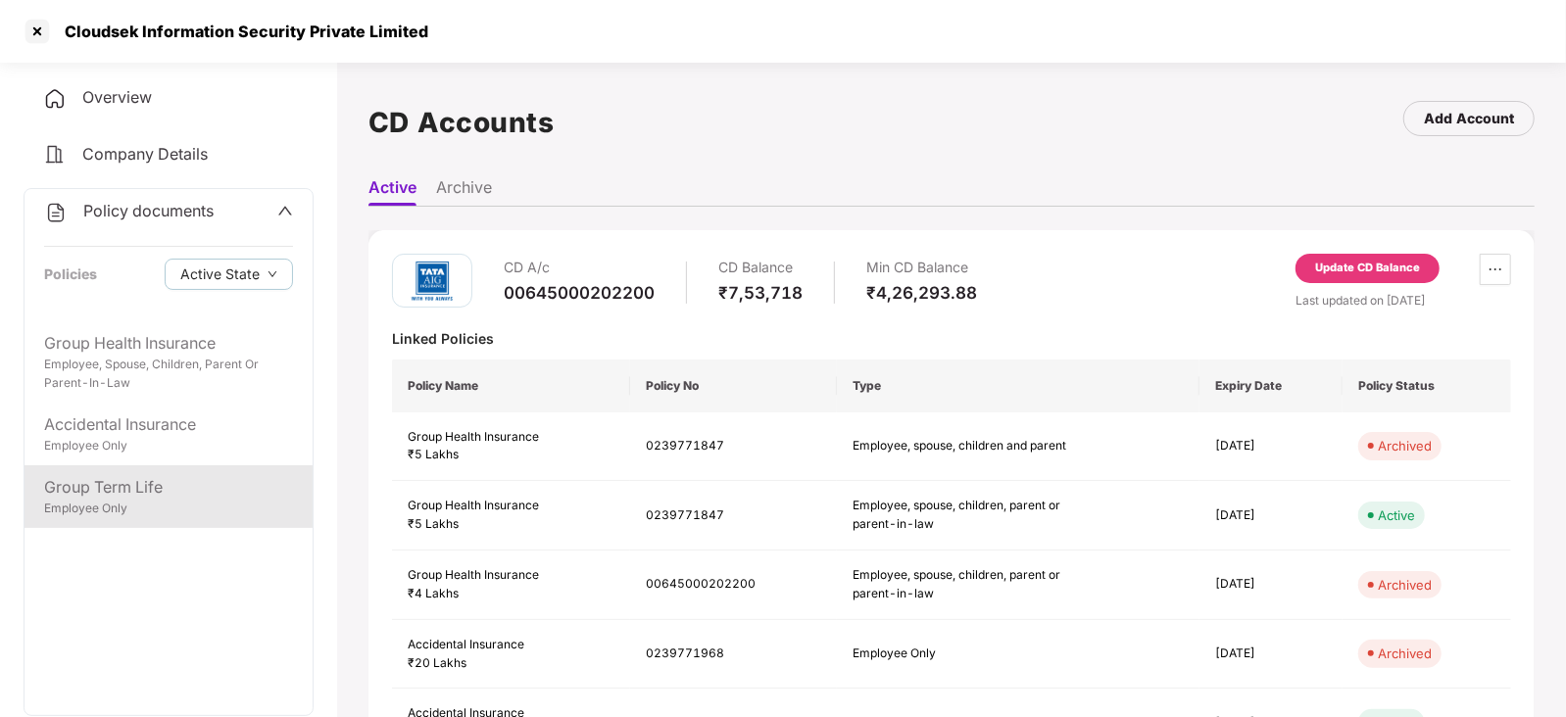
click at [166, 481] on div "Group Term Life" at bounding box center [168, 487] width 249 height 24
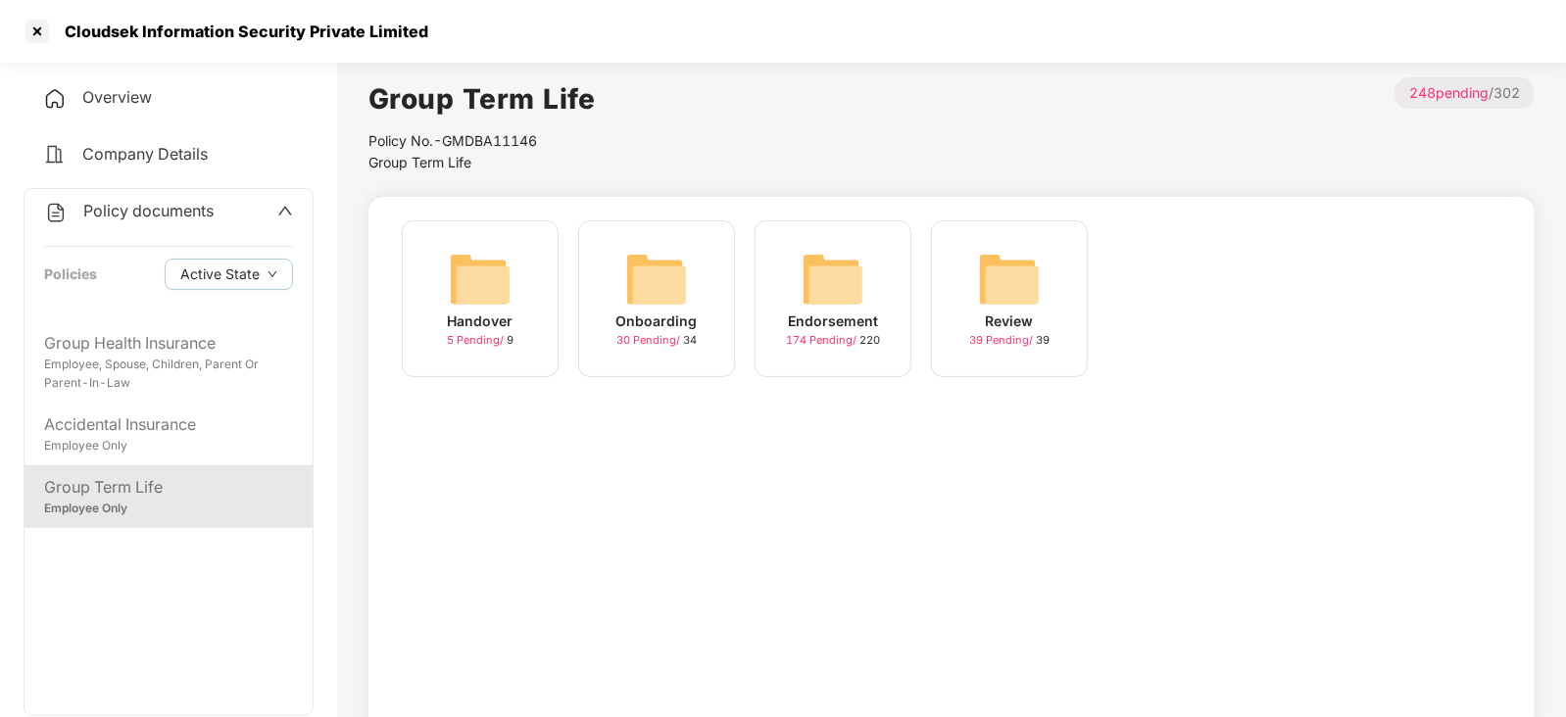
click at [827, 278] on img at bounding box center [832, 279] width 63 height 63
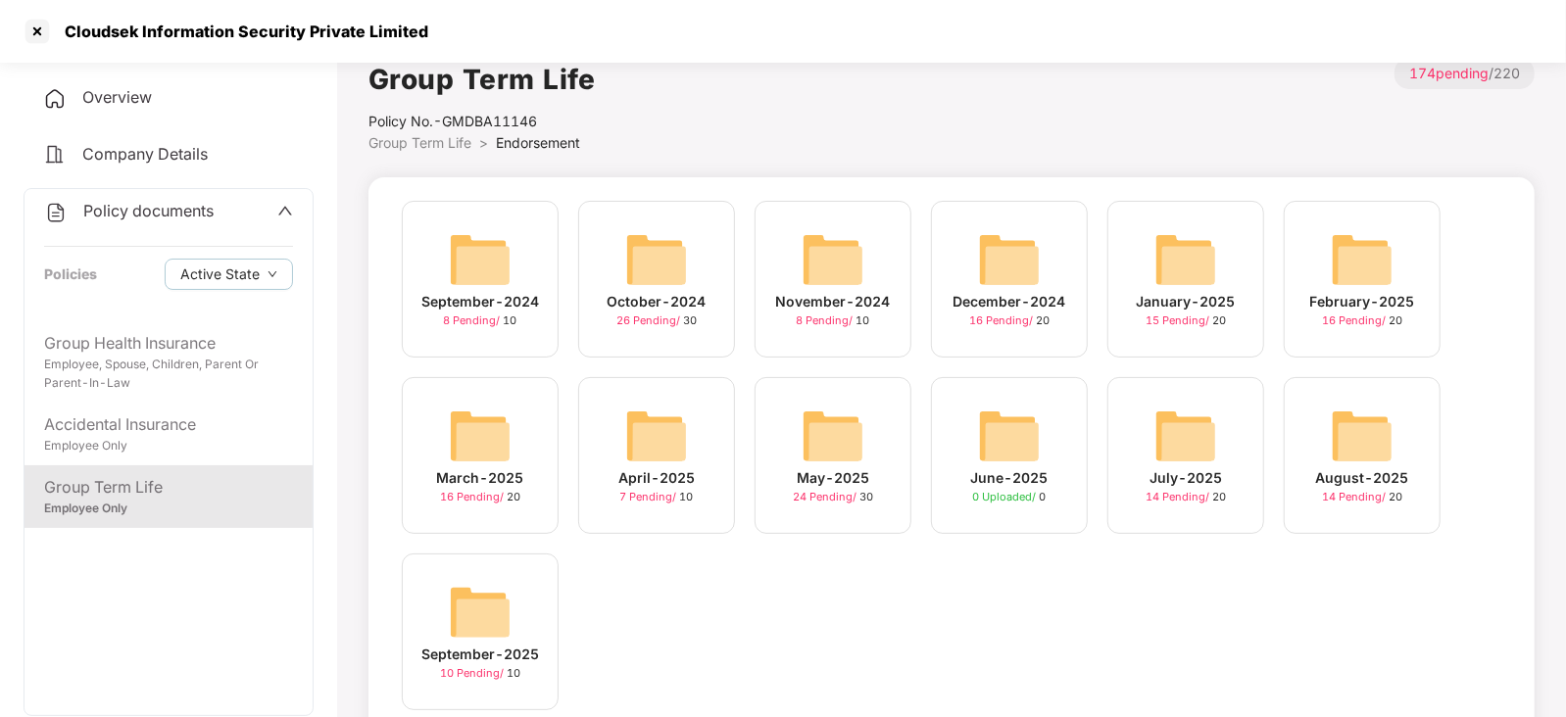
scroll to position [79, 0]
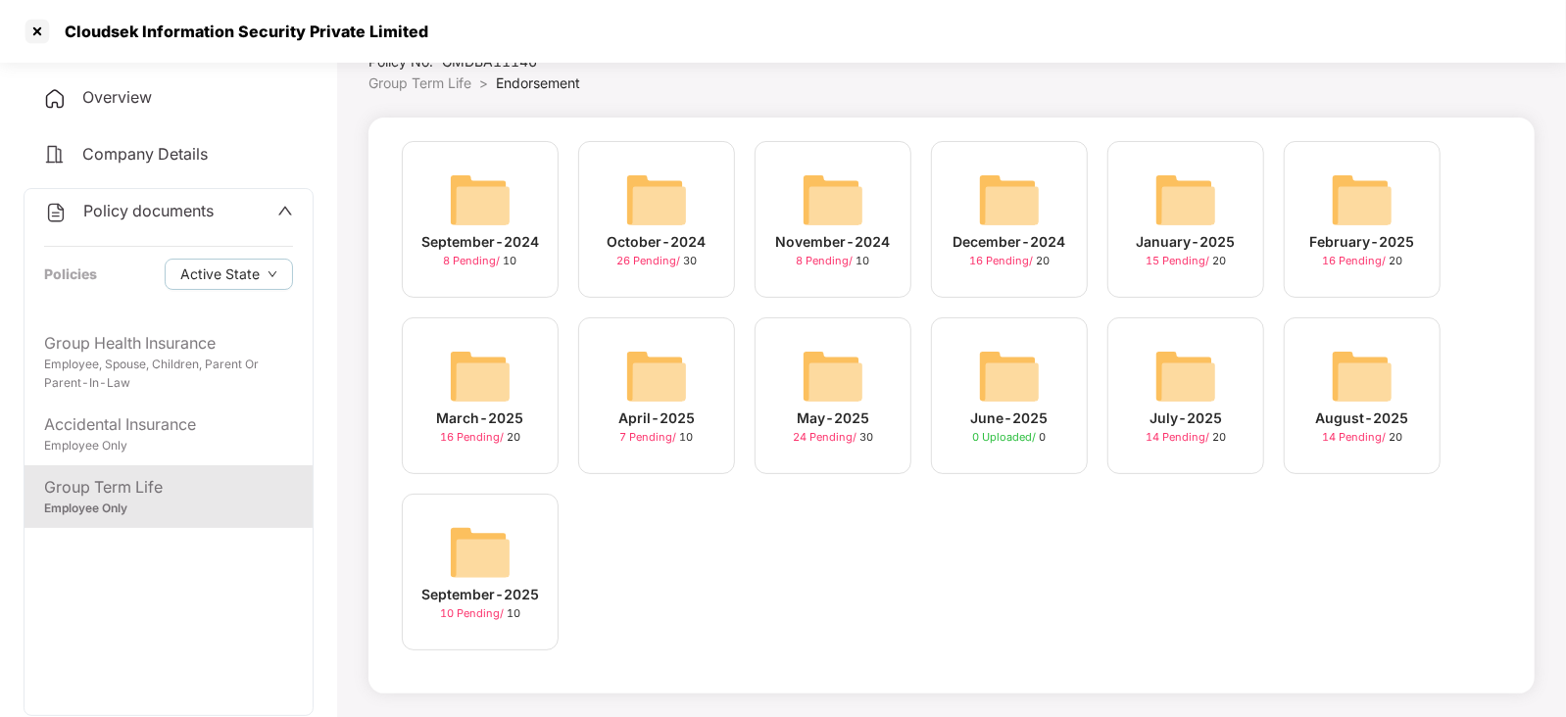
click at [485, 540] on img at bounding box center [480, 552] width 63 height 63
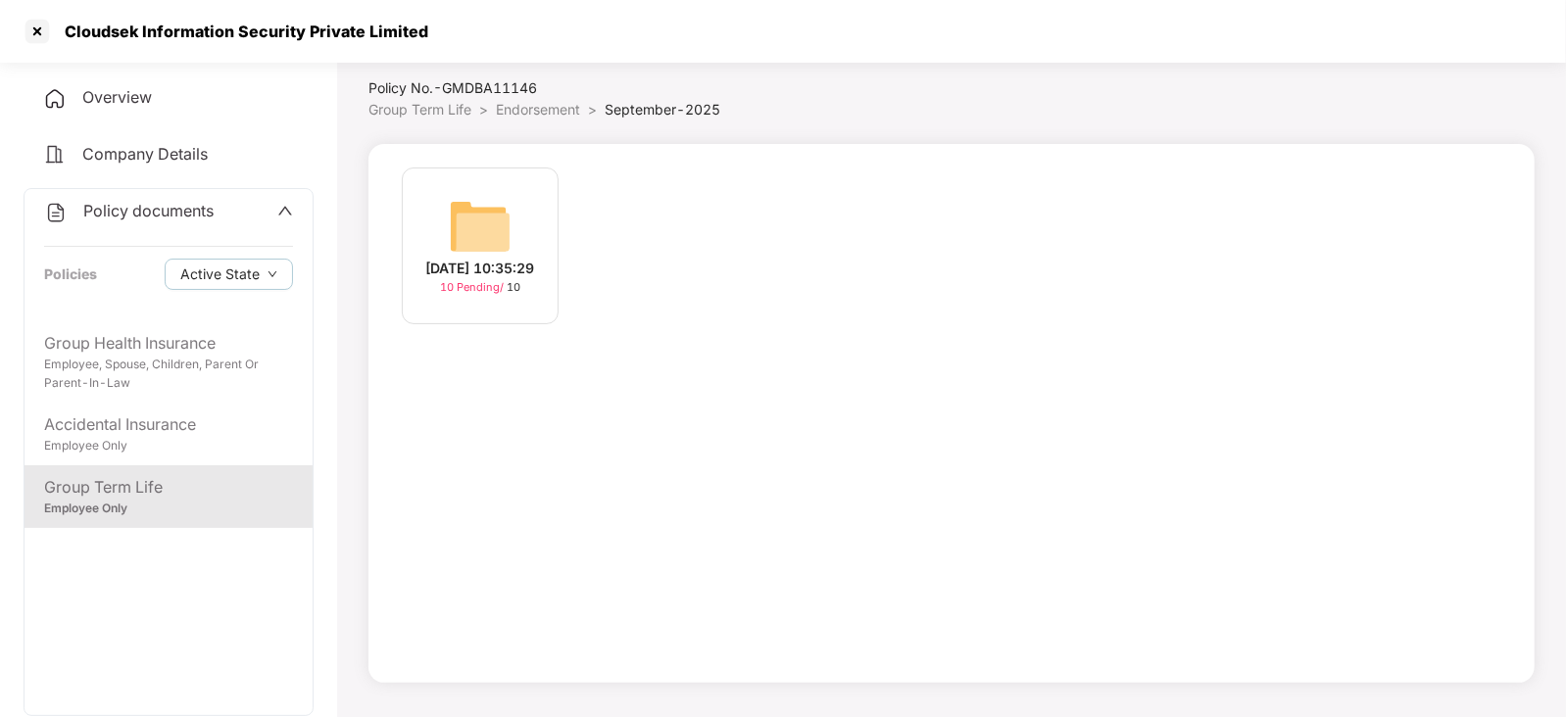
click at [499, 242] on img at bounding box center [480, 226] width 63 height 63
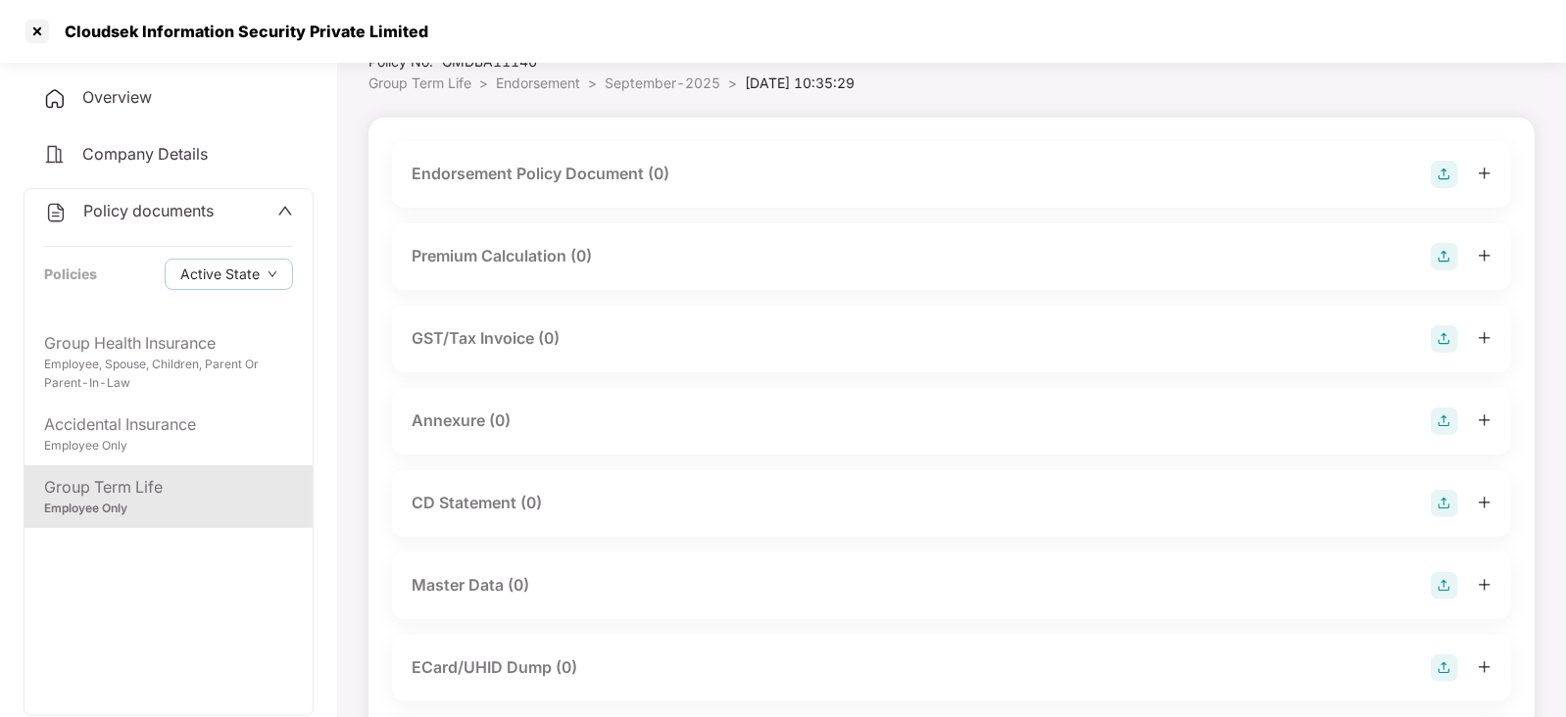
click at [1454, 178] on img at bounding box center [1443, 174] width 27 height 27
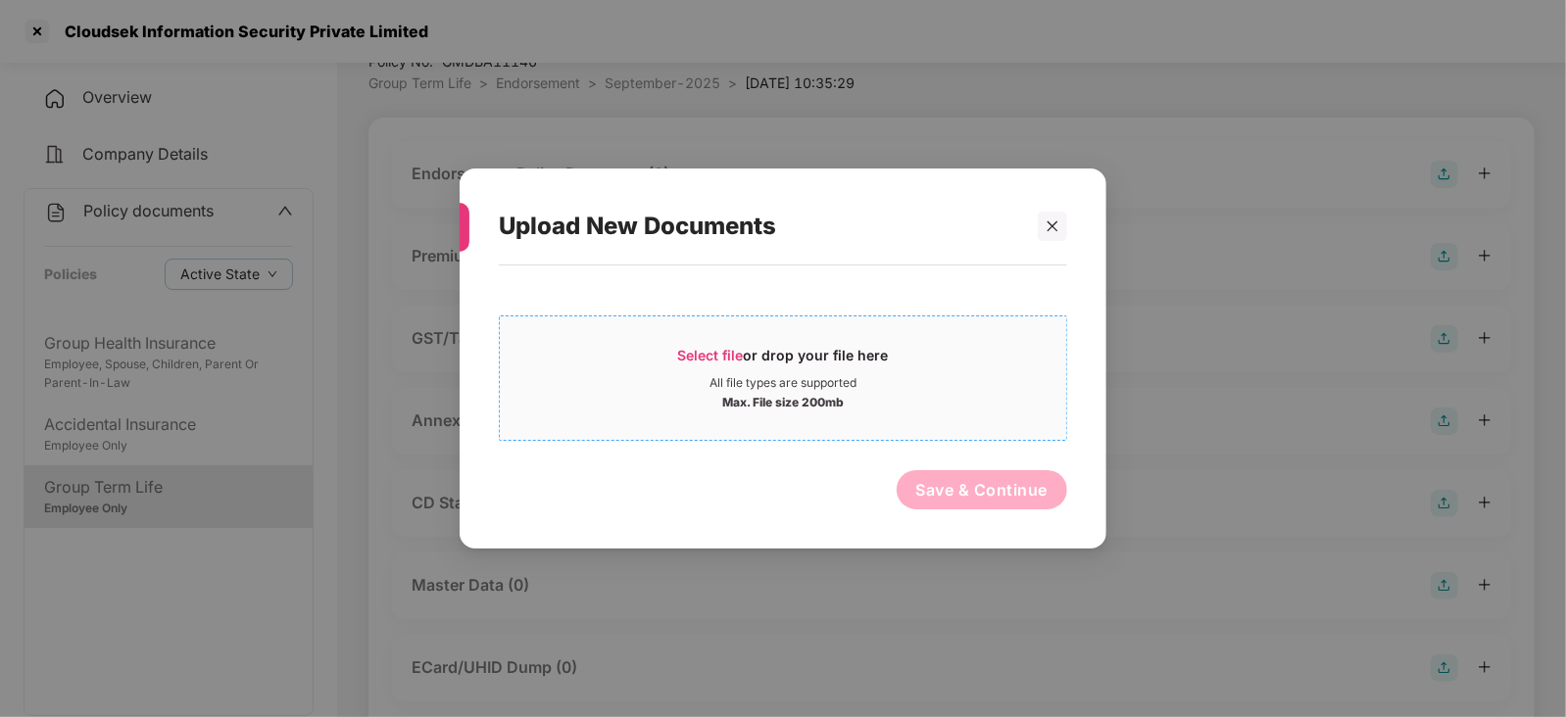
click at [703, 350] on span "Select file" at bounding box center [711, 355] width 66 height 17
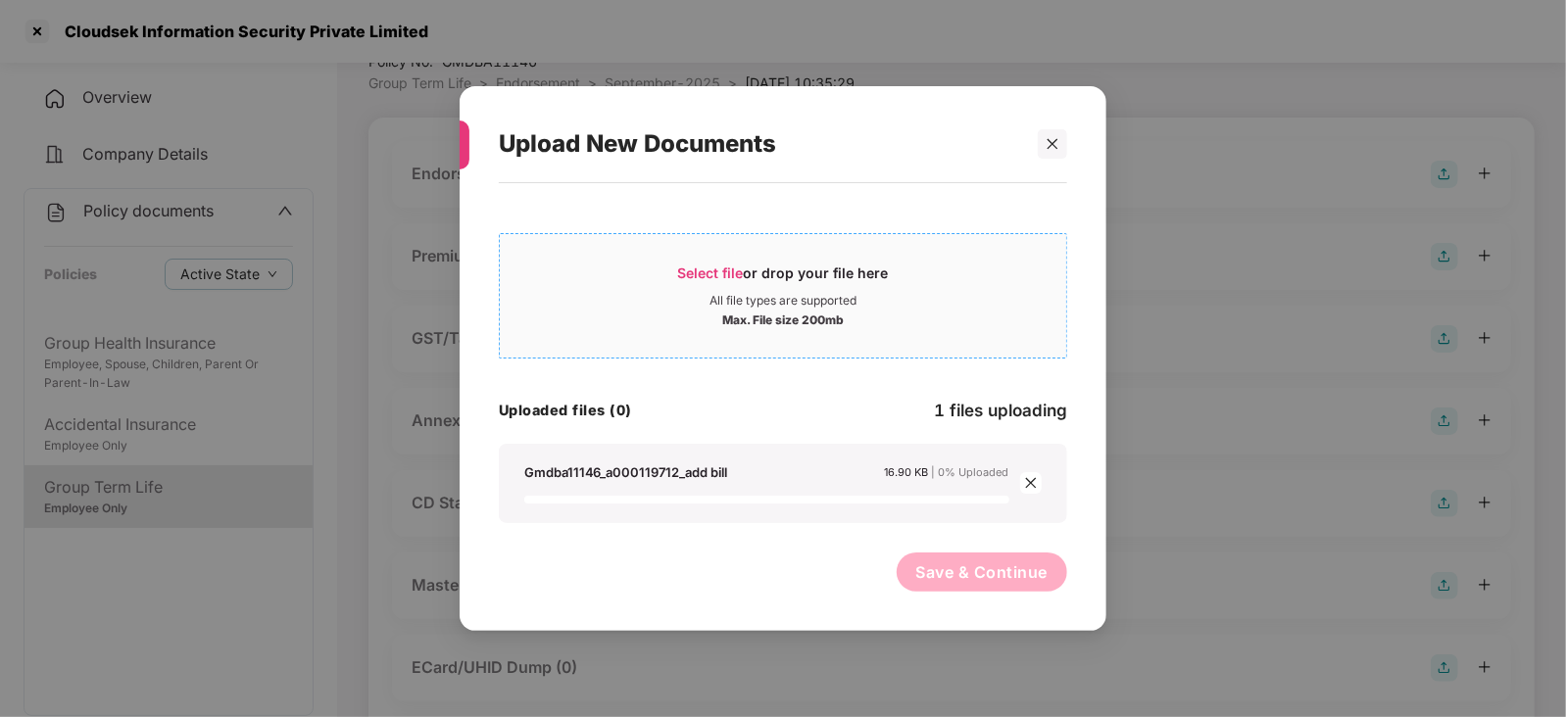
click at [711, 272] on span "Select file" at bounding box center [711, 273] width 66 height 17
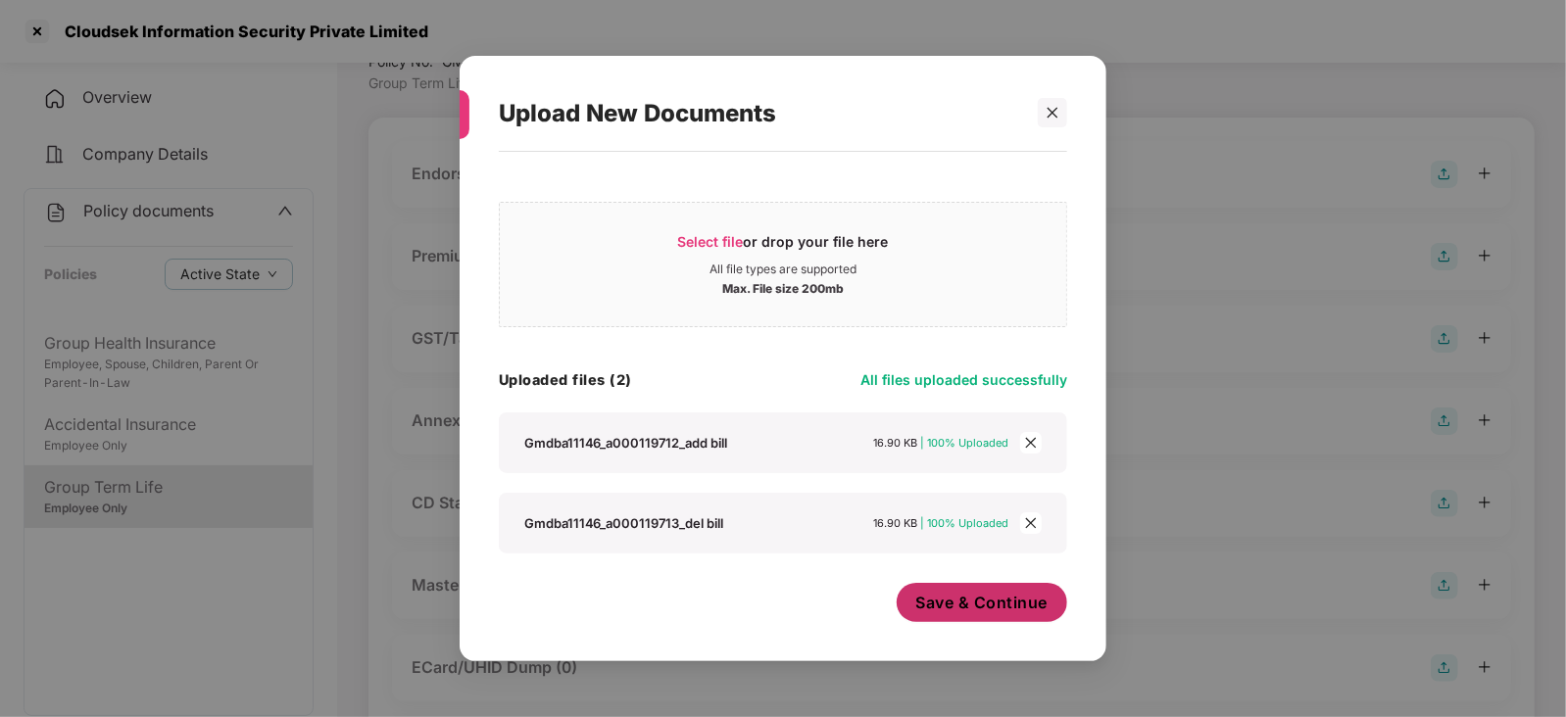
click at [930, 599] on span "Save & Continue" at bounding box center [982, 603] width 132 height 22
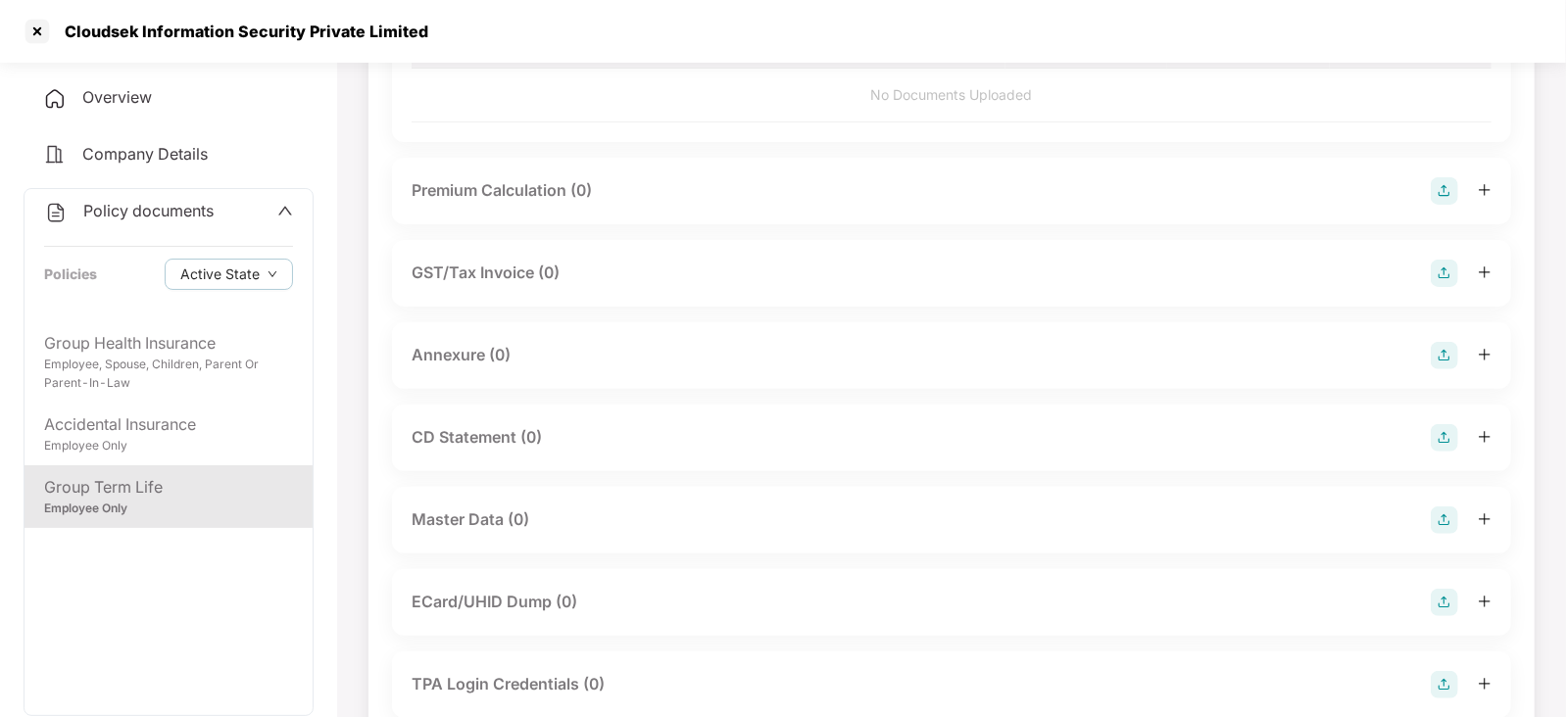
scroll to position [324, 0]
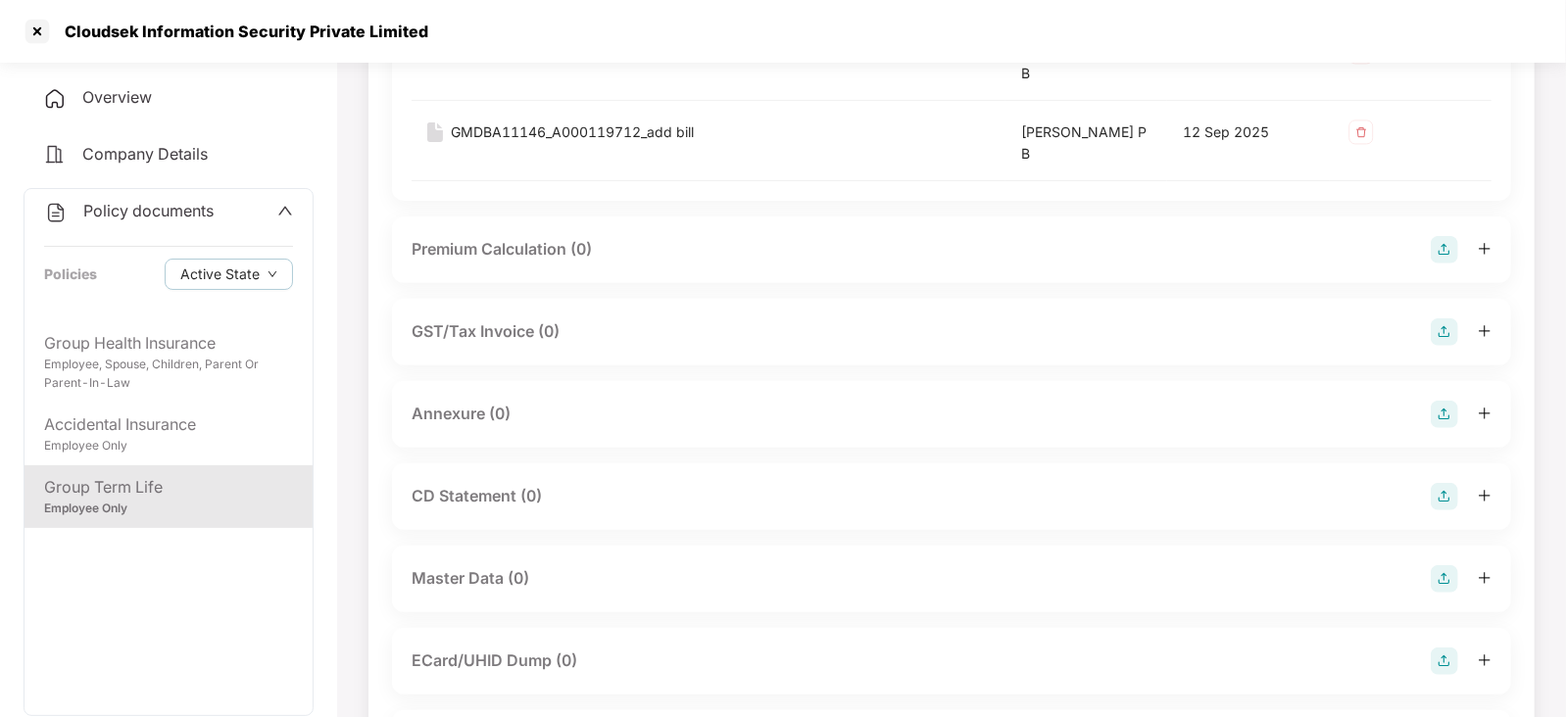
click at [1451, 248] on img at bounding box center [1443, 249] width 27 height 27
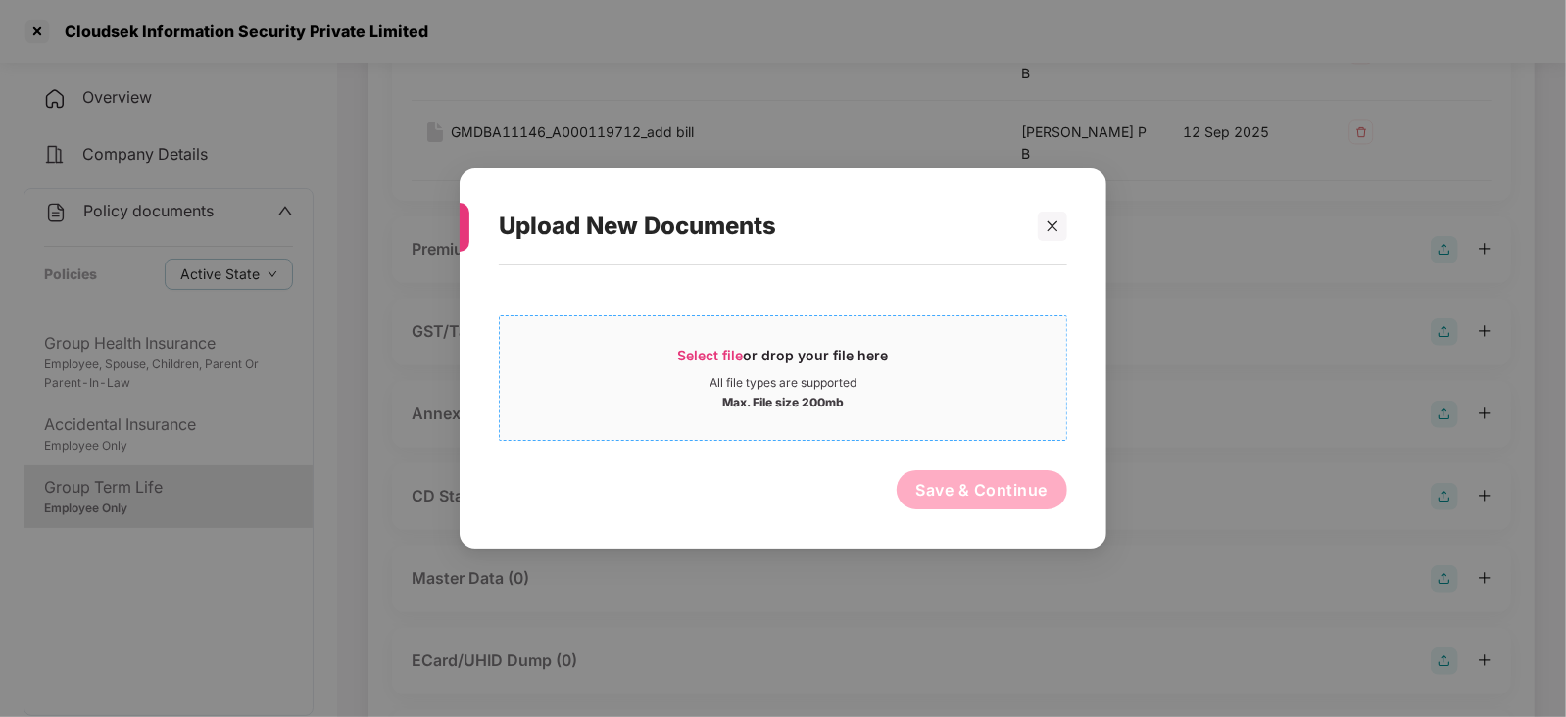
click at [736, 346] on div "Select file or drop your file here" at bounding box center [783, 360] width 211 height 29
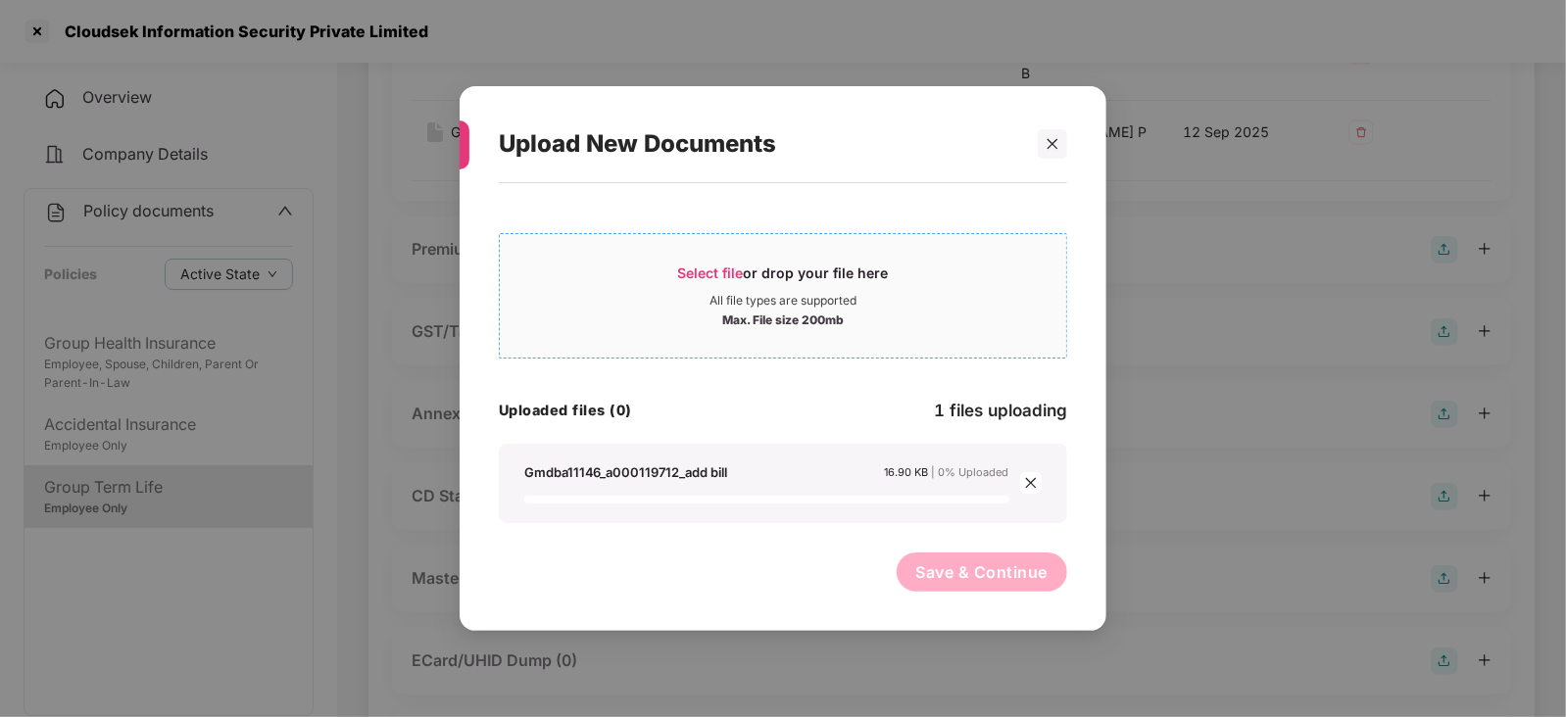
click at [715, 262] on span "Select file or drop your file here All file types are supported Max. File size …" at bounding box center [783, 296] width 566 height 94
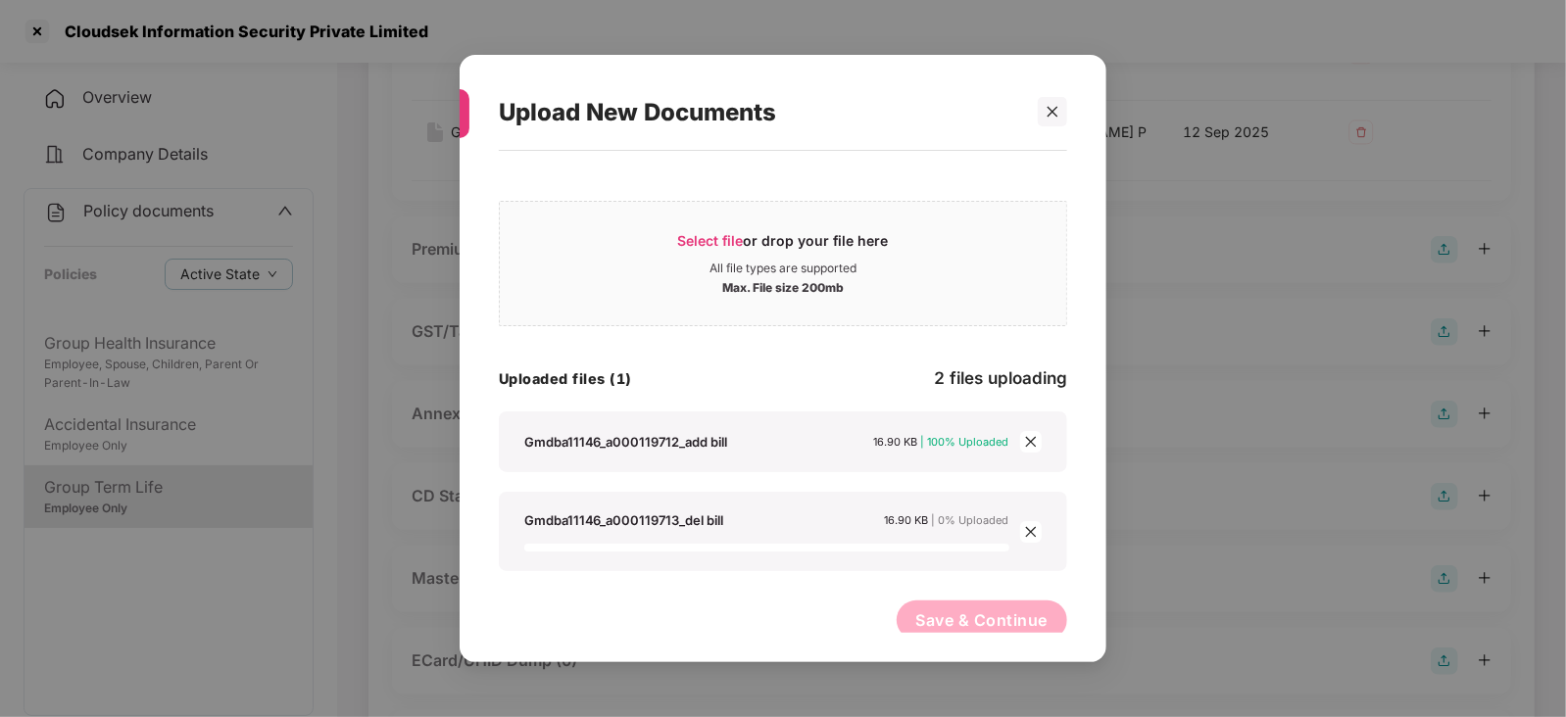
click at [1005, 617] on button "Save & Continue" at bounding box center [982, 620] width 171 height 39
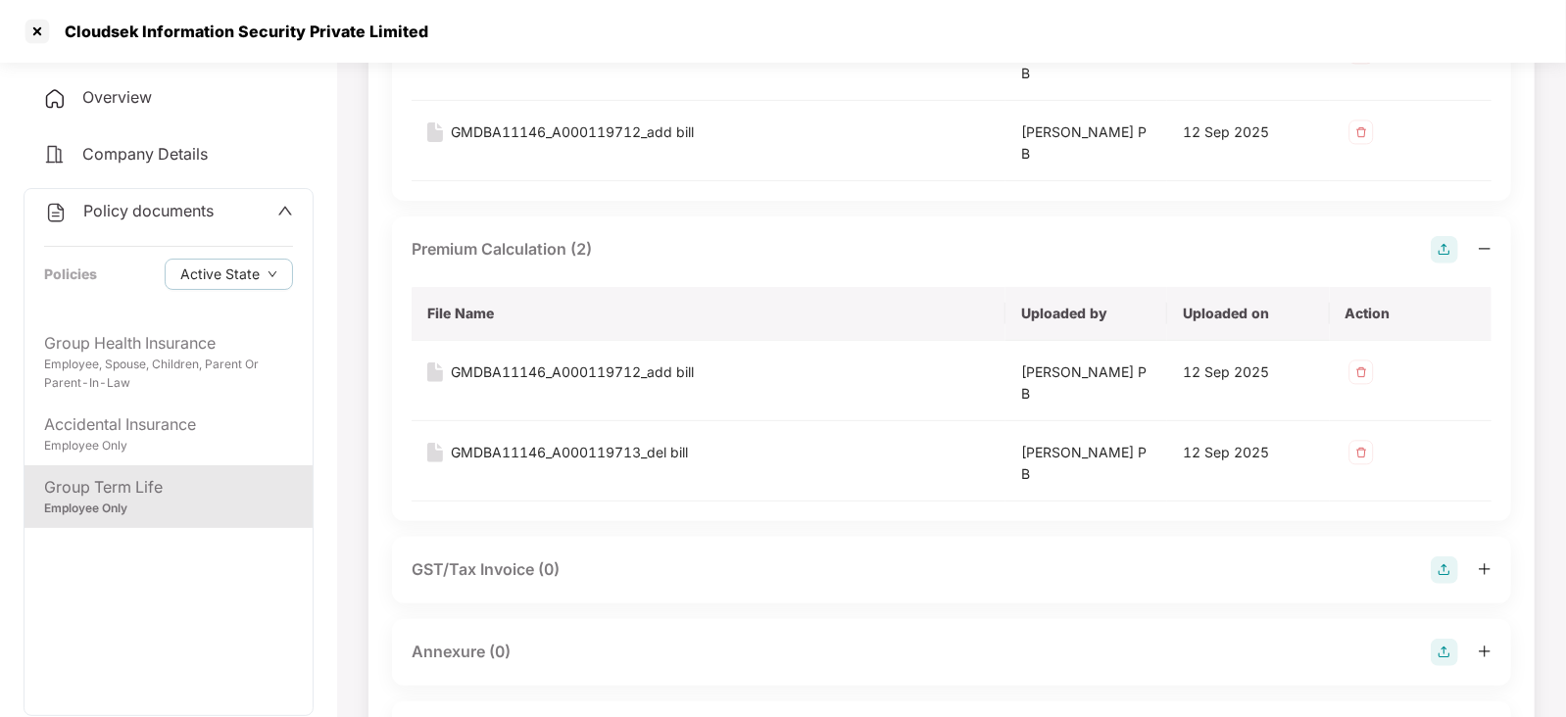
click at [1439, 639] on img at bounding box center [1443, 652] width 27 height 27
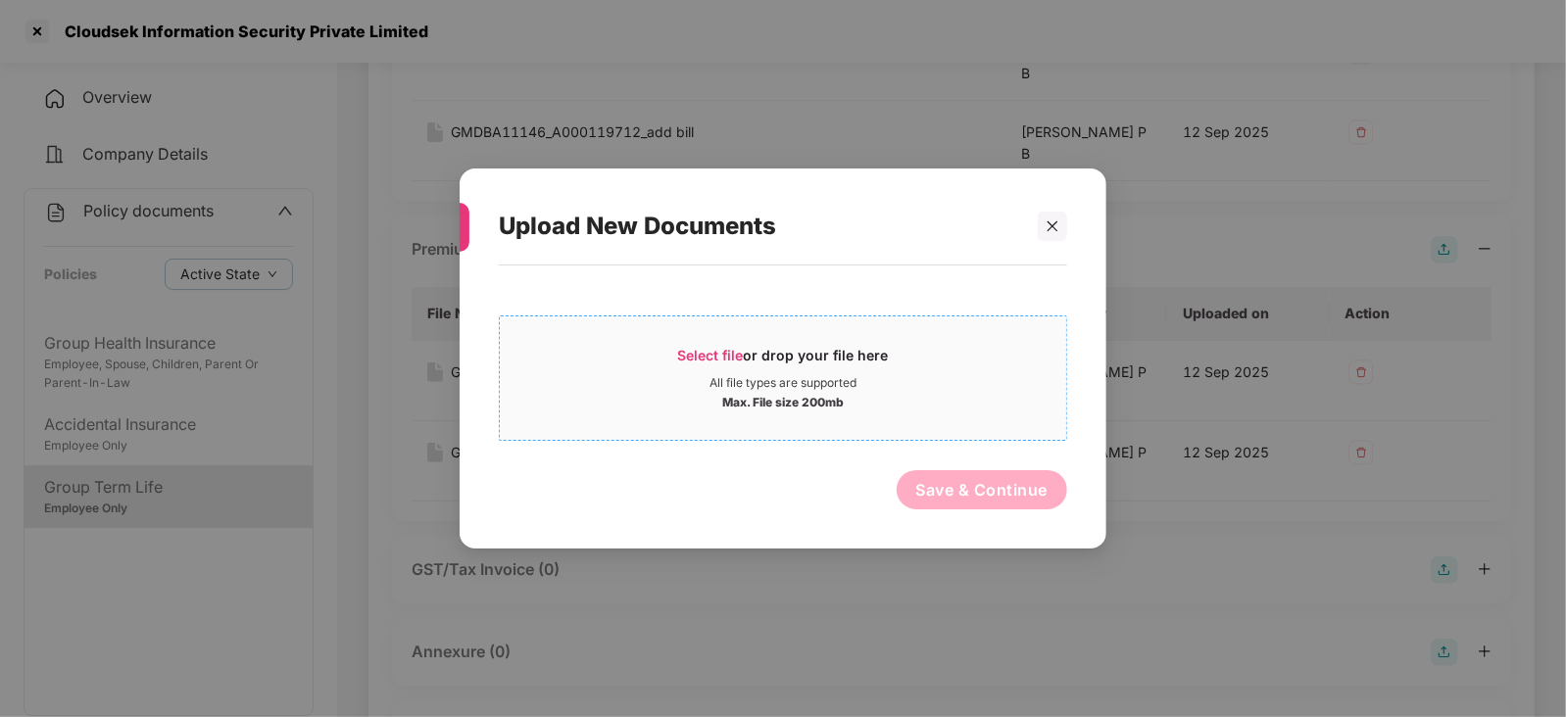
click at [725, 350] on span "Select file" at bounding box center [711, 355] width 66 height 17
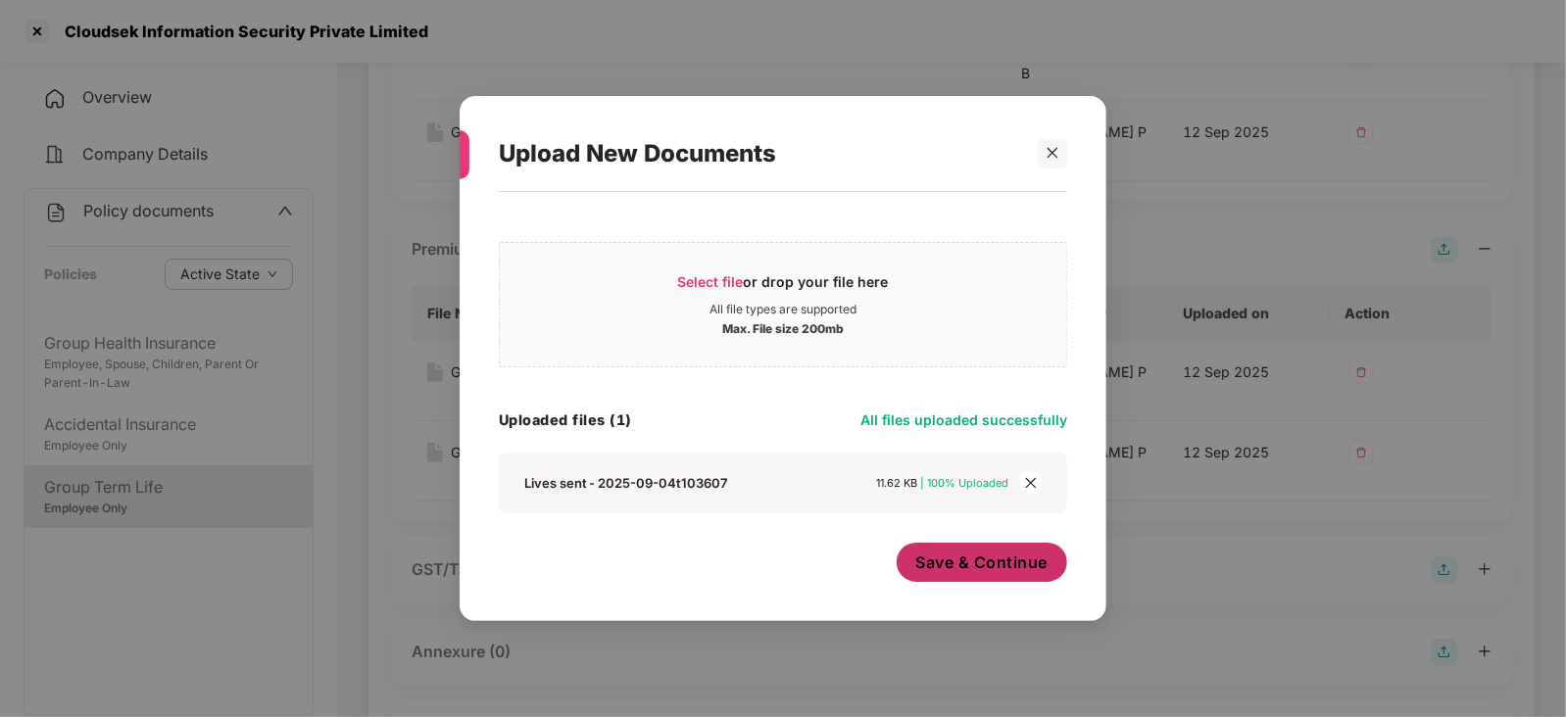
click at [978, 575] on button "Save & Continue" at bounding box center [982, 562] width 171 height 39
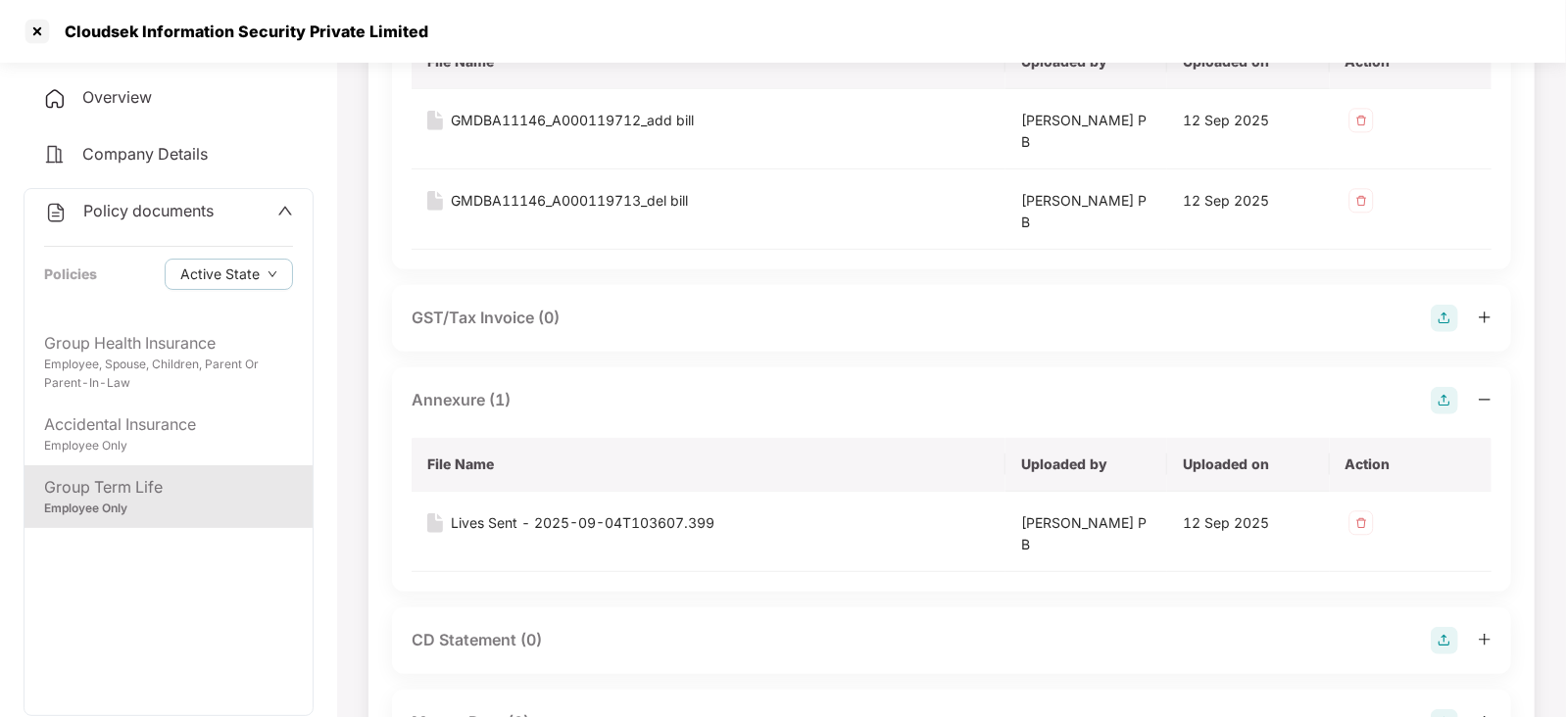
scroll to position [814, 0]
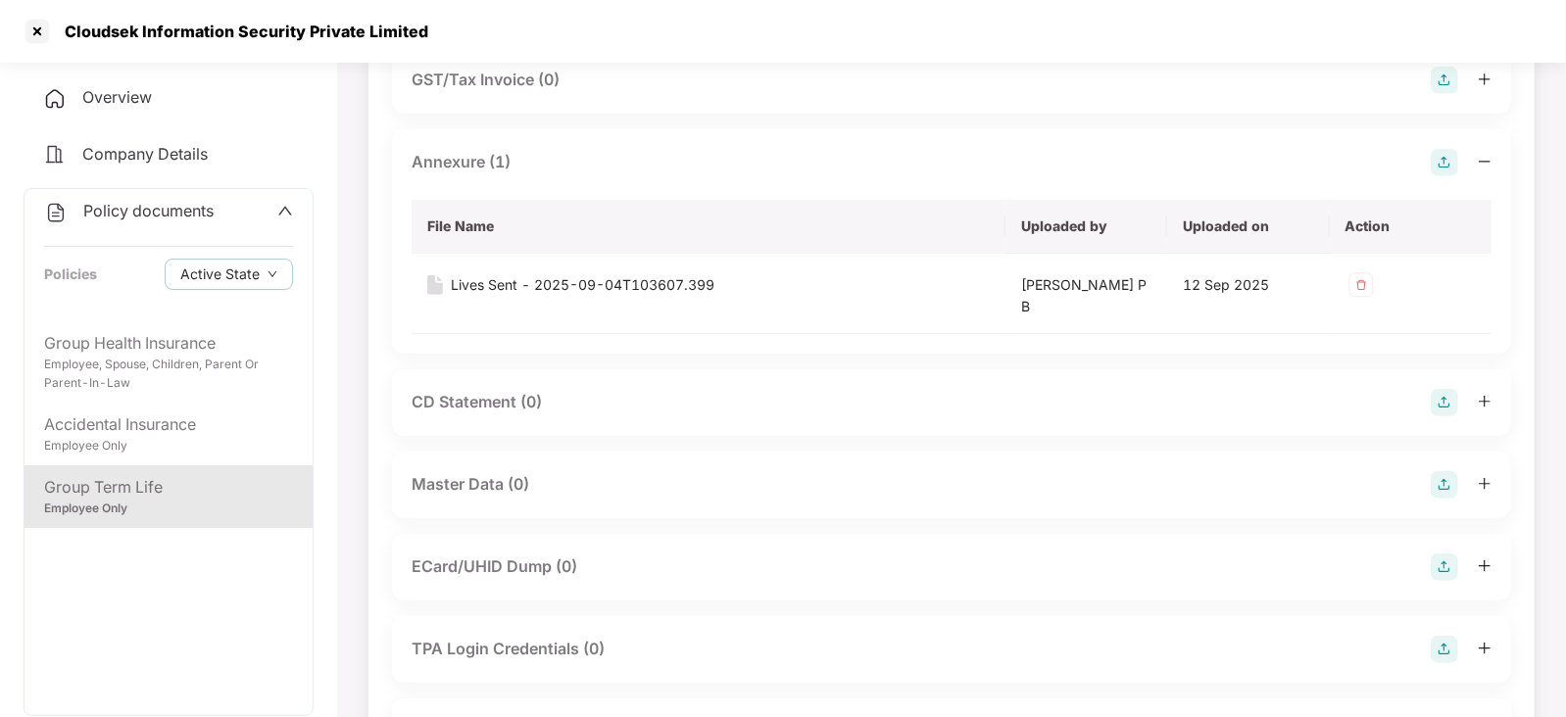
click at [1442, 404] on img at bounding box center [1443, 402] width 27 height 27
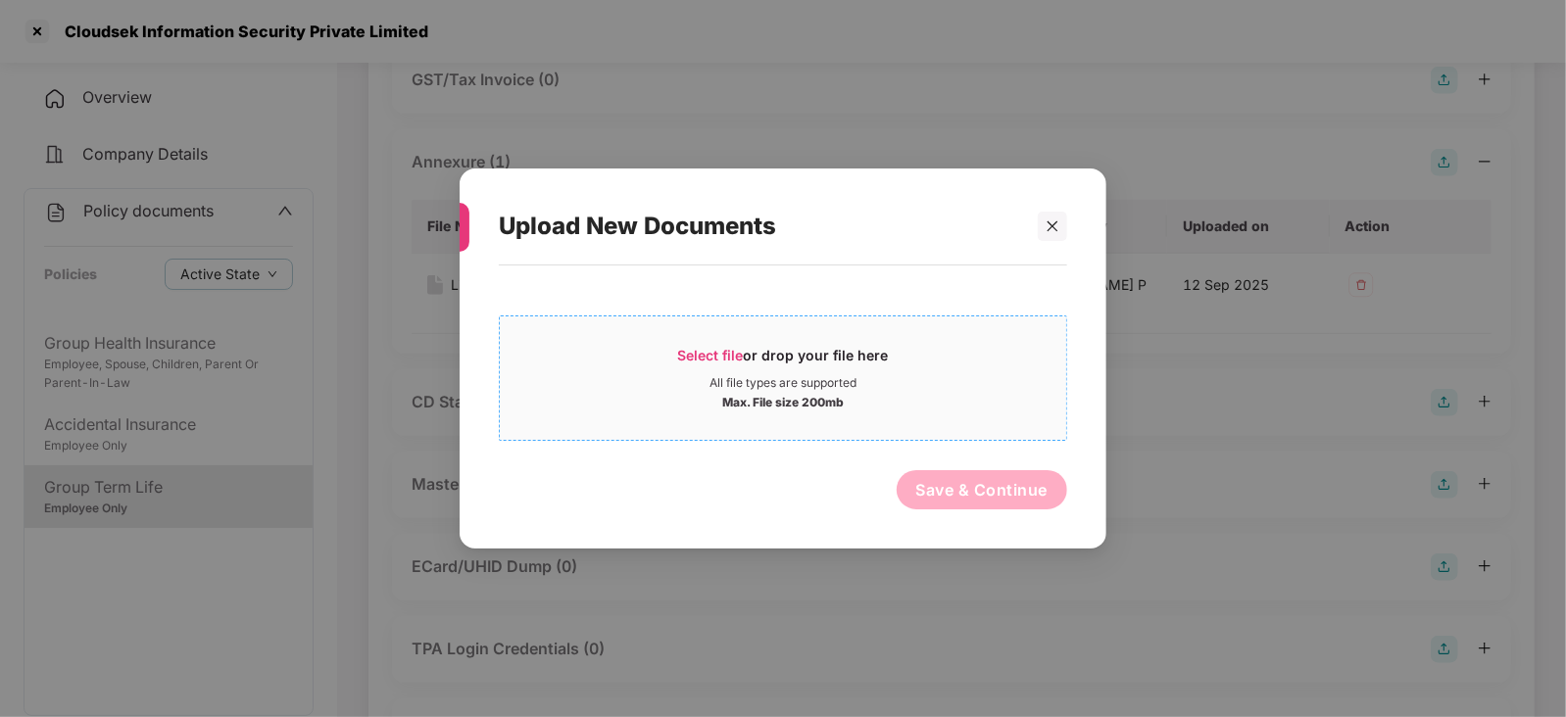
click at [714, 356] on span "Select file" at bounding box center [711, 355] width 66 height 17
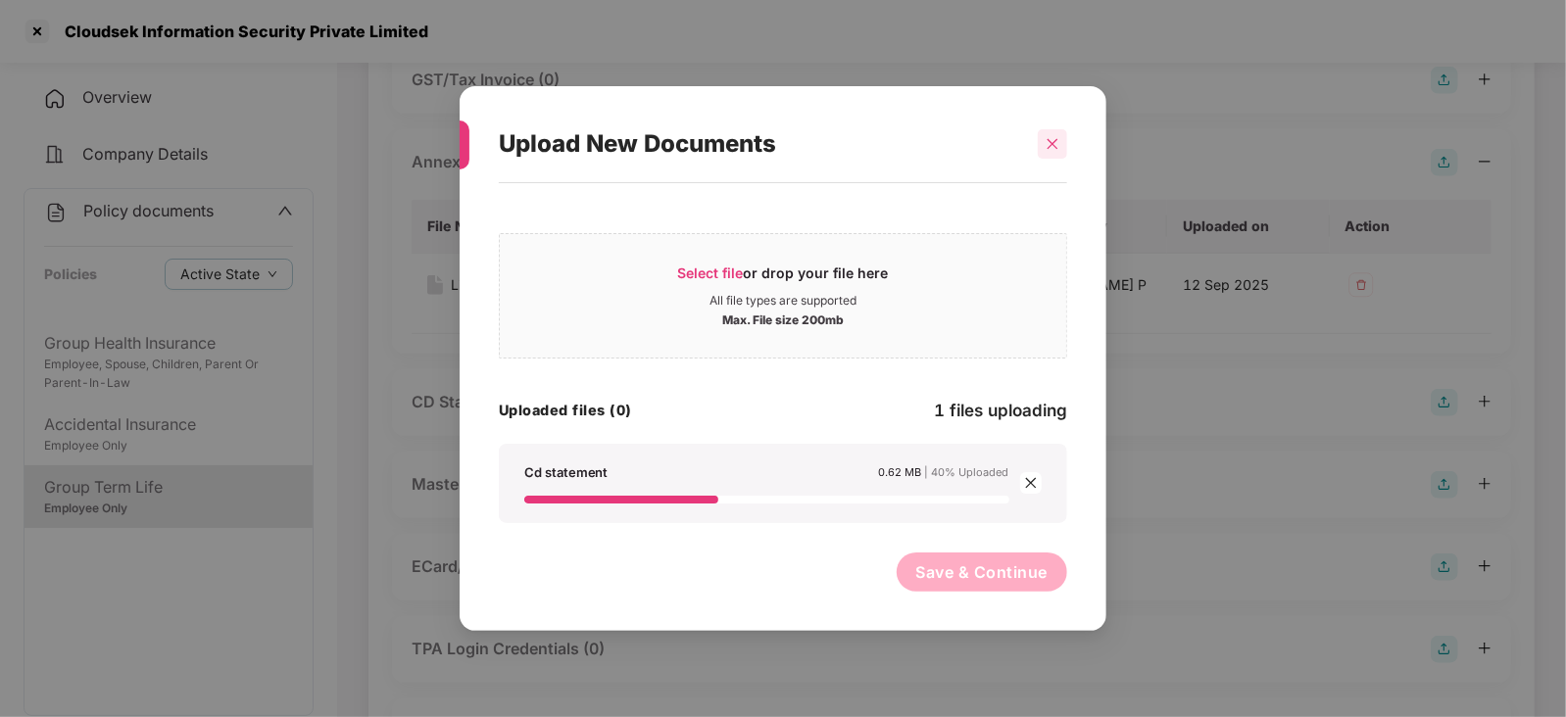
click at [1053, 143] on icon "close" at bounding box center [1052, 143] width 11 height 11
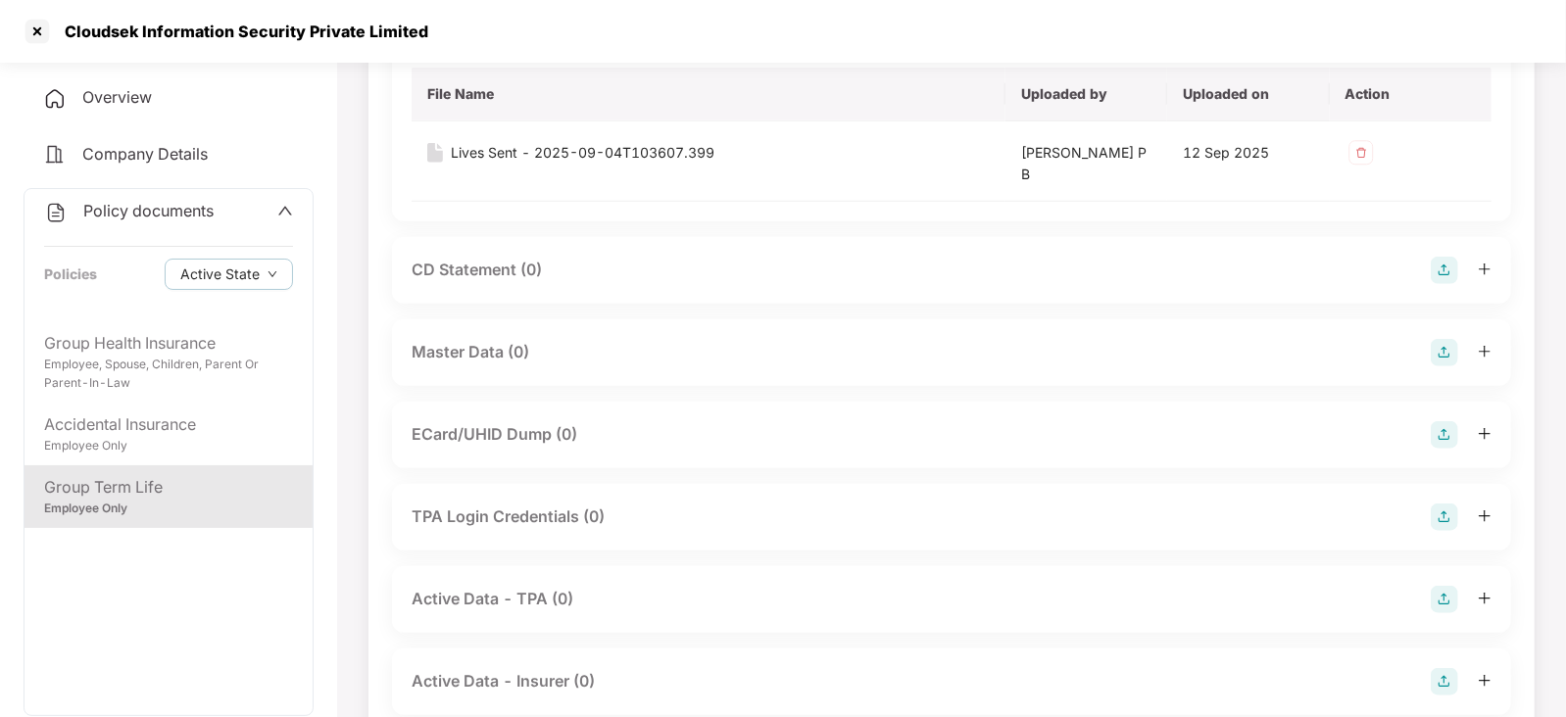
scroll to position [1005, 0]
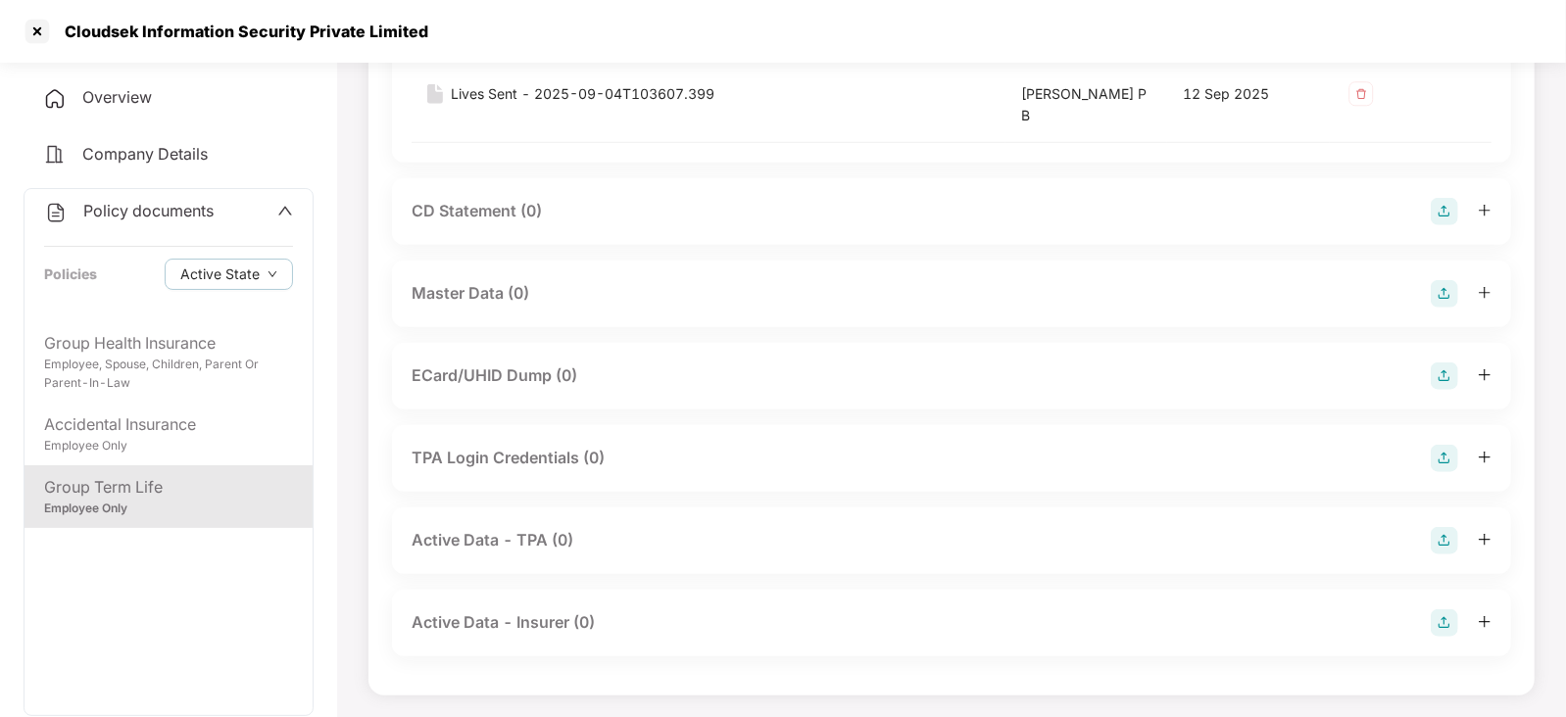
click at [1440, 291] on img at bounding box center [1443, 293] width 27 height 27
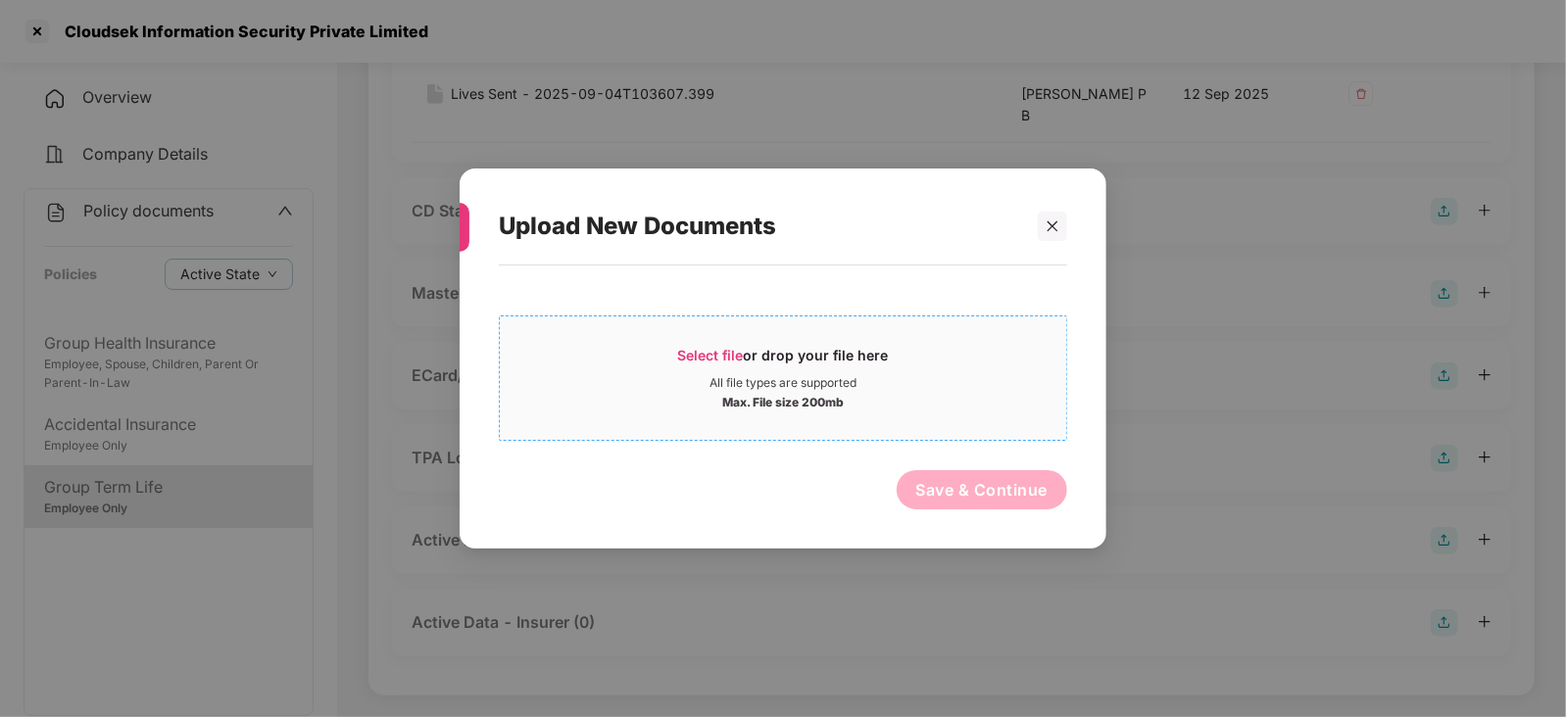
click at [717, 346] on div "Select file or drop your file here" at bounding box center [783, 360] width 211 height 29
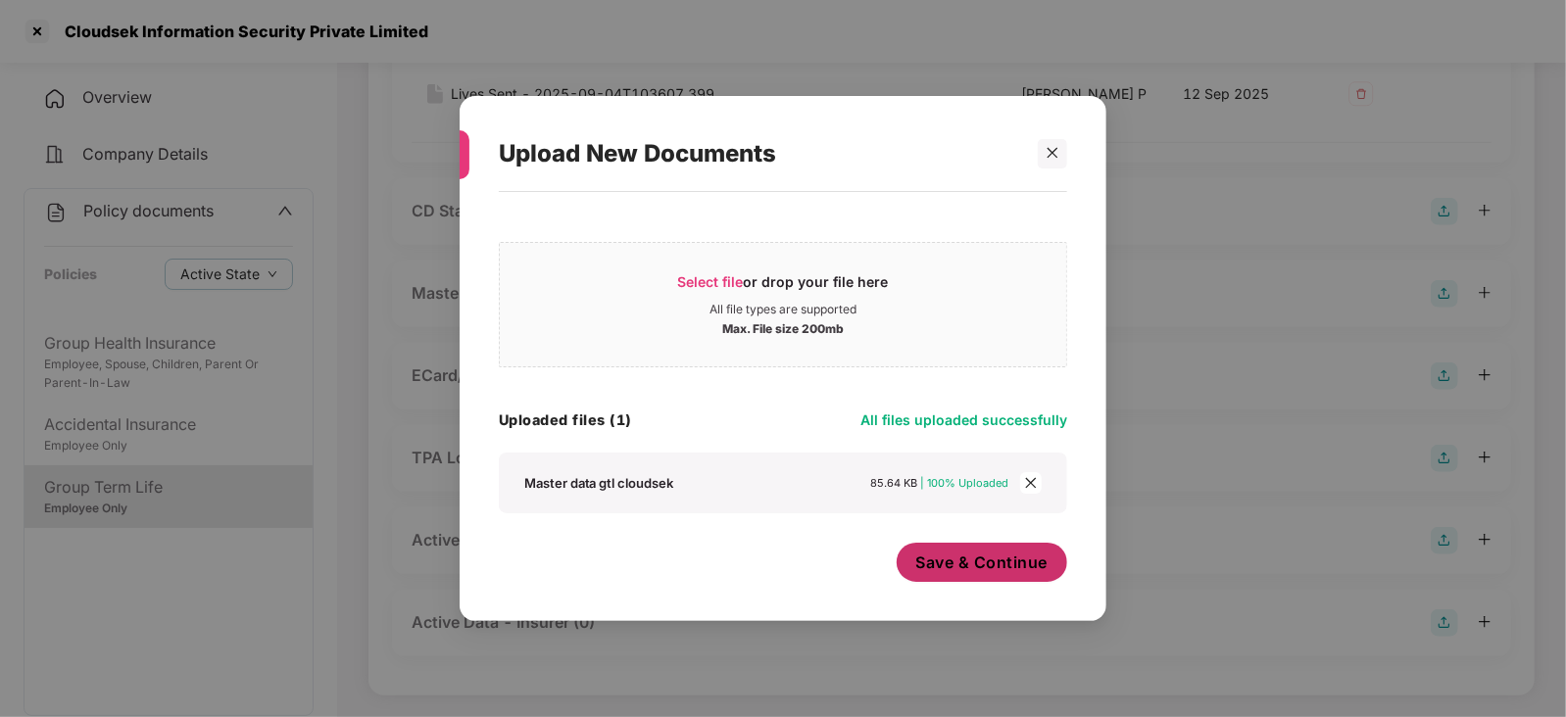
click at [963, 579] on button "Save & Continue" at bounding box center [982, 562] width 171 height 39
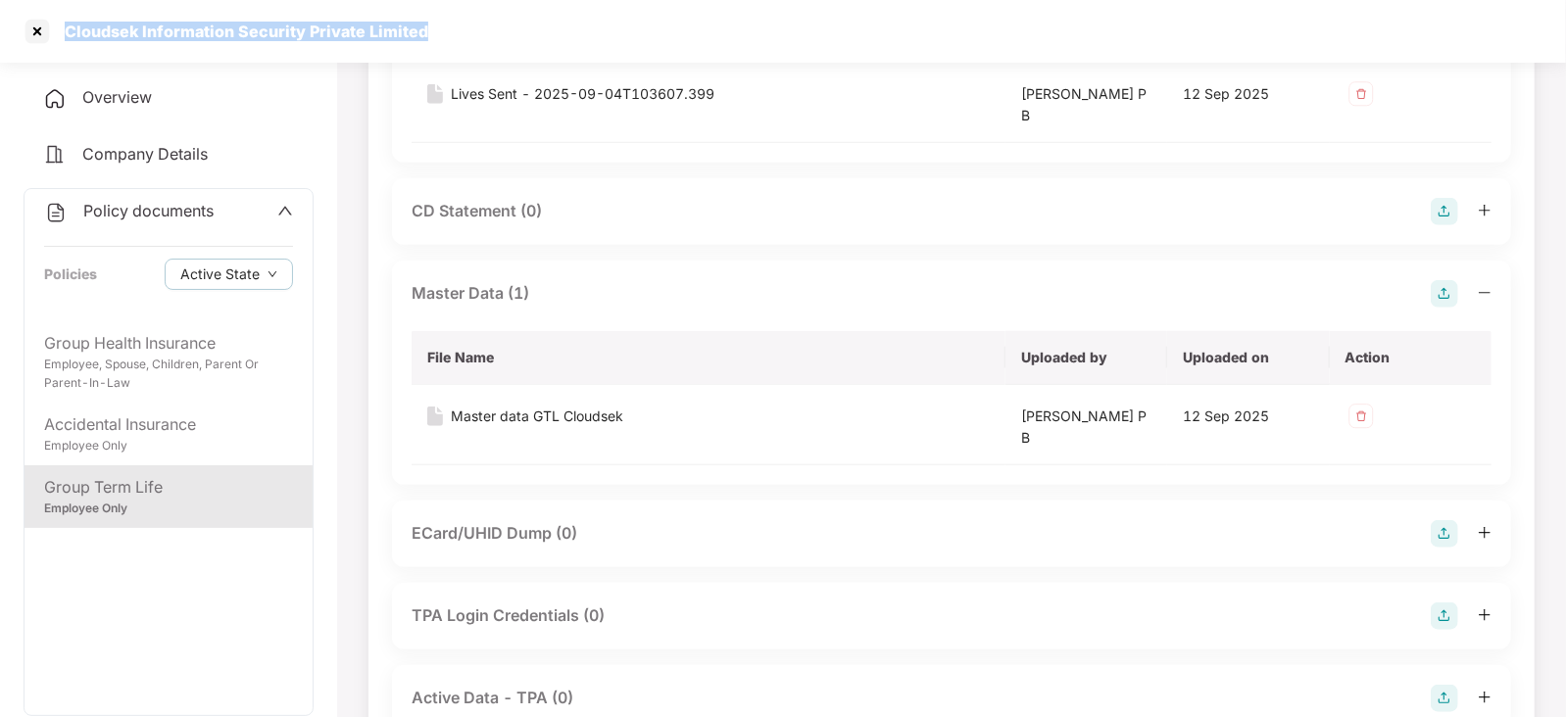
drag, startPoint x: 63, startPoint y: 28, endPoint x: 451, endPoint y: 40, distance: 388.2
click at [451, 40] on div "Cloudsek Information Security Private Limited" at bounding box center [783, 31] width 1566 height 63
copy div "Cloudsek Information Security Private Limited"
click at [29, 31] on div at bounding box center [37, 31] width 31 height 31
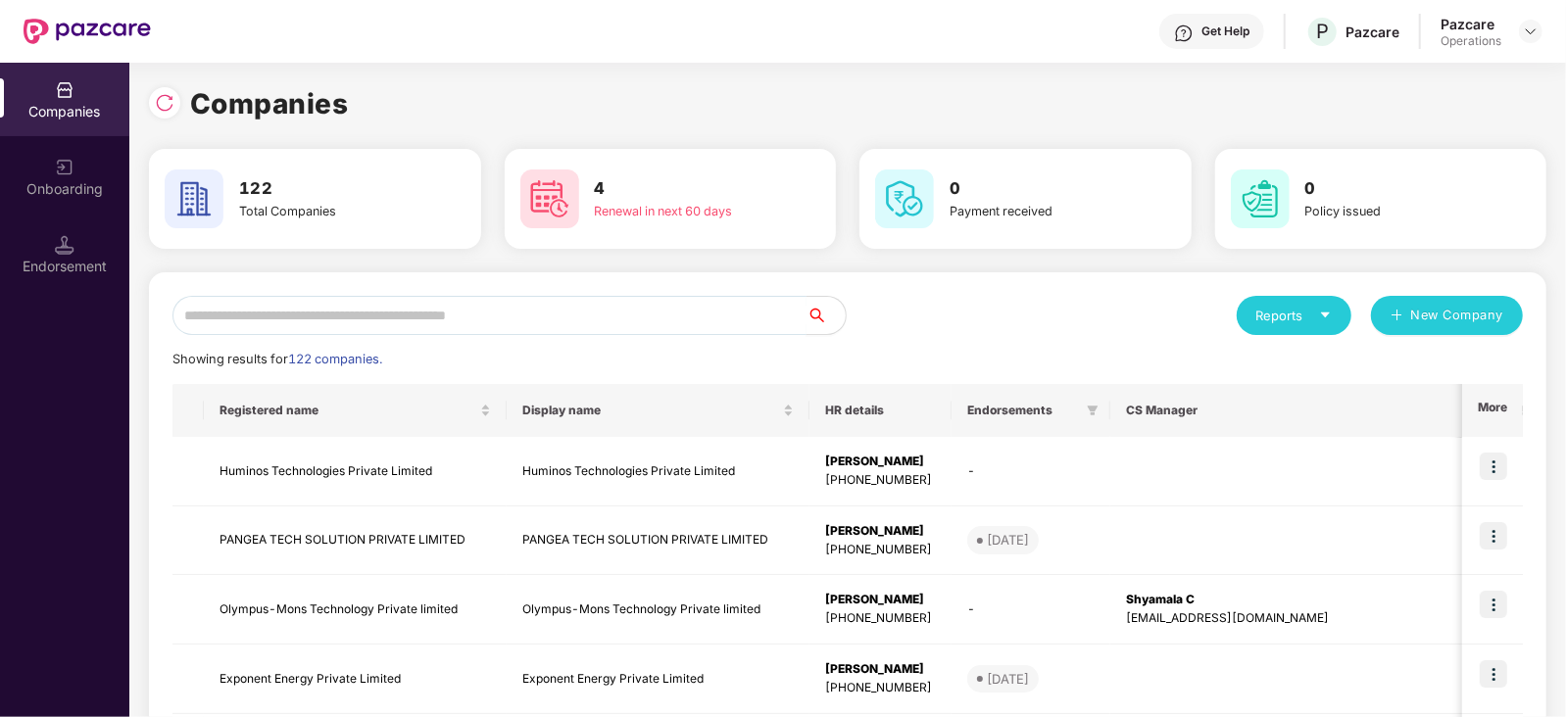
click at [323, 301] on input "text" at bounding box center [489, 315] width 634 height 39
paste input "**********"
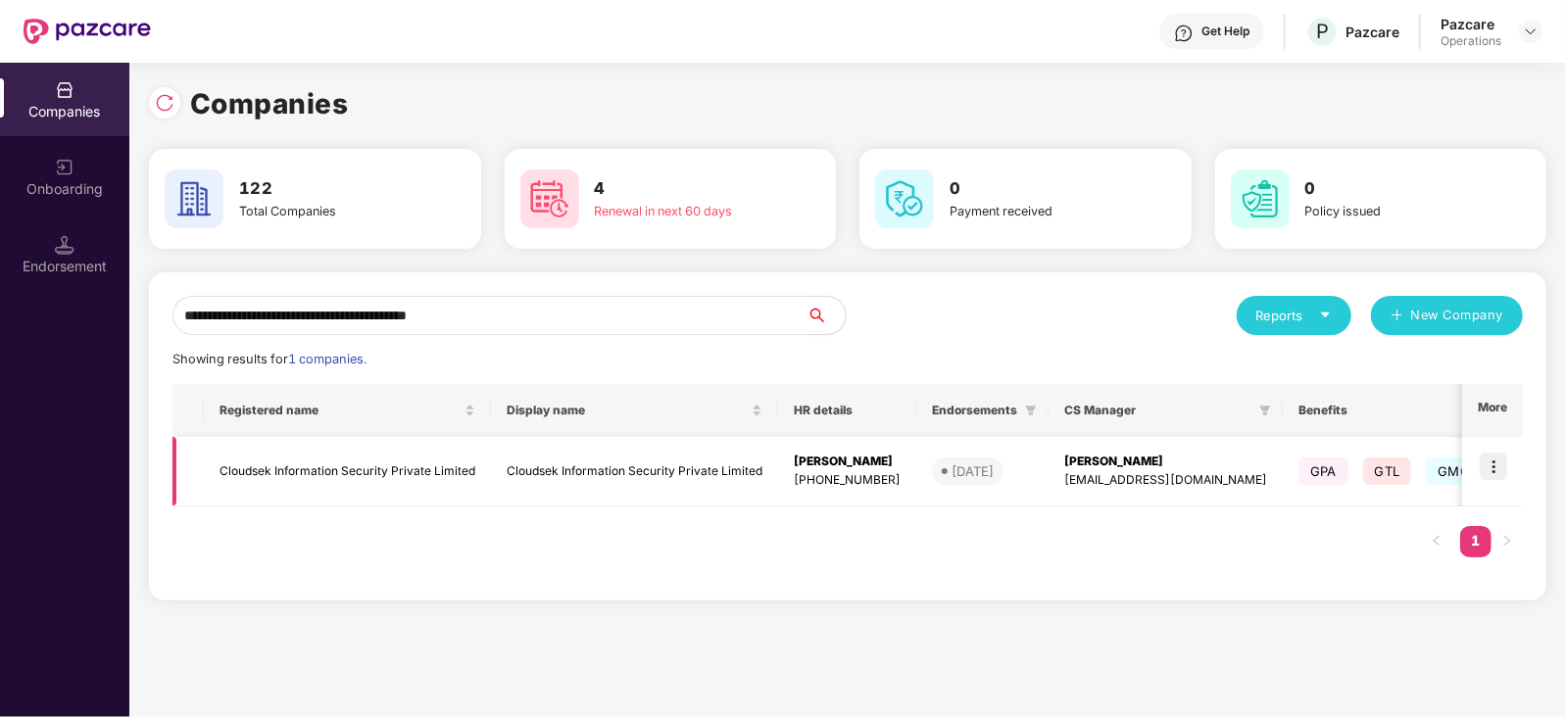
type input "**********"
click at [1492, 459] on img at bounding box center [1492, 466] width 27 height 27
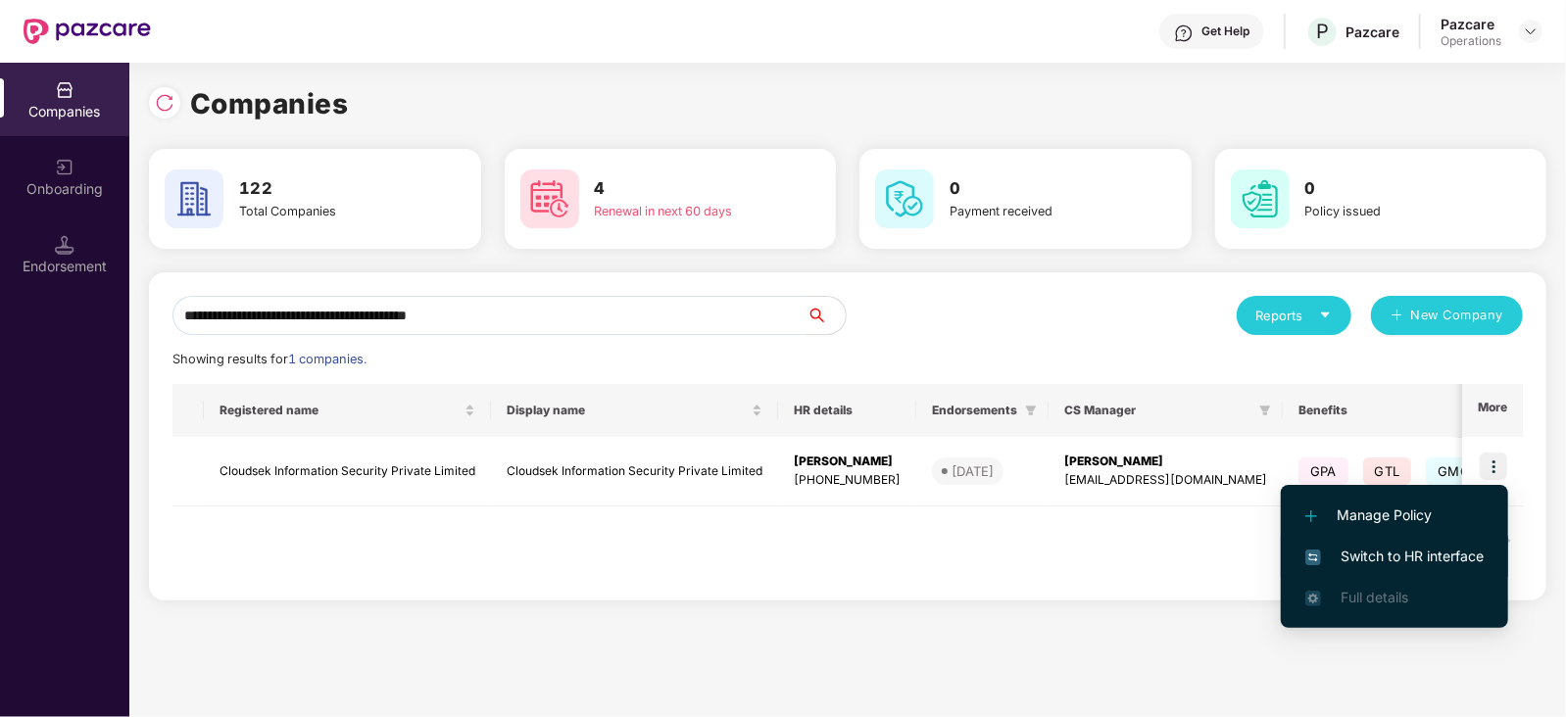
click at [1444, 551] on span "Switch to HR interface" at bounding box center [1394, 557] width 178 height 22
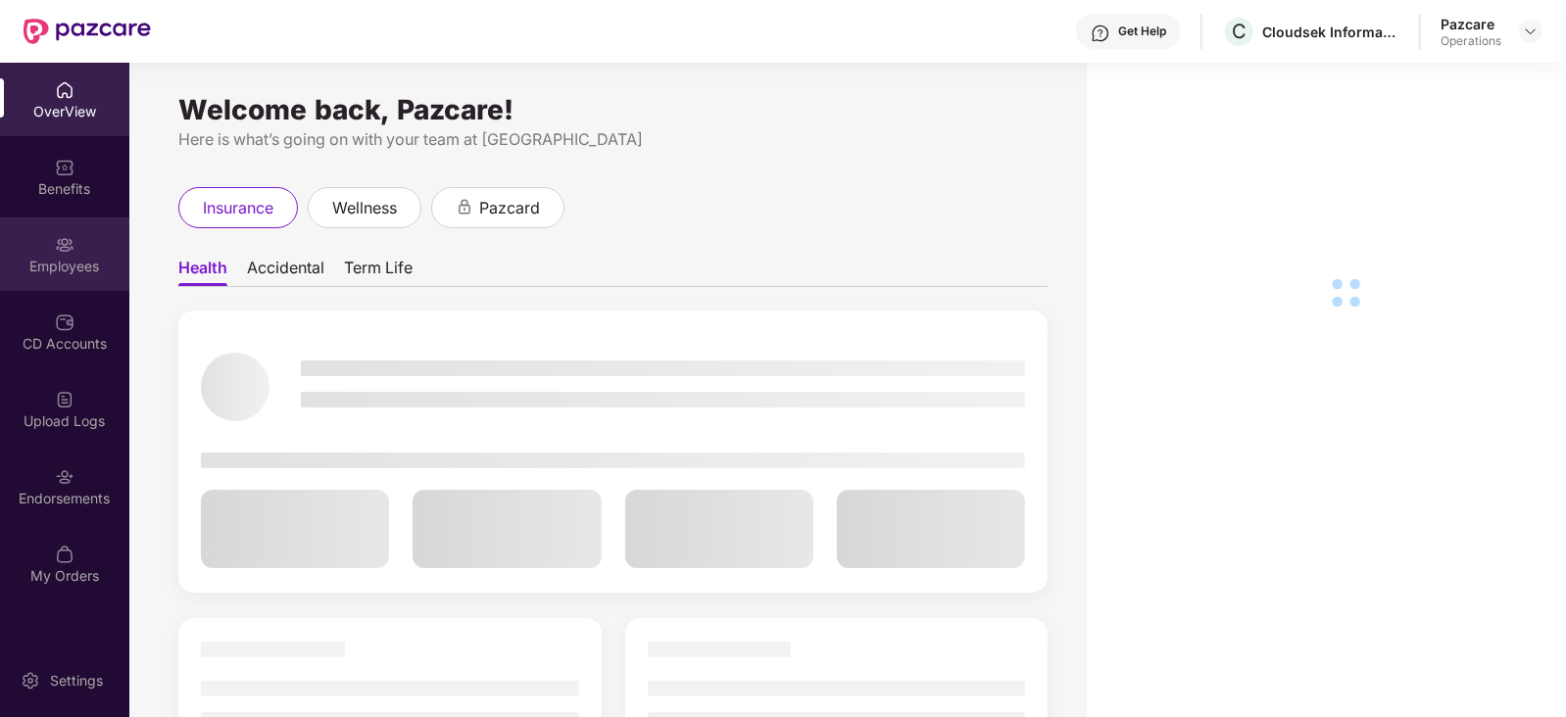
click at [44, 276] on div "Employees" at bounding box center [64, 254] width 129 height 73
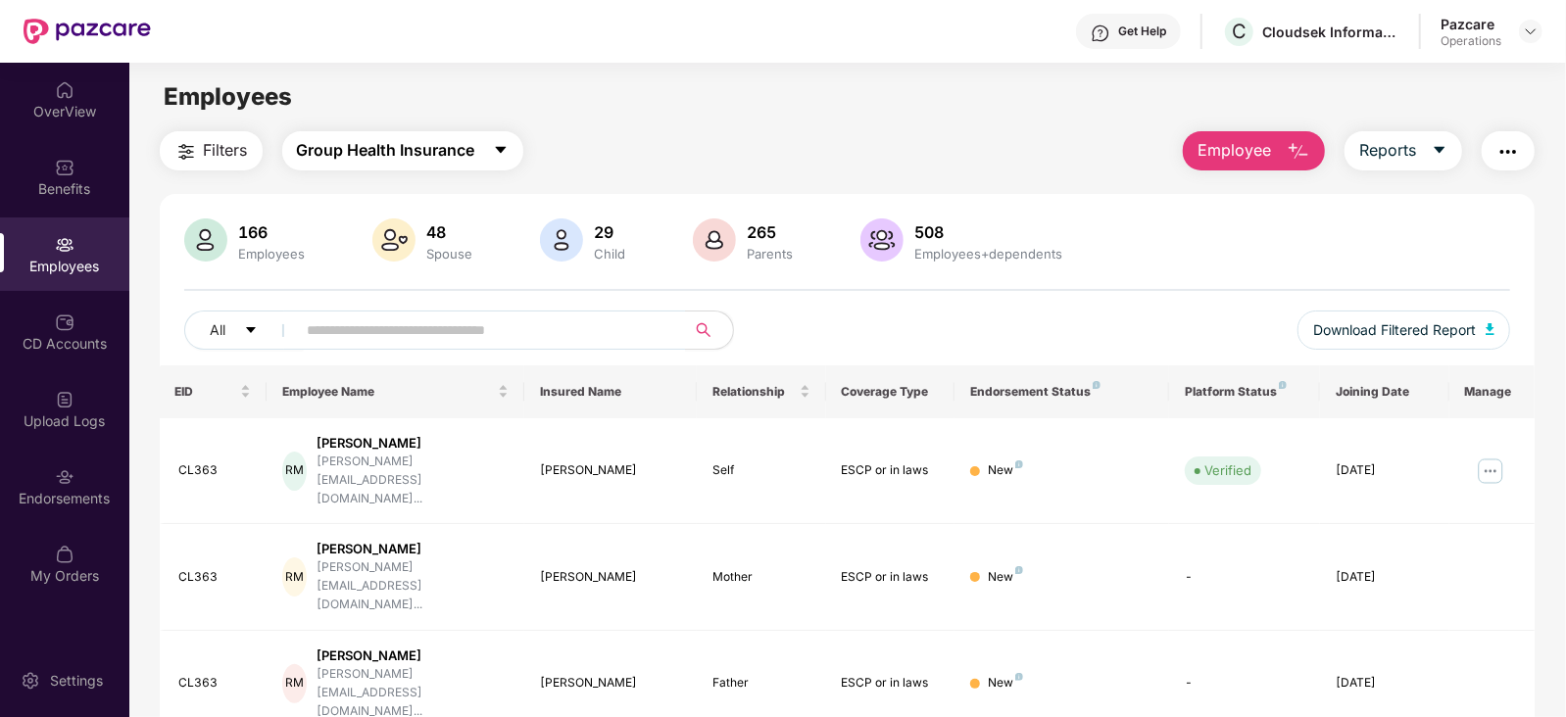
click at [364, 145] on span "Group Health Insurance" at bounding box center [386, 150] width 178 height 24
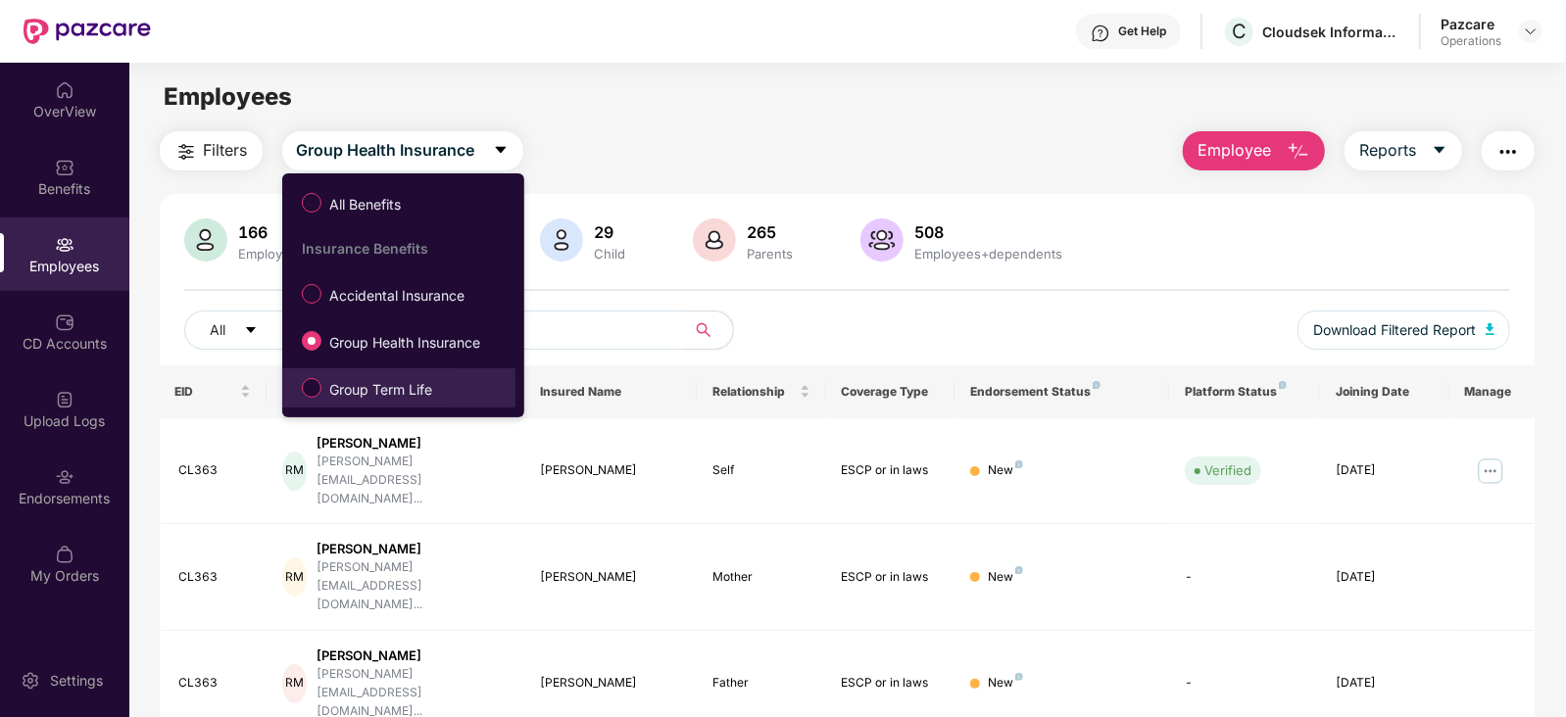
click at [373, 402] on label "Group Term Life" at bounding box center [371, 387] width 158 height 33
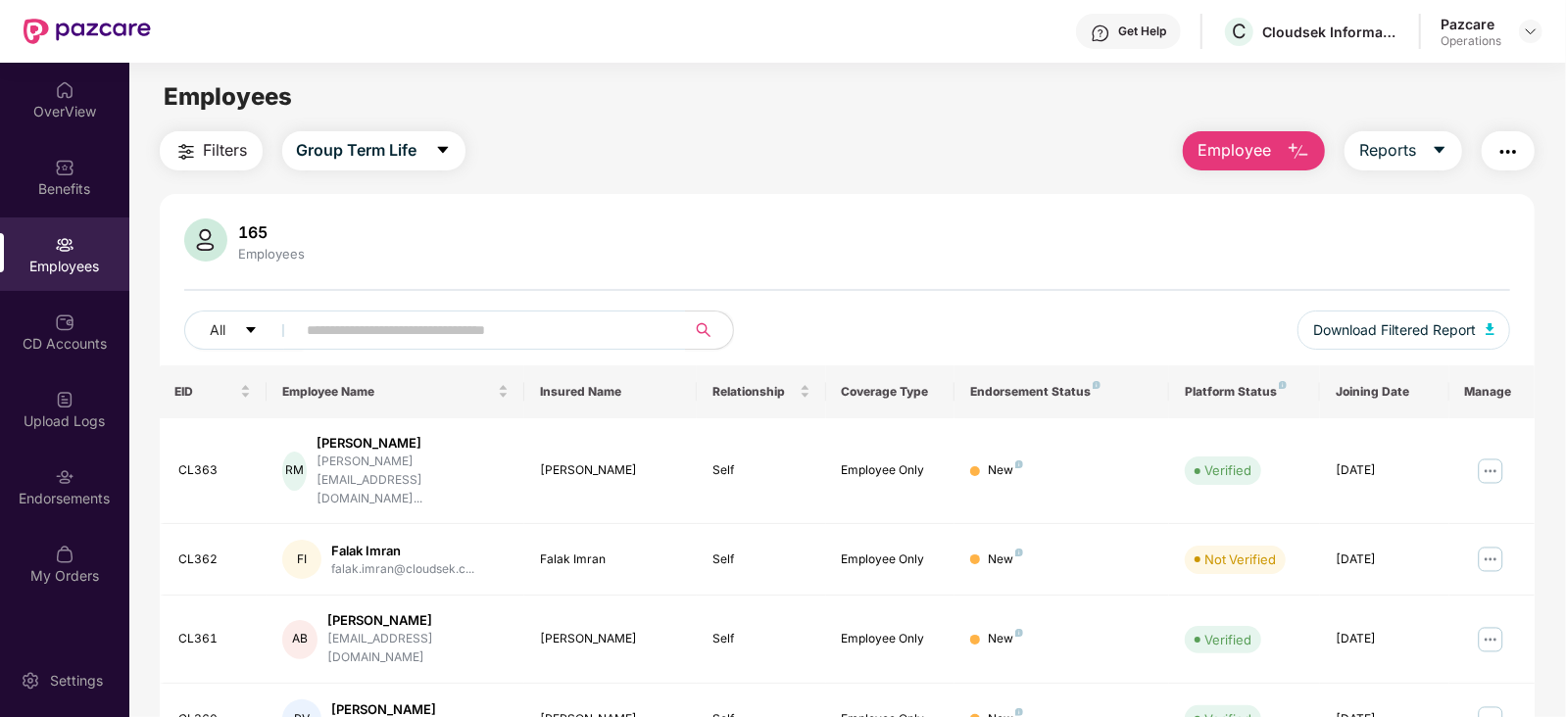
click at [218, 162] on span "Filters" at bounding box center [226, 150] width 44 height 24
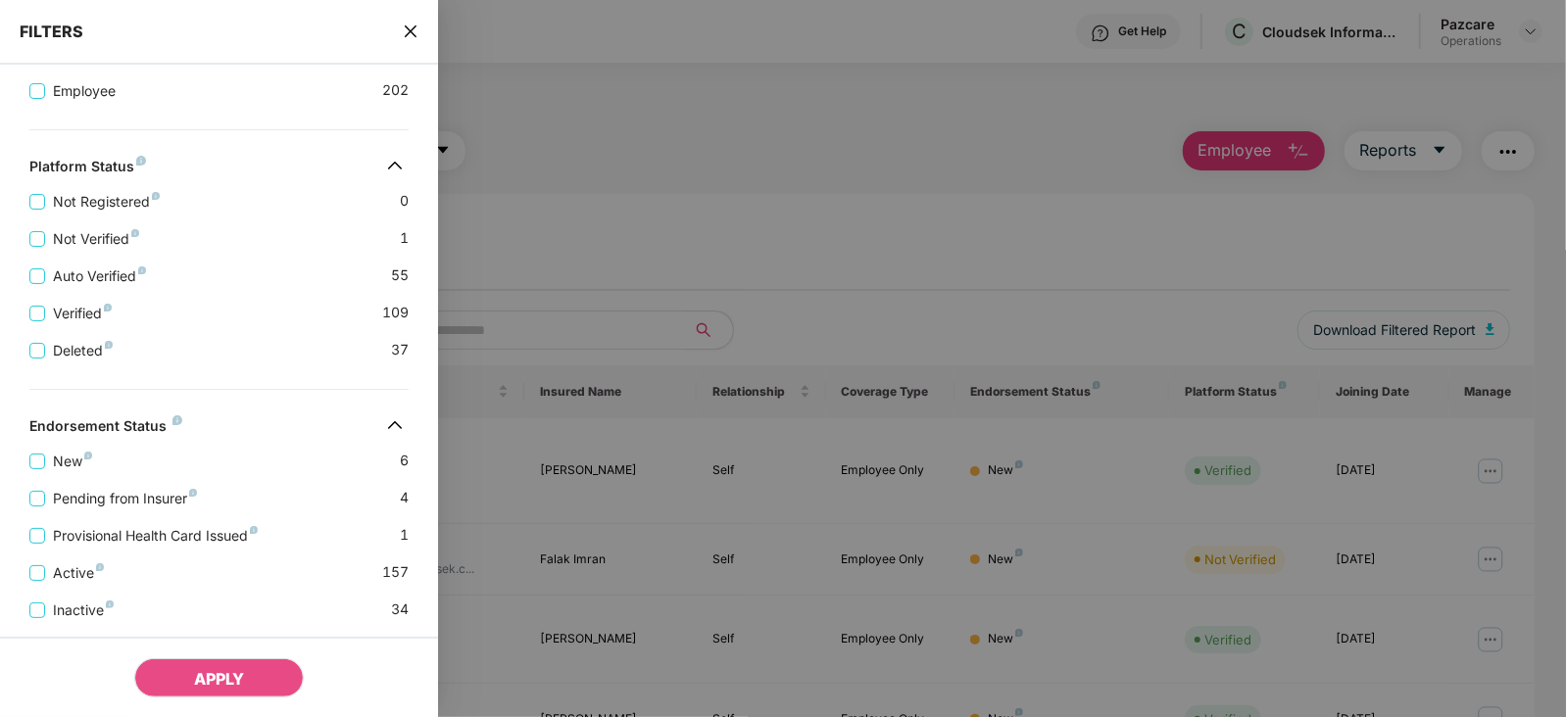
scroll to position [509, 0]
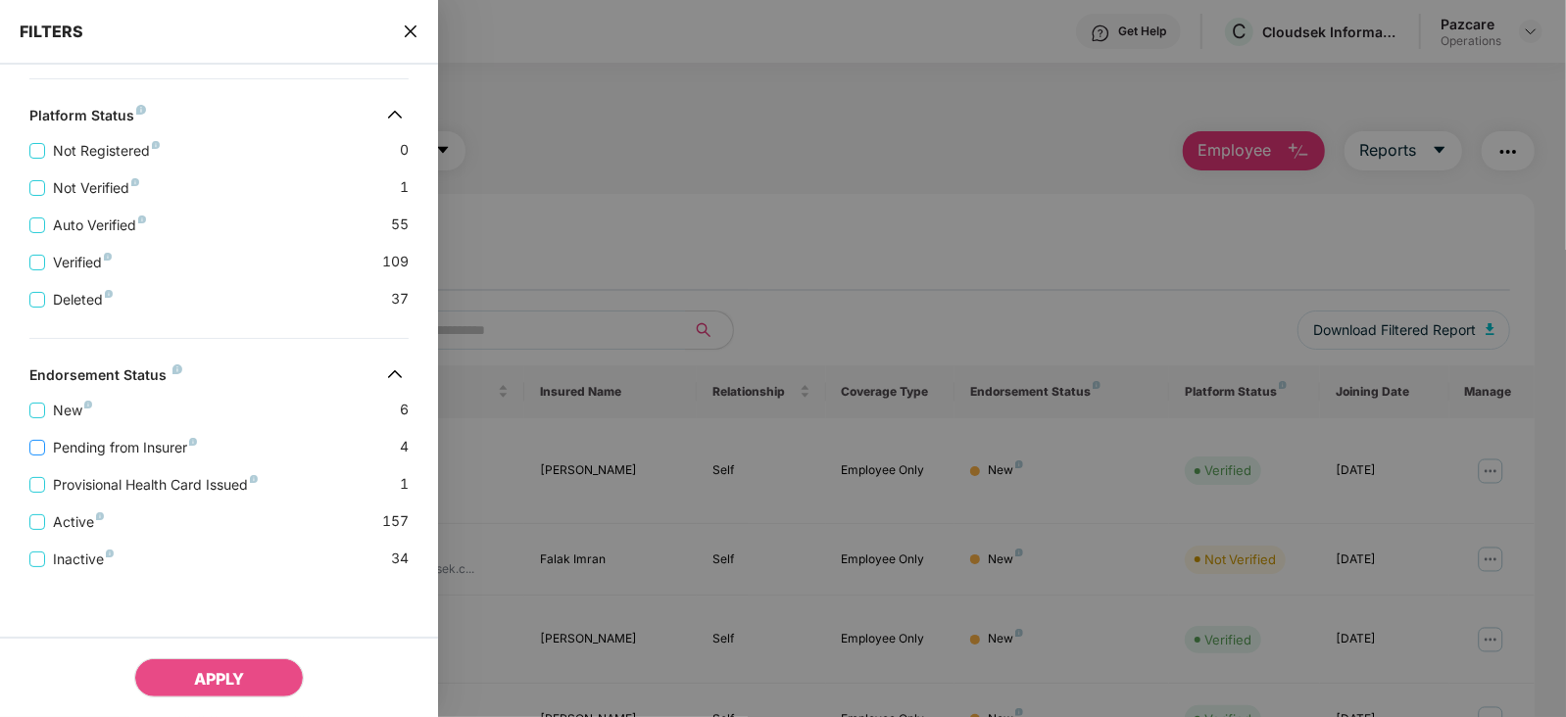
click at [125, 438] on span "Pending from Insurer" at bounding box center [125, 448] width 160 height 22
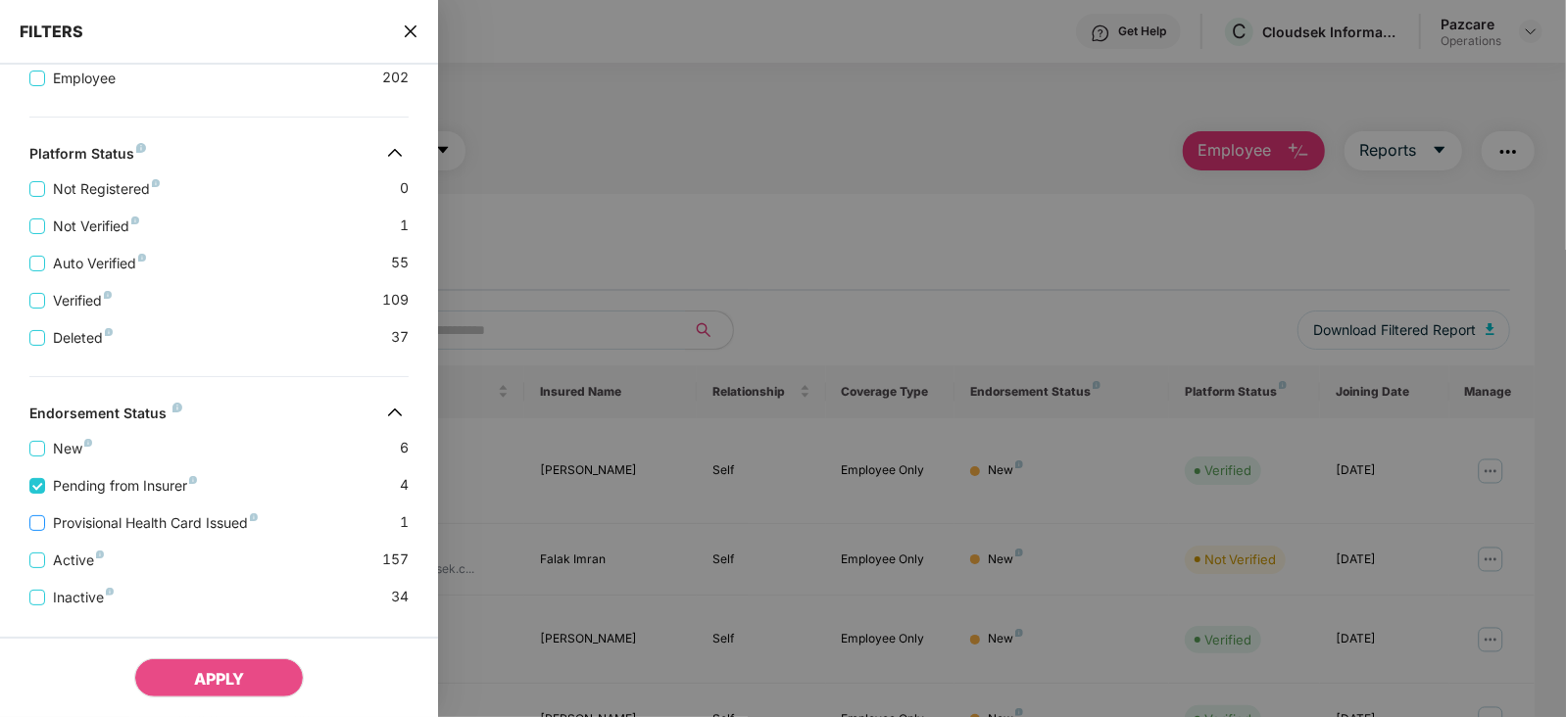
click at [161, 532] on span "Provisional Health Card Issued" at bounding box center [155, 523] width 220 height 22
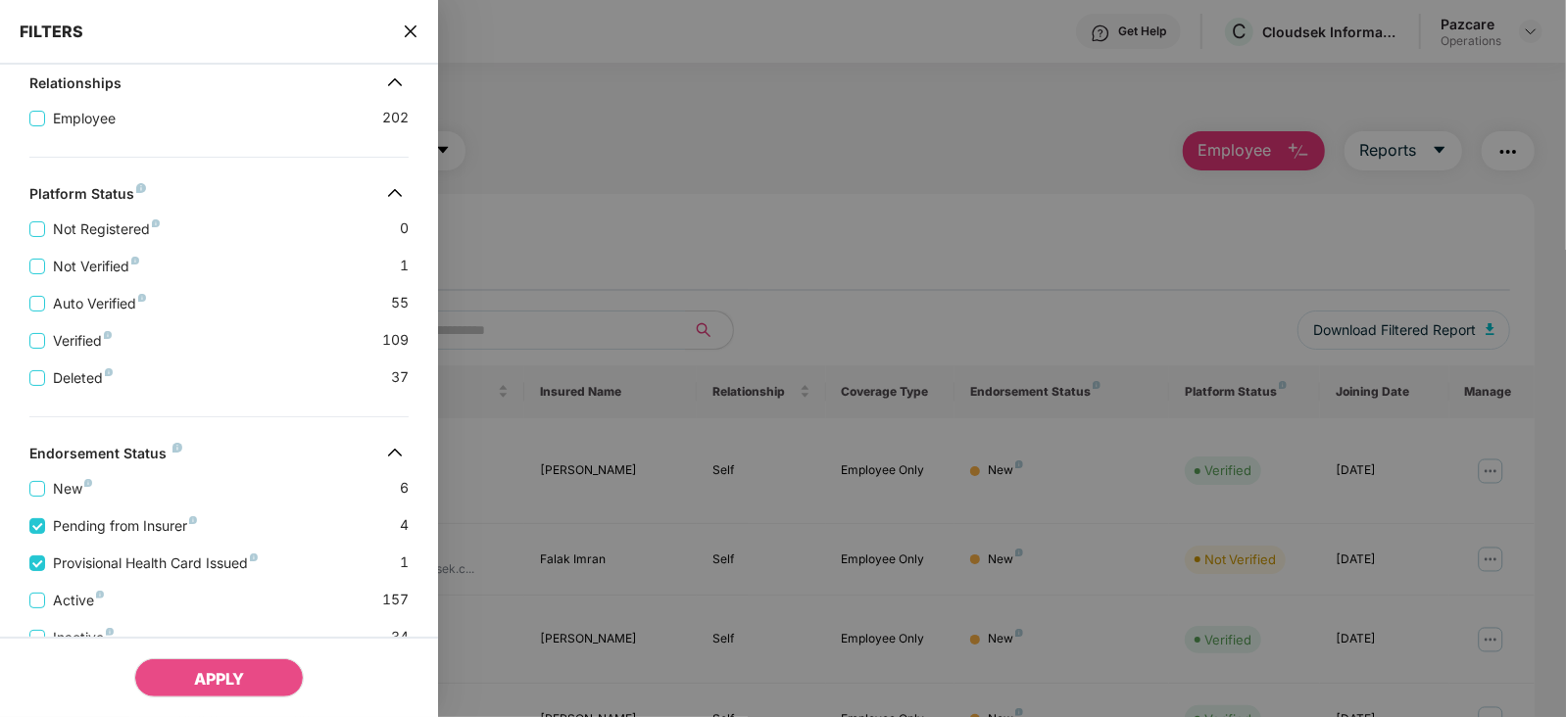
click at [194, 656] on div "APPLY" at bounding box center [219, 677] width 438 height 80
click at [197, 667] on button "APPLY" at bounding box center [219, 677] width 170 height 39
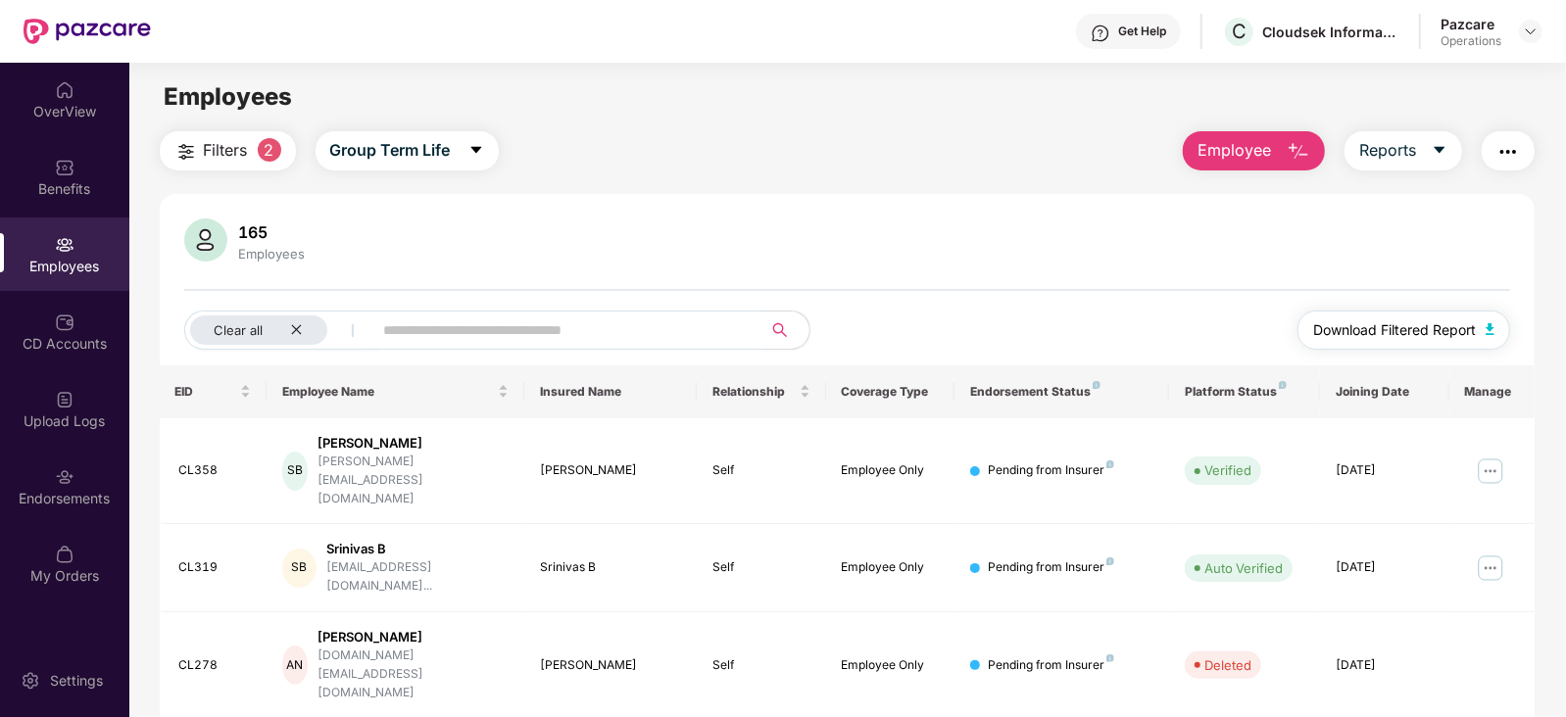
click at [1498, 335] on button "Download Filtered Report" at bounding box center [1404, 330] width 214 height 39
click at [1511, 168] on button "button" at bounding box center [1507, 150] width 53 height 39
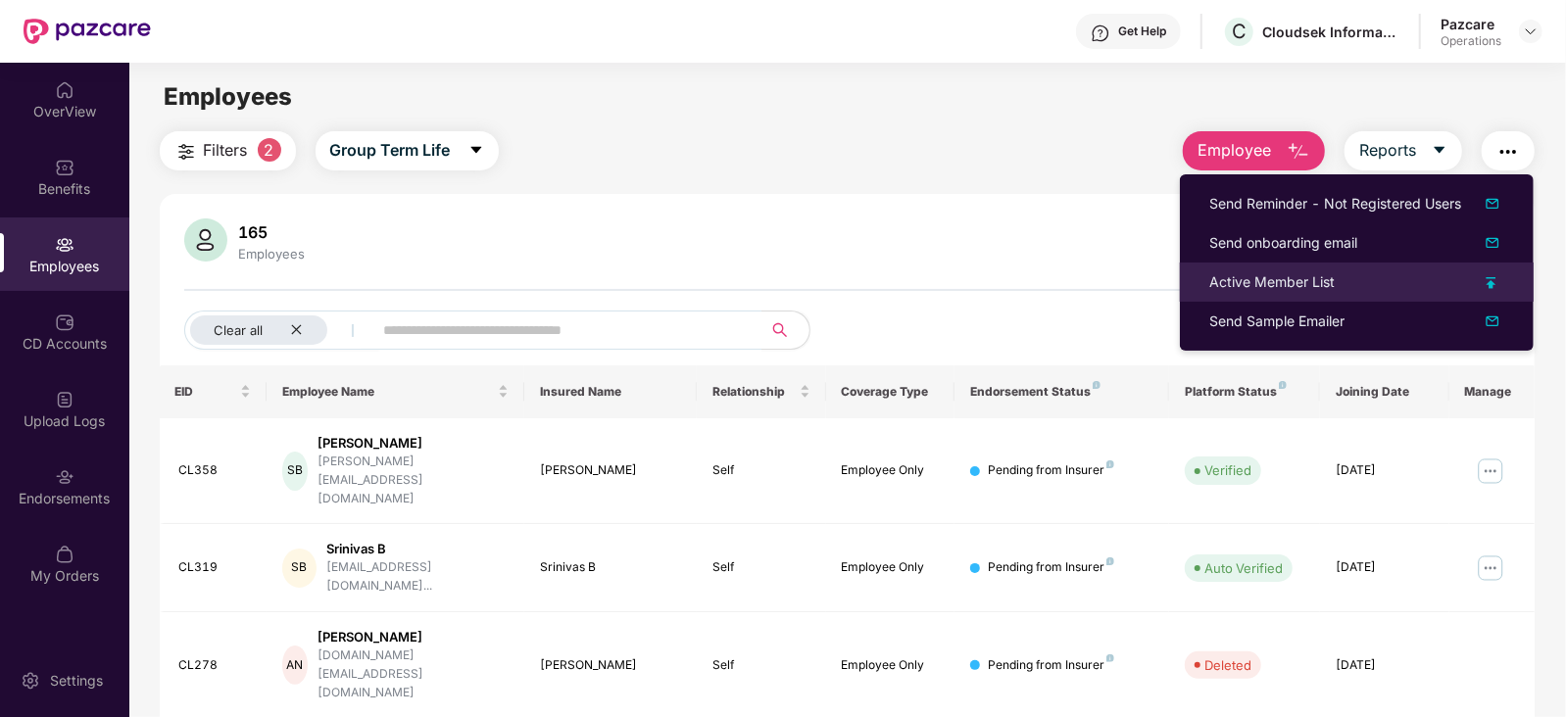
click at [1248, 281] on div "Active Member List" at bounding box center [1271, 282] width 125 height 22
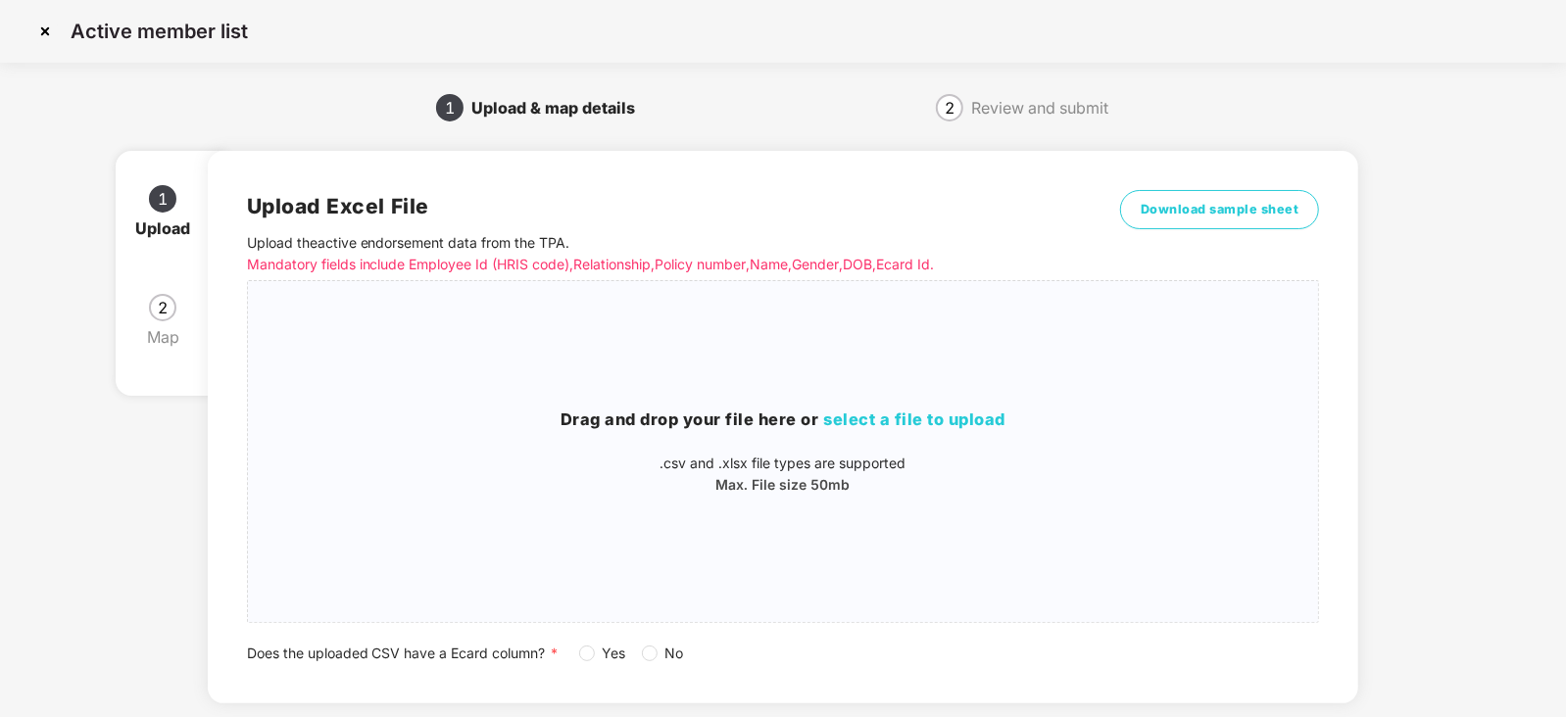
click at [644, 667] on div "Upload Excel File Upload the active endorsement data from the TPA . Mandatory f…" at bounding box center [783, 427] width 1151 height 553
click at [847, 423] on span "select a file to upload" at bounding box center [915, 420] width 182 height 20
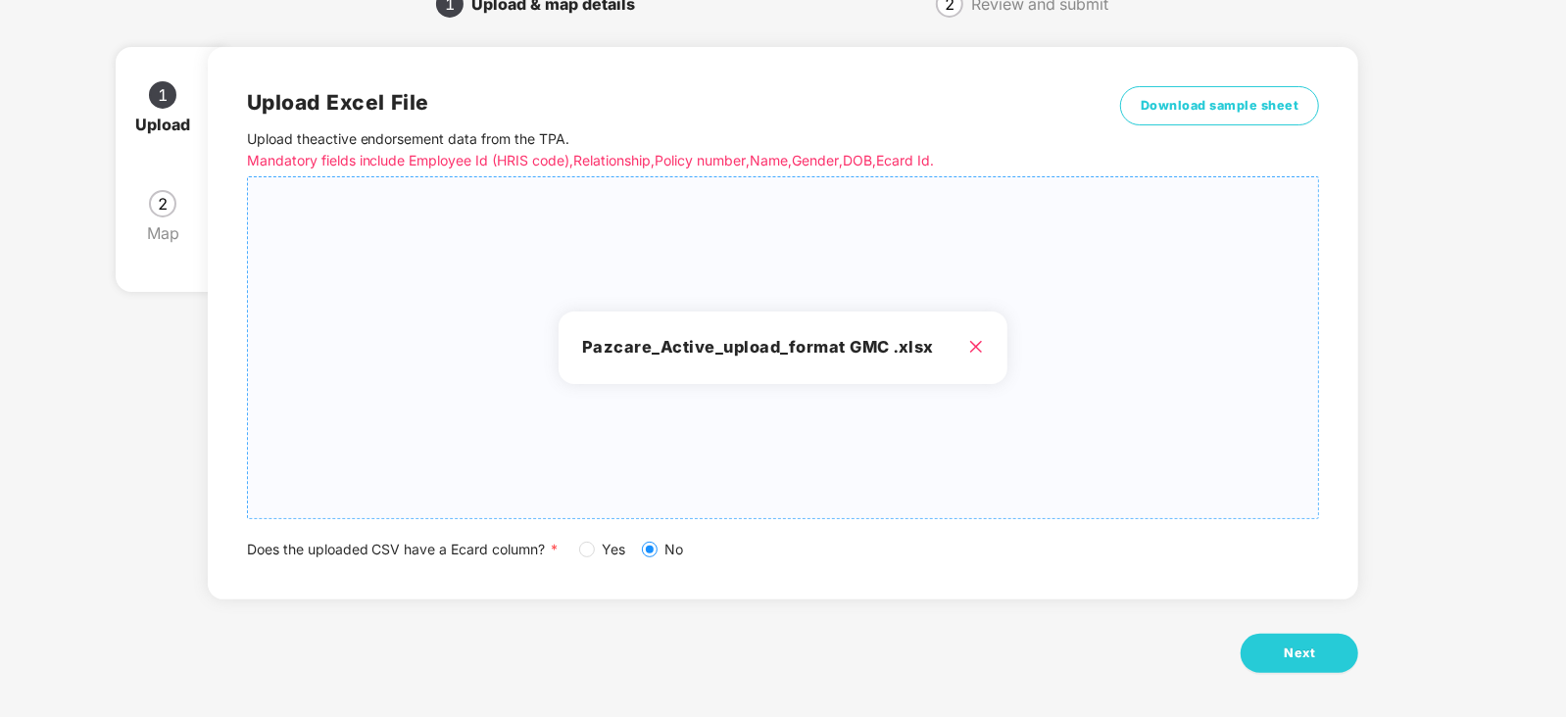
scroll to position [109, 0]
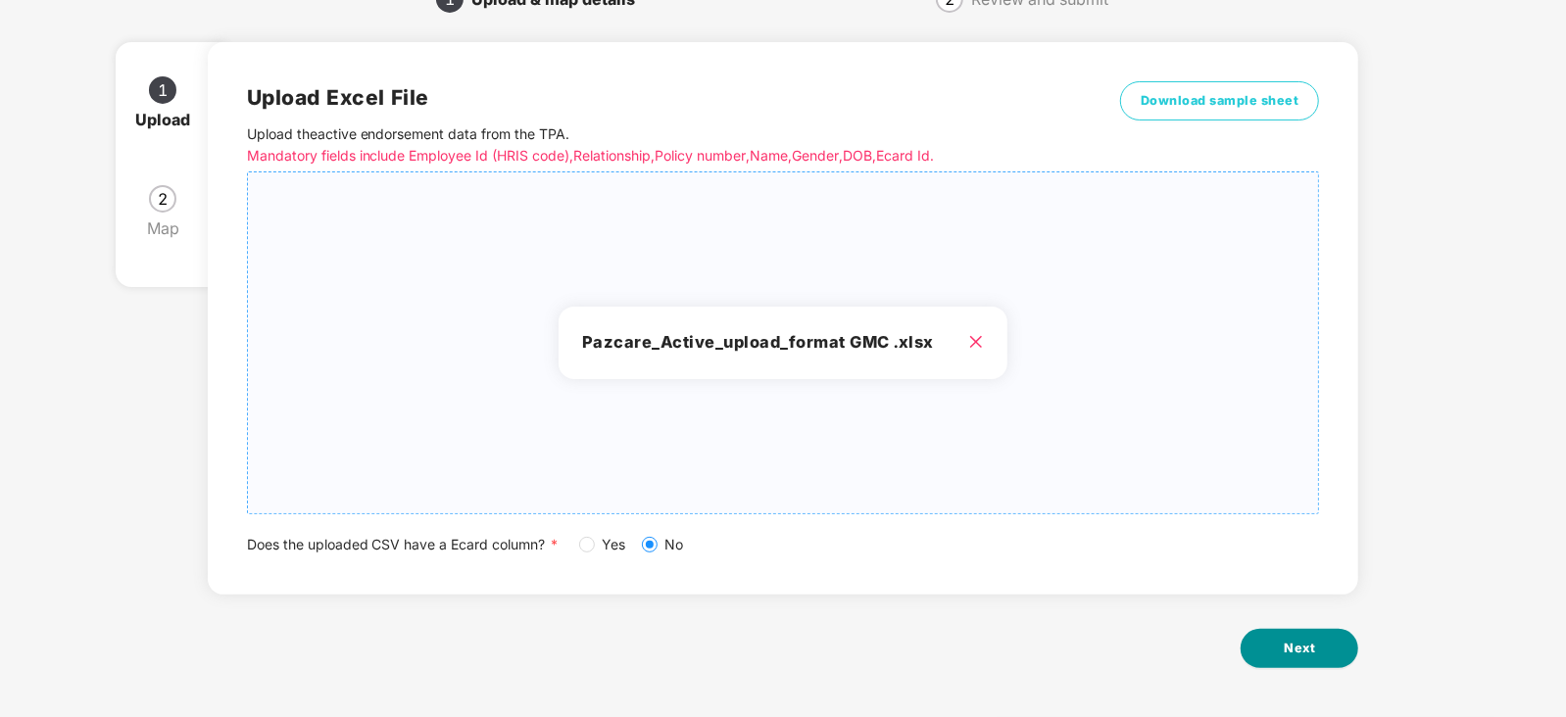
click at [1294, 649] on span "Next" at bounding box center [1299, 649] width 31 height 20
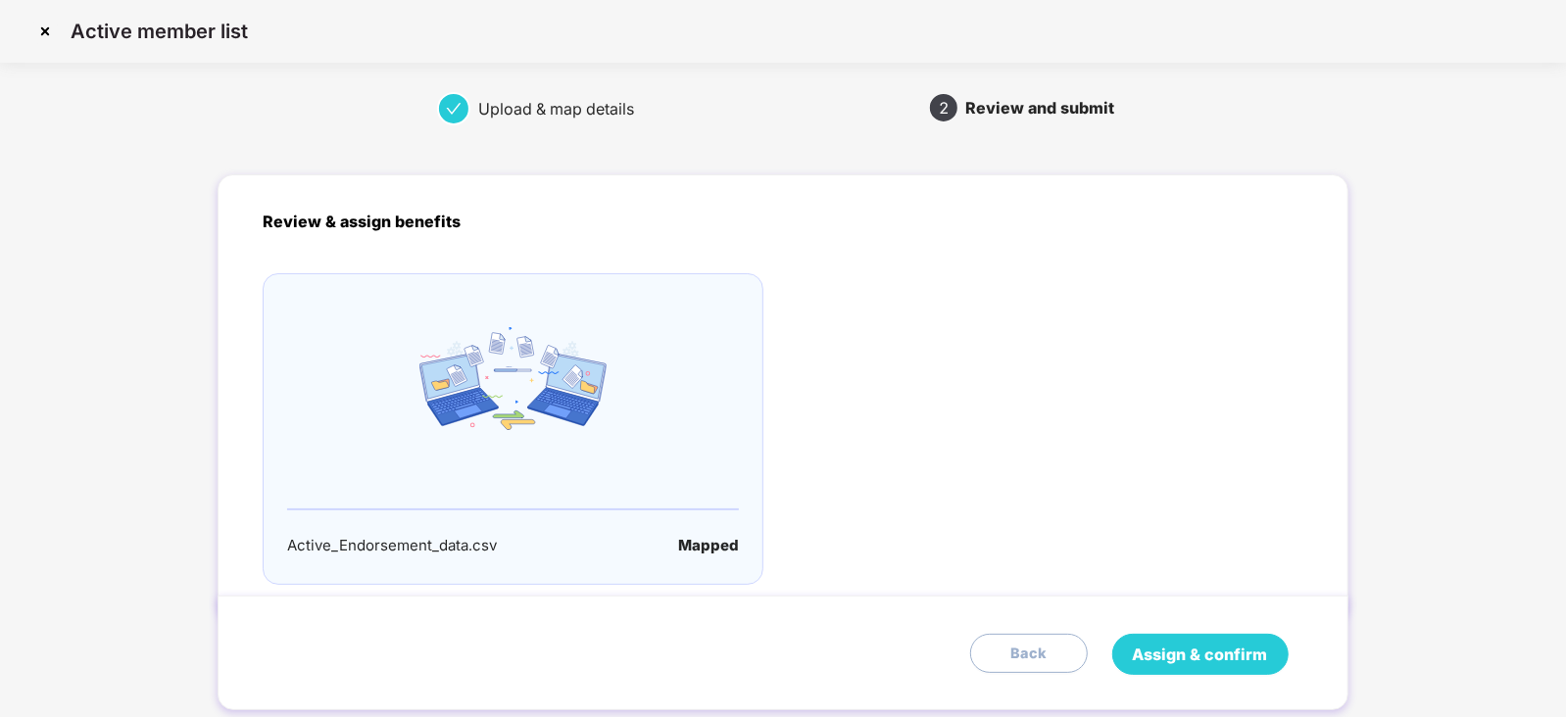
click at [1220, 650] on span "Assign & confirm" at bounding box center [1200, 655] width 135 height 24
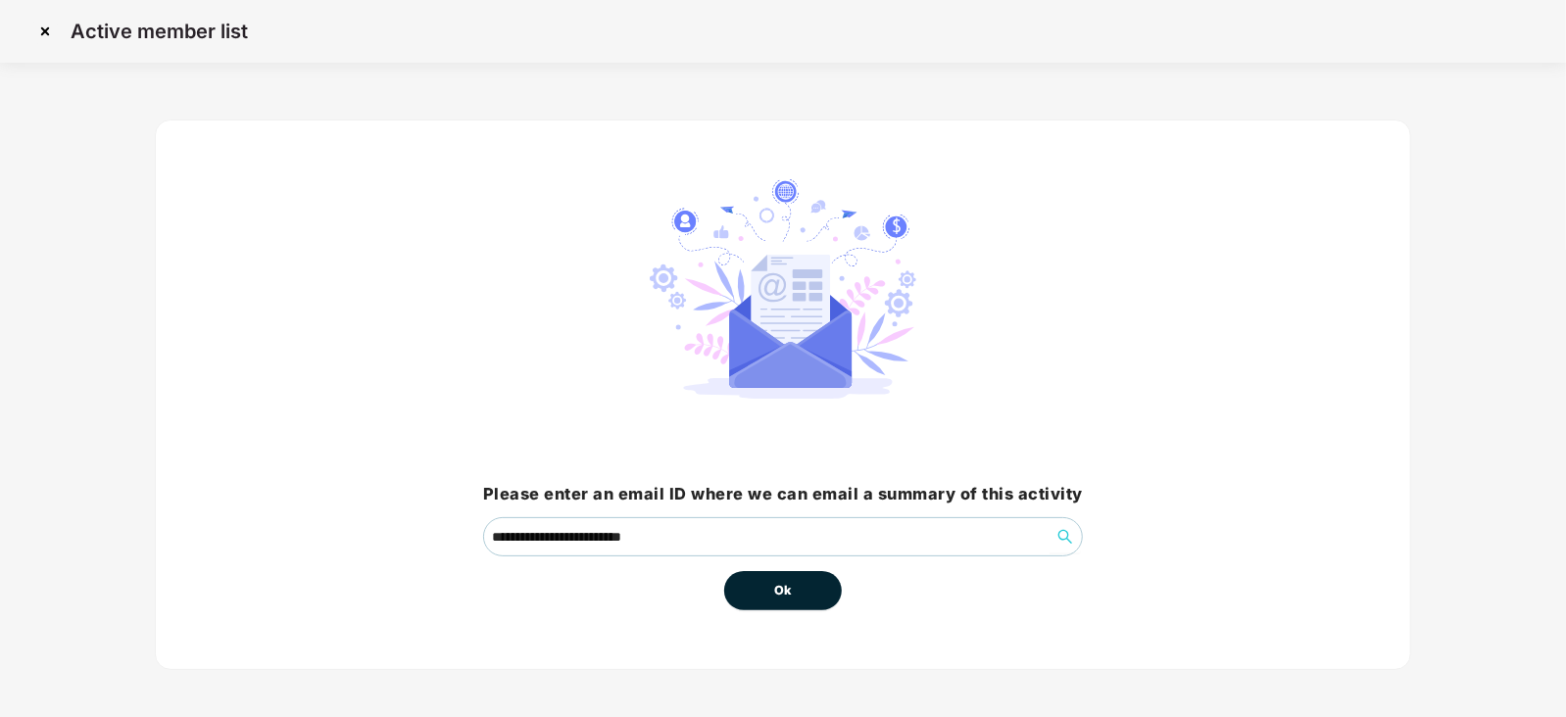
click at [797, 595] on button "Ok" at bounding box center [783, 590] width 118 height 39
click at [784, 595] on span "Ok" at bounding box center [783, 591] width 18 height 20
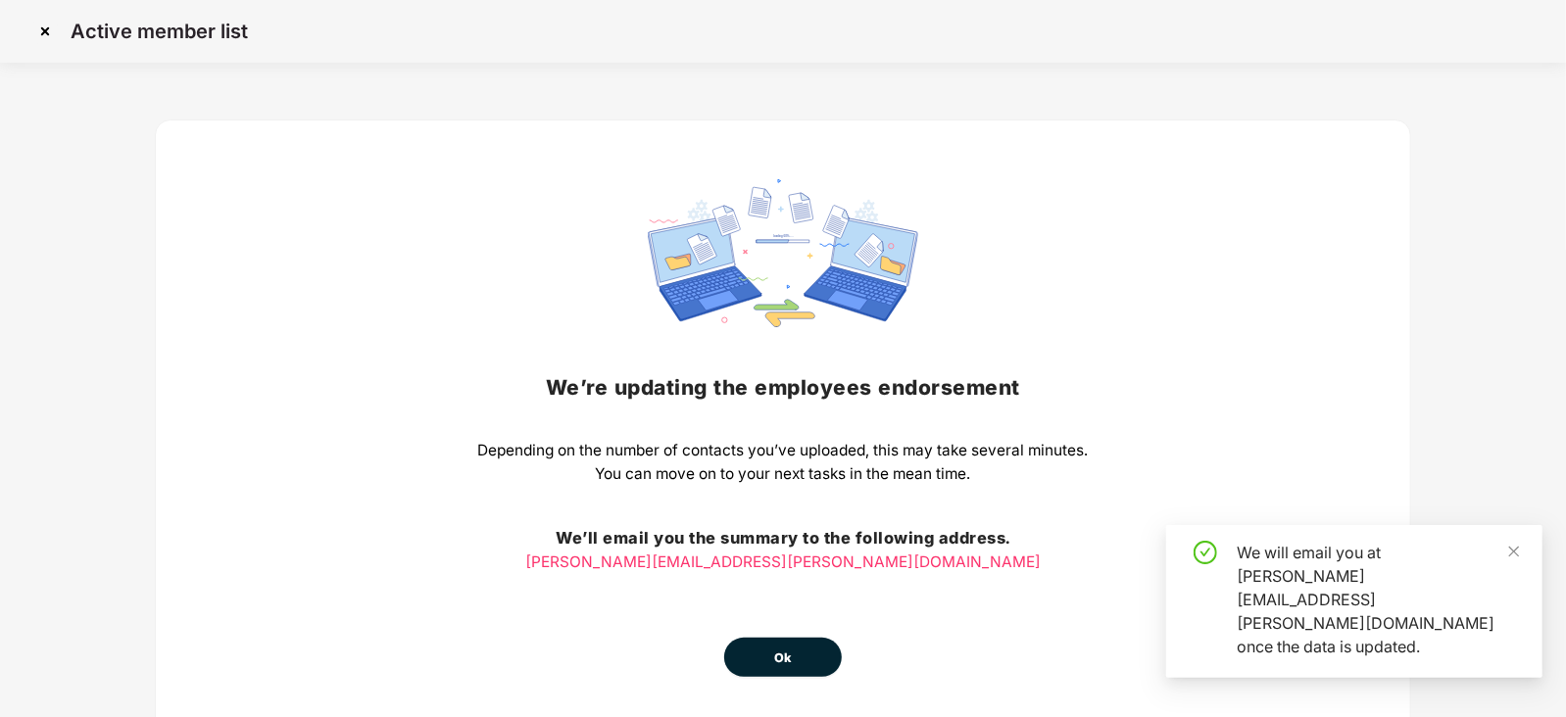
click at [803, 656] on button "Ok" at bounding box center [783, 657] width 118 height 39
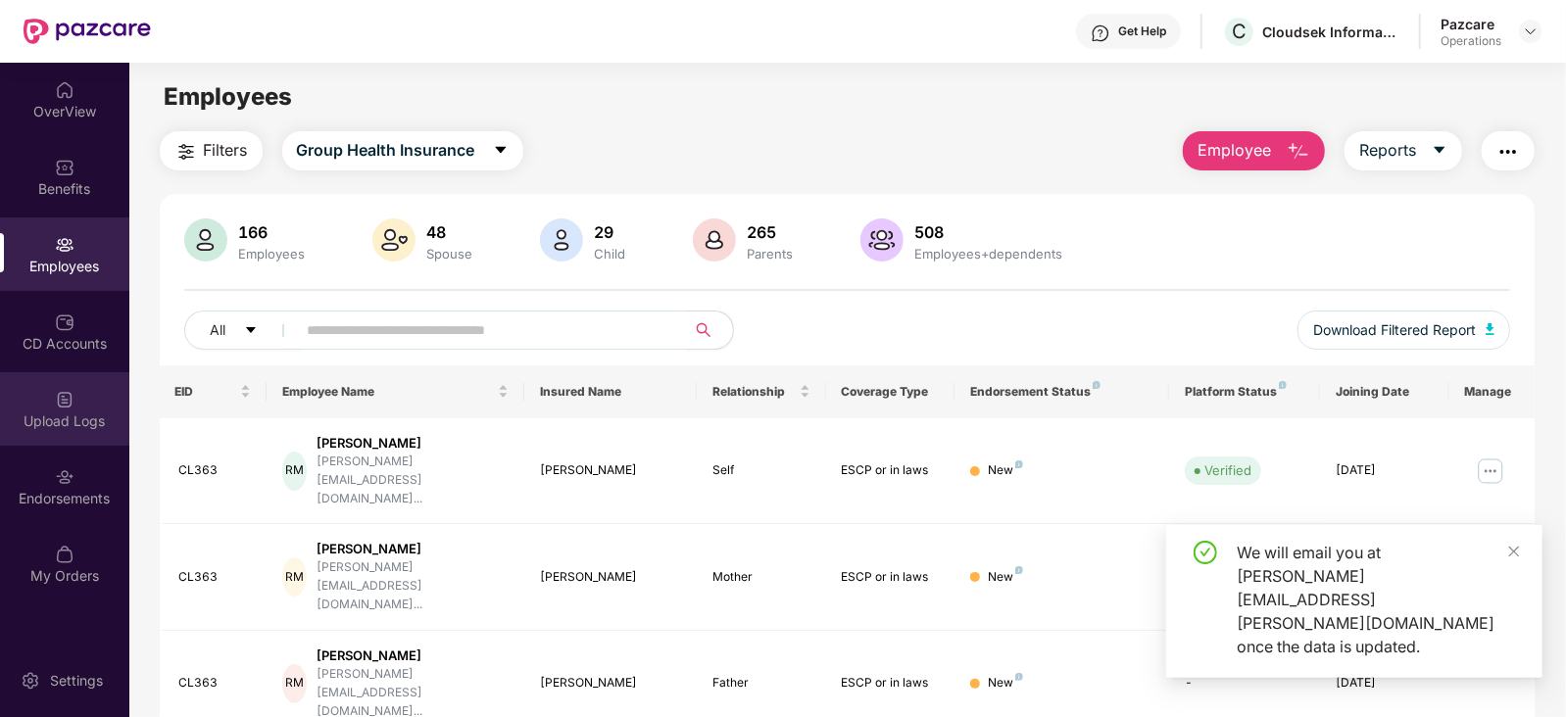
click at [83, 423] on div "Upload Logs" at bounding box center [64, 422] width 129 height 20
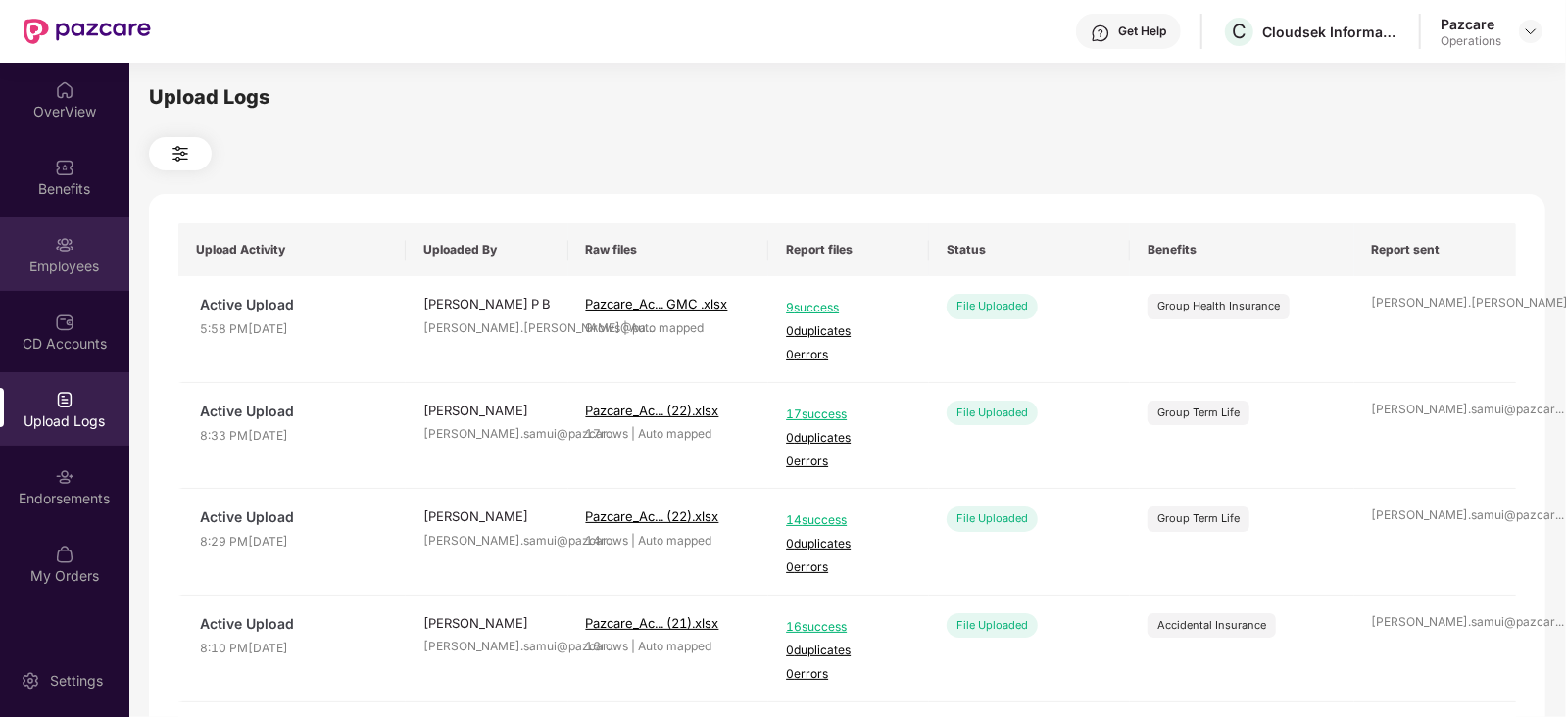
click at [52, 275] on div "Employees" at bounding box center [64, 267] width 129 height 20
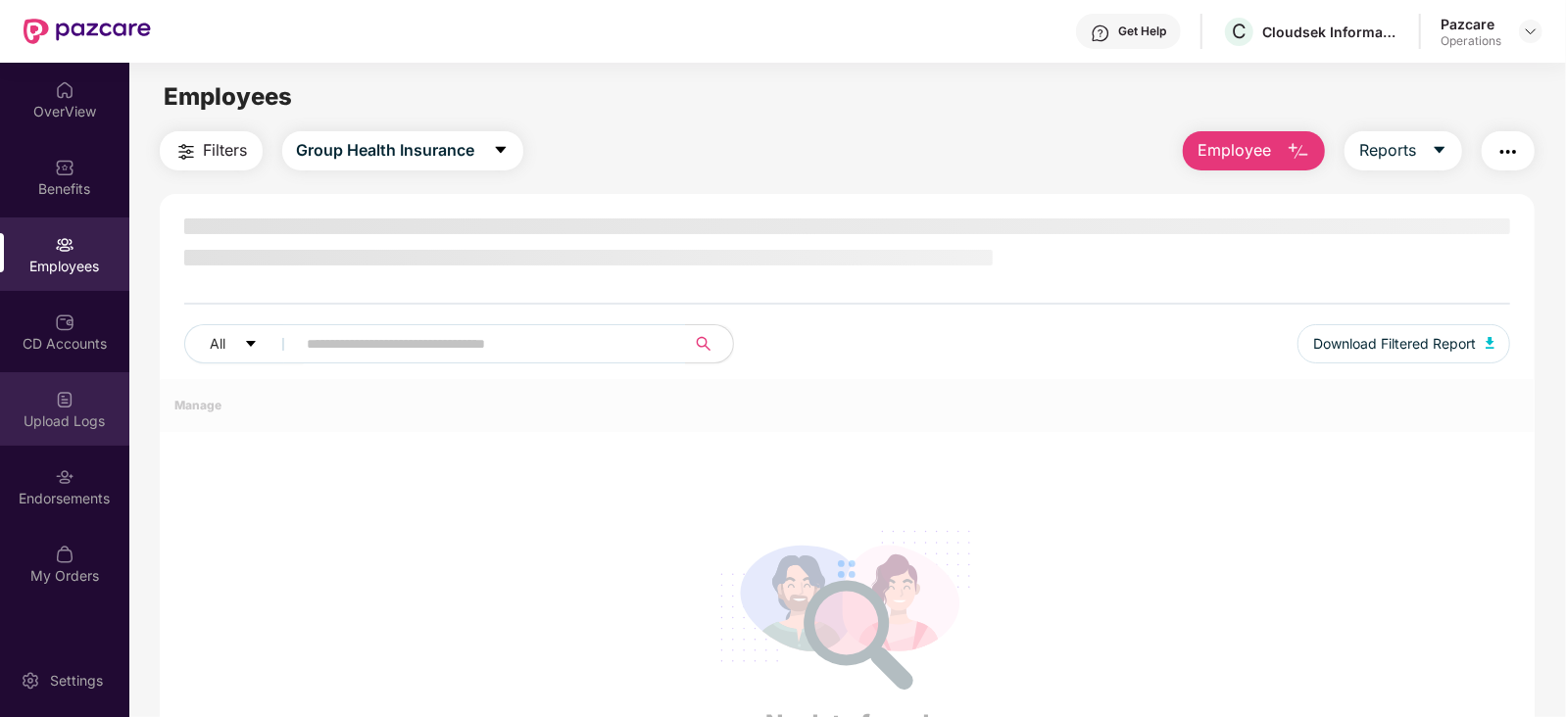
click at [76, 429] on div "Upload Logs" at bounding box center [64, 422] width 129 height 20
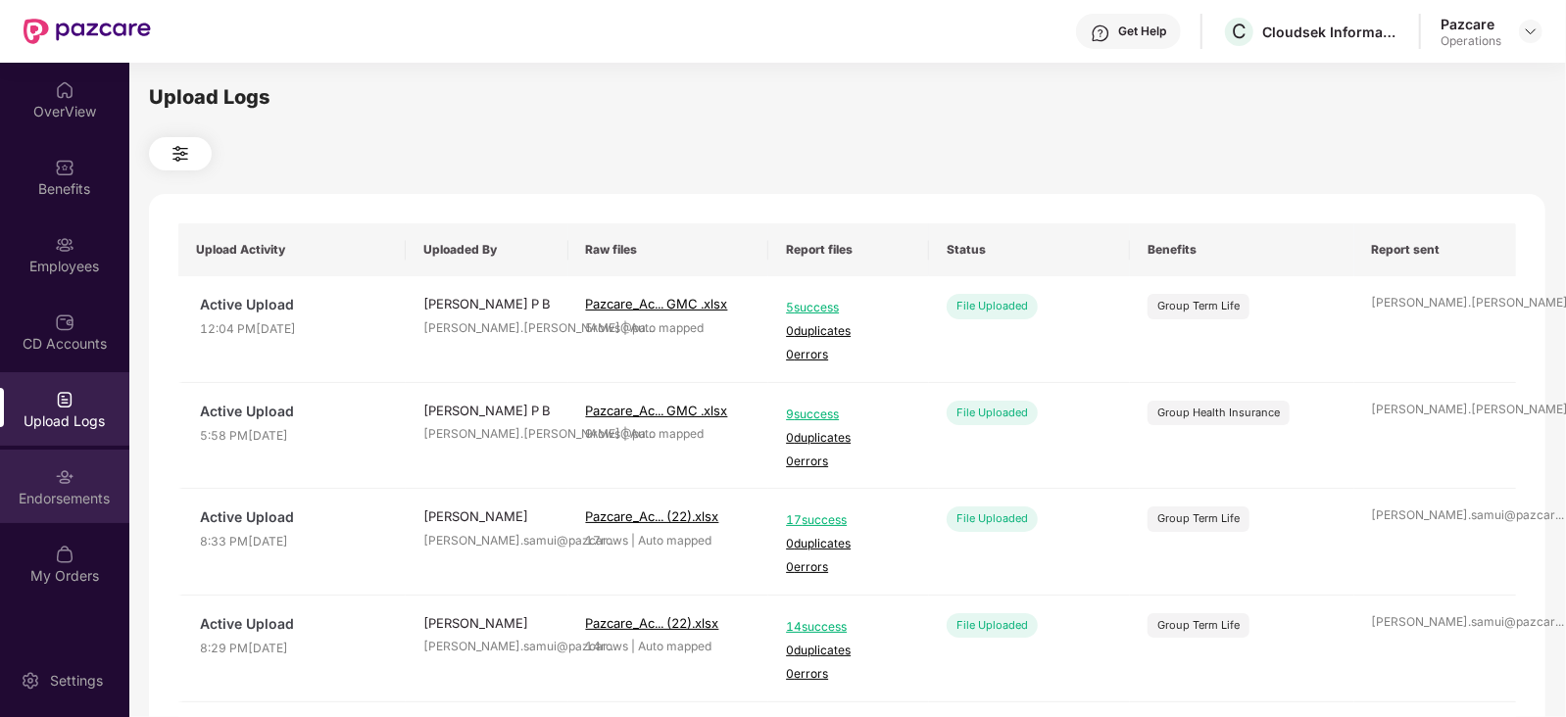
click at [108, 499] on div "Endorsements" at bounding box center [64, 499] width 129 height 20
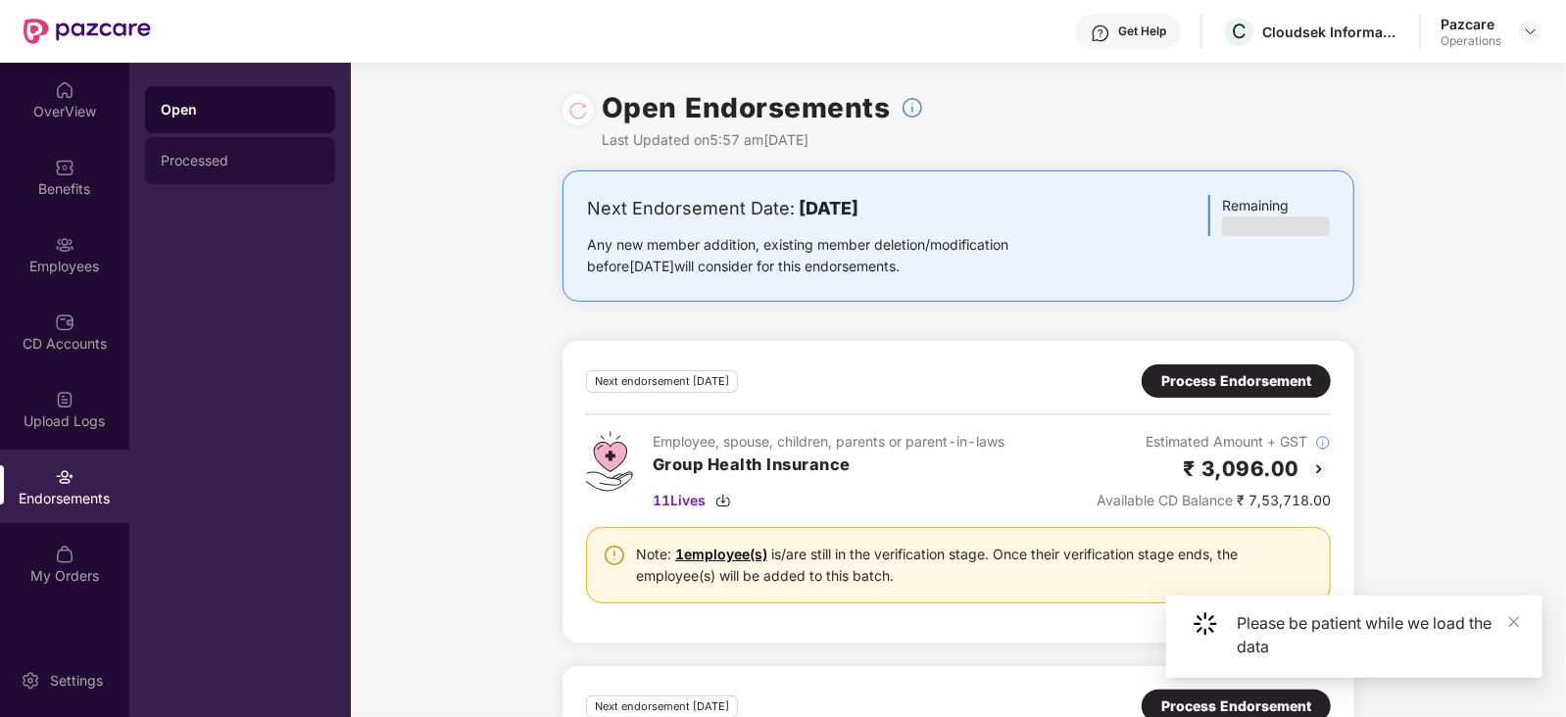
click at [182, 179] on div "Processed" at bounding box center [240, 160] width 190 height 47
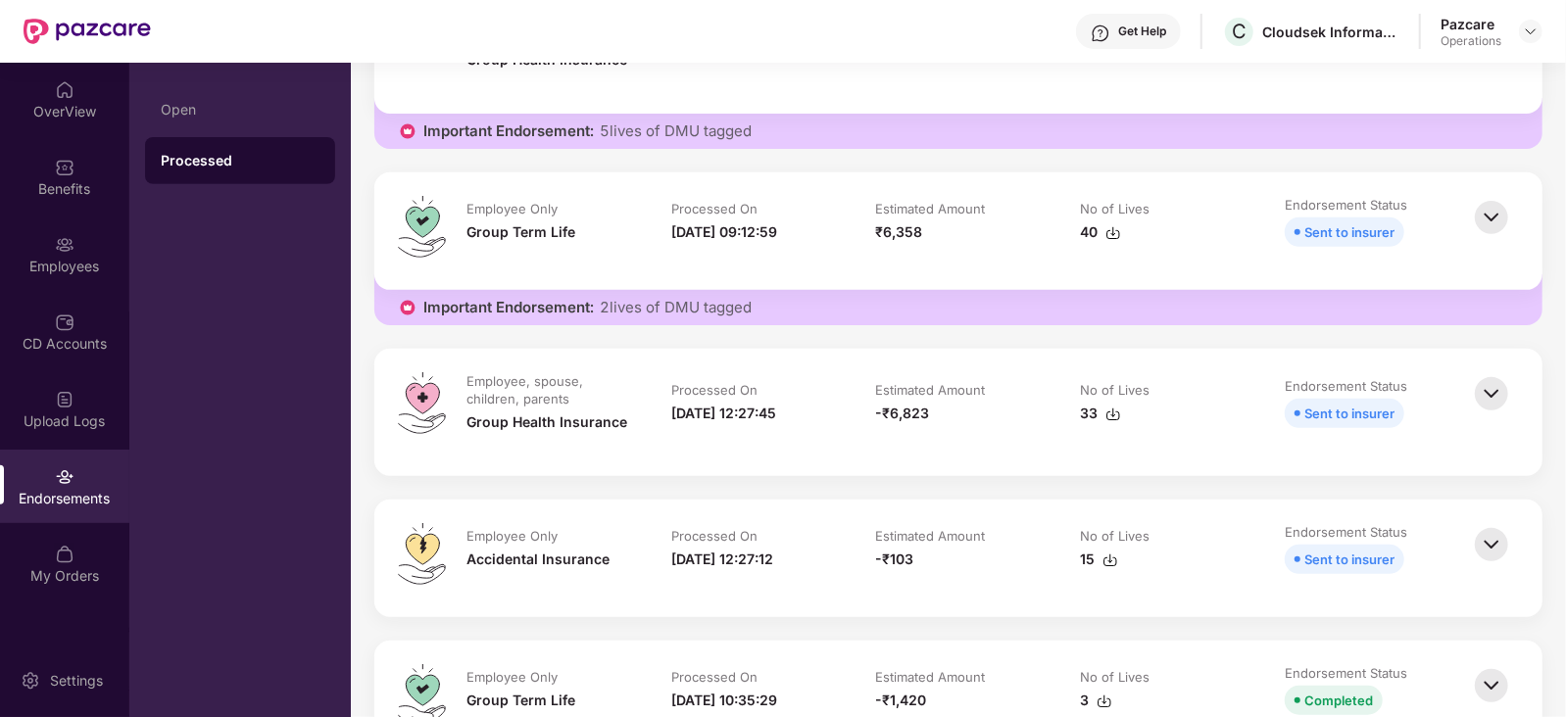
scroll to position [735, 0]
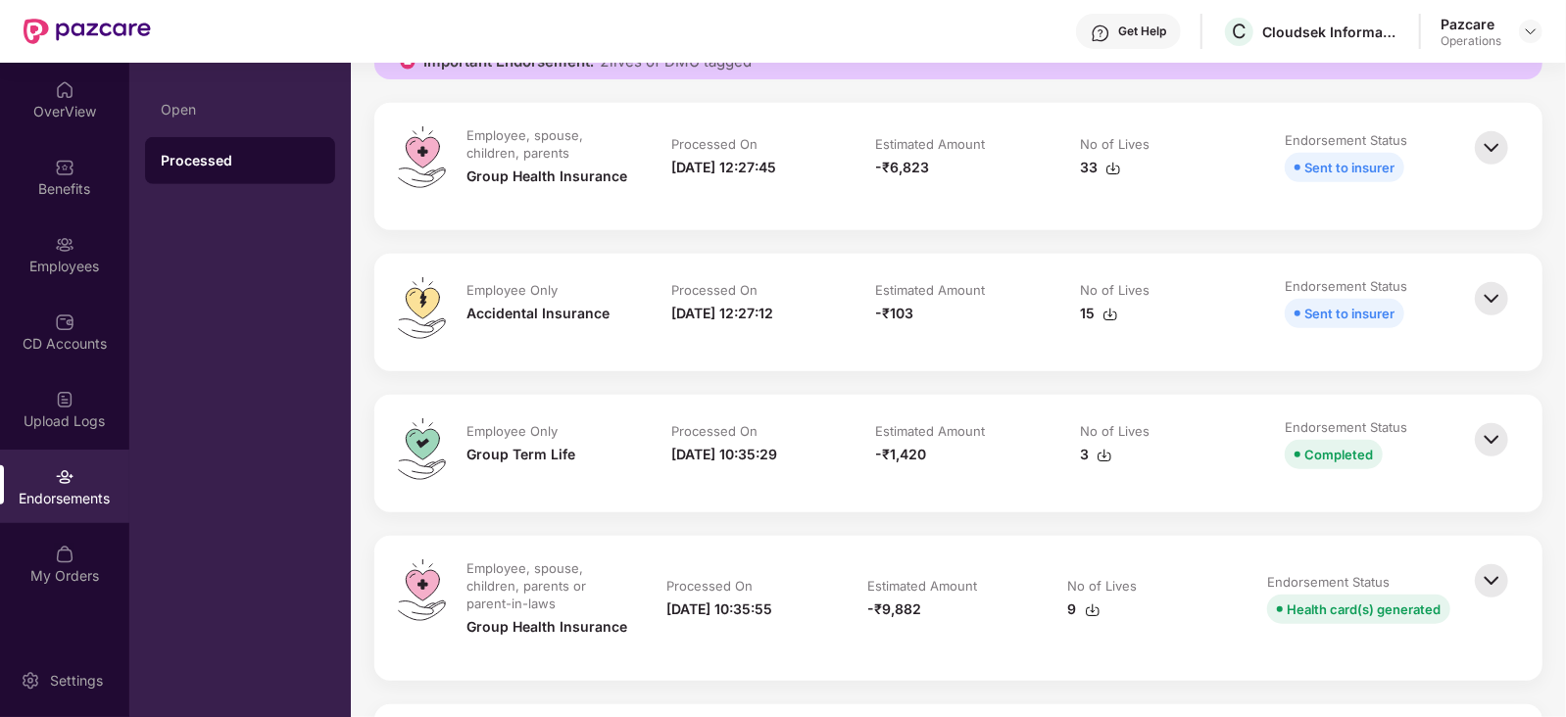
click at [1470, 453] on img at bounding box center [1491, 439] width 43 height 43
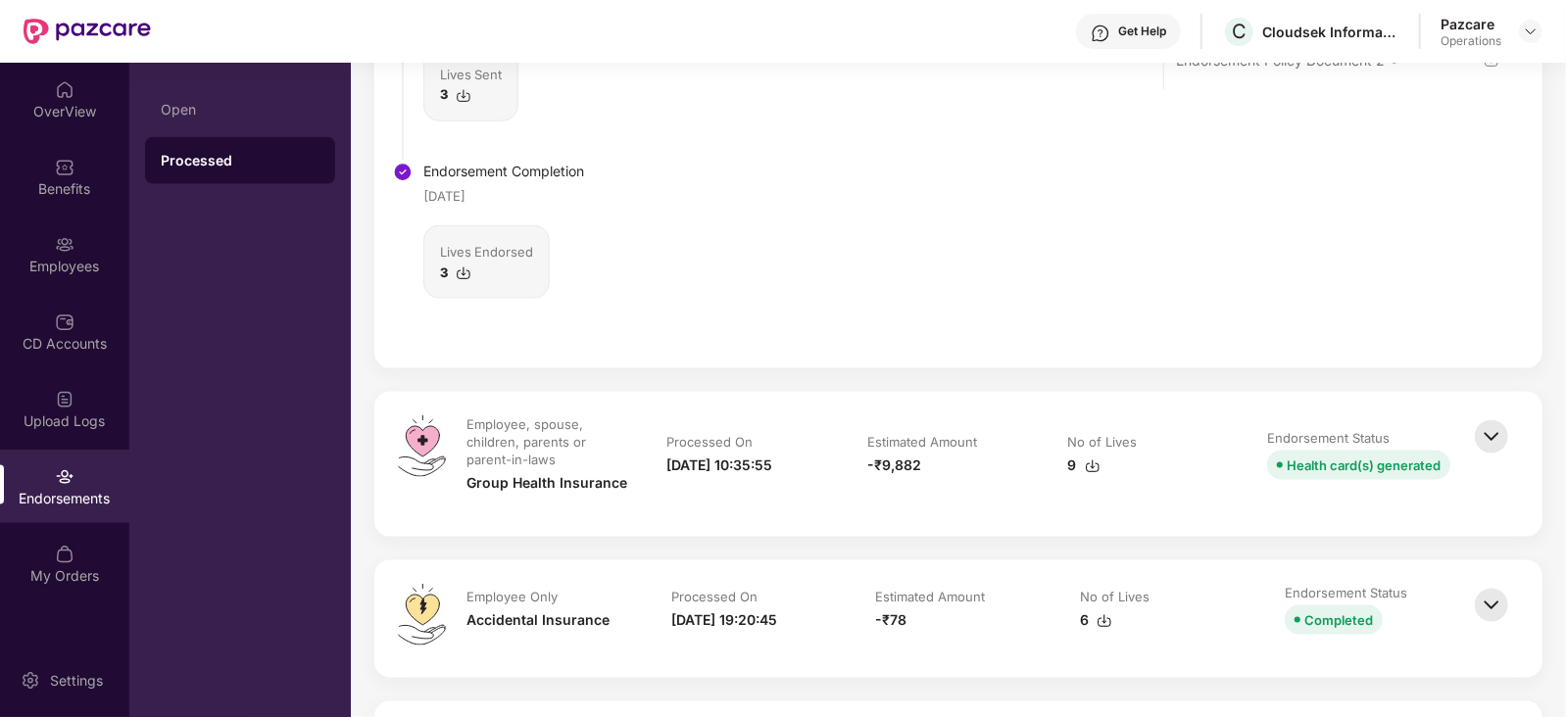
scroll to position [1591, 0]
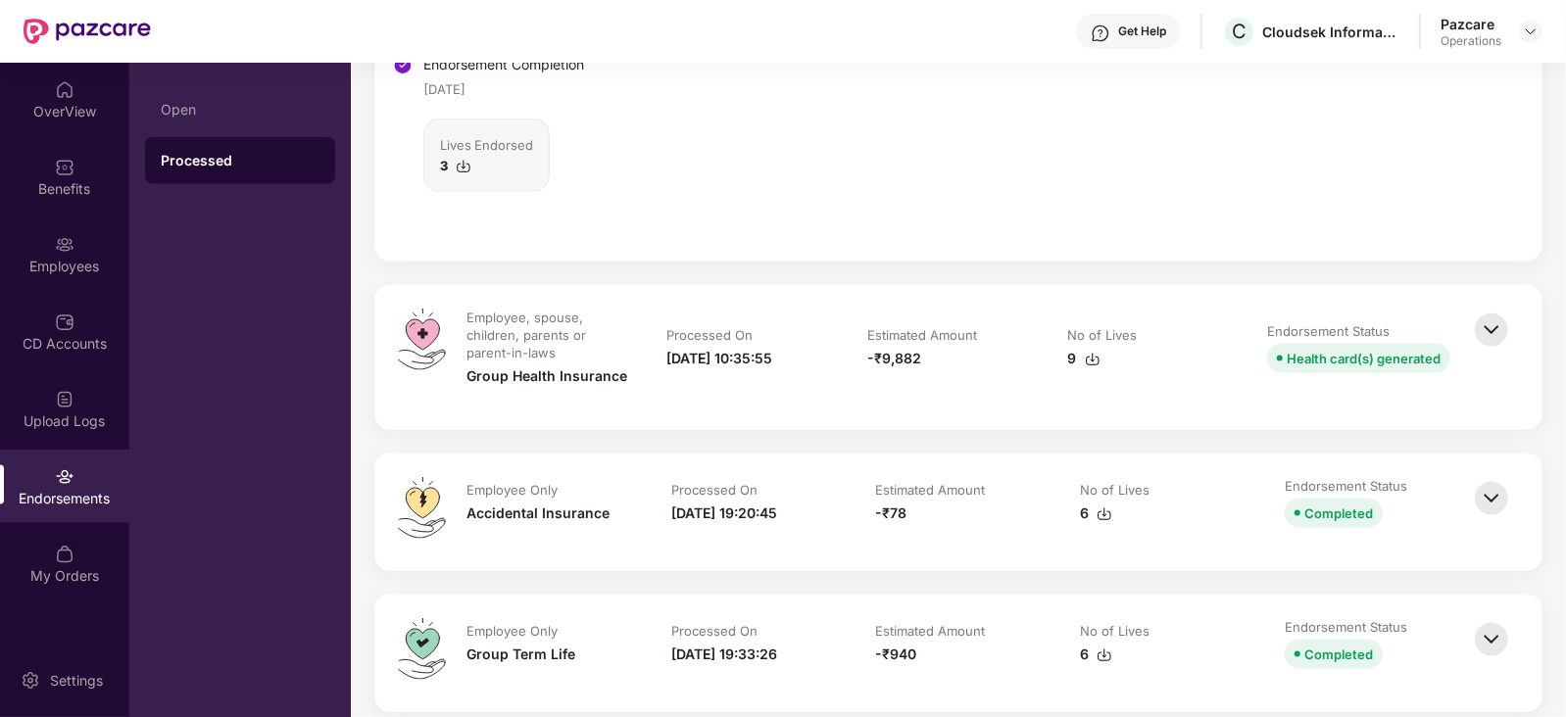
click at [1489, 354] on div at bounding box center [1494, 358] width 49 height 98
click at [1511, 491] on img at bounding box center [1491, 498] width 43 height 43
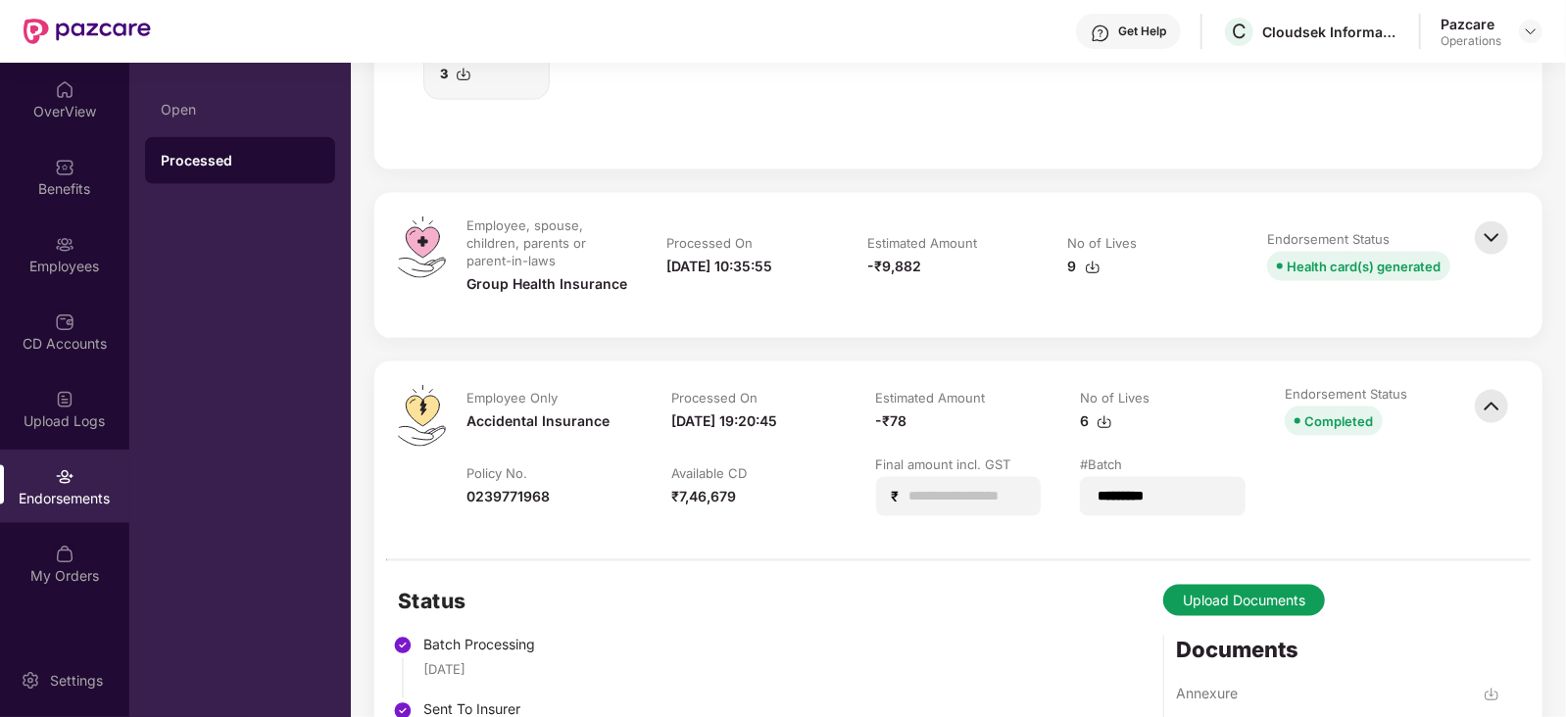
scroll to position [1714, 0]
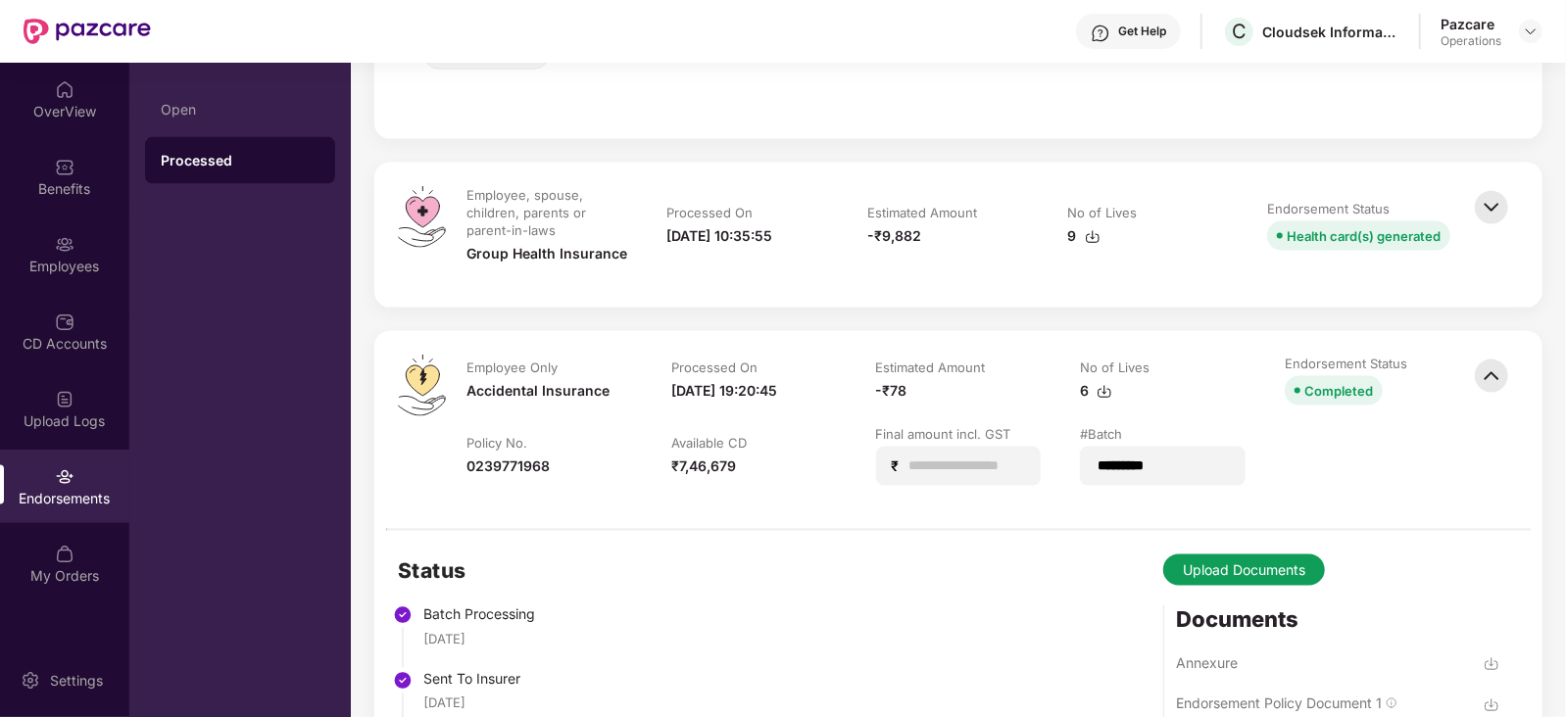
click at [1476, 208] on img at bounding box center [1491, 207] width 43 height 43
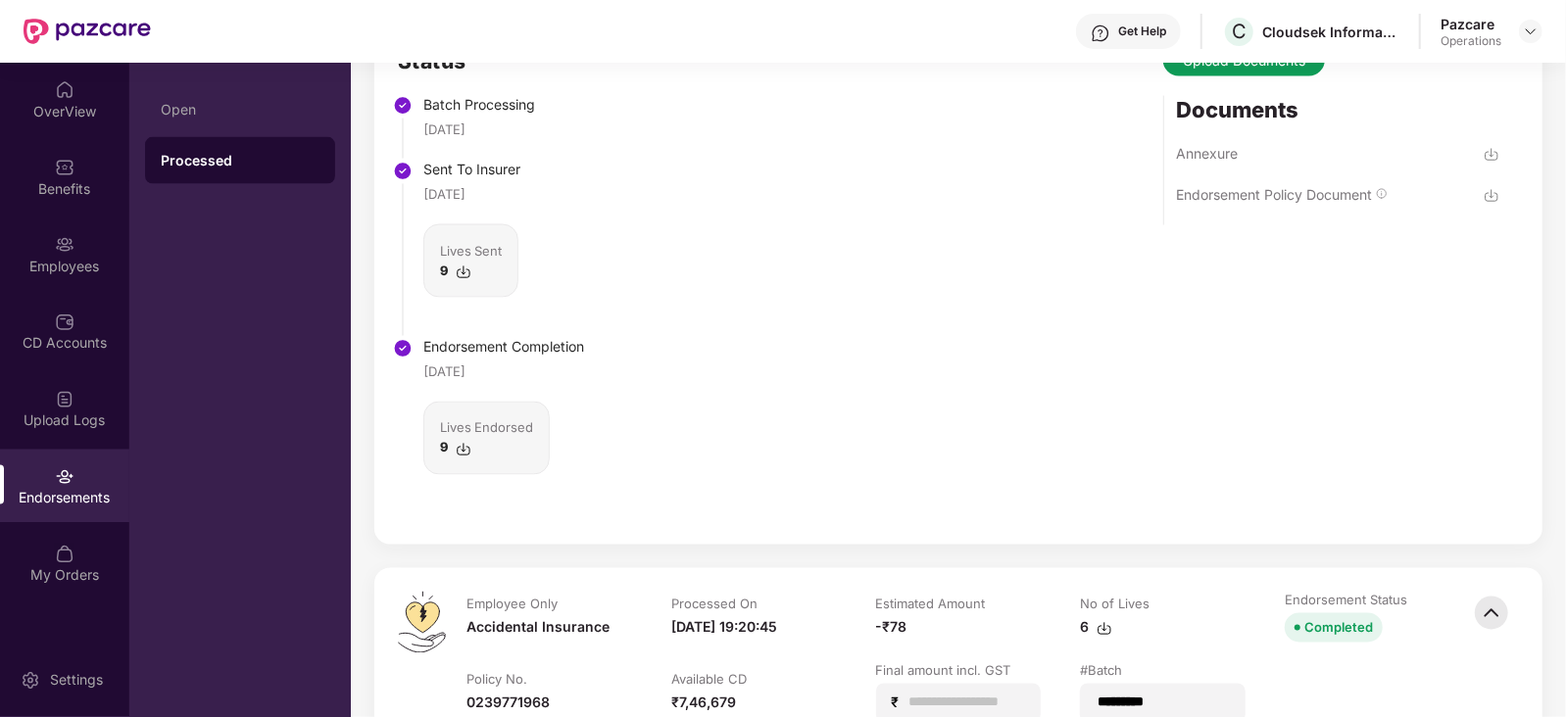
scroll to position [2082, 0]
click at [1487, 607] on img at bounding box center [1491, 613] width 43 height 43
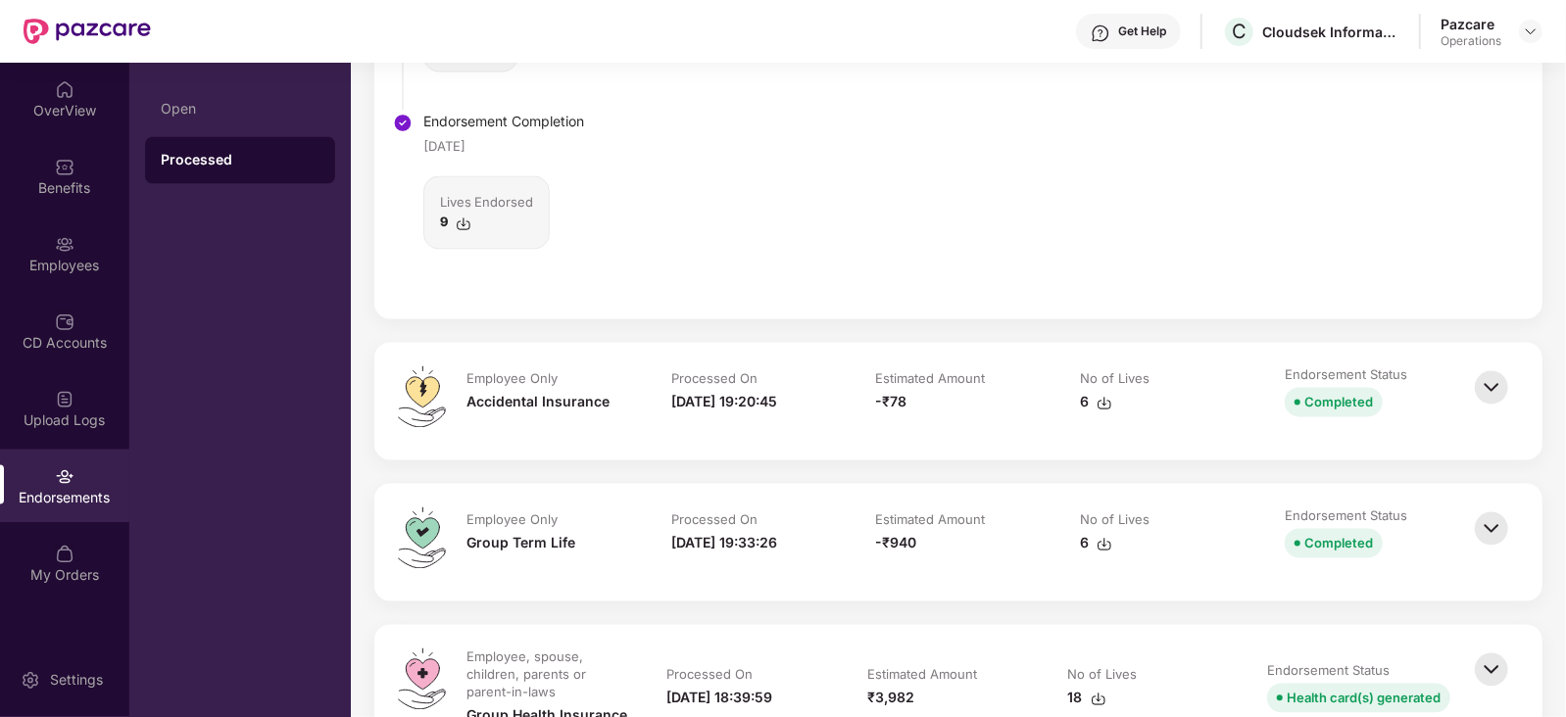
scroll to position [2327, 0]
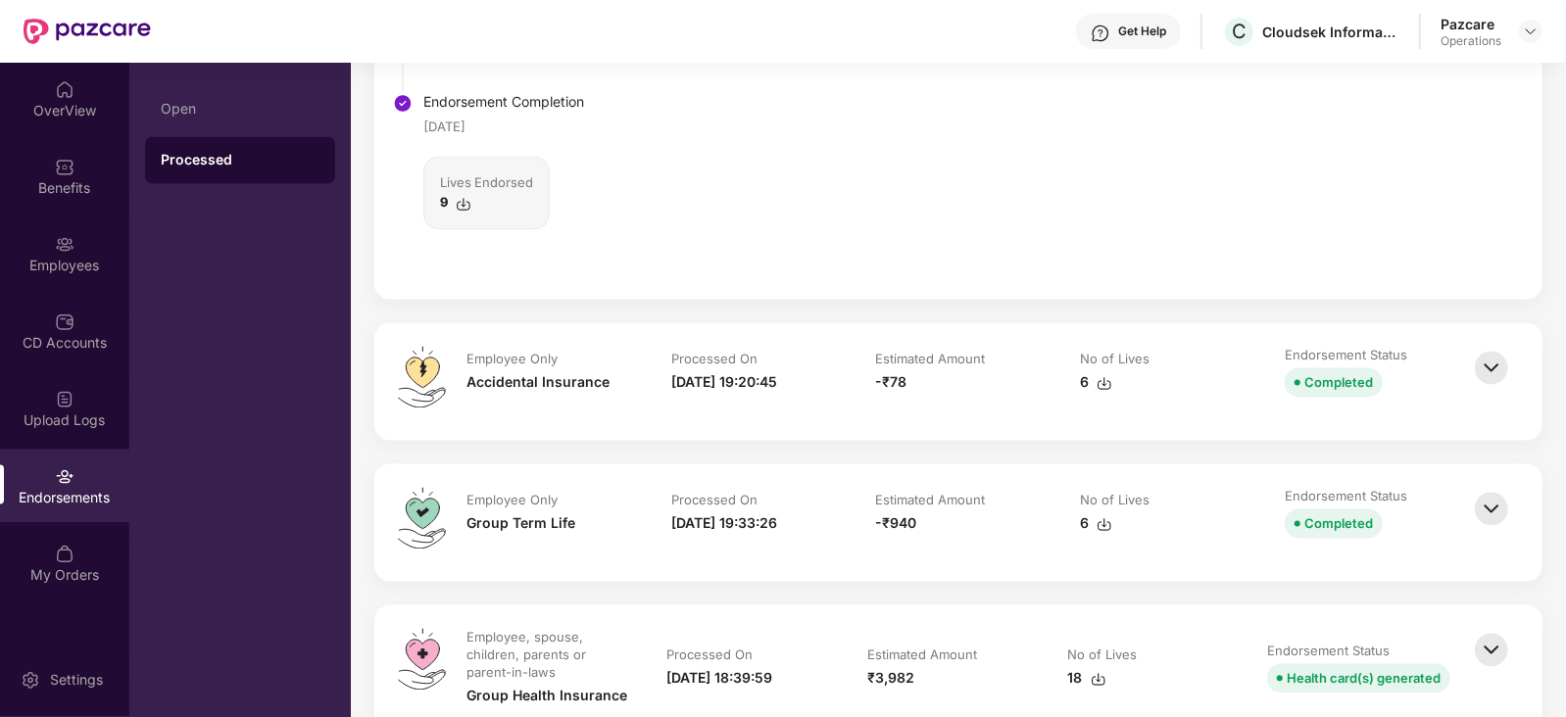
click at [1481, 513] on img at bounding box center [1491, 509] width 43 height 43
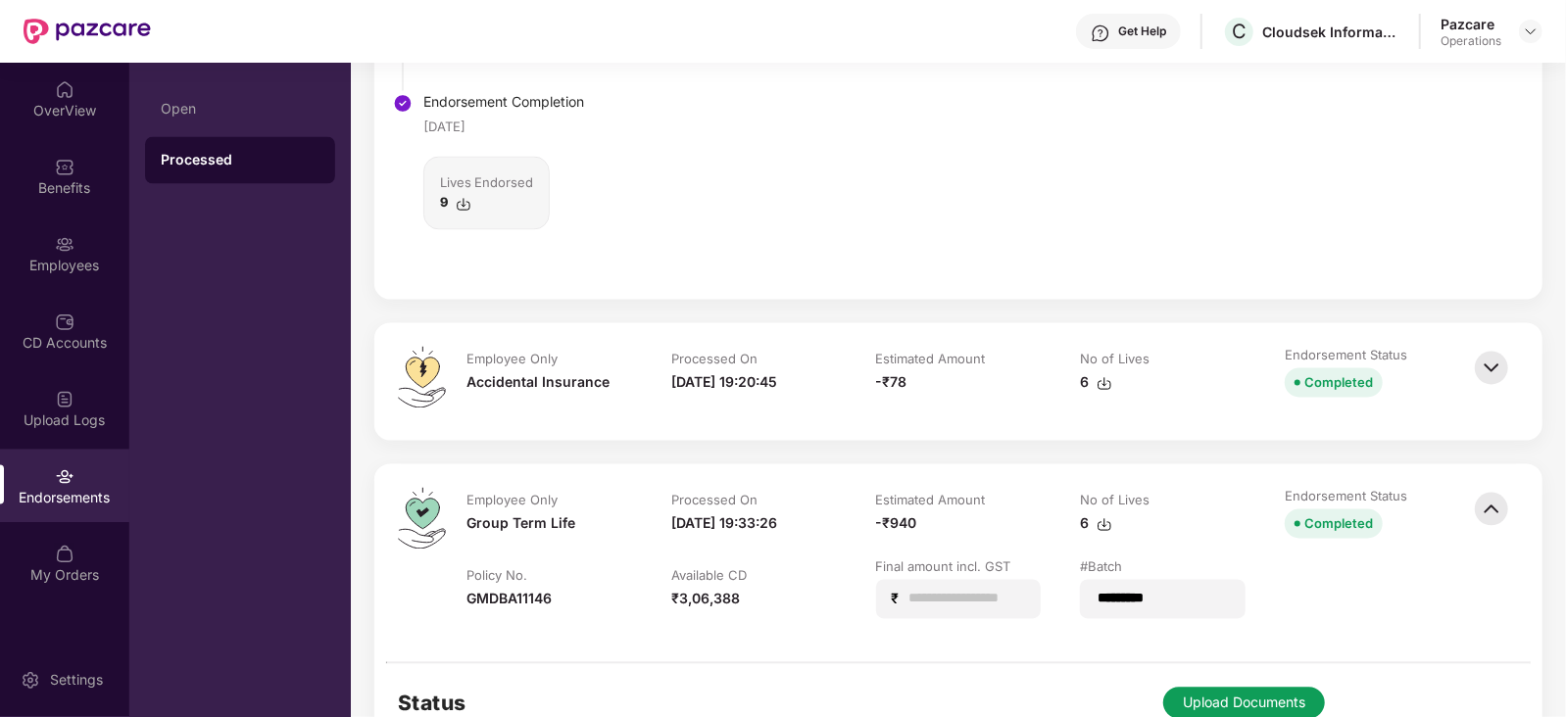
scroll to position [2572, 0]
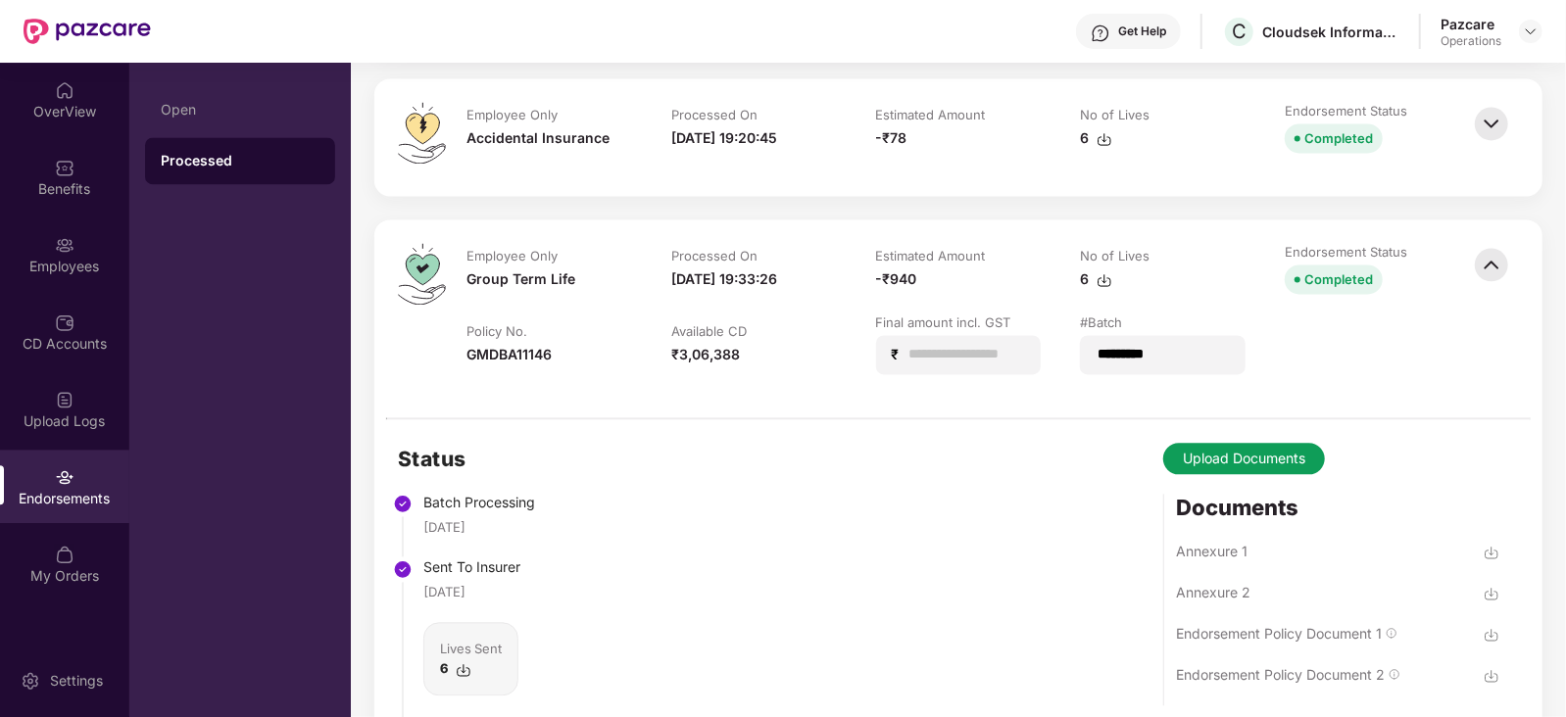
click at [1491, 132] on img at bounding box center [1491, 123] width 43 height 43
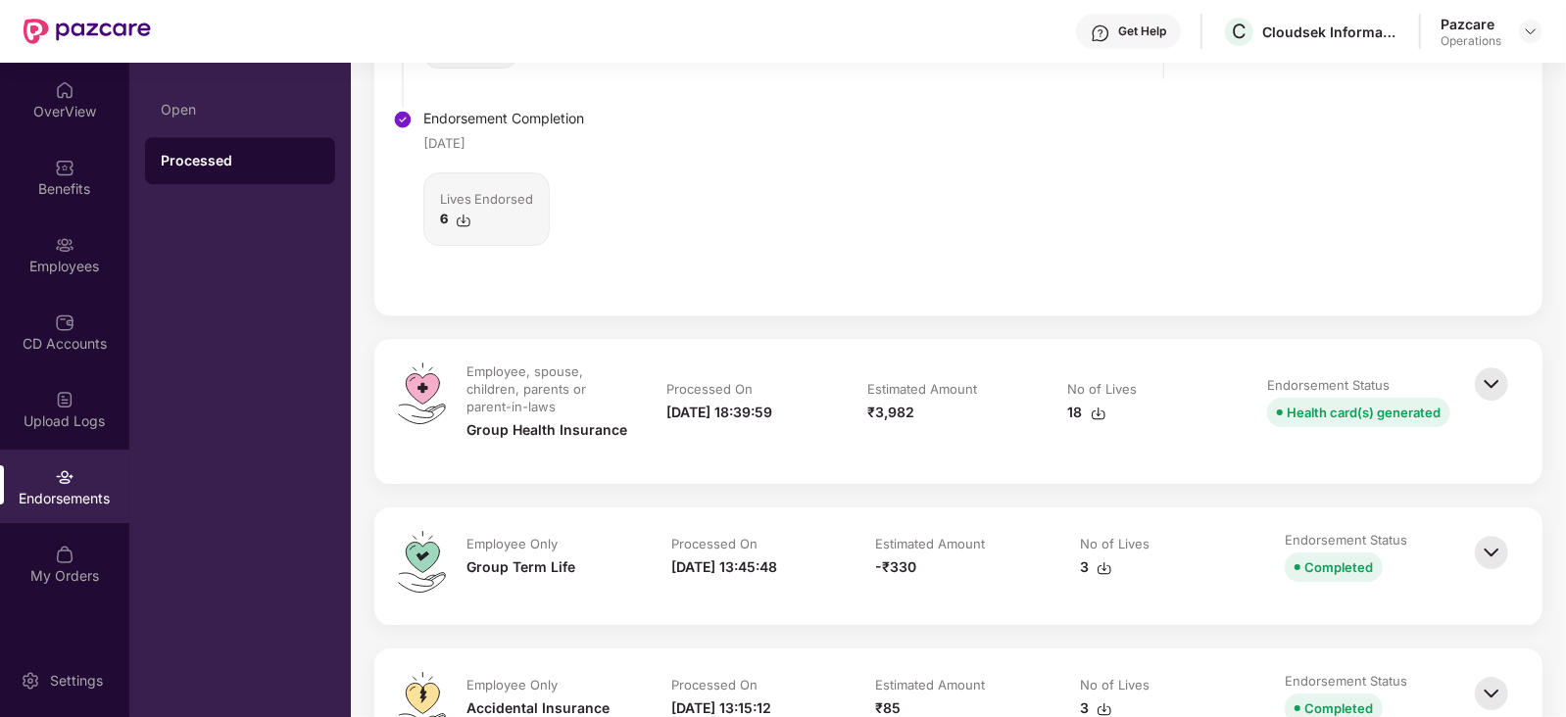
scroll to position [3918, 0]
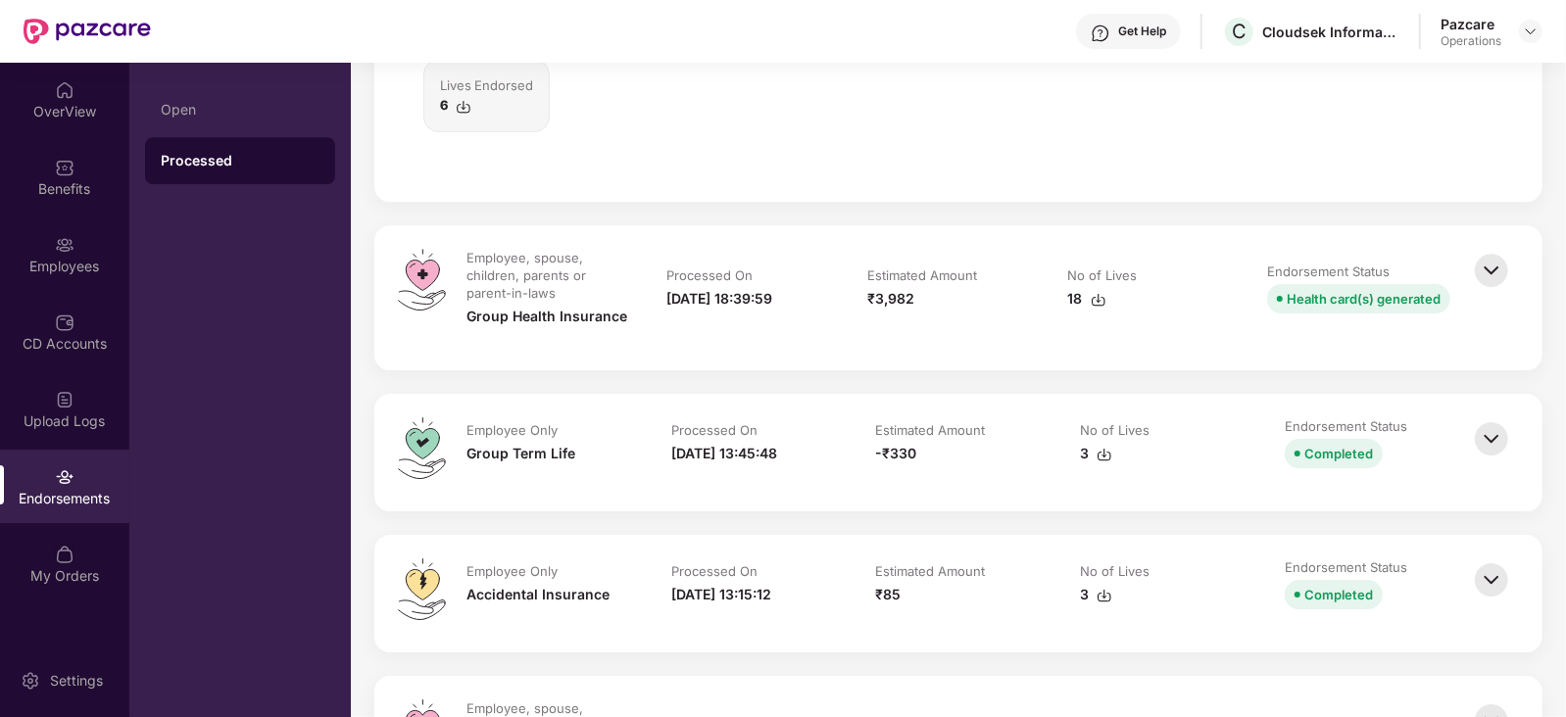
click at [1497, 454] on div at bounding box center [1494, 452] width 49 height 71
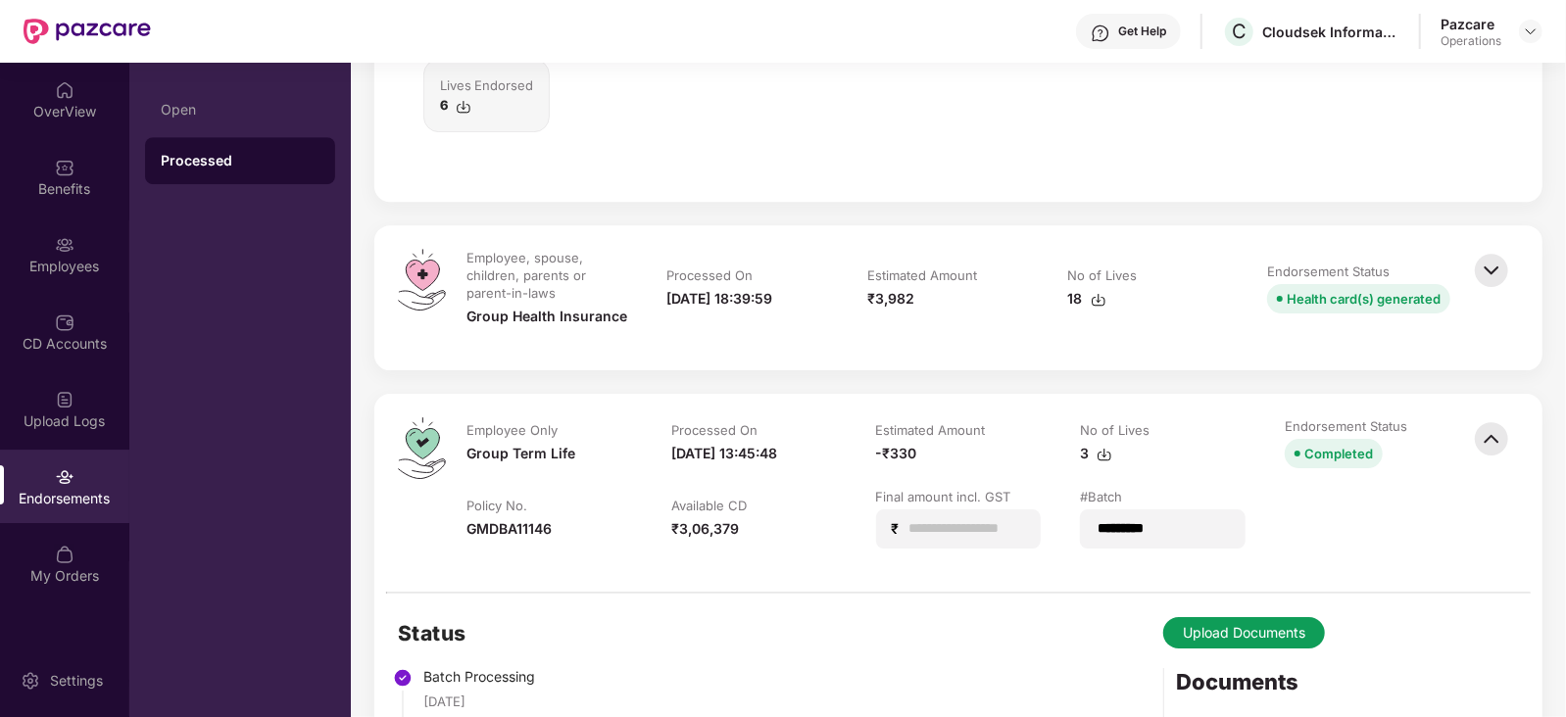
click at [1495, 266] on img at bounding box center [1491, 270] width 43 height 43
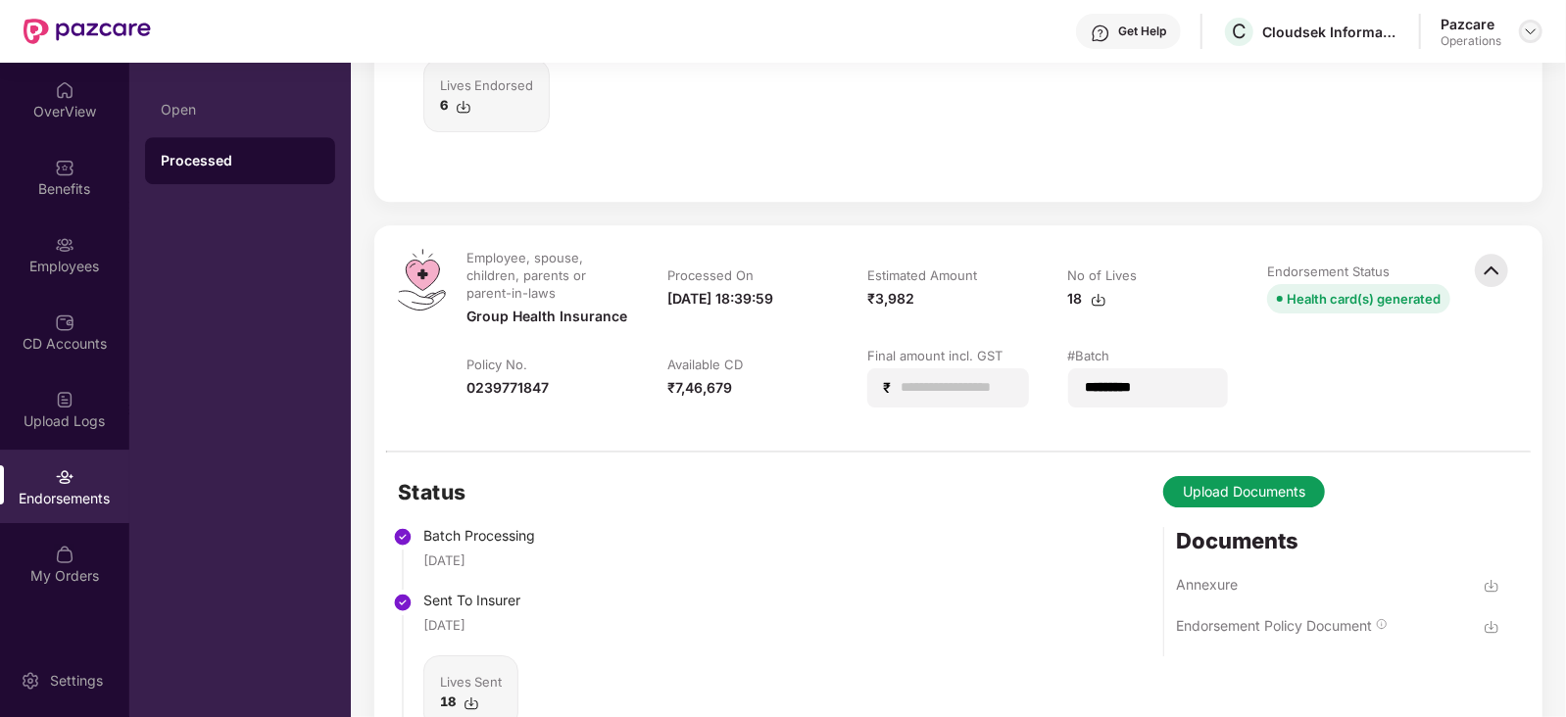
click at [1531, 37] on img at bounding box center [1531, 32] width 16 height 16
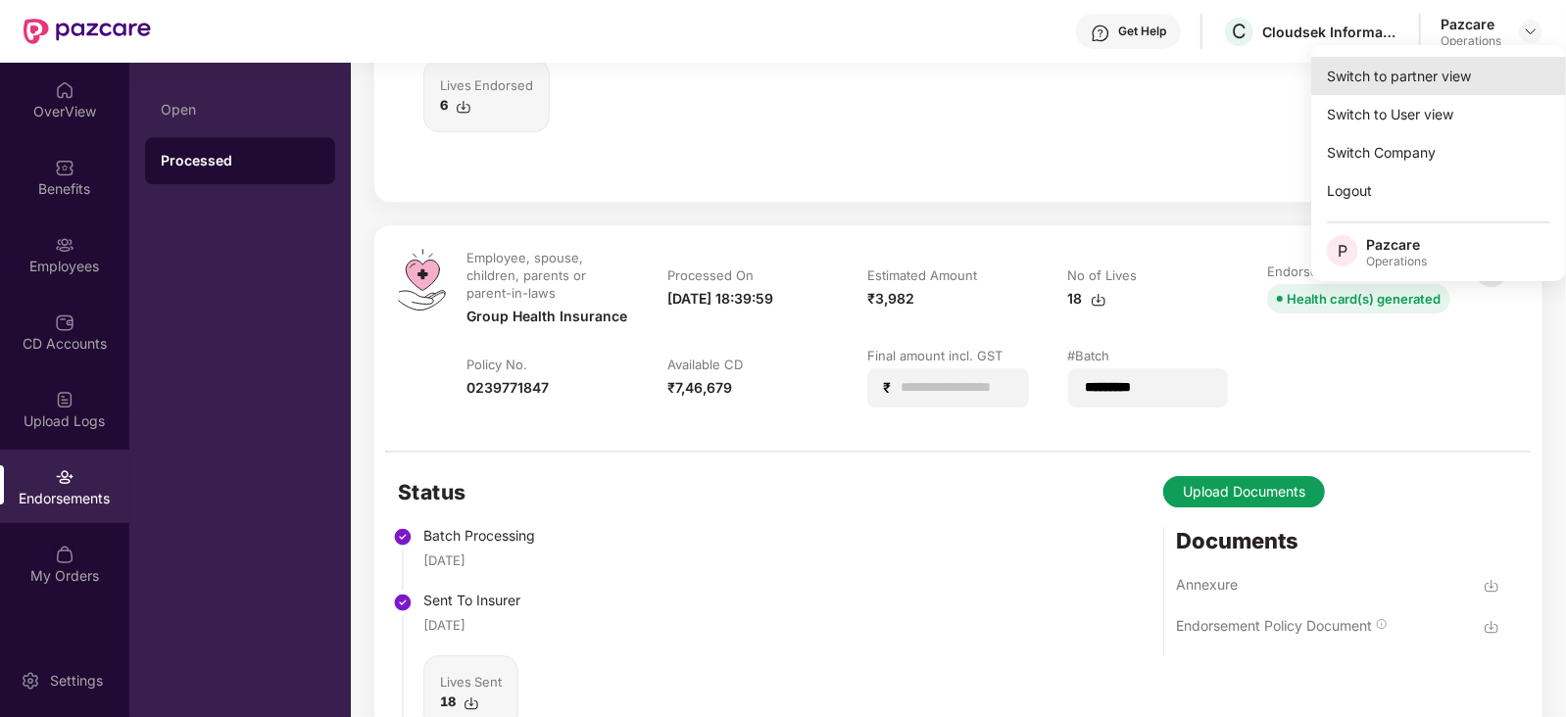
click at [1397, 65] on div "Switch to partner view" at bounding box center [1438, 76] width 255 height 38
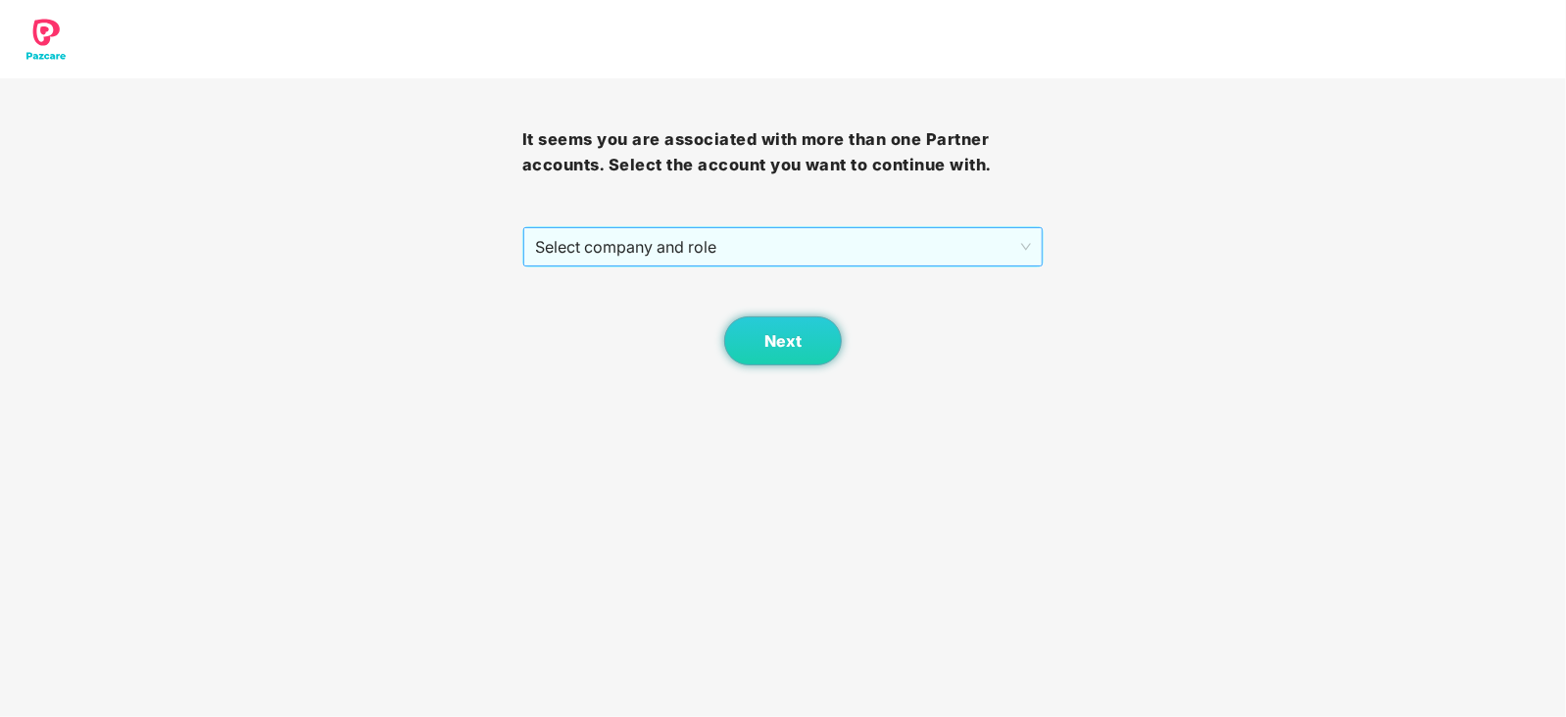
click at [632, 265] on span "Select company and role" at bounding box center [783, 246] width 497 height 37
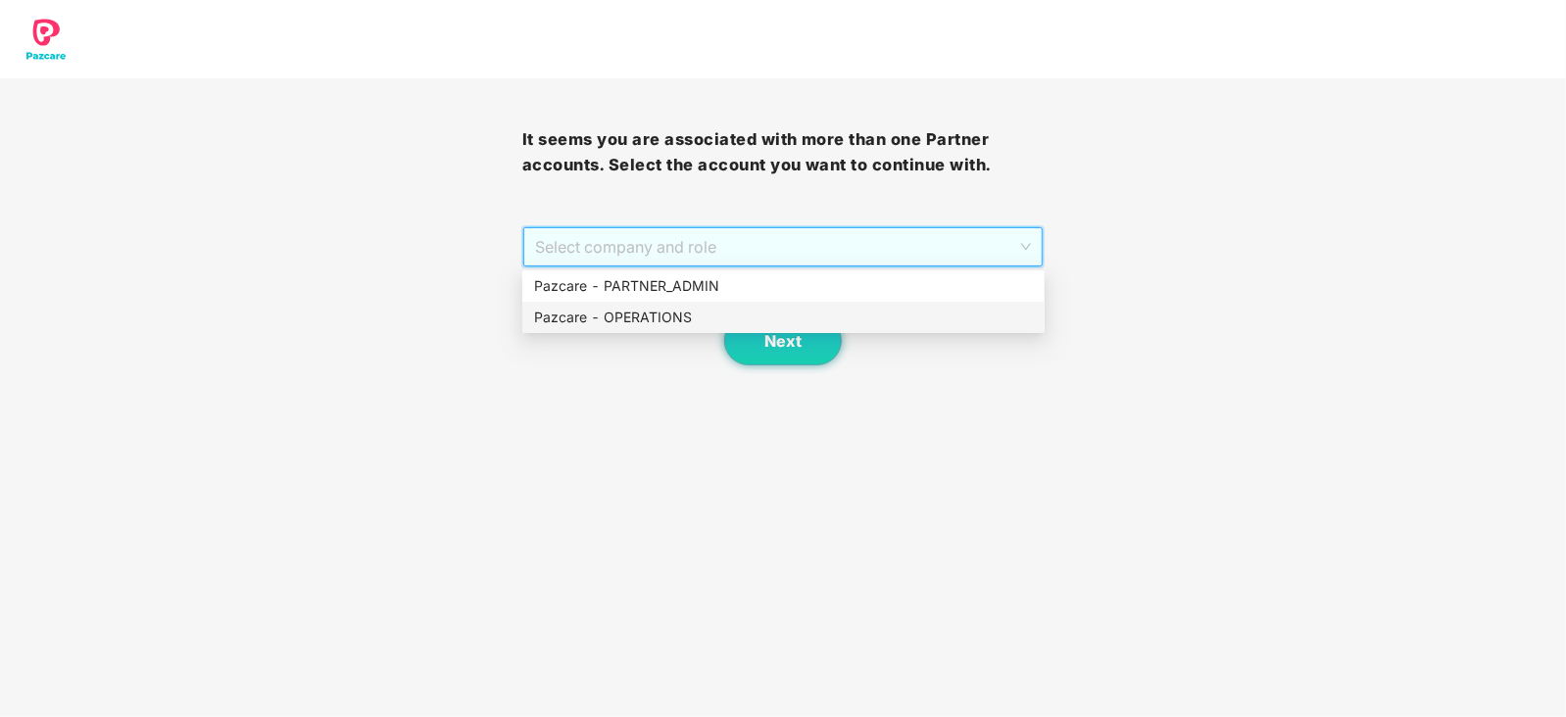
drag, startPoint x: 629, startPoint y: 314, endPoint x: 716, endPoint y: 328, distance: 88.4
click at [629, 315] on div "Pazcare - OPERATIONS" at bounding box center [783, 318] width 499 height 22
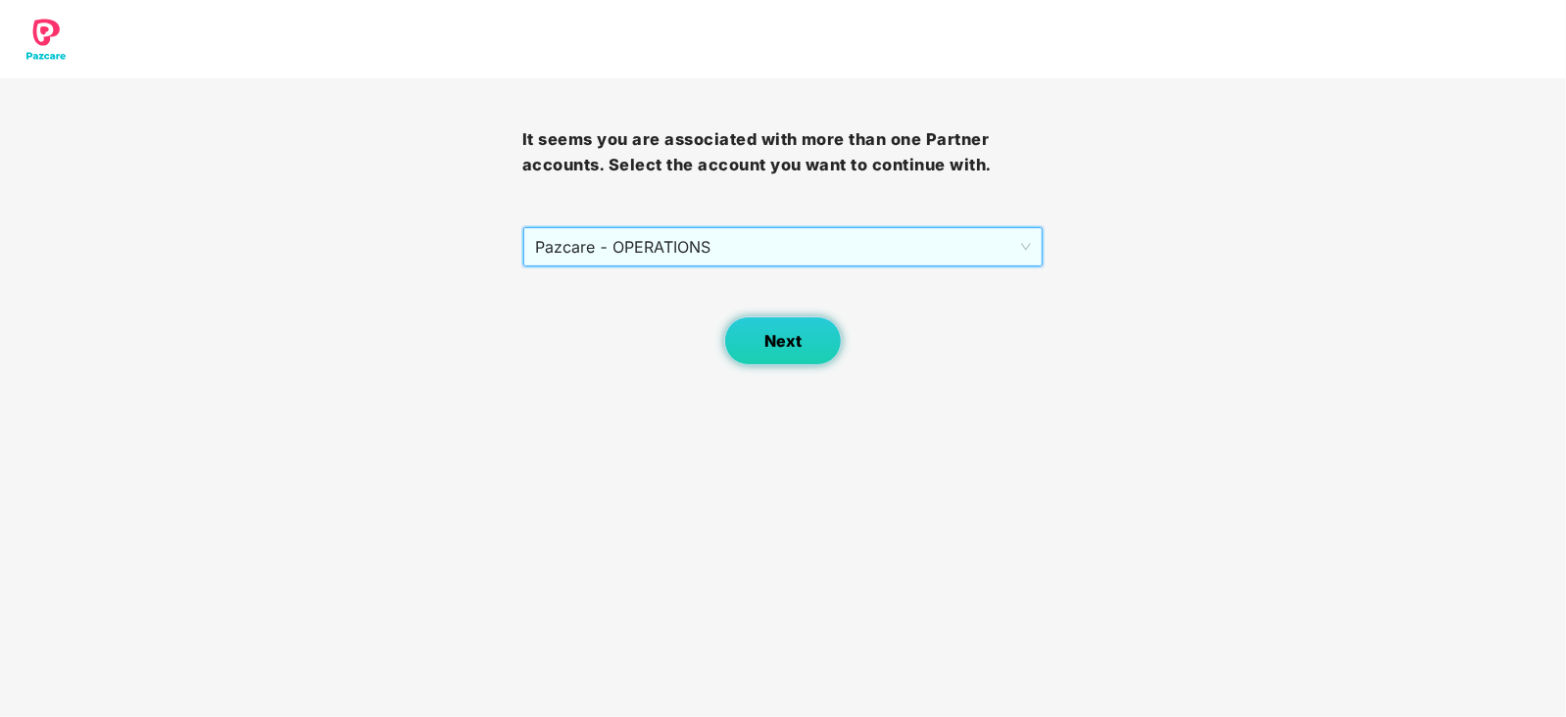
click at [738, 332] on button "Next" at bounding box center [783, 340] width 118 height 49
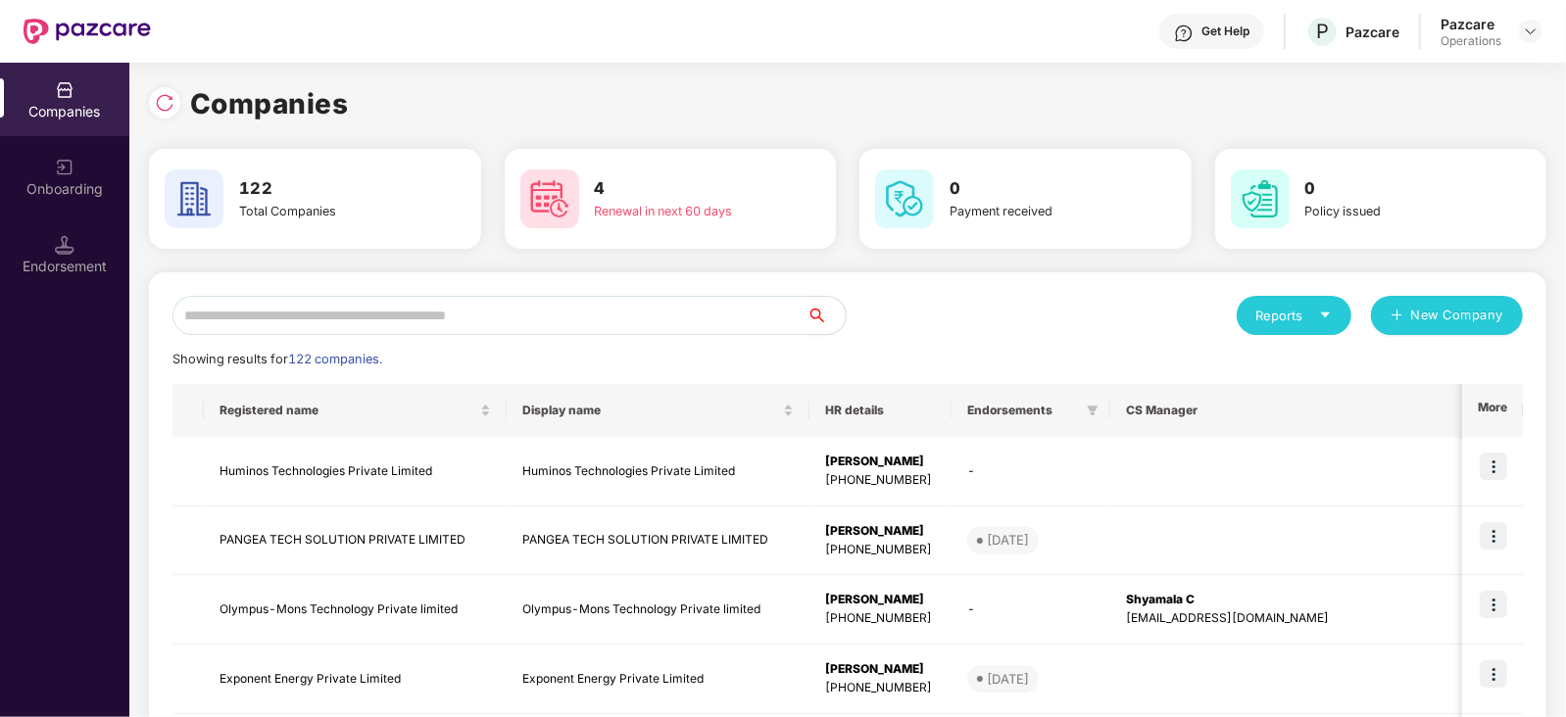
click at [606, 318] on input "text" at bounding box center [489, 315] width 634 height 39
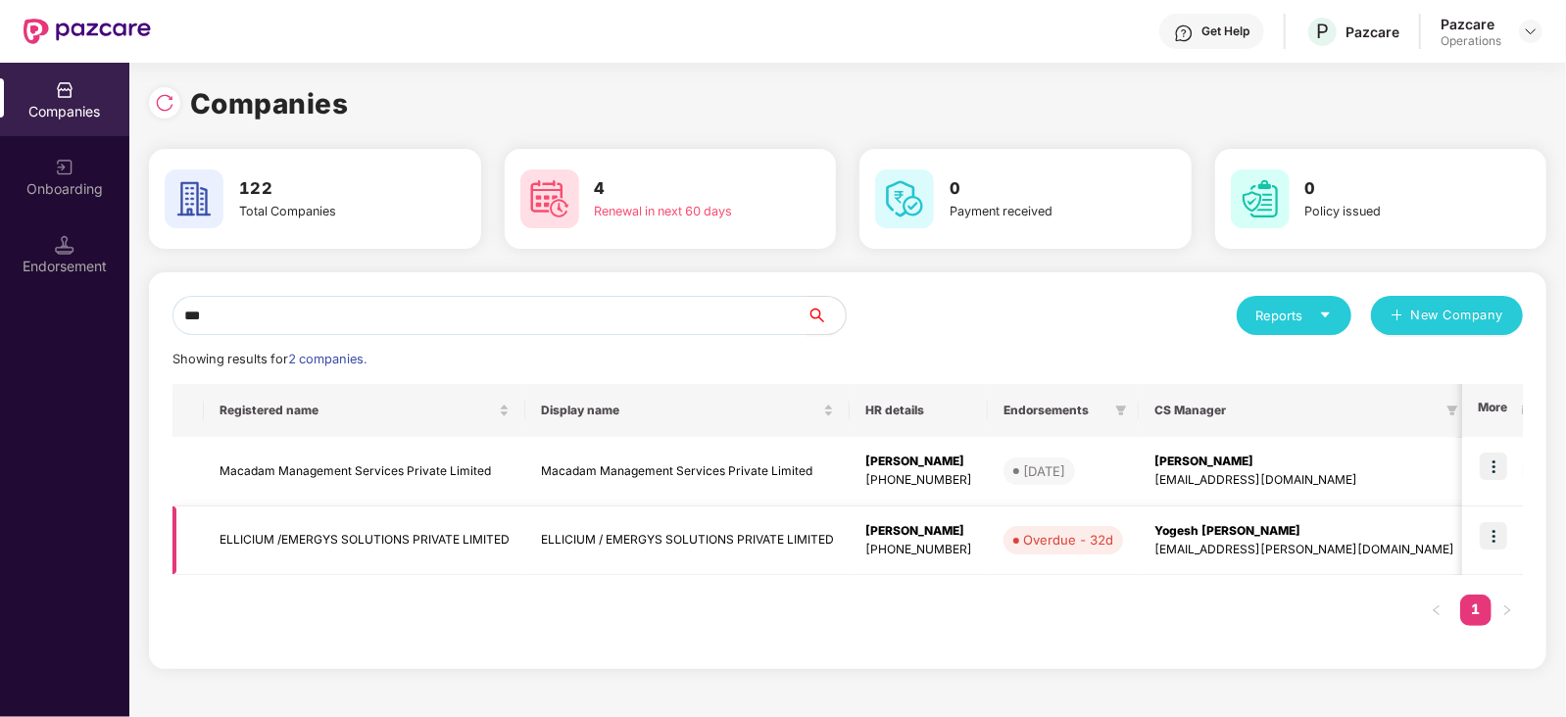
type input "***"
click at [265, 531] on td "ELLICIUM /EMERGYS SOLUTIONS PRIVATE LIMITED" at bounding box center [364, 542] width 321 height 70
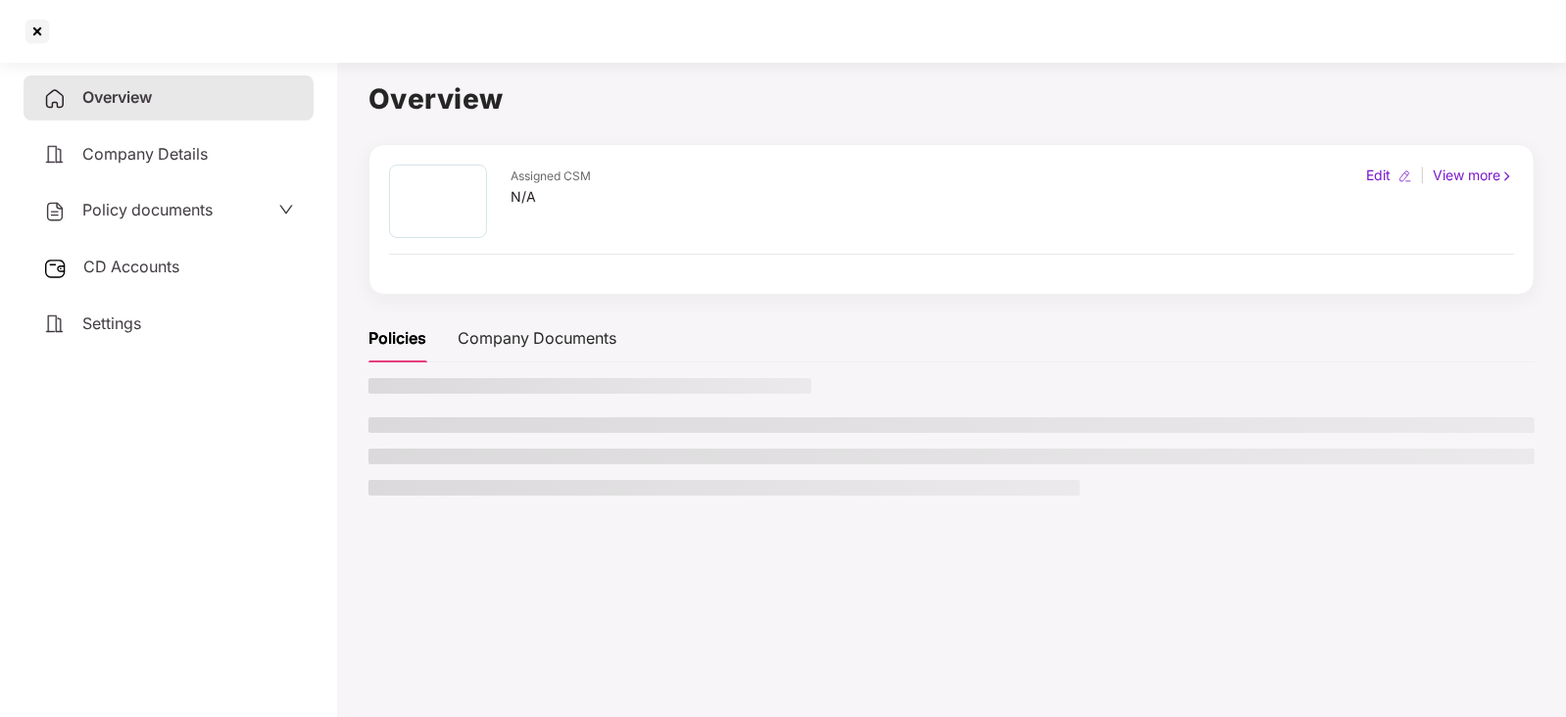
click at [151, 250] on div "CD Accounts" at bounding box center [169, 267] width 290 height 45
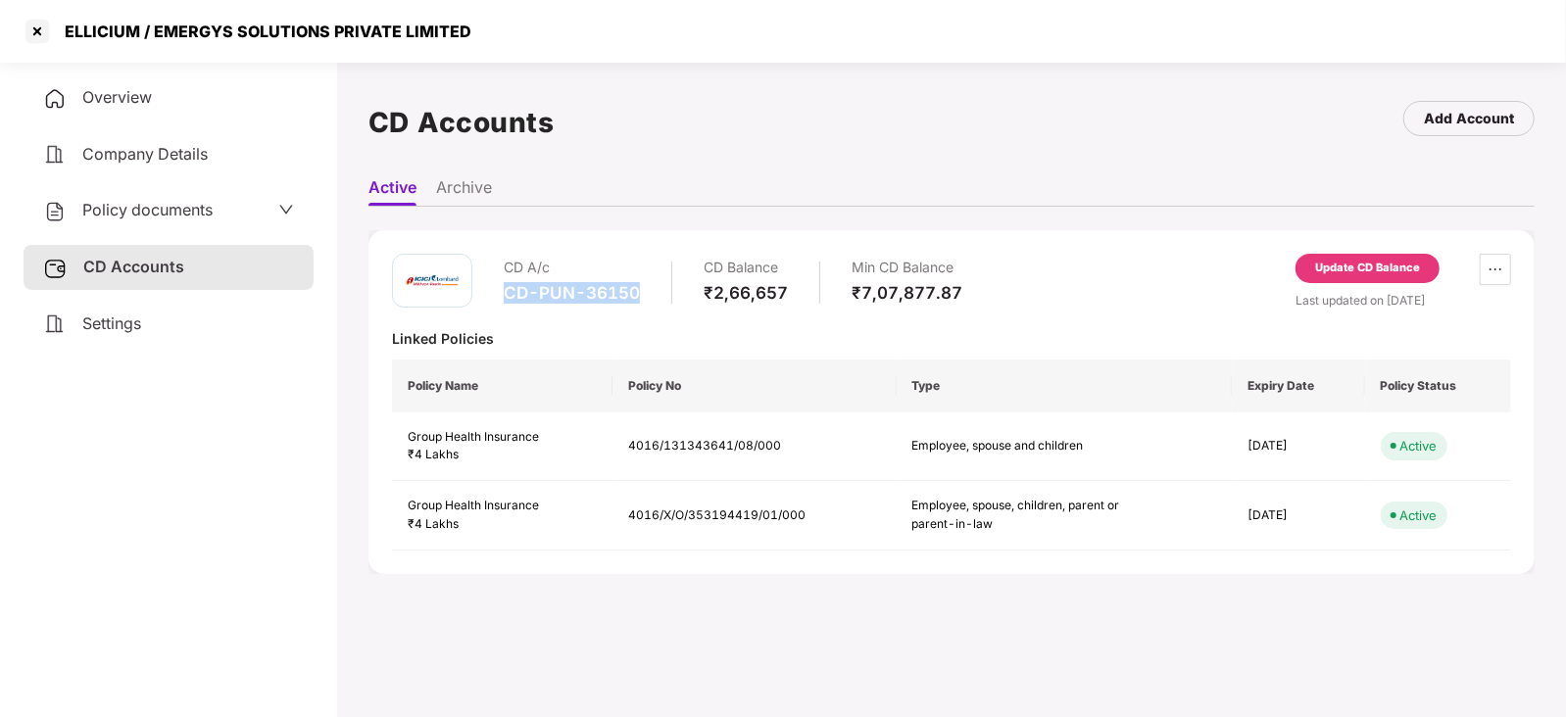
drag, startPoint x: 505, startPoint y: 293, endPoint x: 642, endPoint y: 296, distance: 137.2
click at [642, 296] on div "CD A/c CD-PUN-36150 CD Balance ₹2,66,657 Min CD Balance ₹7,07,877.87" at bounding box center [733, 282] width 459 height 56
copy div "CD-PUN-36150"
click at [153, 218] on span "Policy documents" at bounding box center [147, 210] width 130 height 20
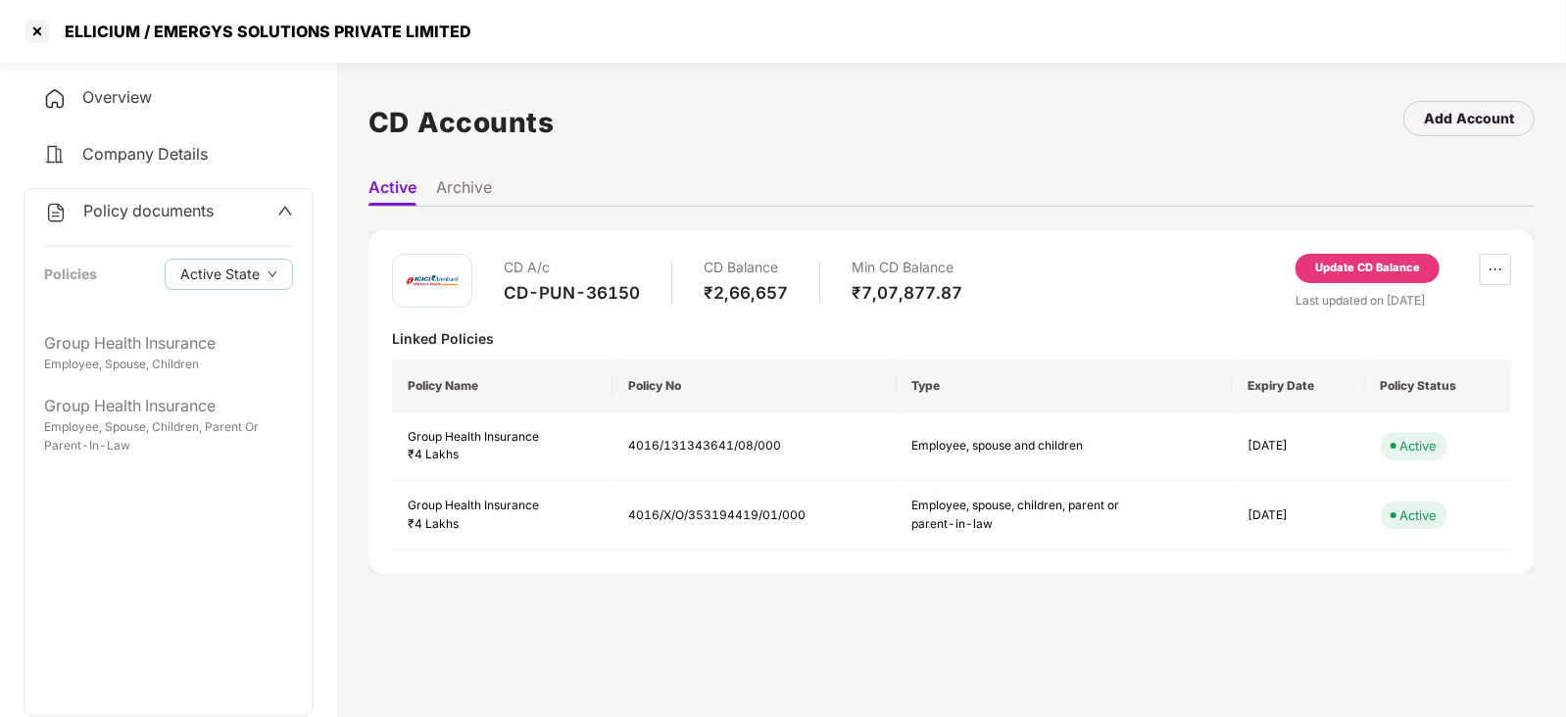
click at [1362, 271] on div "Update CD Balance" at bounding box center [1367, 269] width 105 height 18
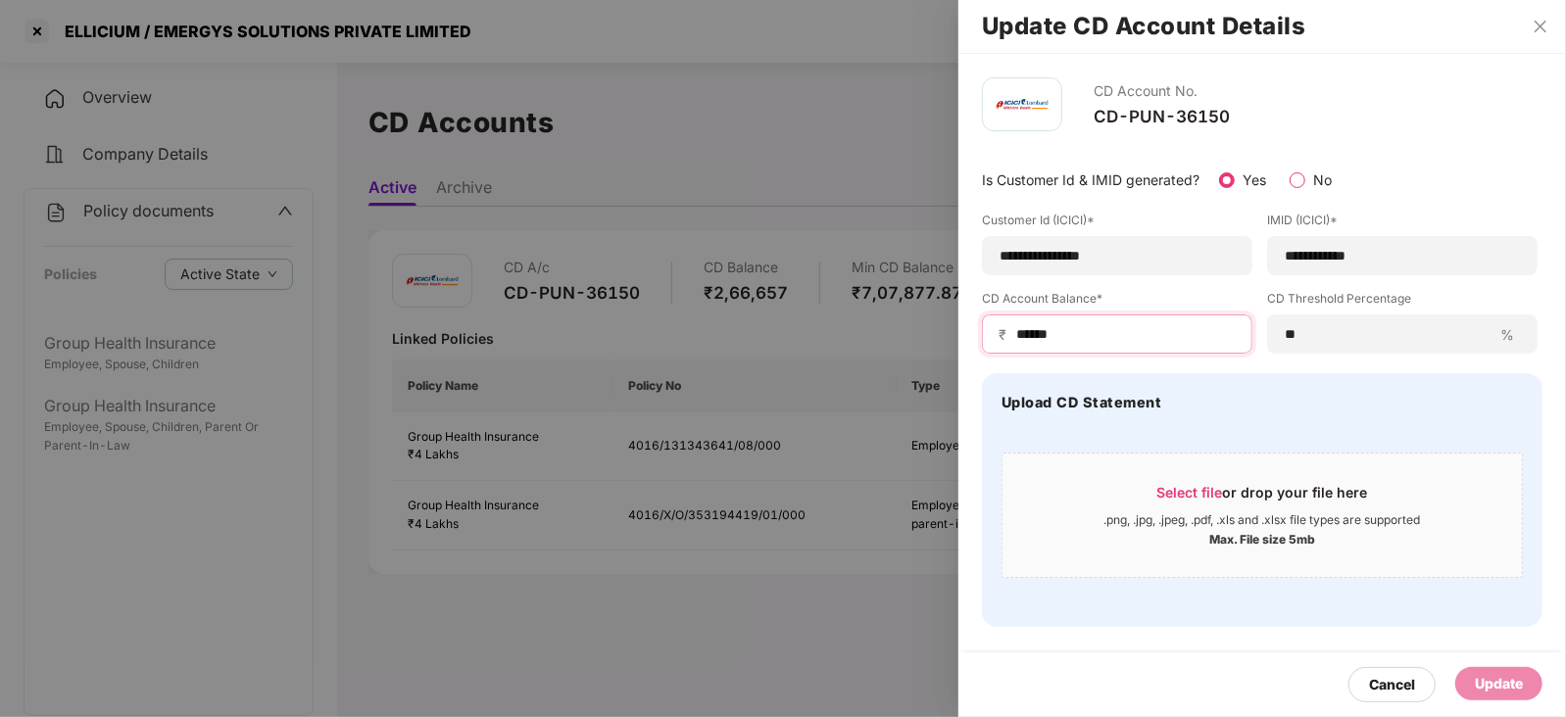
drag, startPoint x: 1125, startPoint y: 330, endPoint x: 994, endPoint y: 333, distance: 131.3
click at [994, 333] on div "₹ ******" at bounding box center [1117, 334] width 270 height 39
paste input
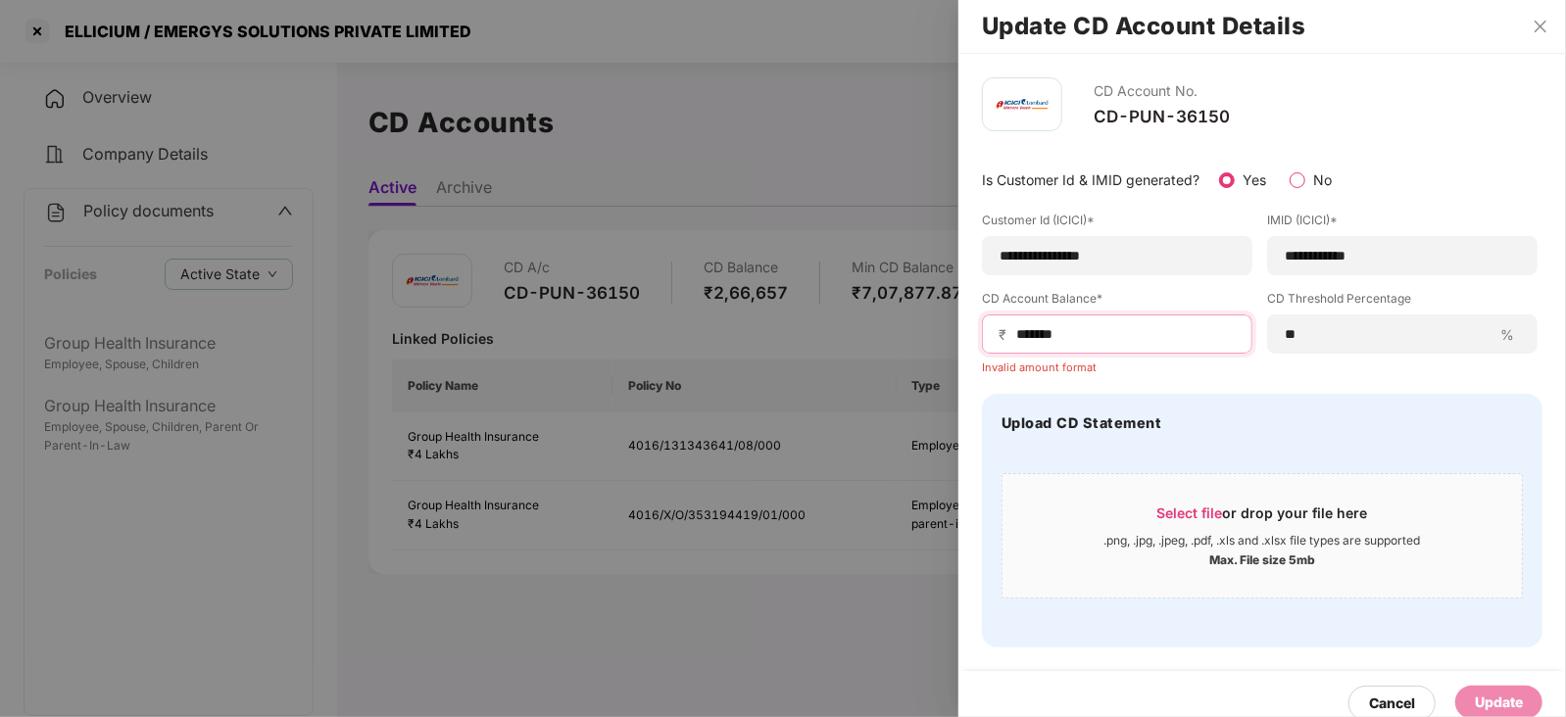
click at [1016, 336] on input "******" at bounding box center [1124, 334] width 221 height 21
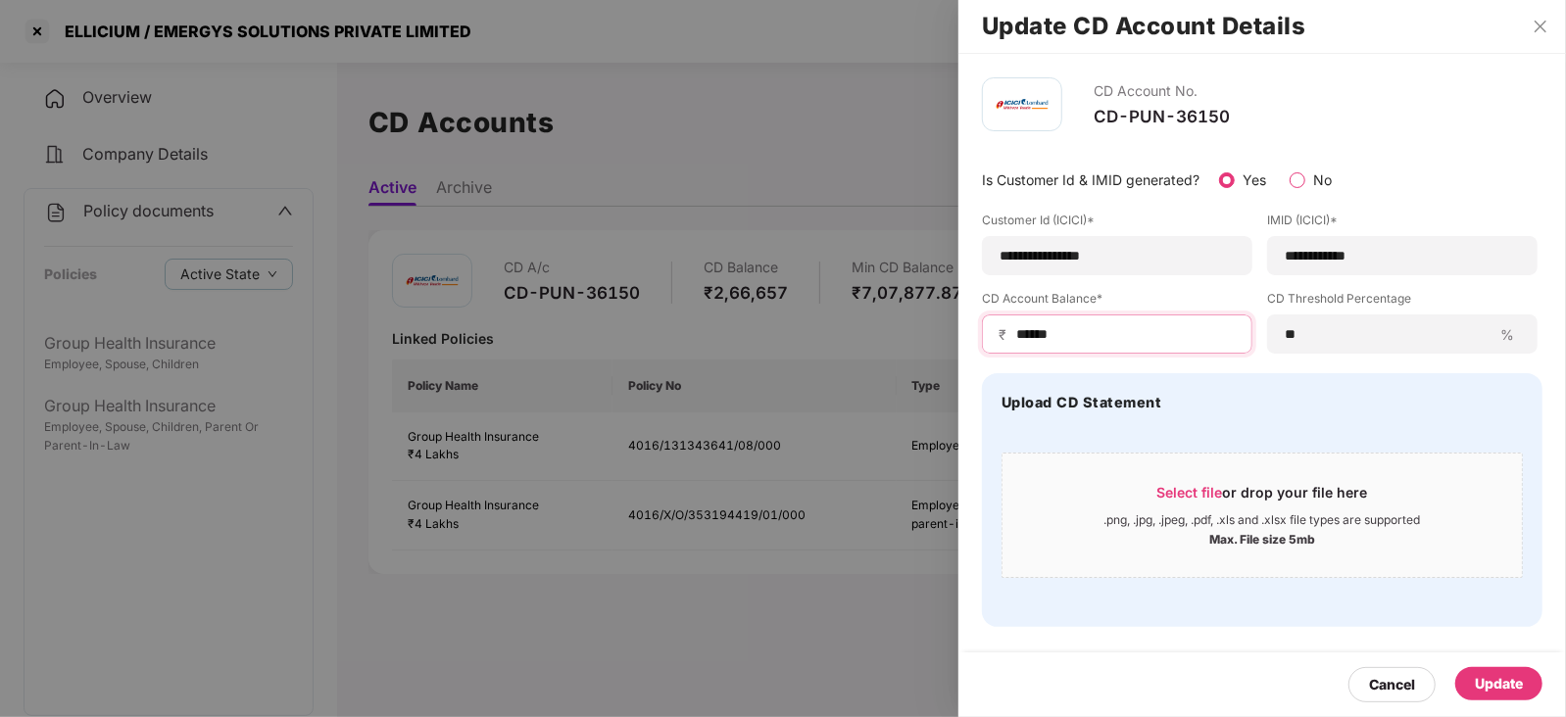
type input "******"
click at [1488, 685] on div "Update" at bounding box center [1499, 684] width 48 height 22
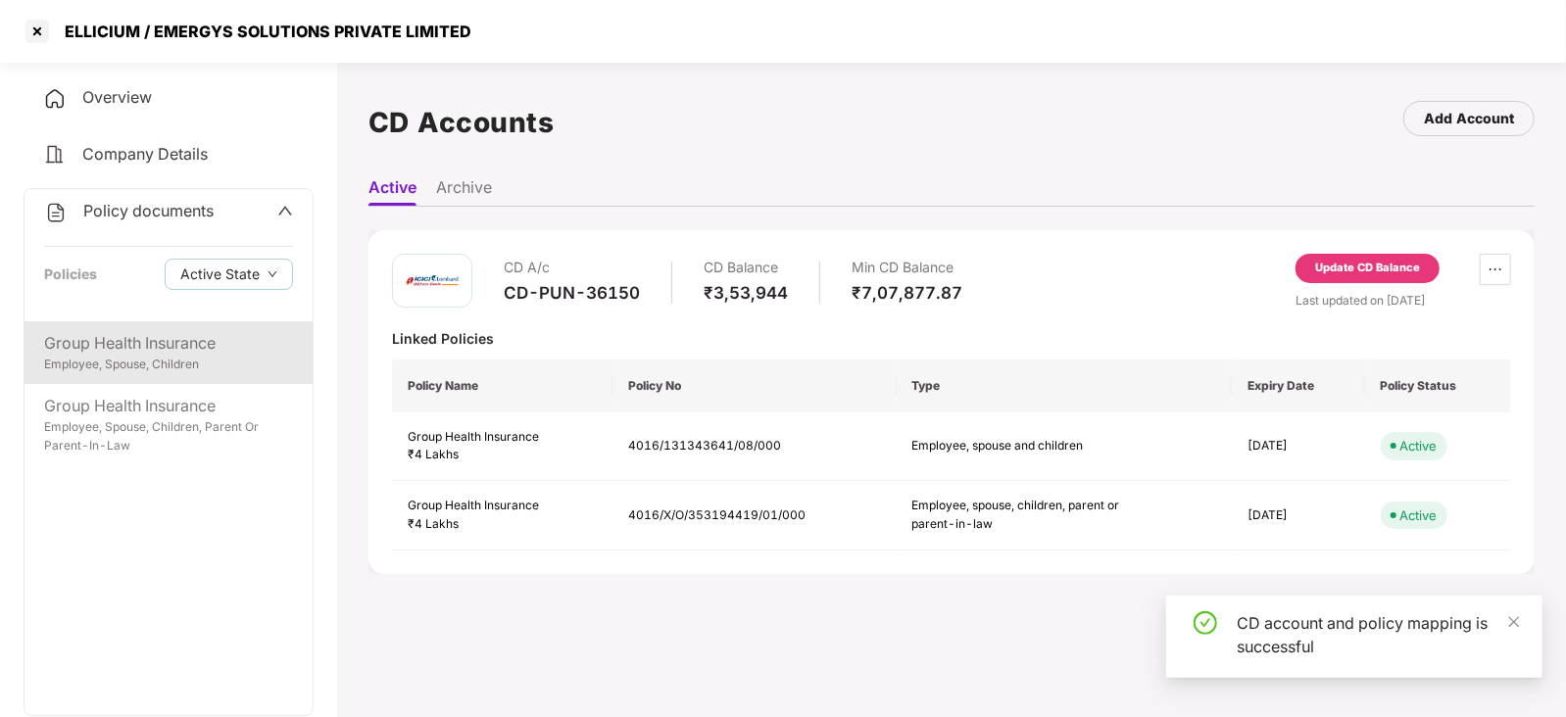
click at [157, 360] on div "Employee, Spouse, Children" at bounding box center [168, 365] width 249 height 19
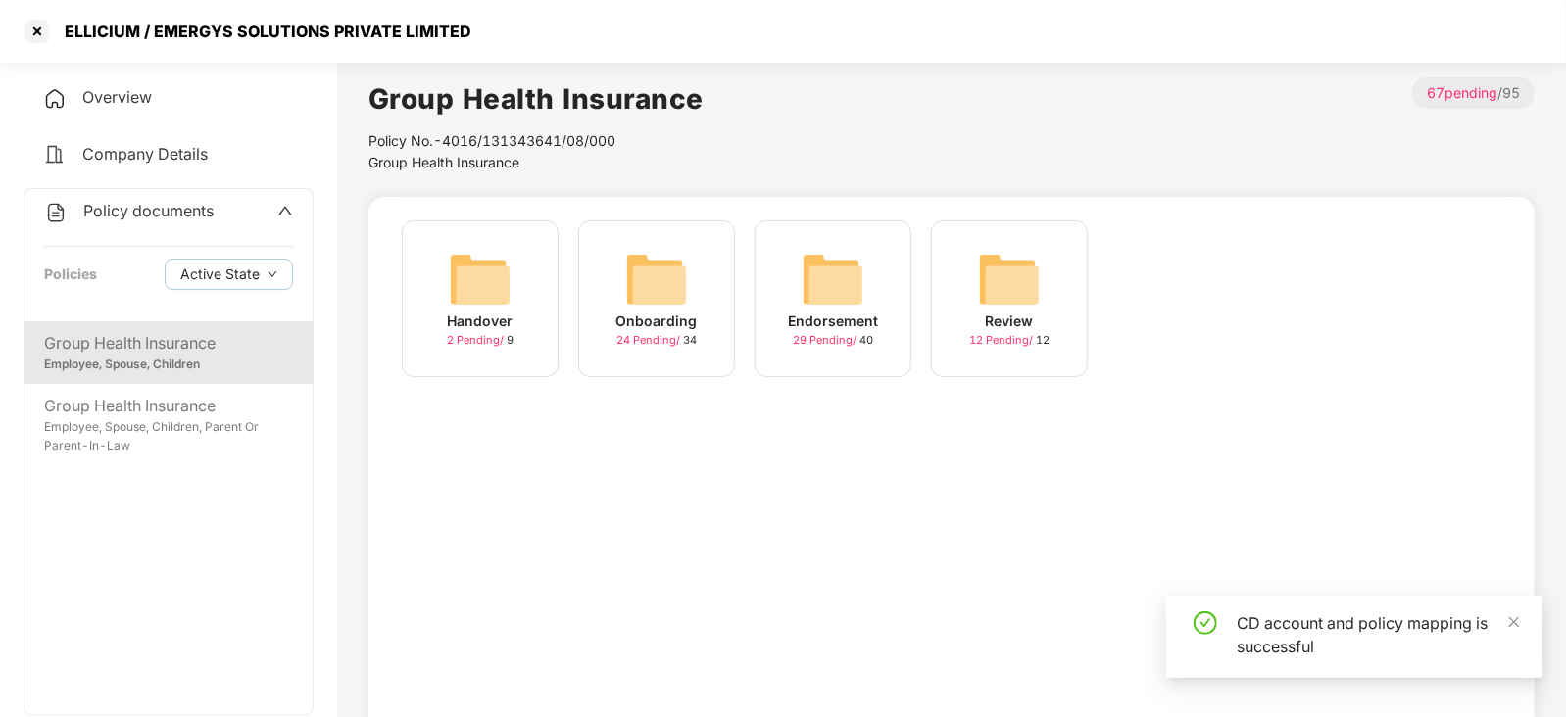
click at [821, 276] on img at bounding box center [832, 279] width 63 height 63
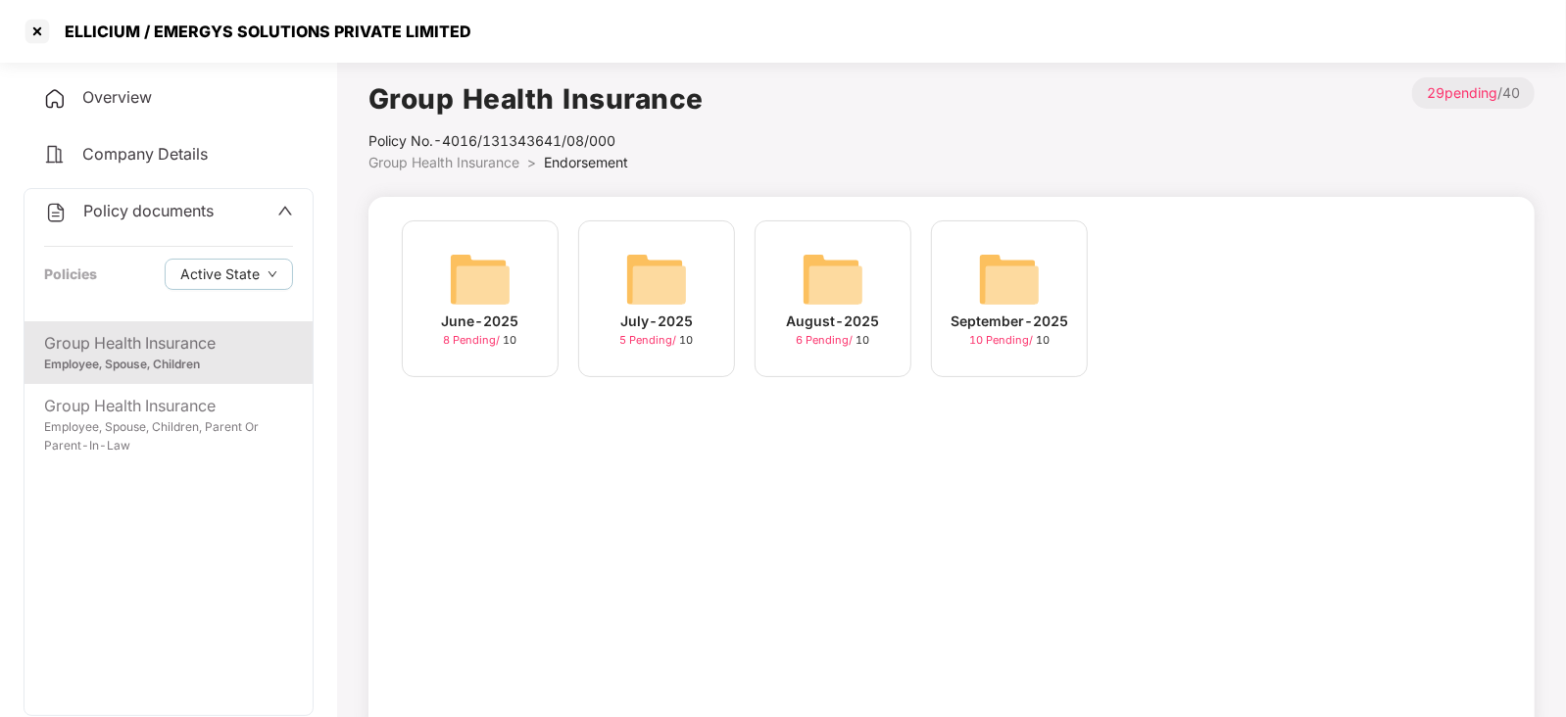
click at [991, 286] on img at bounding box center [1009, 279] width 63 height 63
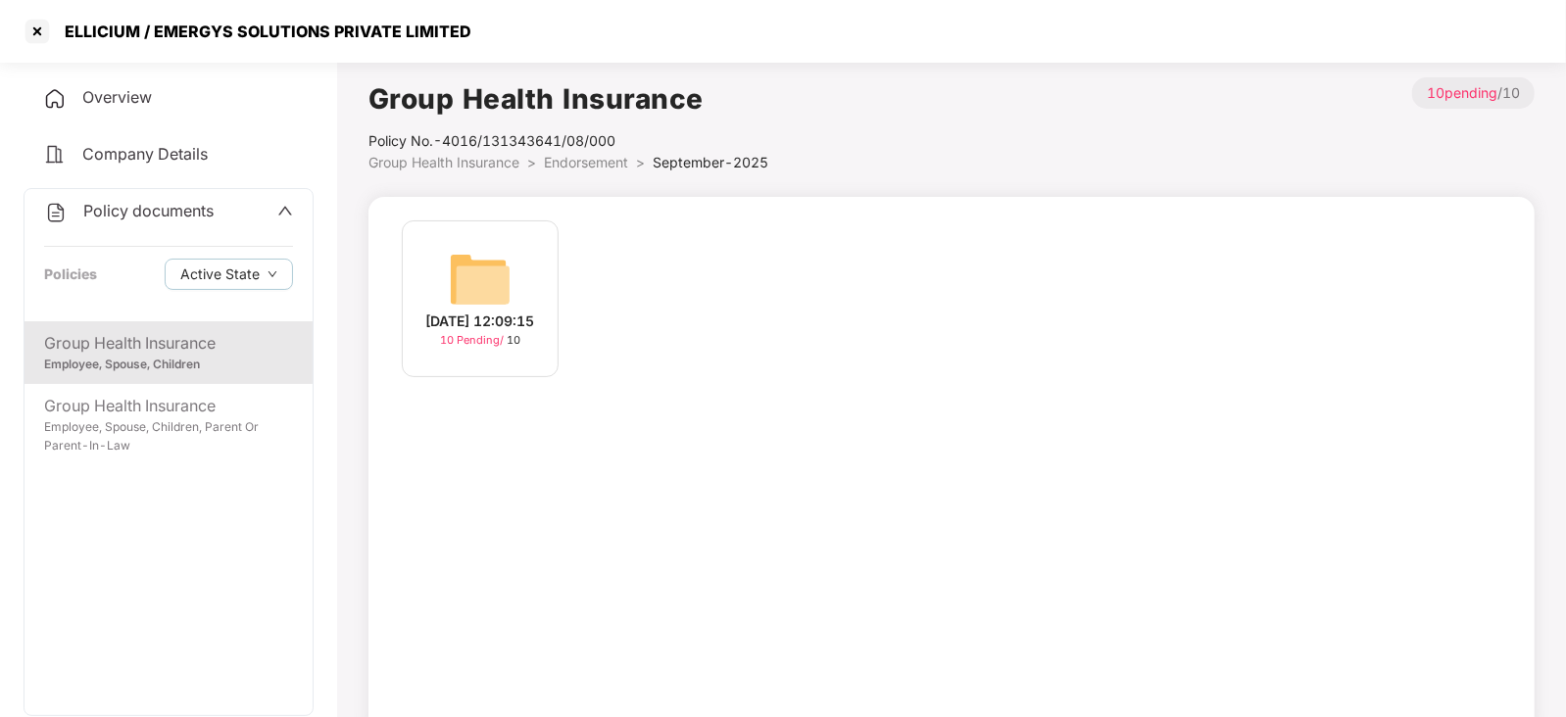
click at [500, 269] on img at bounding box center [480, 279] width 63 height 63
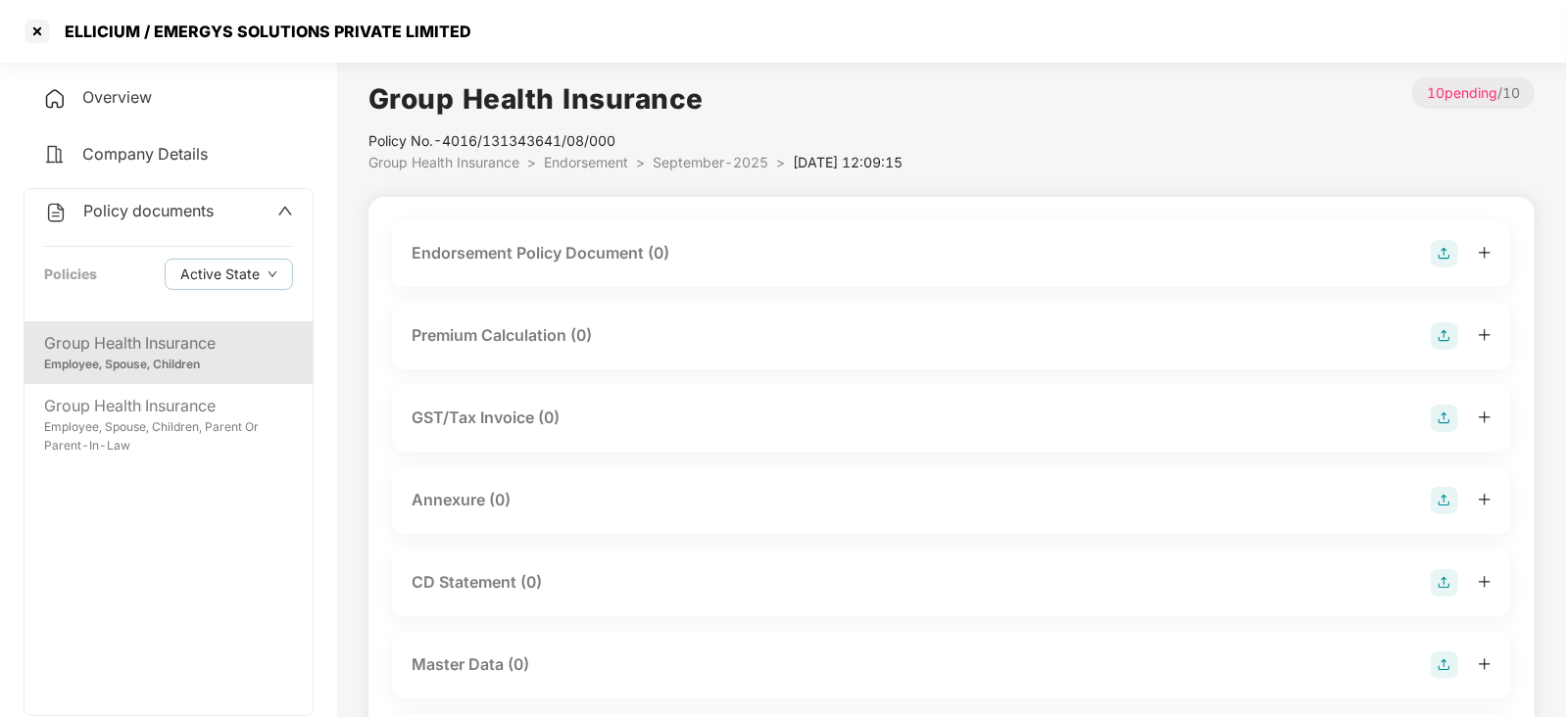
click at [1449, 250] on img at bounding box center [1443, 253] width 27 height 27
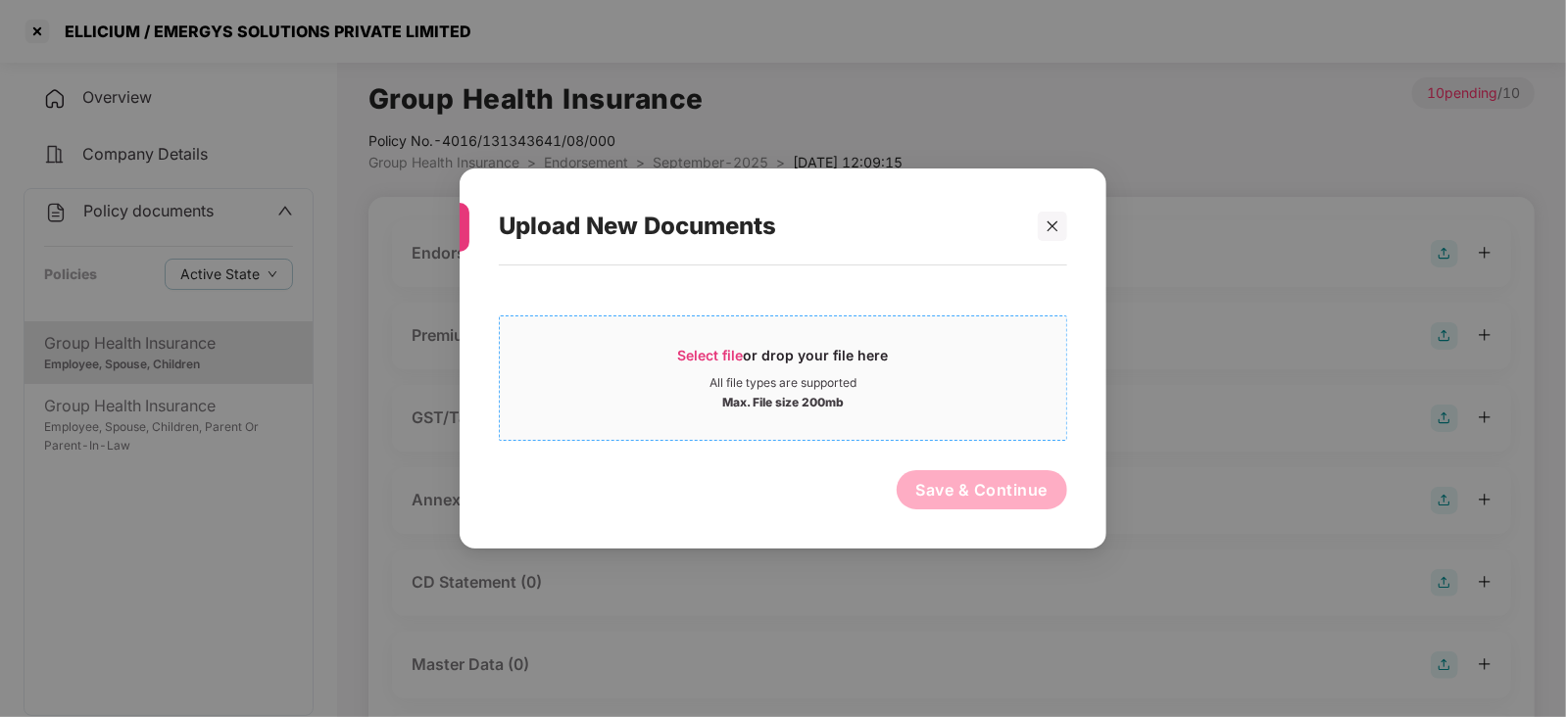
click at [736, 363] on div "Select file or drop your file here" at bounding box center [783, 360] width 211 height 29
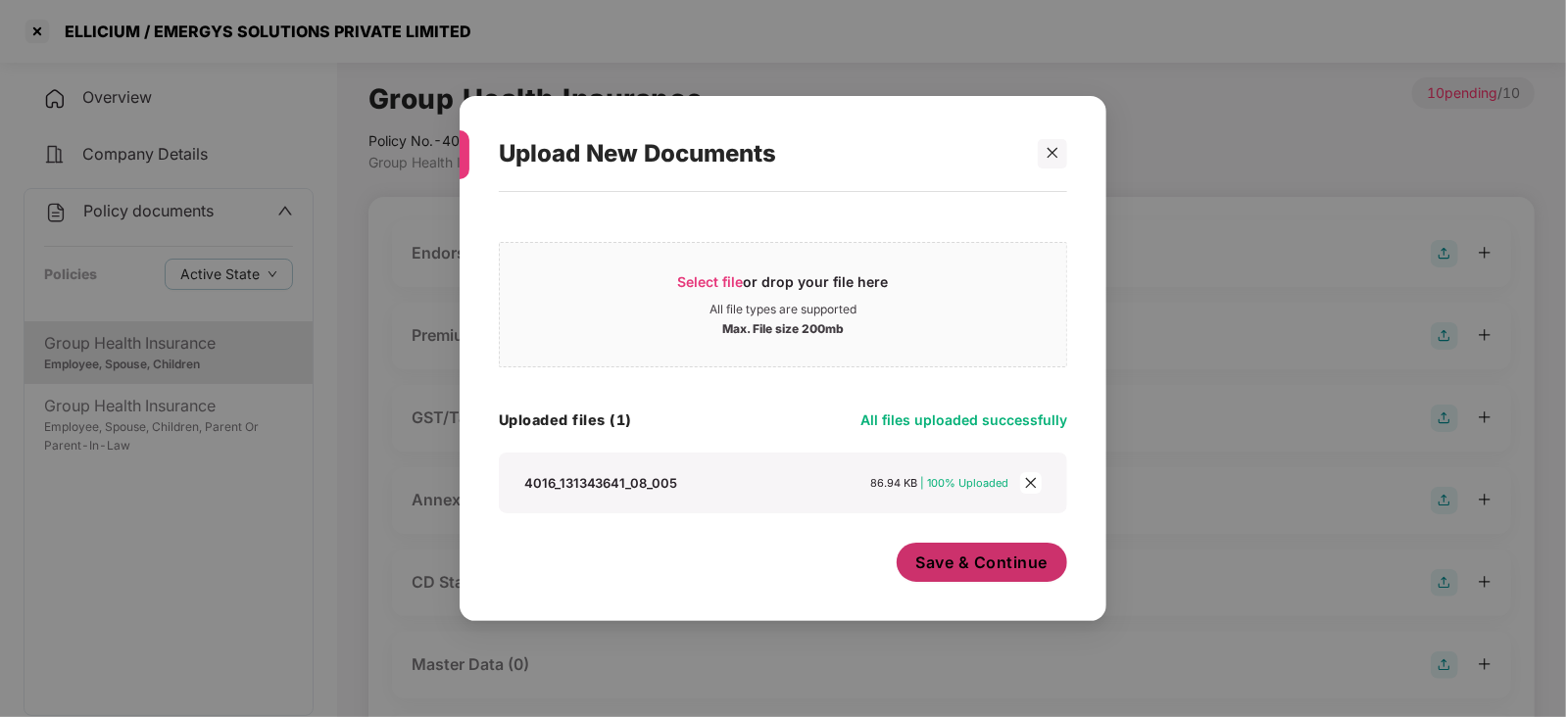
click at [969, 575] on button "Save & Continue" at bounding box center [982, 562] width 171 height 39
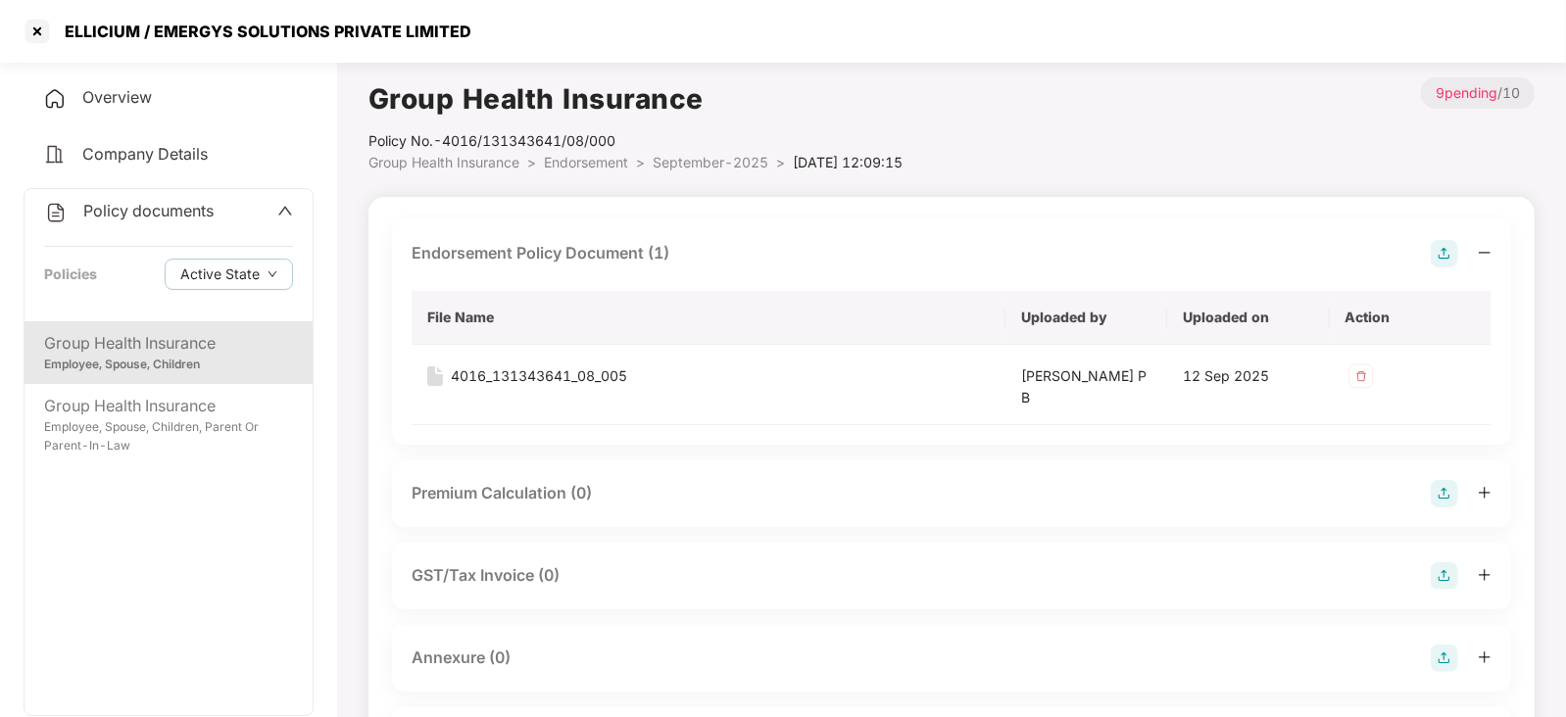
click at [1450, 491] on img at bounding box center [1443, 493] width 27 height 27
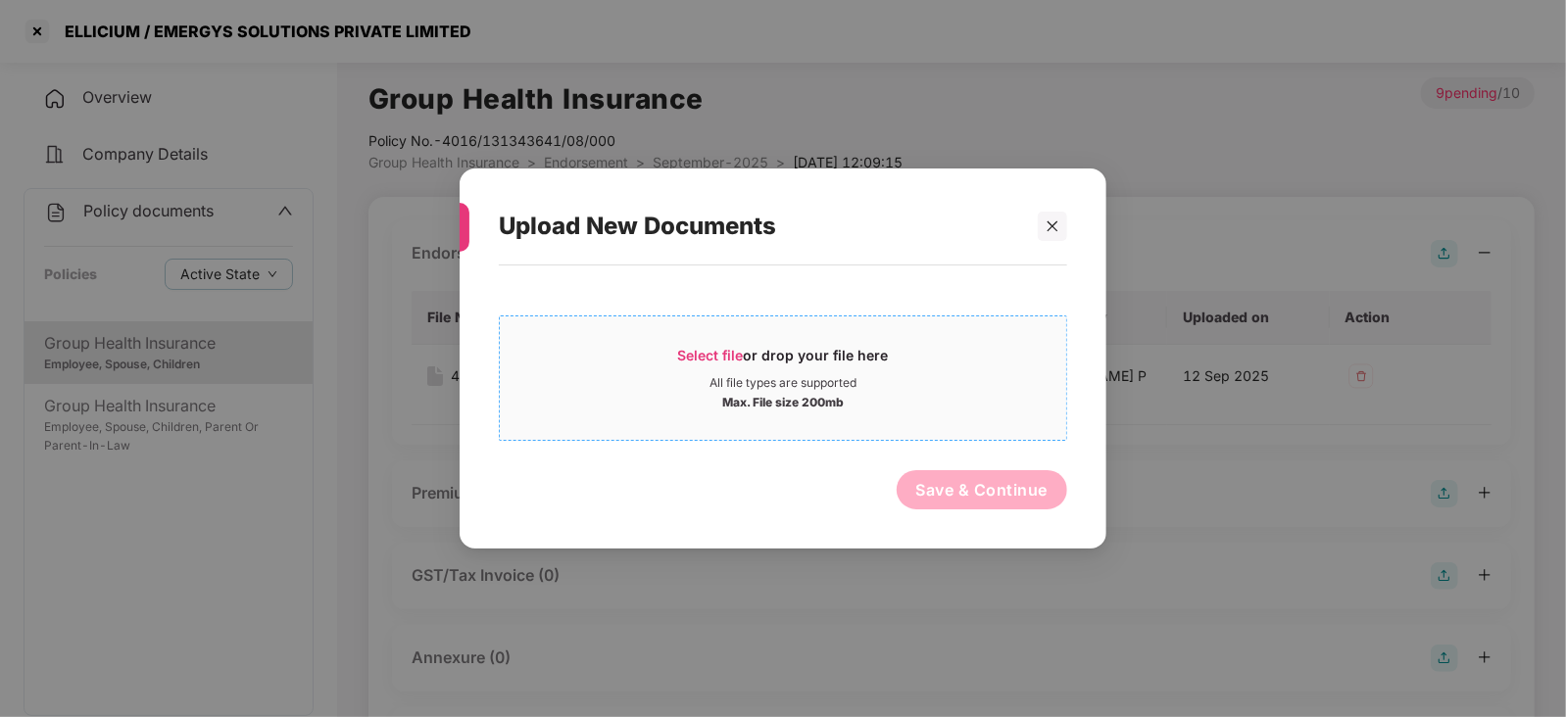
click at [717, 359] on span "Select file" at bounding box center [711, 355] width 66 height 17
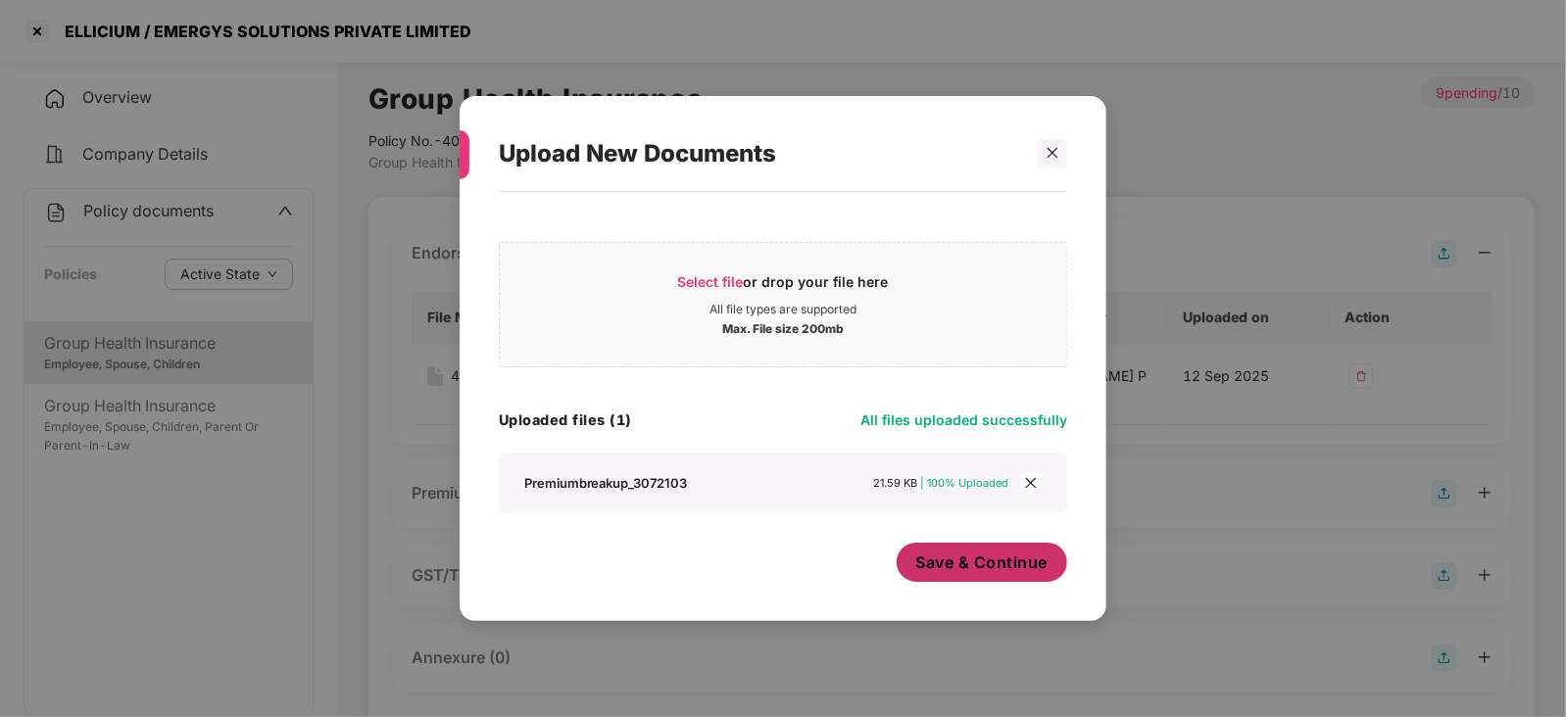
click at [962, 569] on span "Save & Continue" at bounding box center [982, 563] width 132 height 22
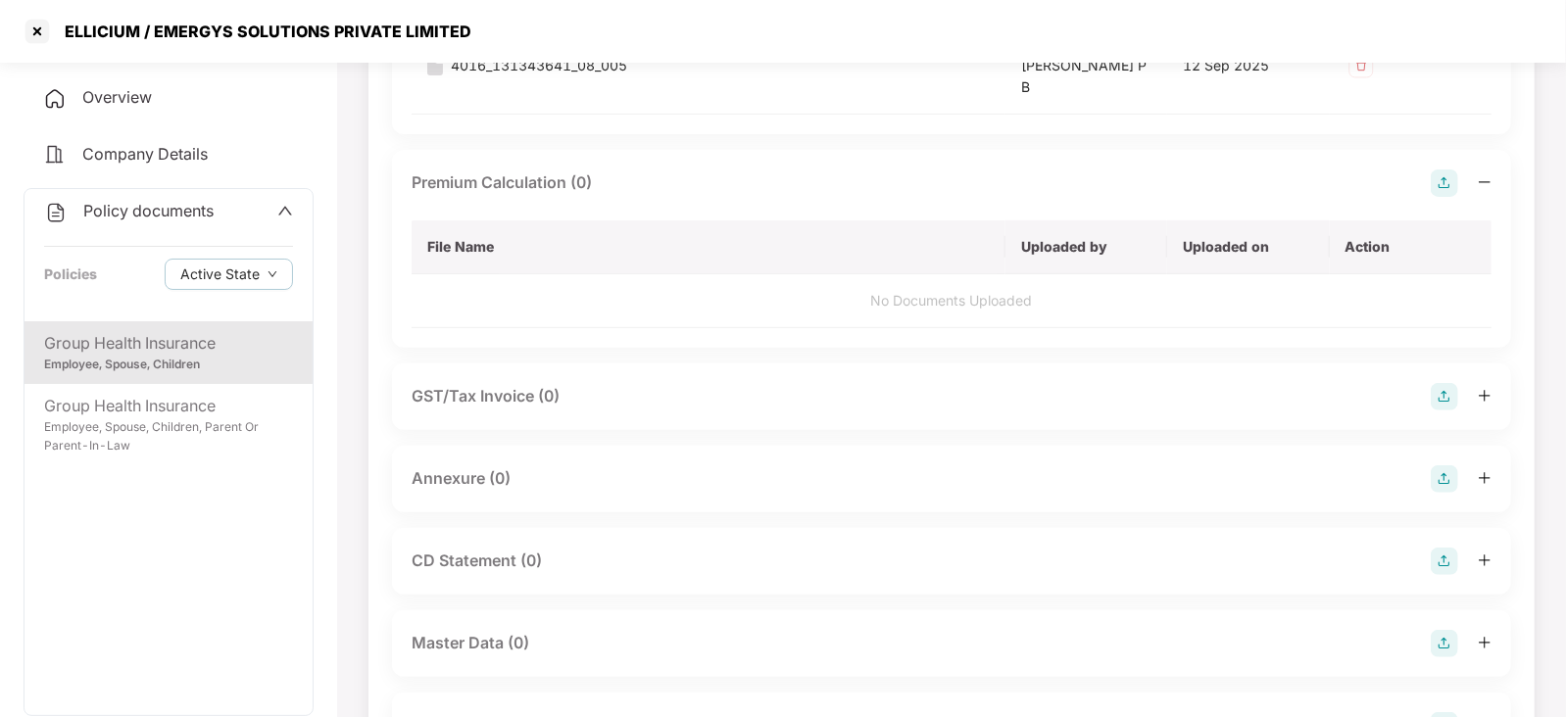
scroll to position [367, 0]
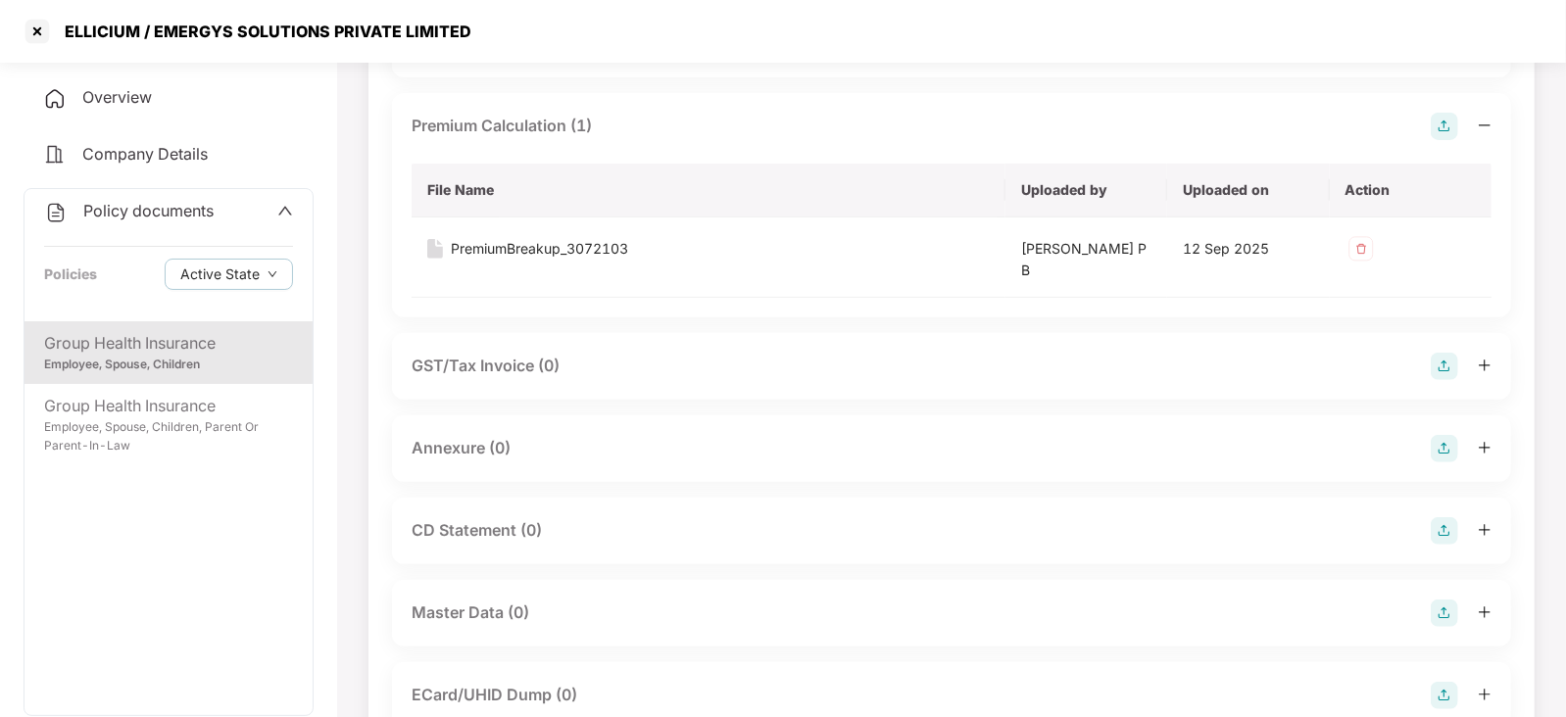
click at [1442, 461] on img at bounding box center [1443, 448] width 27 height 27
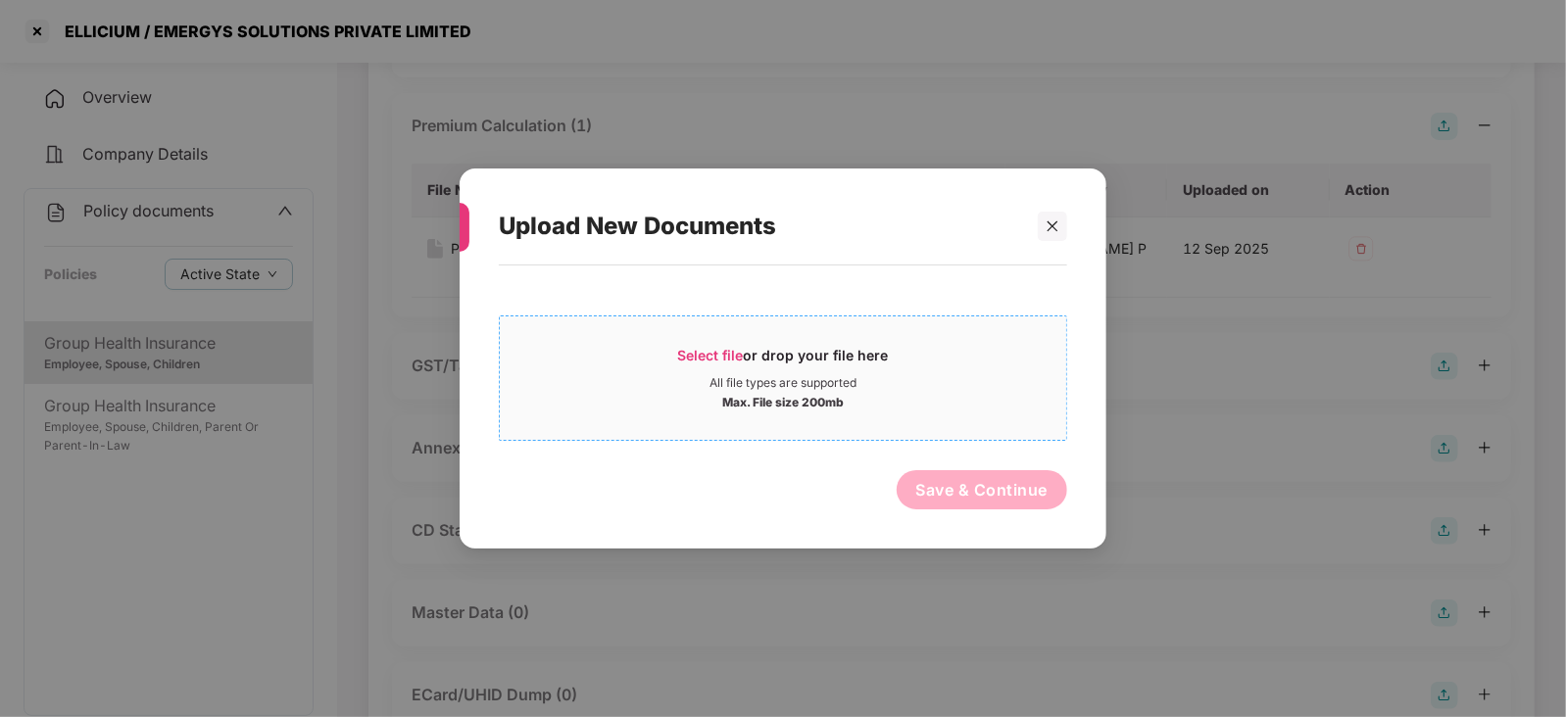
click at [685, 347] on span "Select file" at bounding box center [711, 355] width 66 height 17
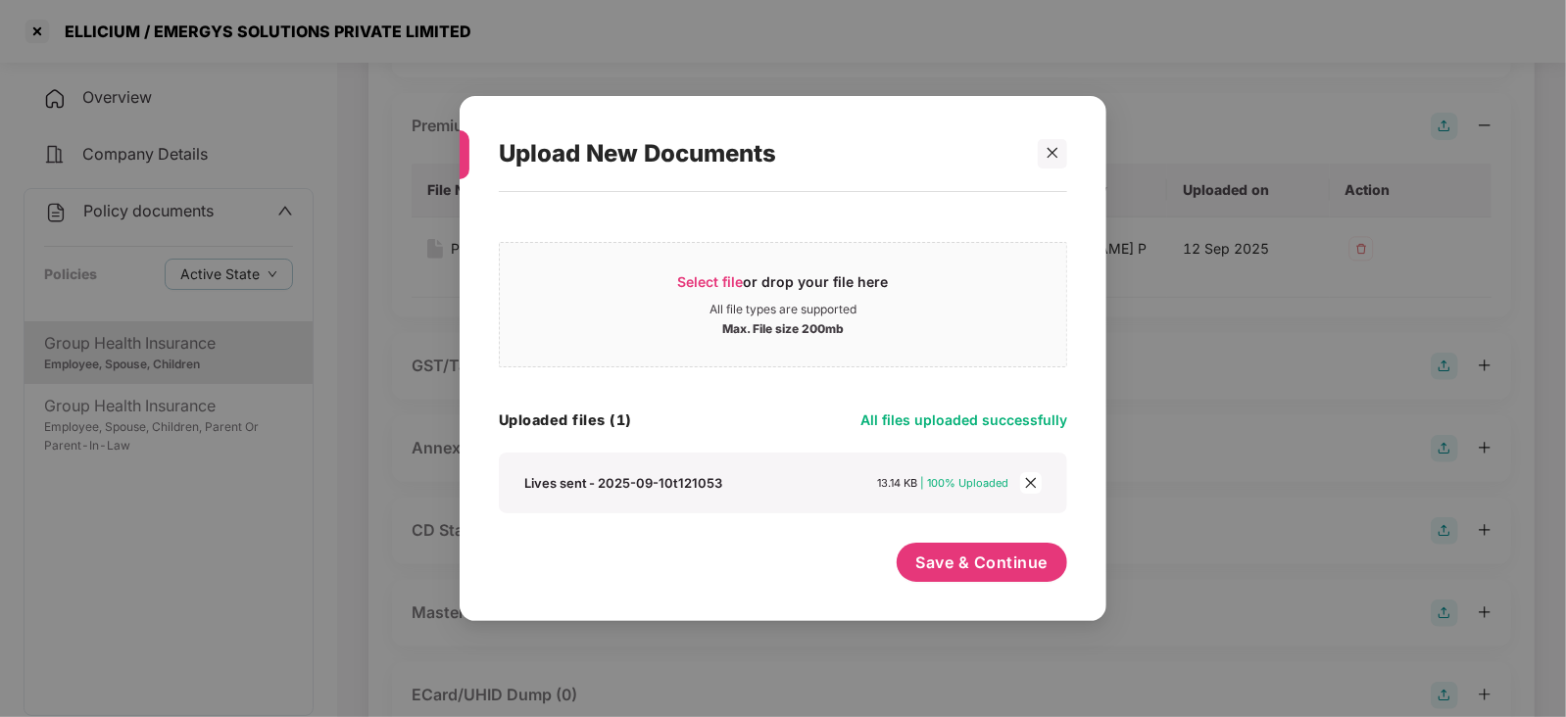
click at [955, 585] on div "Save & Continue" at bounding box center [982, 567] width 171 height 49
click at [955, 569] on span "Save & Continue" at bounding box center [982, 563] width 132 height 22
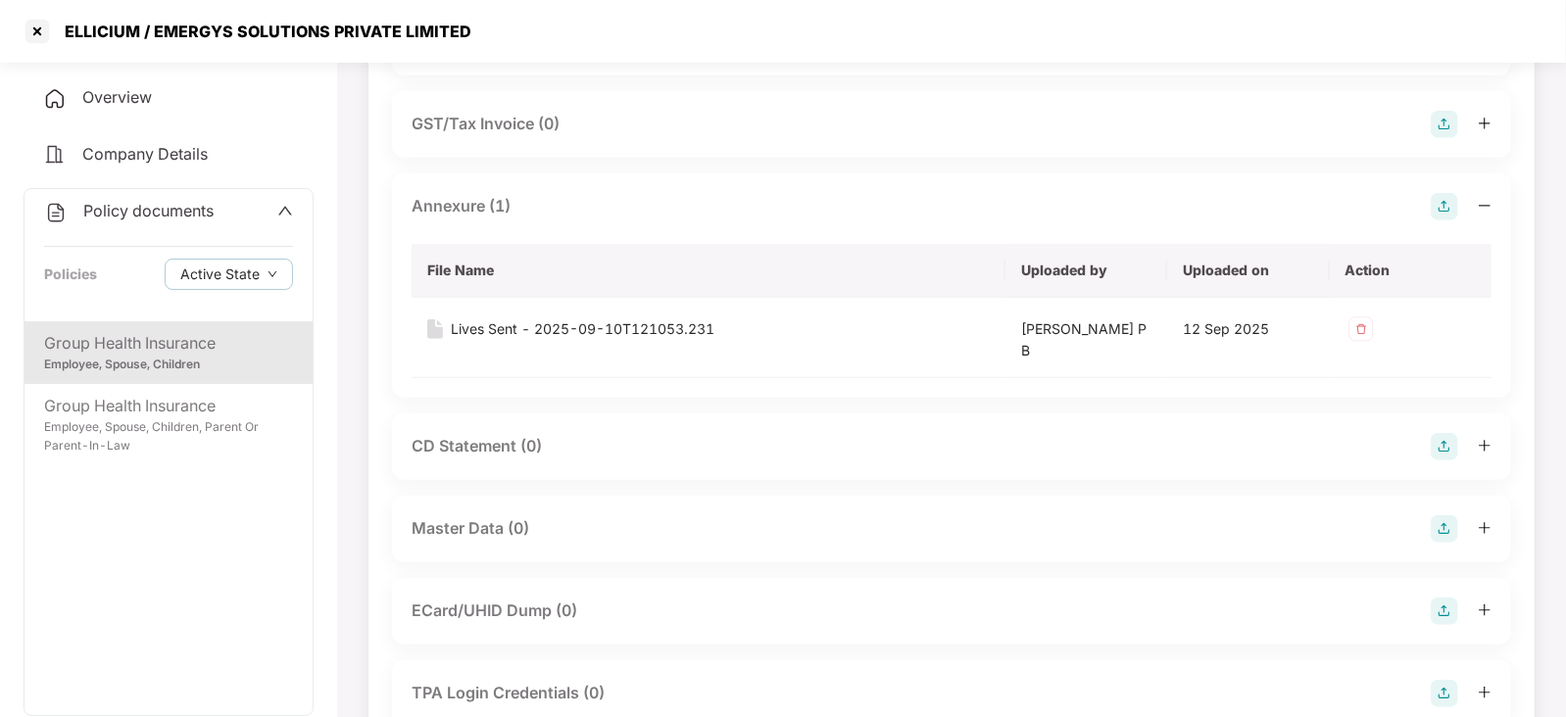
scroll to position [612, 0]
click at [1438, 519] on img at bounding box center [1443, 525] width 27 height 27
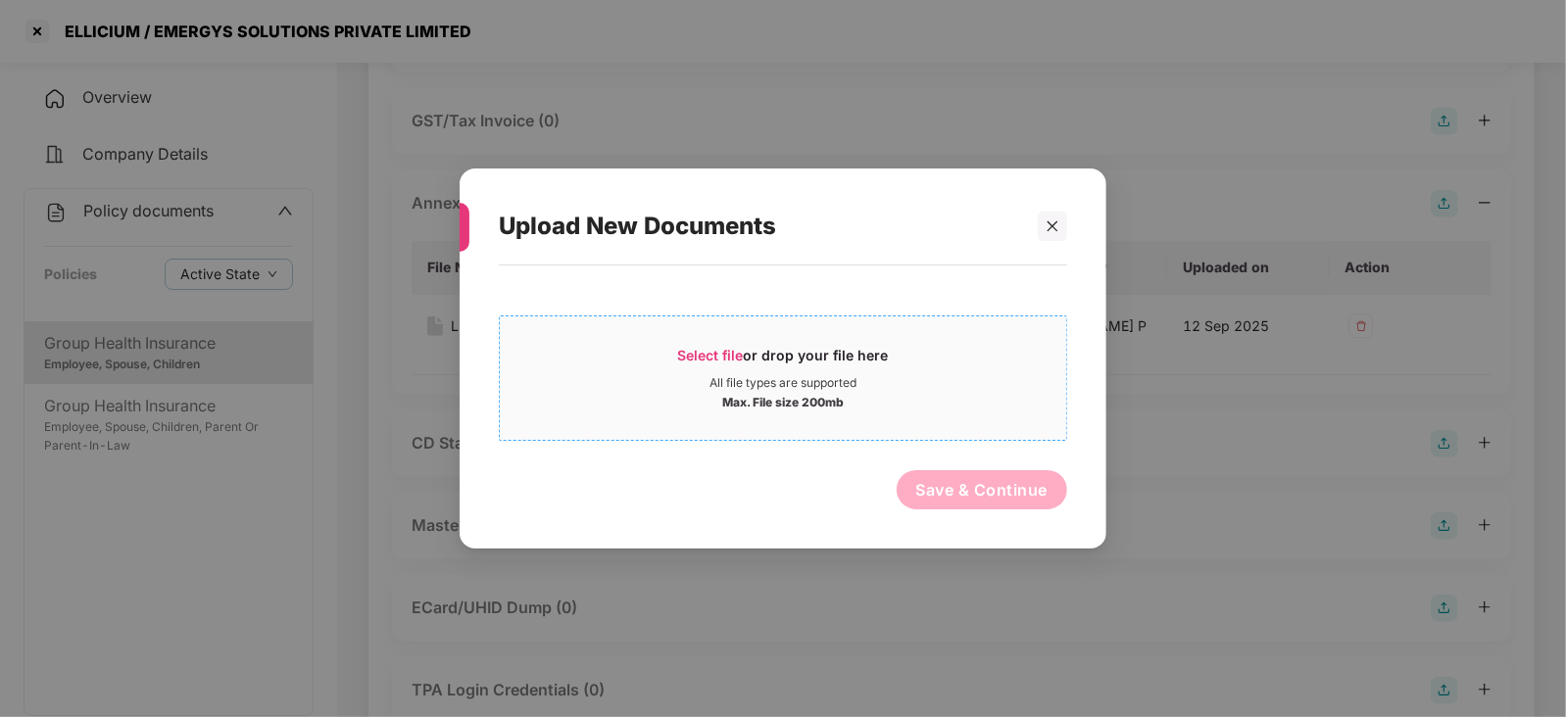
click at [705, 356] on span "Select file" at bounding box center [711, 355] width 66 height 17
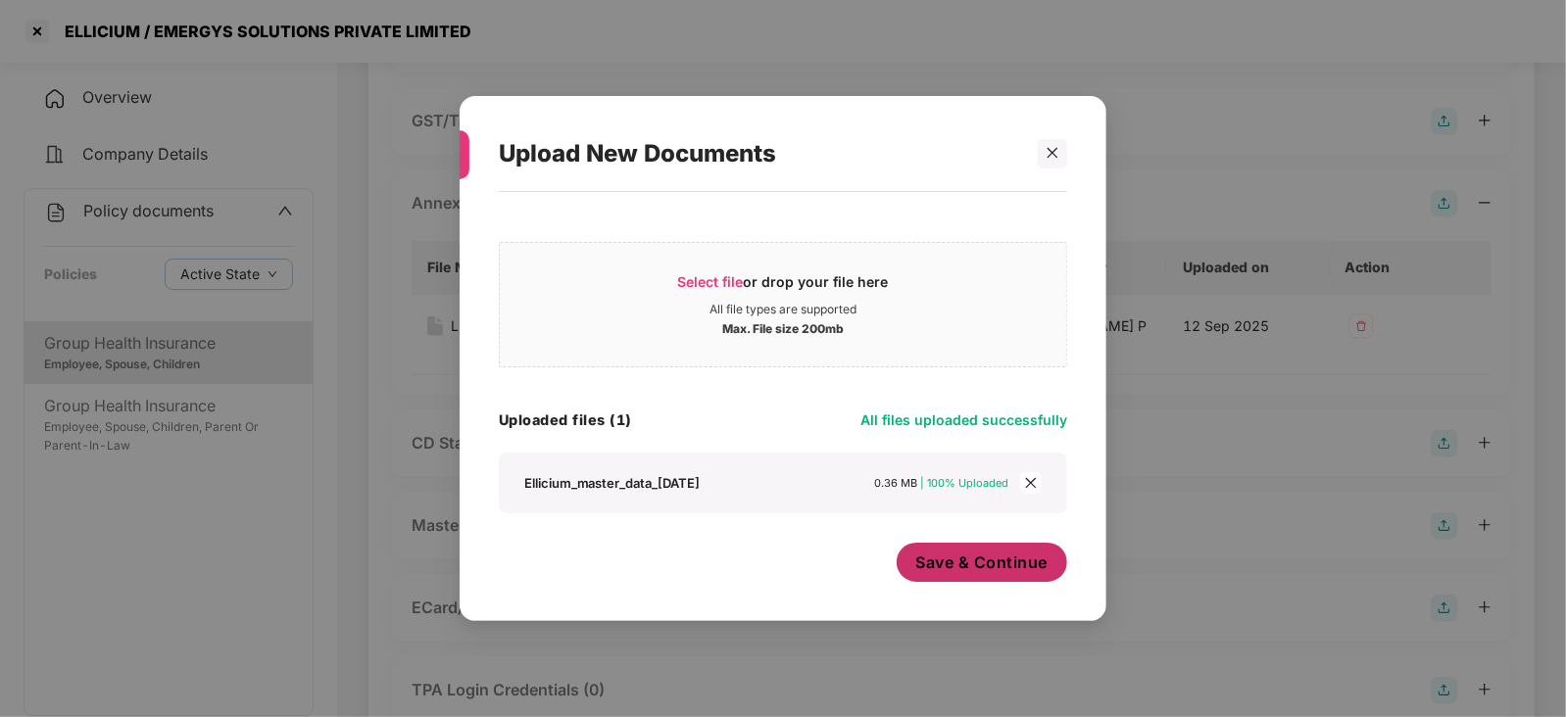
click at [961, 574] on button "Save & Continue" at bounding box center [982, 562] width 171 height 39
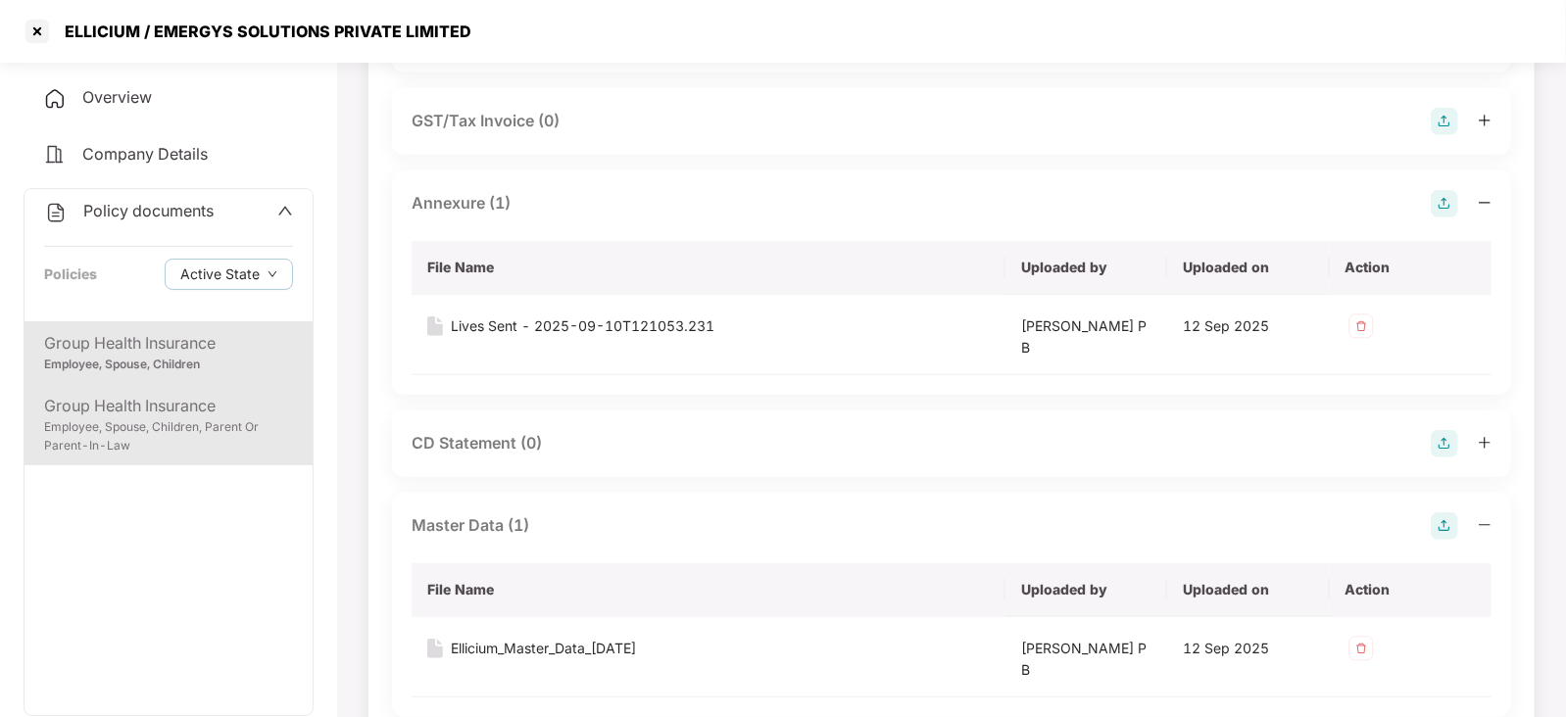
click at [147, 409] on div "Group Health Insurance" at bounding box center [168, 406] width 249 height 24
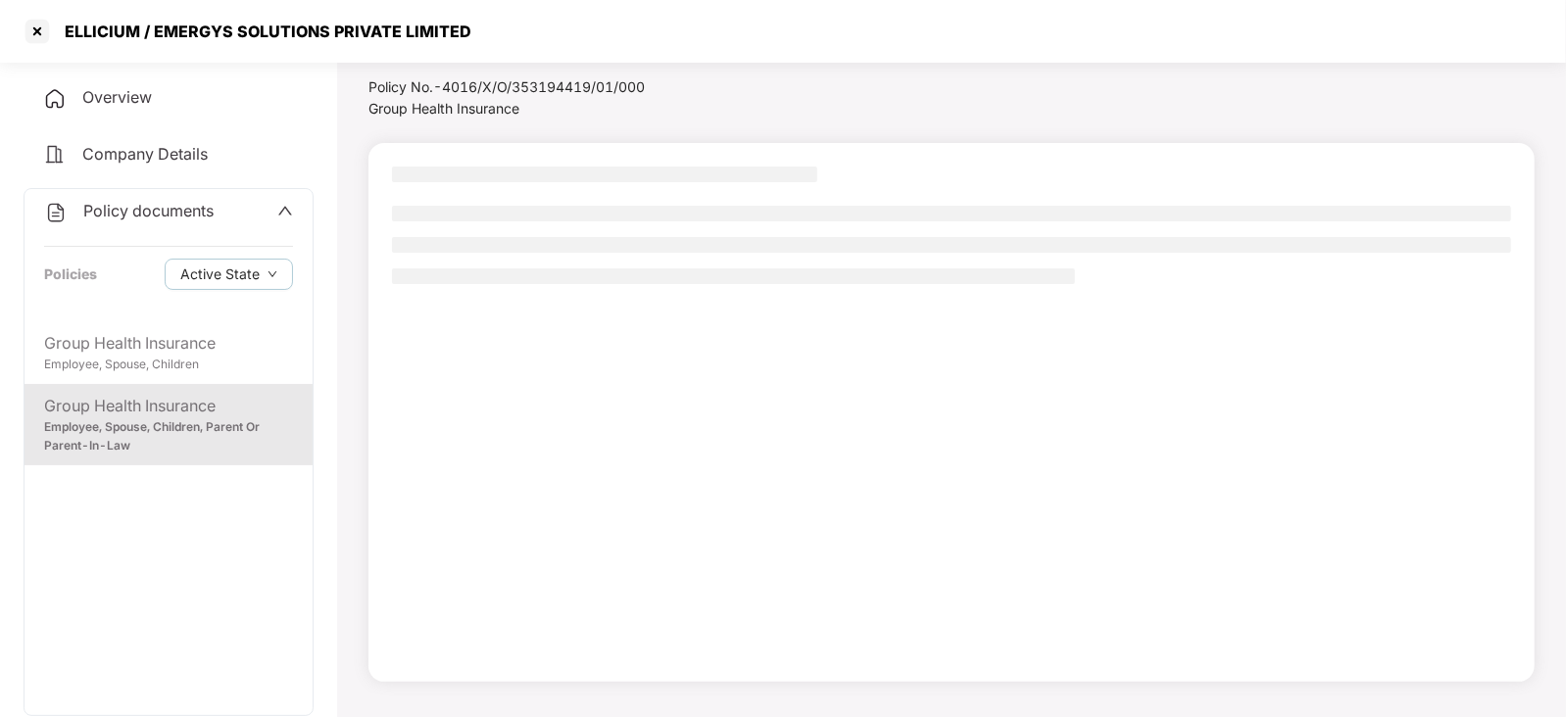
scroll to position [53, 0]
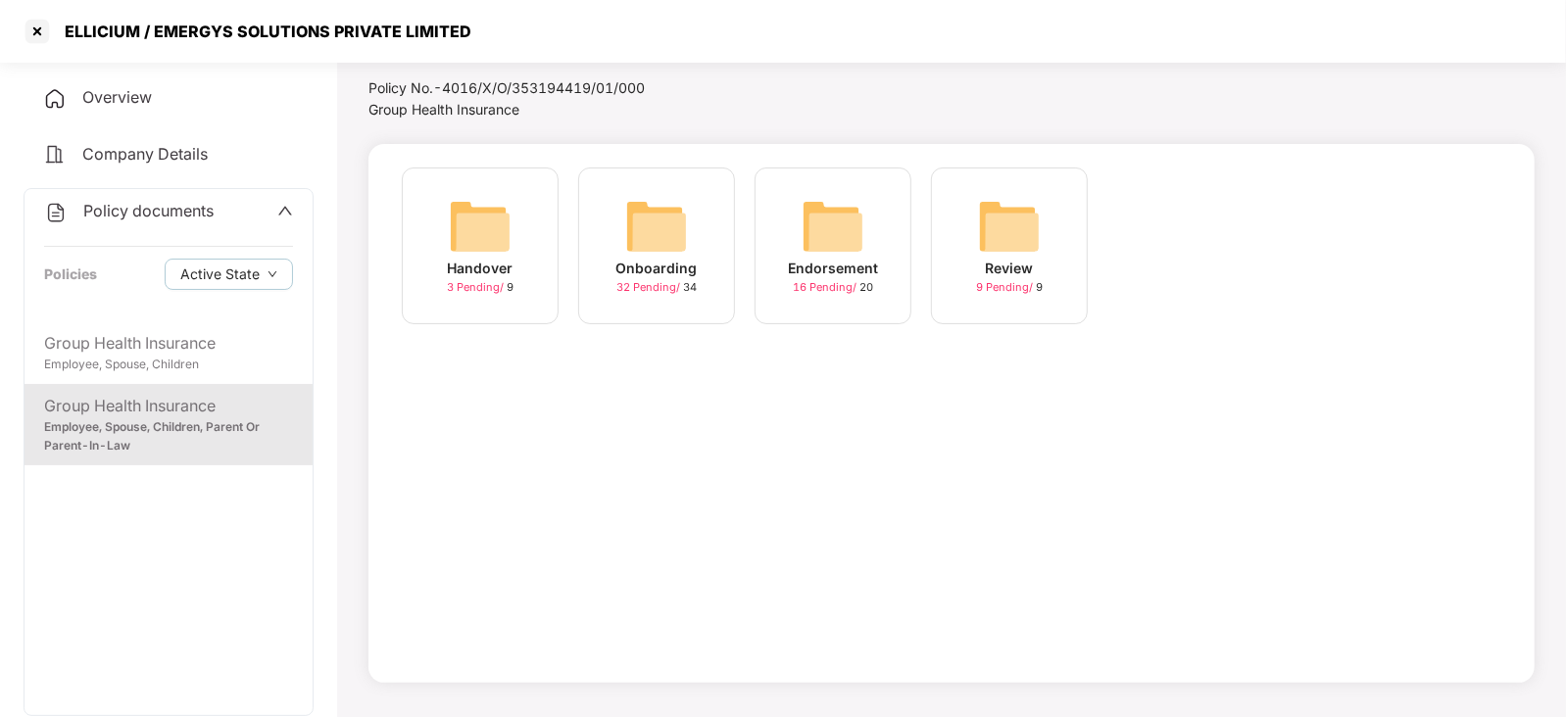
click at [841, 197] on img at bounding box center [832, 226] width 63 height 63
click at [817, 226] on img at bounding box center [832, 226] width 63 height 63
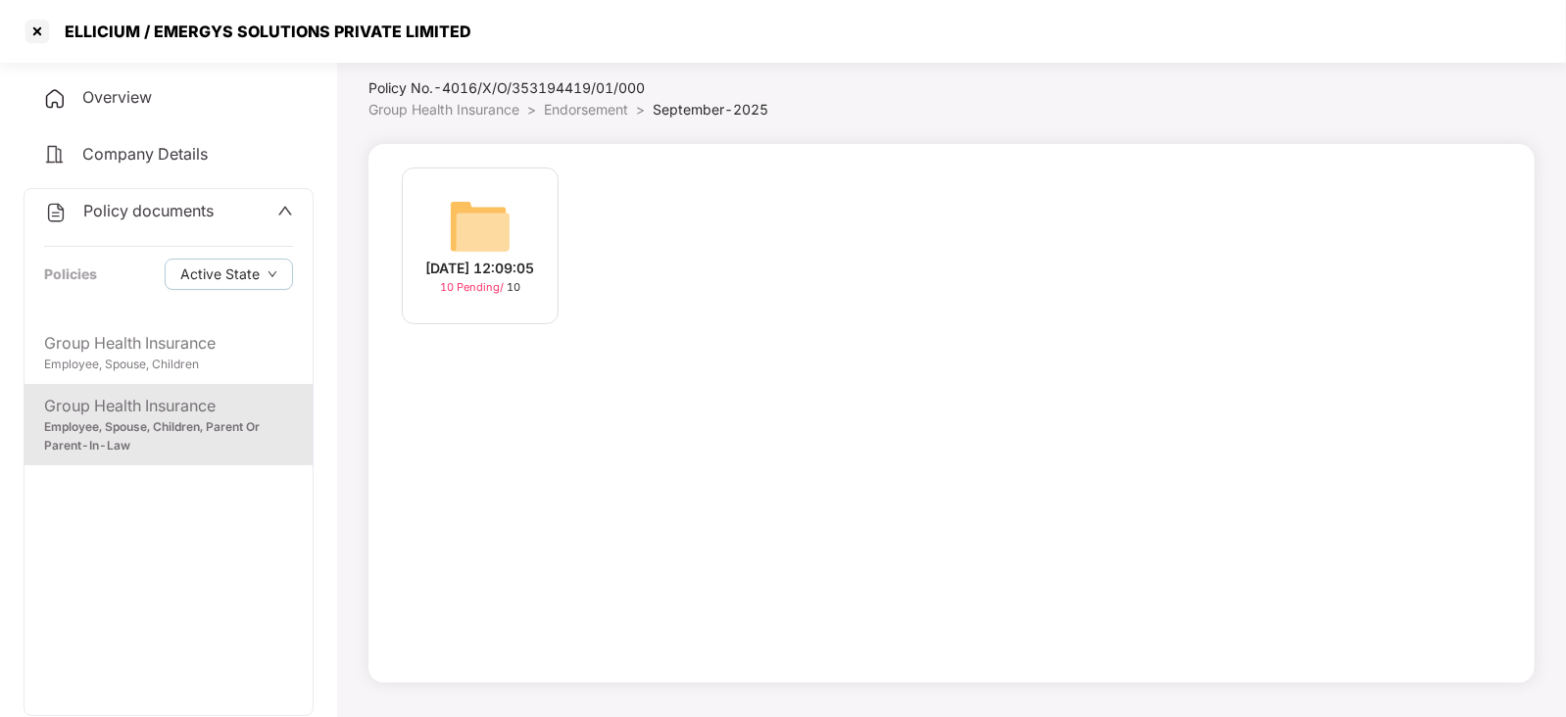
click at [515, 212] on div "[DATE] 12:09:05 10 Pending / 10" at bounding box center [480, 246] width 157 height 157
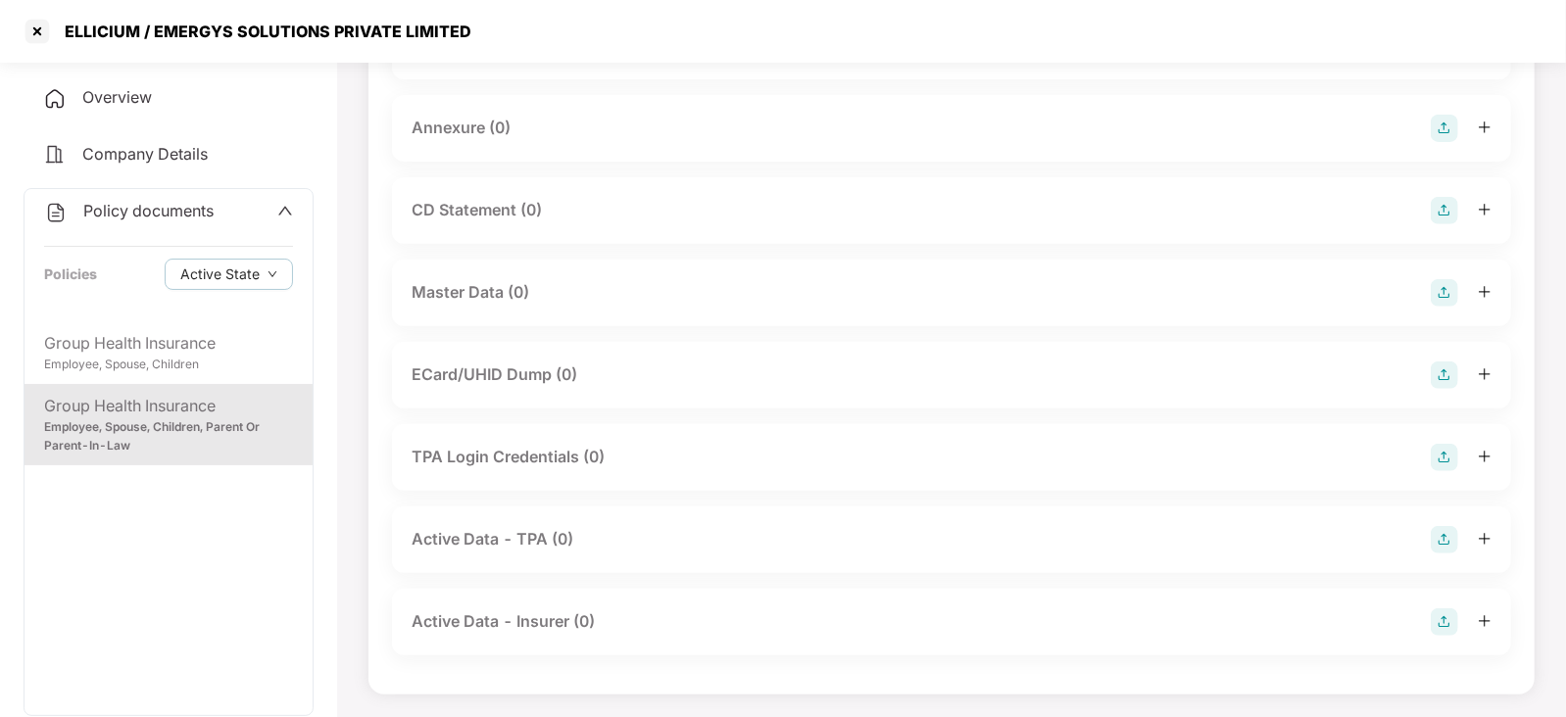
click at [1455, 297] on img at bounding box center [1443, 292] width 27 height 27
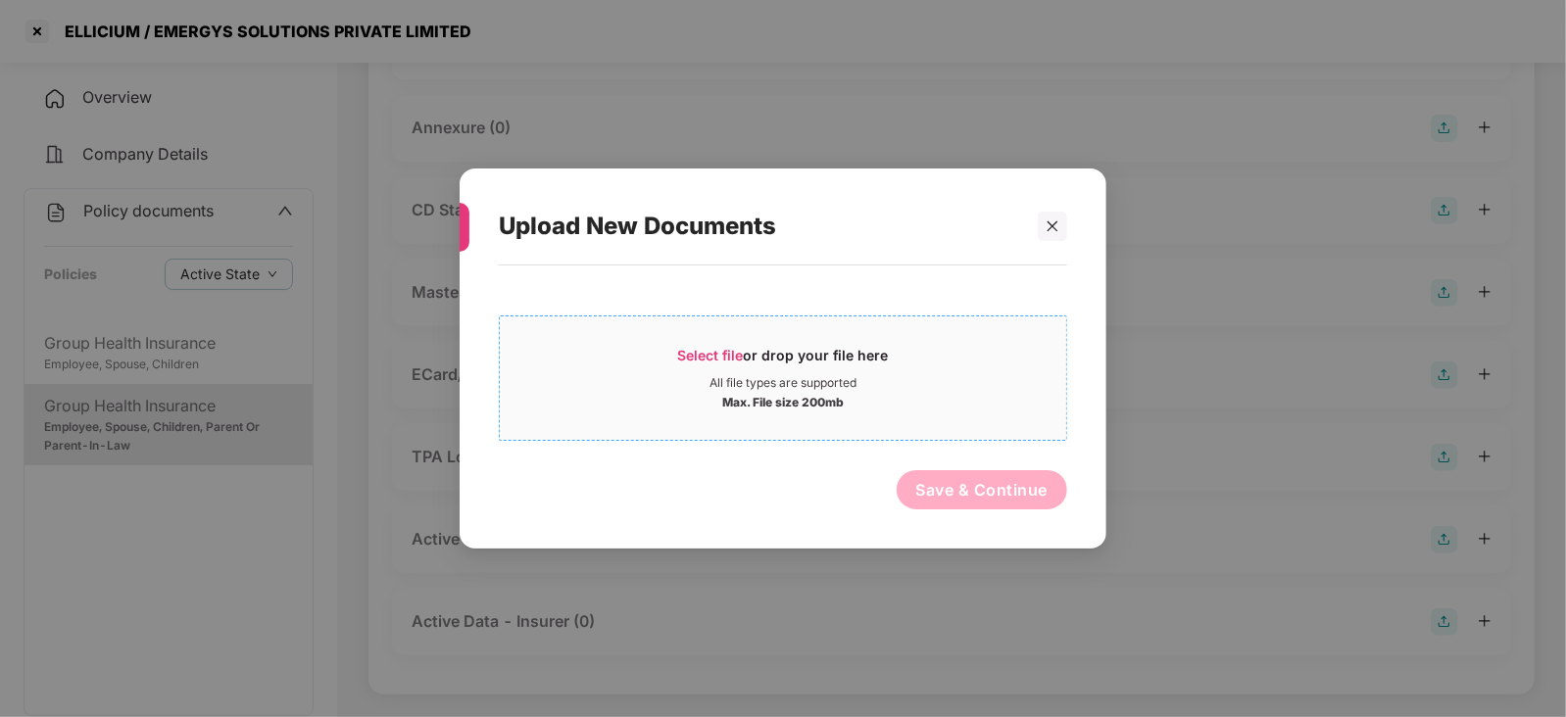
click at [708, 357] on span "Select file" at bounding box center [711, 355] width 66 height 17
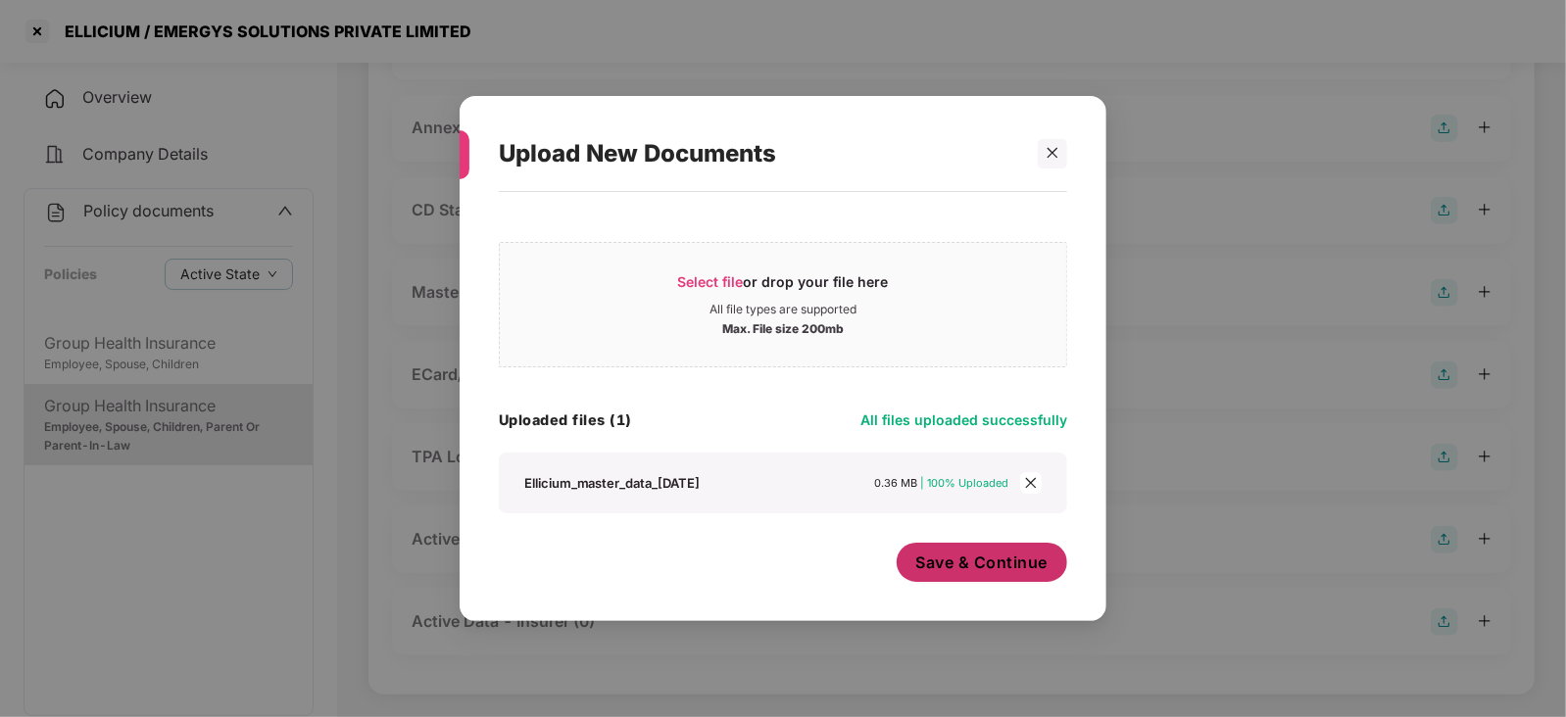
click at [939, 577] on button "Save & Continue" at bounding box center [982, 562] width 171 height 39
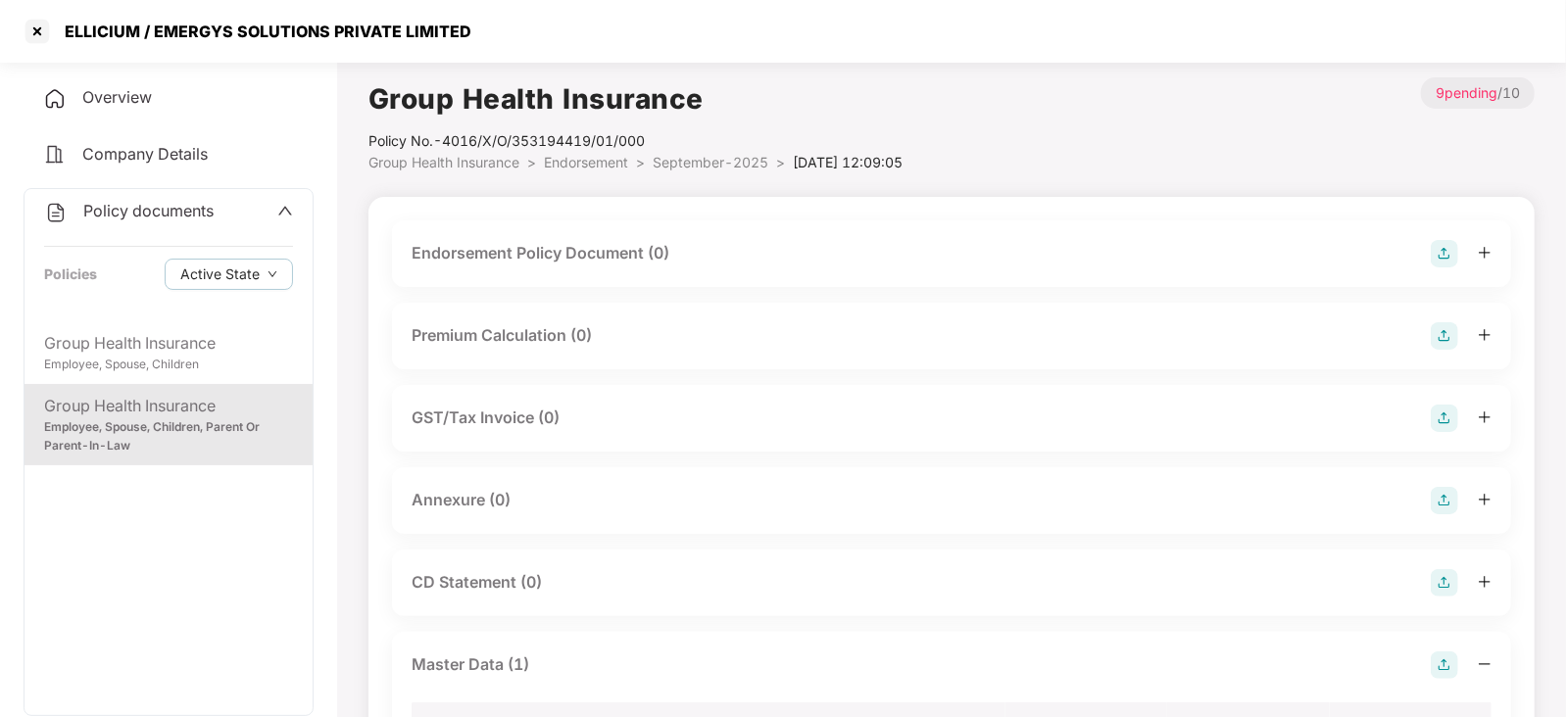
scroll to position [0, 0]
click at [1440, 257] on img at bounding box center [1443, 253] width 27 height 27
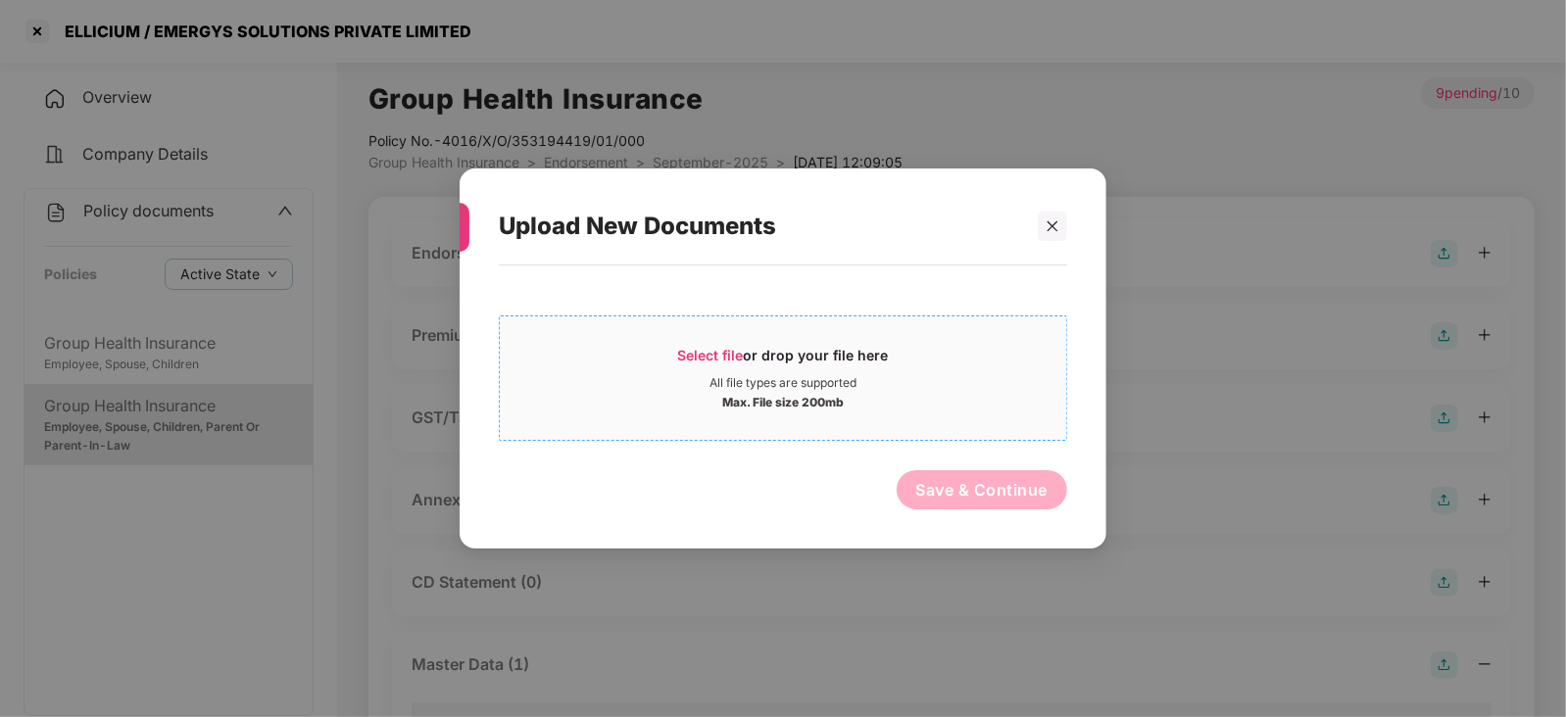
click at [740, 344] on span "Select file or drop your file here All file types are supported Max. File size …" at bounding box center [783, 378] width 566 height 94
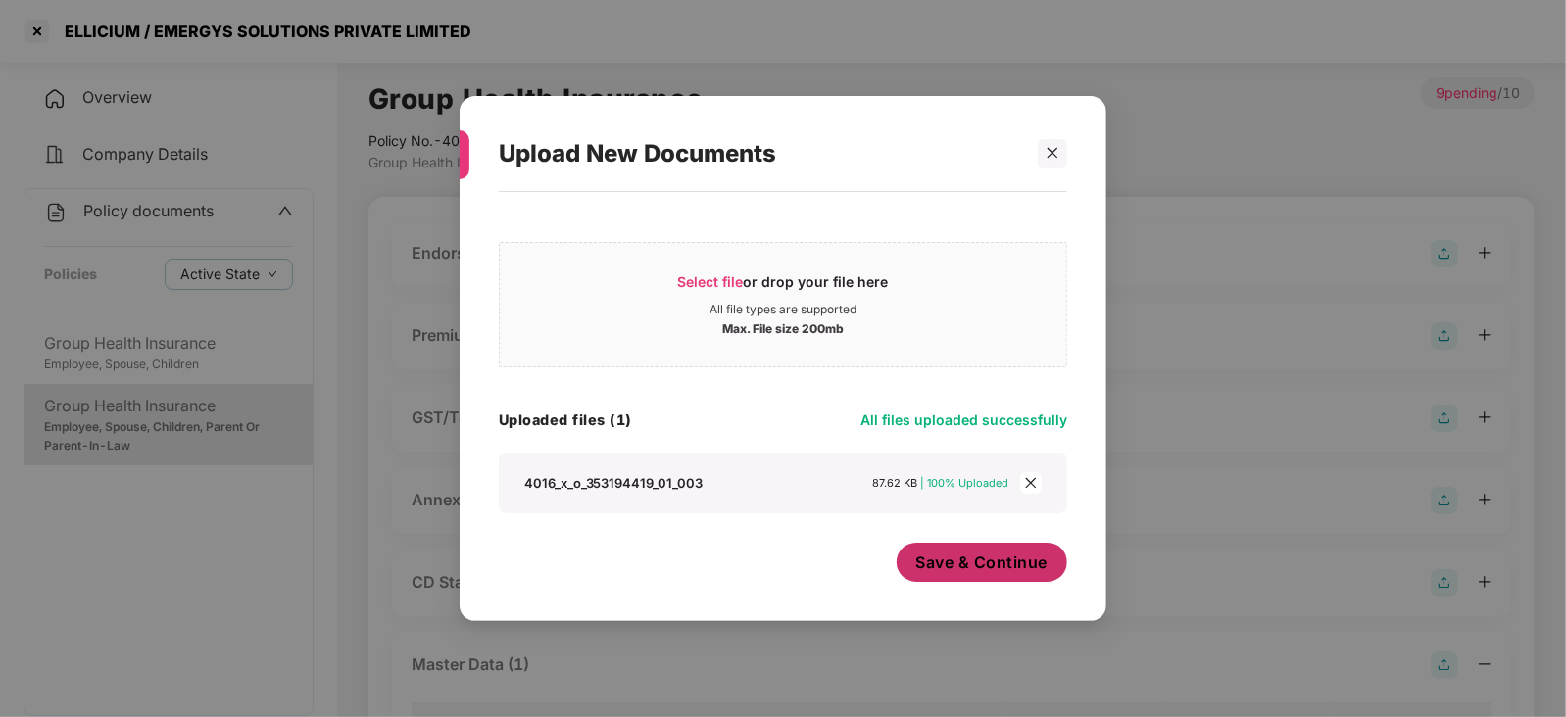
click at [985, 579] on button "Save & Continue" at bounding box center [982, 562] width 171 height 39
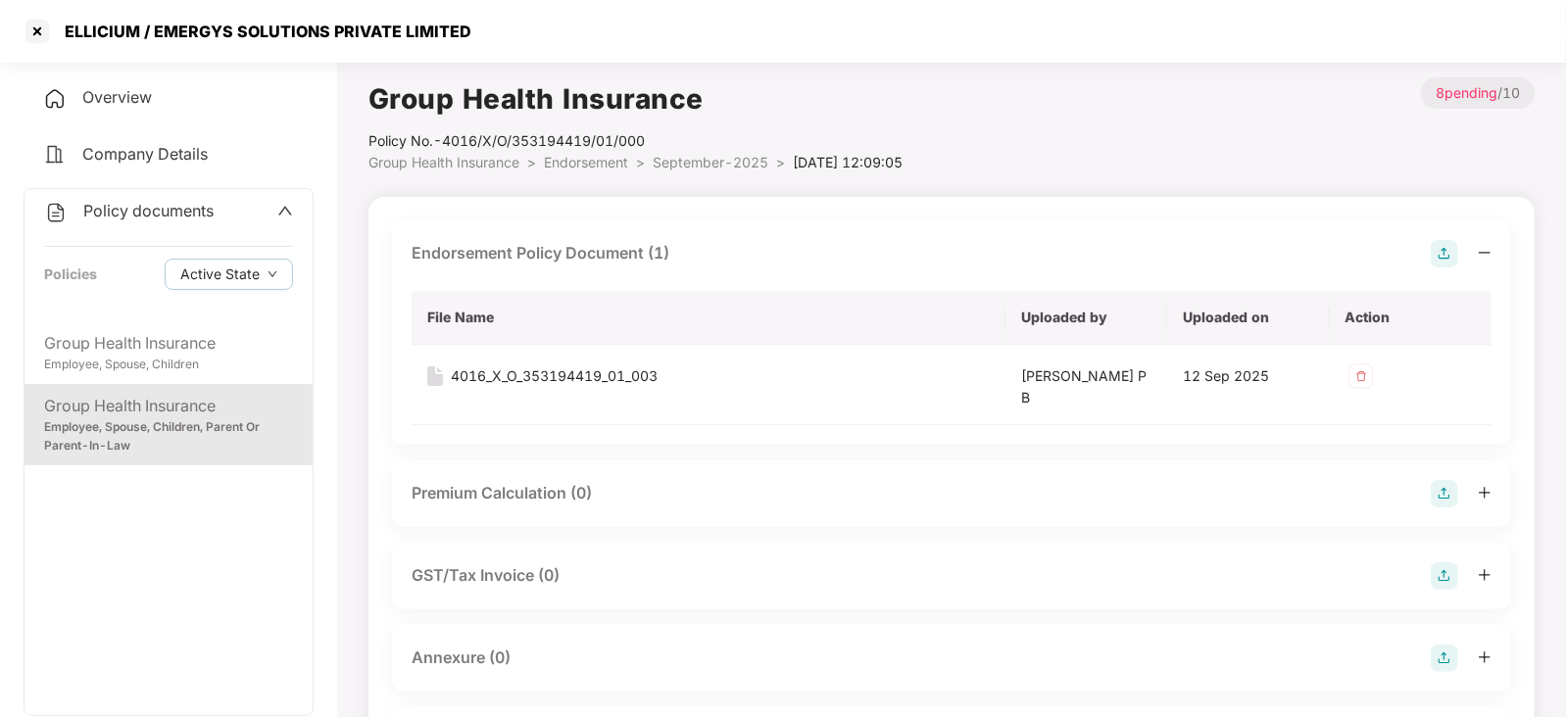
click at [1442, 494] on img at bounding box center [1443, 493] width 27 height 27
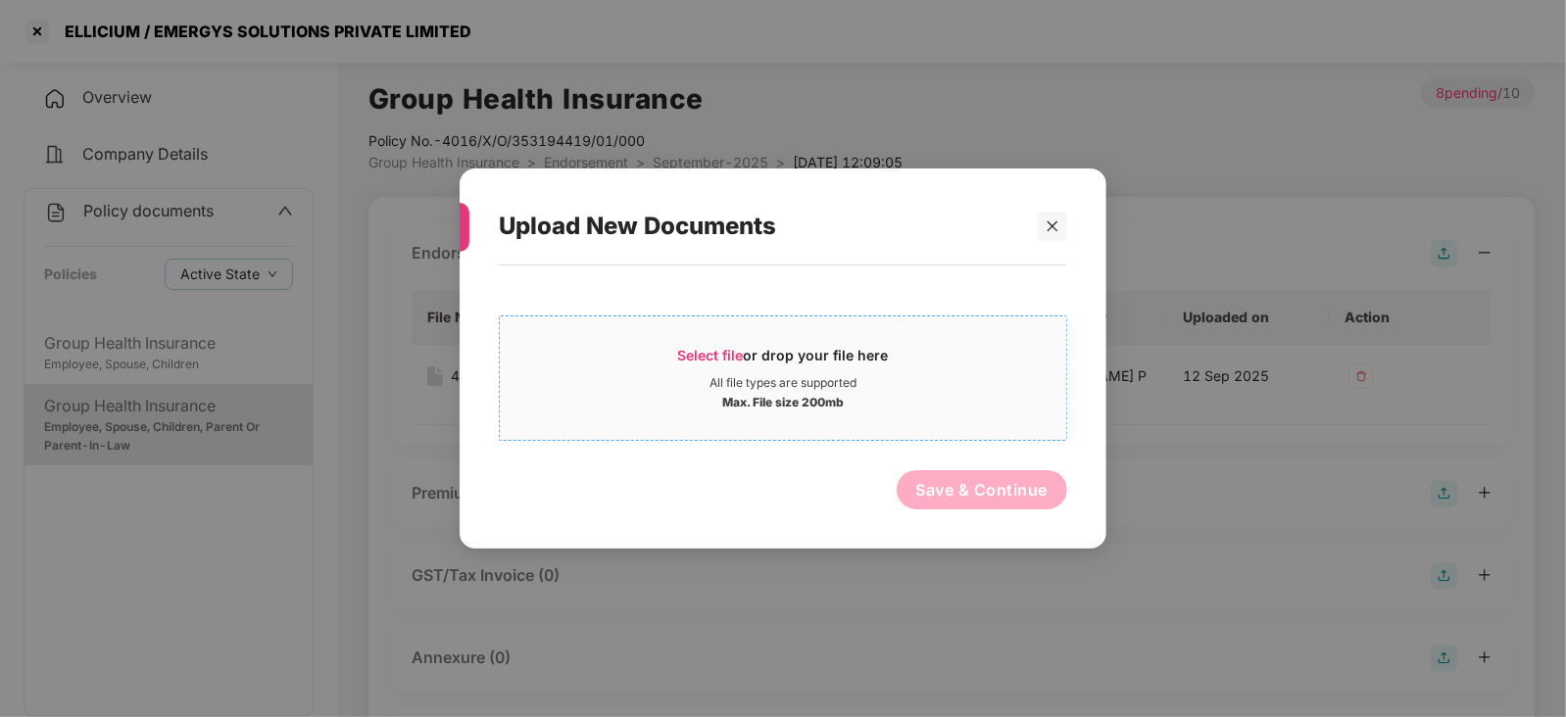
click at [701, 340] on span "Select file or drop your file here All file types are supported Max. File size …" at bounding box center [783, 378] width 566 height 94
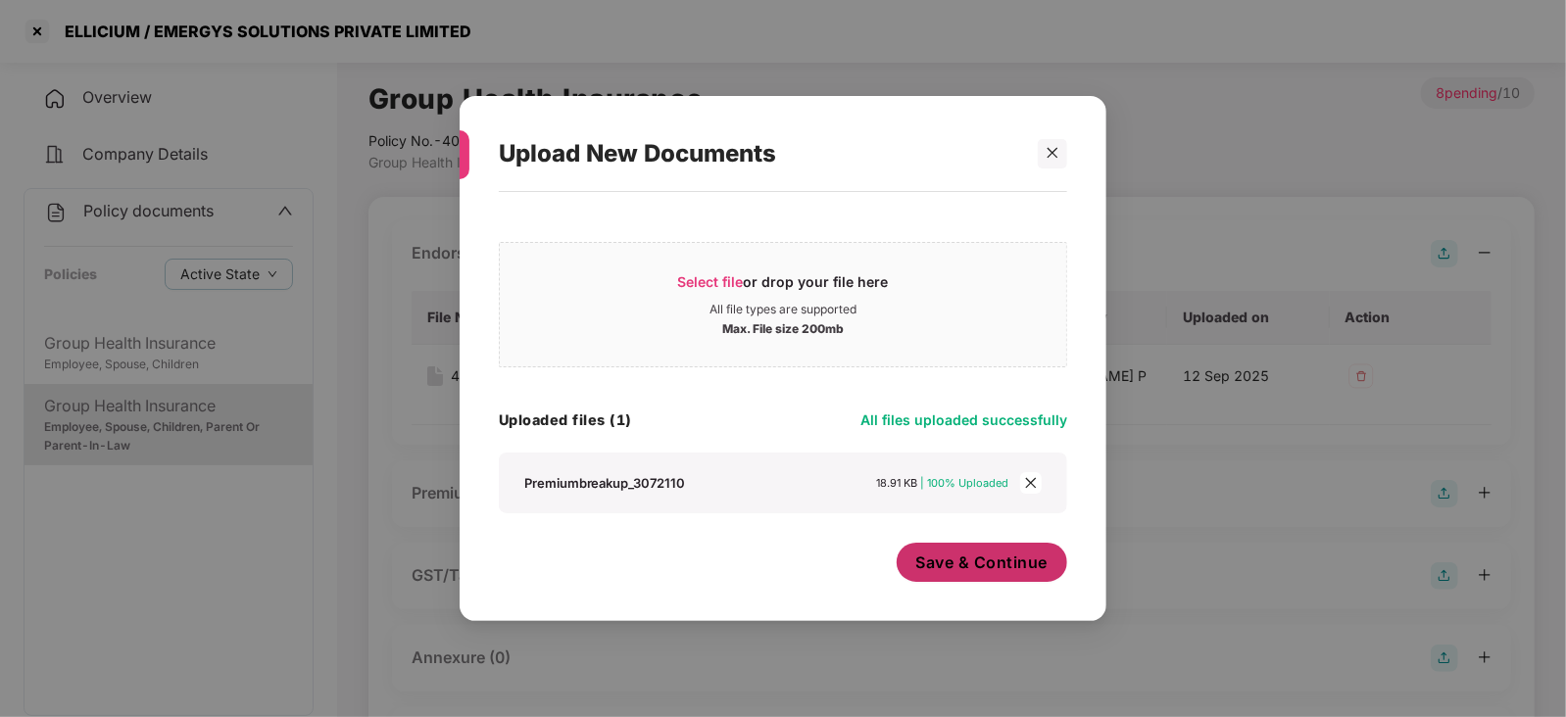
click at [963, 571] on span "Save & Continue" at bounding box center [982, 563] width 132 height 22
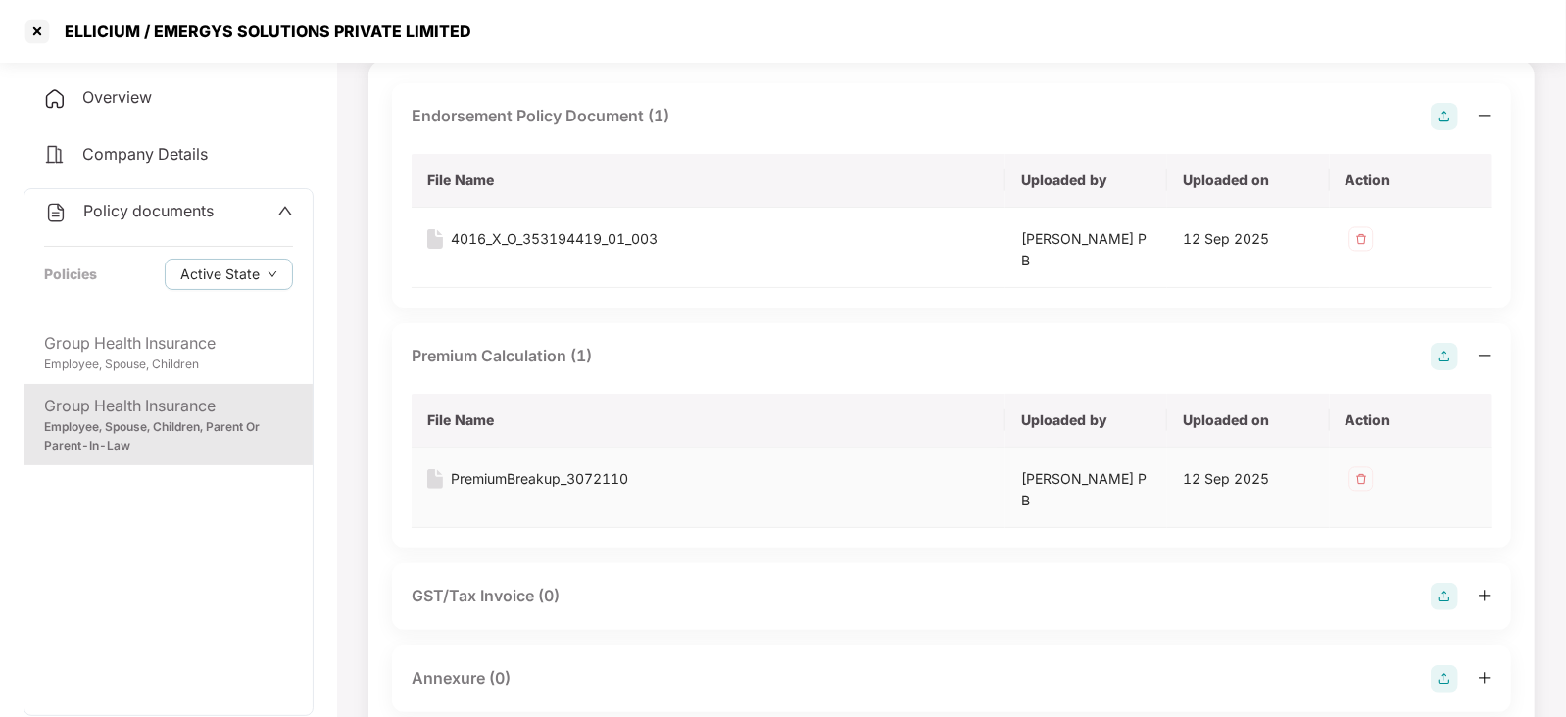
scroll to position [244, 0]
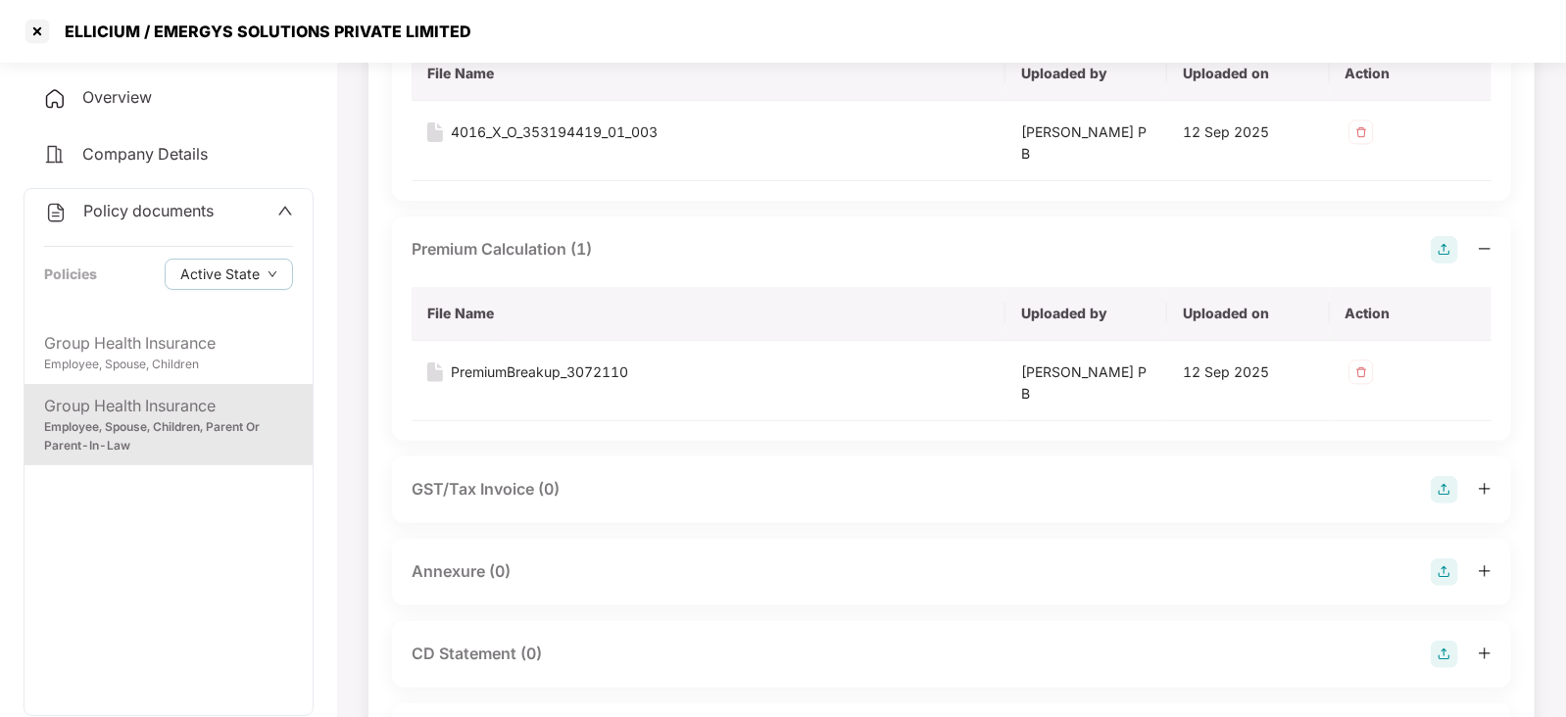
click at [1449, 574] on img at bounding box center [1443, 571] width 27 height 27
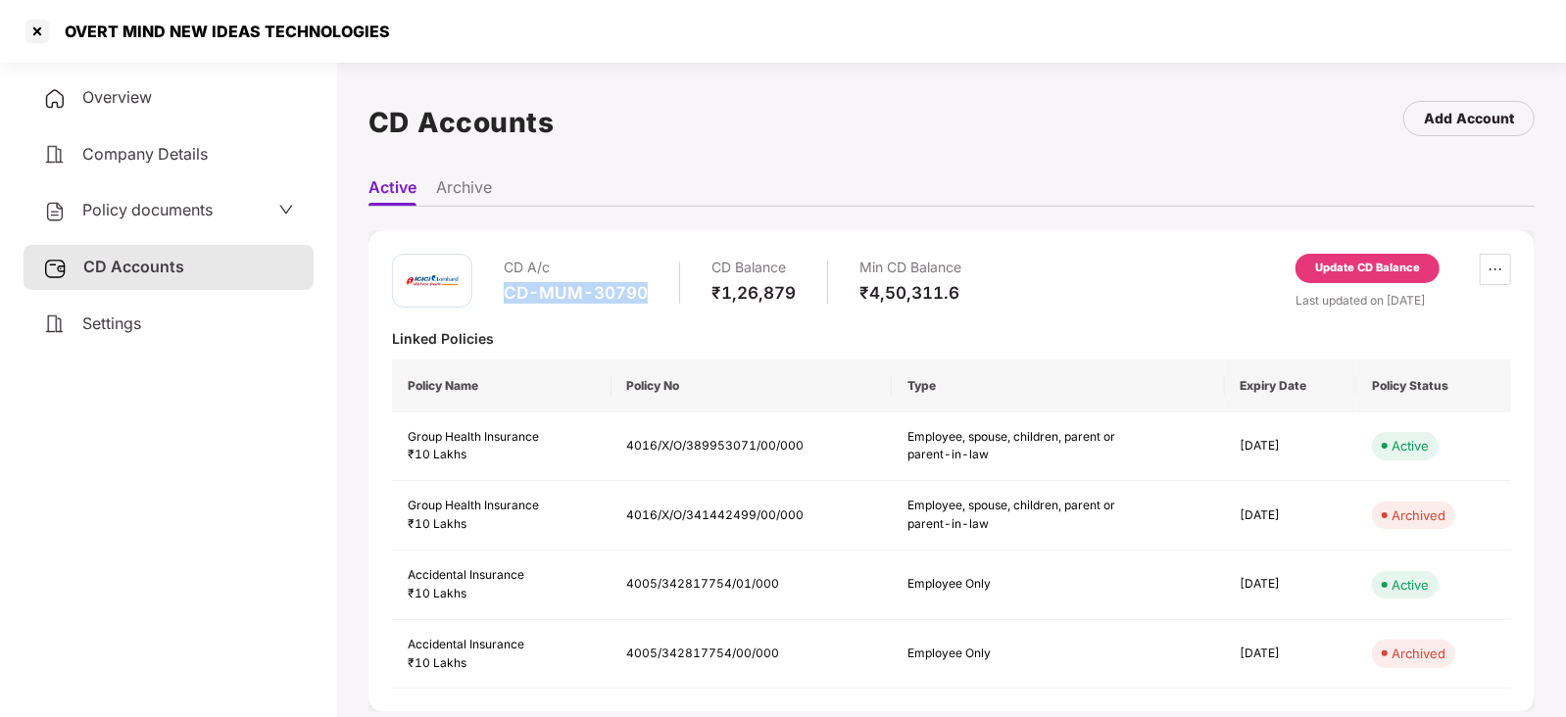
drag, startPoint x: 504, startPoint y: 293, endPoint x: 652, endPoint y: 296, distance: 148.0
click at [652, 296] on div "CD A/c CD-MUM-30790 CD Balance ₹1,26,879 Min CD Balance ₹4,50,311.6" at bounding box center [733, 282] width 458 height 56
copy div "CD-MUM-30790"
click at [1383, 286] on div "Update CD Balance" at bounding box center [1367, 272] width 144 height 37
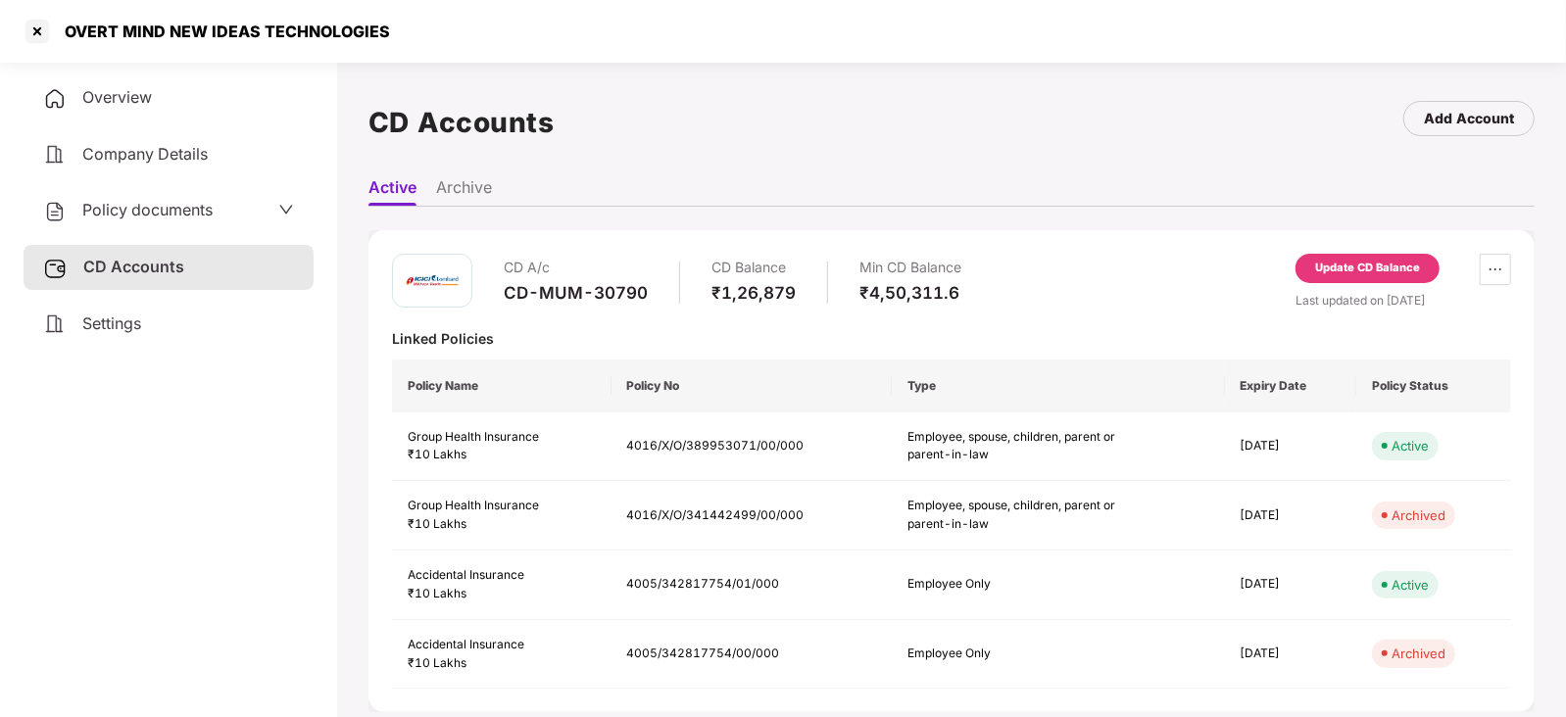
click at [1383, 275] on div "Update CD Balance" at bounding box center [1367, 269] width 105 height 18
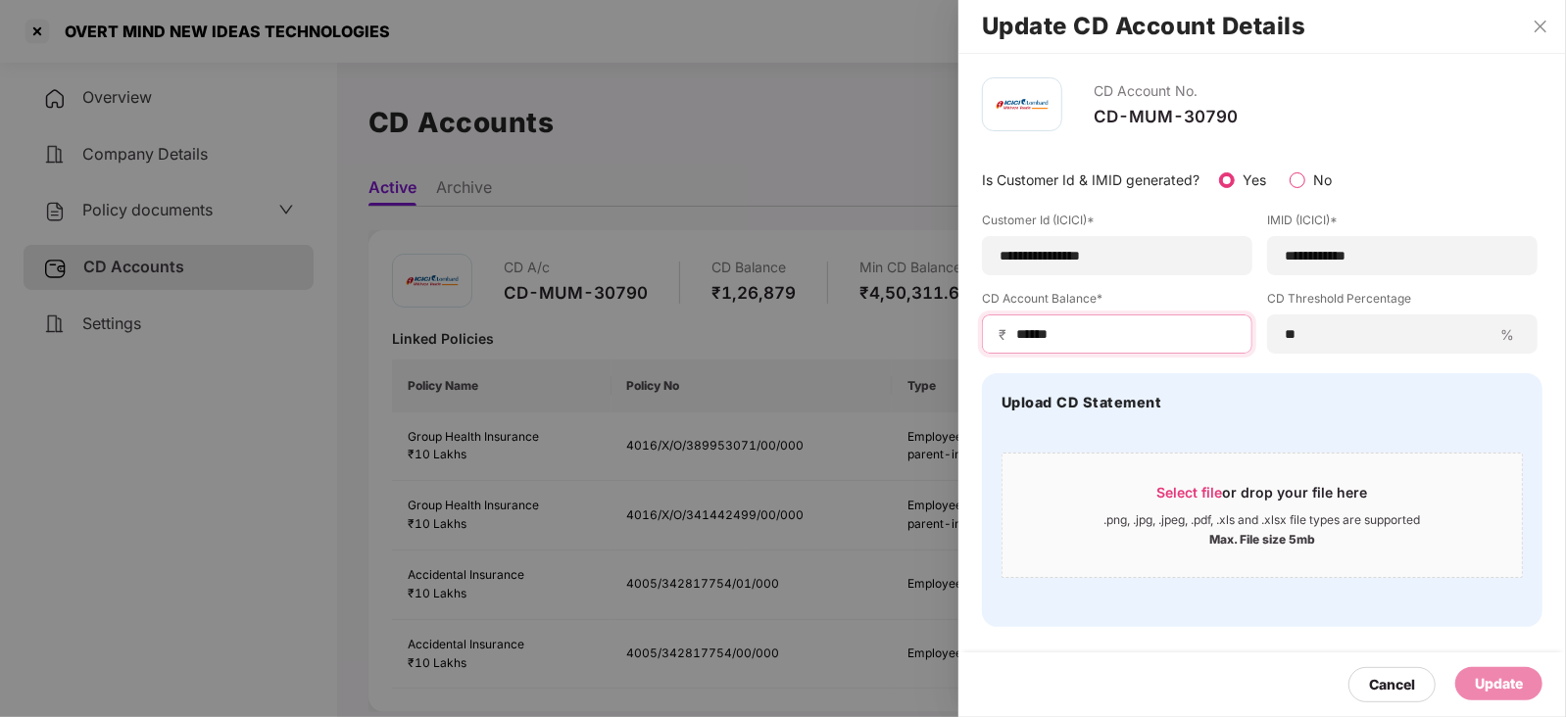
drag, startPoint x: 1102, startPoint y: 338, endPoint x: 956, endPoint y: 342, distance: 146.0
click at [956, 341] on div "**********" at bounding box center [783, 358] width 1566 height 717
paste input
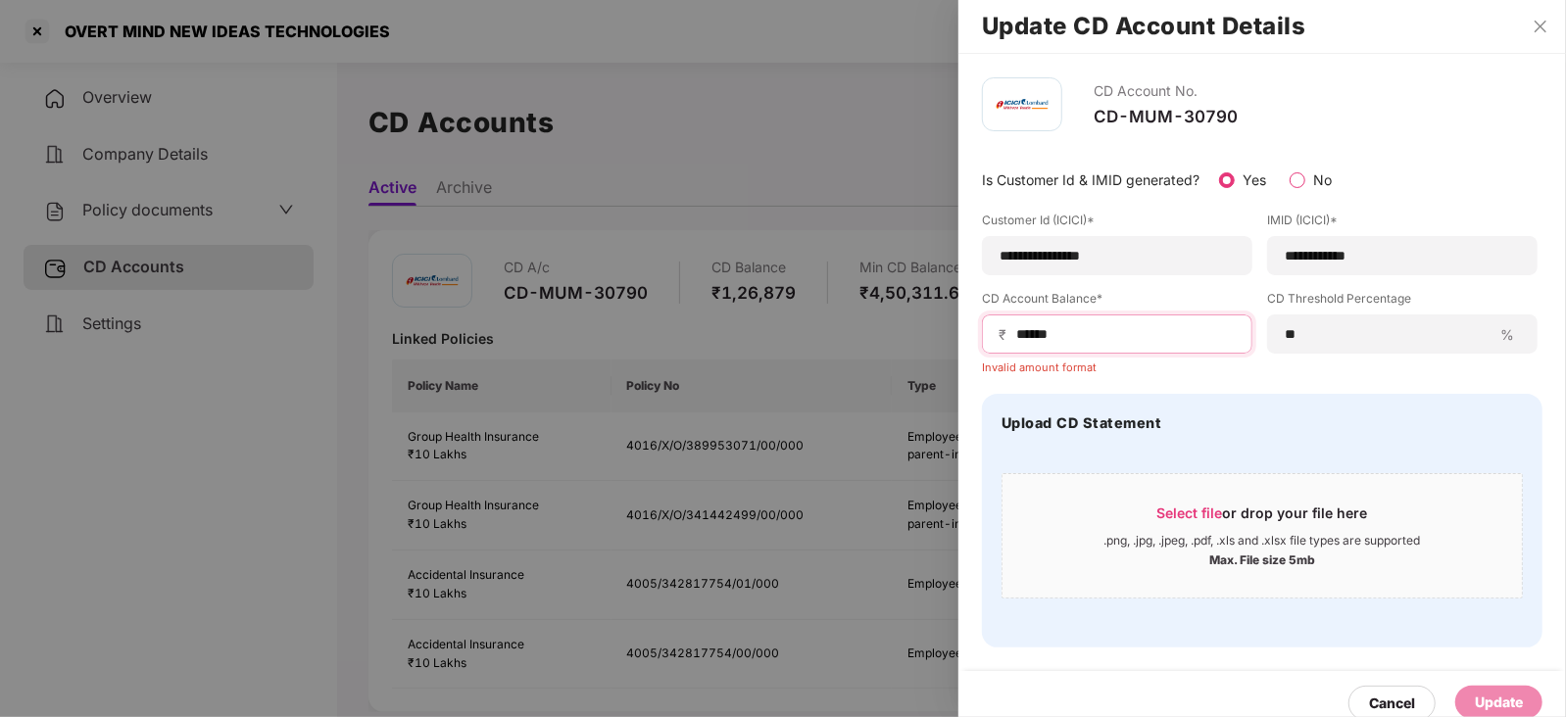
click at [1016, 340] on input "*****" at bounding box center [1124, 334] width 221 height 21
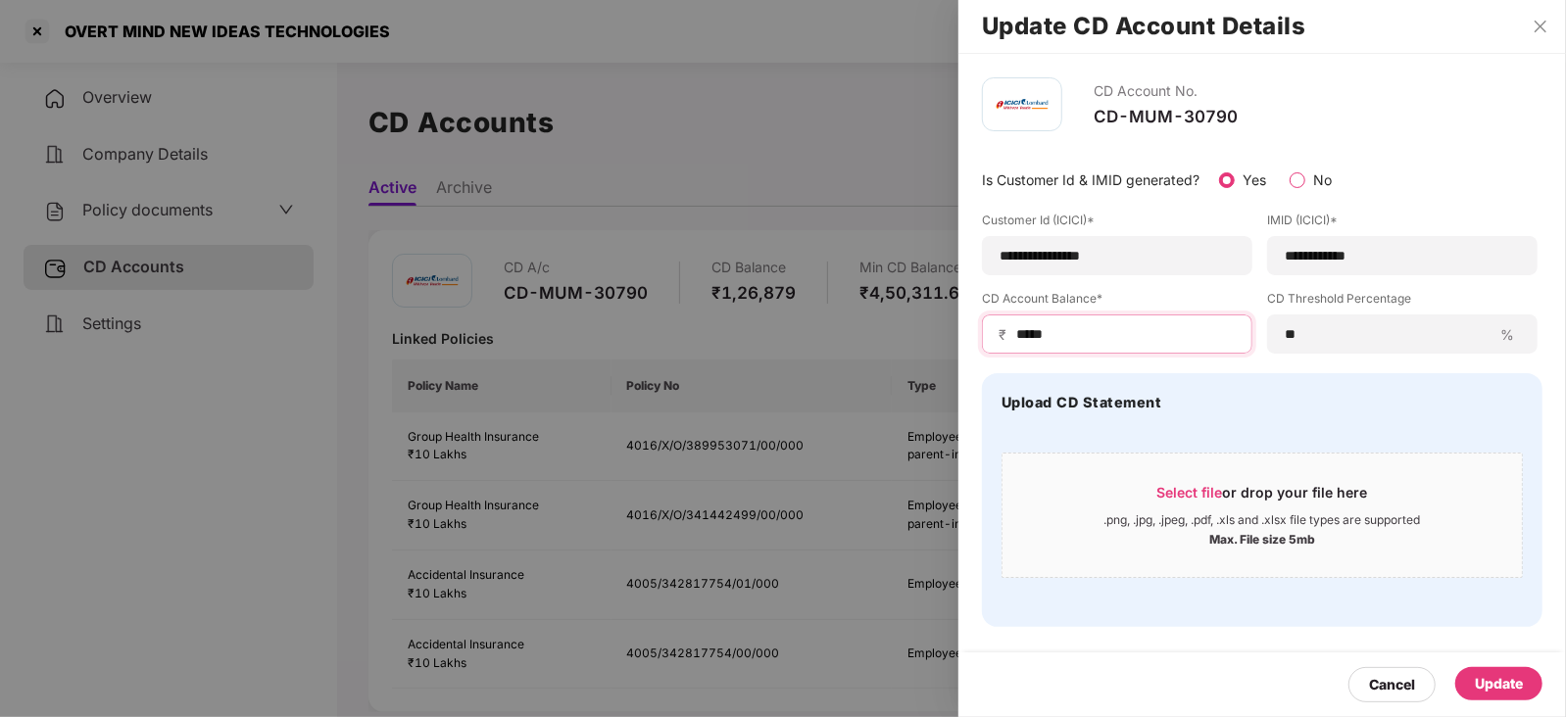
type input "*****"
click at [1487, 678] on div "Update" at bounding box center [1499, 684] width 48 height 22
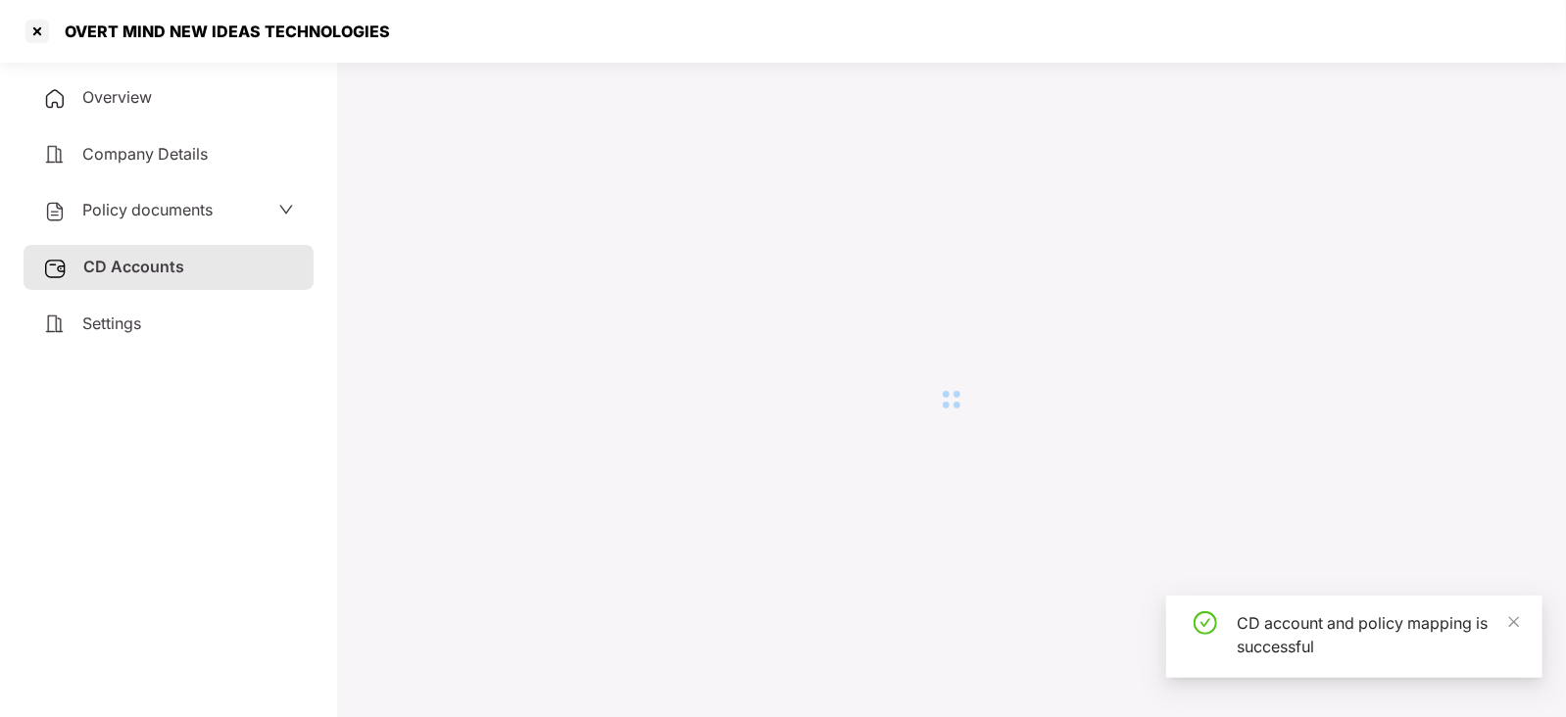
click at [140, 218] on span "Policy documents" at bounding box center [147, 210] width 130 height 20
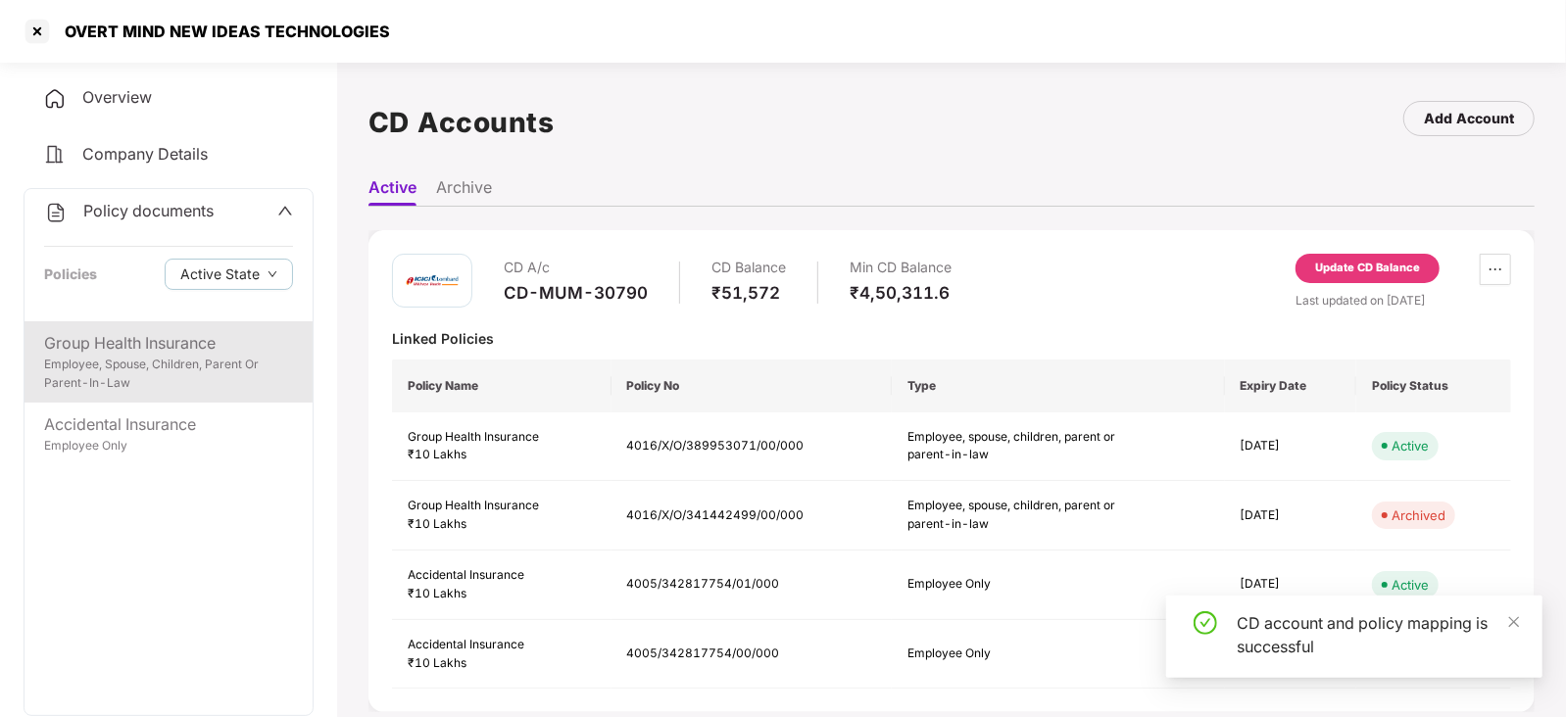
click at [182, 358] on div "Employee, Spouse, Children, Parent Or Parent-In-Law" at bounding box center [168, 374] width 249 height 37
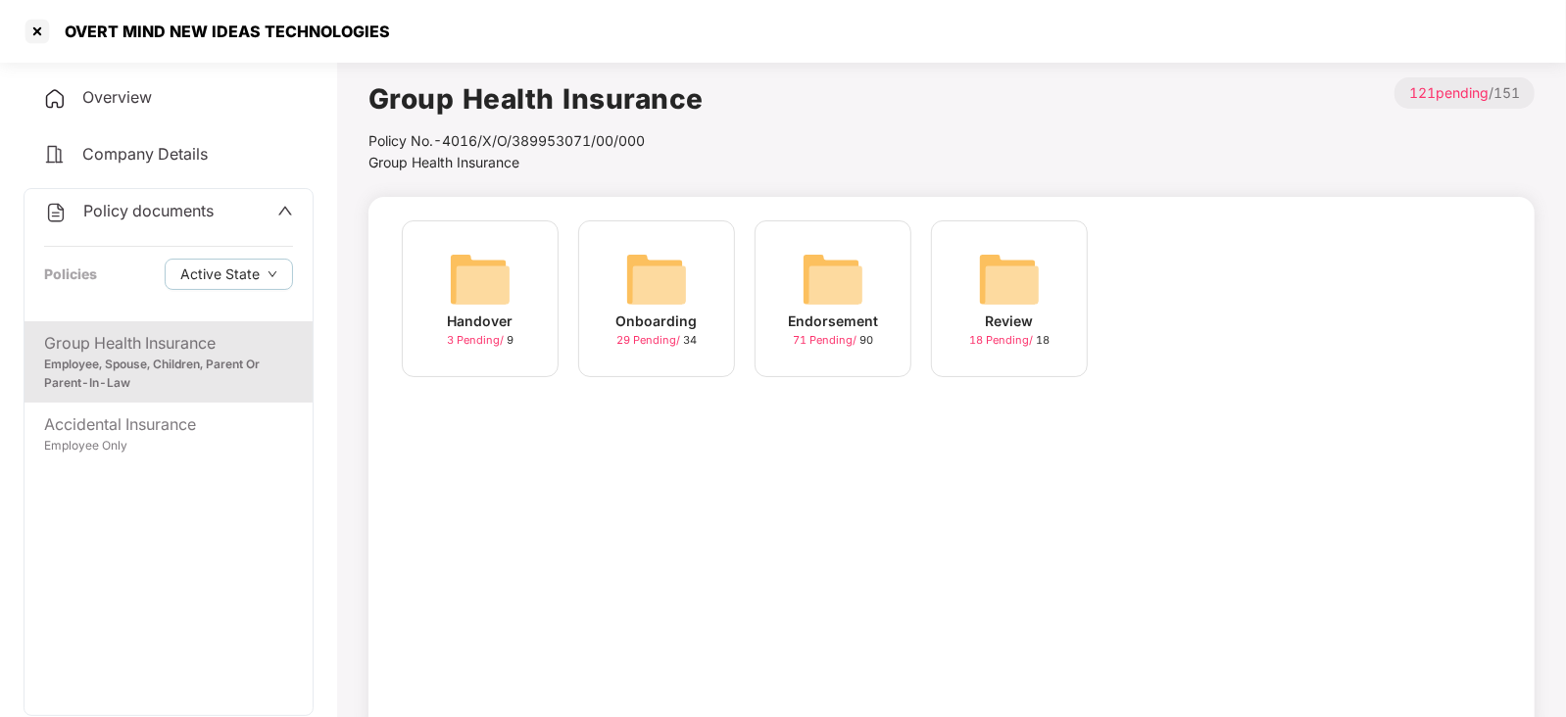
click at [861, 296] on img at bounding box center [832, 279] width 63 height 63
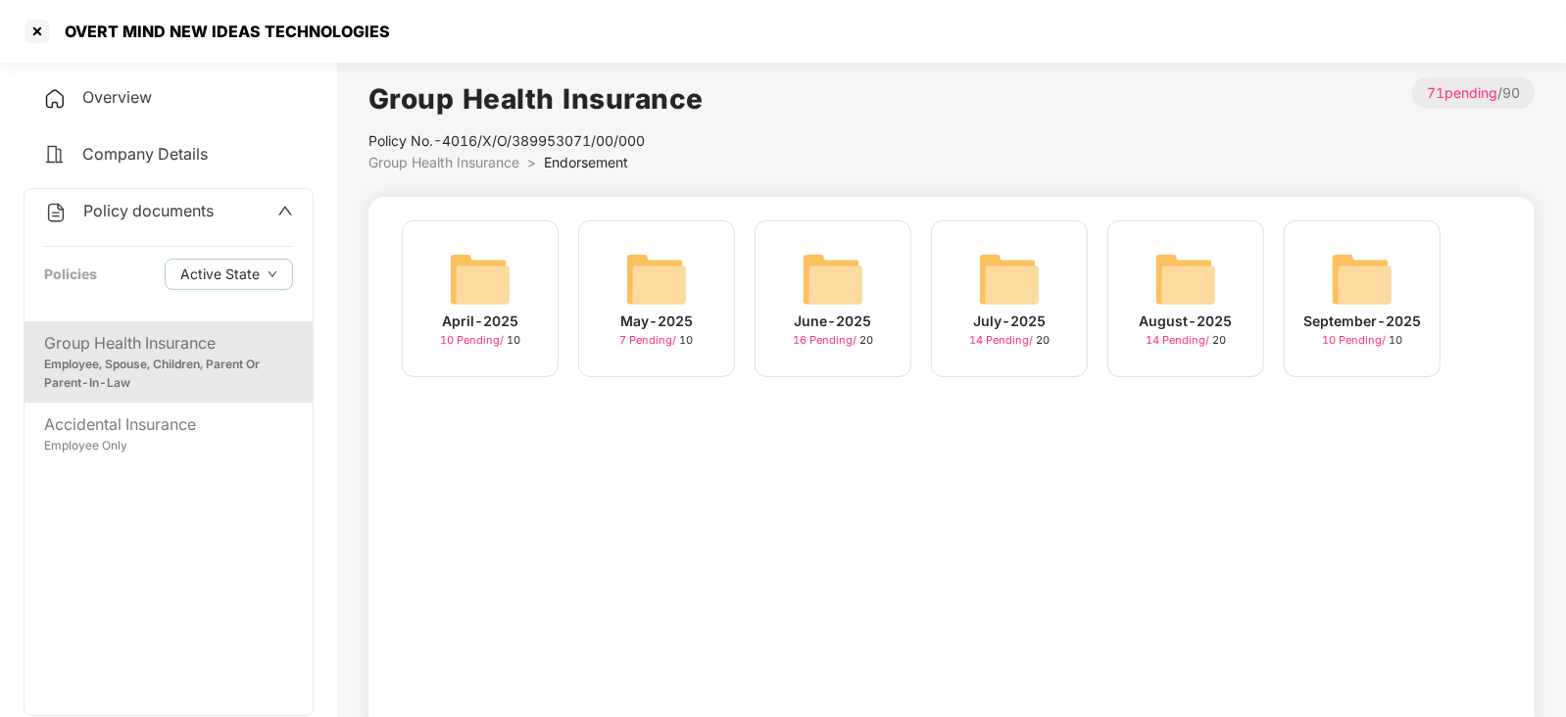
click at [1380, 286] on img at bounding box center [1362, 279] width 63 height 63
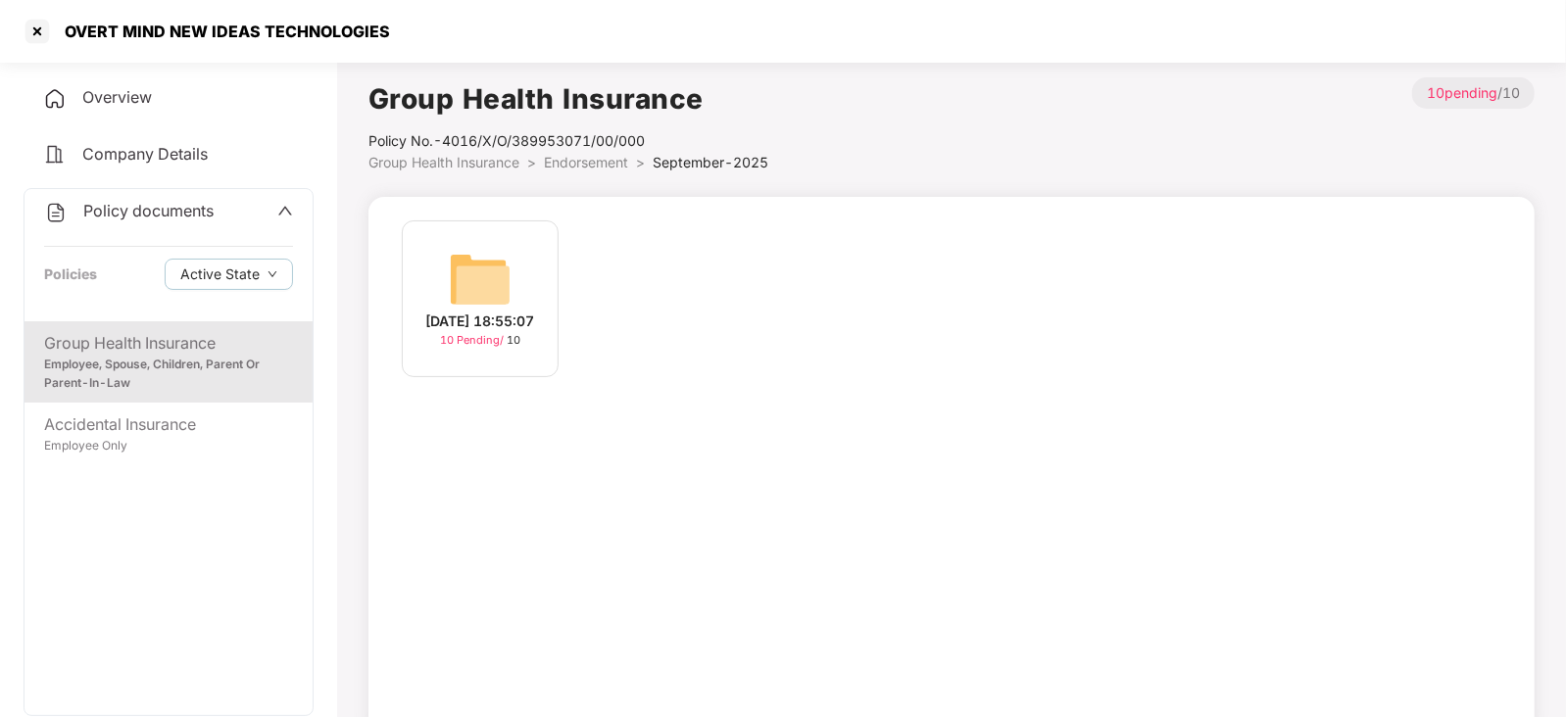
click at [474, 295] on img at bounding box center [480, 279] width 63 height 63
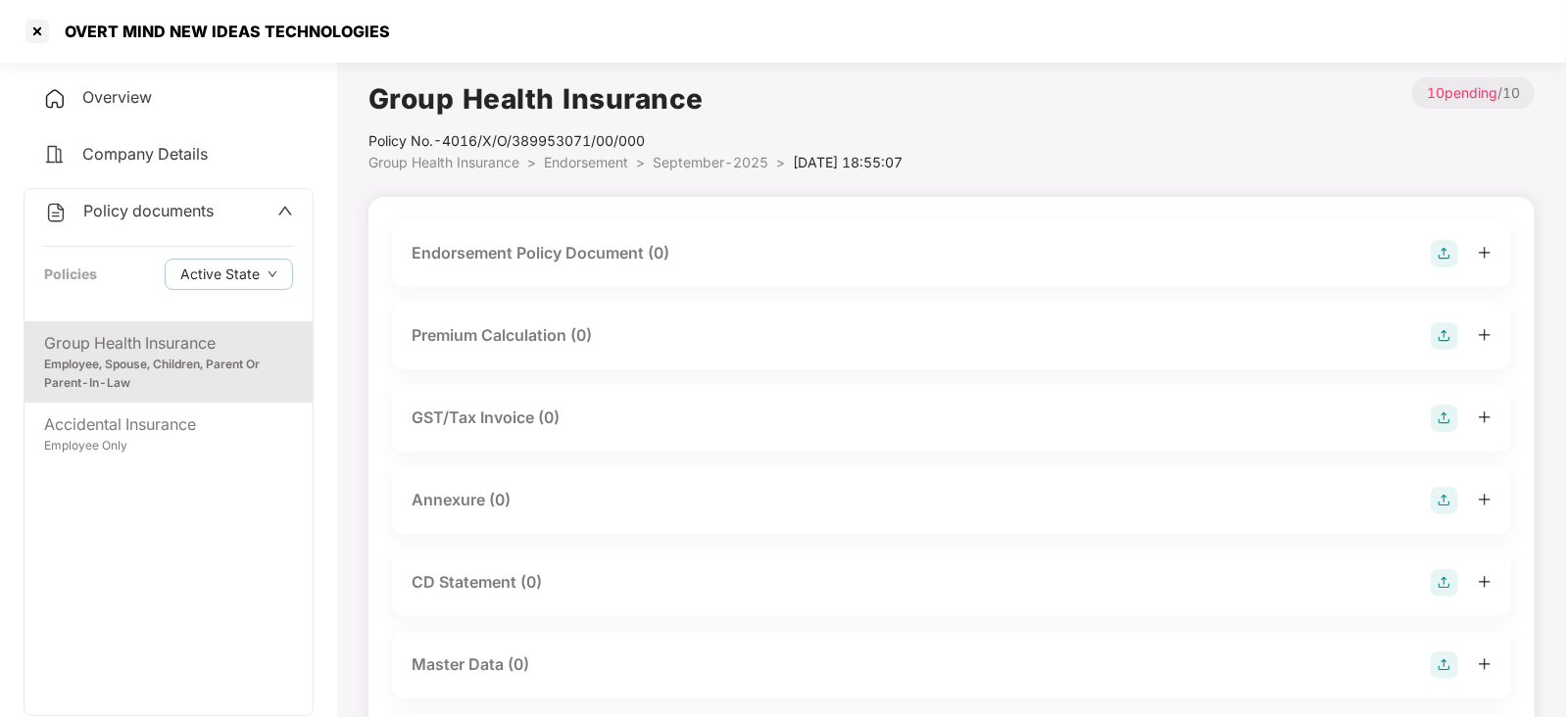
click at [1446, 246] on img at bounding box center [1443, 253] width 27 height 27
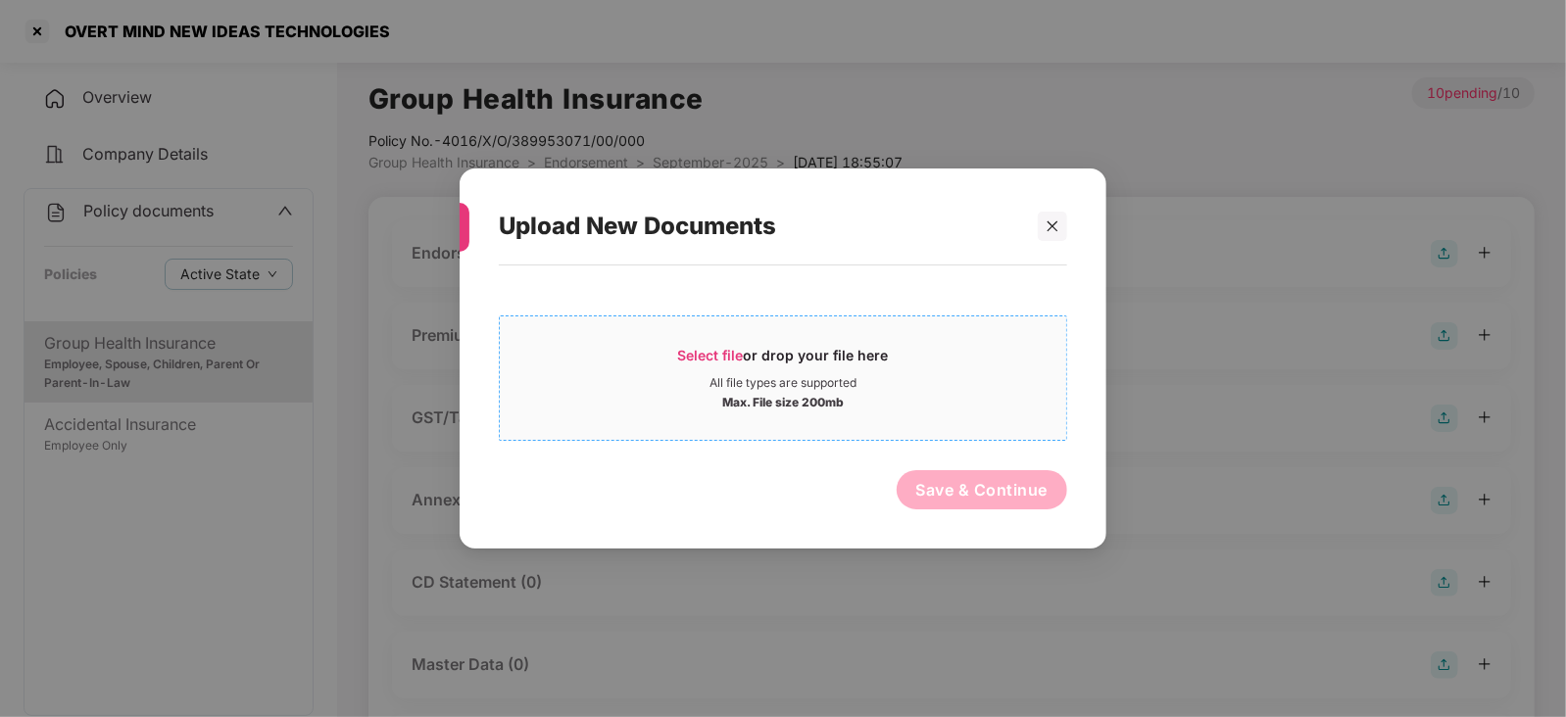
click at [718, 363] on div "Select file or drop your file here" at bounding box center [783, 360] width 211 height 29
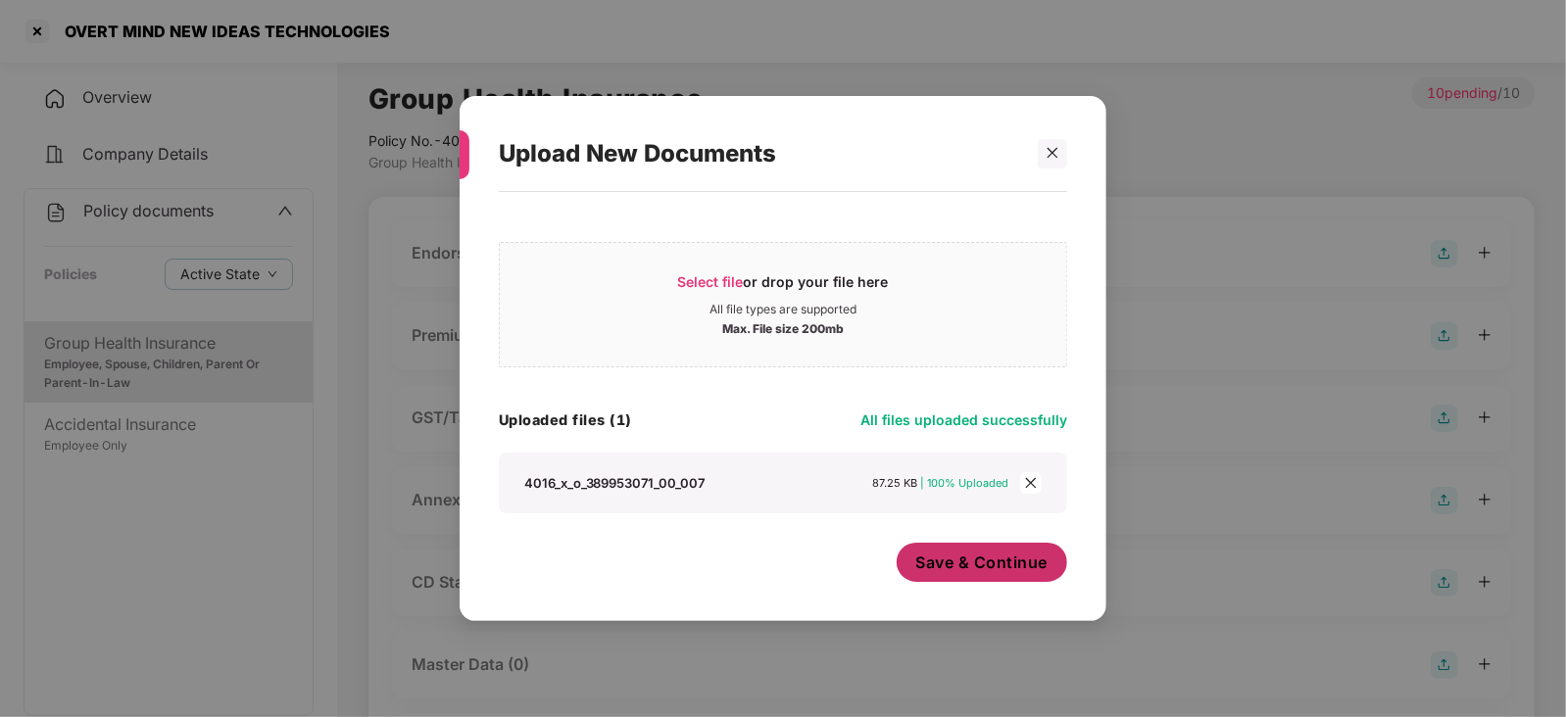
click at [932, 571] on span "Save & Continue" at bounding box center [982, 563] width 132 height 22
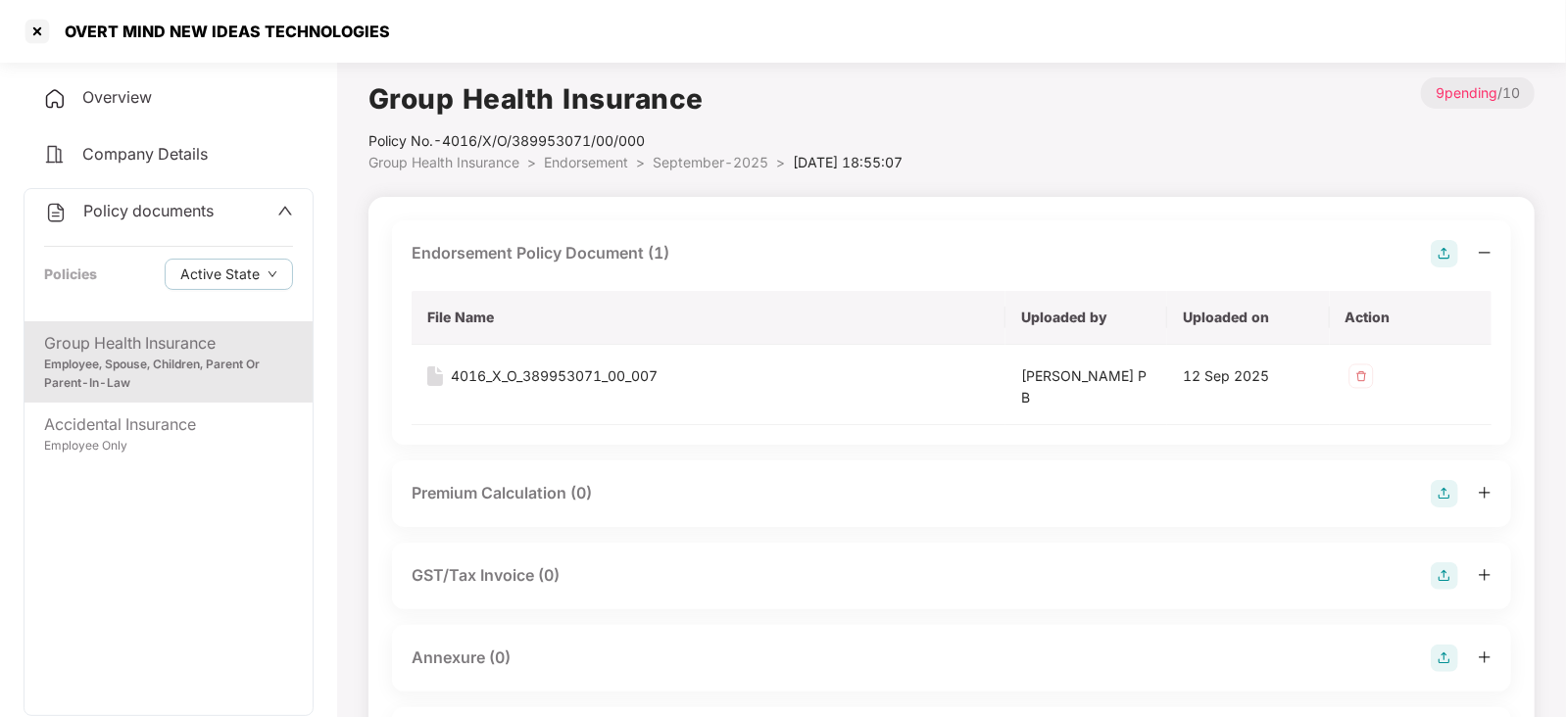
click at [1434, 496] on img at bounding box center [1443, 493] width 27 height 27
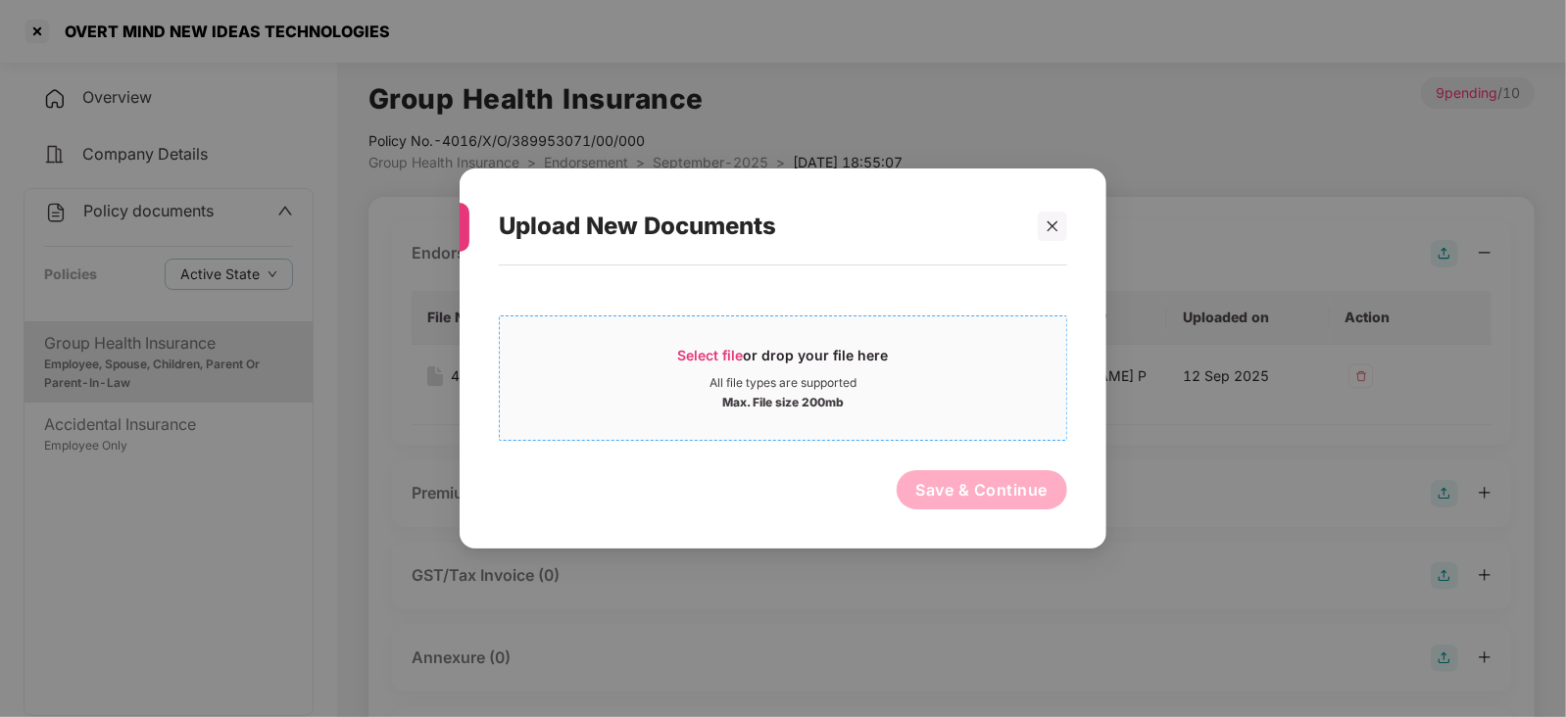
click at [678, 361] on span "Select file" at bounding box center [711, 355] width 66 height 17
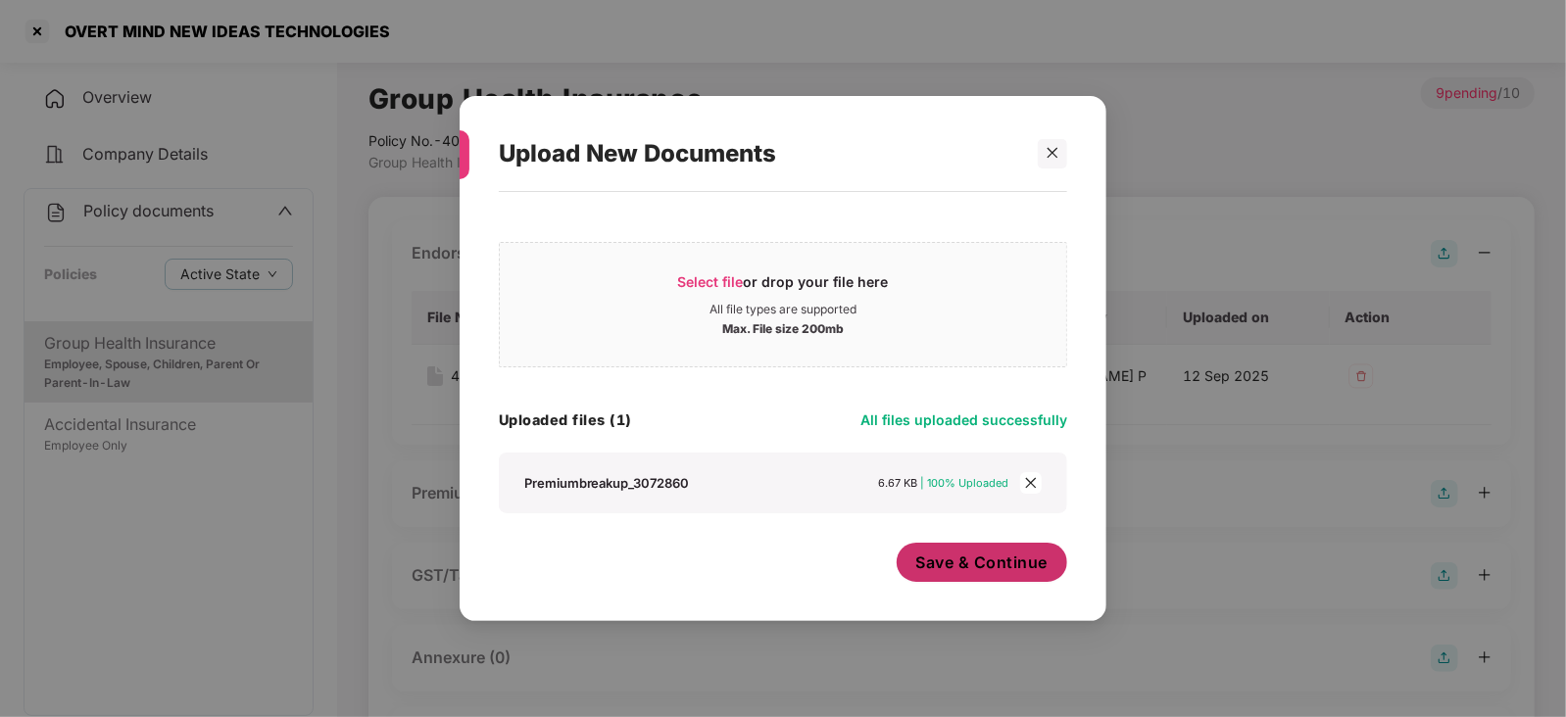
click at [936, 581] on button "Save & Continue" at bounding box center [982, 562] width 171 height 39
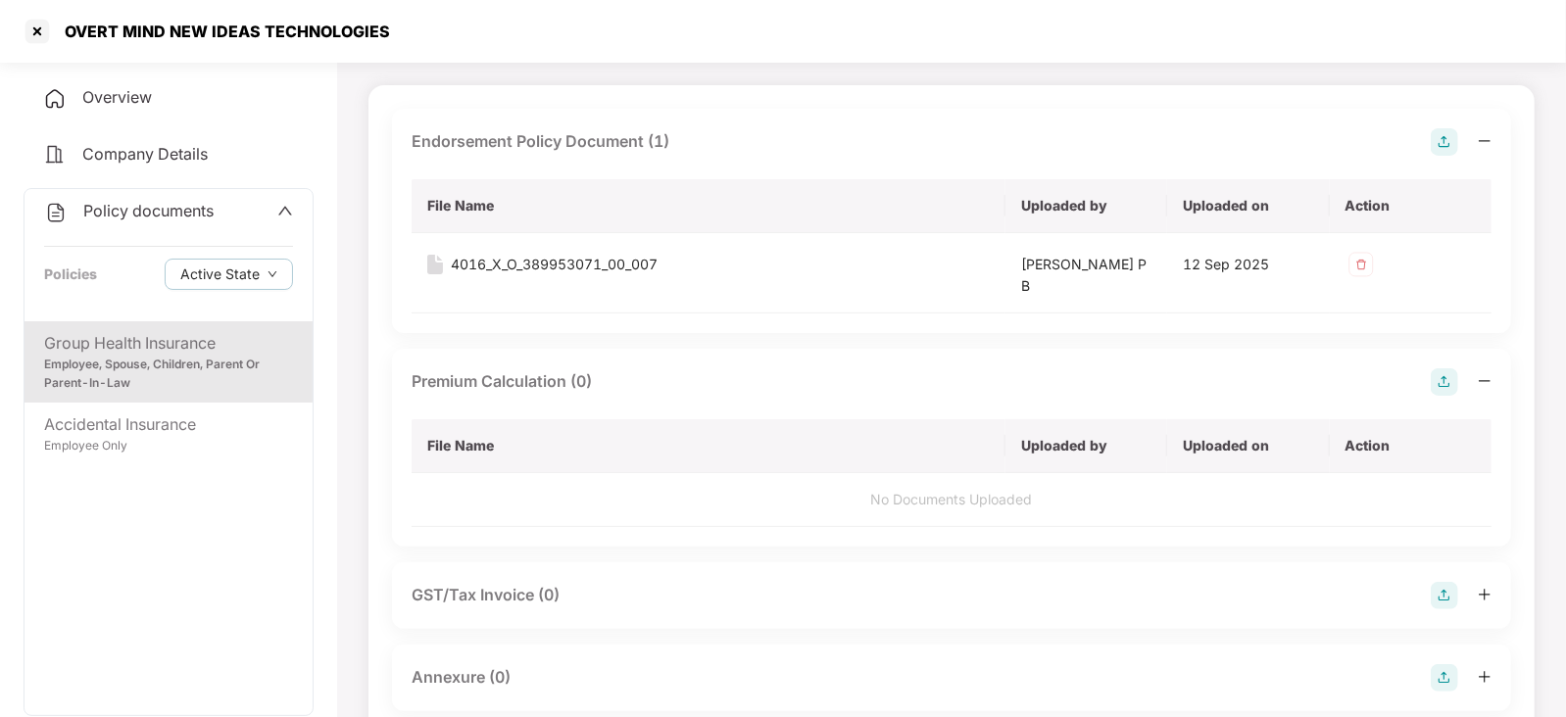
scroll to position [244, 0]
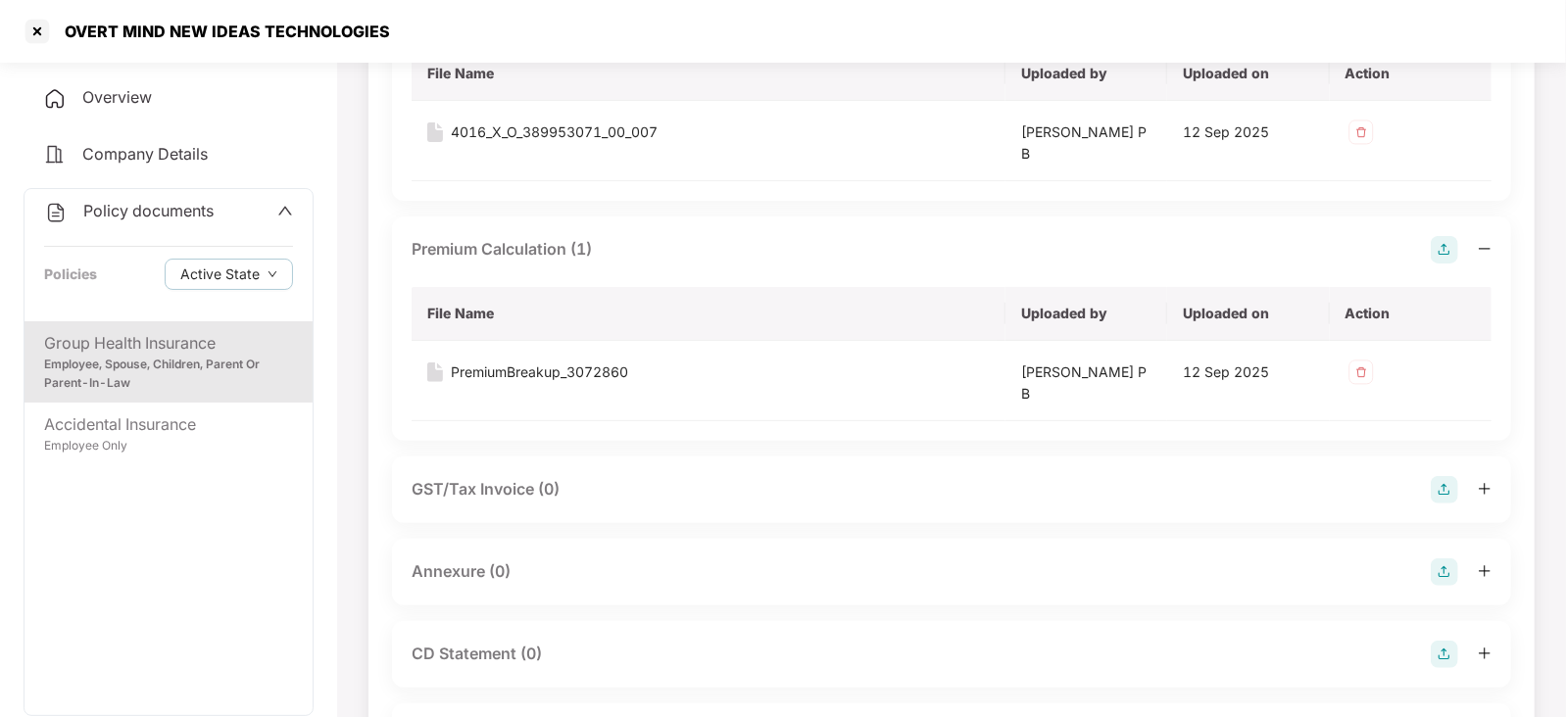
click at [1444, 575] on img at bounding box center [1443, 571] width 27 height 27
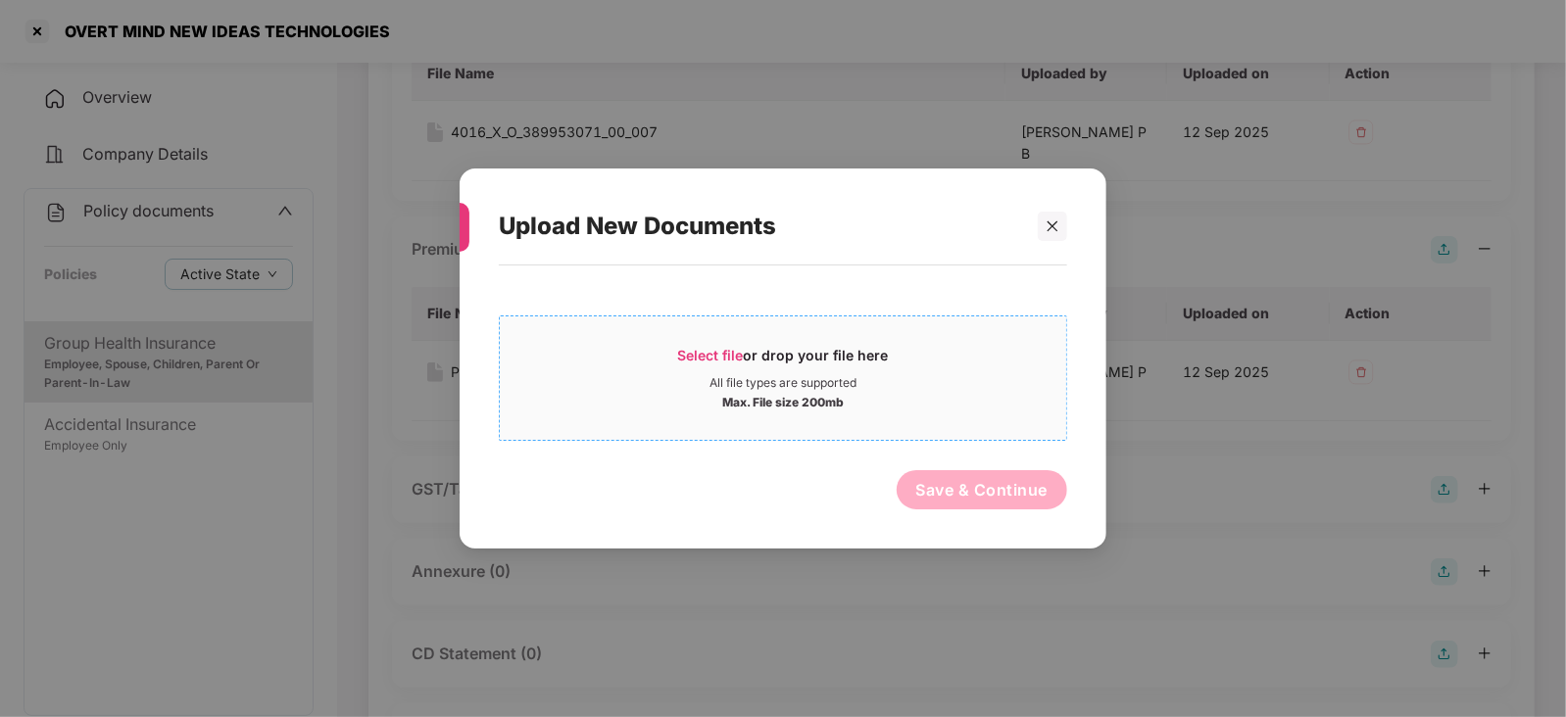
click at [742, 355] on span "Select file" at bounding box center [711, 355] width 66 height 17
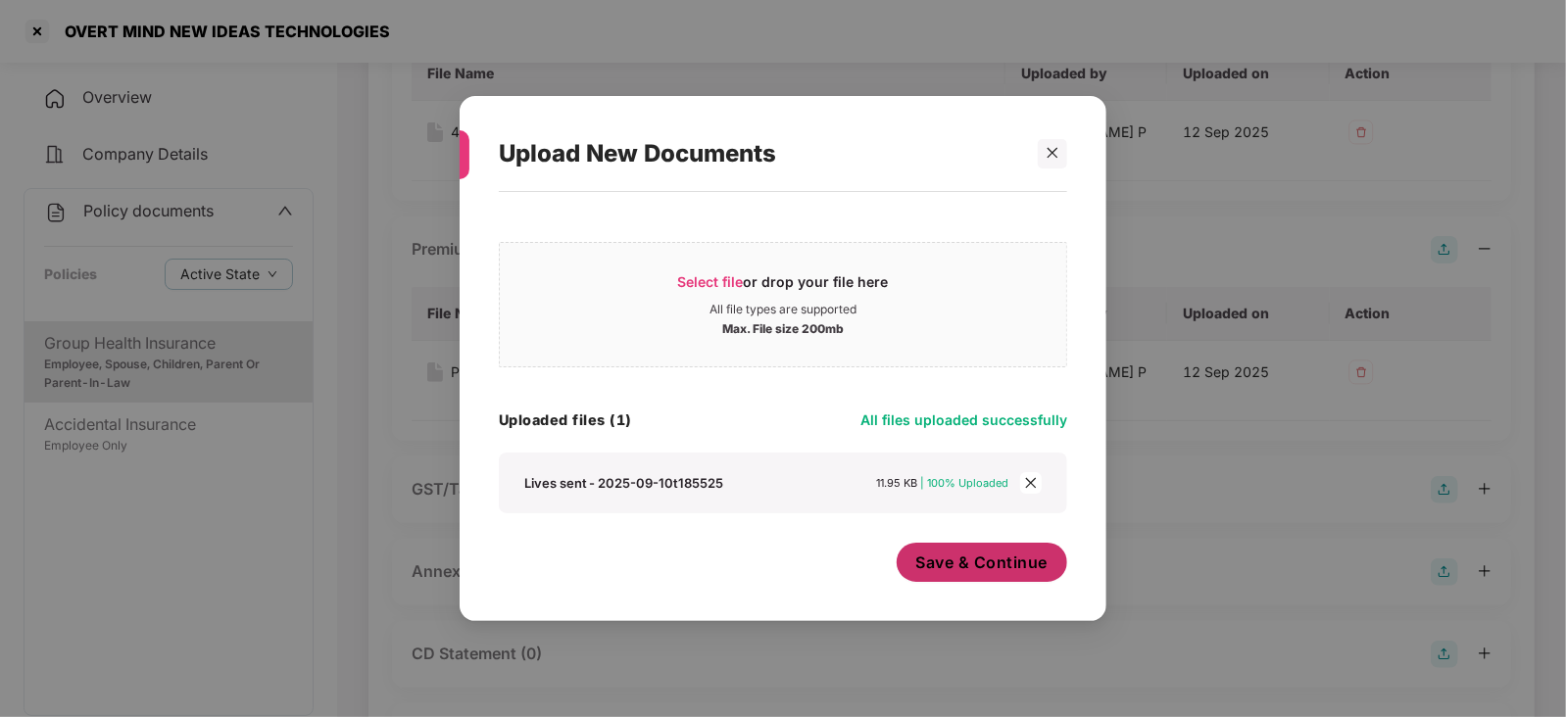
click at [952, 569] on span "Save & Continue" at bounding box center [982, 563] width 132 height 22
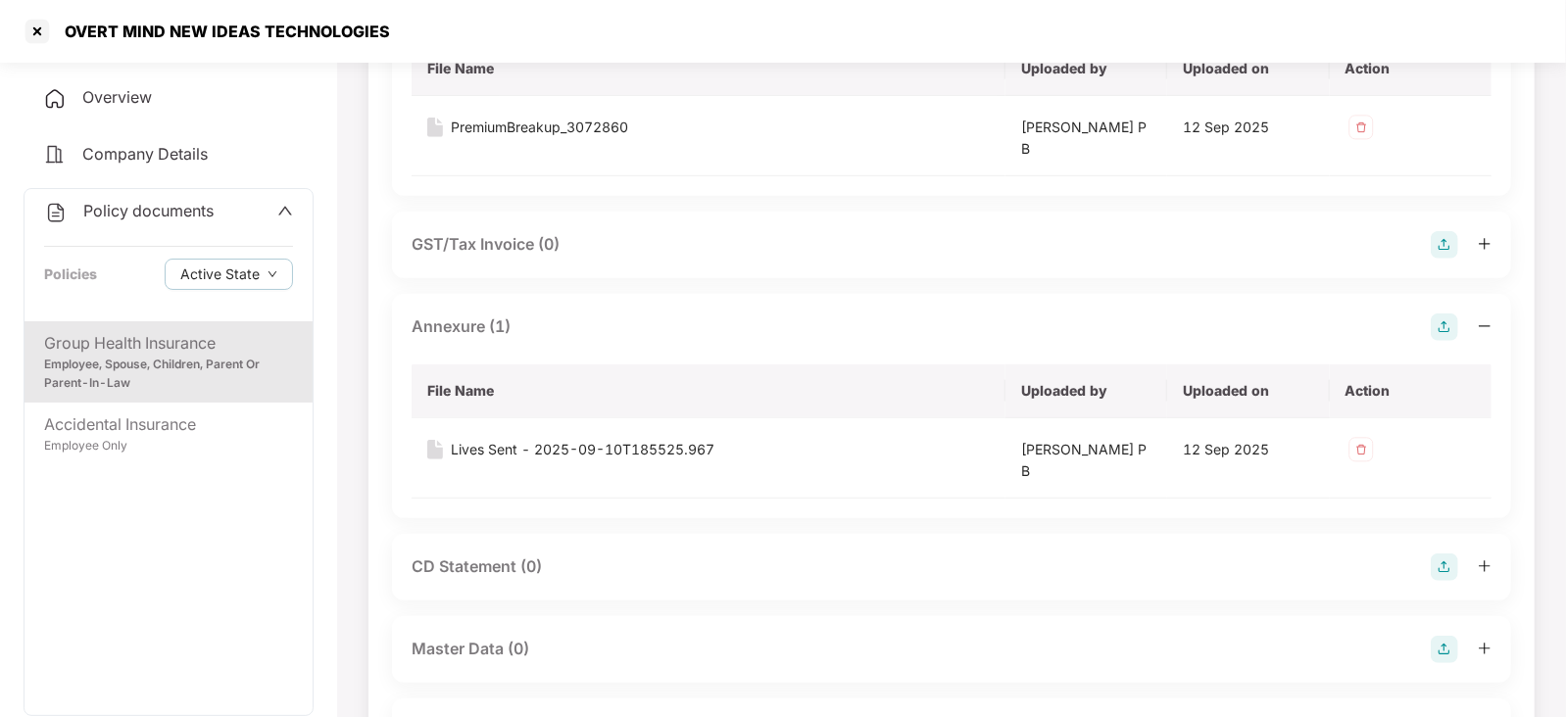
scroll to position [489, 0]
click at [1436, 636] on img at bounding box center [1443, 649] width 27 height 27
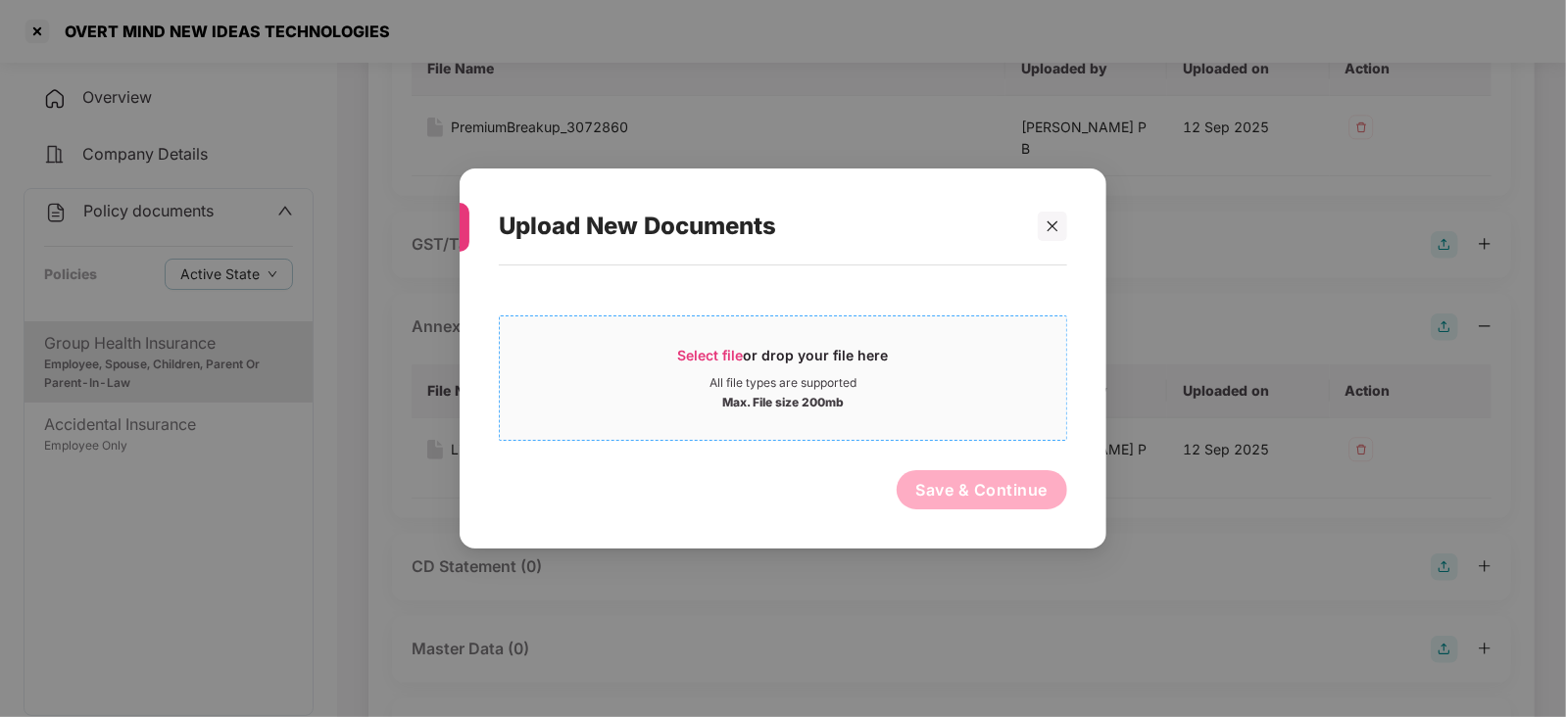
click at [723, 360] on span "Select file" at bounding box center [711, 355] width 66 height 17
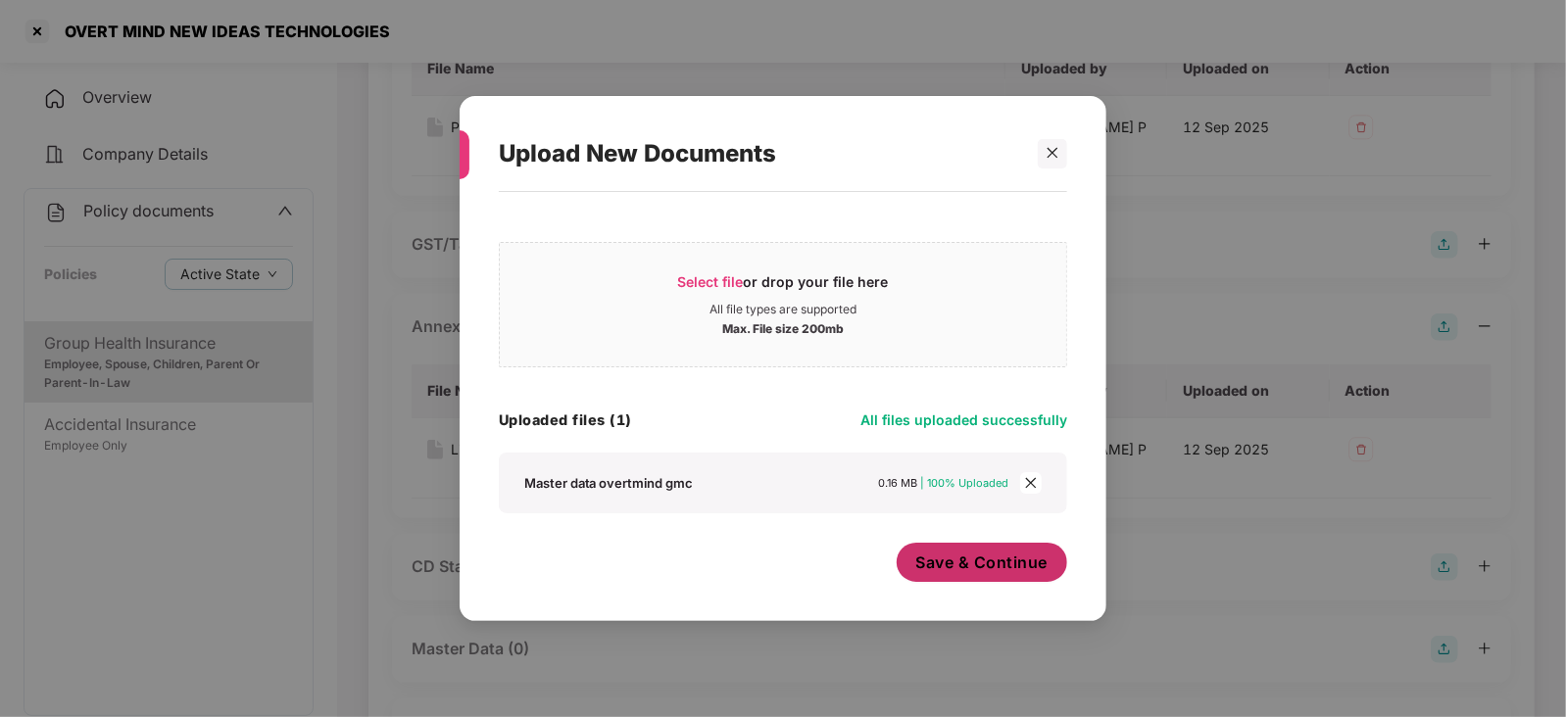
click at [987, 573] on span "Save & Continue" at bounding box center [982, 563] width 132 height 22
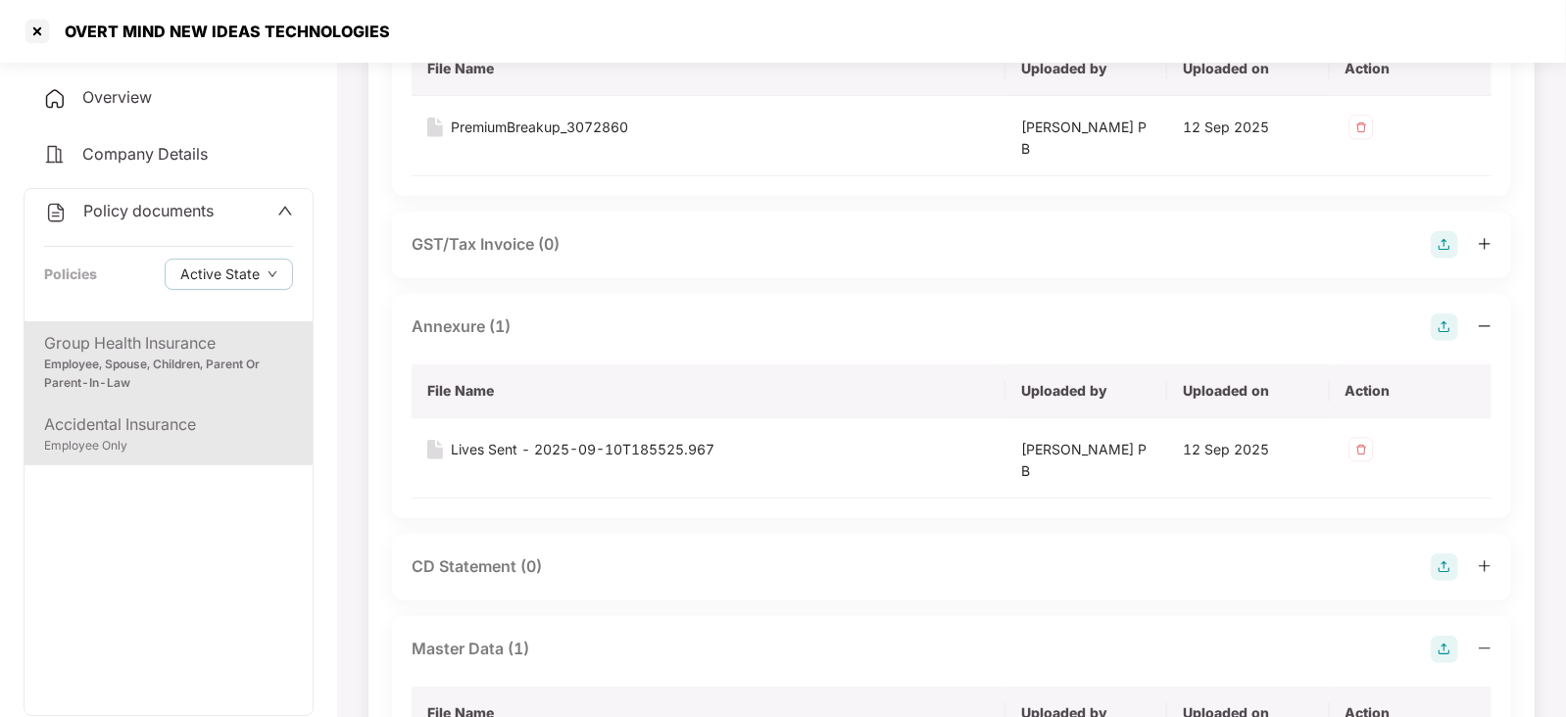
click at [96, 440] on div "Employee Only" at bounding box center [168, 446] width 249 height 19
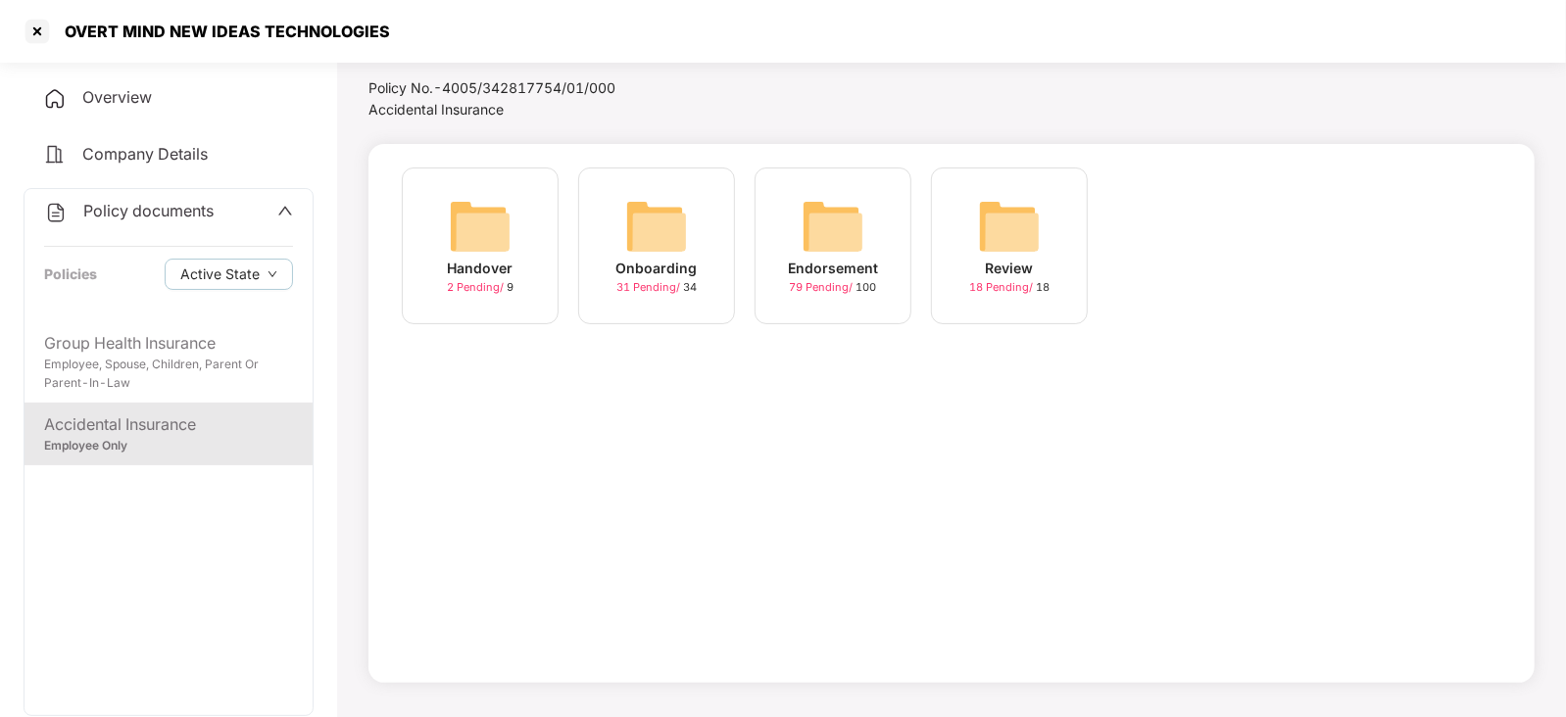
click at [863, 222] on img at bounding box center [832, 226] width 63 height 63
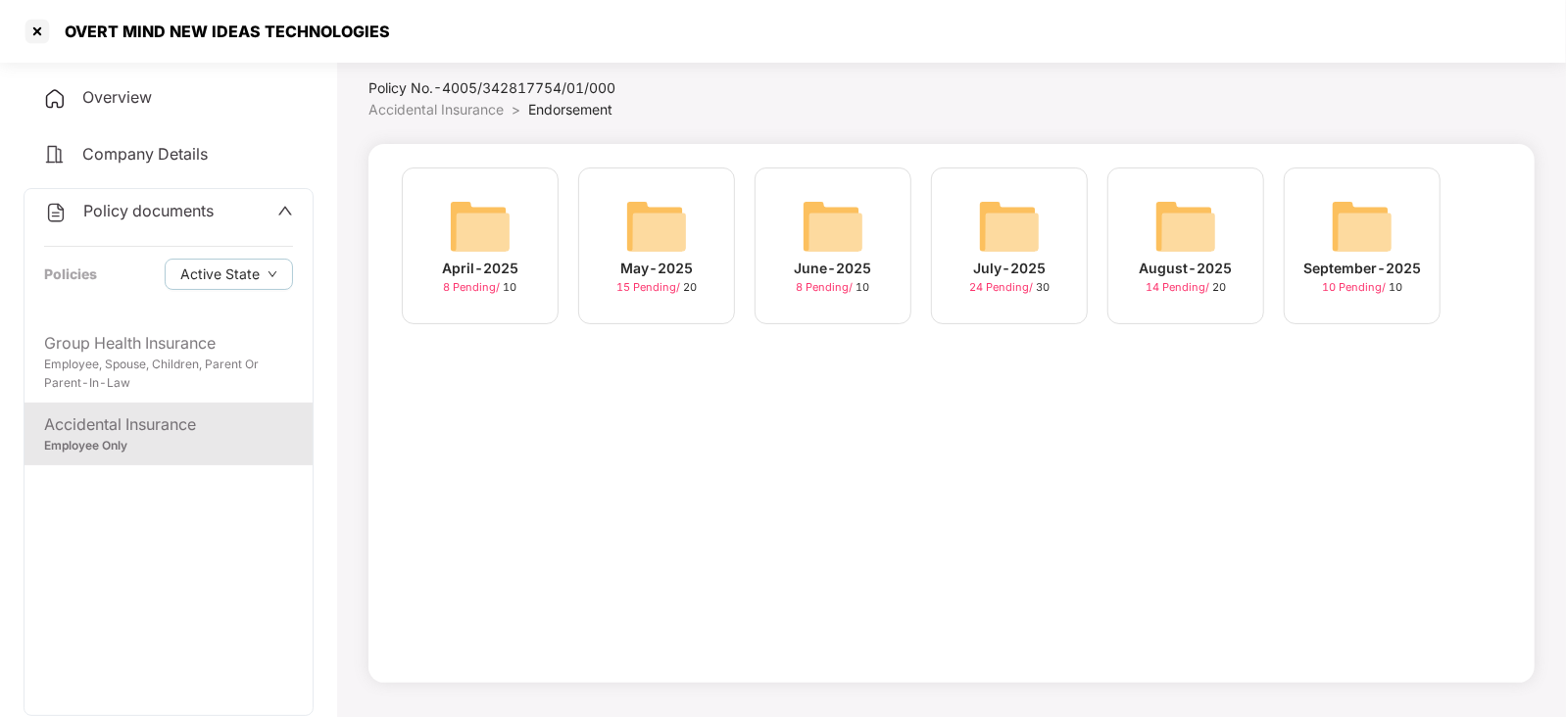
click at [1382, 232] on img at bounding box center [1362, 226] width 63 height 63
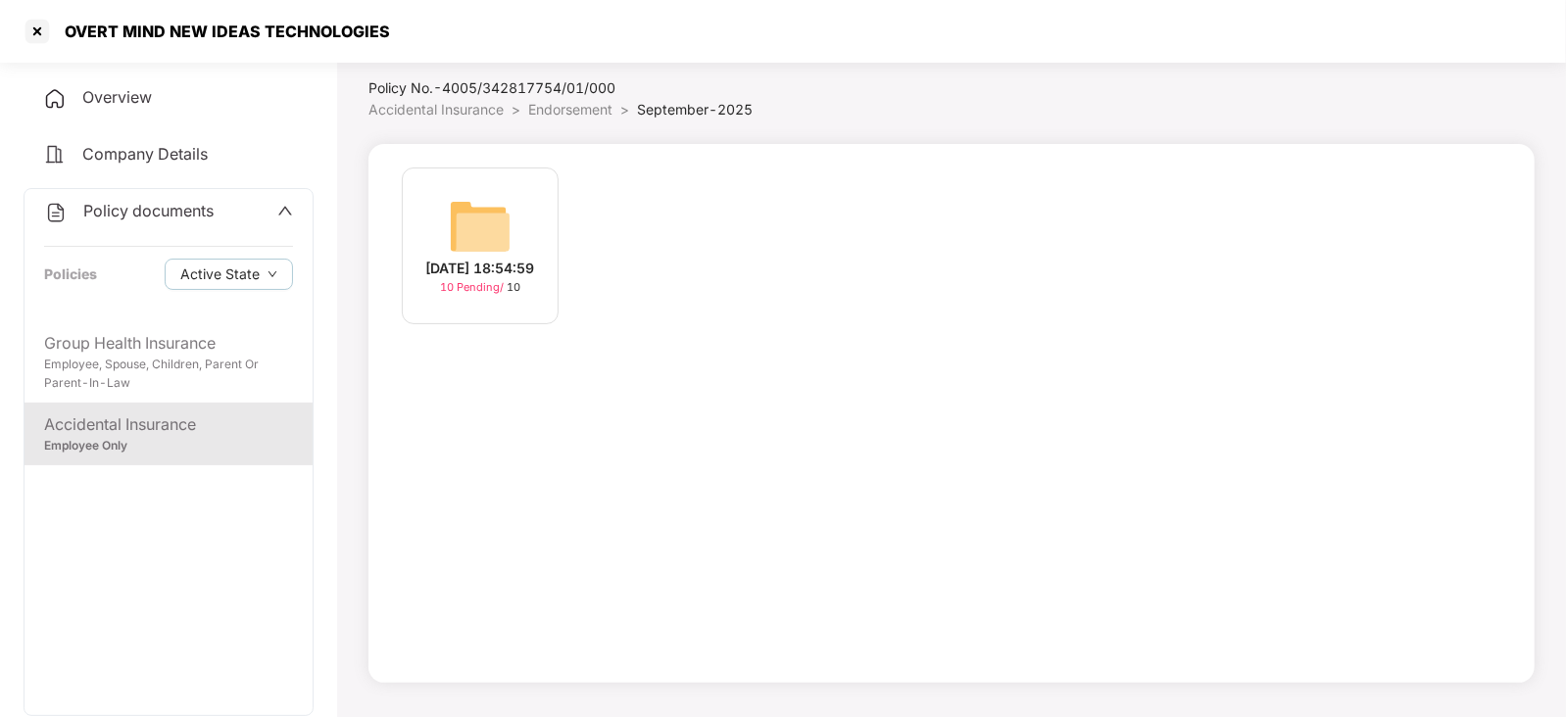
click at [473, 225] on img at bounding box center [480, 226] width 63 height 63
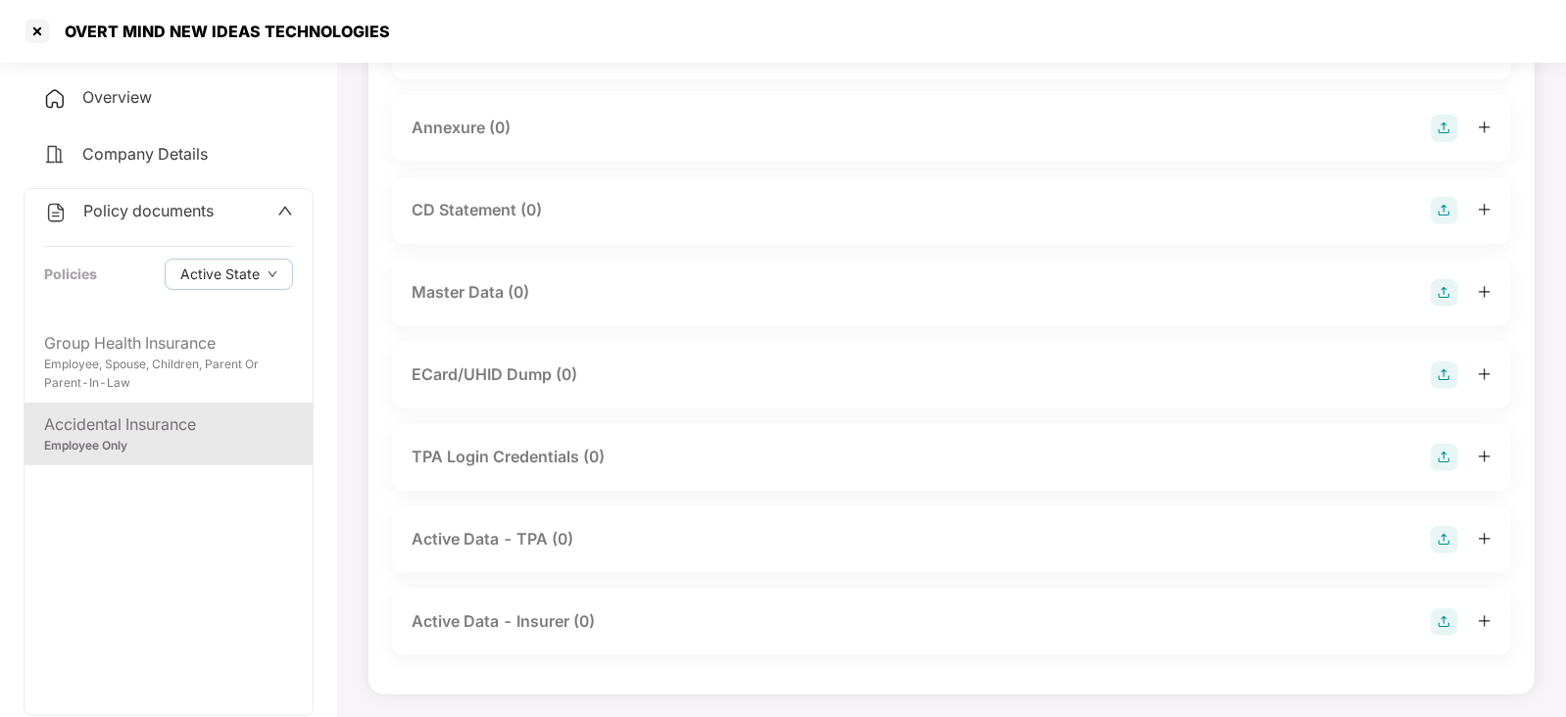
click at [1446, 282] on img at bounding box center [1443, 292] width 27 height 27
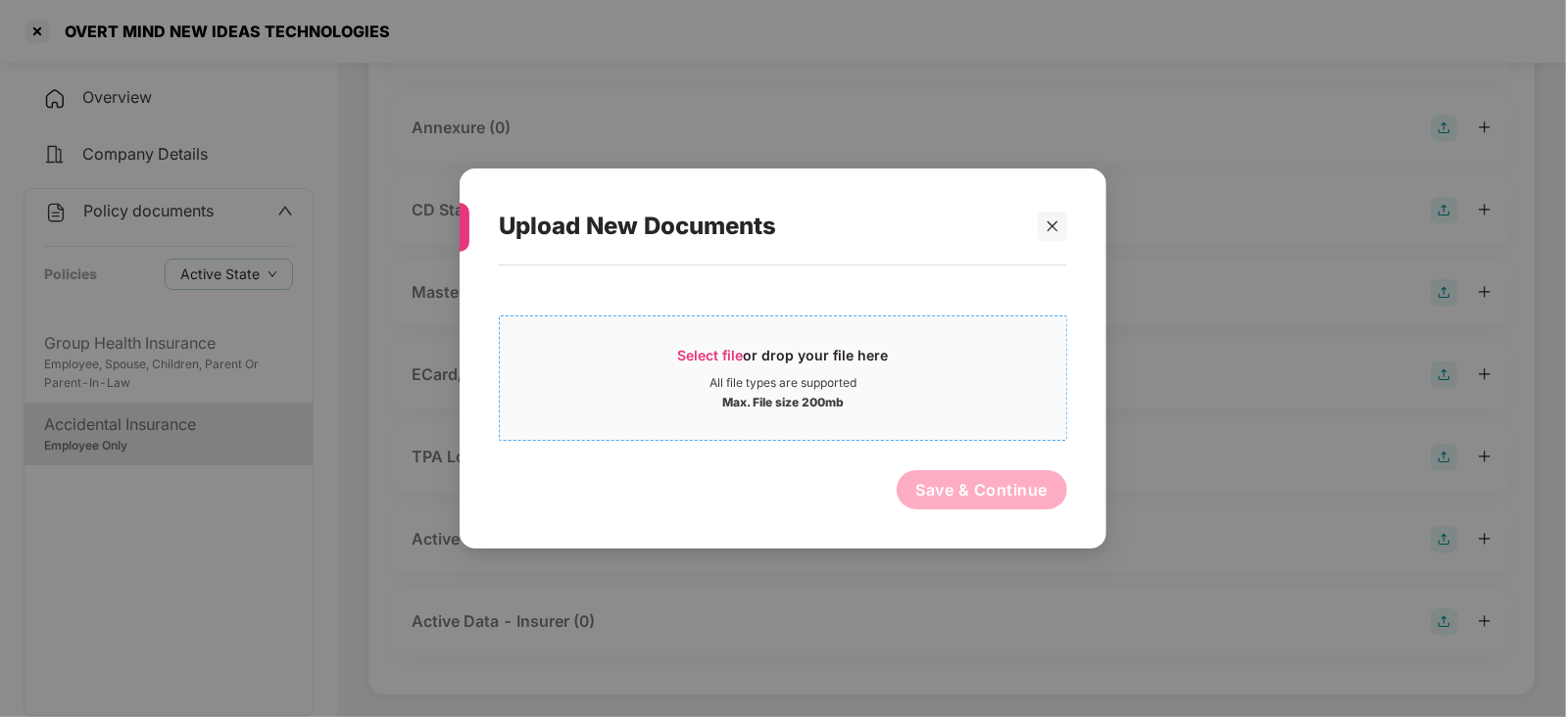
click at [731, 347] on span "Select file" at bounding box center [711, 355] width 66 height 17
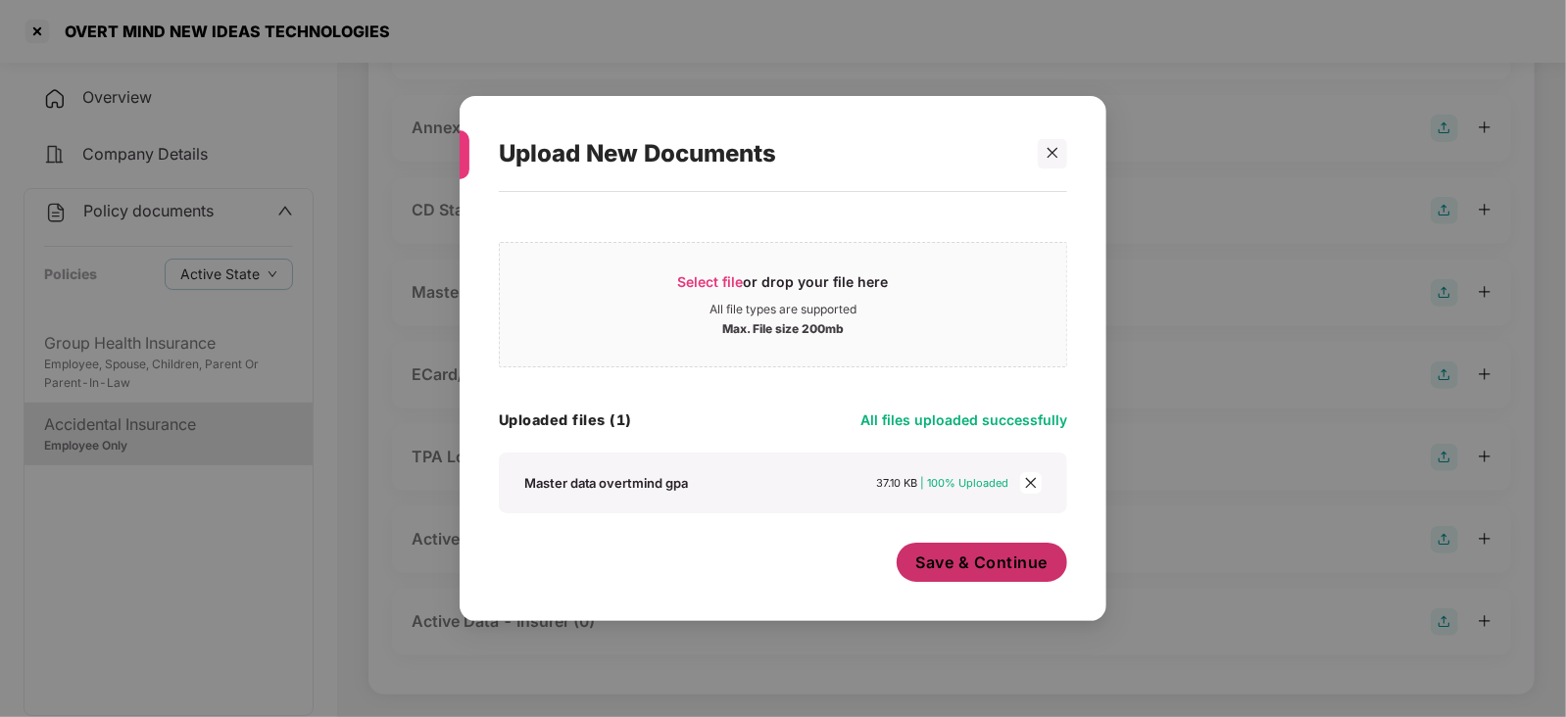
click at [964, 561] on span "Save & Continue" at bounding box center [982, 563] width 132 height 22
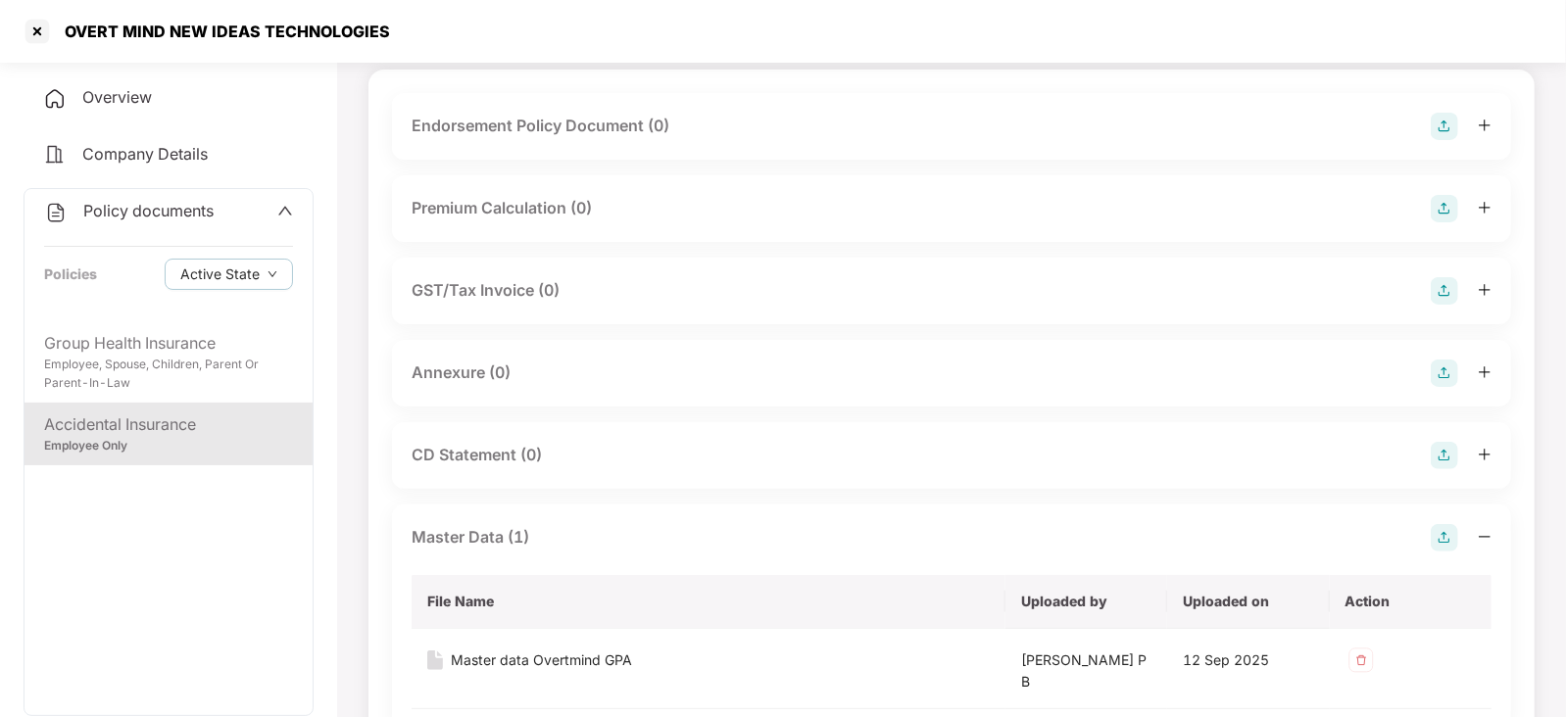
scroll to position [5, 0]
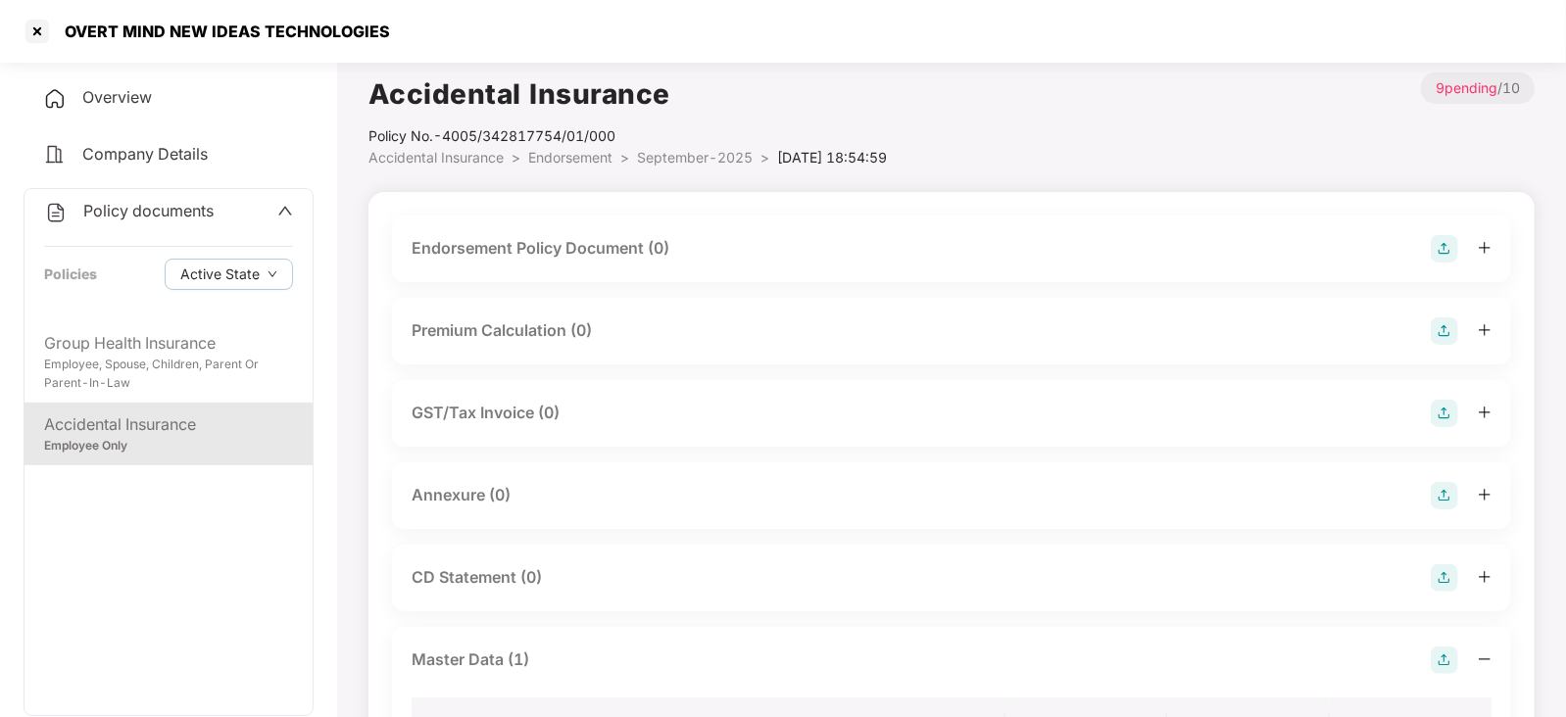
click at [1441, 247] on img at bounding box center [1443, 248] width 27 height 27
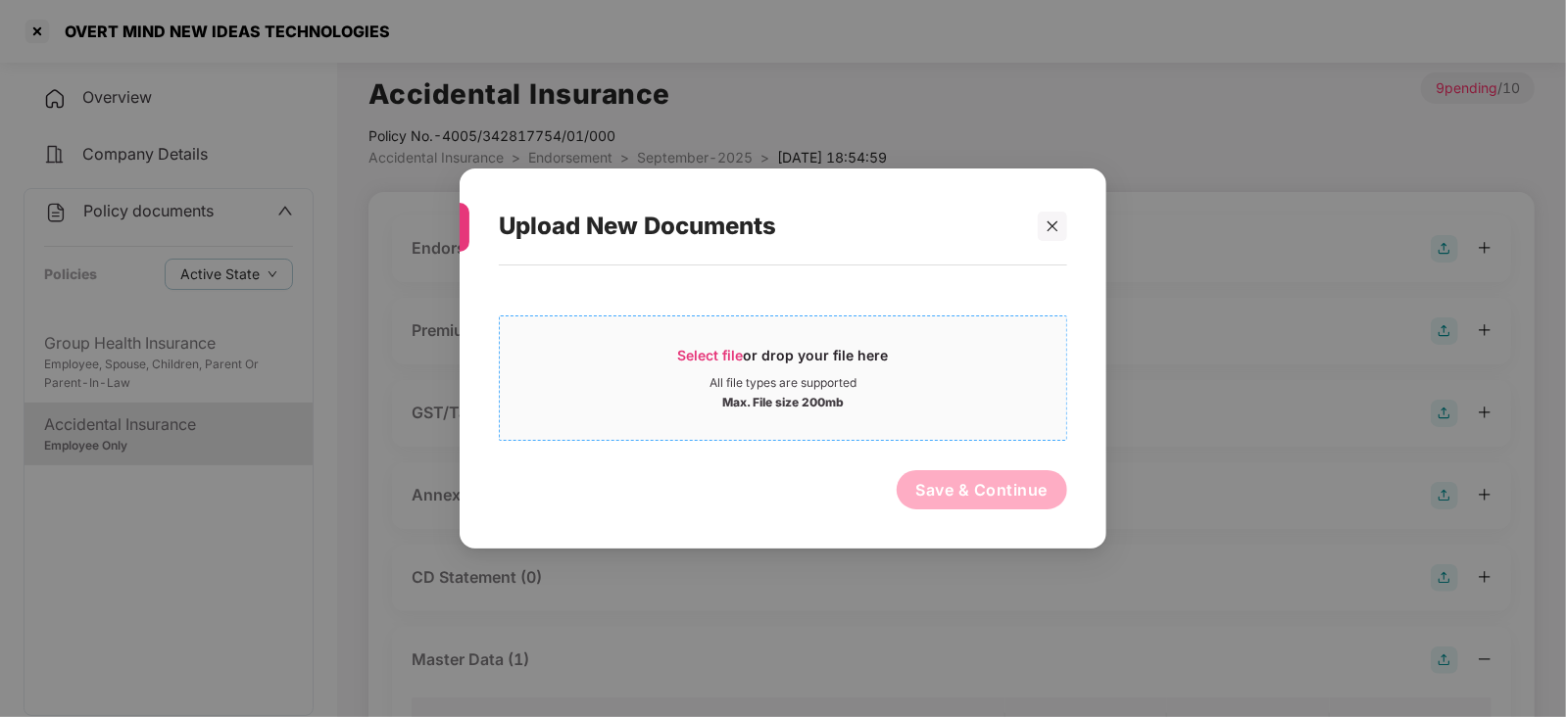
click at [710, 359] on span "Select file" at bounding box center [711, 355] width 66 height 17
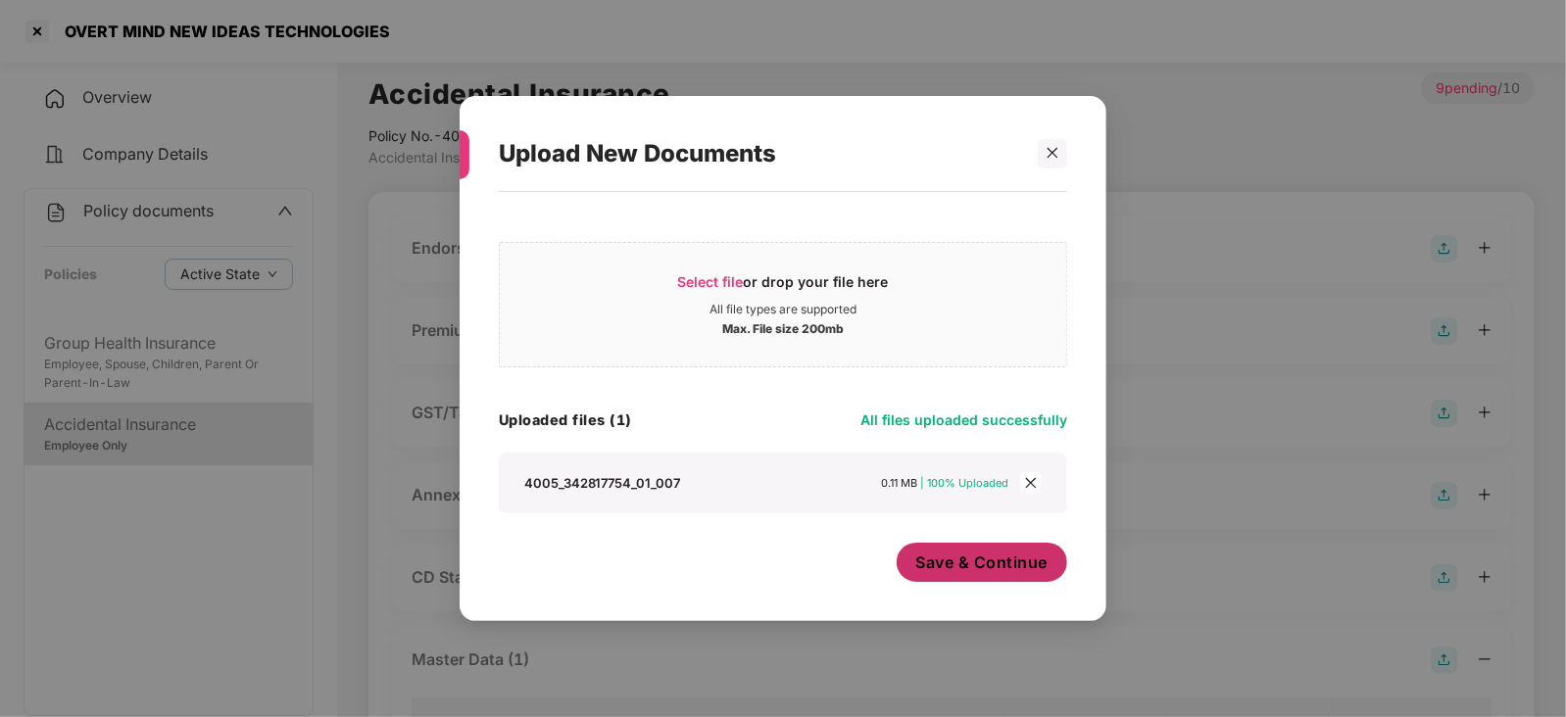
click at [987, 575] on button "Save & Continue" at bounding box center [982, 562] width 171 height 39
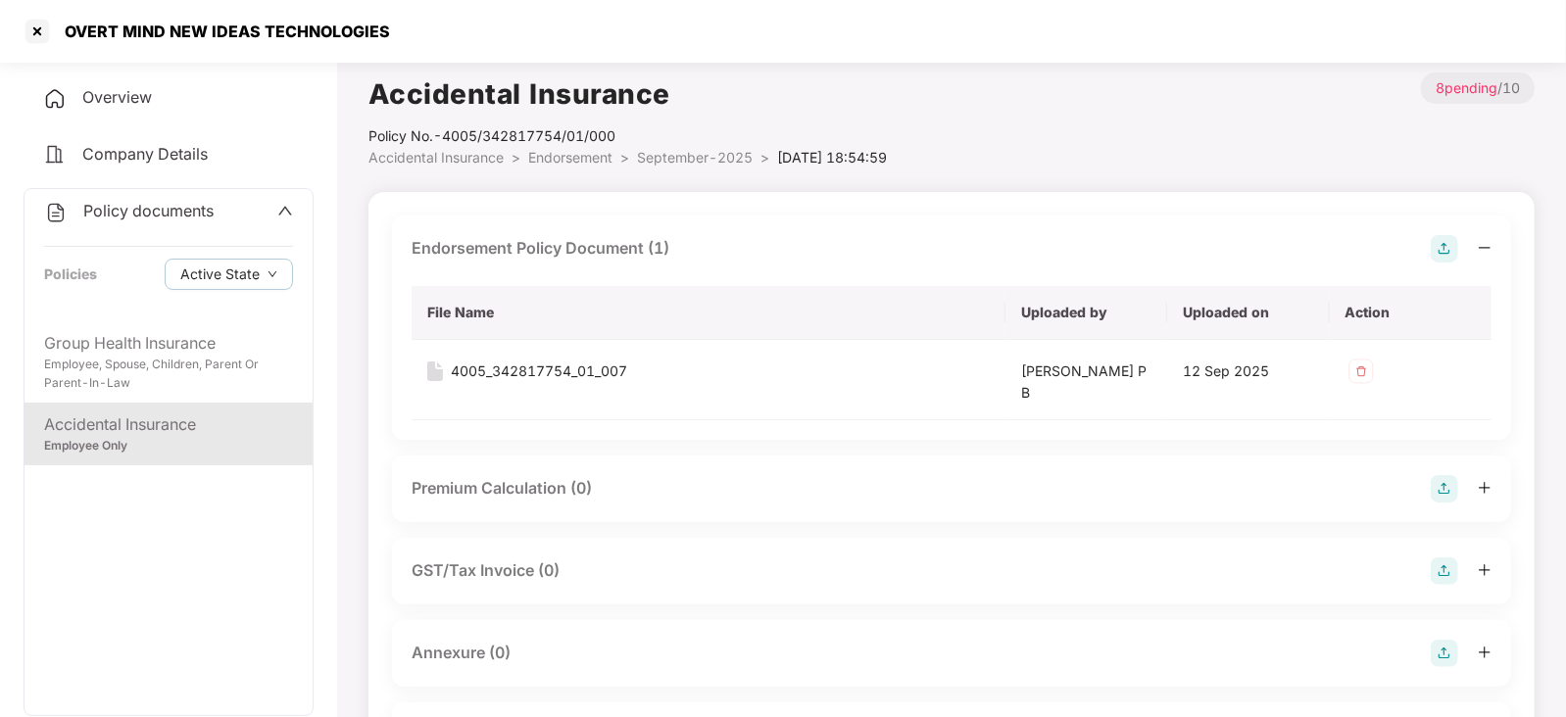
click at [1445, 485] on img at bounding box center [1443, 488] width 27 height 27
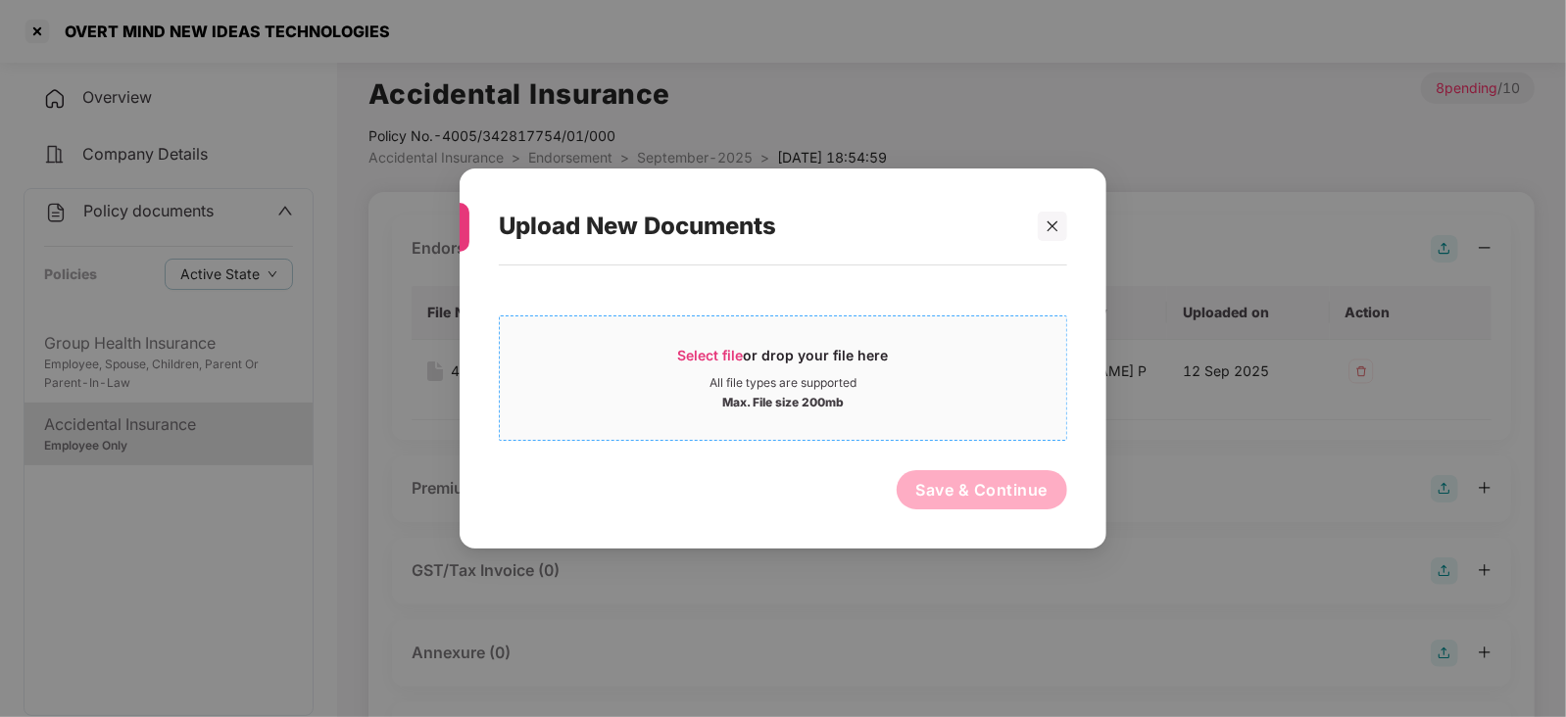
click at [725, 348] on span "Select file" at bounding box center [711, 355] width 66 height 17
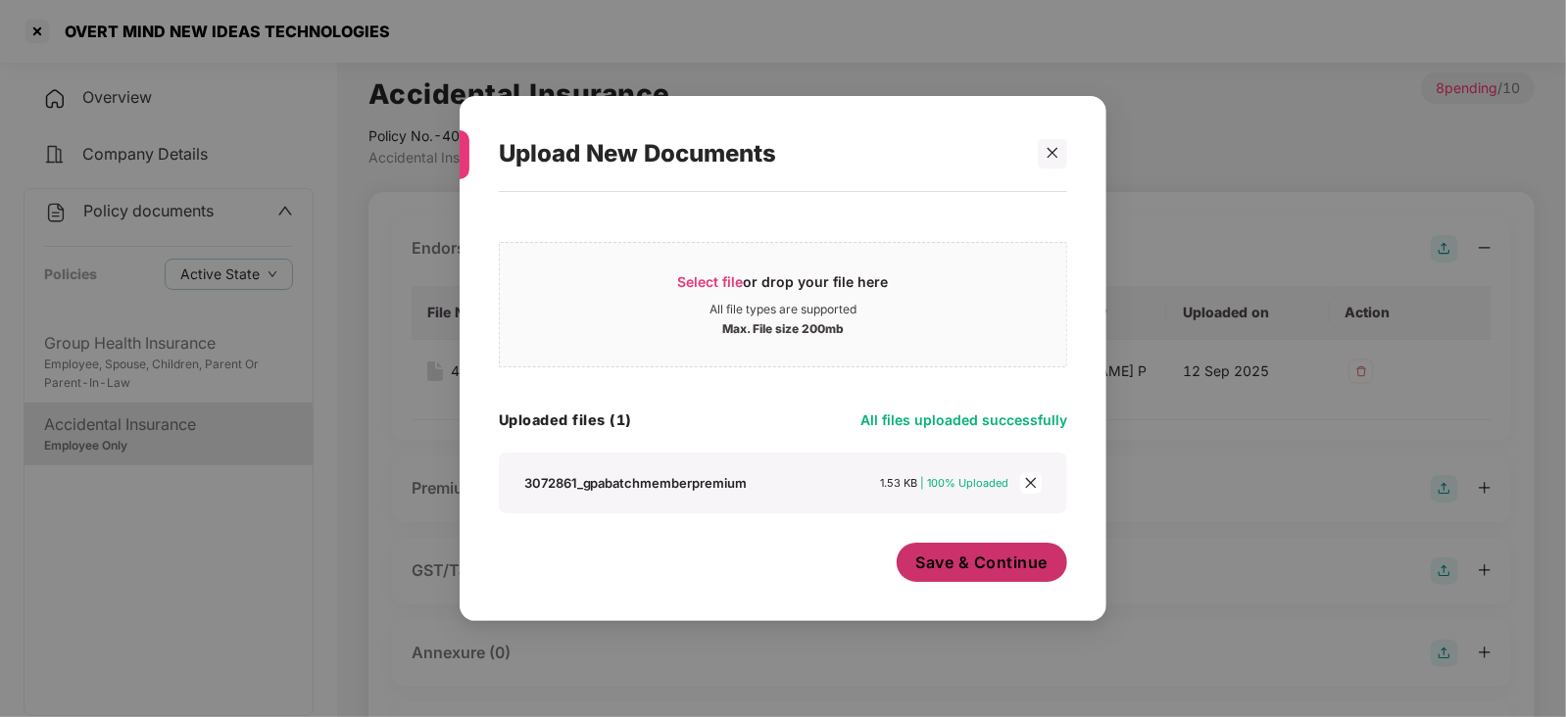
click at [945, 575] on button "Save & Continue" at bounding box center [982, 562] width 171 height 39
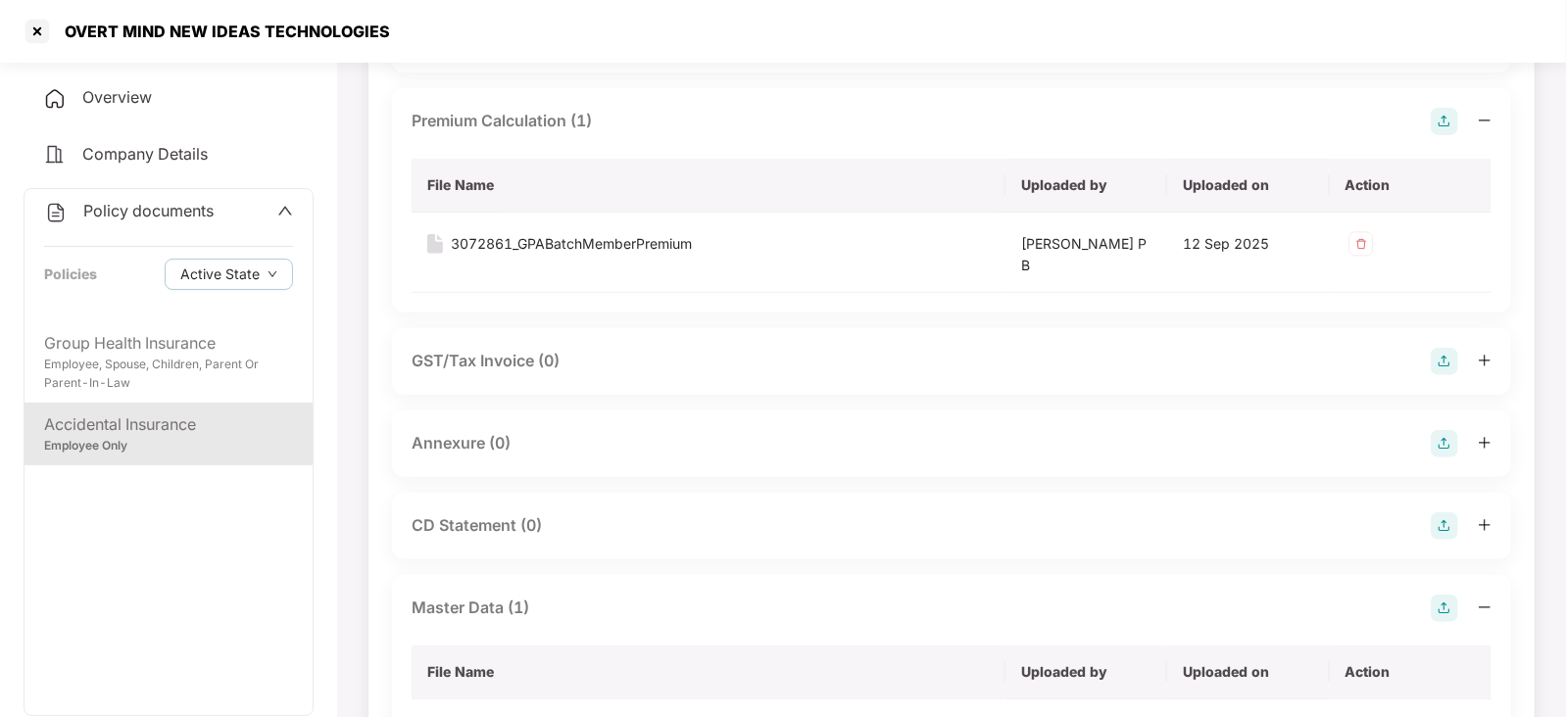
scroll to position [372, 0]
click at [1434, 438] on img at bounding box center [1443, 443] width 27 height 27
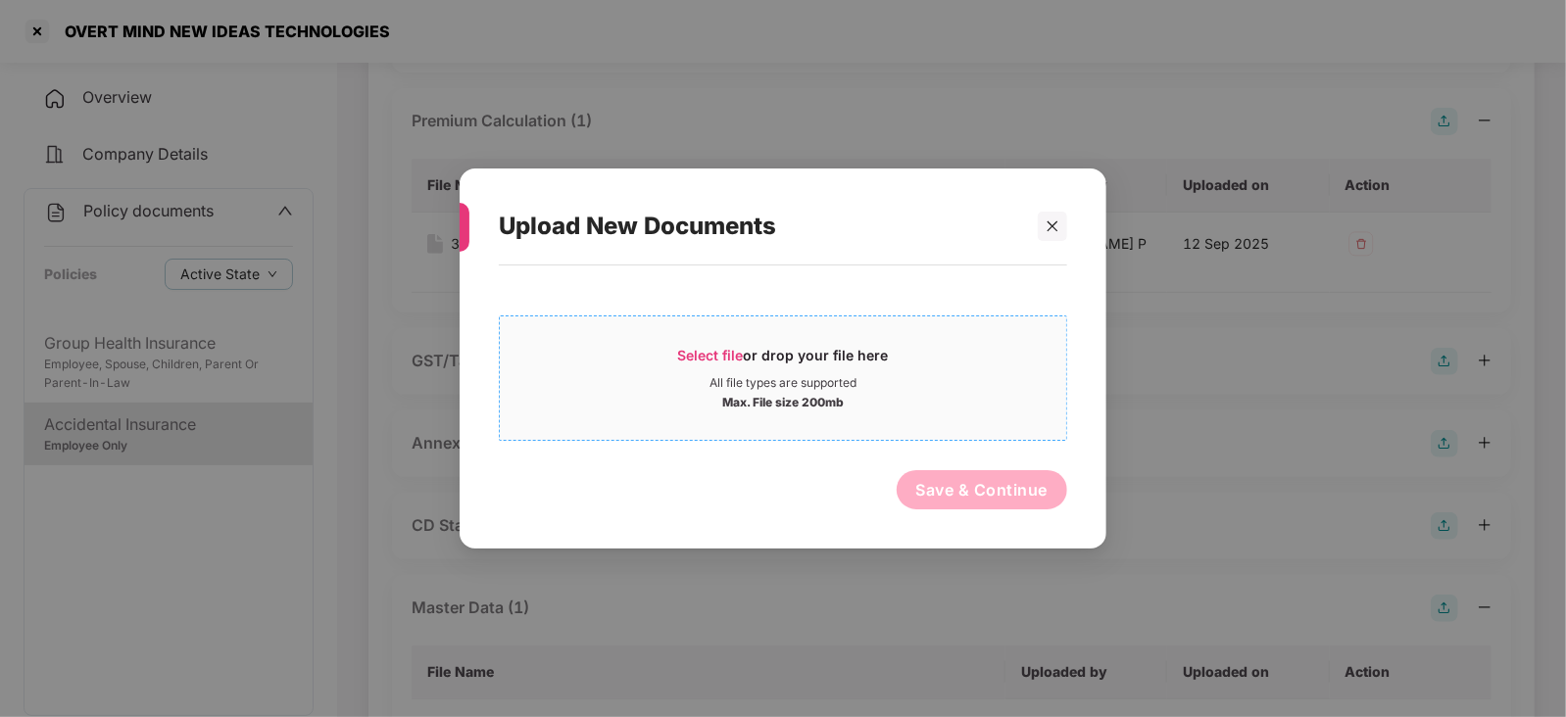
click at [698, 360] on span "Select file" at bounding box center [711, 355] width 66 height 17
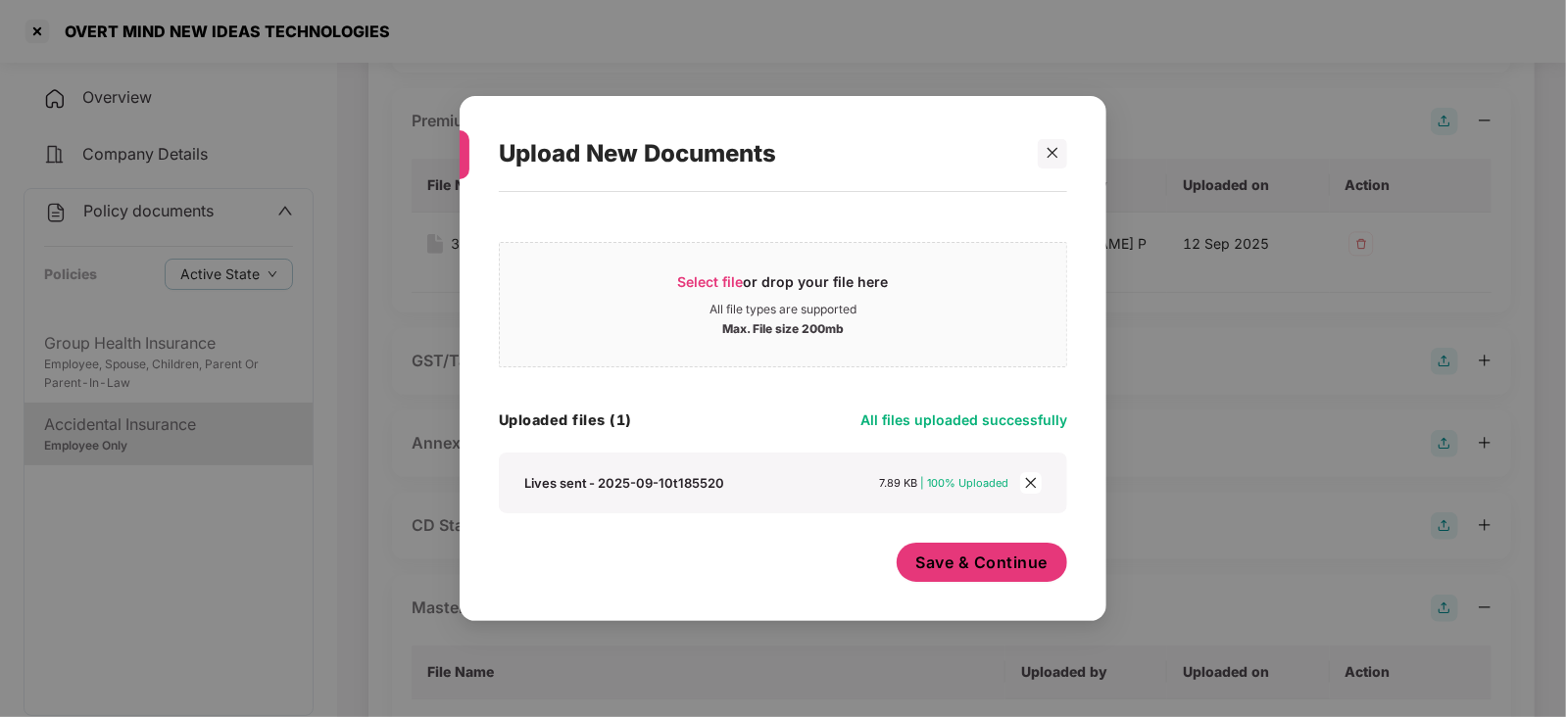
click at [928, 551] on button "Save & Continue" at bounding box center [982, 562] width 171 height 39
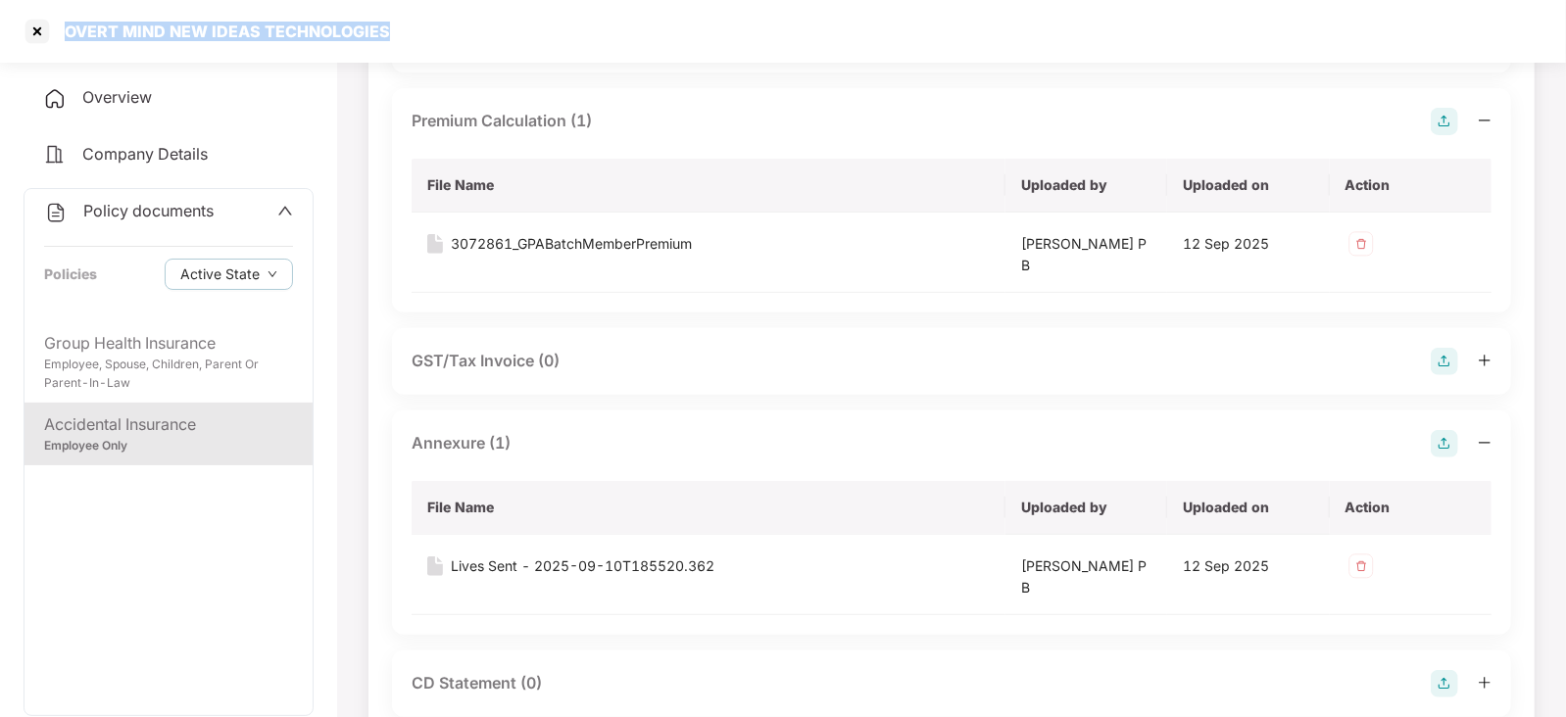
drag, startPoint x: 67, startPoint y: 35, endPoint x: 399, endPoint y: 43, distance: 332.2
click at [399, 43] on div "OVERT MIND NEW IDEAS TECHNOLOGIES" at bounding box center [783, 31] width 1566 height 63
copy div "OVERT MIND NEW IDEAS TECHNOLOGIES"
click at [34, 31] on div at bounding box center [37, 31] width 31 height 31
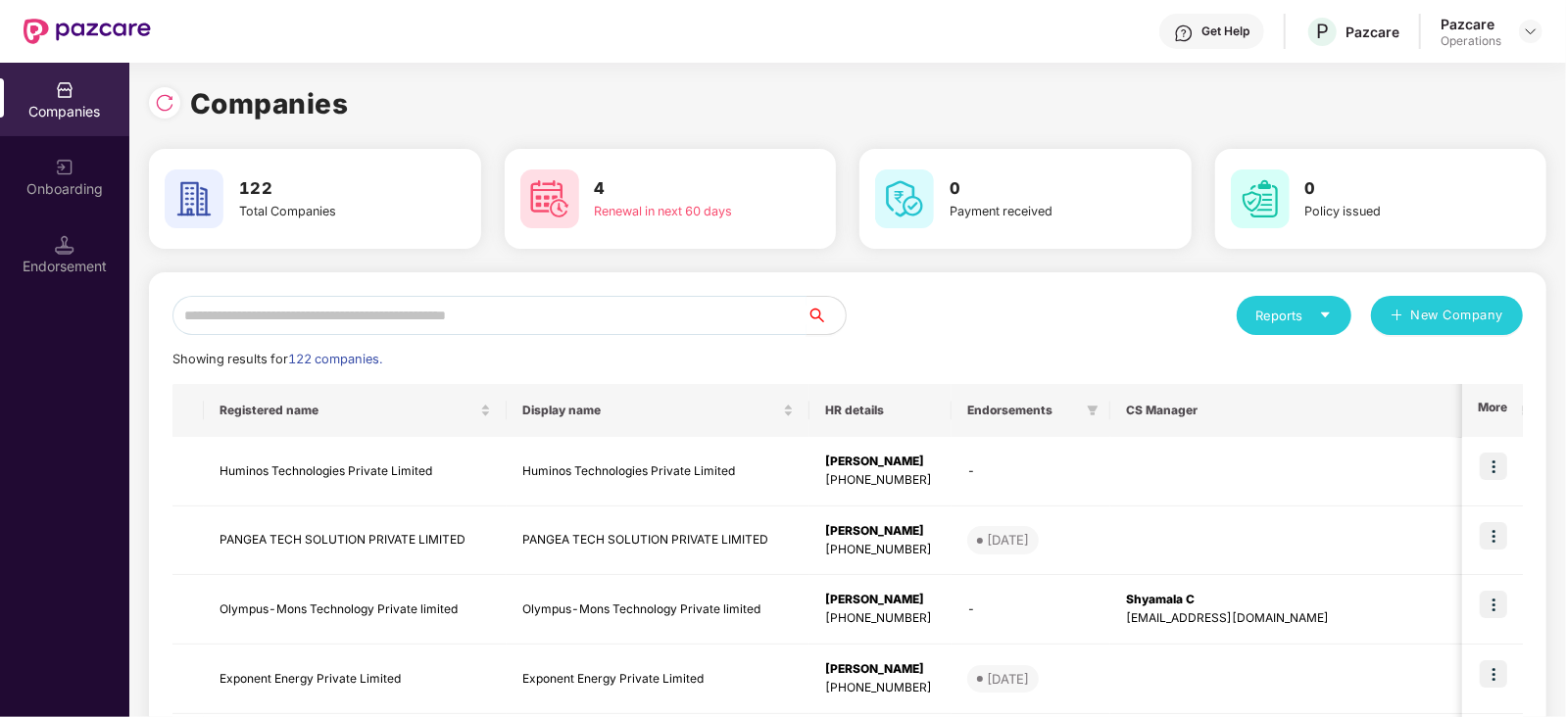
click at [538, 315] on input "text" at bounding box center [489, 315] width 634 height 39
paste input "**********"
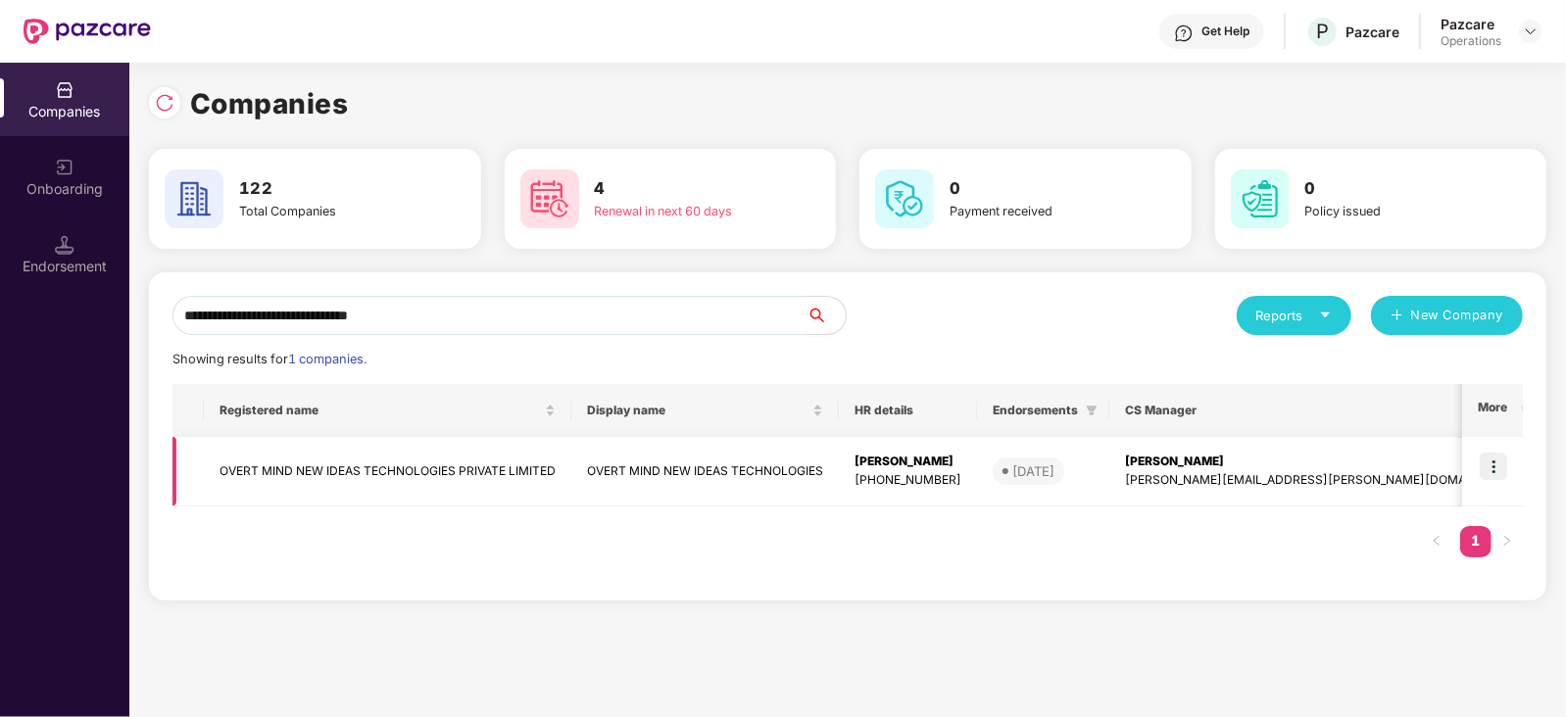
type input "**********"
click at [1504, 472] on img at bounding box center [1492, 466] width 27 height 27
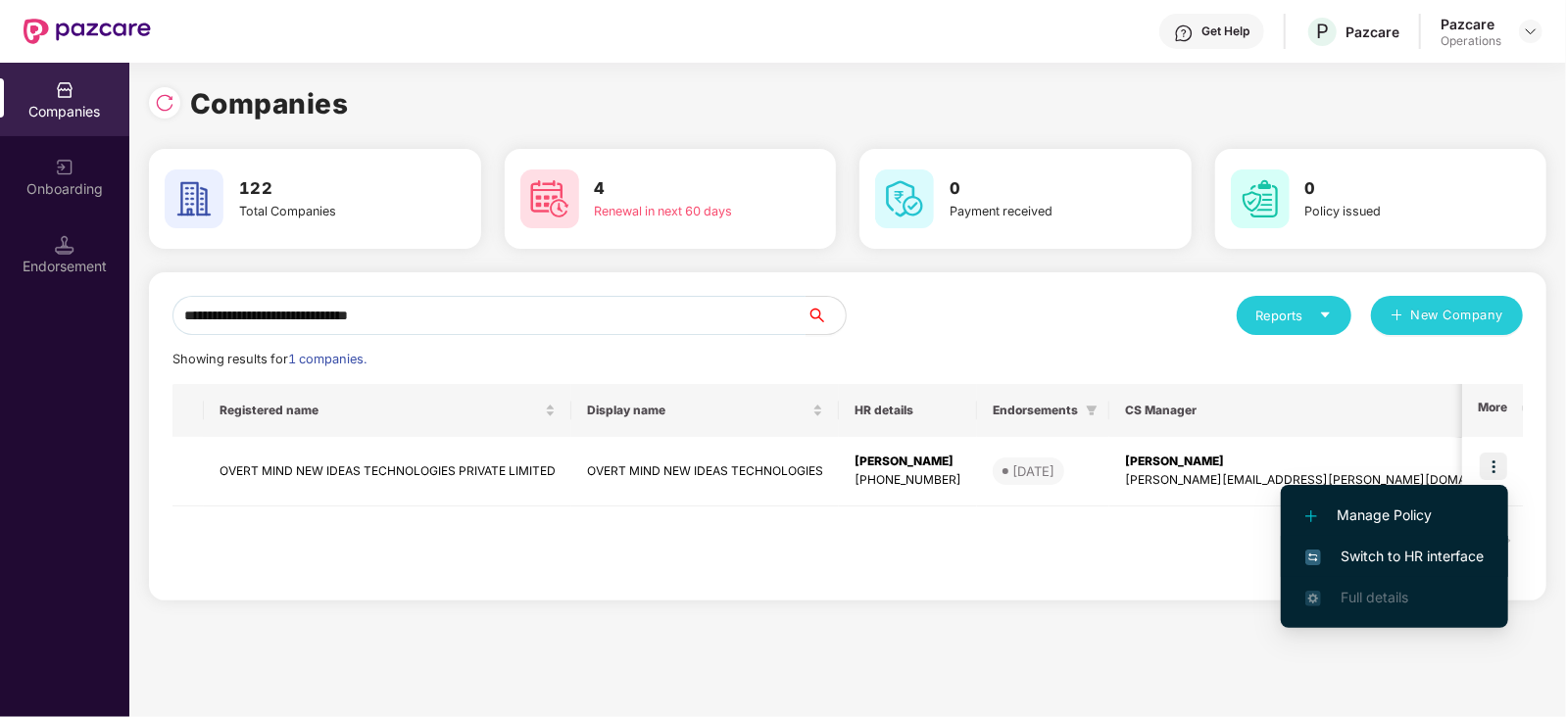
click at [1456, 546] on span "Switch to HR interface" at bounding box center [1394, 557] width 178 height 22
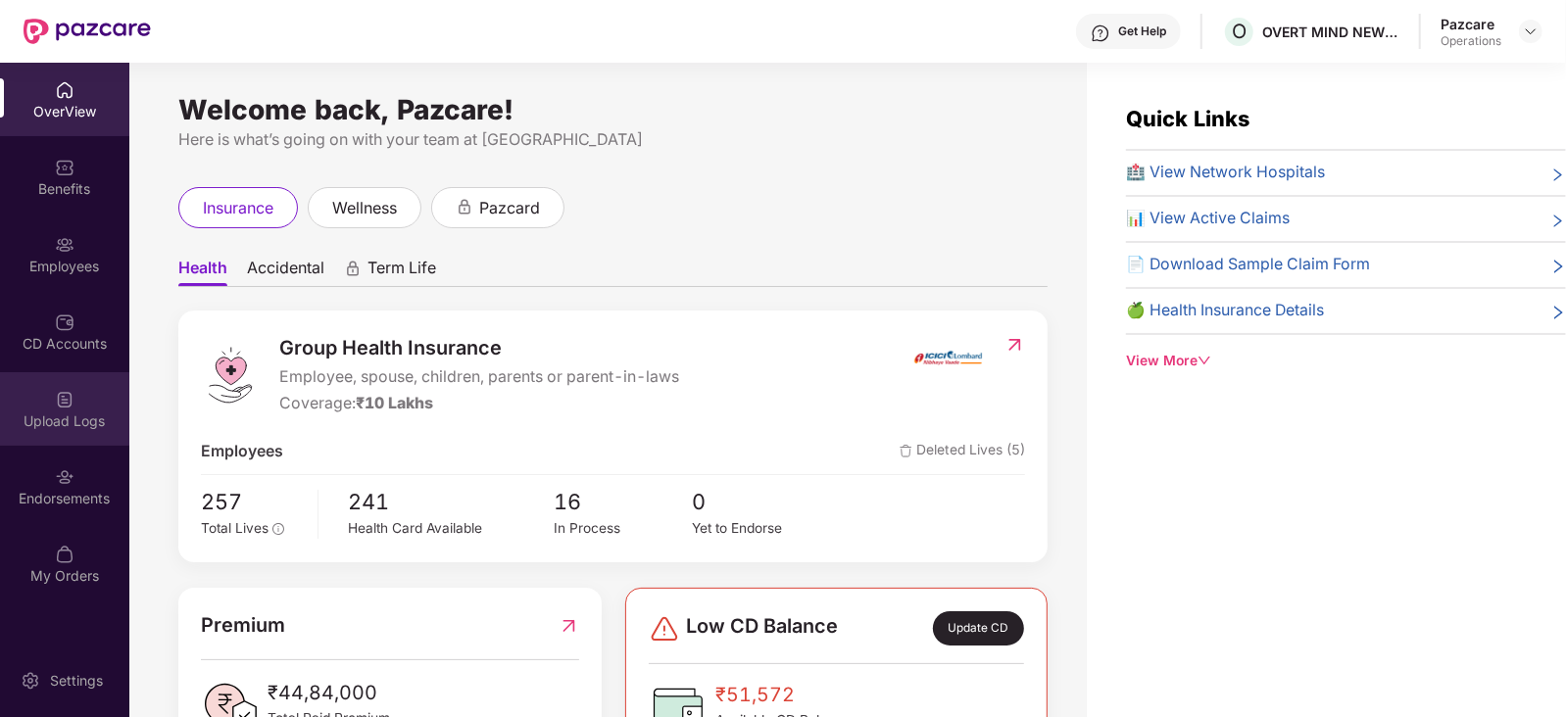
click at [65, 440] on div "Upload Logs" at bounding box center [64, 408] width 129 height 73
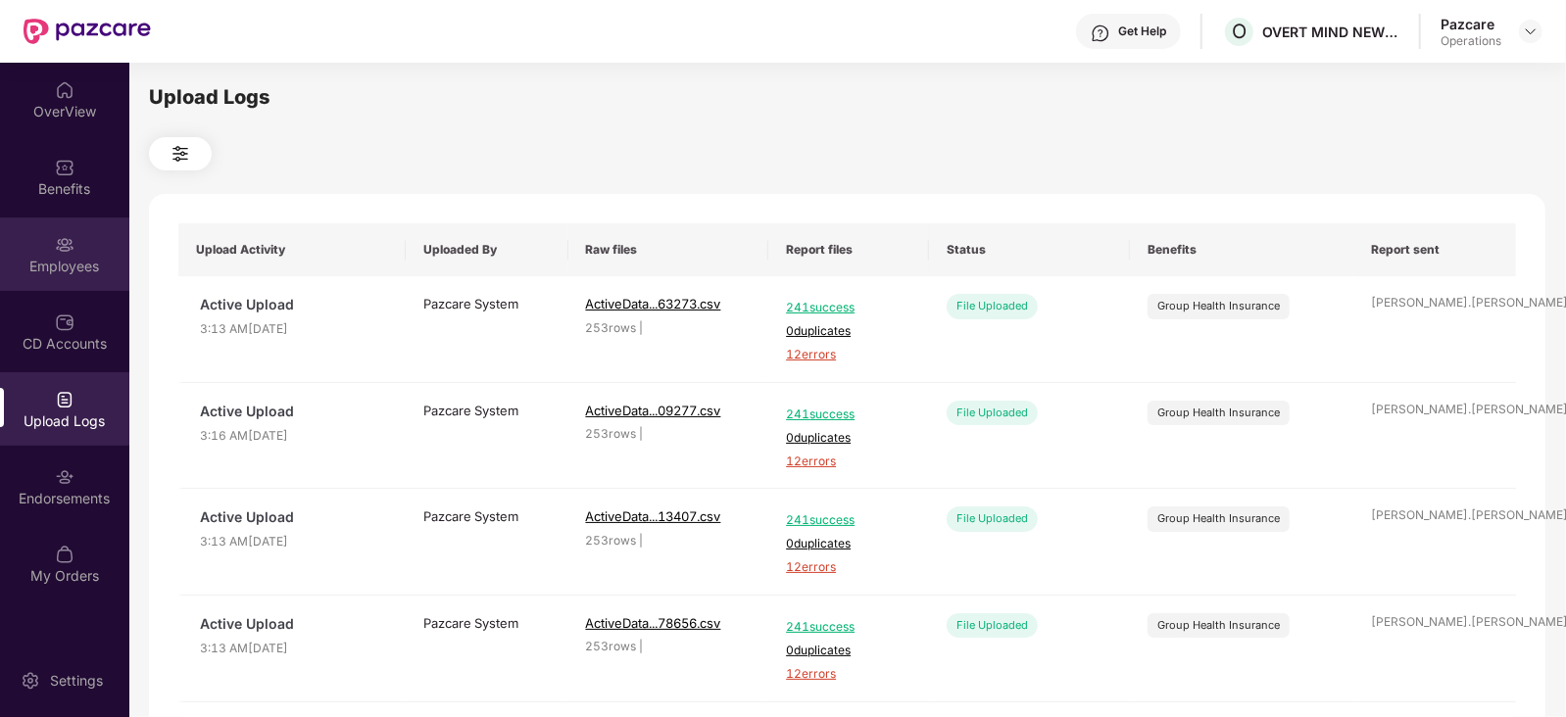
click at [80, 259] on div "Employees" at bounding box center [64, 267] width 129 height 20
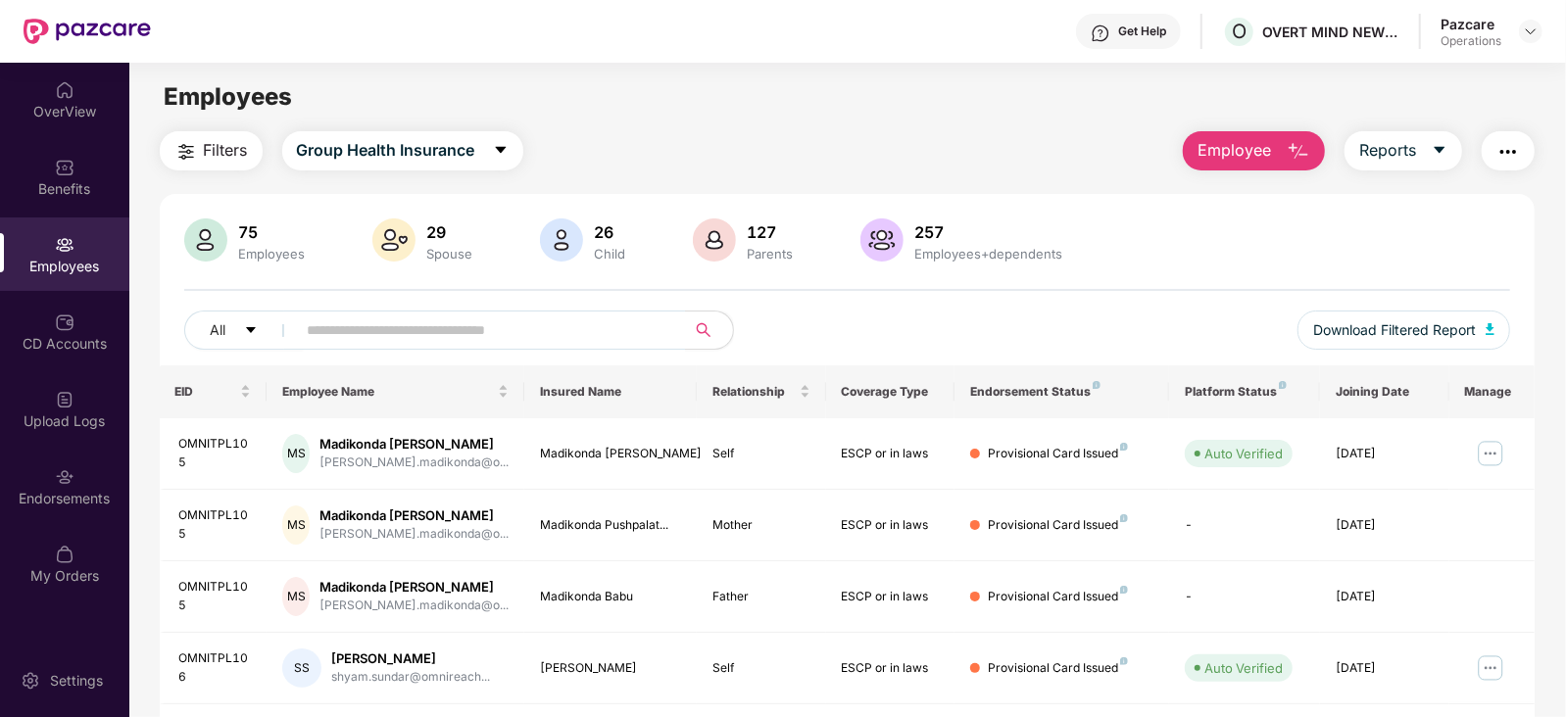
click at [1501, 159] on img "button" at bounding box center [1508, 152] width 24 height 24
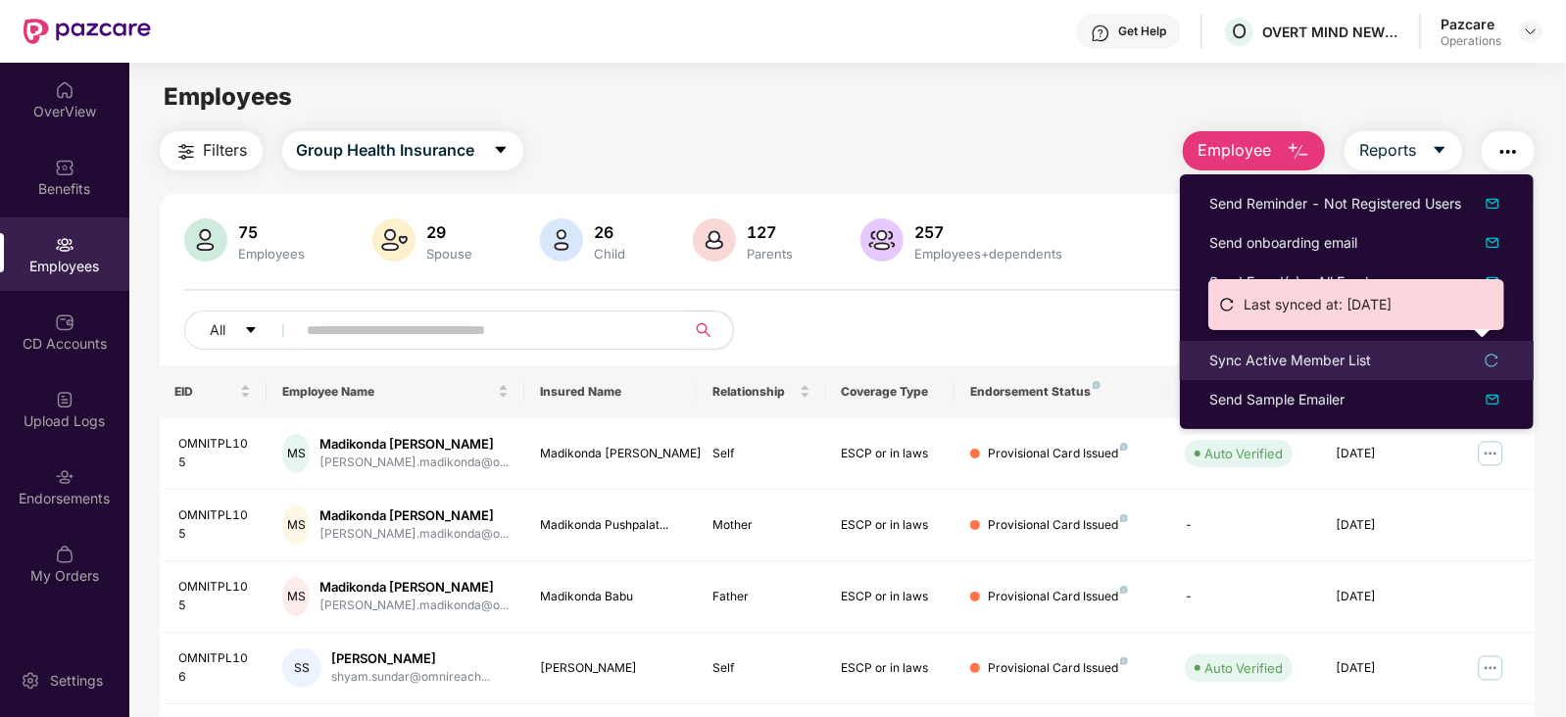
click at [1299, 366] on div "Sync Active Member List" at bounding box center [1290, 361] width 162 height 22
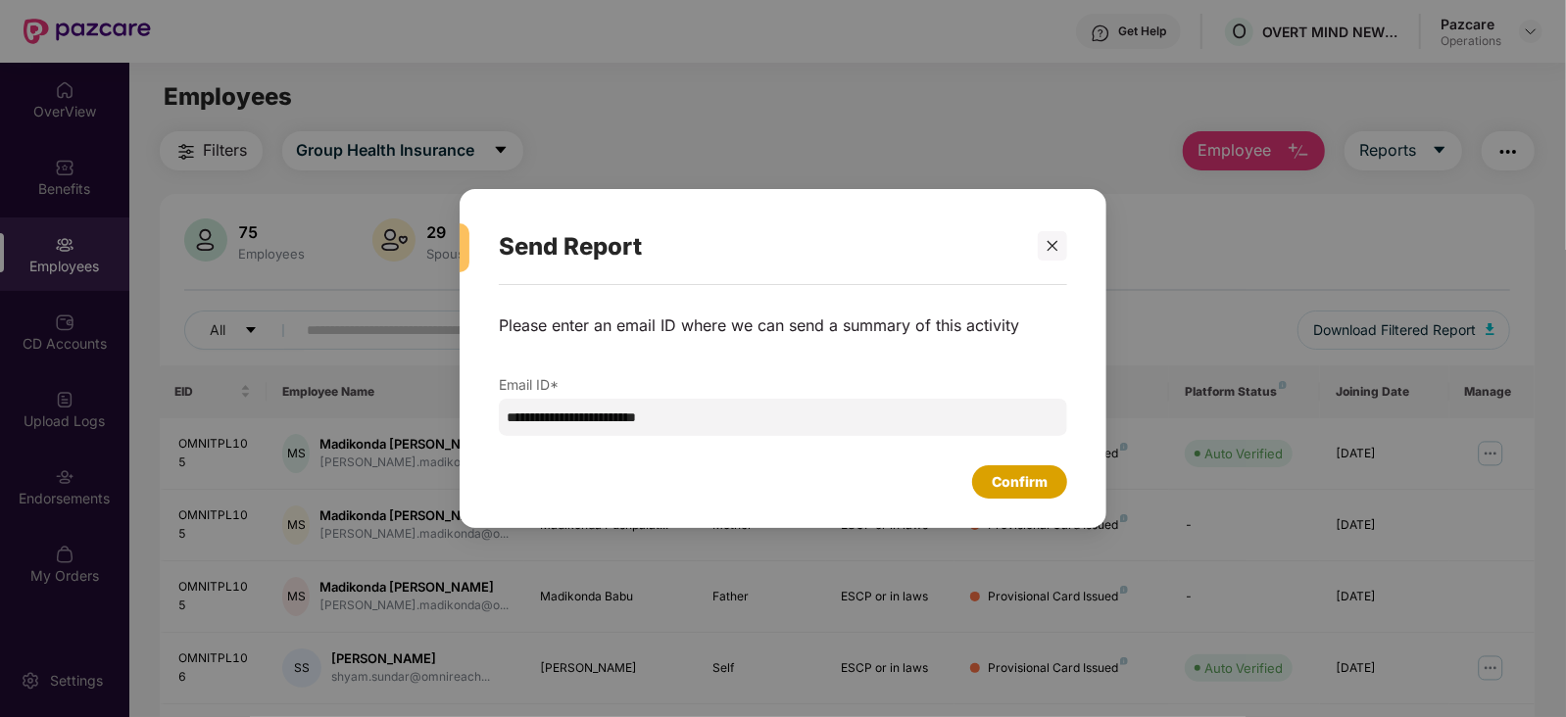
click at [1047, 474] on div "Confirm" at bounding box center [1019, 481] width 95 height 33
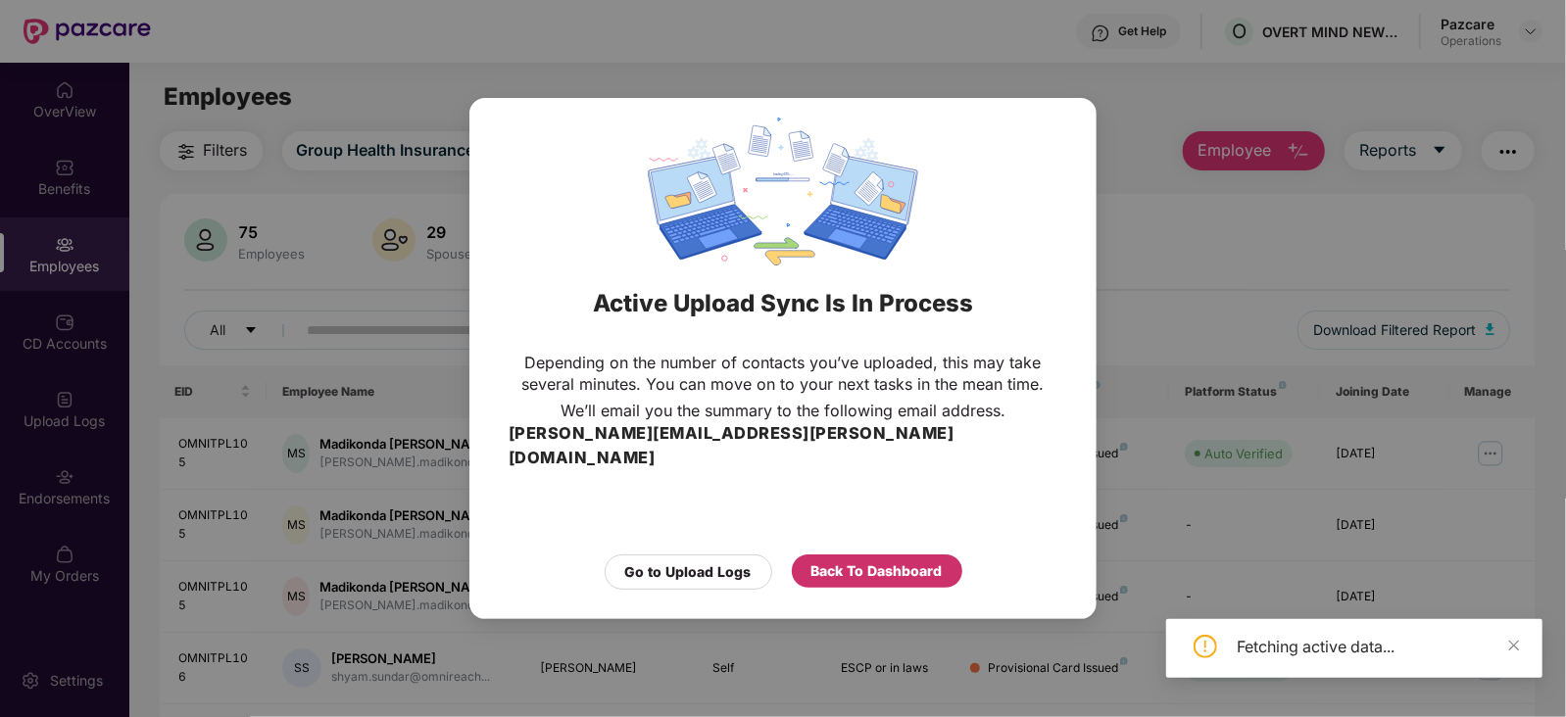
click at [916, 560] on div "Back To Dashboard" at bounding box center [876, 571] width 131 height 22
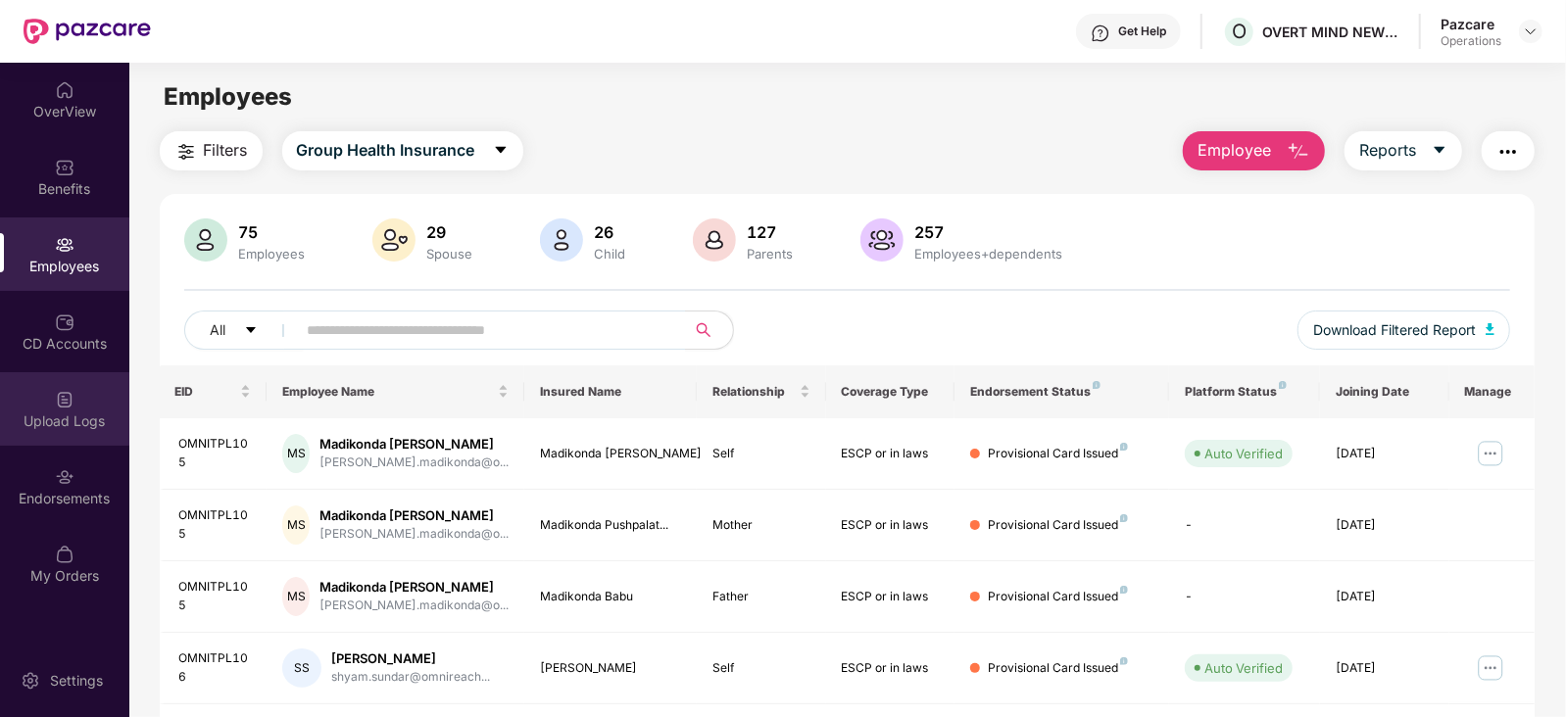
click at [78, 389] on div "Upload Logs" at bounding box center [64, 408] width 129 height 73
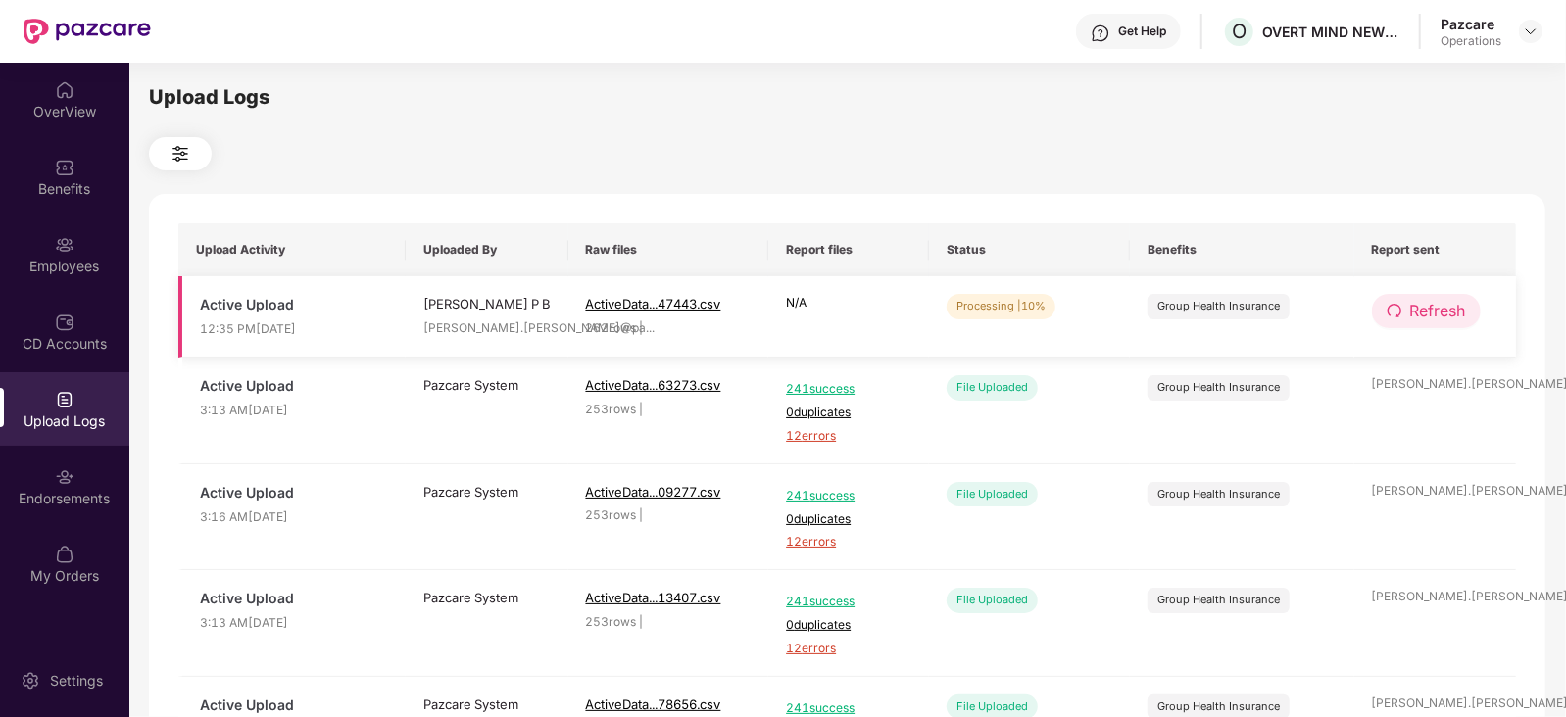
click at [1435, 323] on span "Refresh" at bounding box center [1438, 311] width 56 height 24
click at [1435, 323] on span "Refresh" at bounding box center [1439, 311] width 56 height 24
click at [1478, 312] on button "Refresh" at bounding box center [1426, 311] width 109 height 34
click at [1454, 311] on span "Refresh" at bounding box center [1438, 311] width 56 height 24
click at [1454, 311] on span "Refresh" at bounding box center [1439, 311] width 56 height 24
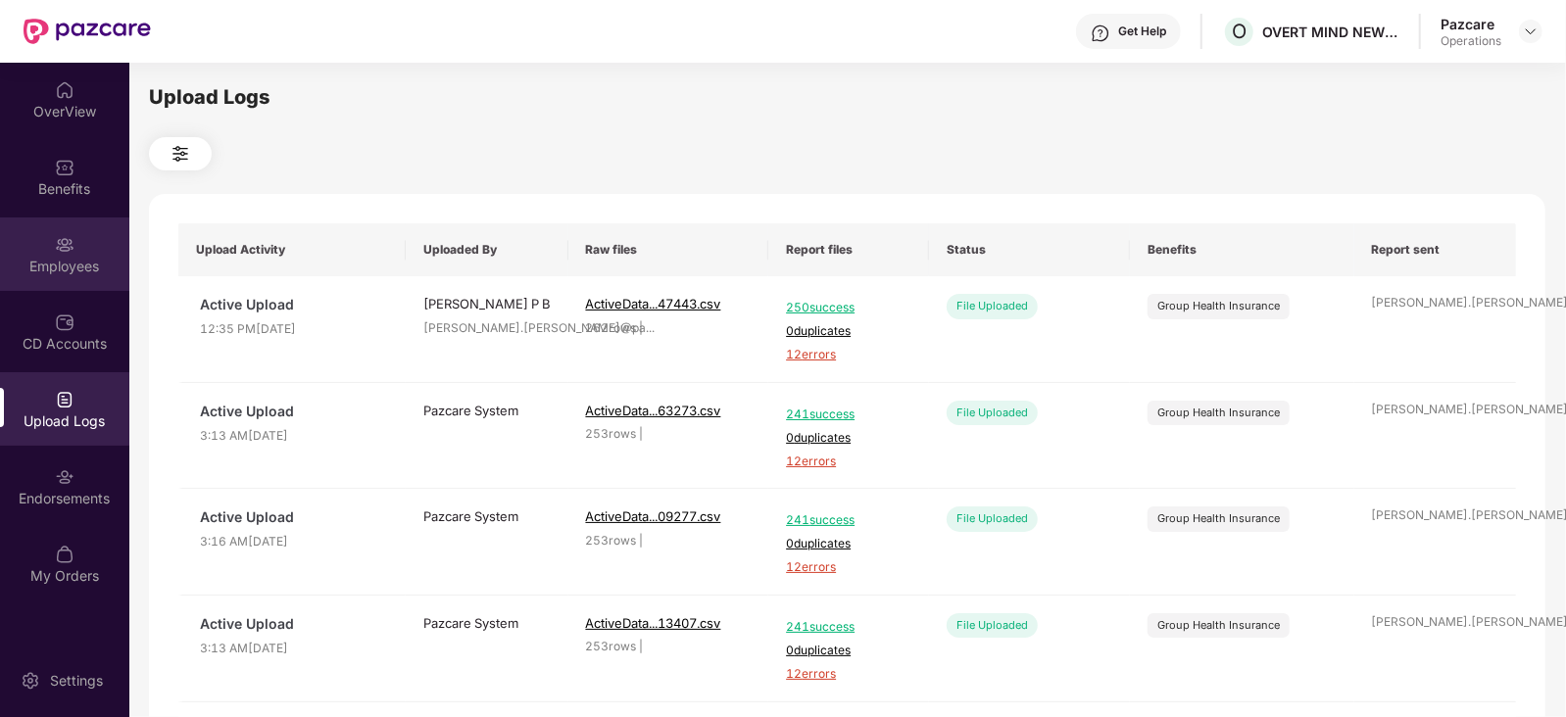
click at [82, 280] on div "Employees" at bounding box center [64, 254] width 129 height 73
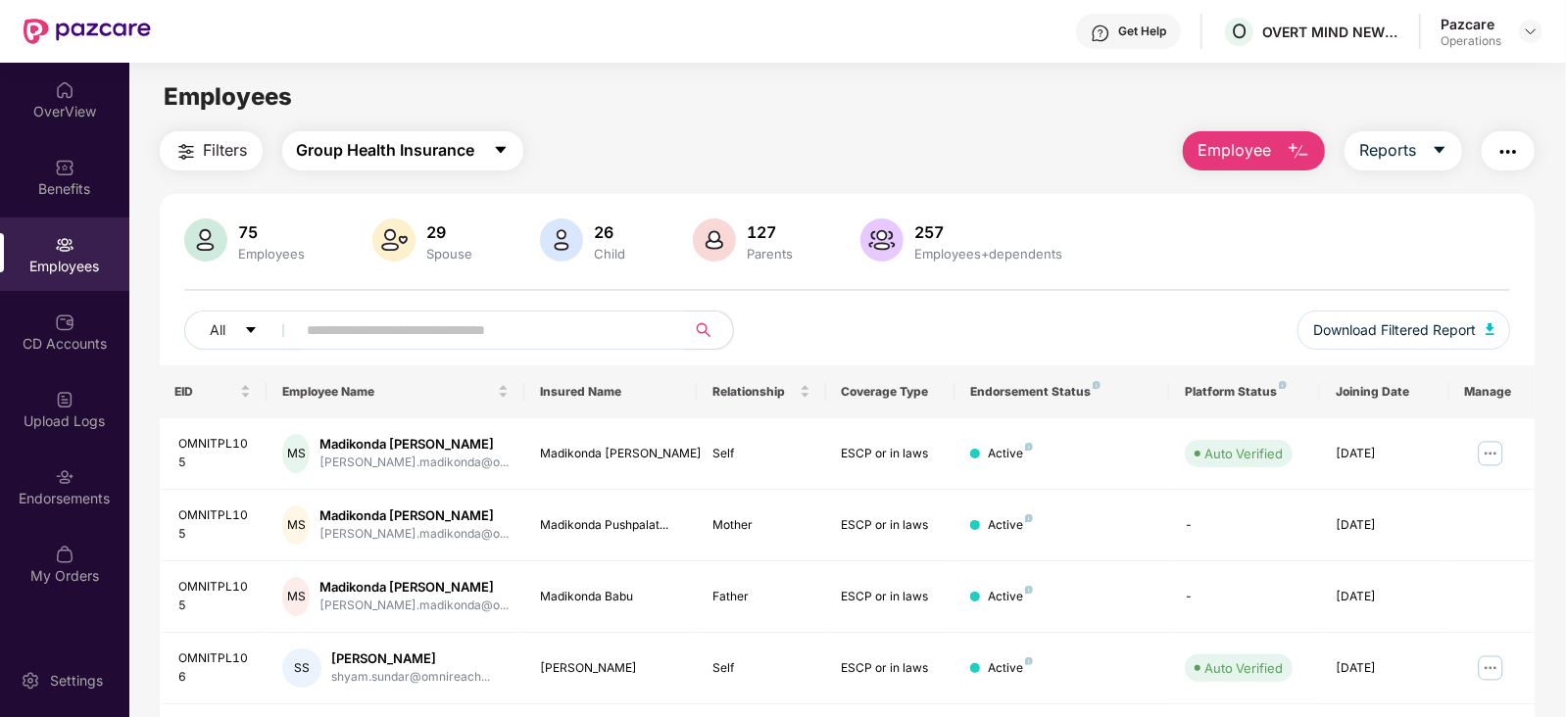
click at [408, 149] on span "Group Health Insurance" at bounding box center [386, 150] width 178 height 24
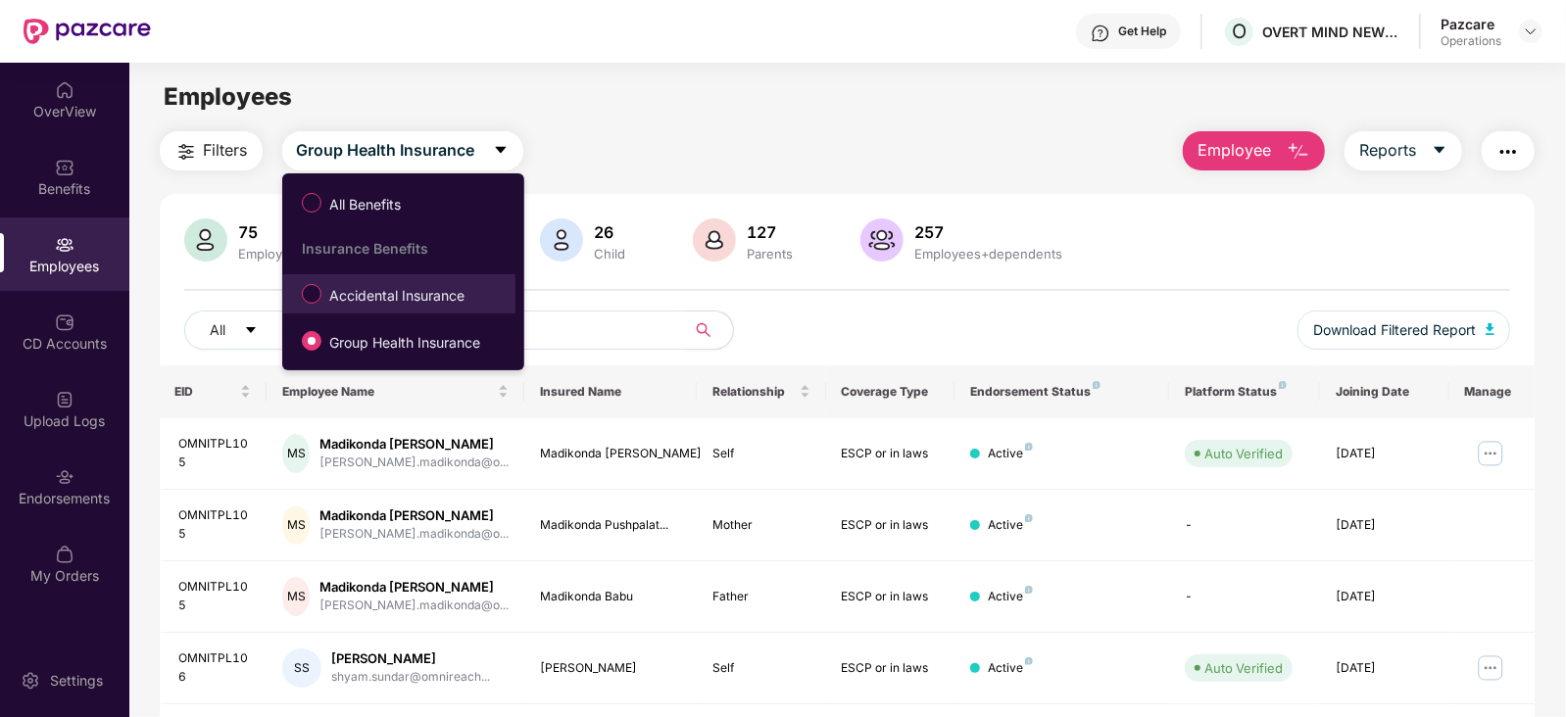
click at [332, 295] on span "Accidental Insurance" at bounding box center [396, 296] width 151 height 22
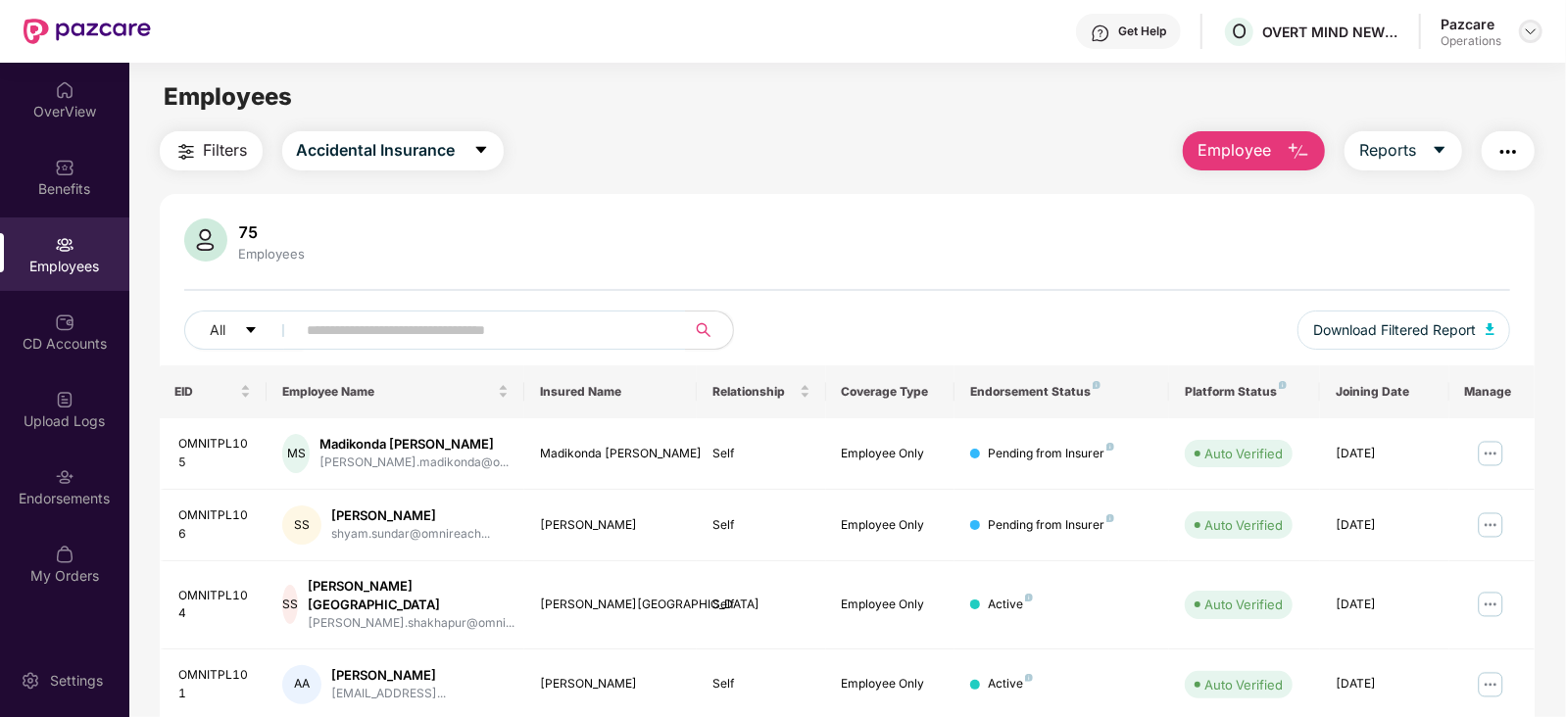
click at [1526, 33] on img at bounding box center [1531, 32] width 16 height 16
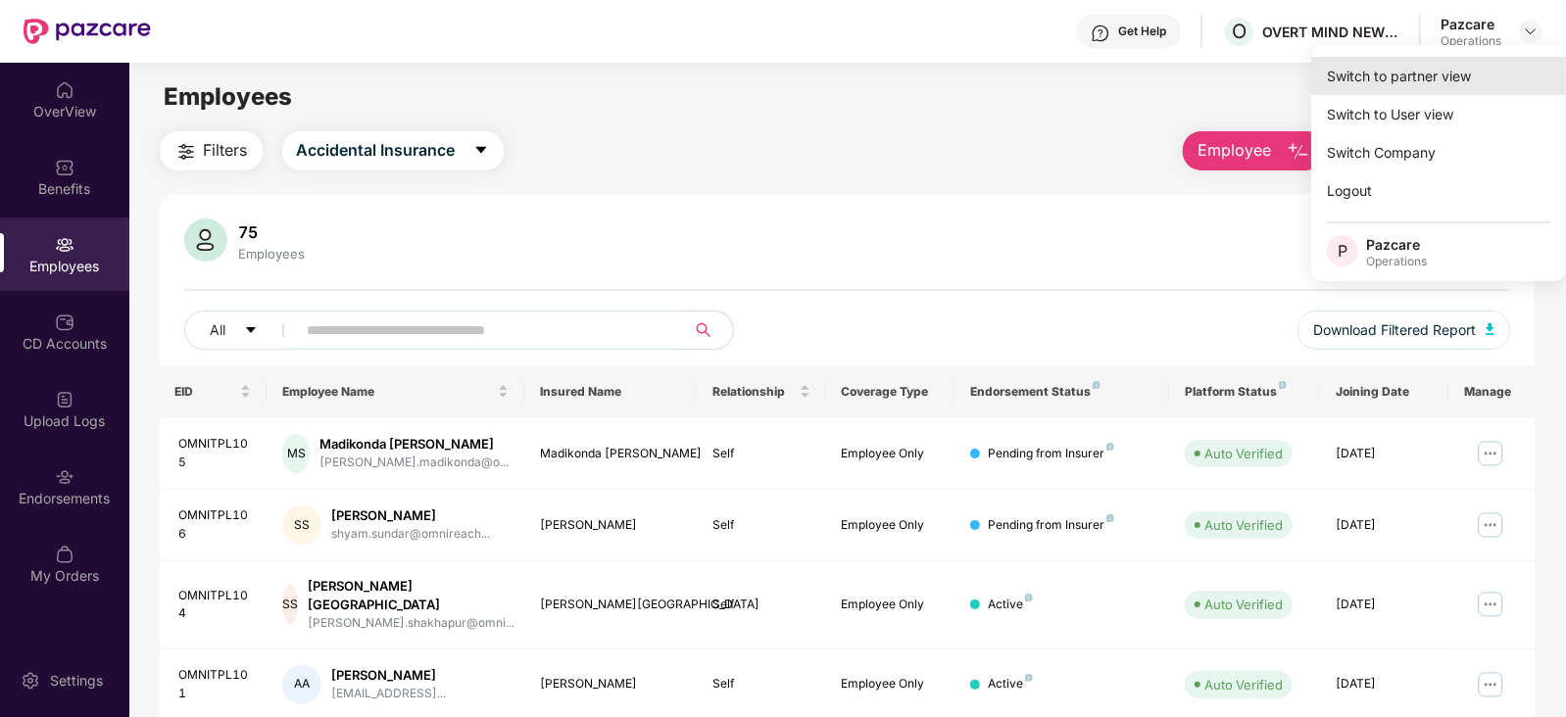
click at [1424, 78] on div "Switch to partner view" at bounding box center [1438, 76] width 255 height 38
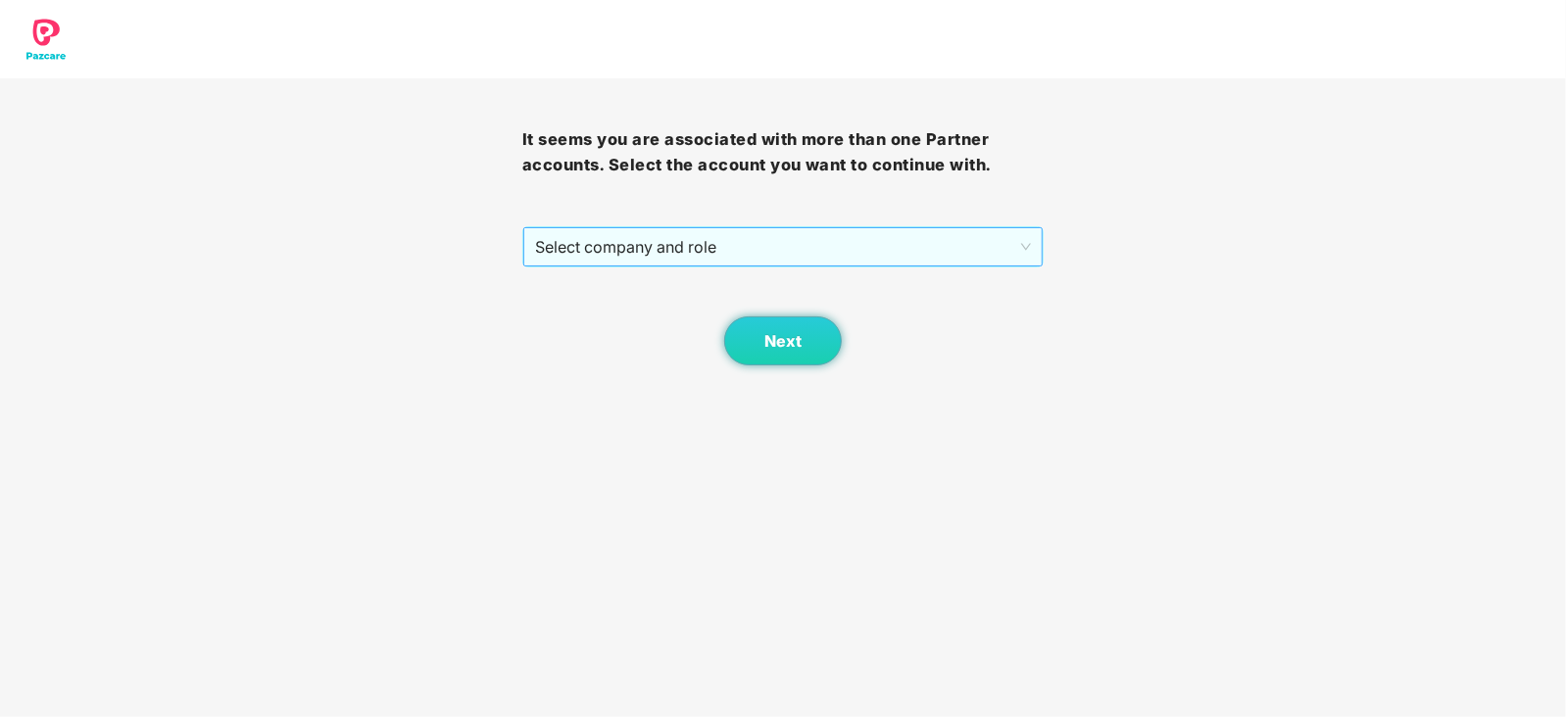
click at [627, 237] on span "Select company and role" at bounding box center [783, 246] width 497 height 37
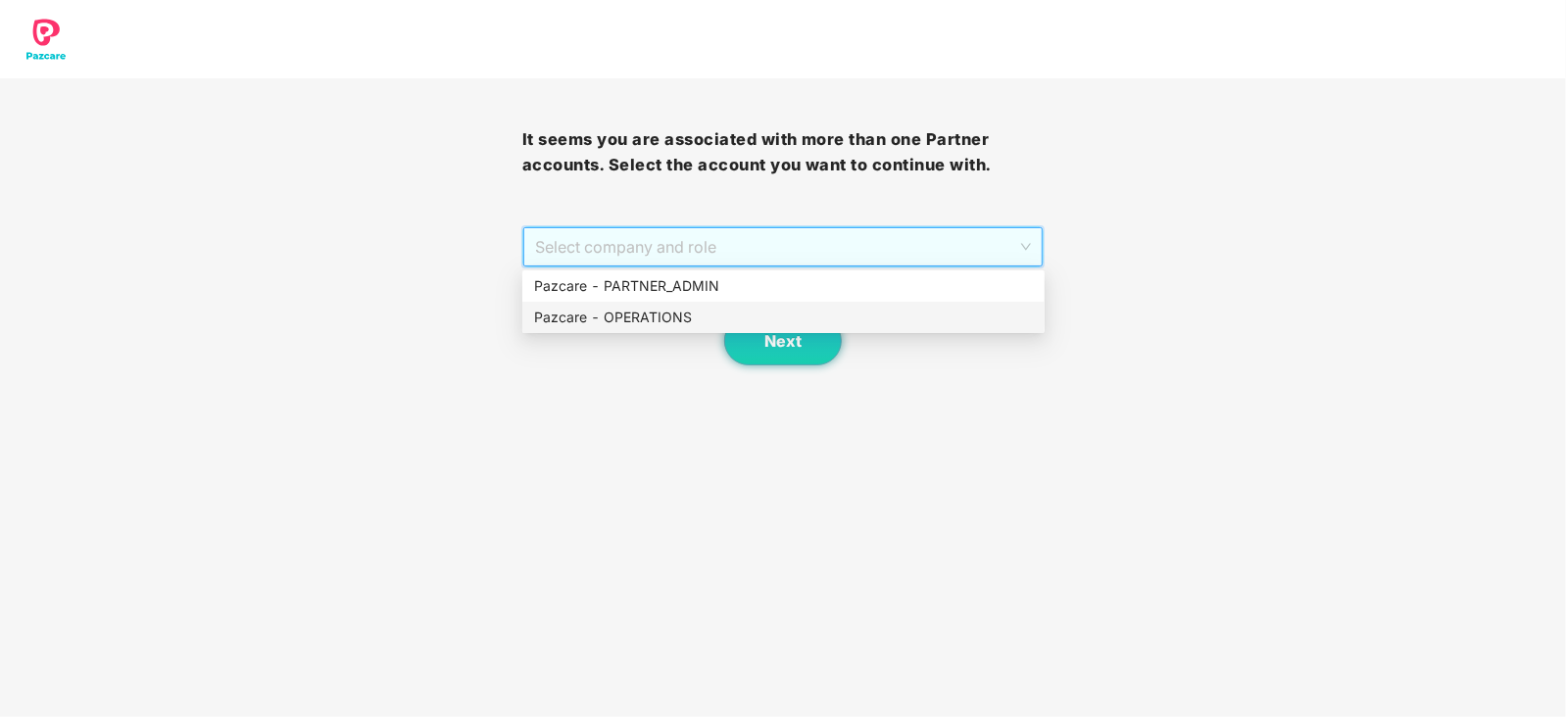
click at [596, 316] on div "Pazcare - OPERATIONS" at bounding box center [783, 318] width 499 height 22
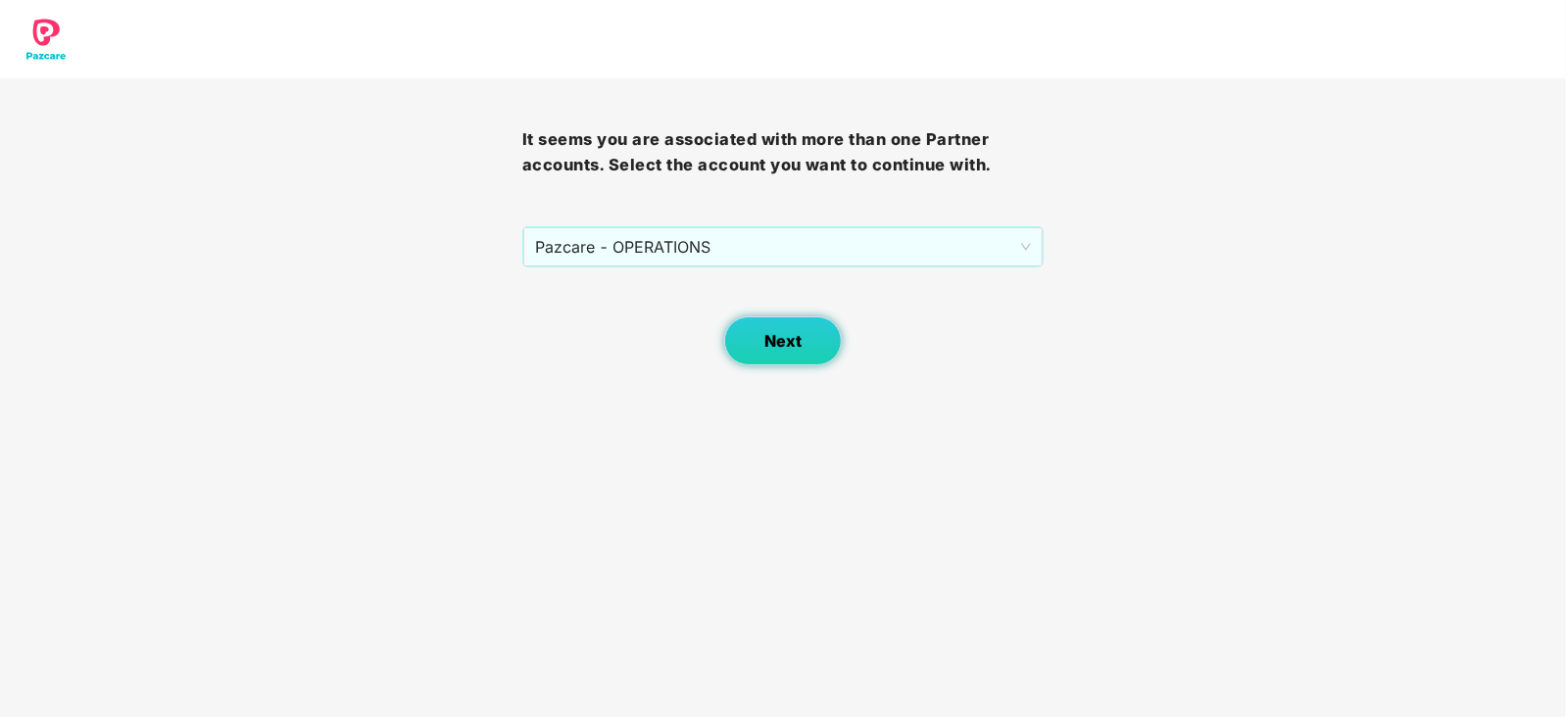
click at [735, 338] on button "Next" at bounding box center [783, 340] width 118 height 49
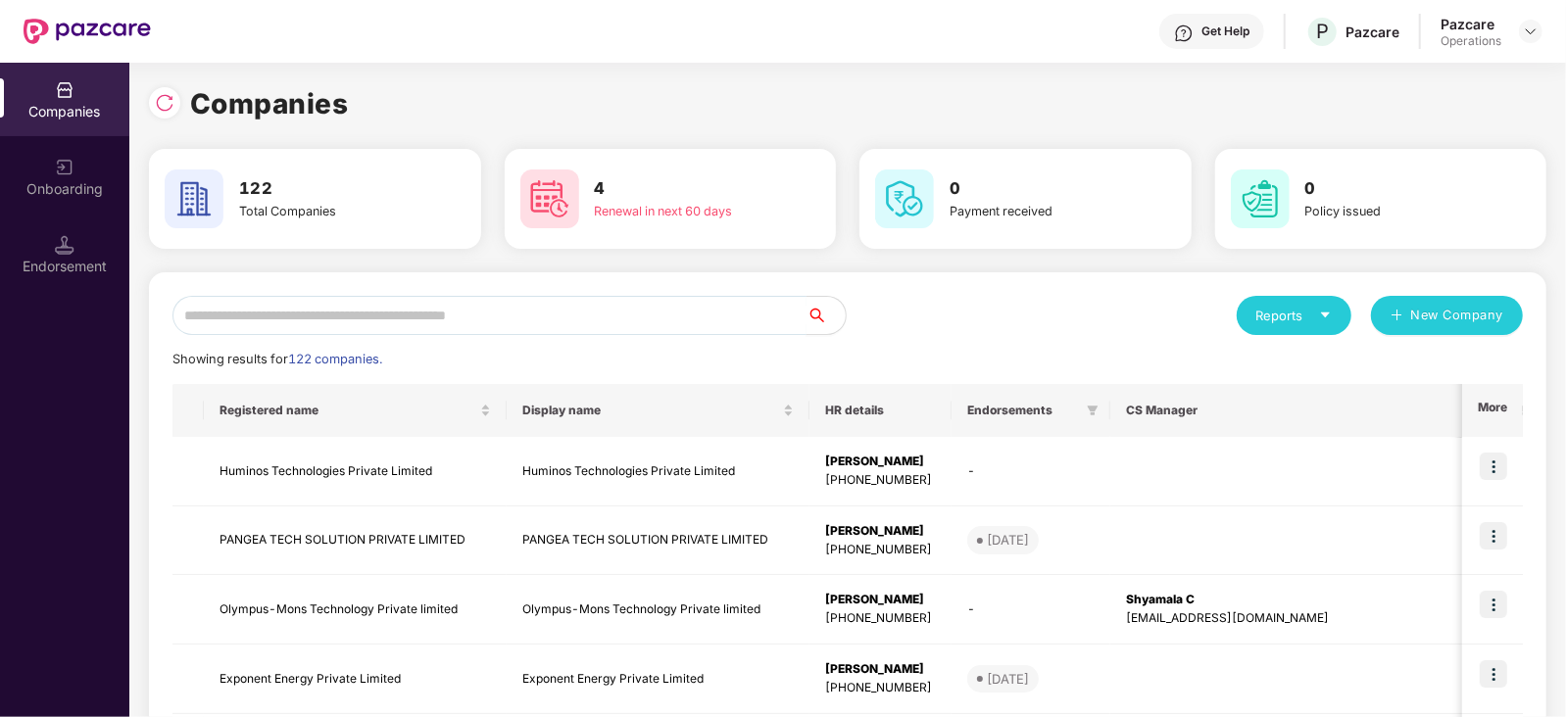
click at [495, 326] on input "text" at bounding box center [489, 315] width 634 height 39
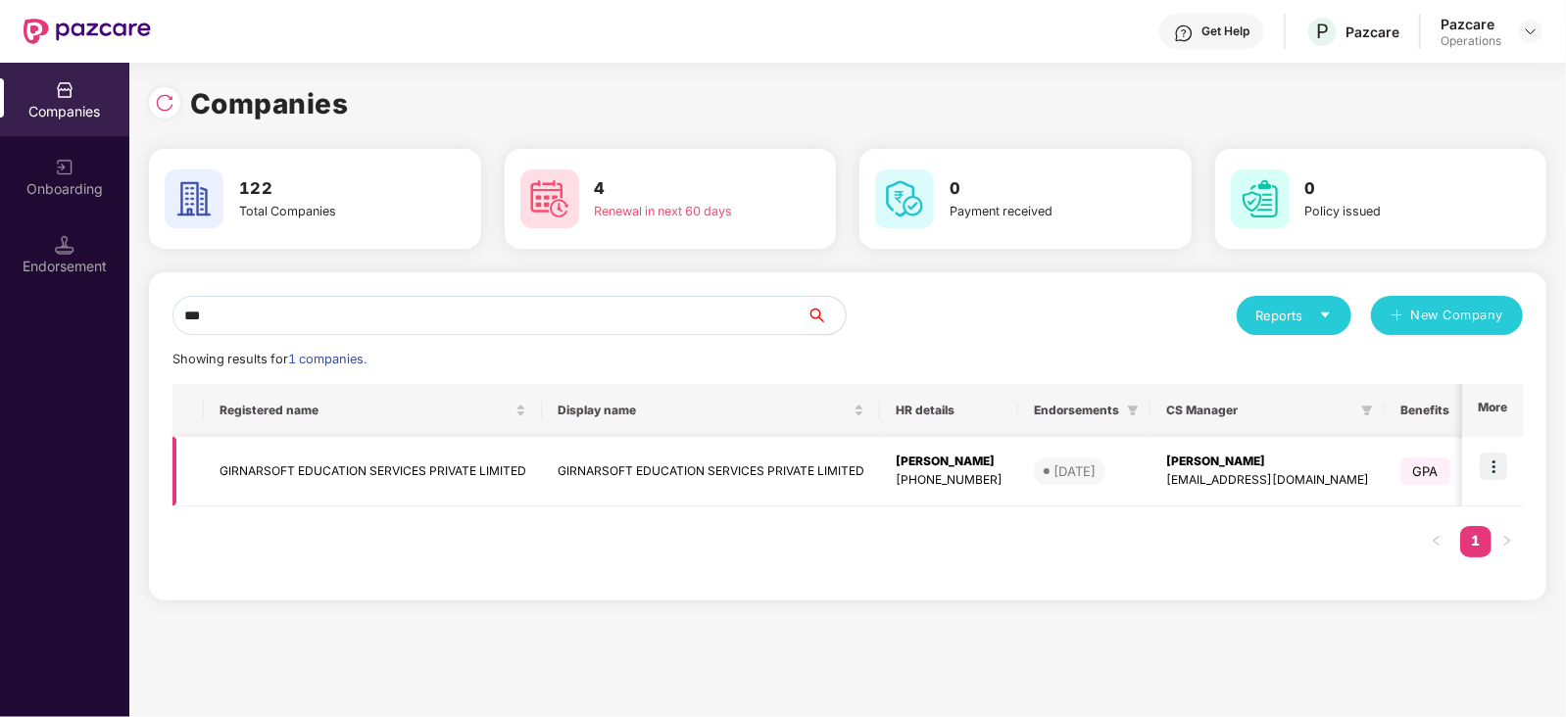
type input "***"
click at [460, 464] on td "GIRNARSOFT EDUCATION SERVICES PRIVATE LIMITED" at bounding box center [373, 472] width 338 height 70
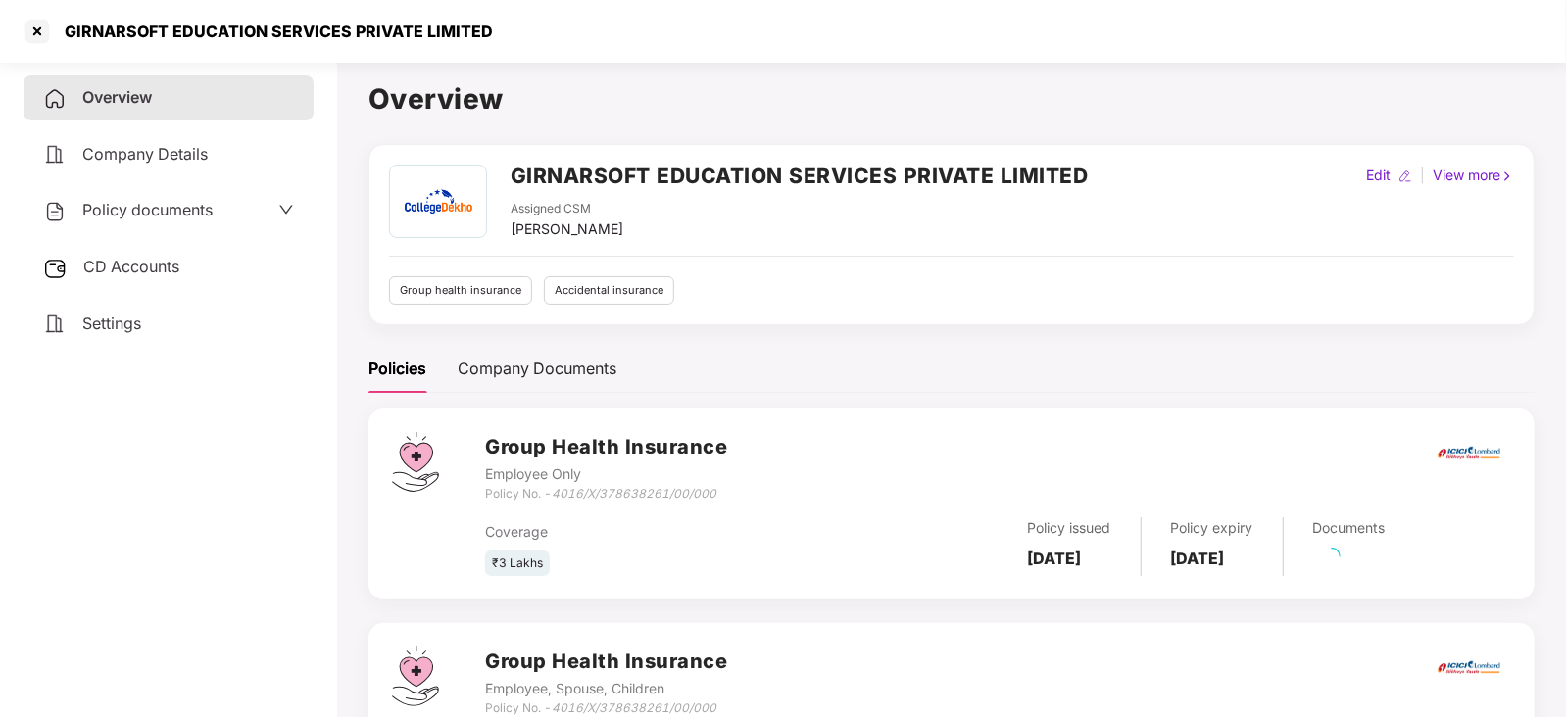
click at [88, 259] on span "CD Accounts" at bounding box center [131, 267] width 96 height 20
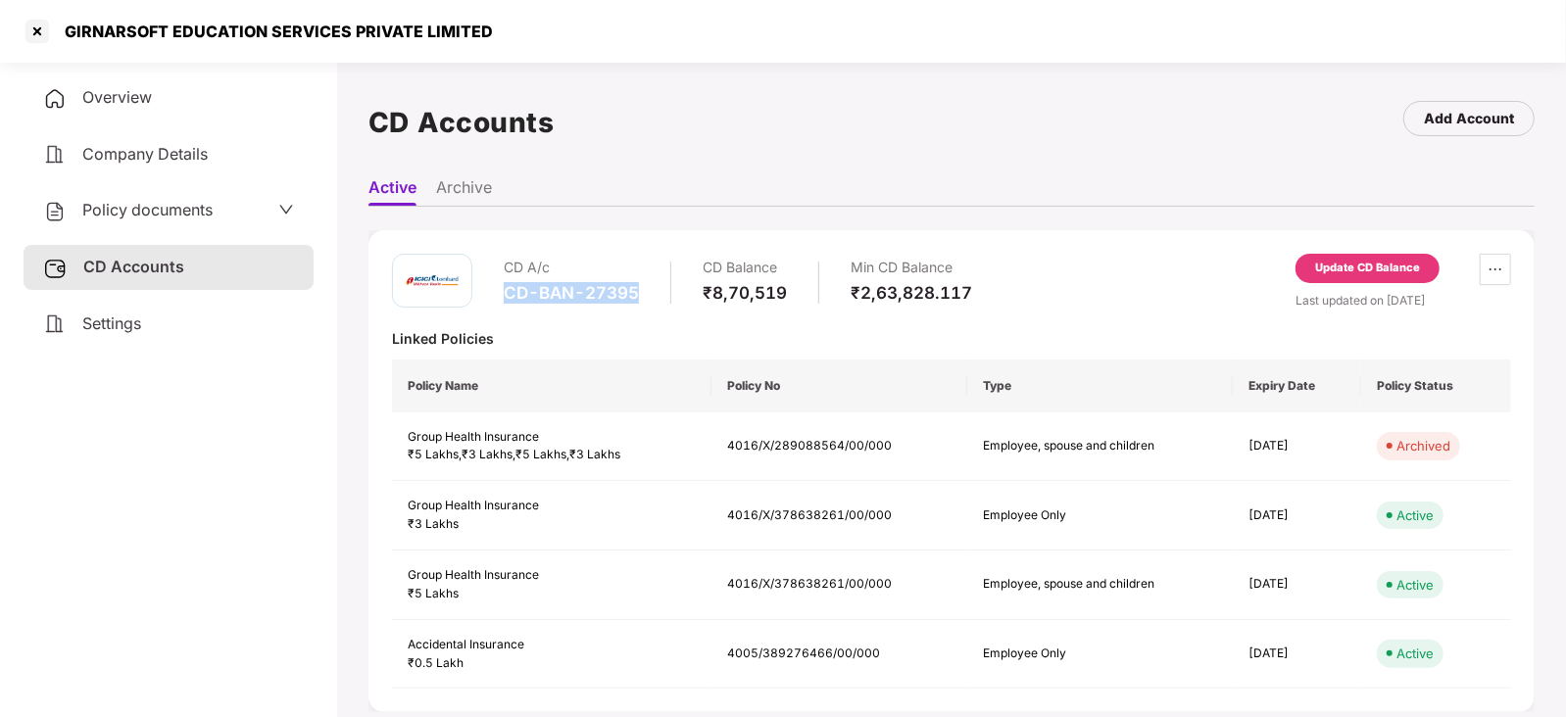
drag, startPoint x: 505, startPoint y: 298, endPoint x: 653, endPoint y: 296, distance: 148.0
click at [653, 296] on div "CD A/c CD-BAN-27395 CD Balance ₹8,70,519 Min CD Balance ₹2,63,828.117" at bounding box center [738, 282] width 468 height 56
copy div "CD-BAN-27395"
click at [629, 320] on div "CD A/c CD-BAN-27395 CD Balance ₹8,70,519 Min CD Balance ₹2,63,828.117 Update CD…" at bounding box center [951, 471] width 1119 height 435
drag, startPoint x: 508, startPoint y: 290, endPoint x: 647, endPoint y: 292, distance: 139.1
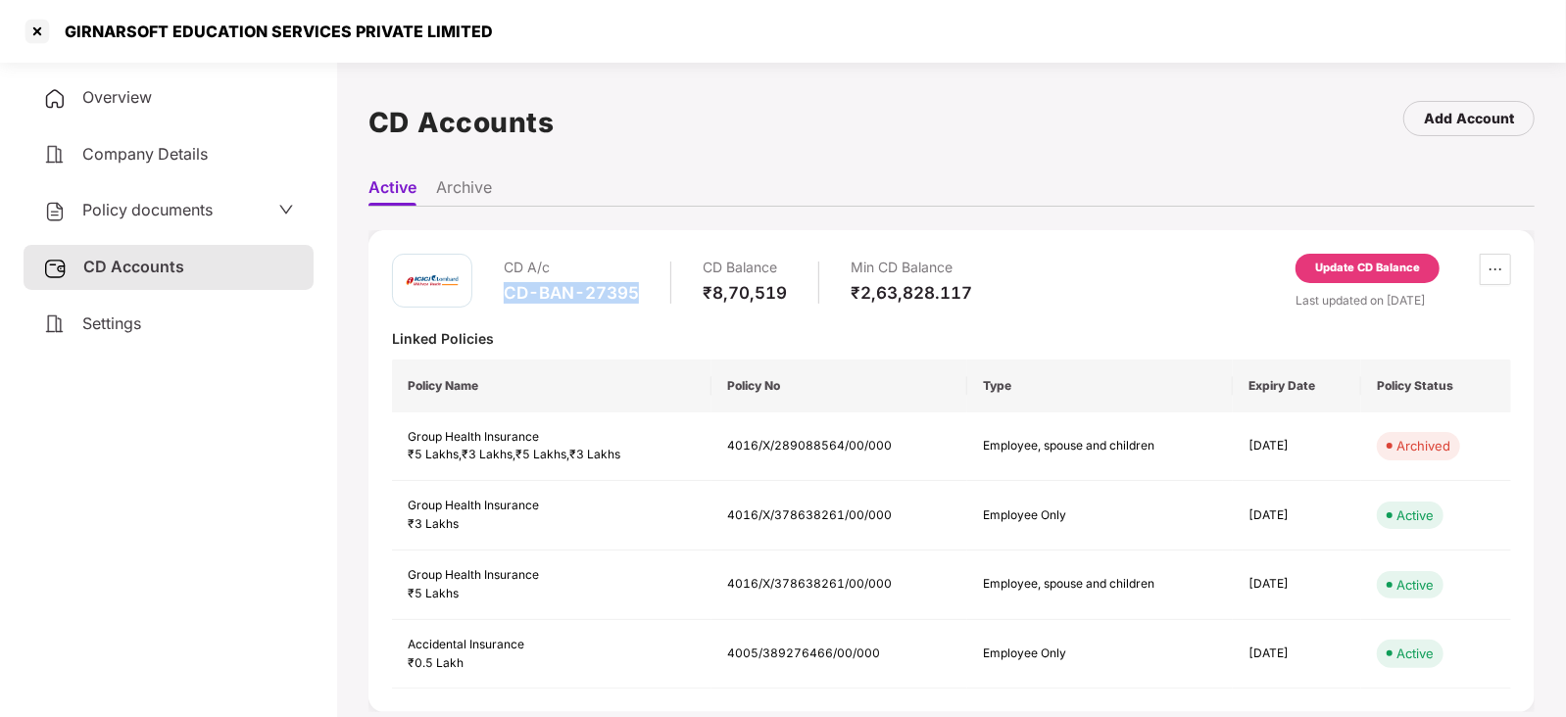
click at [644, 292] on div "CD A/c CD-BAN-27395 CD Balance ₹8,70,519 Min CD Balance ₹2,63,828.117" at bounding box center [738, 282] width 468 height 56
copy div "CD-BAN-27395"
